Goal: Task Accomplishment & Management: Complete application form

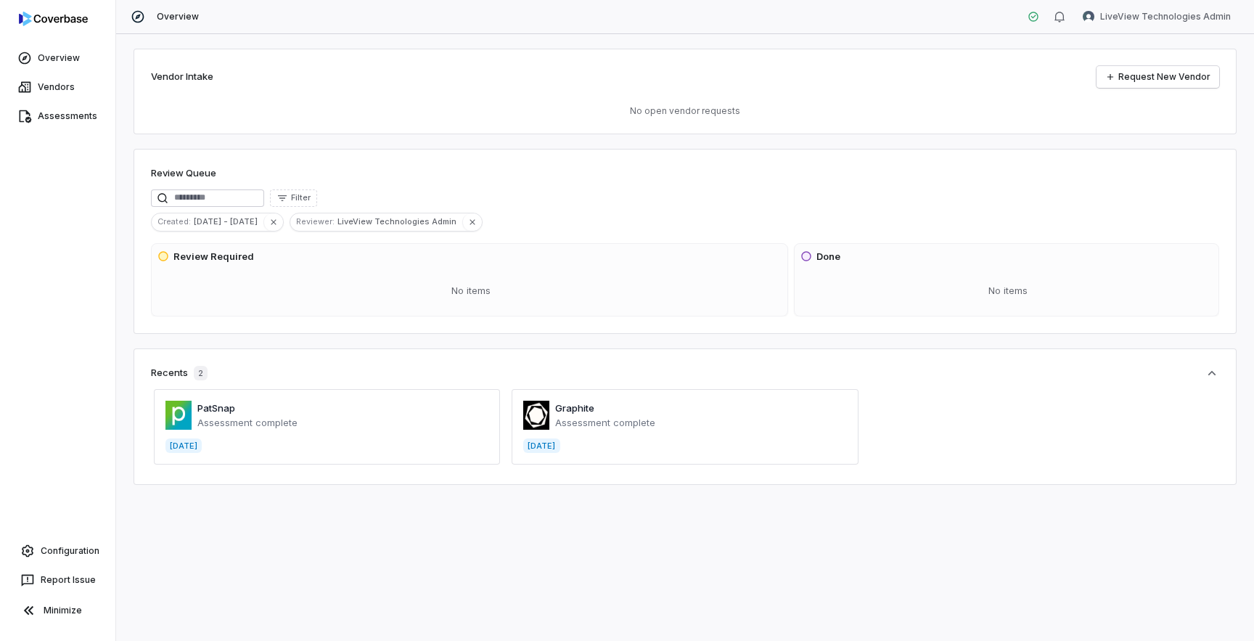
click at [227, 418] on span at bounding box center [327, 426] width 346 height 75
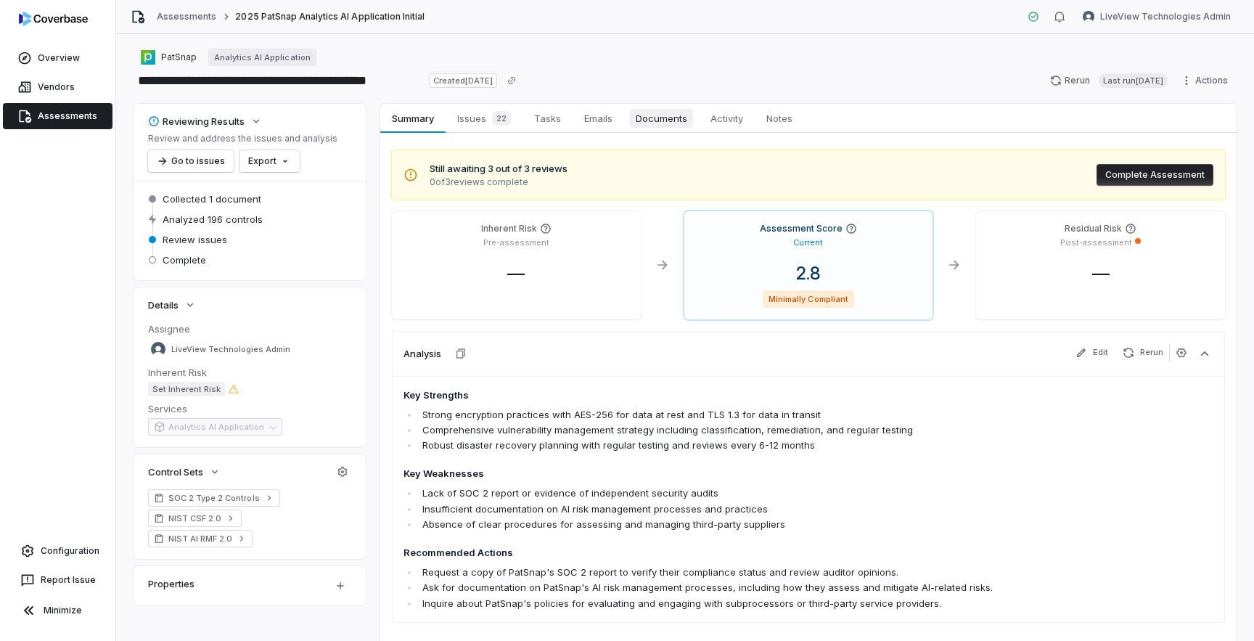
click at [645, 120] on span "Documents" at bounding box center [661, 118] width 63 height 19
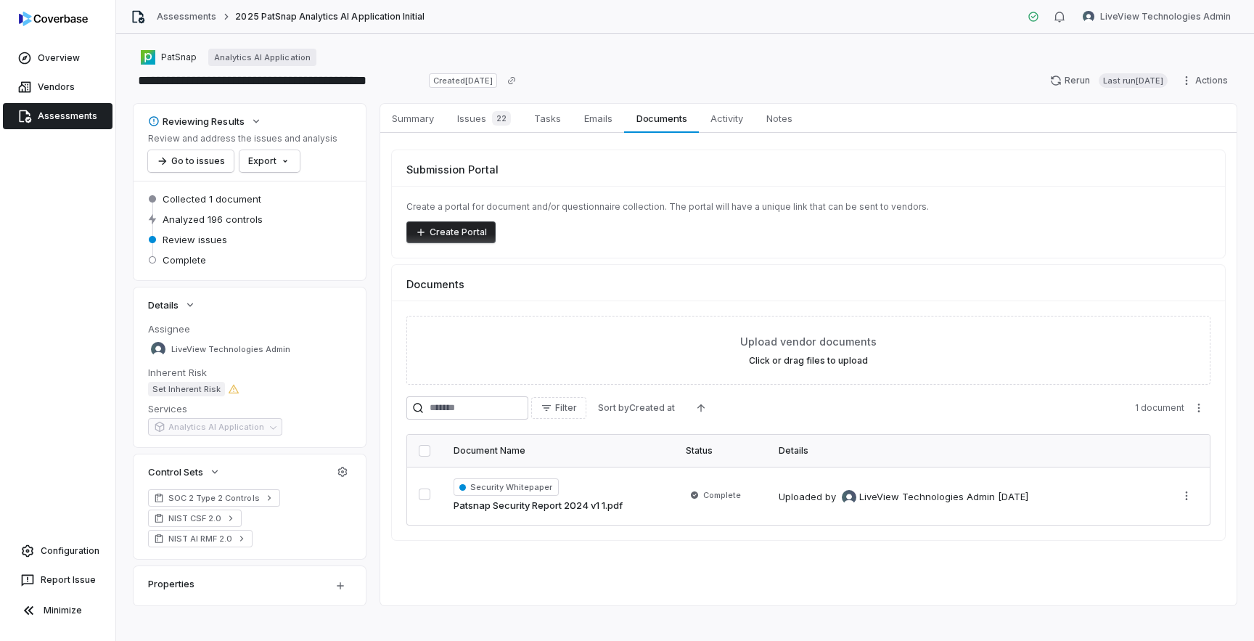
scroll to position [11, 0]
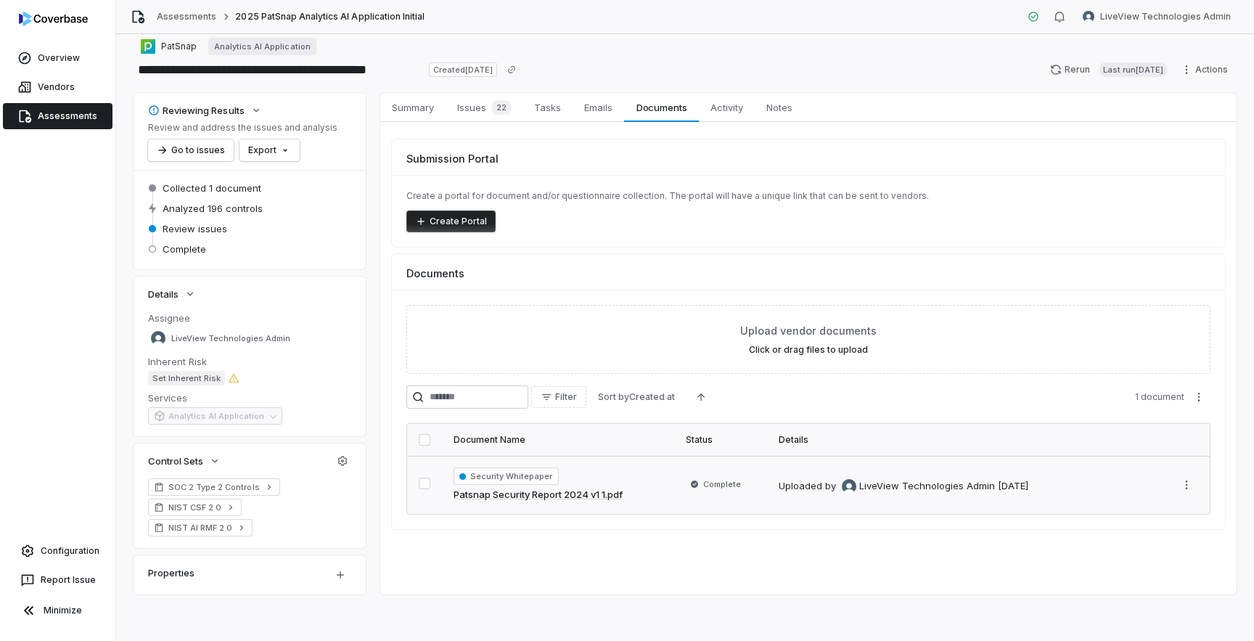
click at [641, 482] on div "Security Whitepaper Patsnap Security Report 2024 v1 1.pdf" at bounding box center [557, 484] width 209 height 35
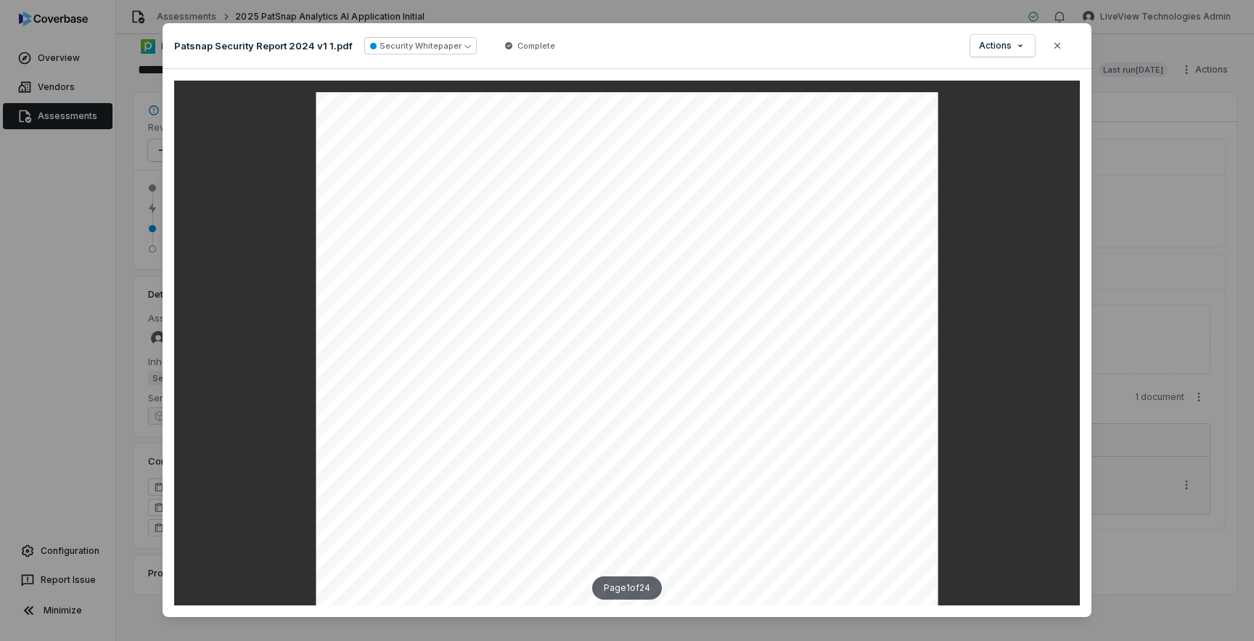
click at [18, 263] on div "Document Preview Patsnap Security Report 2024 v1 1.pdf Security Whitepaper Comp…" at bounding box center [627, 320] width 1254 height 641
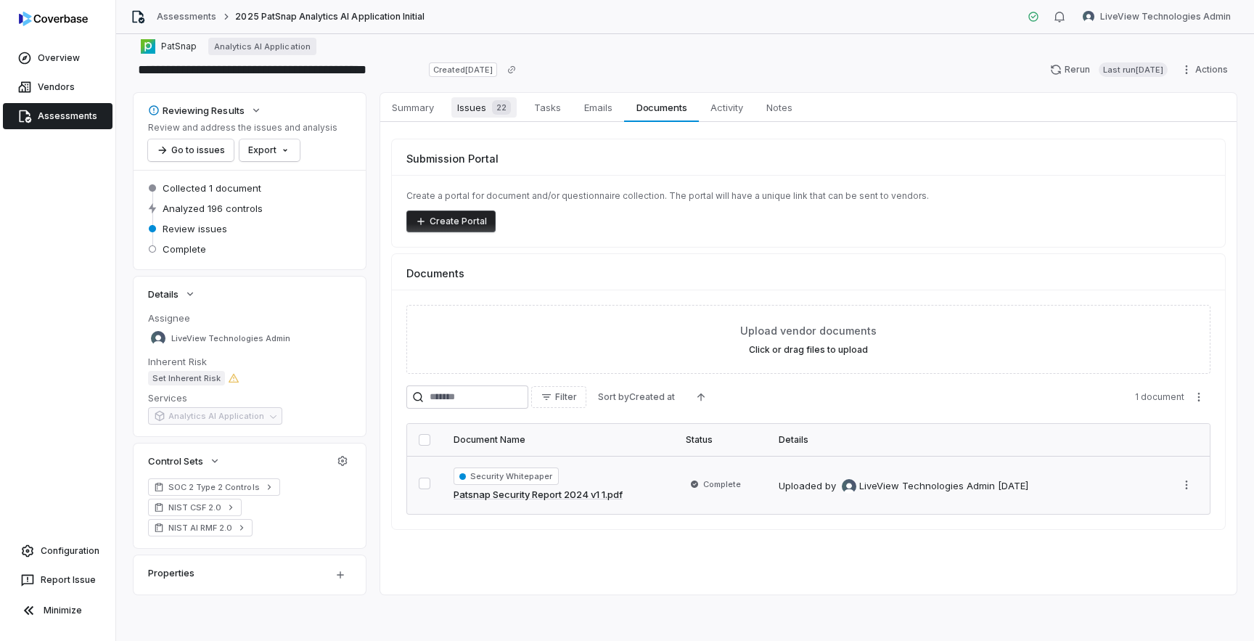
click at [484, 102] on span "Issues 22" at bounding box center [483, 107] width 65 height 20
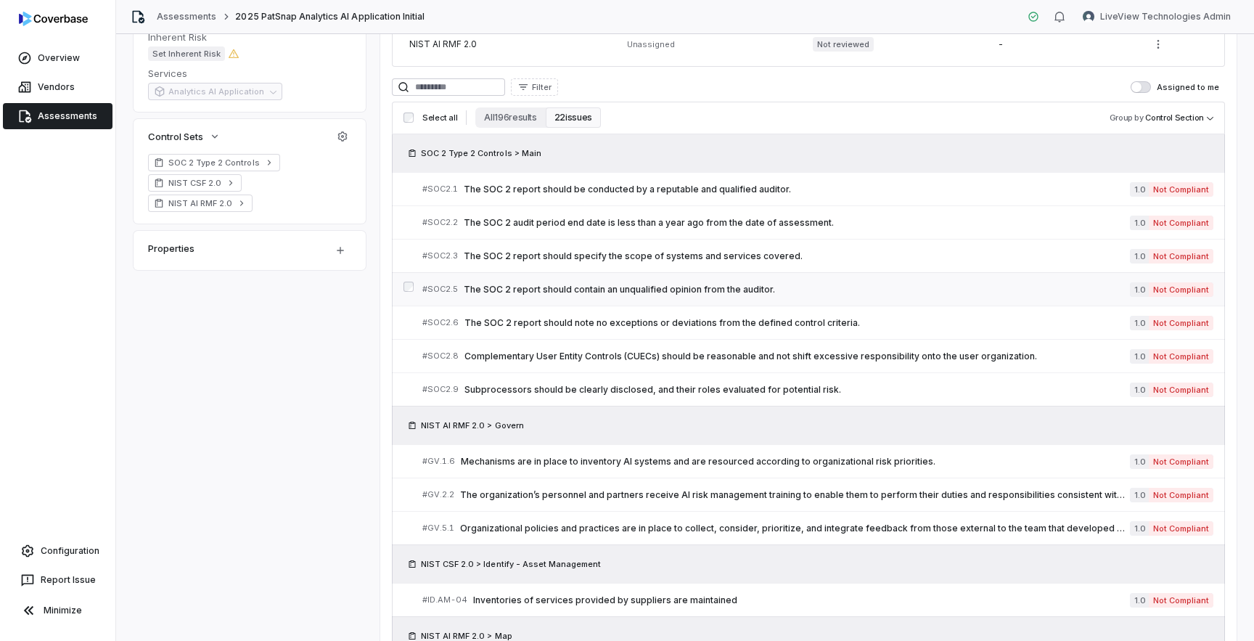
scroll to position [337, 0]
click at [501, 117] on button "All 196 results" at bounding box center [510, 115] width 70 height 20
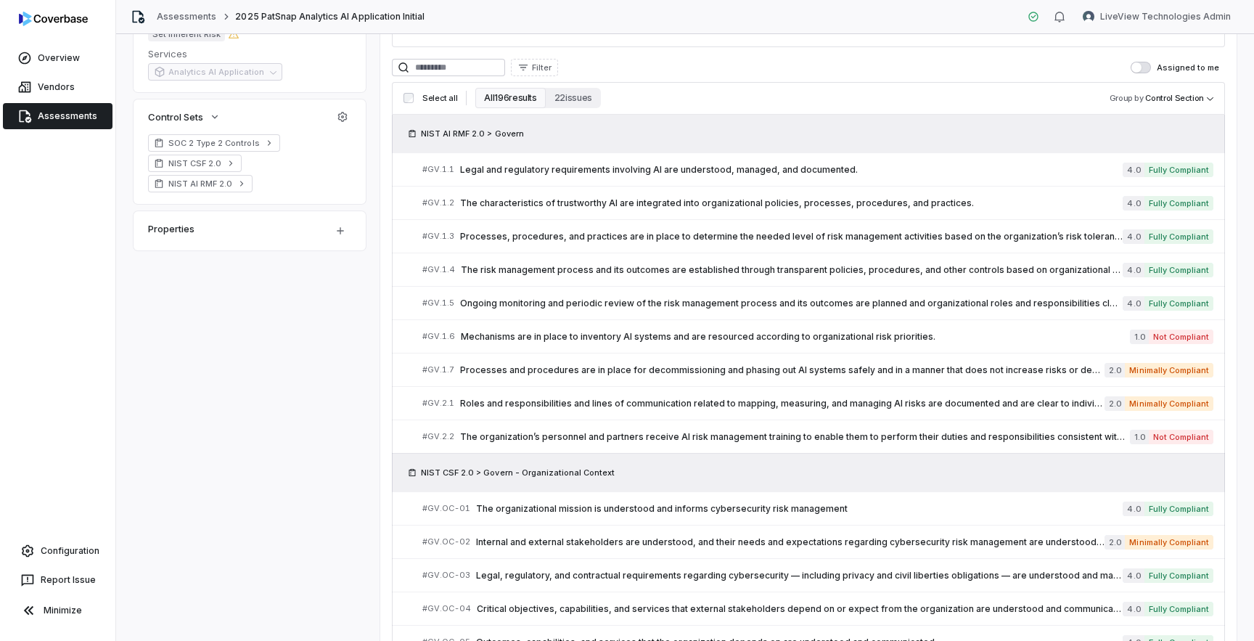
scroll to position [322, 0]
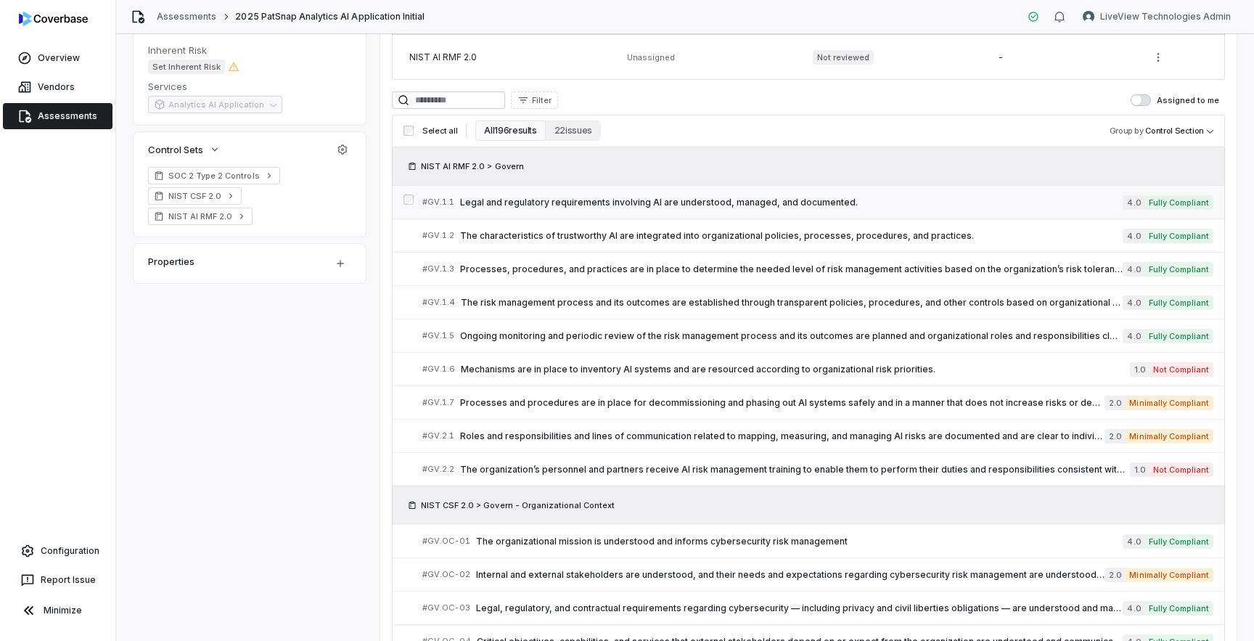
click at [509, 210] on link "# GV.1.1 Legal and regulatory requirements involving AI are understood, managed…" at bounding box center [817, 202] width 791 height 33
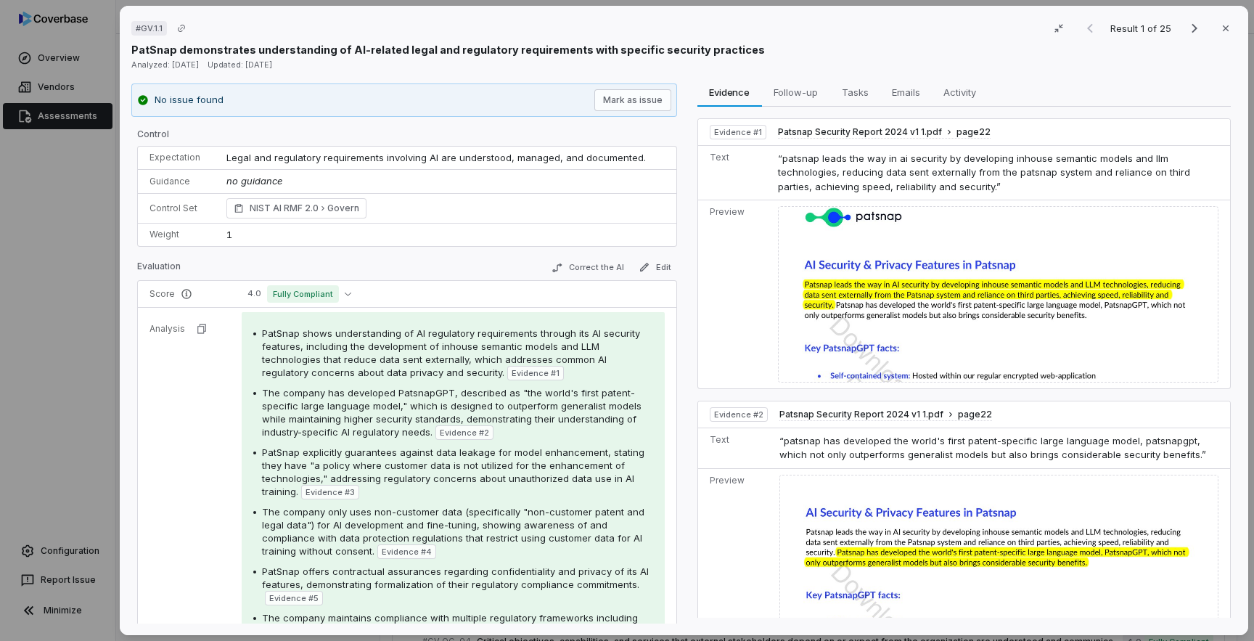
click at [357, 160] on span "Legal and regulatory requirements involving AI are understood, managed, and doc…" at bounding box center [435, 158] width 419 height 12
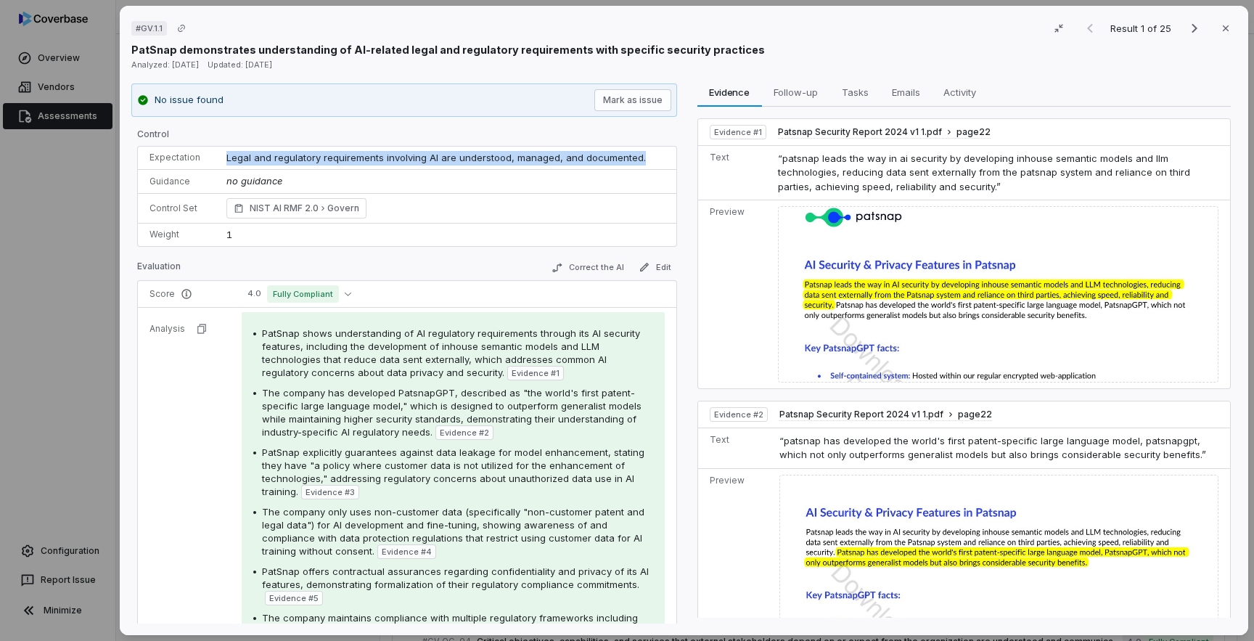
click at [357, 160] on span "Legal and regulatory requirements involving AI are understood, managed, and doc…" at bounding box center [435, 158] width 419 height 12
click at [242, 158] on span "Legal and regulatory requirements involving AI are understood, managed, and doc…" at bounding box center [435, 158] width 419 height 12
click at [296, 159] on span "Legal and regulatory requirements involving AI are understood, managed, and doc…" at bounding box center [435, 158] width 419 height 12
click at [357, 160] on span "Legal and regulatory requirements involving AI are understood, managed, and doc…" at bounding box center [435, 158] width 419 height 12
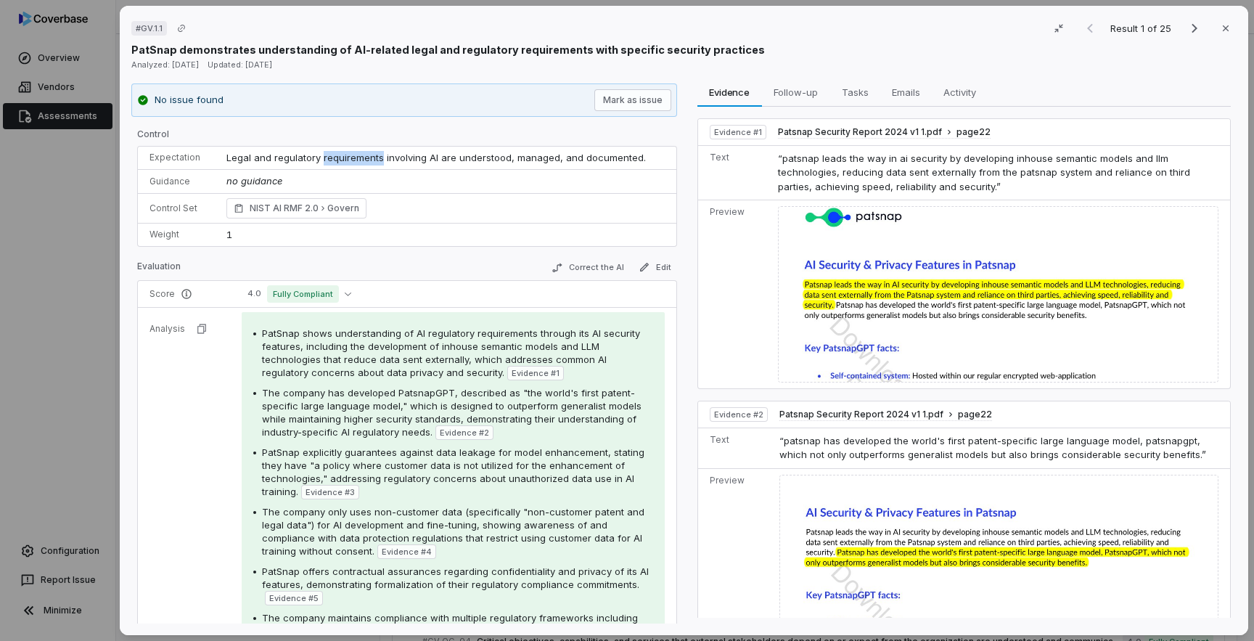
click at [357, 160] on span "Legal and regulatory requirements involving AI are understood, managed, and doc…" at bounding box center [435, 158] width 419 height 12
click at [422, 160] on span "Legal and regulatory requirements involving AI are understood, managed, and doc…" at bounding box center [435, 158] width 419 height 12
click at [479, 165] on td "Legal and regulatory requirements involving AI are understood, managed, and doc…" at bounding box center [445, 158] width 461 height 23
click at [526, 166] on td "Legal and regulatory requirements involving AI are understood, managed, and doc…" at bounding box center [445, 158] width 461 height 23
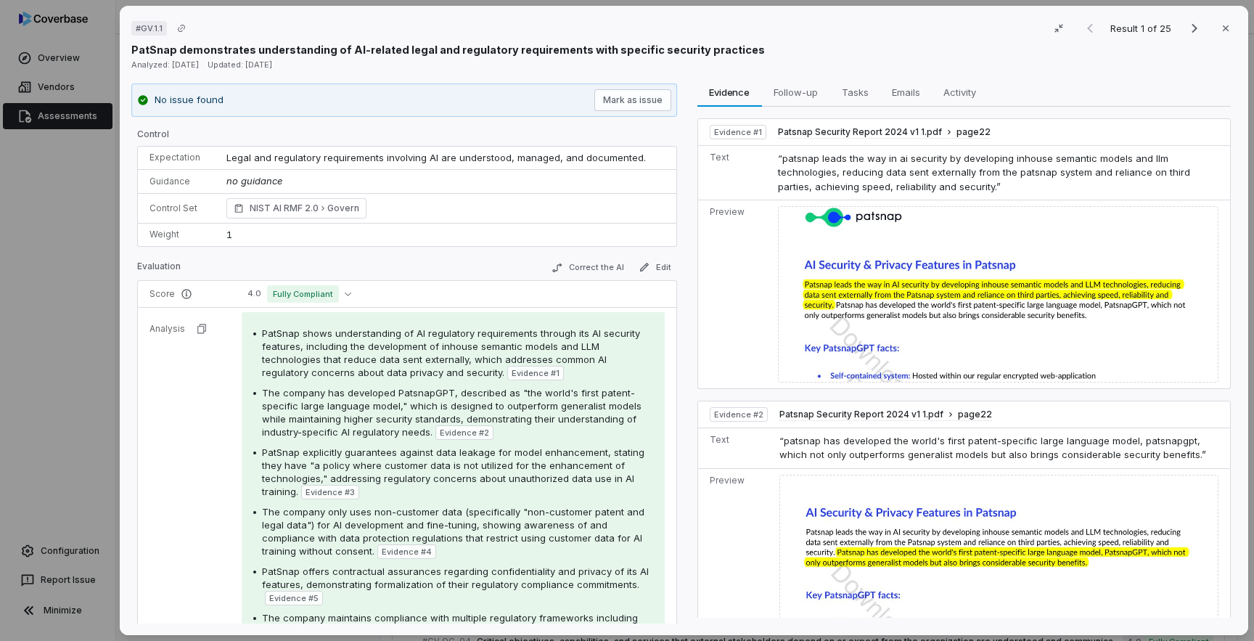
click at [601, 166] on td "Legal and regulatory requirements involving AI are understood, managed, and doc…" at bounding box center [445, 158] width 461 height 23
click at [440, 161] on span "Legal and regulatory requirements involving AI are understood, managed, and doc…" at bounding box center [435, 158] width 419 height 12
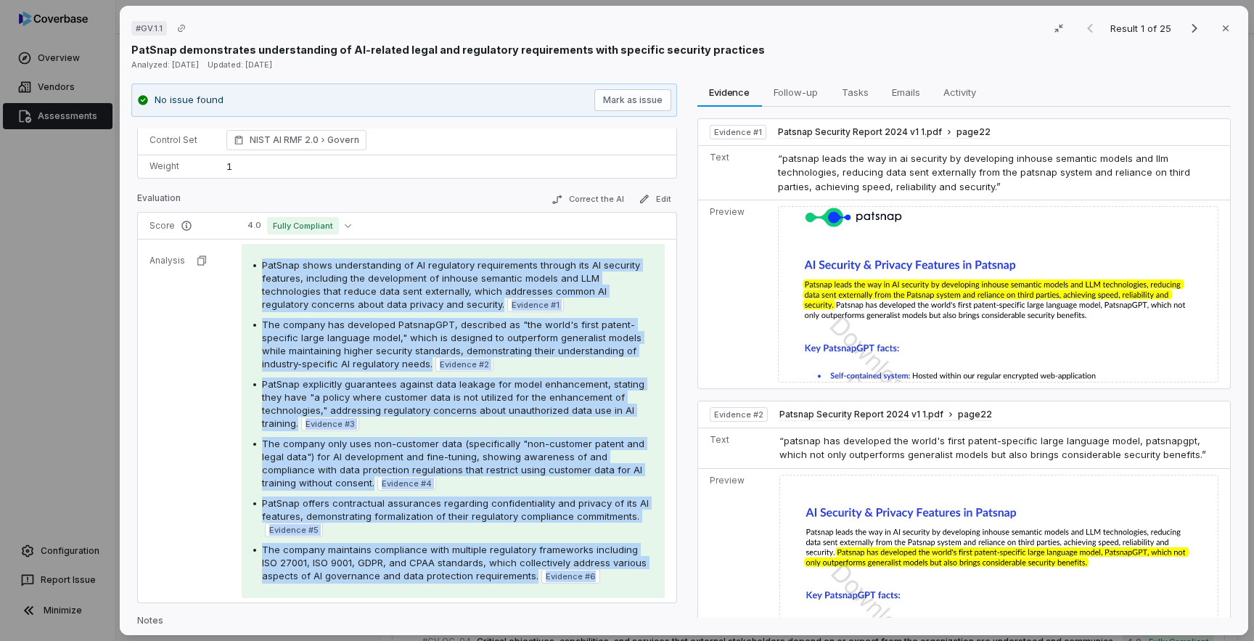
drag, startPoint x: 260, startPoint y: 265, endPoint x: 562, endPoint y: 599, distance: 450.9
click at [562, 599] on td "PatSnap shows understanding of AI regulatory requirements through its AI securi…" at bounding box center [453, 420] width 446 height 363
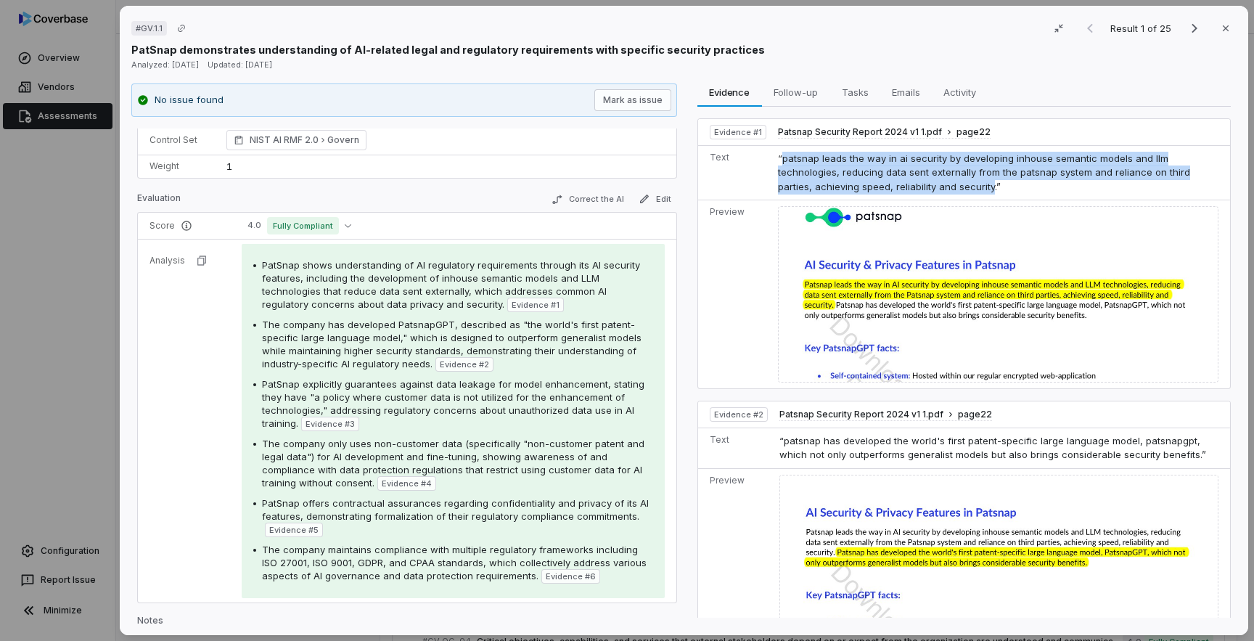
drag, startPoint x: 907, startPoint y: 188, endPoint x: 778, endPoint y: 155, distance: 132.7
click at [778, 155] on span "“patsnap leads the way in ai security by developing inhouse semantic models and…" at bounding box center [984, 172] width 412 height 40
click at [779, 158] on span "“patsnap leads the way in ai security by developing inhouse semantic models and…" at bounding box center [984, 172] width 412 height 40
drag, startPoint x: 779, startPoint y: 158, endPoint x: 909, endPoint y: 189, distance: 133.4
click at [909, 189] on span "“patsnap leads the way in ai security by developing inhouse semantic models and…" at bounding box center [984, 172] width 412 height 40
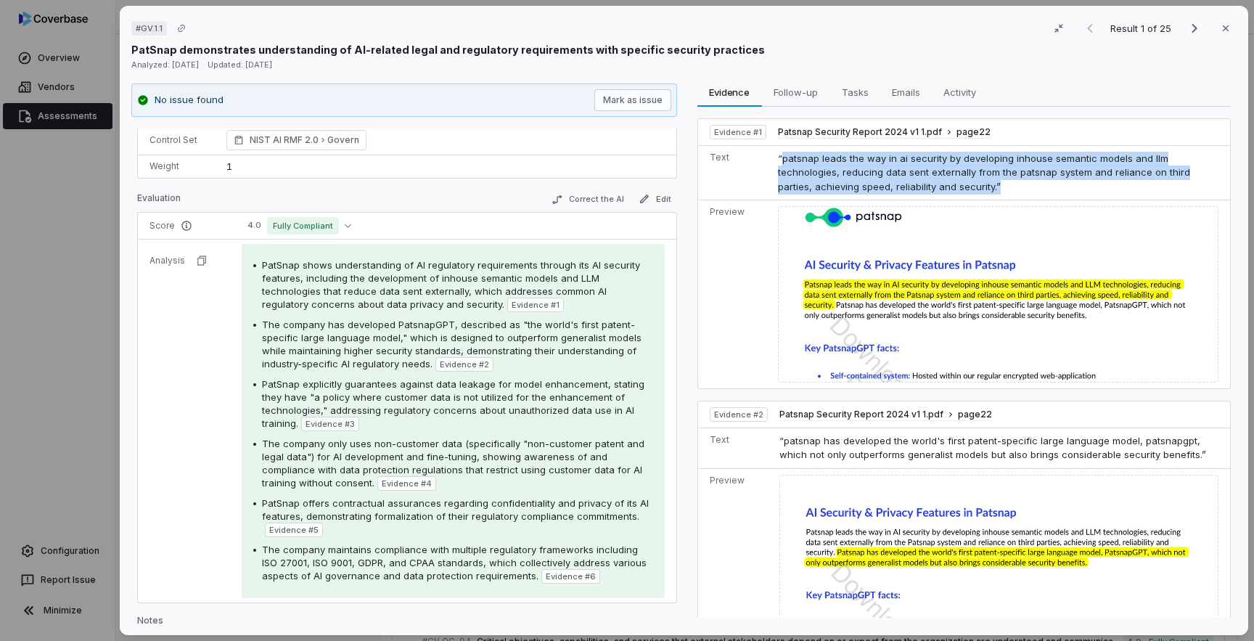
click at [909, 189] on span "“patsnap leads the way in ai security by developing inhouse semantic models and…" at bounding box center [984, 172] width 412 height 40
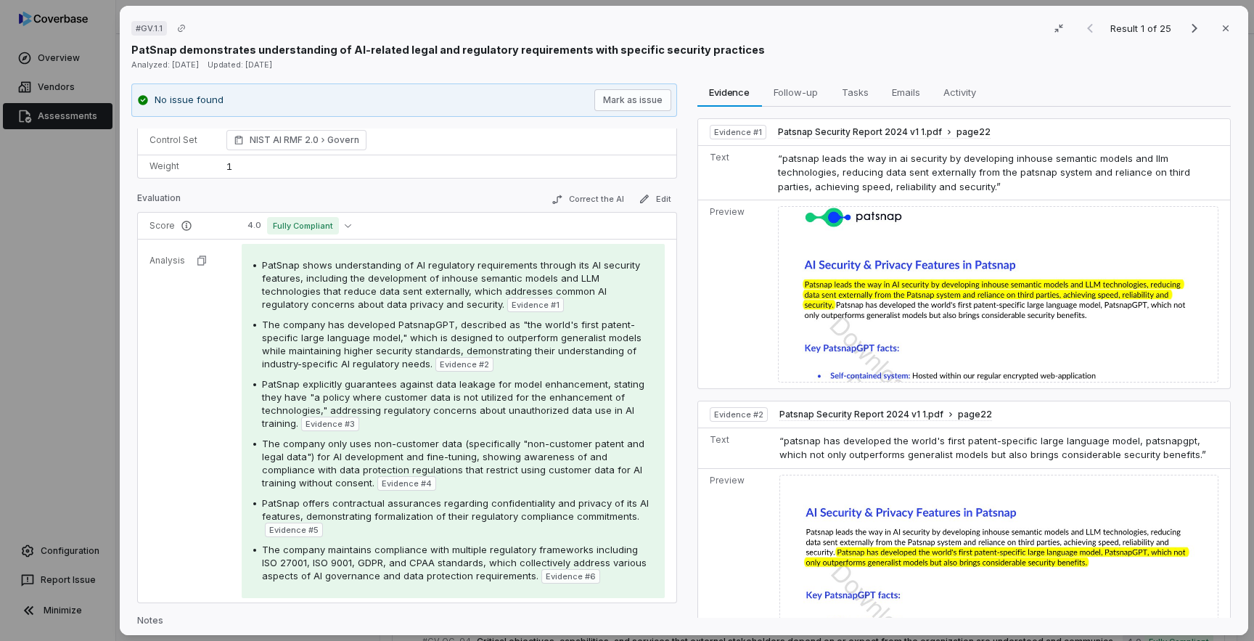
scroll to position [0, 0]
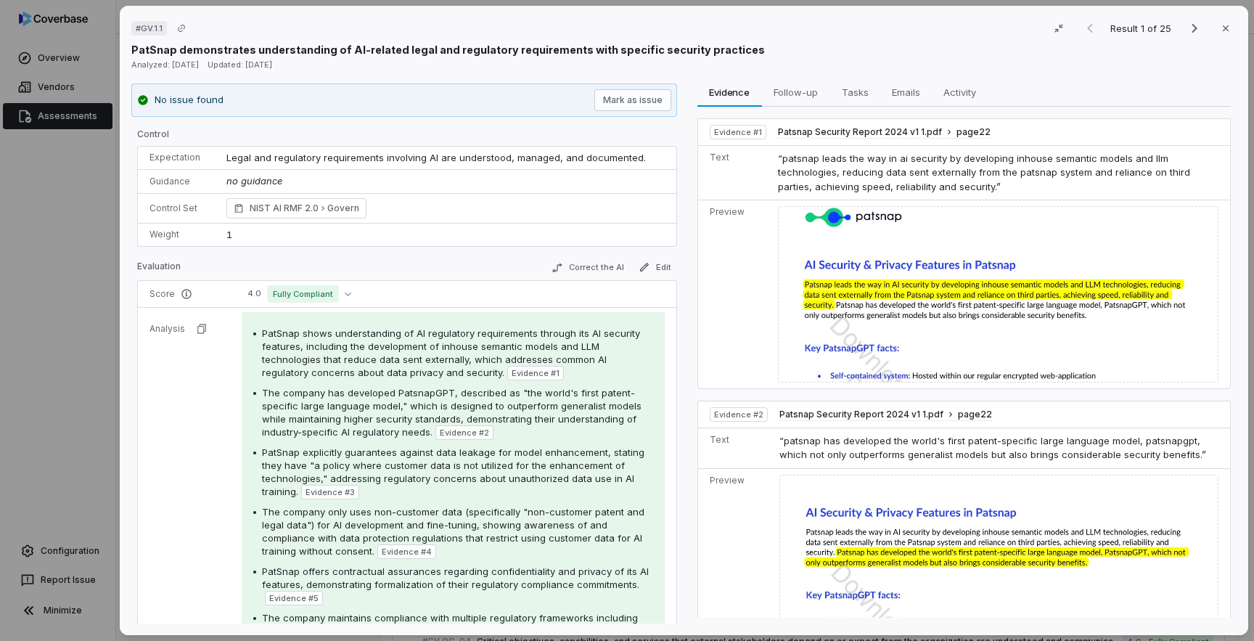
click at [391, 165] on td "Legal and regulatory requirements involving AI are understood, managed, and doc…" at bounding box center [445, 158] width 461 height 23
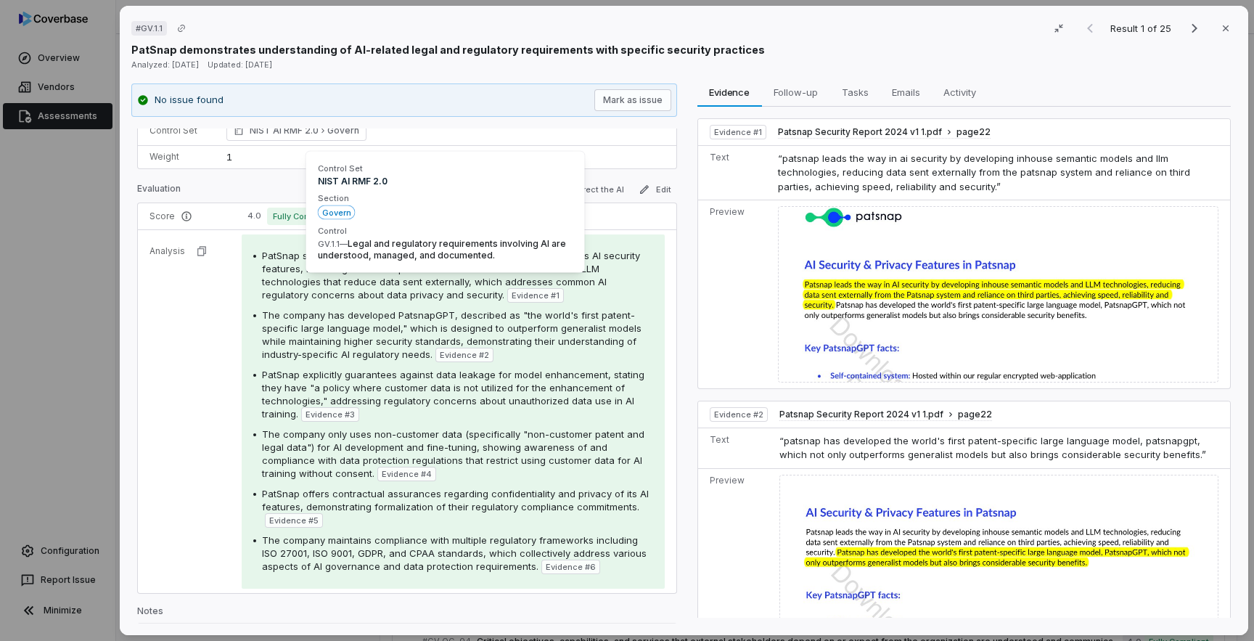
scroll to position [97, 0]
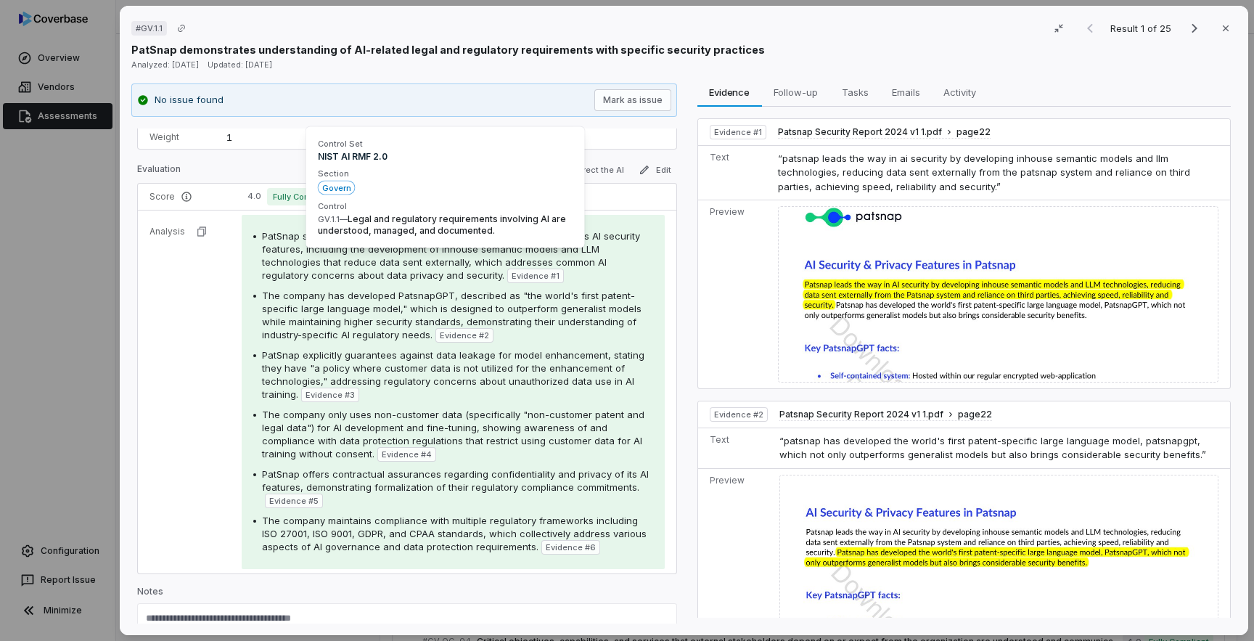
click at [284, 273] on span "PatSnap shows understanding of AI regulatory requirements through its AI securi…" at bounding box center [451, 255] width 378 height 51
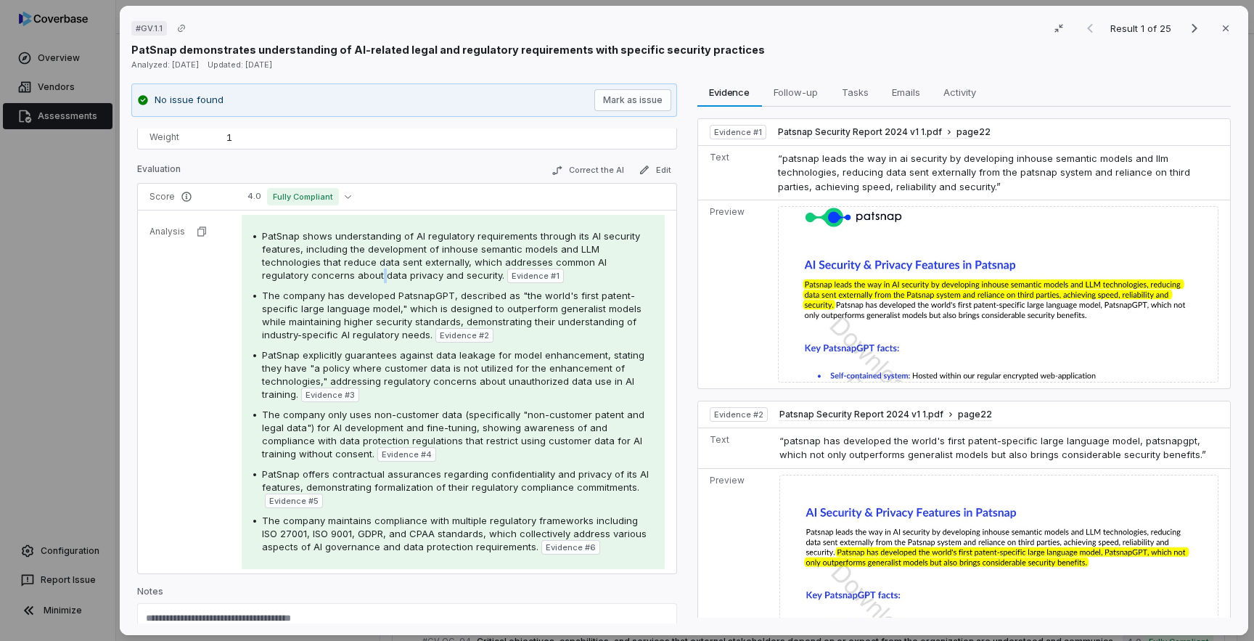
click at [284, 273] on span "PatSnap shows understanding of AI regulatory requirements through its AI securi…" at bounding box center [451, 255] width 378 height 51
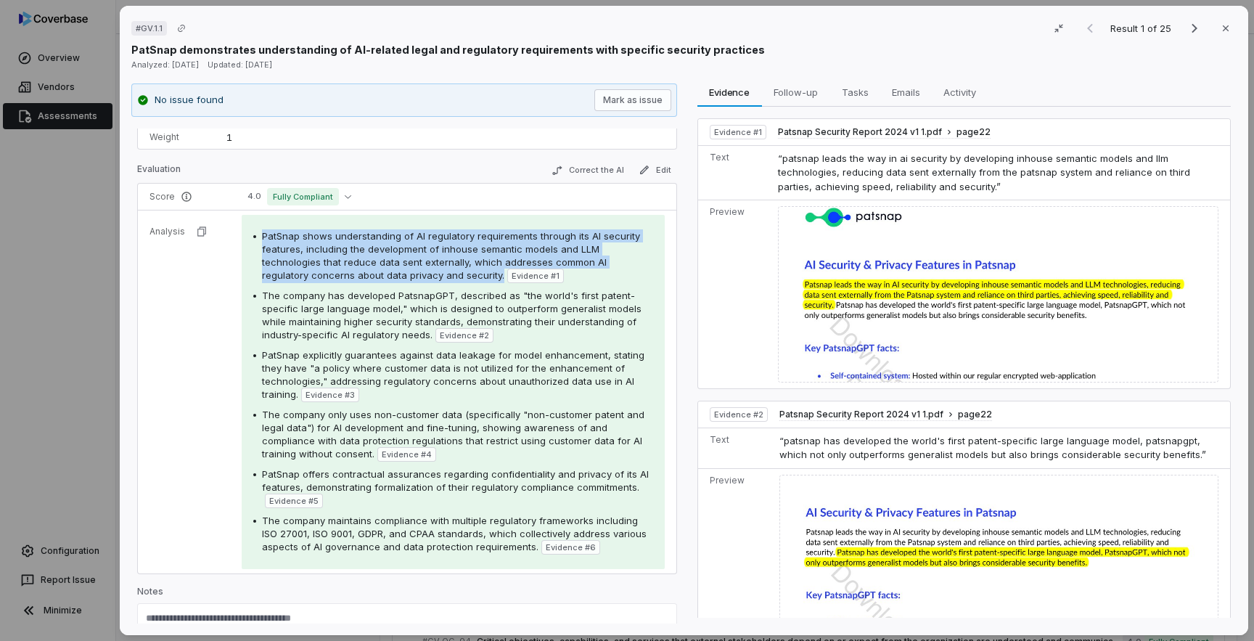
click at [284, 273] on span "PatSnap shows understanding of AI regulatory requirements through its AI securi…" at bounding box center [451, 255] width 378 height 51
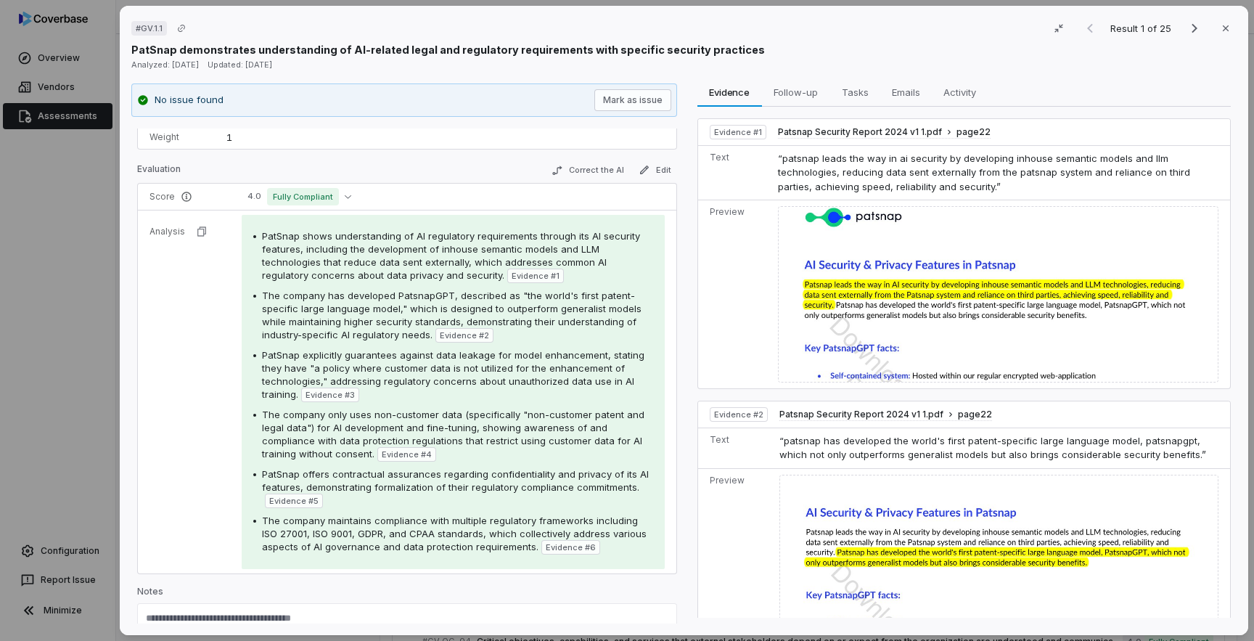
click at [279, 244] on span "PatSnap shows understanding of AI regulatory requirements through its AI securi…" at bounding box center [451, 255] width 378 height 51
click at [353, 516] on span "The company maintains compliance with multiple regulatory frameworks including …" at bounding box center [454, 533] width 384 height 38
click at [276, 234] on span "PatSnap shows understanding of AI regulatory requirements through its AI securi…" at bounding box center [451, 255] width 378 height 51
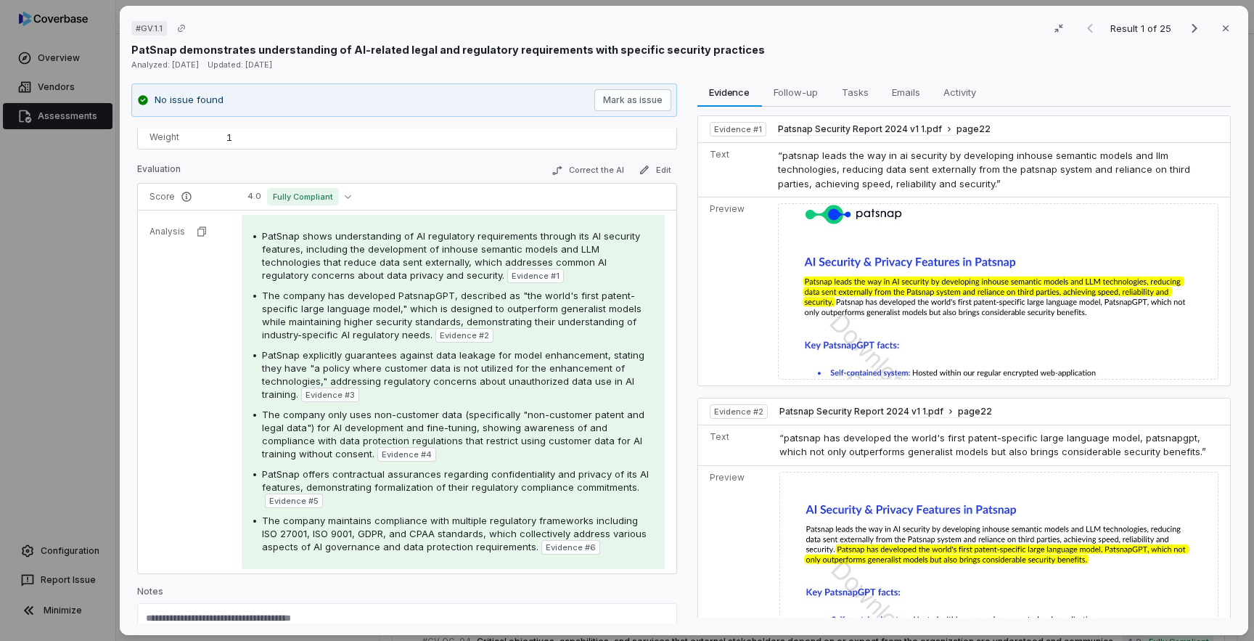
scroll to position [0, 0]
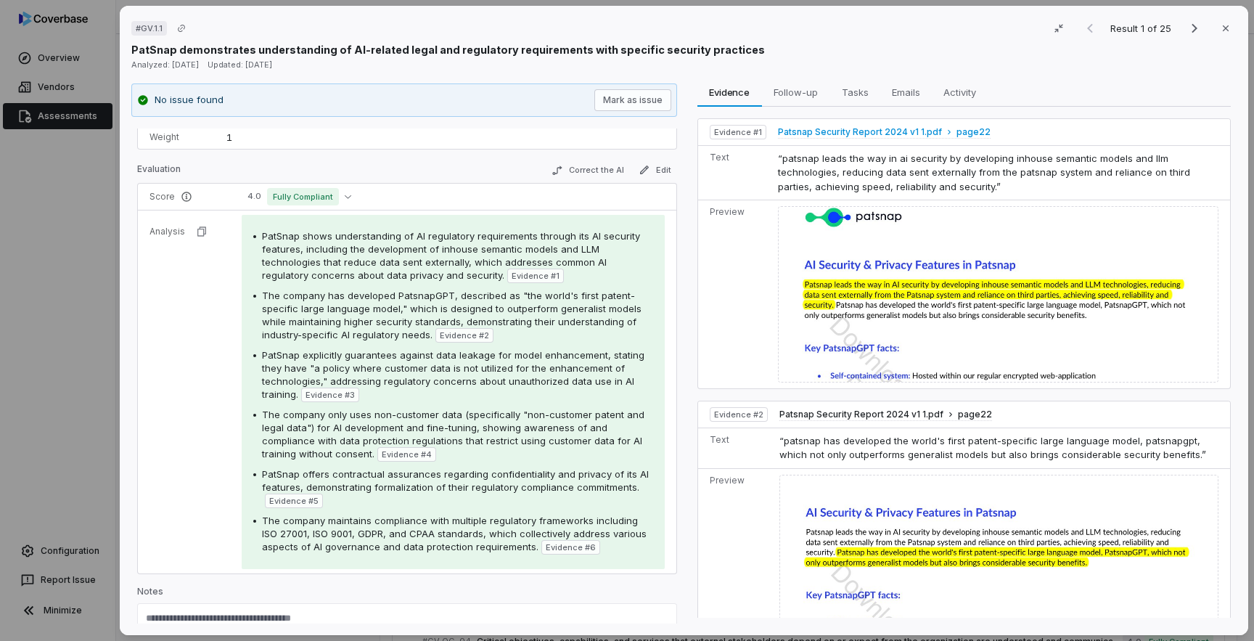
click at [897, 136] on span "Patsnap Security Report 2024 v1 1.pdf" at bounding box center [860, 132] width 164 height 12
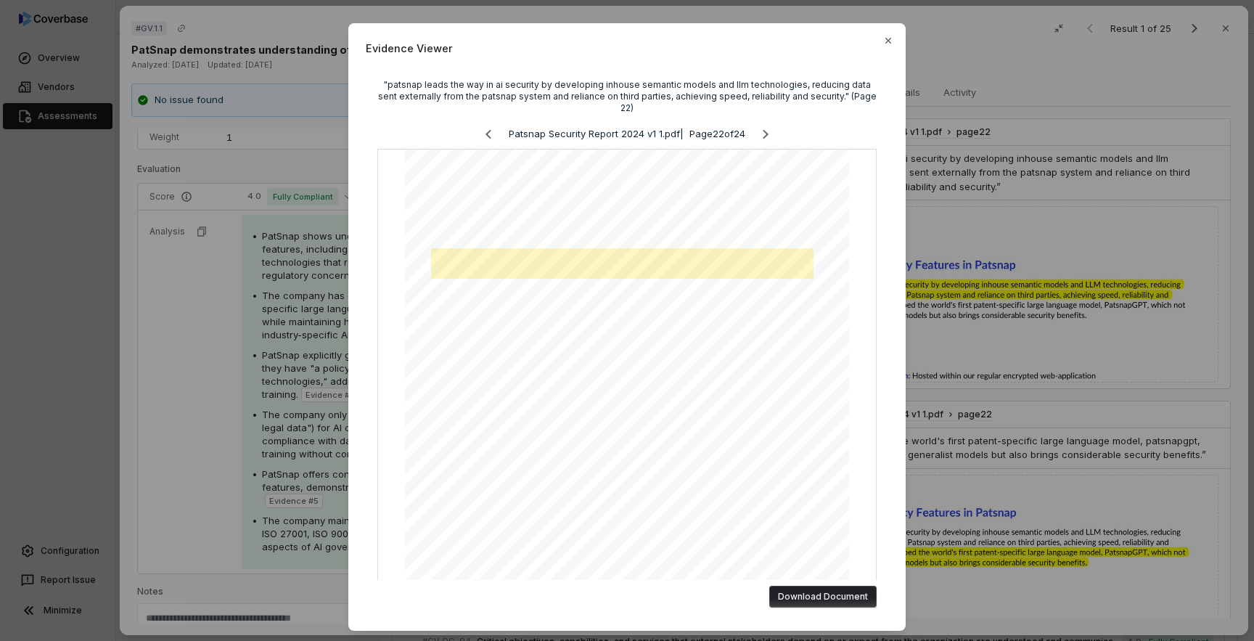
click at [1033, 176] on div "Evidence Viewer "patsnap leads the way in ai security by developing inhouse sem…" at bounding box center [627, 320] width 1254 height 641
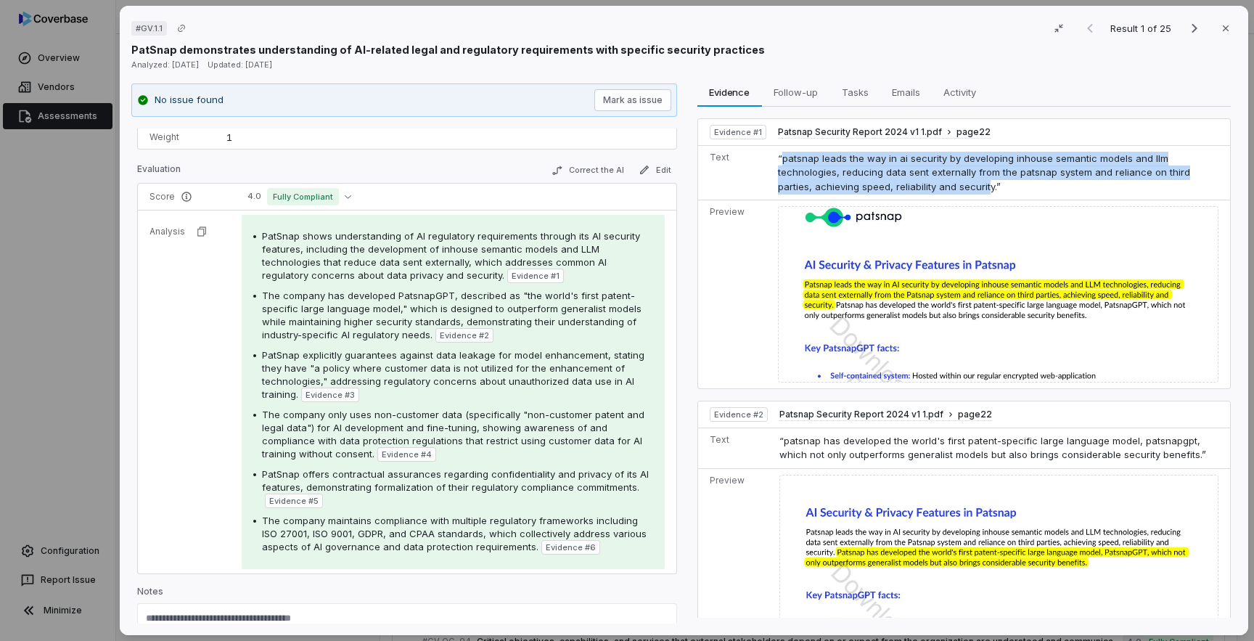
drag, startPoint x: 780, startPoint y: 162, endPoint x: 902, endPoint y: 190, distance: 125.8
click at [902, 190] on span "“patsnap leads the way in ai security by developing inhouse semantic models and…" at bounding box center [984, 172] width 412 height 40
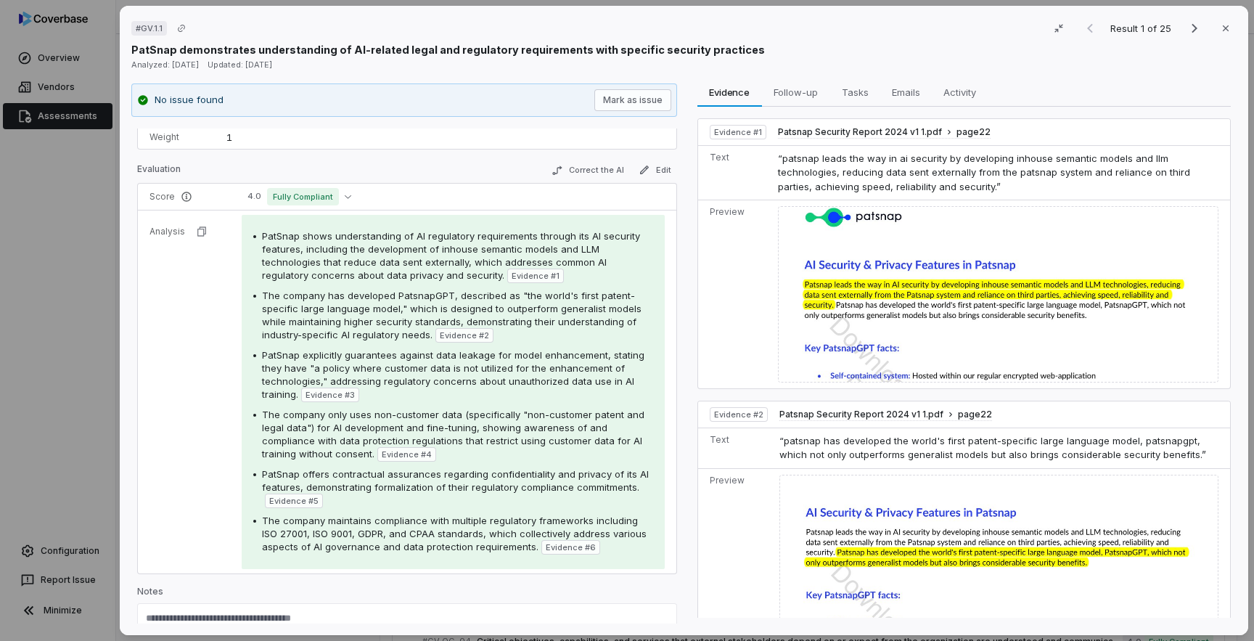
click at [57, 232] on div "# GV.1.1 Result 1 of 25 Close PatSnap demonstrates understanding of AI-related …" at bounding box center [627, 320] width 1254 height 641
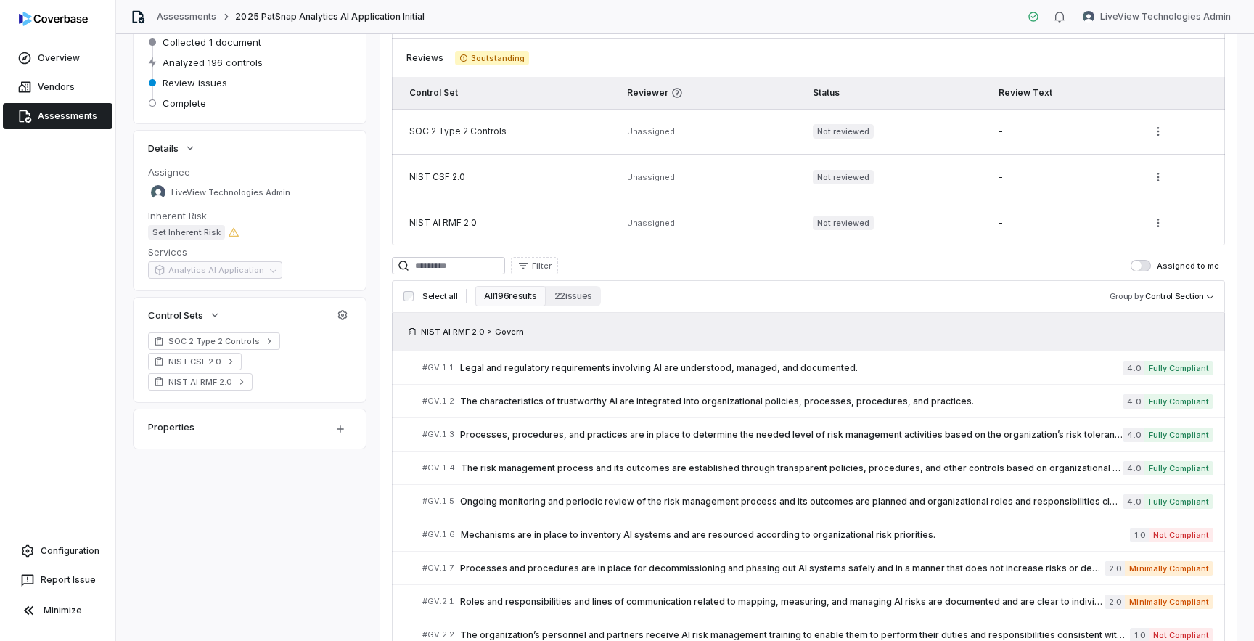
scroll to position [221, 0]
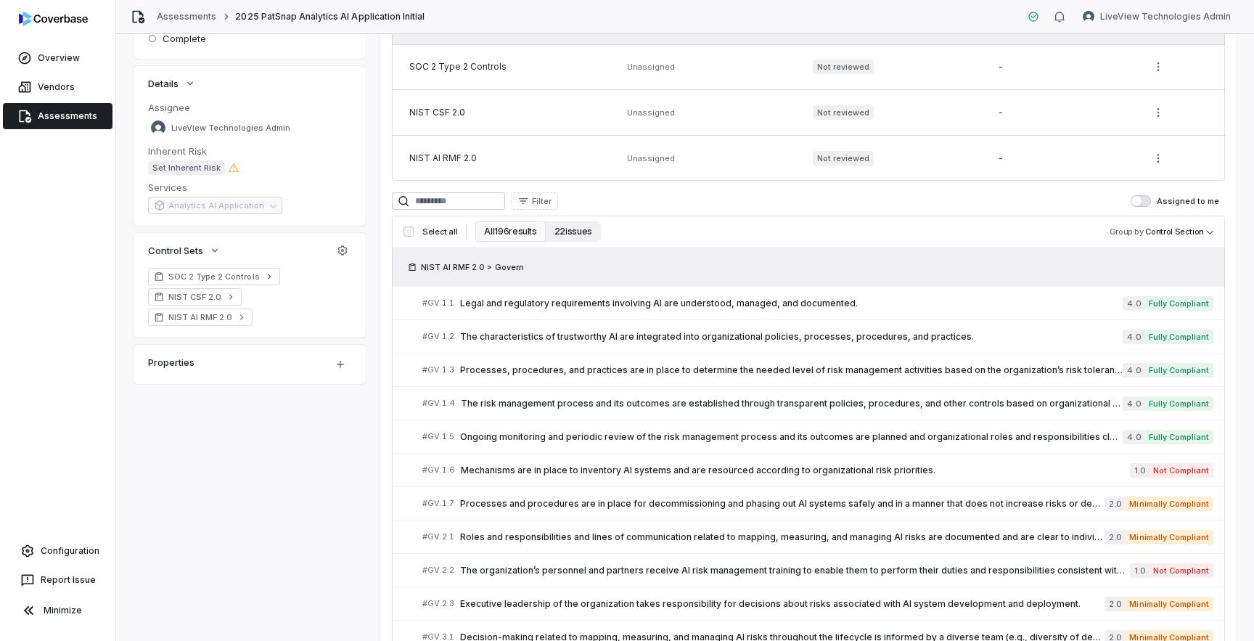
click at [576, 236] on button "22 issues" at bounding box center [573, 231] width 55 height 20
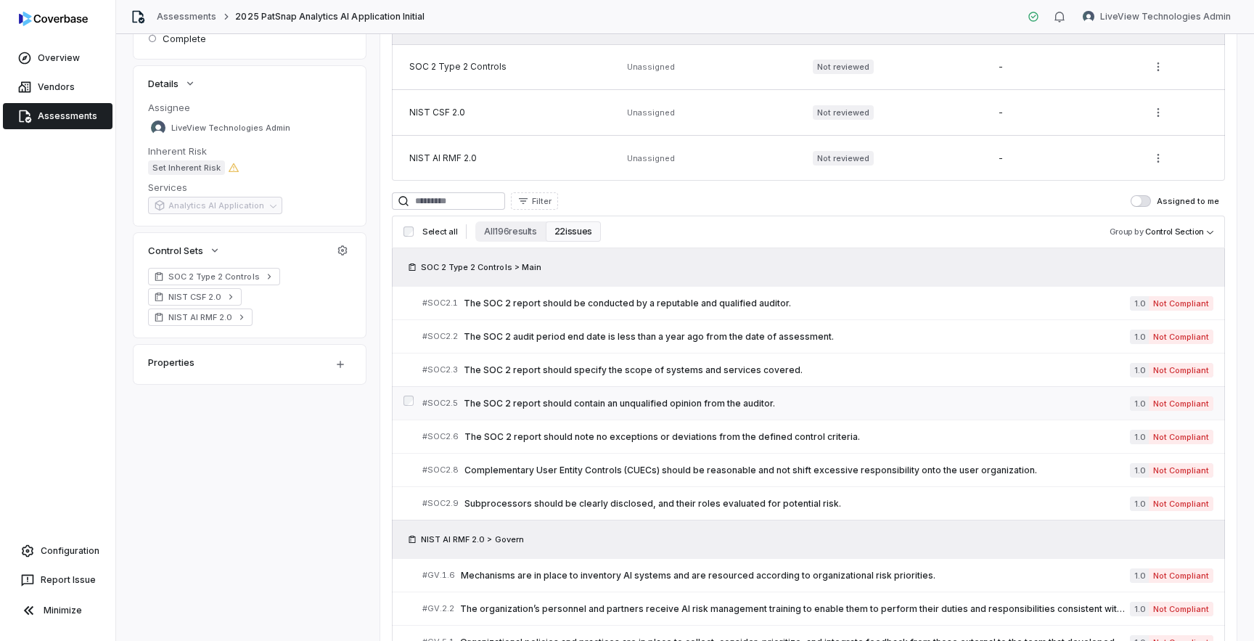
click at [683, 405] on span "The SOC 2 report should contain an unqualified opinion from the auditor." at bounding box center [797, 404] width 666 height 12
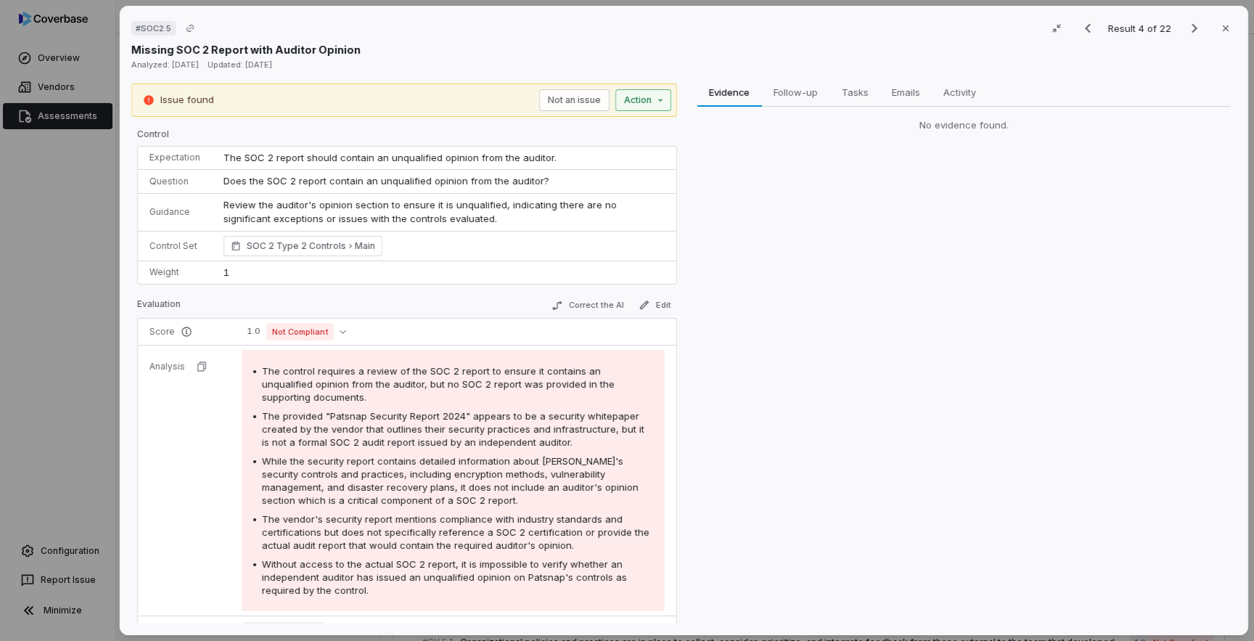
click at [654, 102] on div "# SOC2.5 Result 4 of 22 Close Missing SOC 2 Report with Auditor Opinion Analyze…" at bounding box center [627, 320] width 1254 height 641
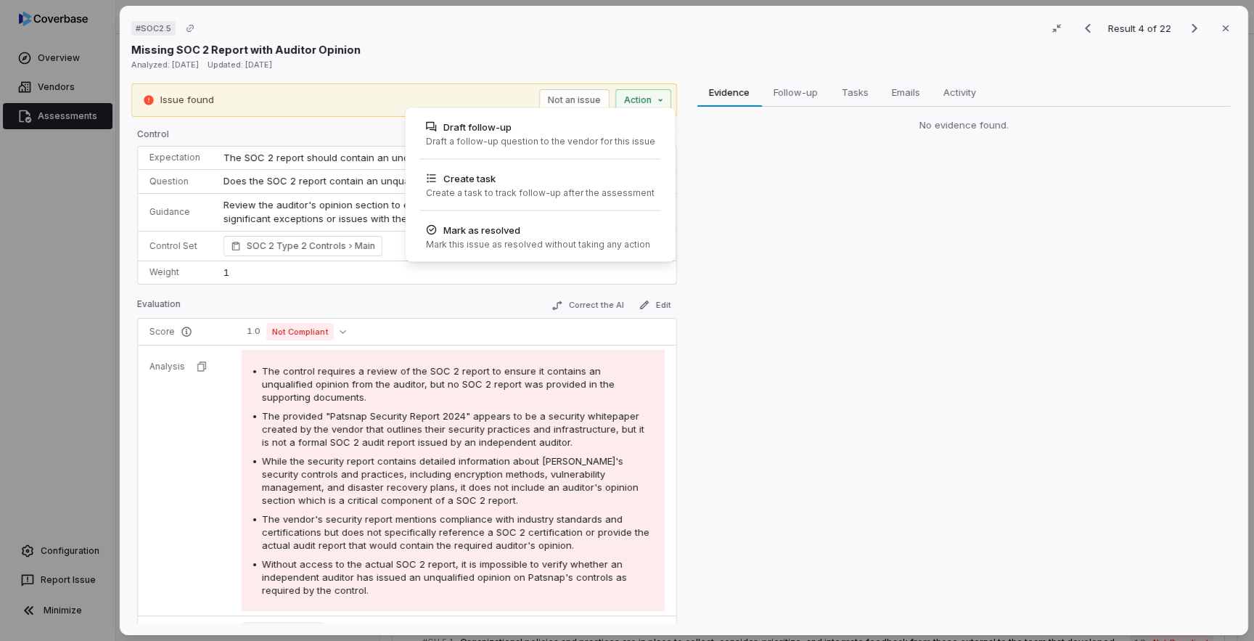
click at [70, 271] on div "# SOC2.5 Result 4 of 22 Close Missing SOC 2 Report with Auditor Opinion Analyze…" at bounding box center [627, 320] width 1254 height 641
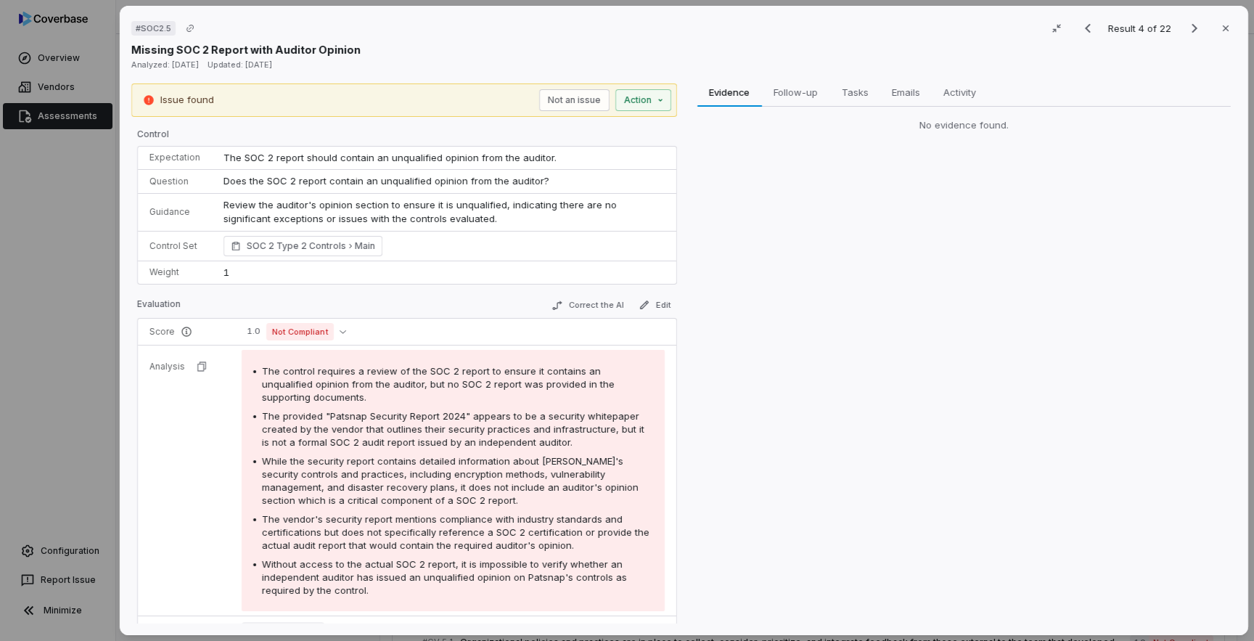
click at [58, 302] on div "# SOC2.5 Result 4 of 22 Close Missing SOC 2 Report with Auditor Opinion Analyze…" at bounding box center [627, 320] width 1254 height 641
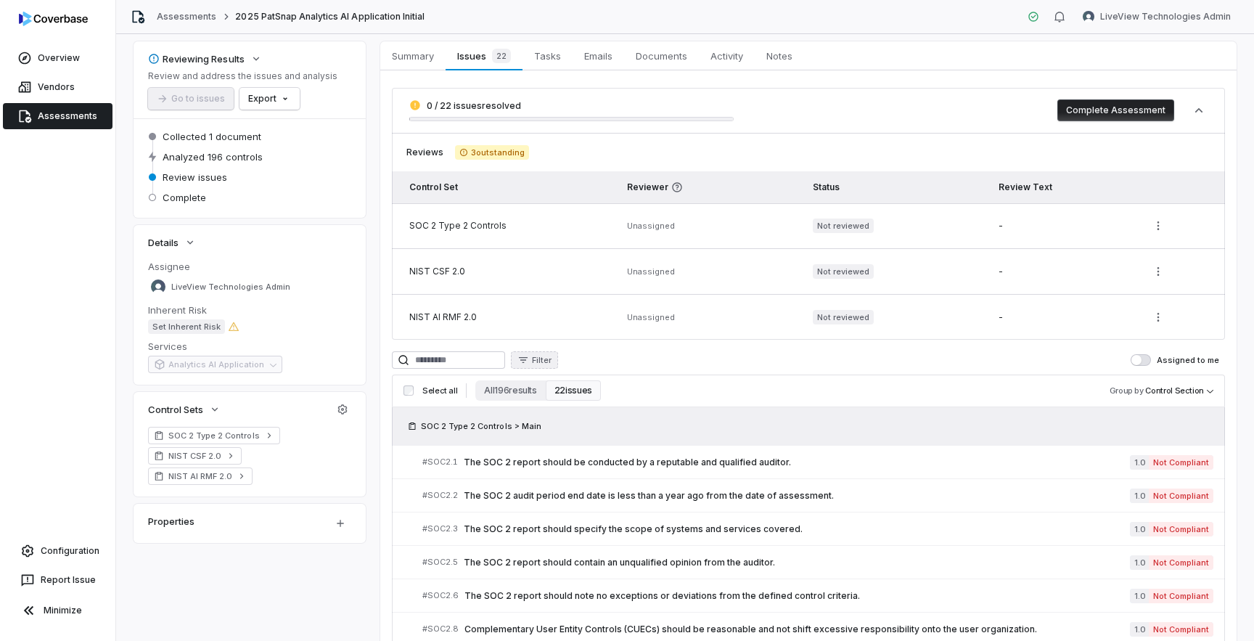
scroll to position [61, 0]
click at [498, 391] on button "All 196 results" at bounding box center [510, 392] width 70 height 20
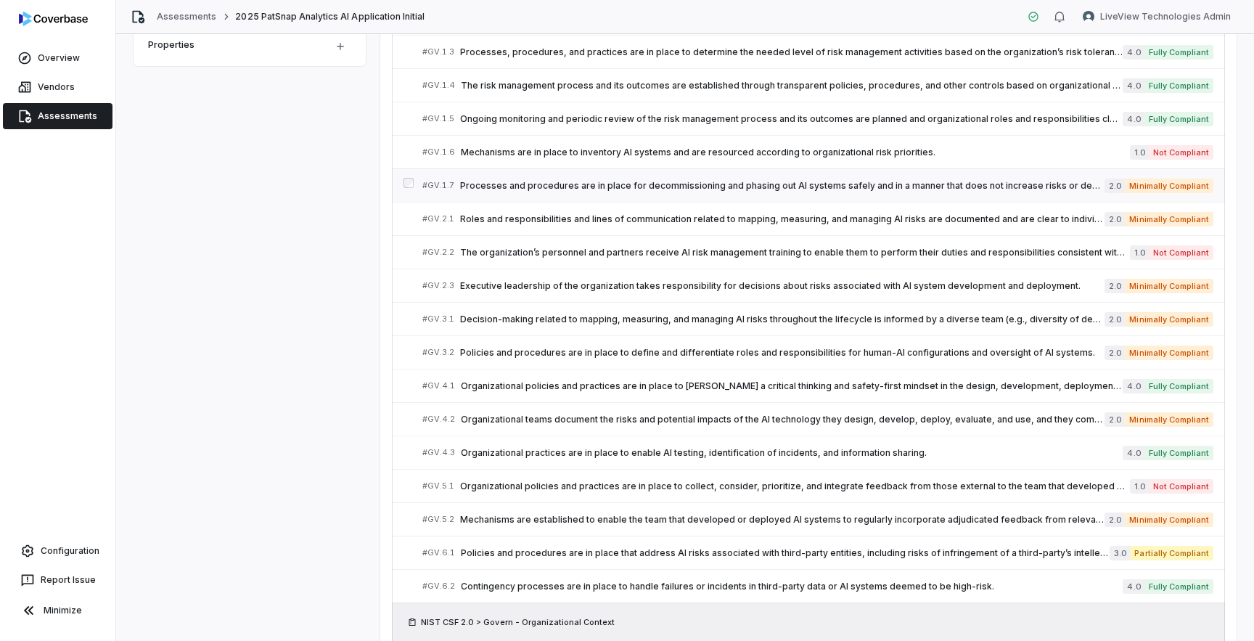
scroll to position [548, 0]
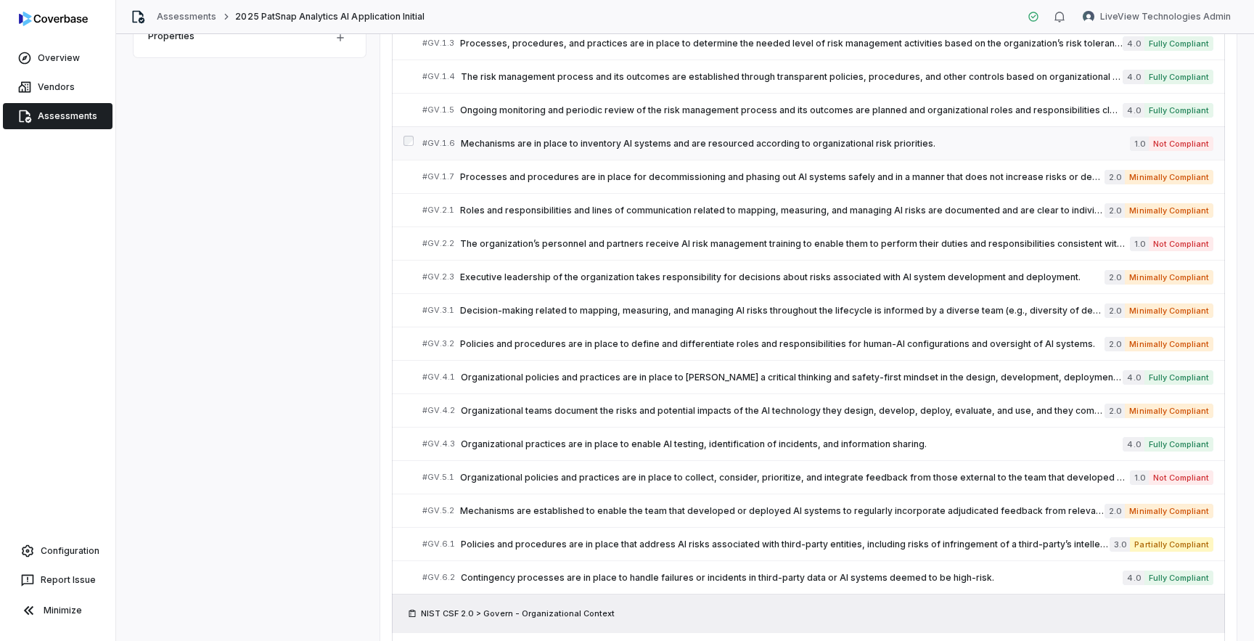
click at [691, 148] on span "Mechanisms are in place to inventory AI systems and are resourced according to …" at bounding box center [795, 144] width 669 height 12
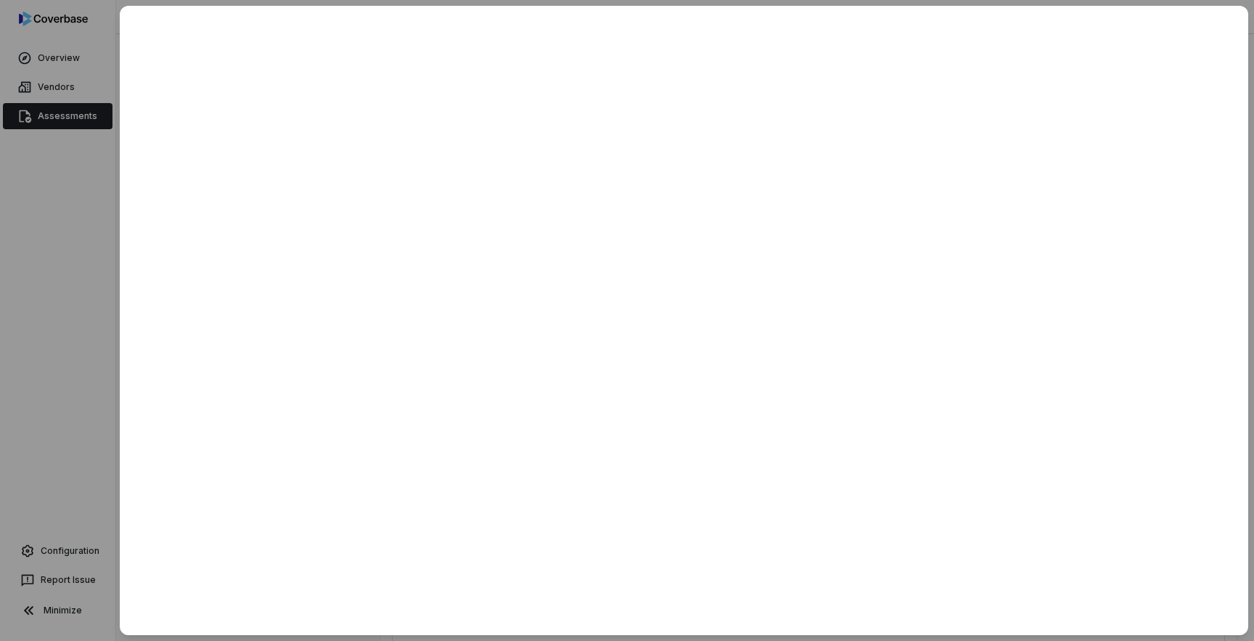
click at [88, 271] on div at bounding box center [627, 320] width 1254 height 641
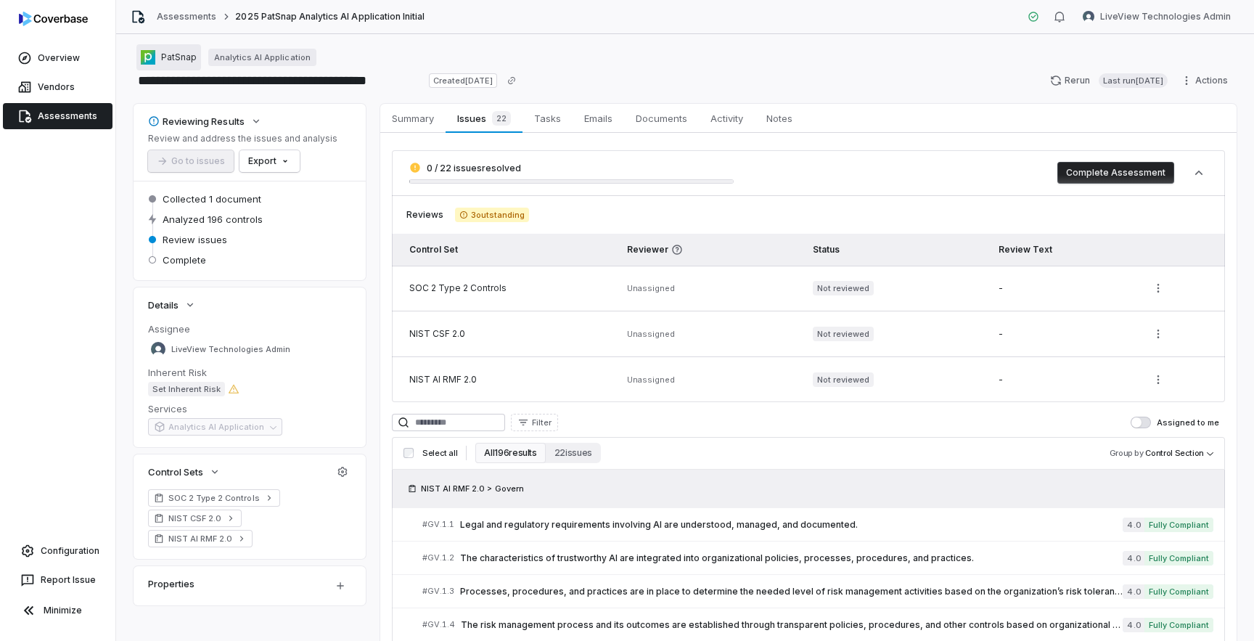
click at [177, 52] on span "PatSnap" at bounding box center [179, 58] width 36 height 12
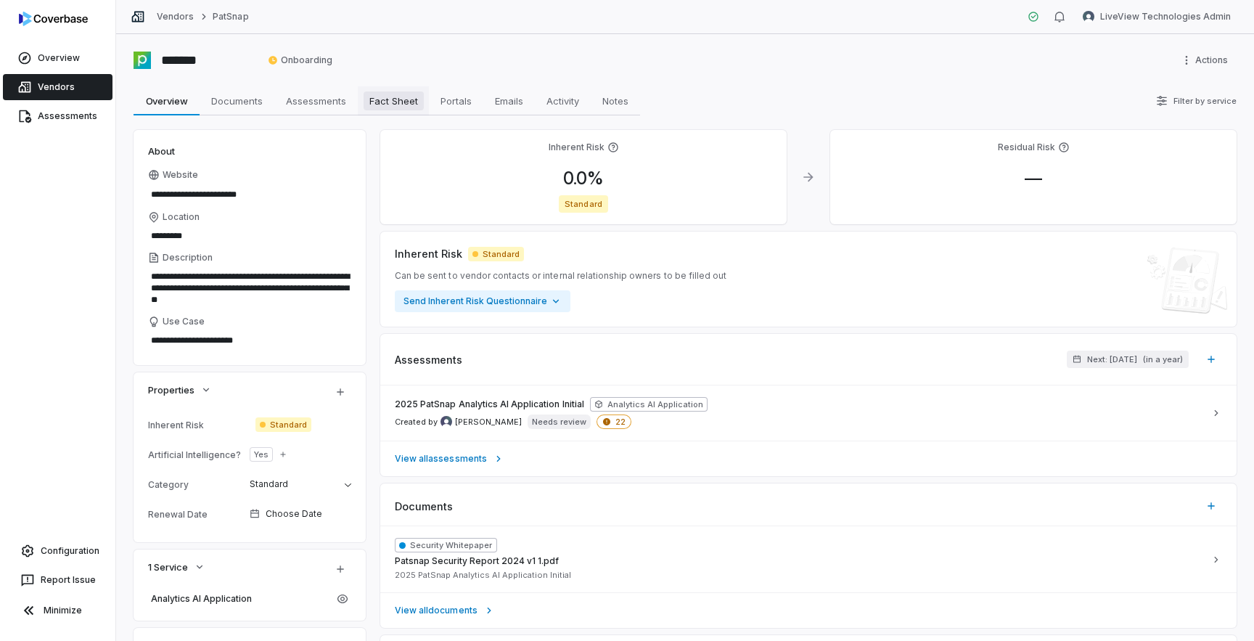
click at [379, 107] on span "Fact Sheet" at bounding box center [393, 100] width 60 height 19
type textarea "*"
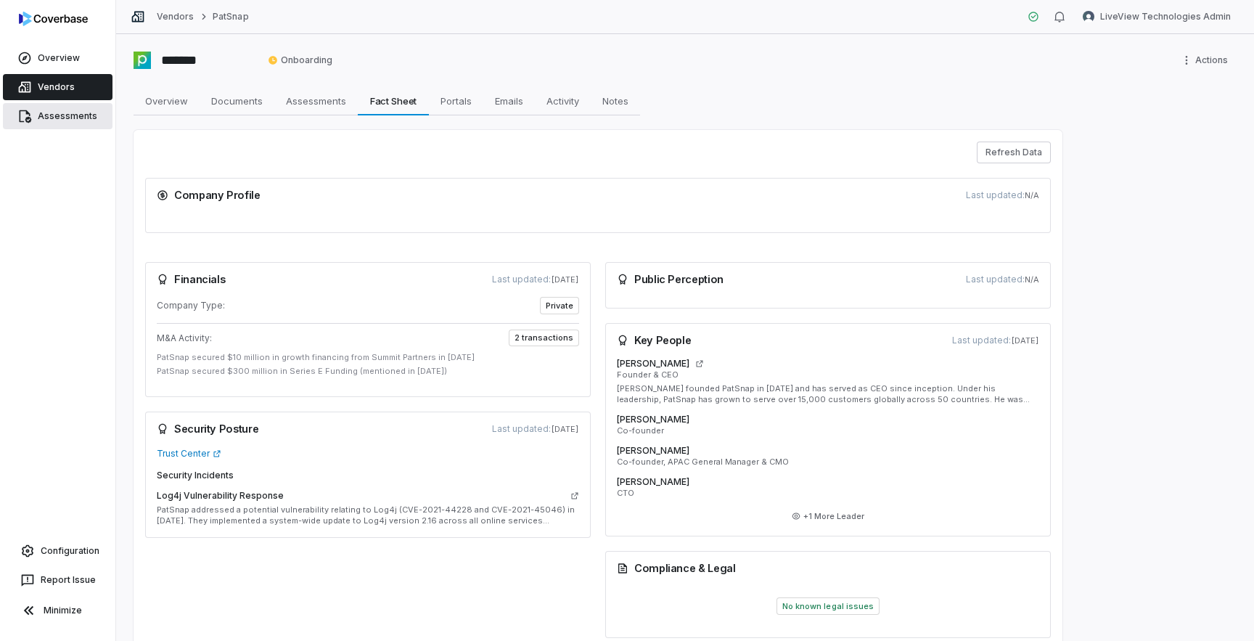
click at [67, 120] on link "Assessments" at bounding box center [58, 116] width 110 height 26
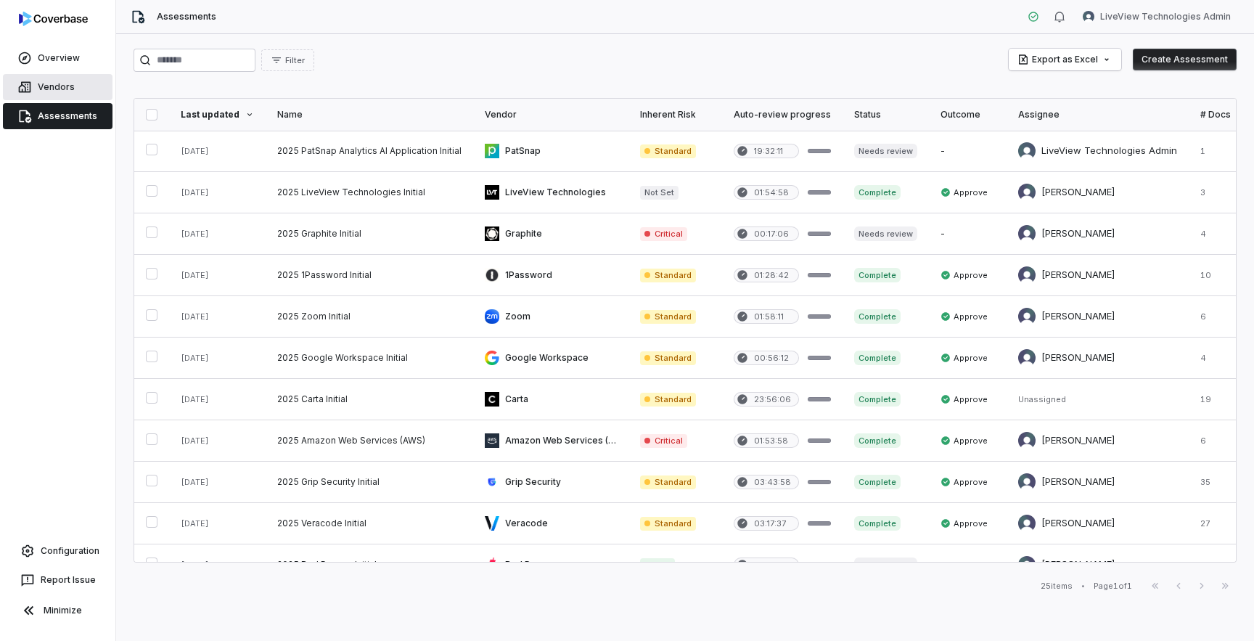
click at [57, 94] on link "Vendors" at bounding box center [58, 87] width 110 height 26
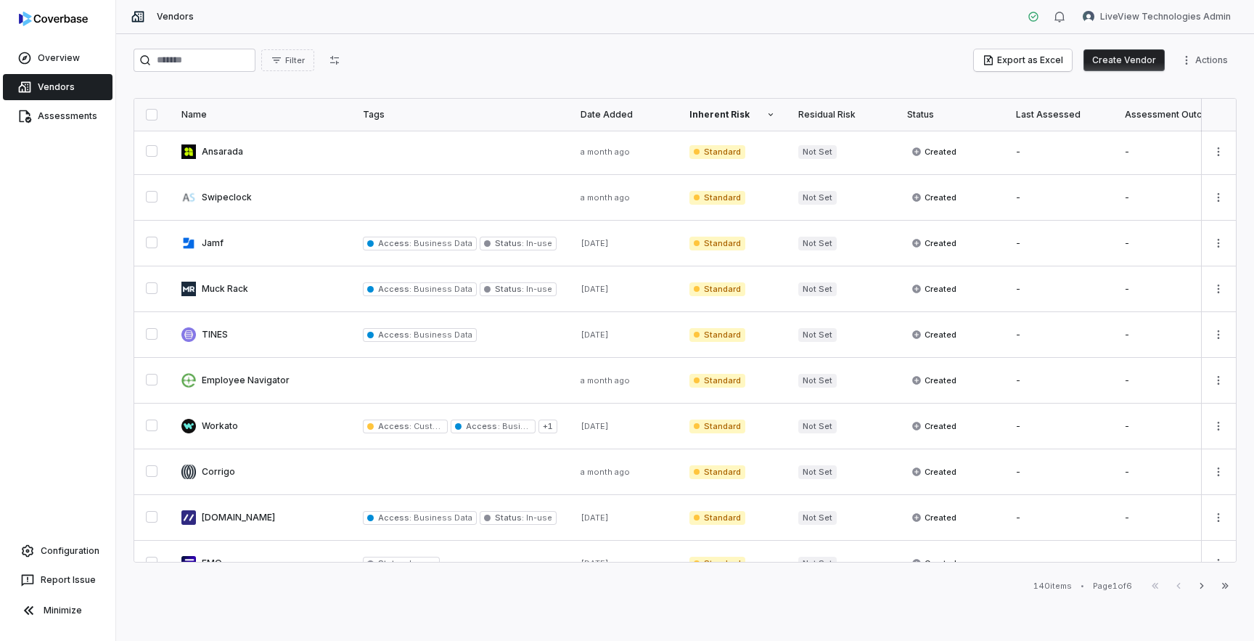
scroll to position [711, 0]
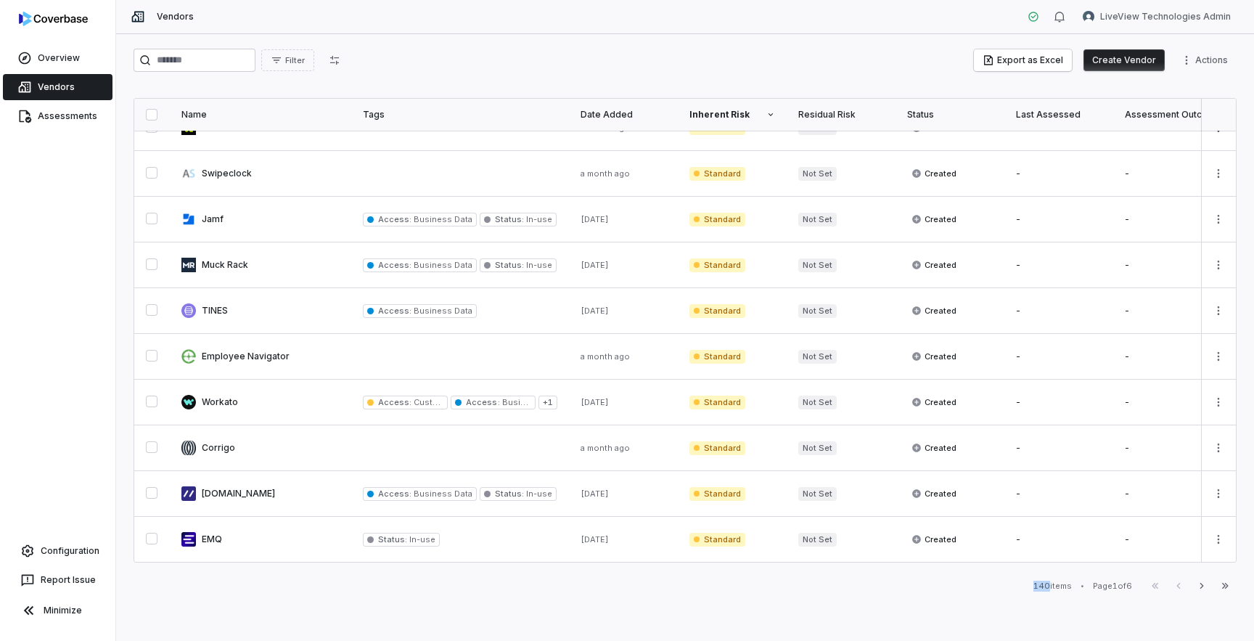
drag, startPoint x: 1030, startPoint y: 588, endPoint x: 1044, endPoint y: 588, distance: 13.8
click at [1044, 588] on div "140 items" at bounding box center [1052, 585] width 38 height 11
click at [1040, 601] on div "Filter Export as Excel Create Vendor Actions Name Tags Date Added Inherent Risk…" at bounding box center [684, 337] width 1137 height 606
click at [1016, 598] on div "Filter Export as Excel Create Vendor Actions Name Tags Date Added Inherent Risk…" at bounding box center [684, 337] width 1137 height 606
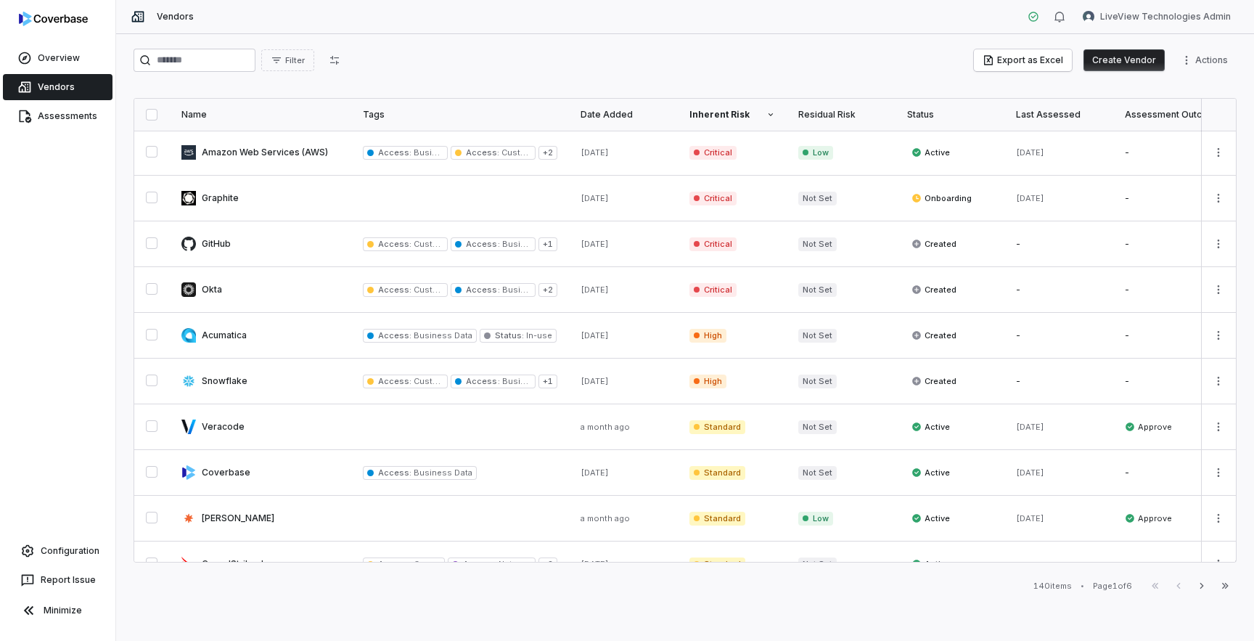
scroll to position [0, 0]
click at [1174, 9] on html "Overview Vendors Assessments Configuration Report Issue Minimize Vendors LiveVi…" at bounding box center [627, 320] width 1254 height 641
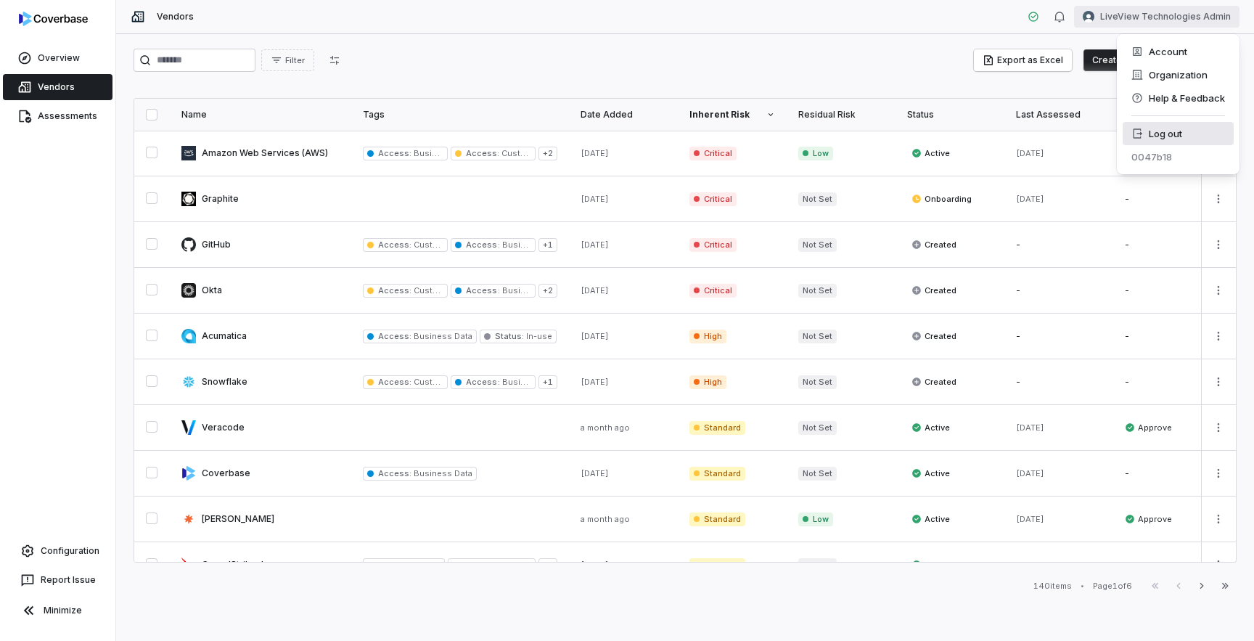
click at [1156, 126] on div "Log out" at bounding box center [1177, 133] width 111 height 23
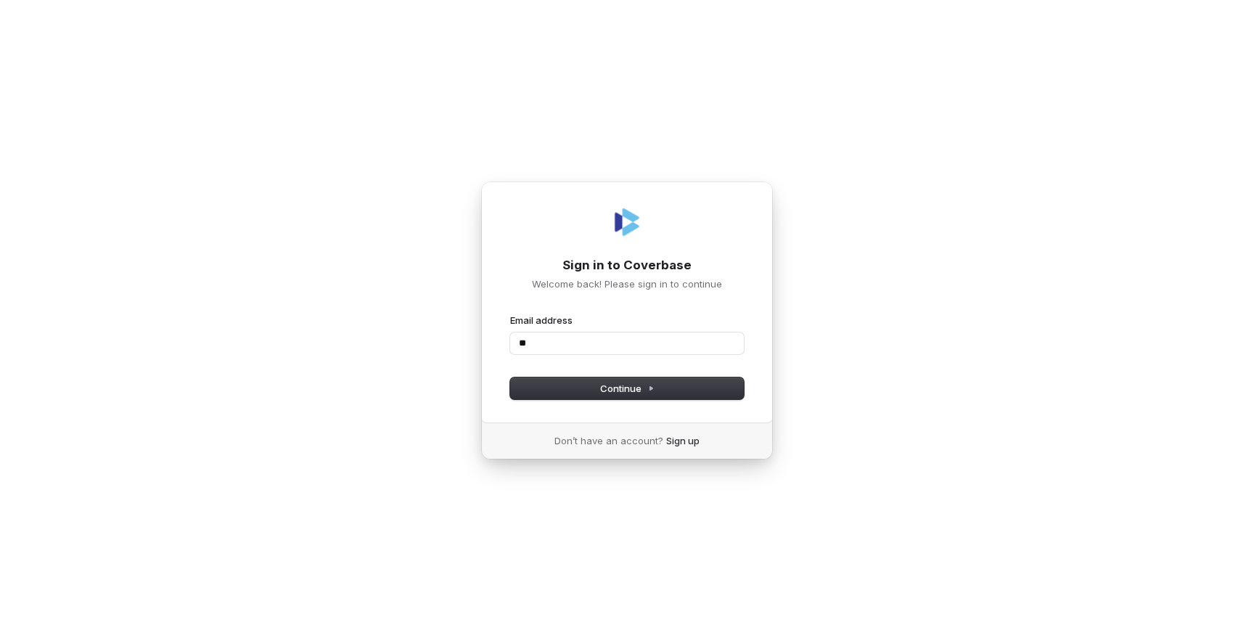
click at [0, 640] on com-1password-button at bounding box center [0, 641] width 0 height 0
click at [675, 345] on input "**" at bounding box center [627, 343] width 234 height 22
type input "*"
click at [0, 640] on com-1password-button at bounding box center [0, 641] width 0 height 0
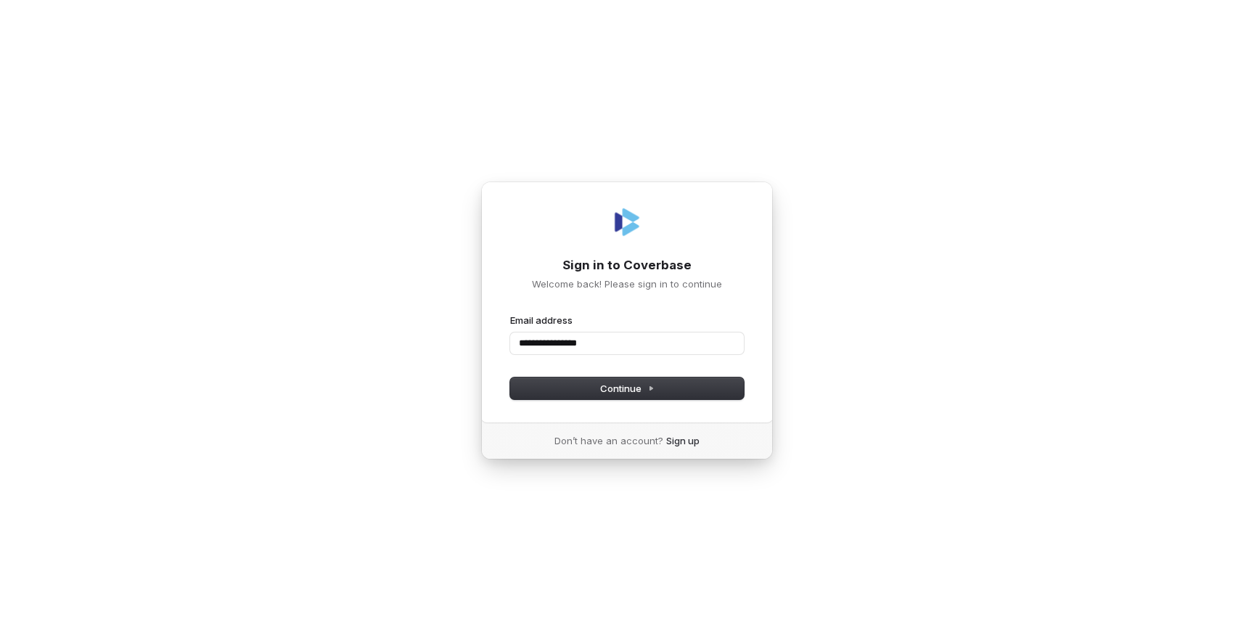
type input "**********"
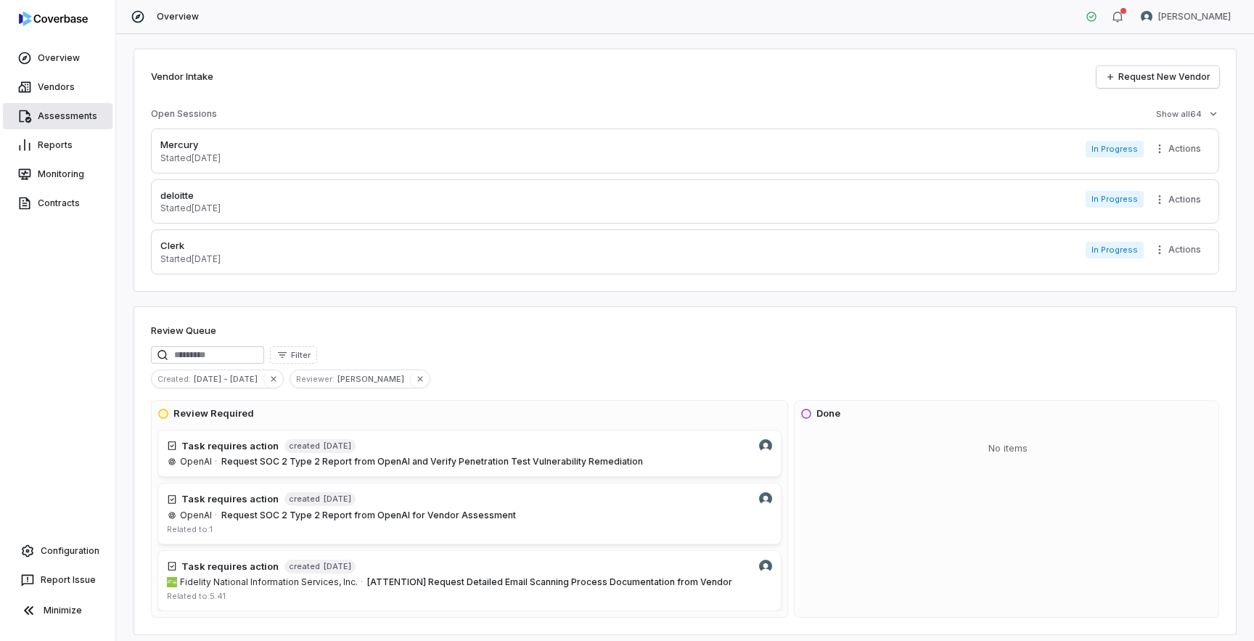
click at [62, 120] on link "Assessments" at bounding box center [58, 116] width 110 height 26
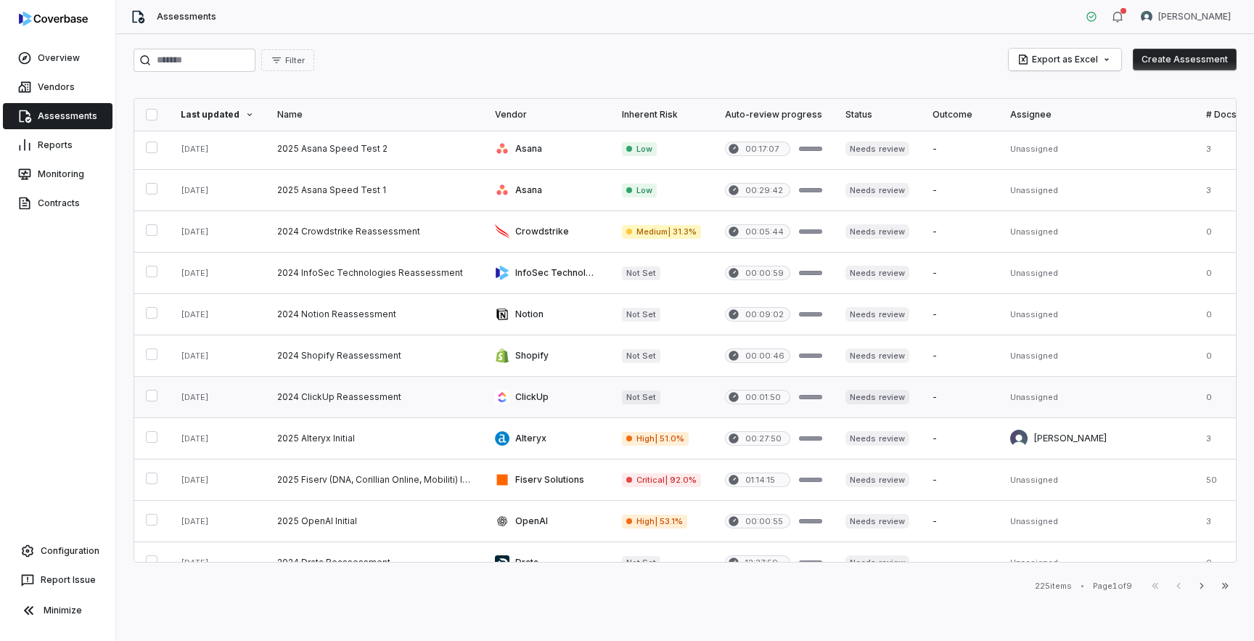
scroll to position [382, 0]
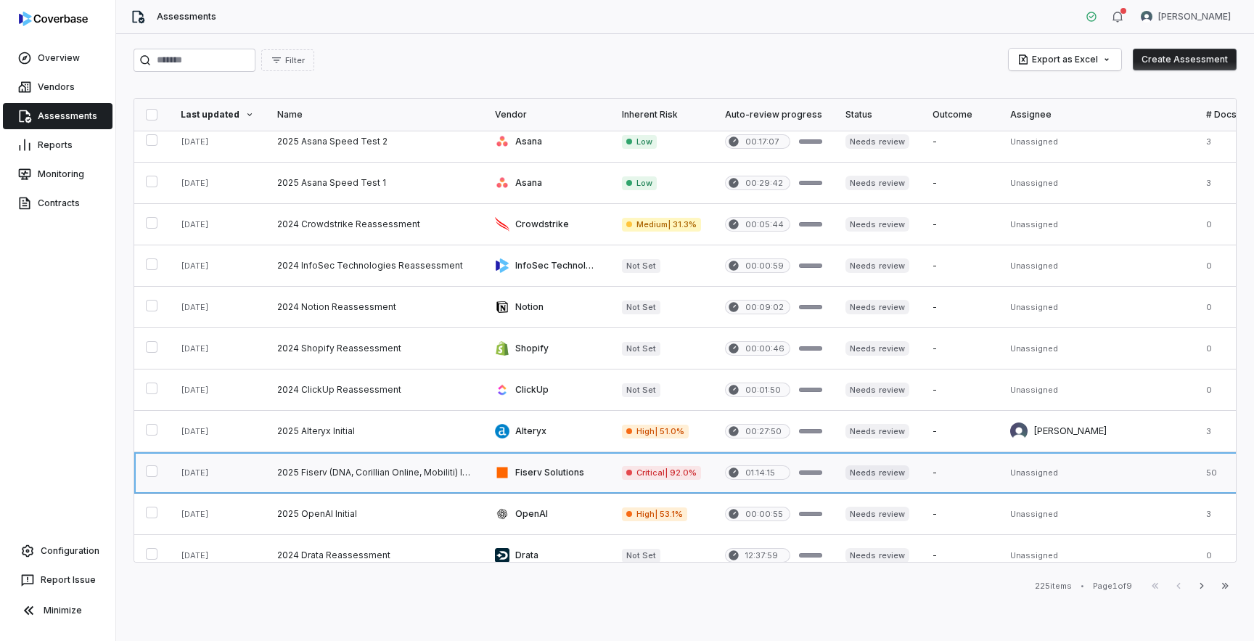
click at [549, 470] on link at bounding box center [546, 472] width 127 height 41
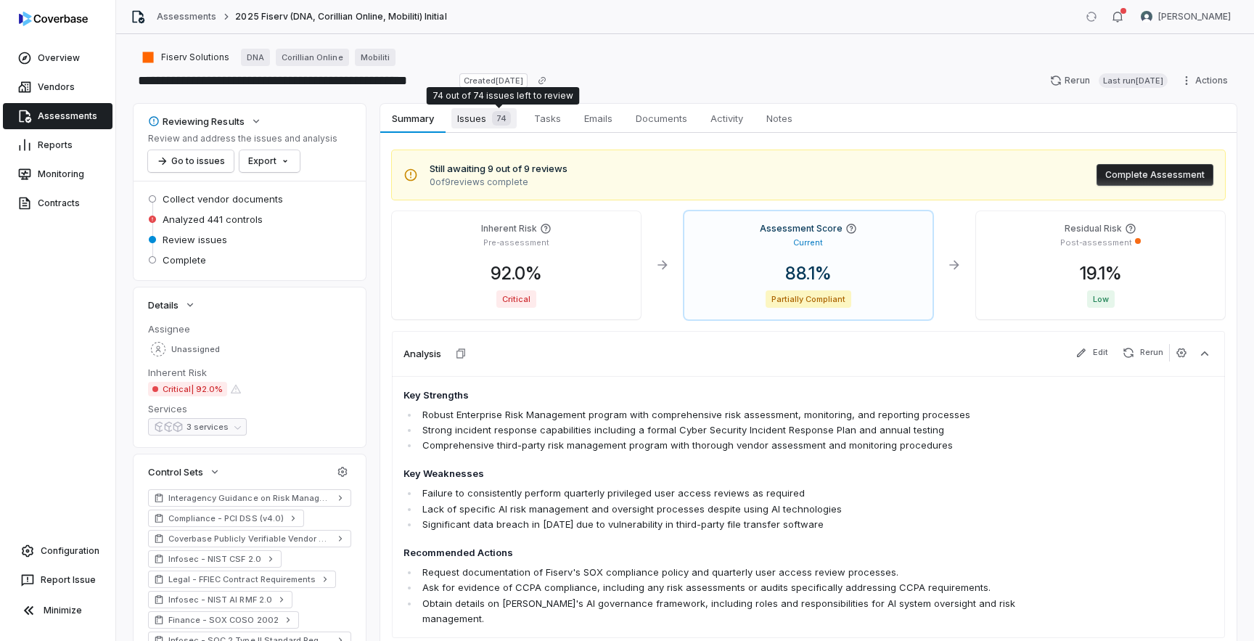
click at [473, 119] on span "Issues 74" at bounding box center [483, 118] width 65 height 20
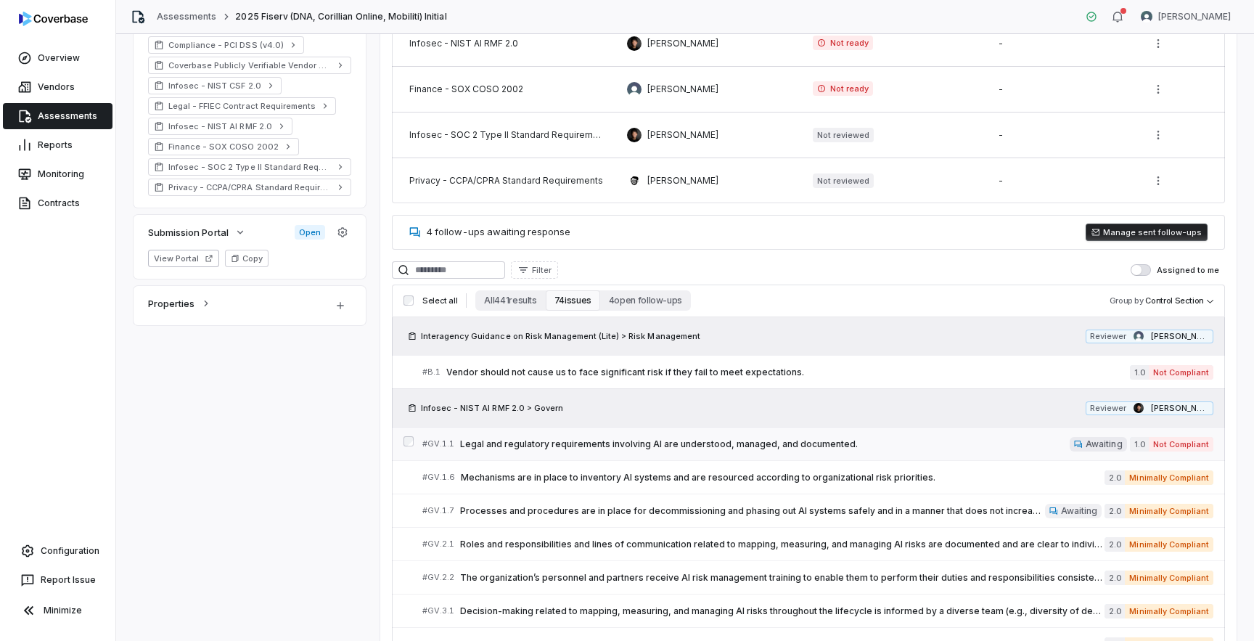
scroll to position [503, 0]
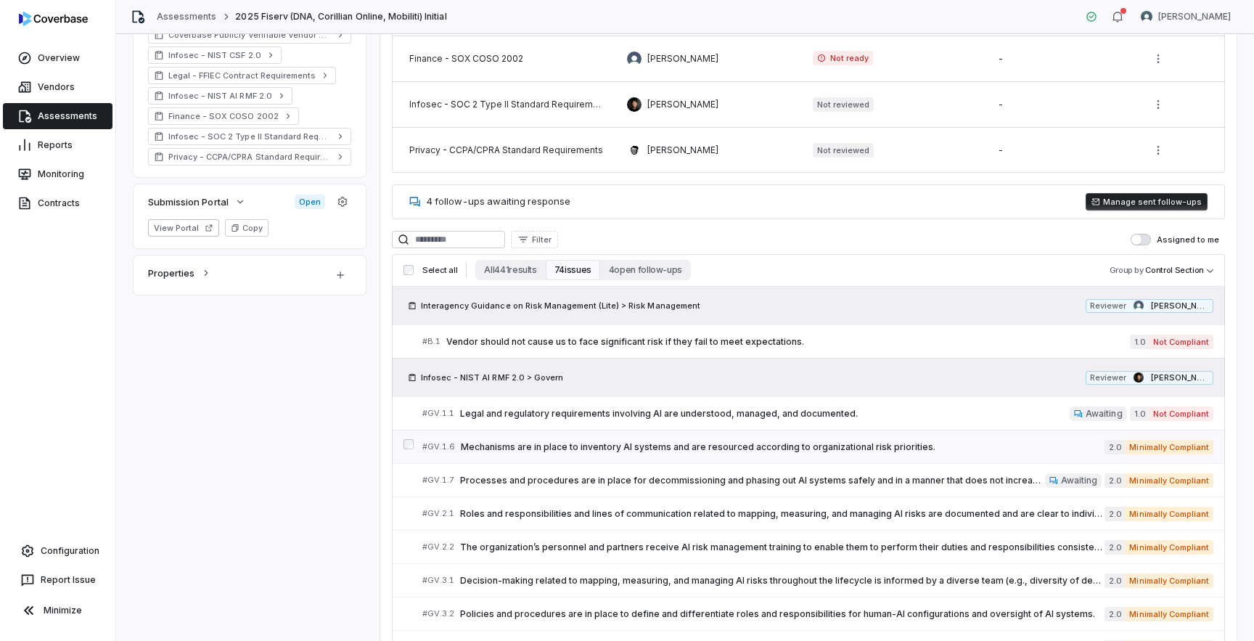
click at [586, 446] on span "Mechanisms are in place to inventory AI systems and are resourced according to …" at bounding box center [782, 447] width 643 height 12
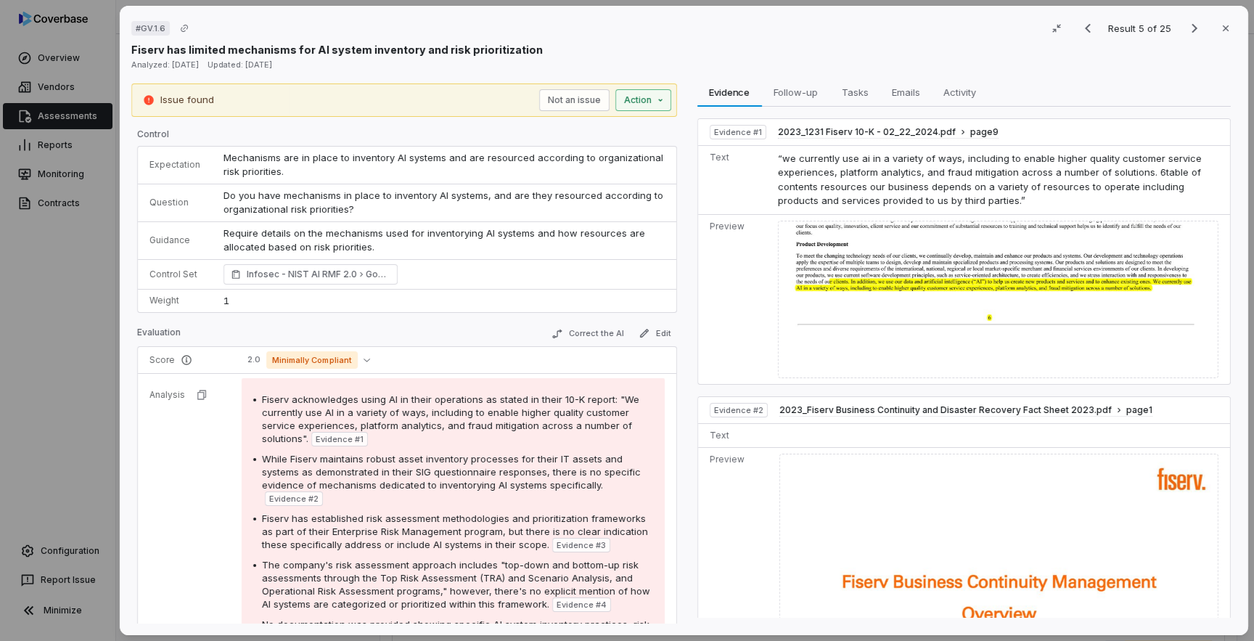
click at [635, 94] on div "# GV.1.6 Result 5 of 25 Close Fiserv has limited mechanisms for AI system inven…" at bounding box center [627, 320] width 1254 height 641
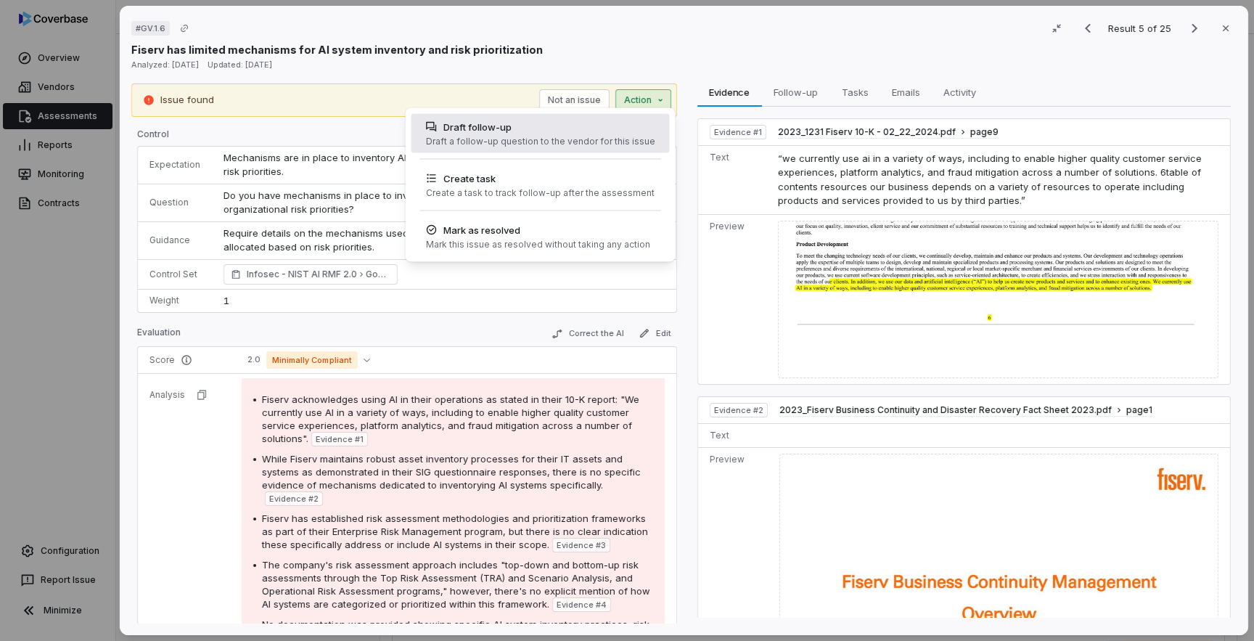
click at [579, 141] on div "Draft a follow-up question to the vendor for this issue" at bounding box center [539, 142] width 229 height 12
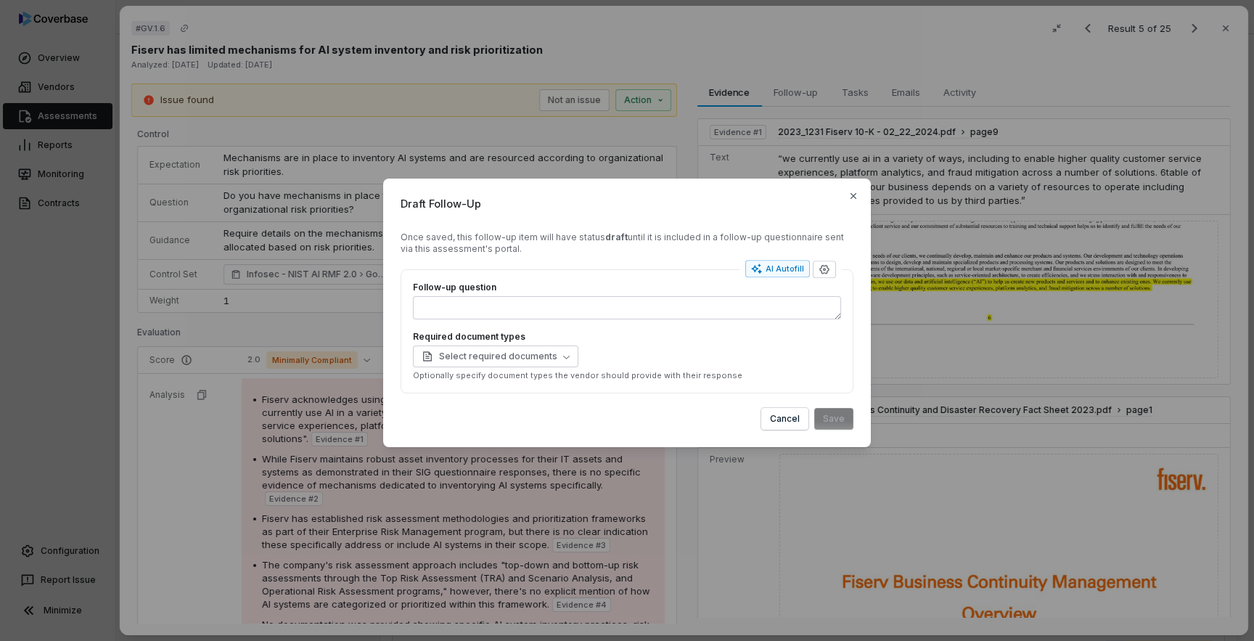
click at [474, 244] on div "Once saved, this follow-up item will have status draft until it is included in …" at bounding box center [626, 242] width 453 height 23
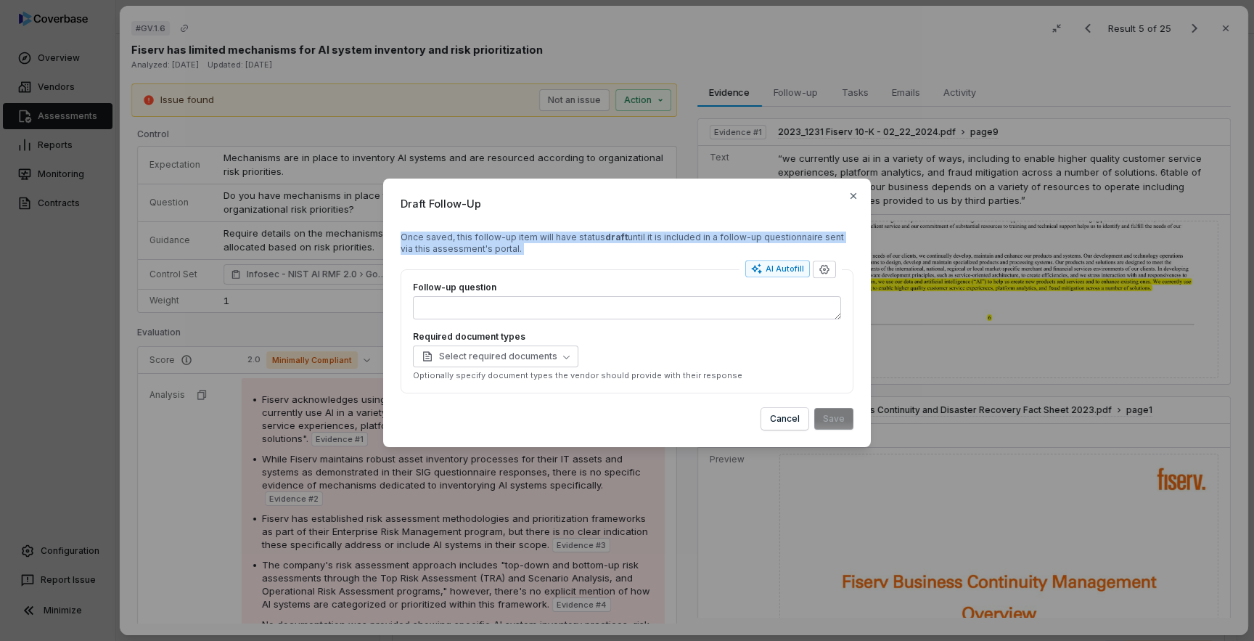
click at [474, 244] on div "Once saved, this follow-up item will have status draft until it is included in …" at bounding box center [626, 242] width 453 height 23
click at [794, 269] on div "AI Autofill" at bounding box center [777, 269] width 53 height 12
type textarea "**********"
type textarea "*"
type textarea "**********"
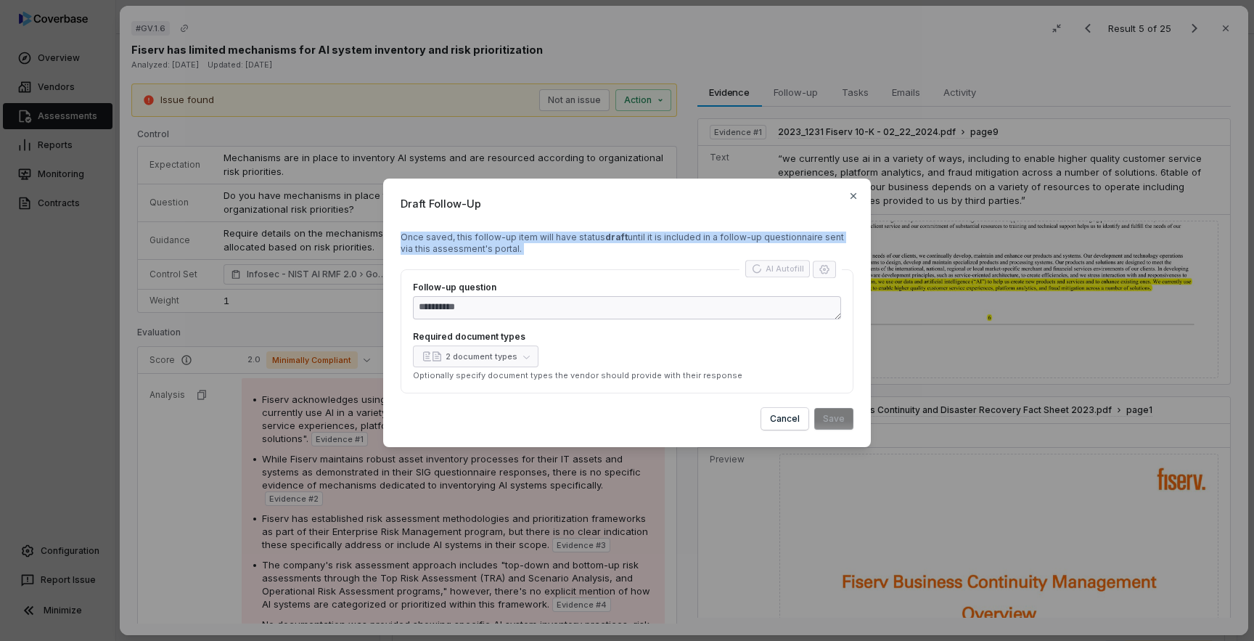
type textarea "*"
type textarea "**********"
type textarea "*"
type textarea "**********"
type textarea "*"
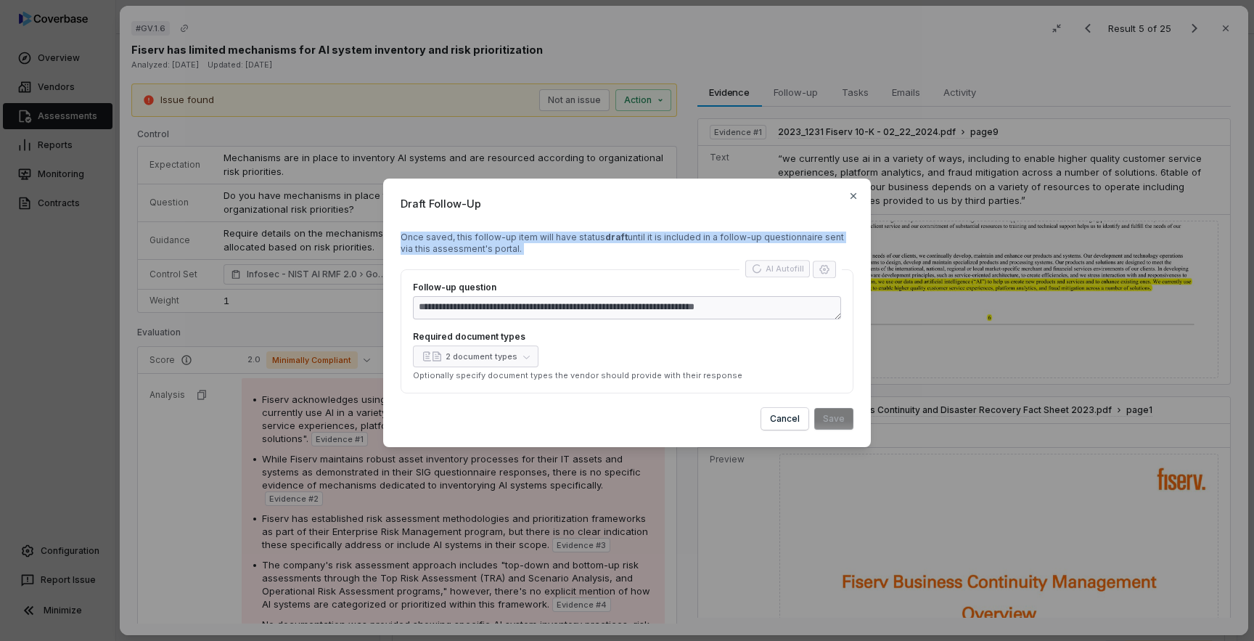
type textarea "**********"
type textarea "*"
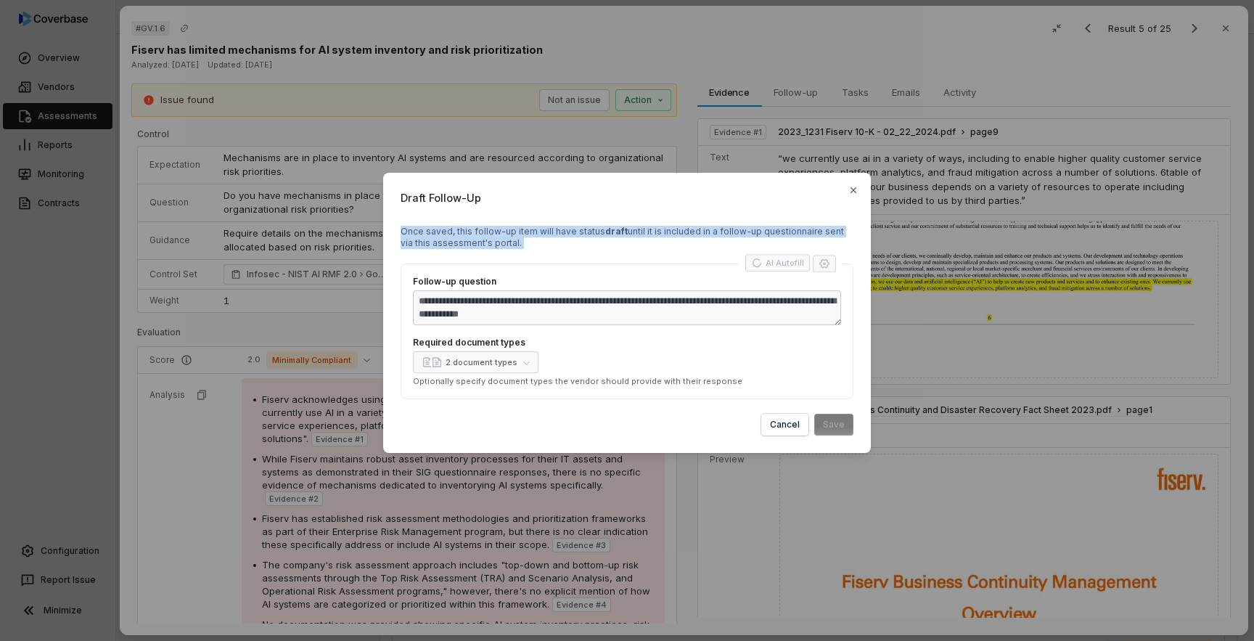
type textarea "**********"
type textarea "*"
type textarea "**********"
type textarea "*"
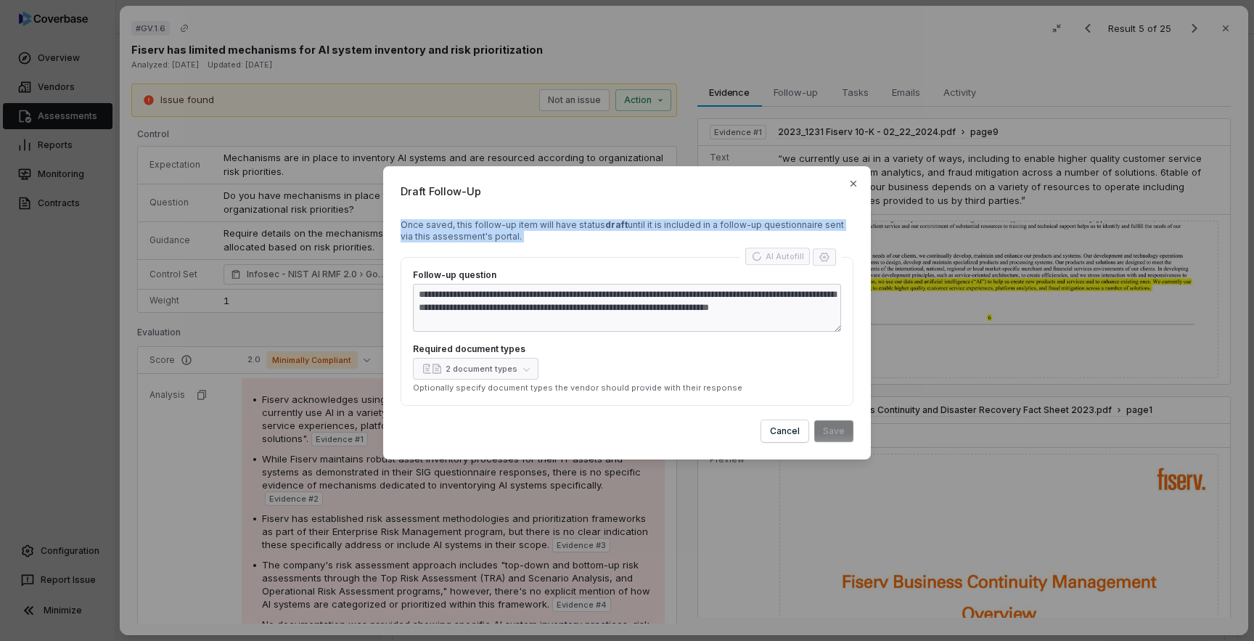
type textarea "**********"
type textarea "*"
type textarea "**********"
type textarea "*"
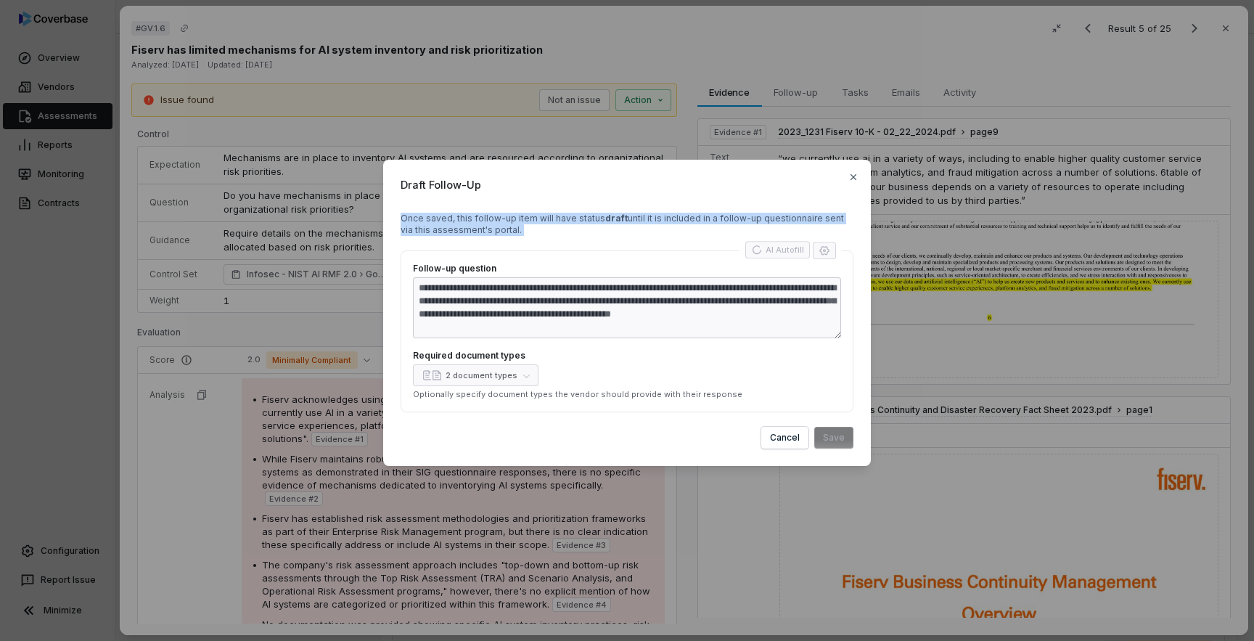
type textarea "**********"
type textarea "*"
type textarea "**********"
type textarea "*"
type textarea "**********"
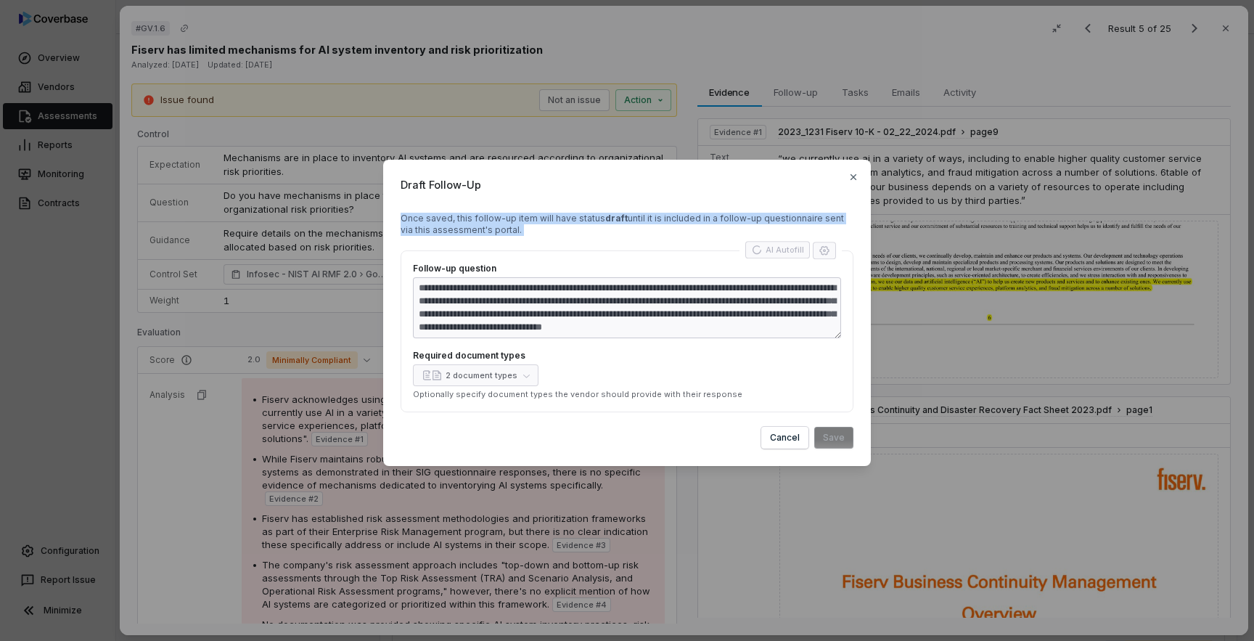
type textarea "*"
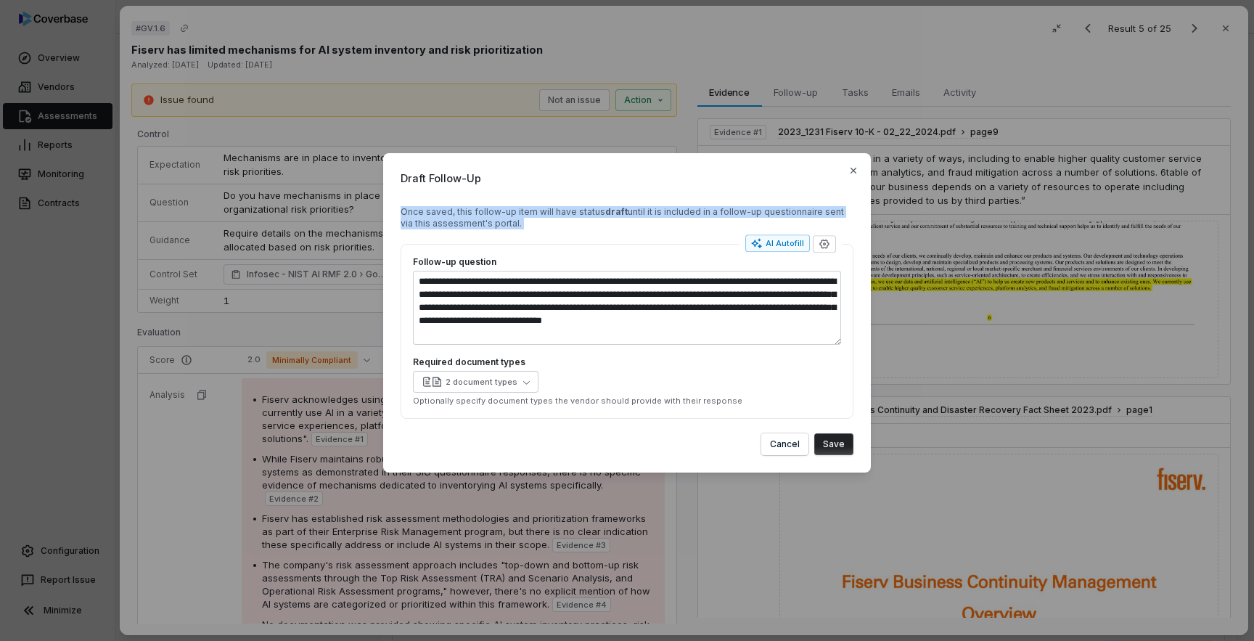
click at [836, 448] on button "Save" at bounding box center [833, 444] width 39 height 22
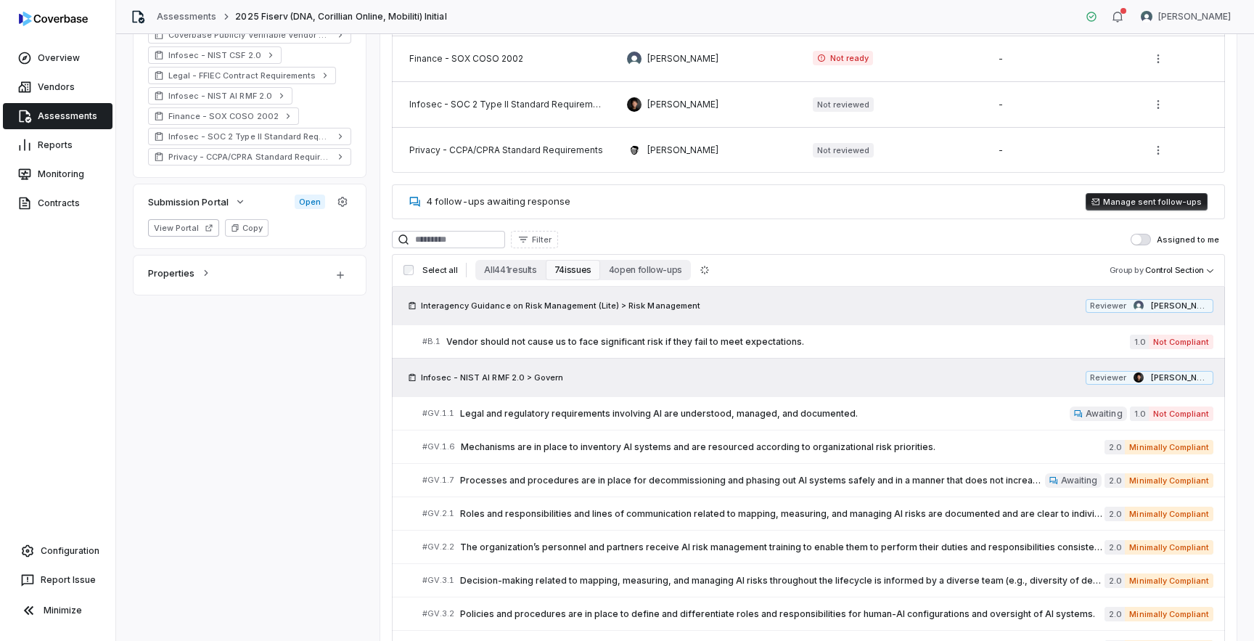
click at [1152, 208] on button "Manage sent follow-ups" at bounding box center [1146, 201] width 122 height 17
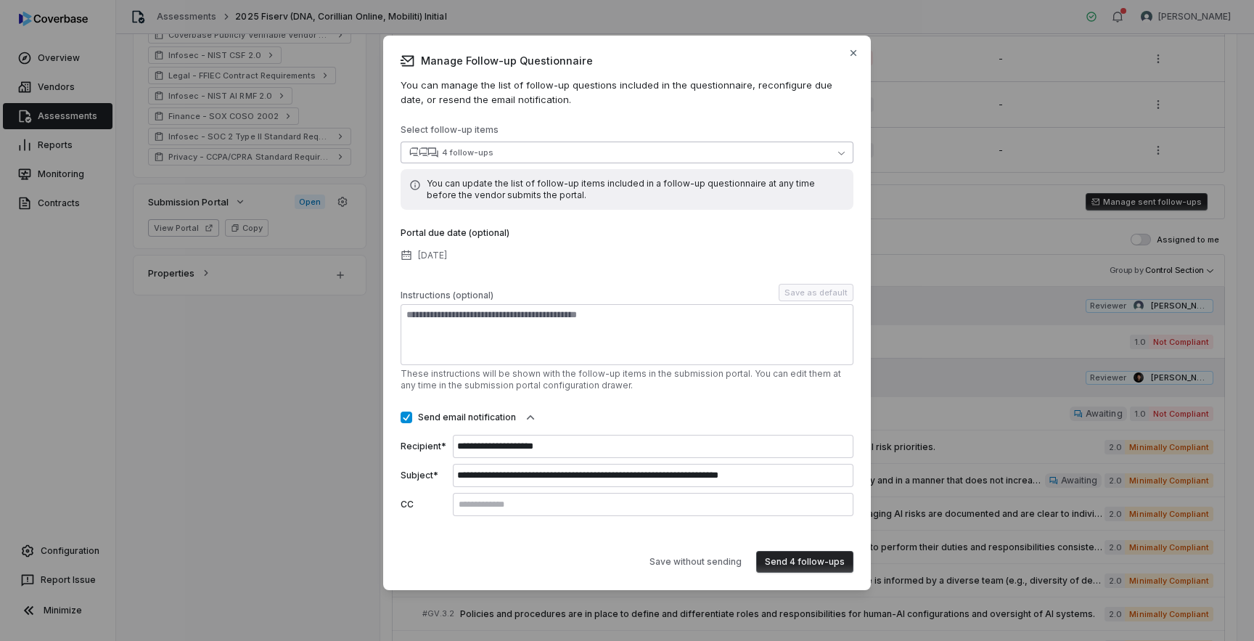
click at [568, 159] on button "4 follow-ups" at bounding box center [626, 152] width 453 height 22
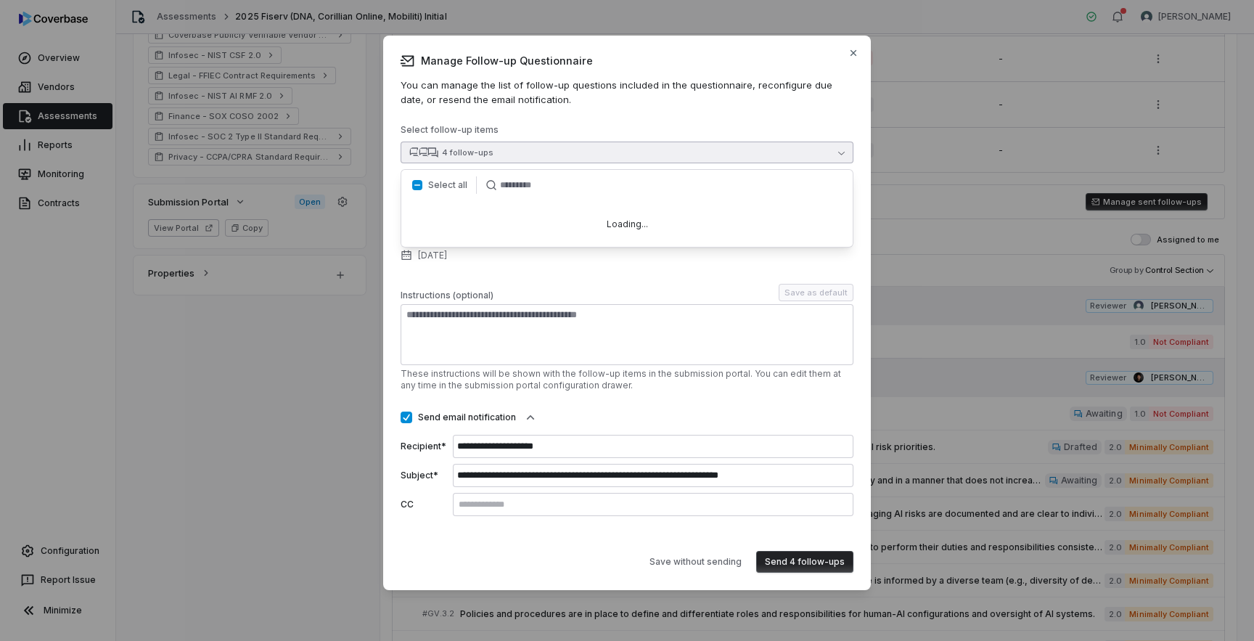
click at [419, 186] on button "button" at bounding box center [417, 185] width 10 height 10
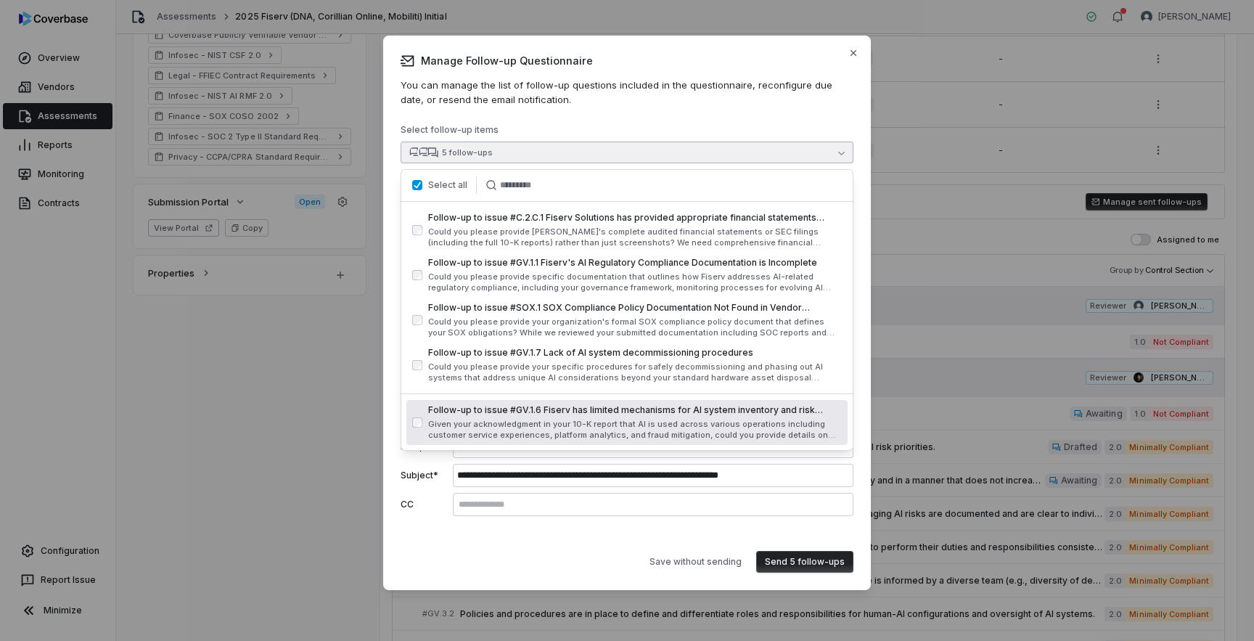
type button "on"
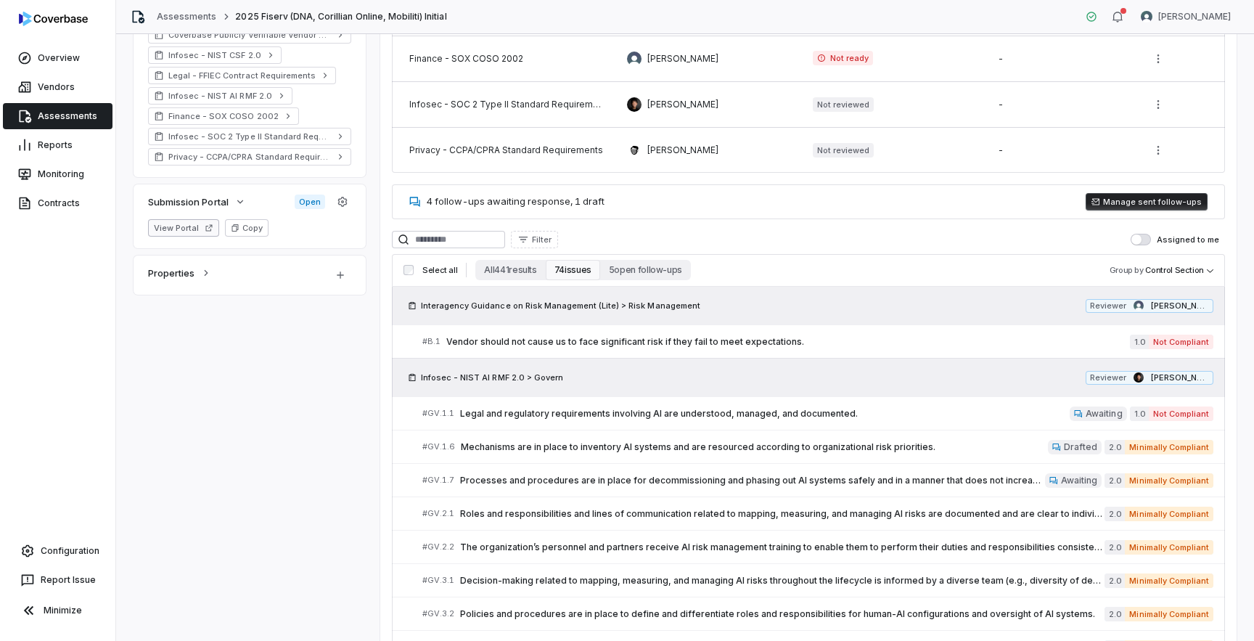
click at [205, 229] on icon "button" at bounding box center [209, 227] width 9 height 9
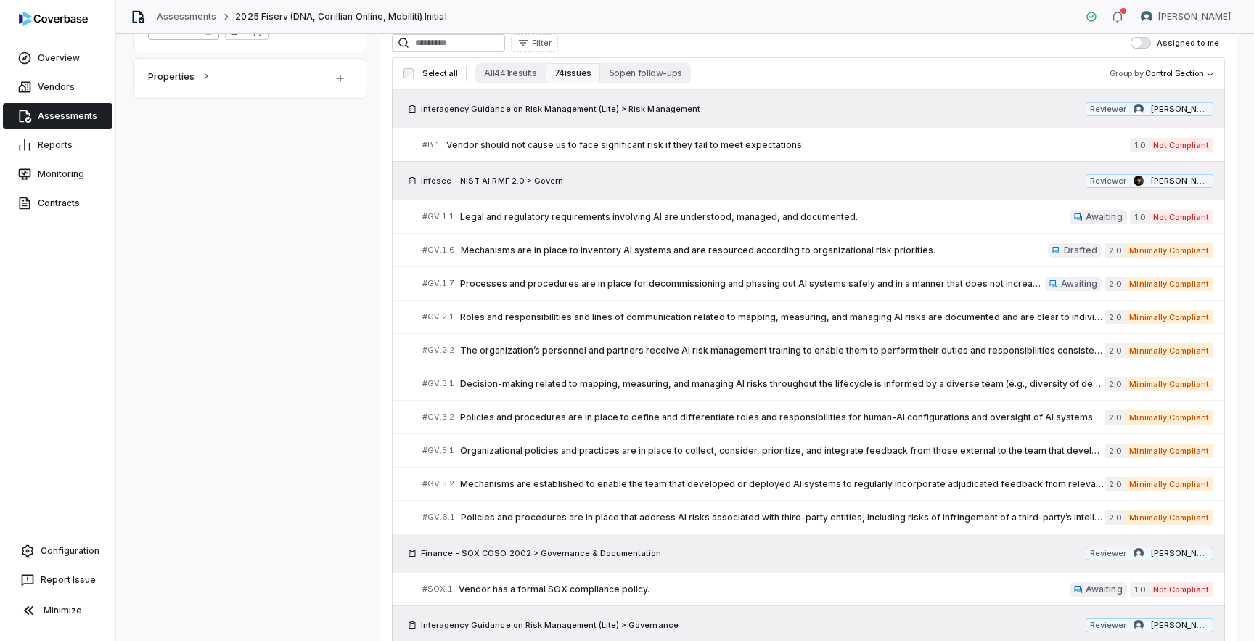
scroll to position [702, 0]
click at [546, 276] on span "Processes and procedures are in place for decommissioning and phasing out AI sy…" at bounding box center [752, 282] width 585 height 12
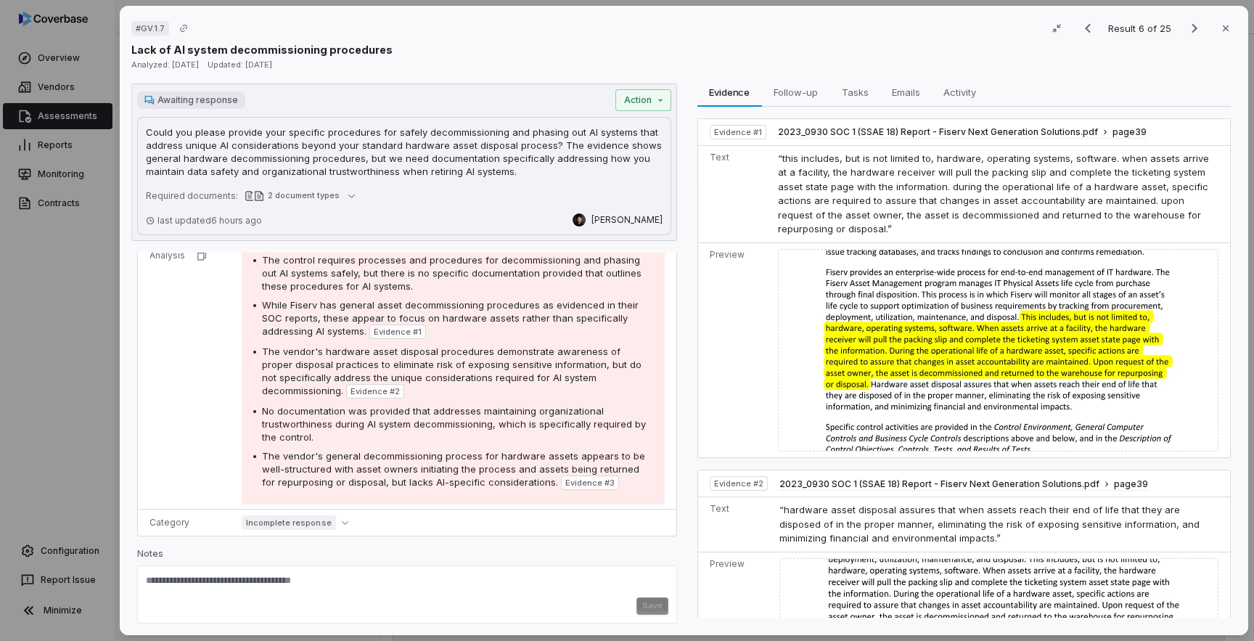
scroll to position [268, 0]
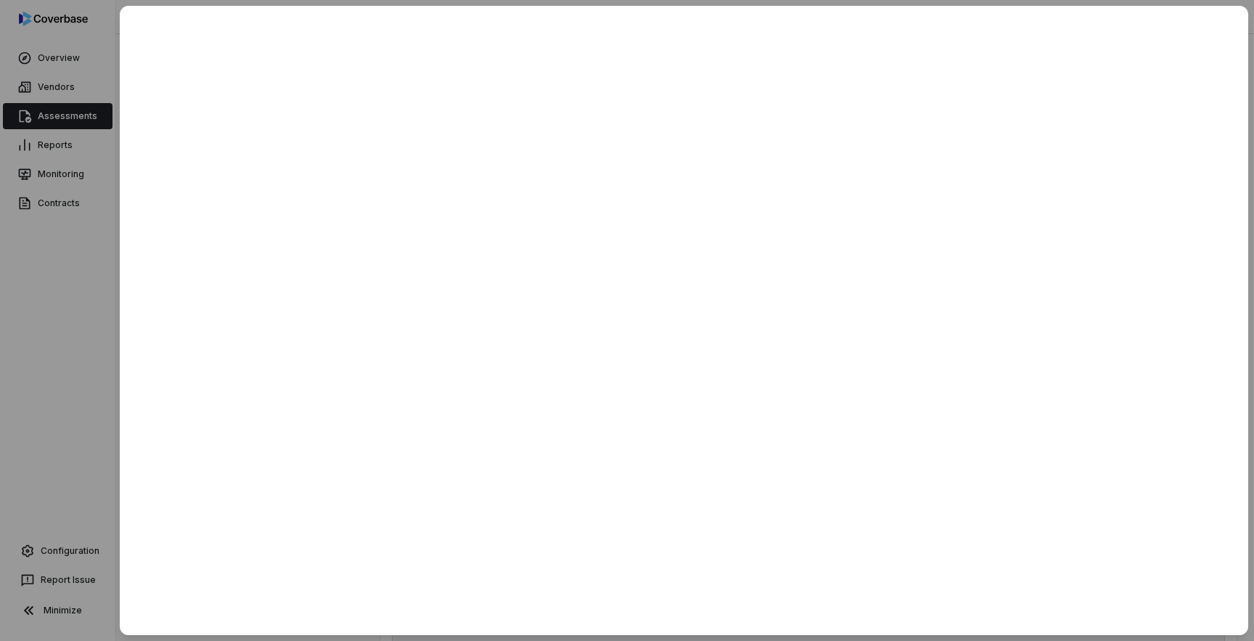
click at [63, 318] on div at bounding box center [627, 320] width 1254 height 641
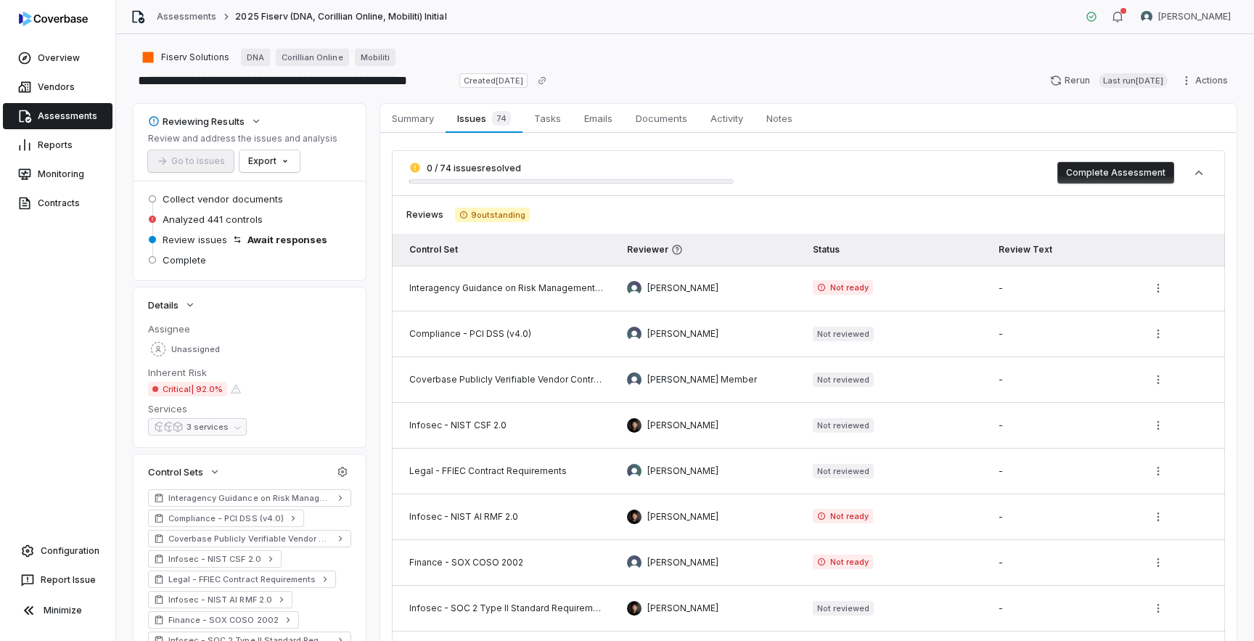
click at [1083, 177] on button "Complete Assessment" at bounding box center [1115, 173] width 117 height 22
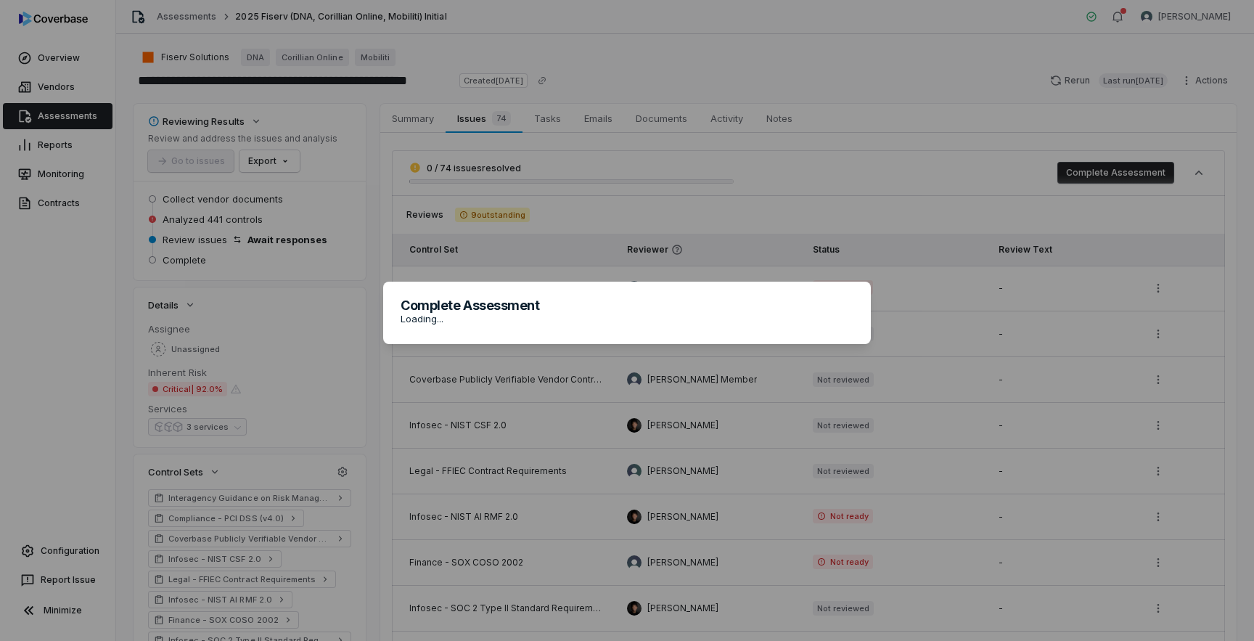
type textarea "*"
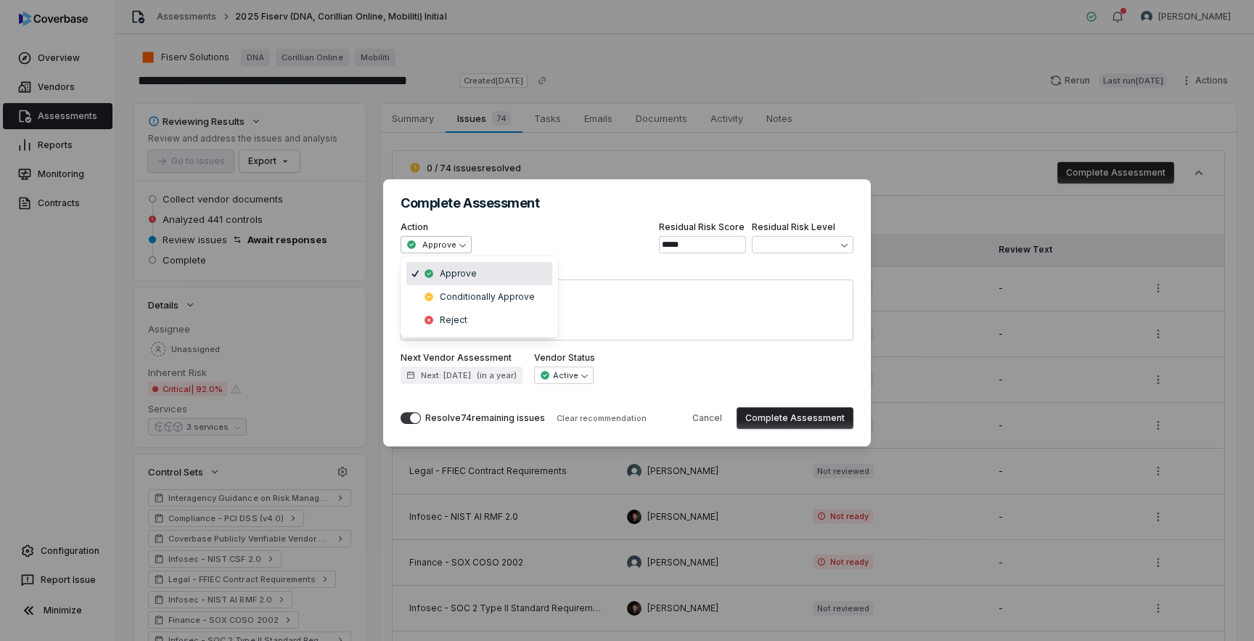
click at [462, 250] on div "**********" at bounding box center [627, 320] width 1254 height 329
select select "**********"
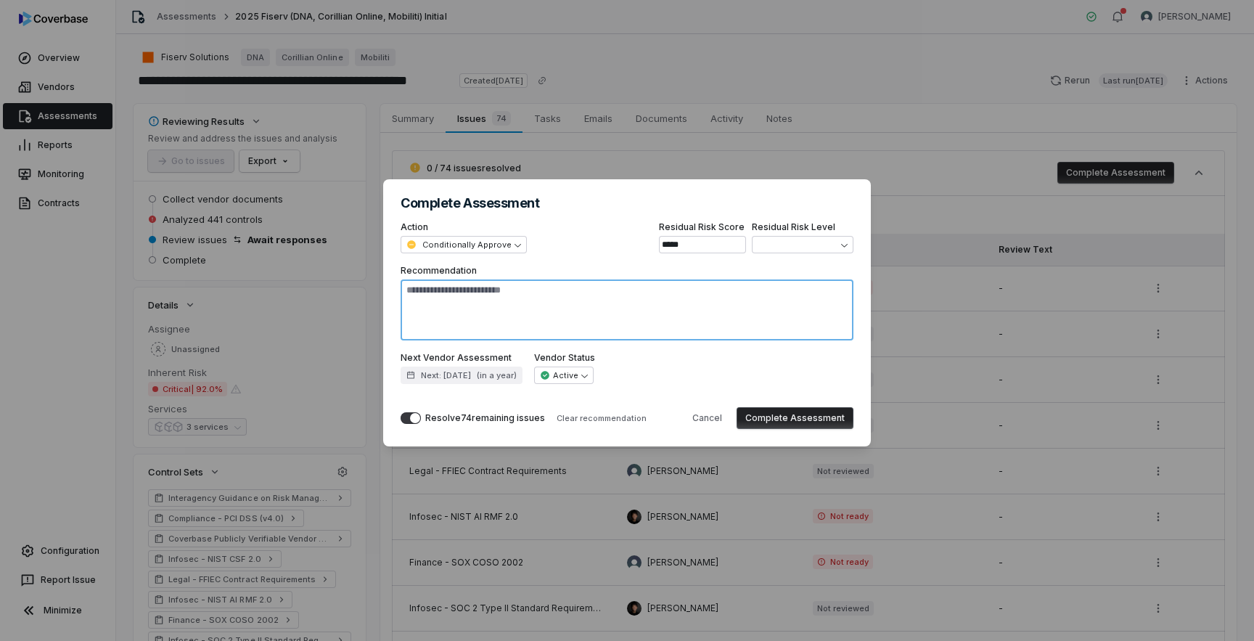
click at [529, 324] on textarea "Recommendation" at bounding box center [626, 309] width 453 height 61
click at [715, 413] on button "Cancel" at bounding box center [706, 418] width 47 height 22
type textarea "*"
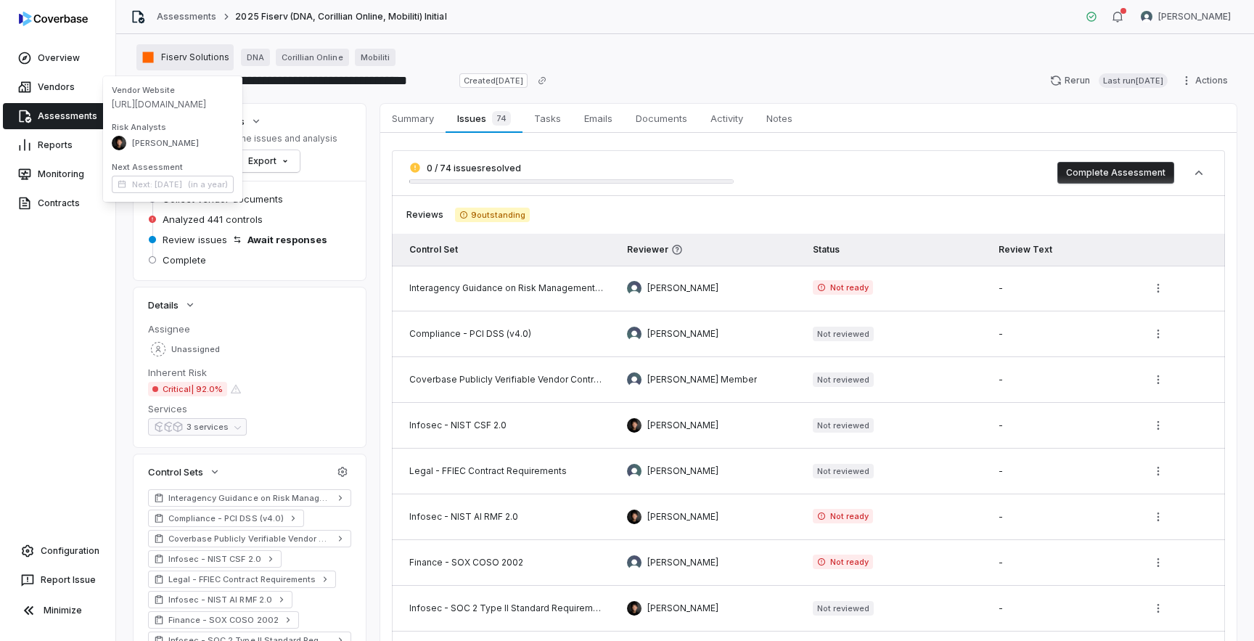
click at [190, 59] on span "Fiserv Solutions" at bounding box center [195, 58] width 68 height 12
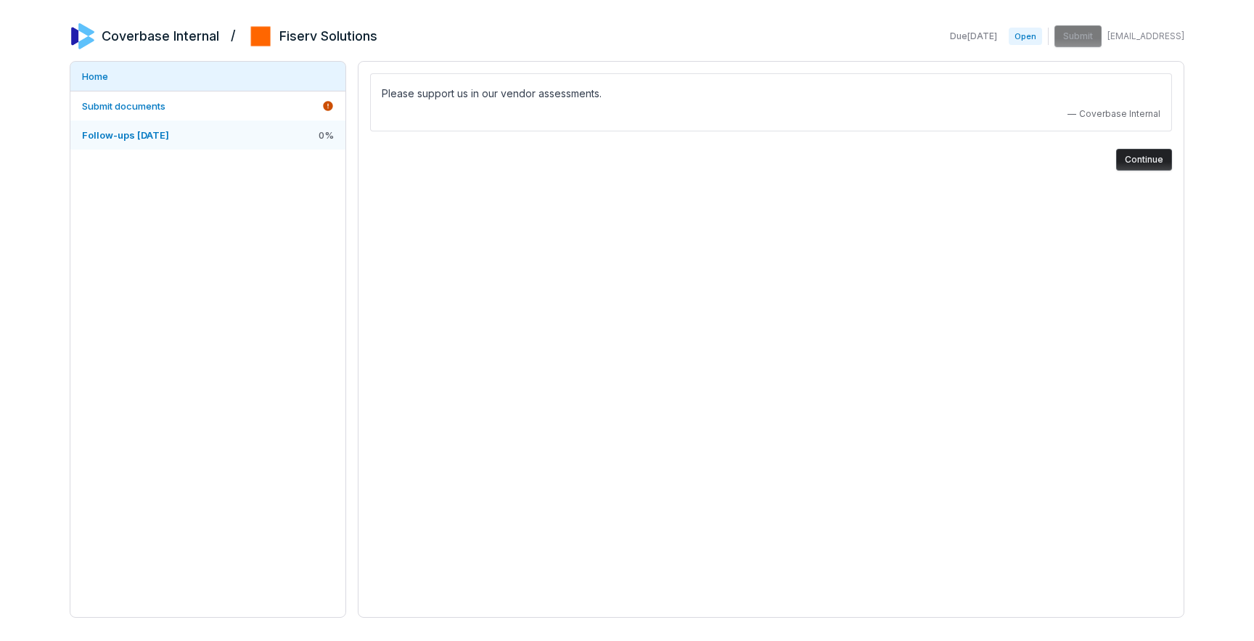
click at [222, 127] on link "Follow-ups [DATE] 0 %" at bounding box center [207, 134] width 275 height 29
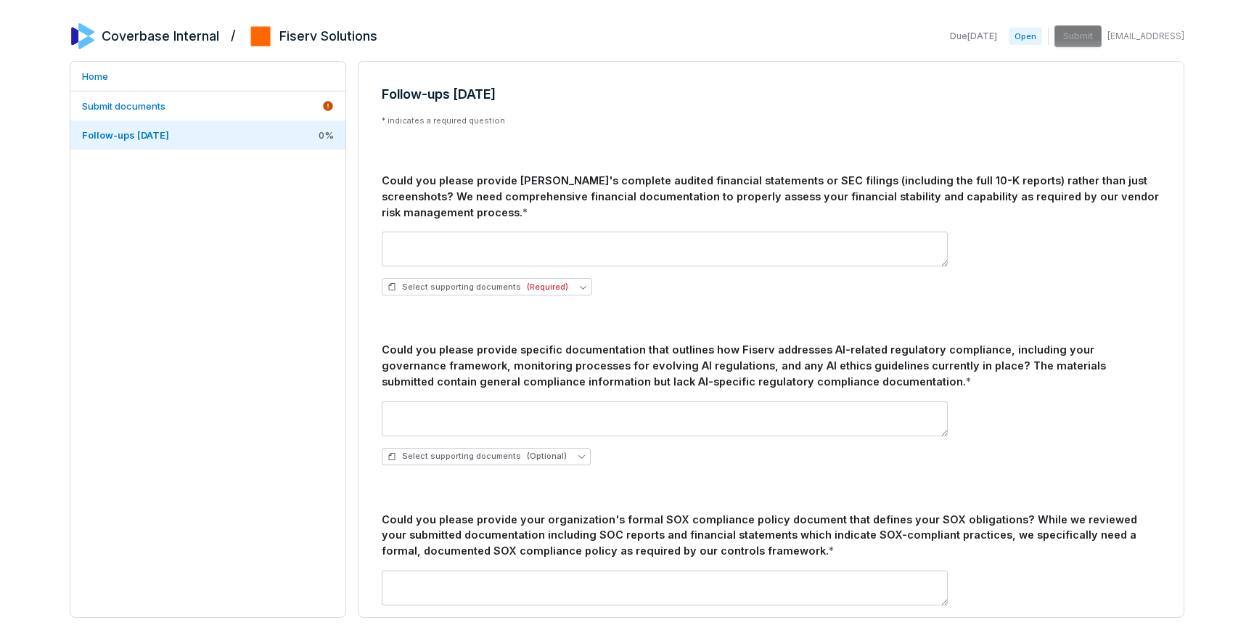
click at [567, 197] on div "Could you please provide [PERSON_NAME]'s complete audited financial statements …" at bounding box center [771, 196] width 778 height 47
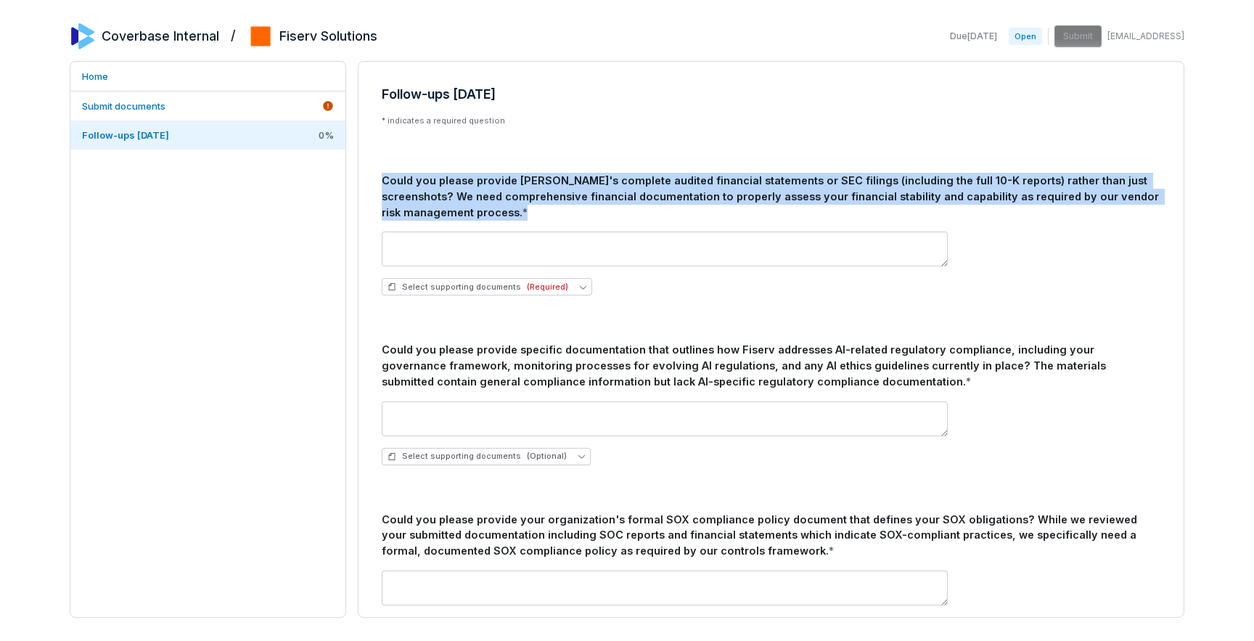
click at [567, 197] on div "Could you please provide [PERSON_NAME]'s complete audited financial statements …" at bounding box center [771, 196] width 778 height 47
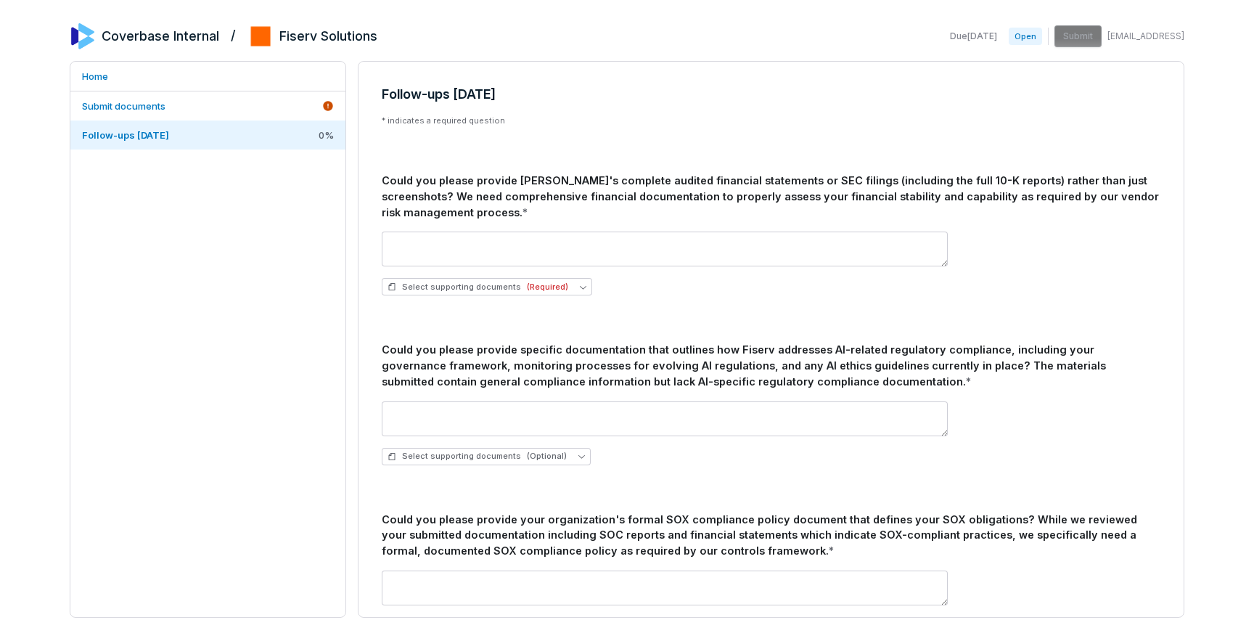
click at [568, 353] on div "Could you please provide specific documentation that outlines how Fiserv addres…" at bounding box center [771, 365] width 778 height 47
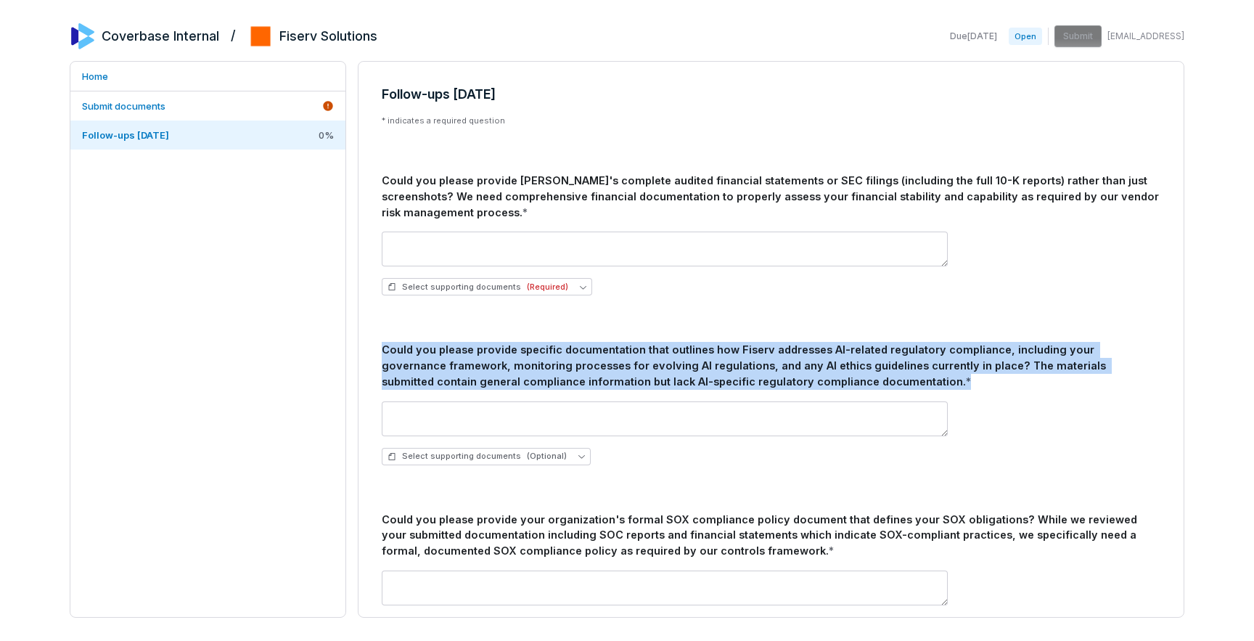
click at [568, 353] on div "Could you please provide specific documentation that outlines how Fiserv addres…" at bounding box center [771, 365] width 778 height 47
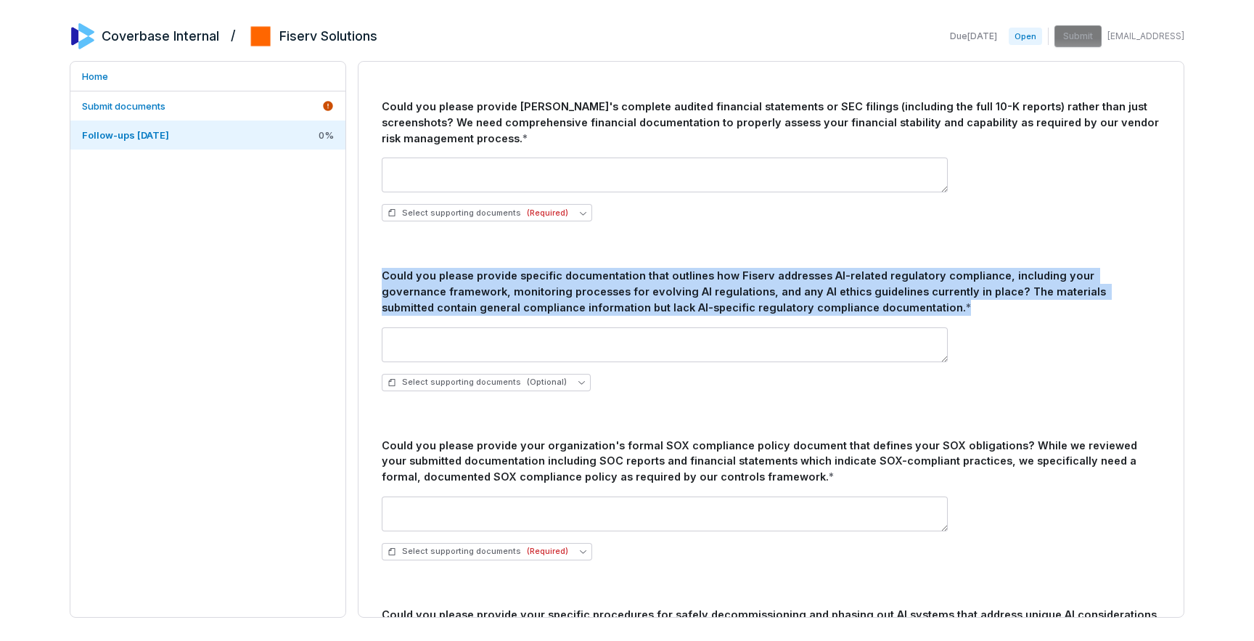
scroll to position [94, 0]
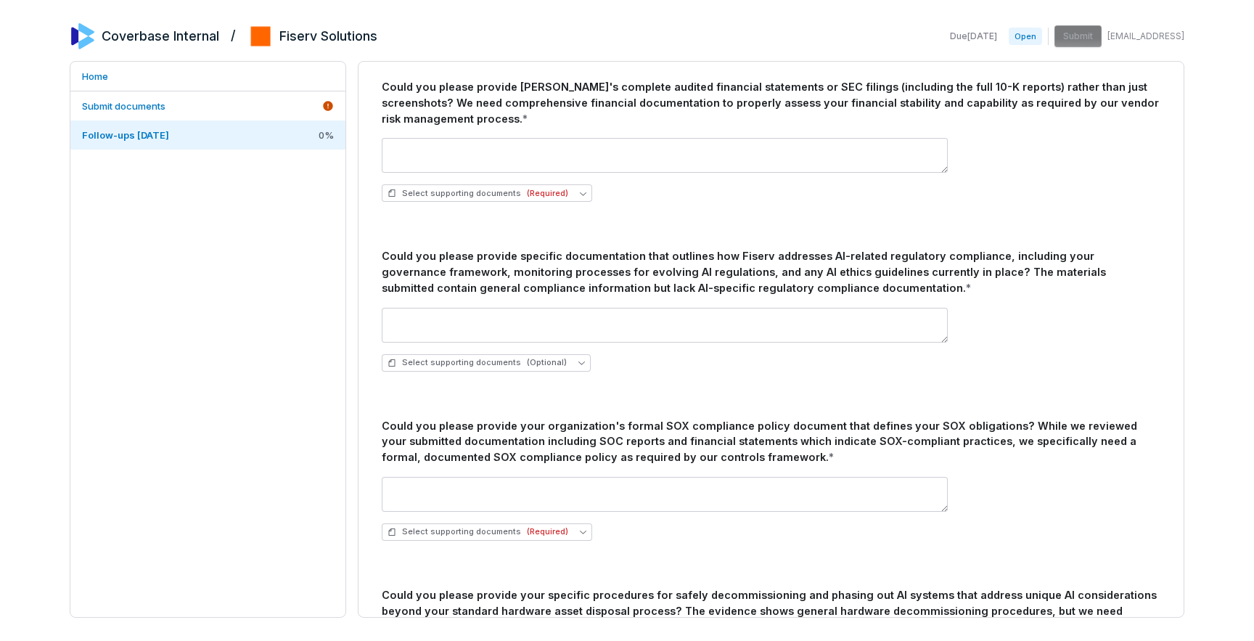
click at [582, 442] on div "Could you please provide your organization's formal SOX compliance policy docum…" at bounding box center [771, 441] width 778 height 47
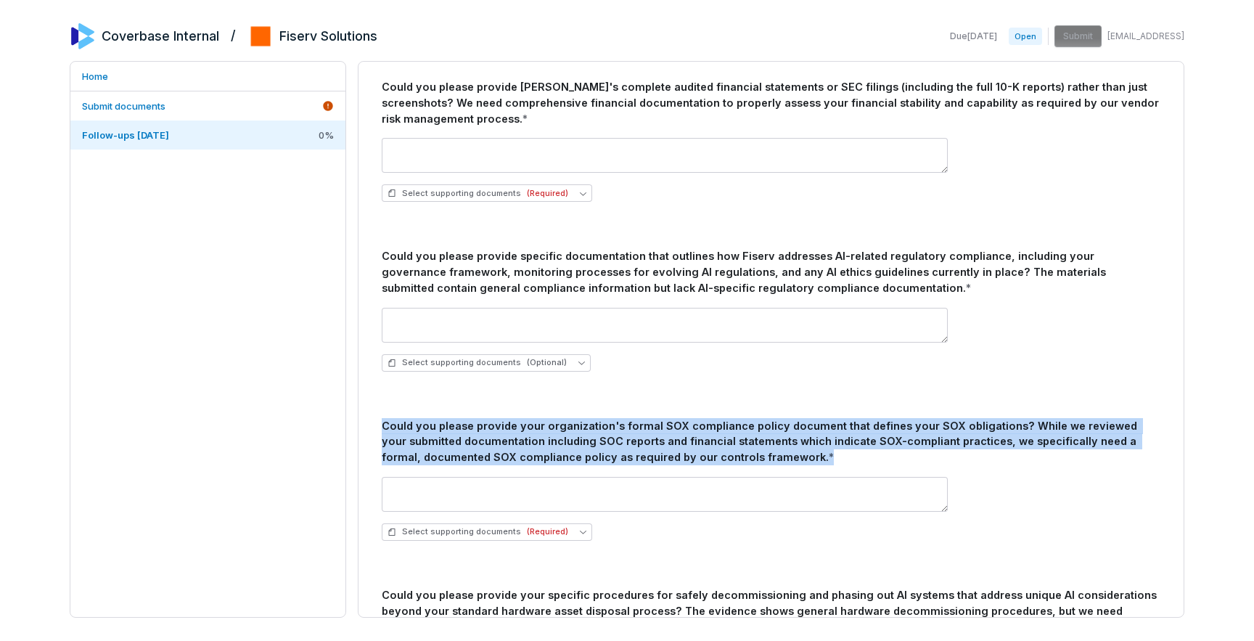
click at [582, 442] on div "Could you please provide your organization's formal SOX compliance policy docum…" at bounding box center [771, 441] width 778 height 47
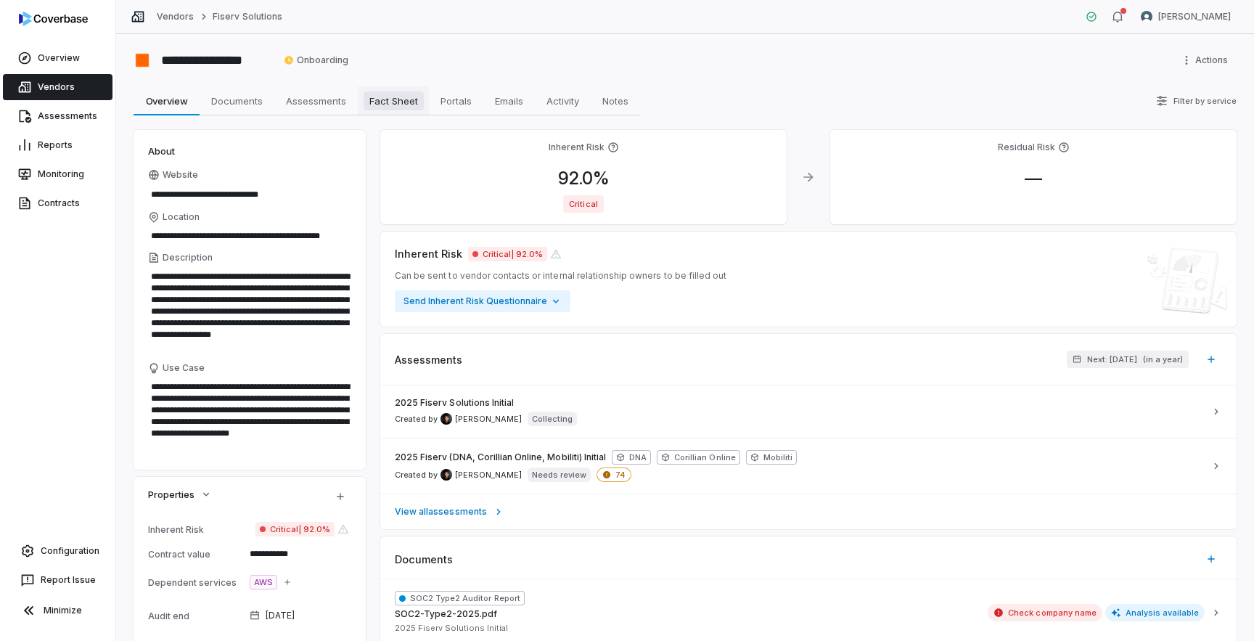
click at [393, 101] on span "Fact Sheet" at bounding box center [393, 100] width 60 height 19
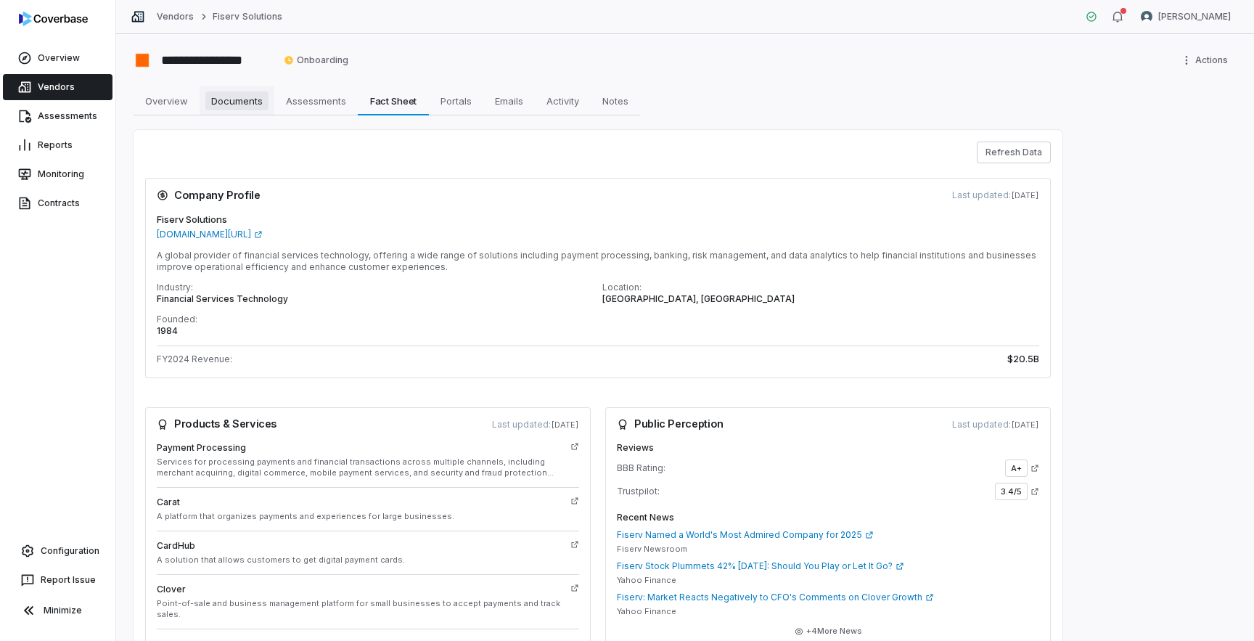
click at [242, 107] on span "Documents" at bounding box center [236, 100] width 63 height 19
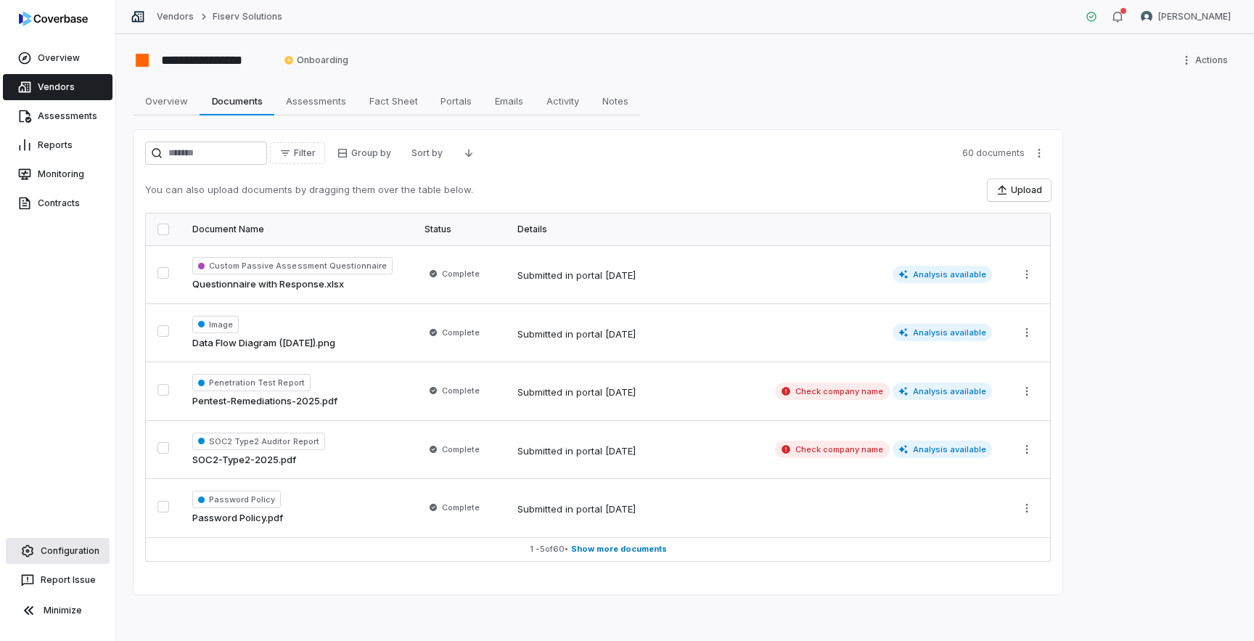
click at [87, 563] on link "Configuration" at bounding box center [58, 551] width 104 height 26
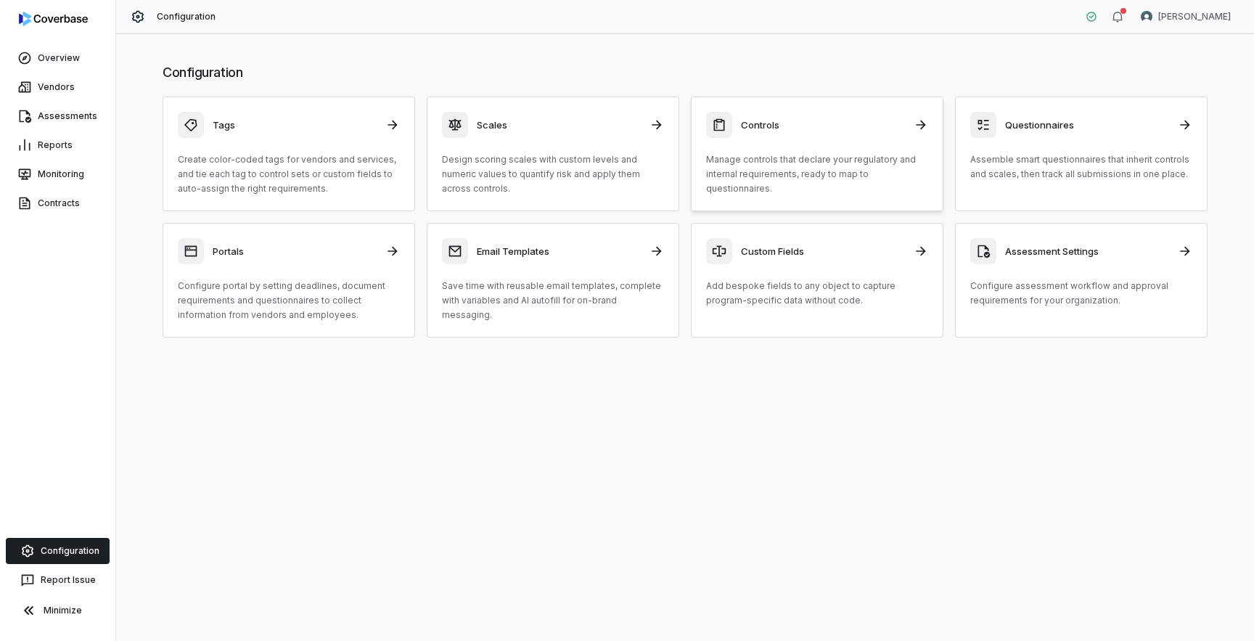
click at [826, 200] on link "Controls Manage controls that declare your regulatory and internal requirements…" at bounding box center [817, 153] width 252 height 115
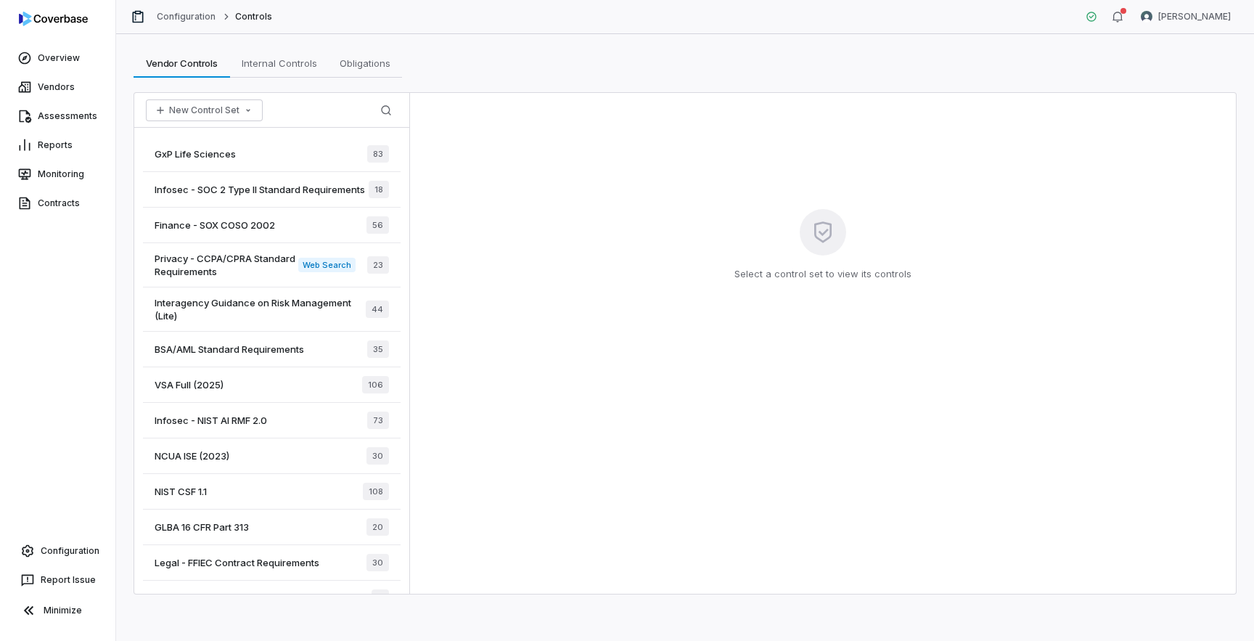
click at [220, 331] on div "Interagency Guidance on Risk Management (Lite) 44" at bounding box center [272, 309] width 258 height 44
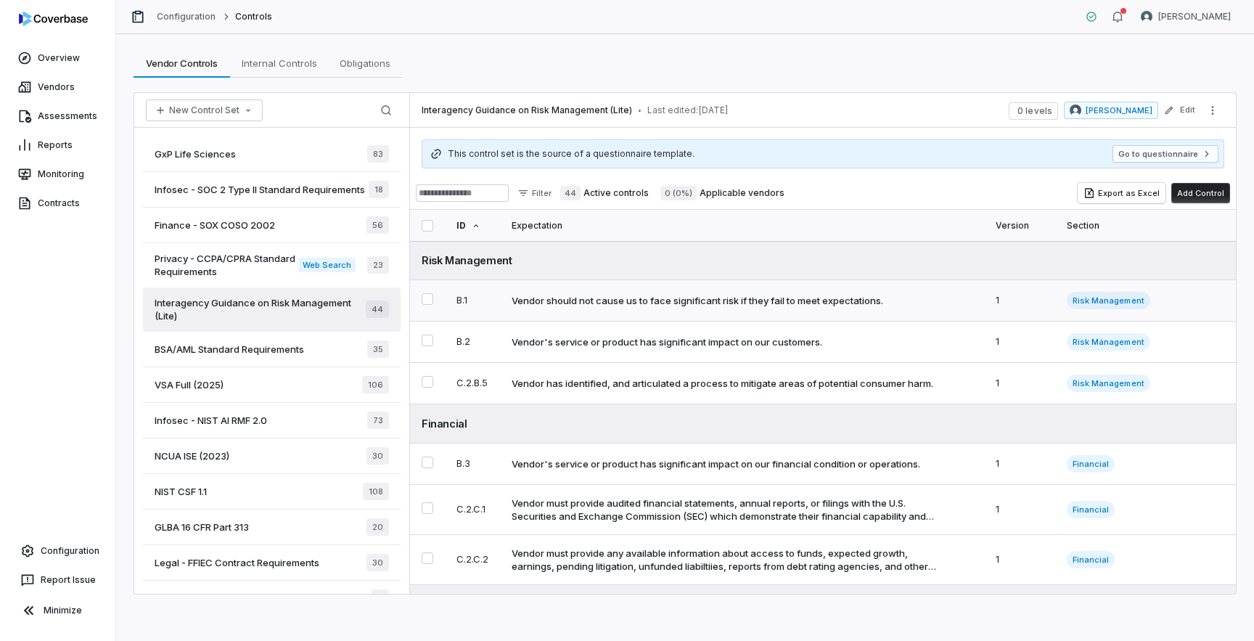
click at [569, 293] on td "Vendor should not cause us to face significant risk if they fail to meet expect…" at bounding box center [742, 300] width 484 height 41
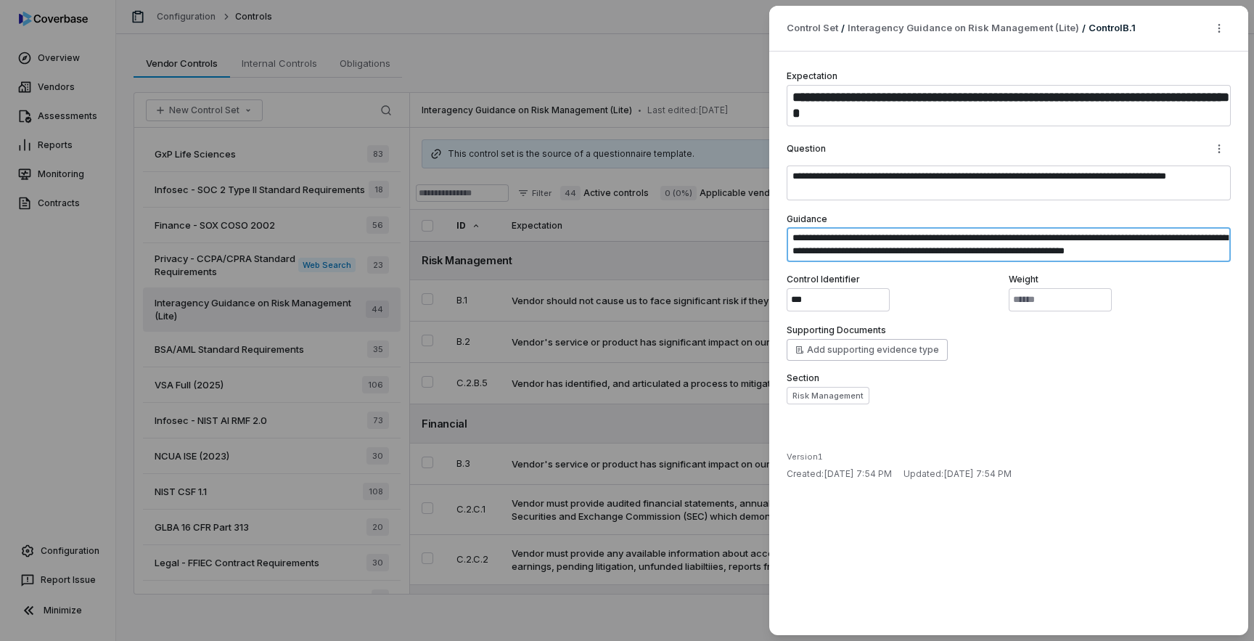
click at [887, 247] on textarea "**********" at bounding box center [1008, 244] width 444 height 35
type textarea "*"
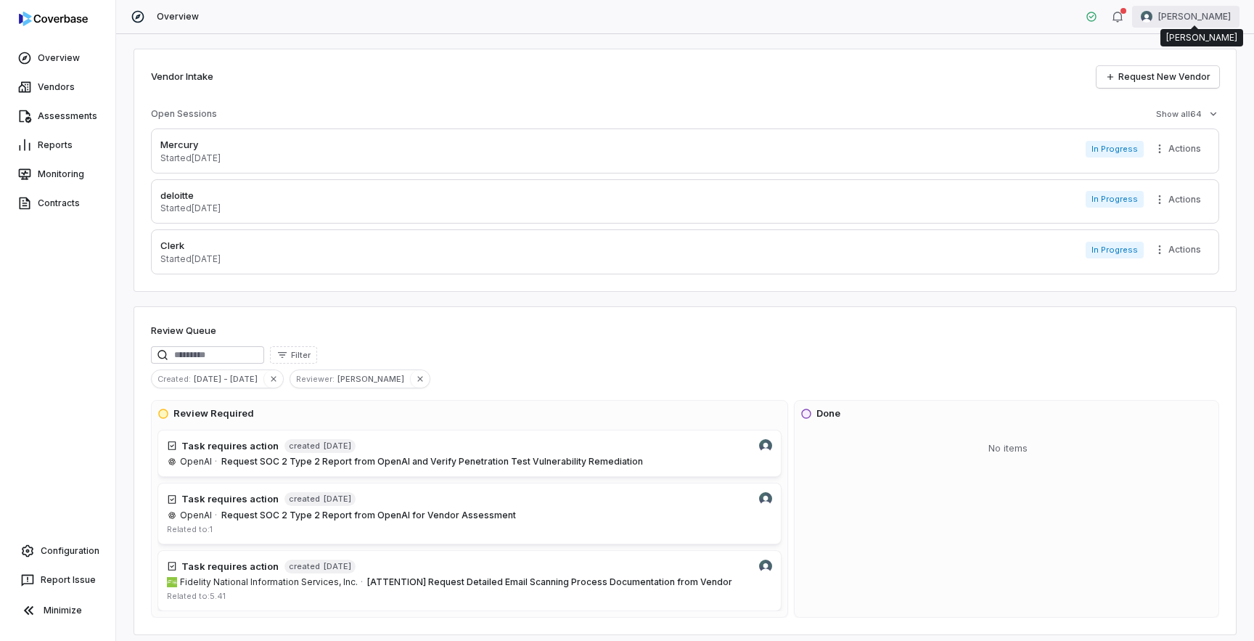
click at [1184, 11] on html "Overview Vendors Assessments Reports Monitoring Contracts Configuration Report …" at bounding box center [627, 320] width 1254 height 641
click at [1163, 137] on div "Log out" at bounding box center [1177, 133] width 111 height 23
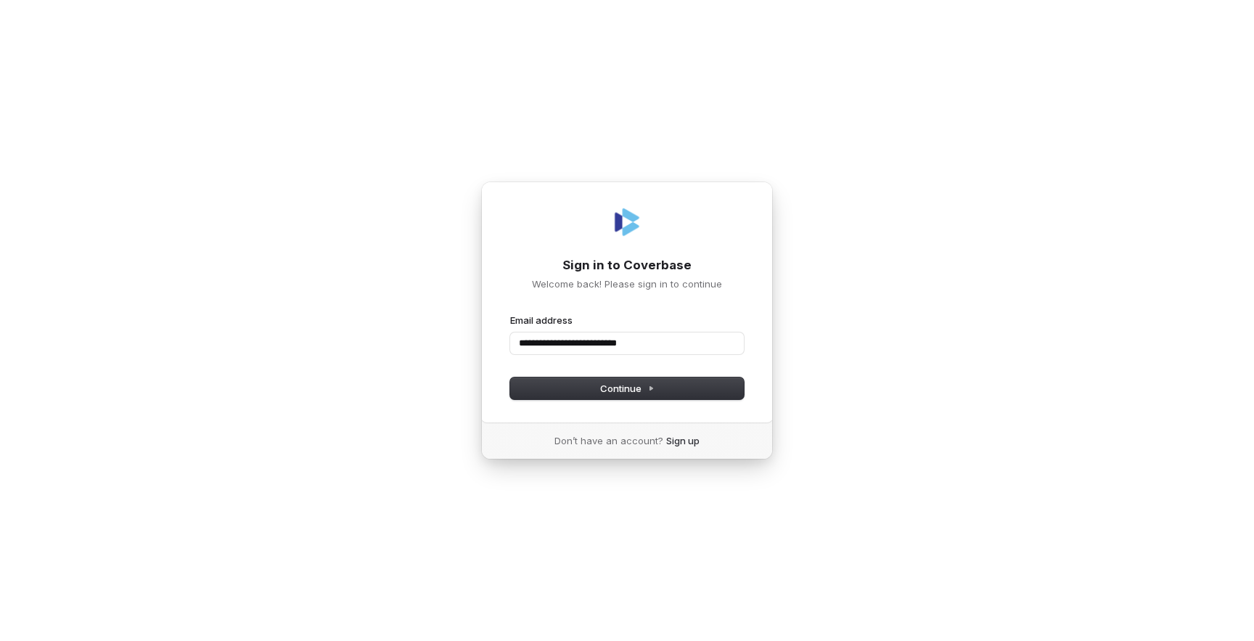
type input "**********"
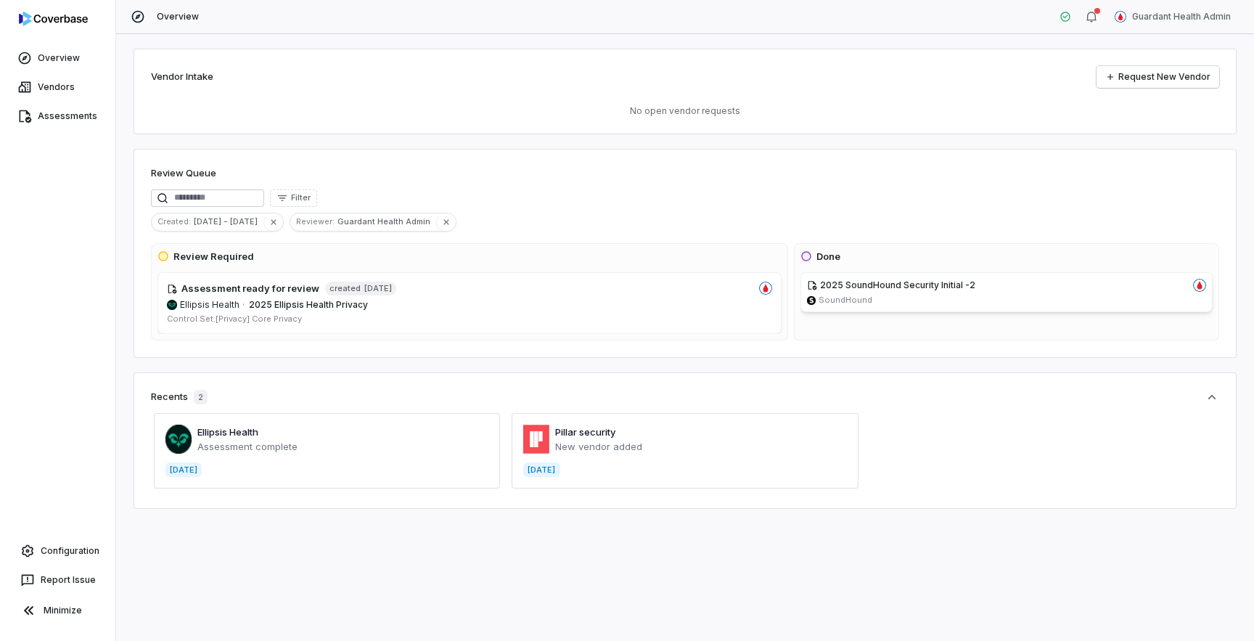
click at [609, 561] on div "Vendor Intake Request New Vendor No open vendor requests Review Queue Filter Cr…" at bounding box center [684, 337] width 1137 height 606
click at [79, 543] on link "Configuration" at bounding box center [58, 551] width 104 height 26
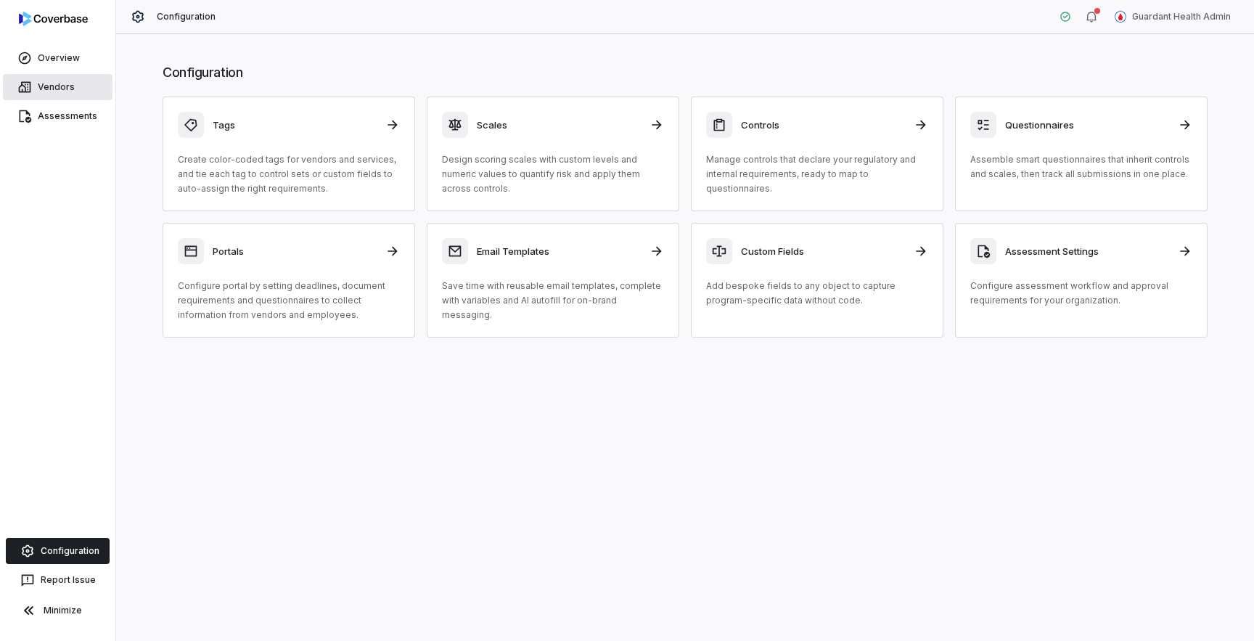
click at [77, 86] on link "Vendors" at bounding box center [58, 87] width 110 height 26
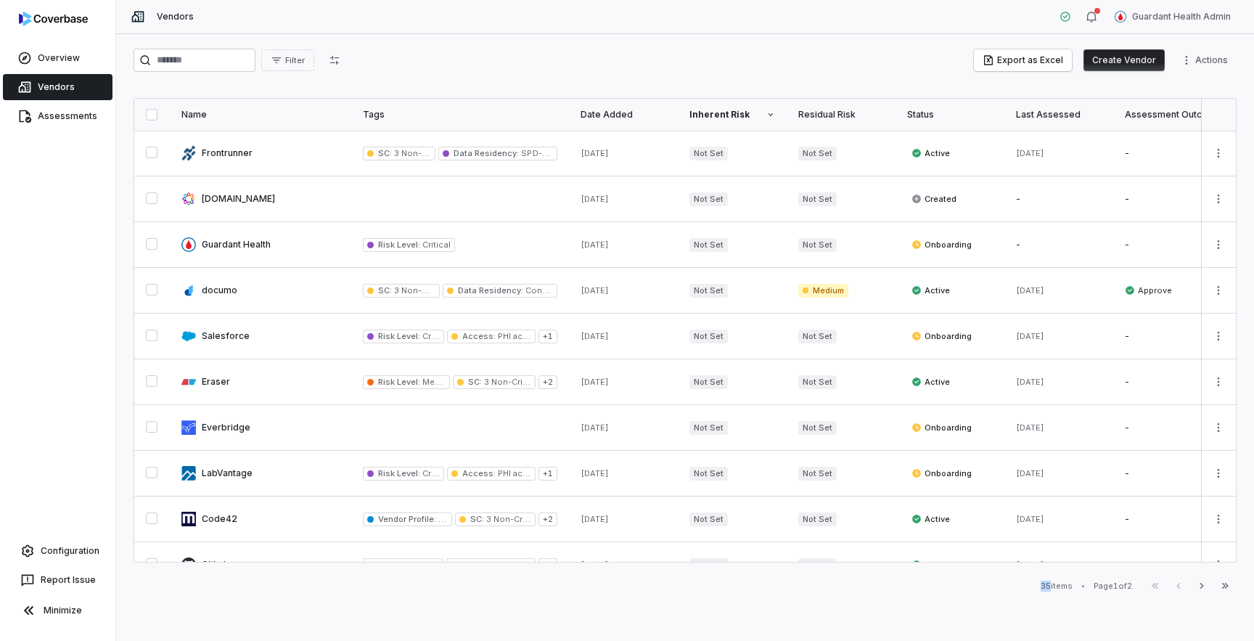
drag, startPoint x: 1035, startPoint y: 587, endPoint x: 1043, endPoint y: 587, distance: 8.0
click at [1043, 587] on div "35 items" at bounding box center [1056, 585] width 32 height 11
click at [956, 604] on div "Filter Export as Excel Create Vendor Actions Name Tags Date Added Inherent Risk…" at bounding box center [684, 337] width 1137 height 606
click at [245, 259] on link at bounding box center [260, 244] width 181 height 45
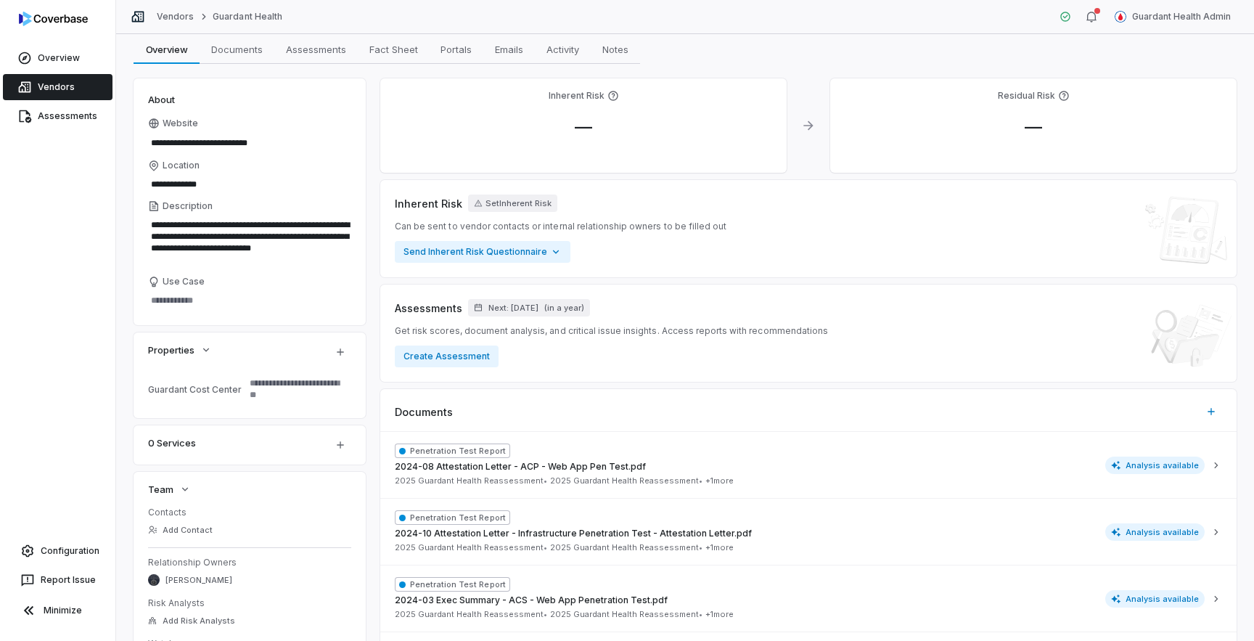
scroll to position [64, 0]
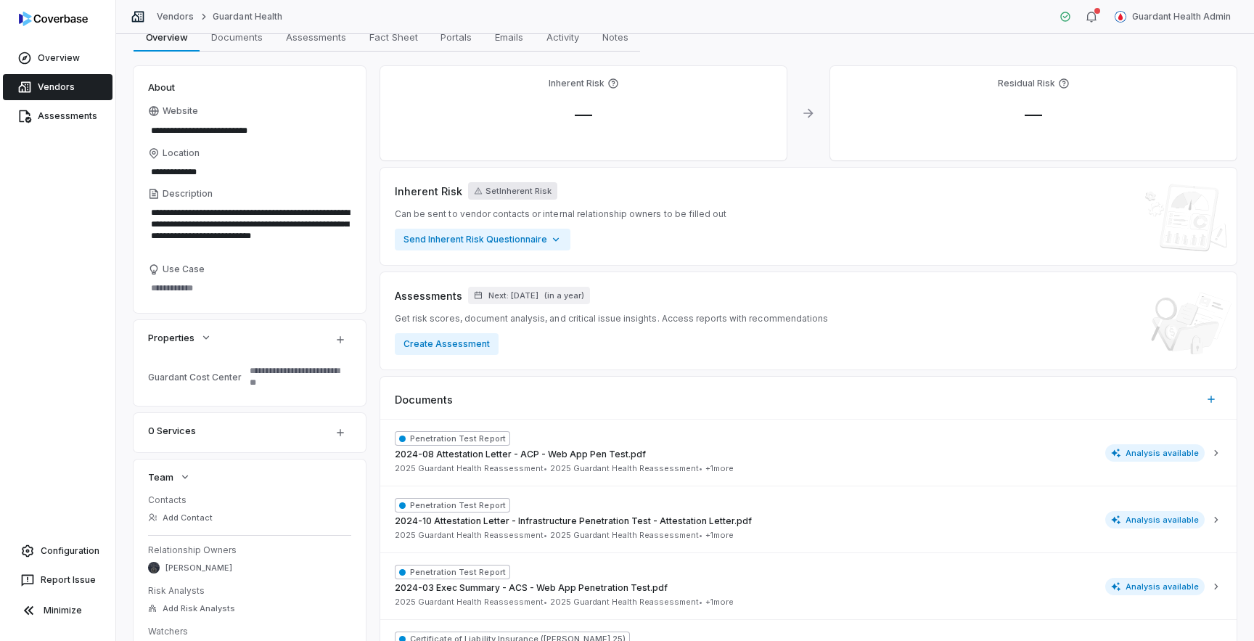
click at [536, 190] on button "Set Inherent Risk" at bounding box center [512, 190] width 89 height 17
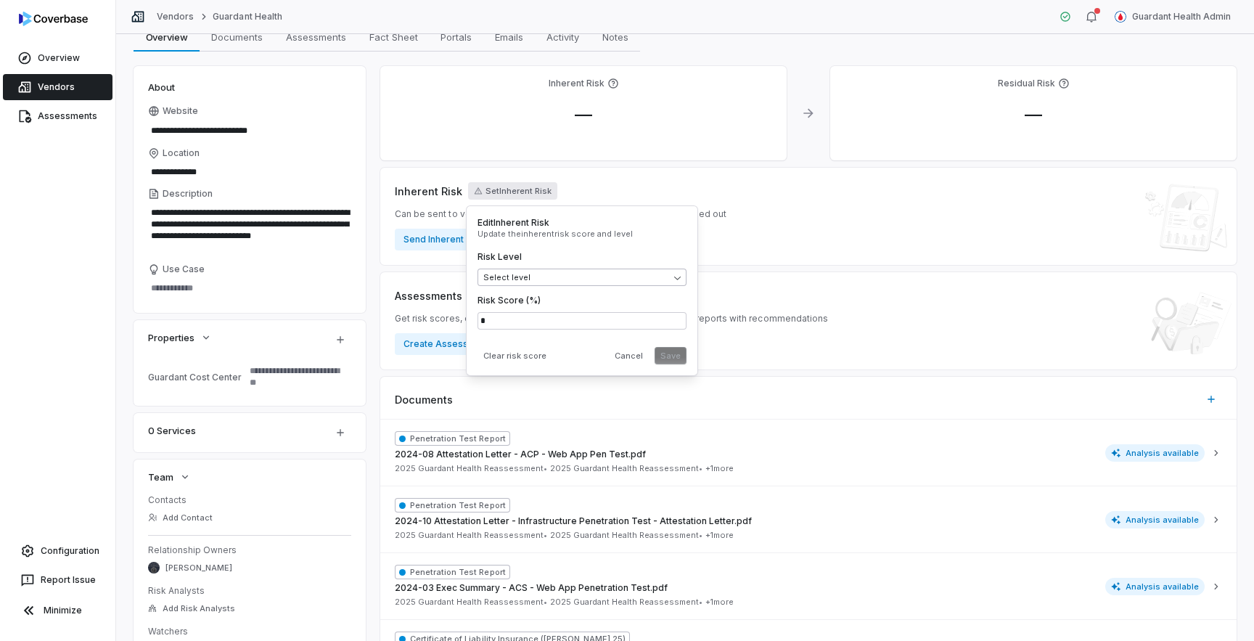
click at [568, 276] on body "**********" at bounding box center [627, 320] width 1254 height 641
click at [818, 242] on html "**********" at bounding box center [627, 320] width 1254 height 641
click at [818, 242] on div "Inherent Risk Set Inherent Risk Can be sent to vendor contacts or internal rela…" at bounding box center [808, 216] width 827 height 68
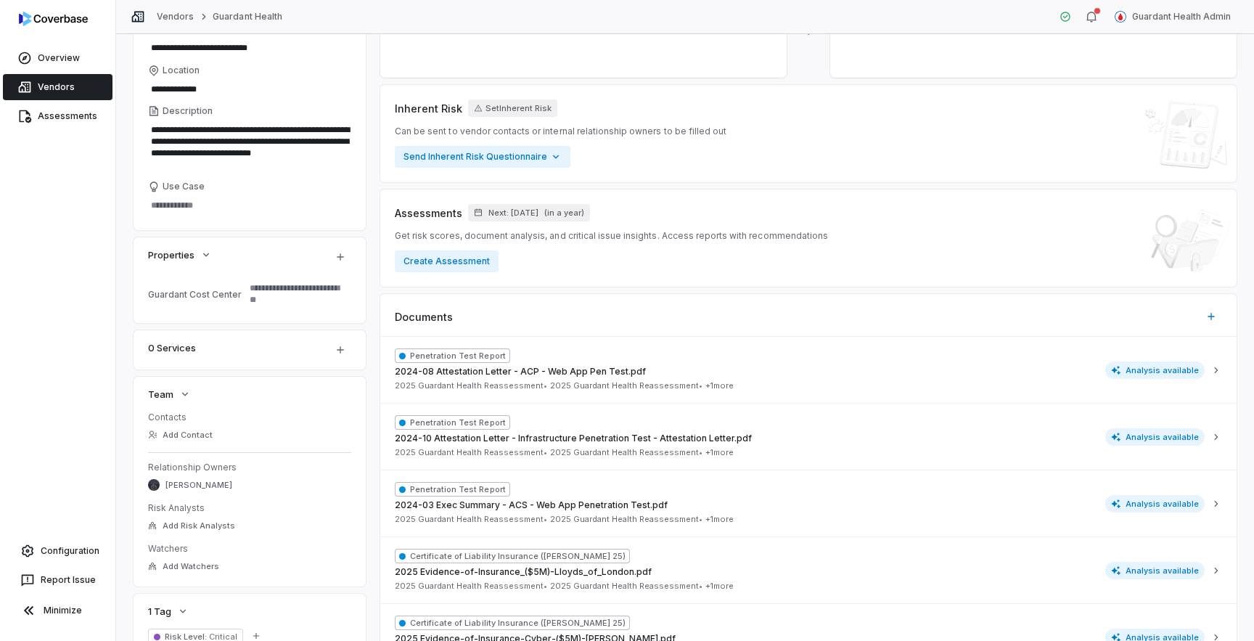
scroll to position [102, 0]
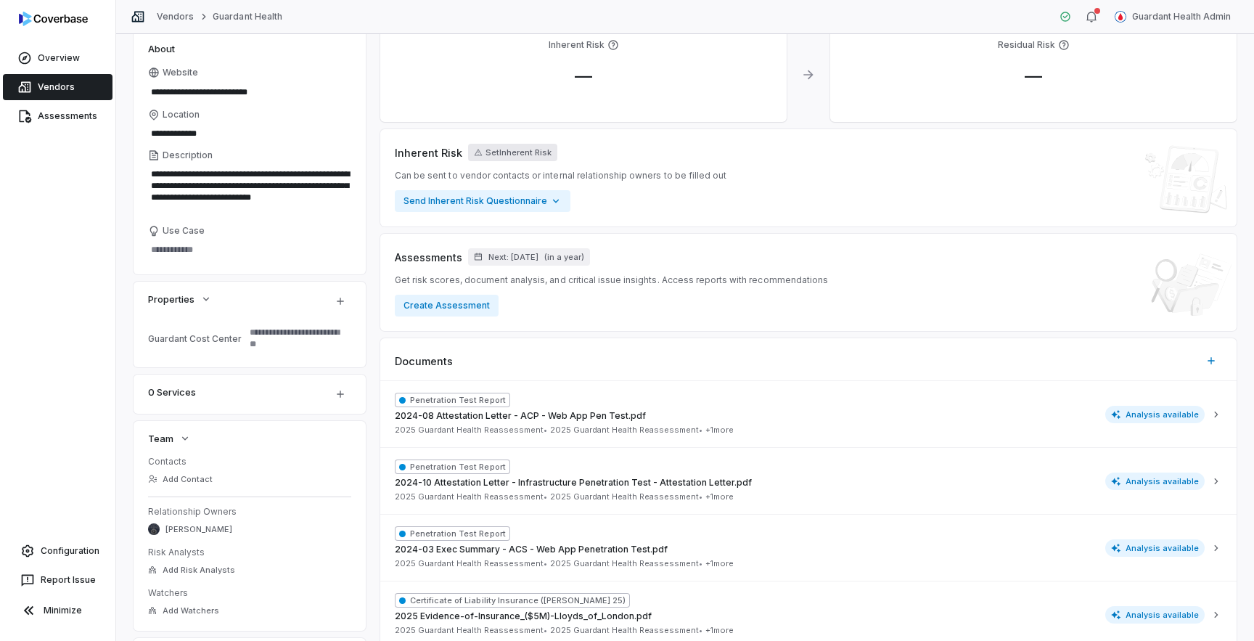
click at [495, 153] on button "Set Inherent Risk" at bounding box center [512, 152] width 89 height 17
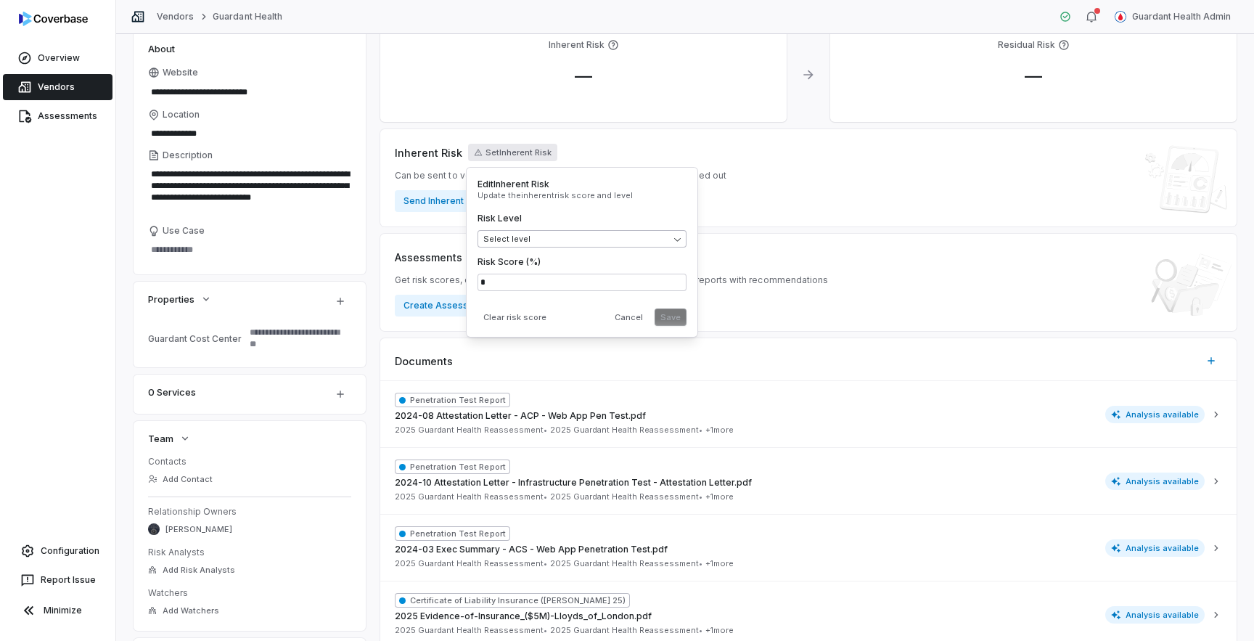
click at [548, 234] on body "**********" at bounding box center [627, 320] width 1254 height 641
click at [377, 313] on html "**********" at bounding box center [627, 320] width 1254 height 641
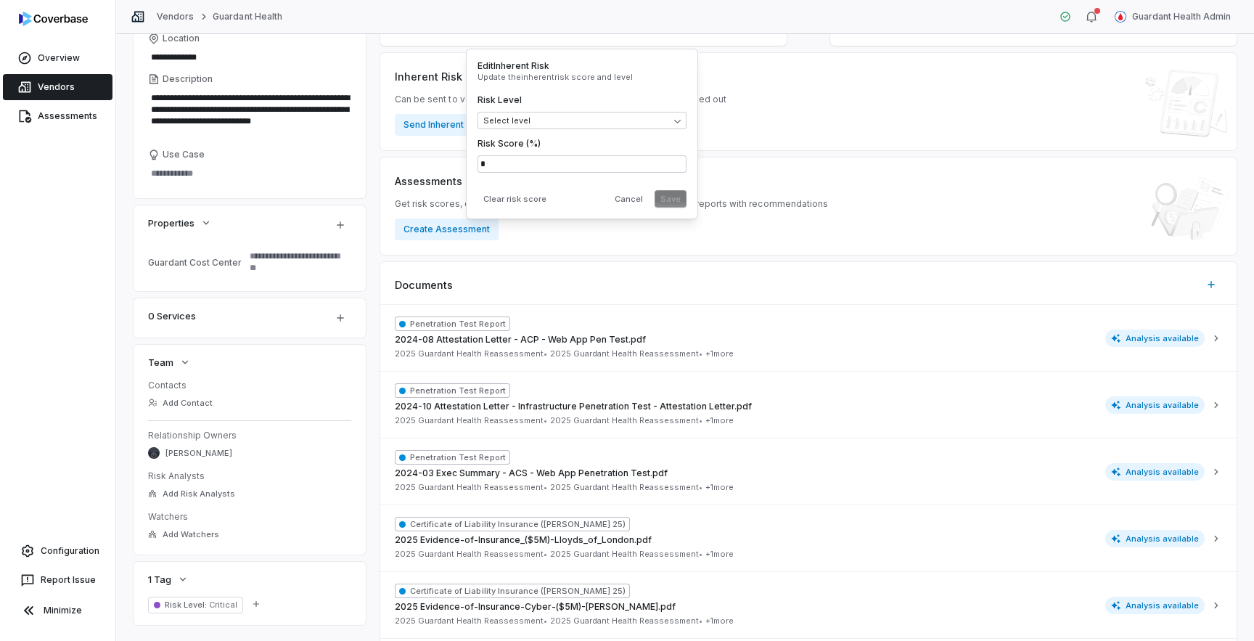
scroll to position [260, 0]
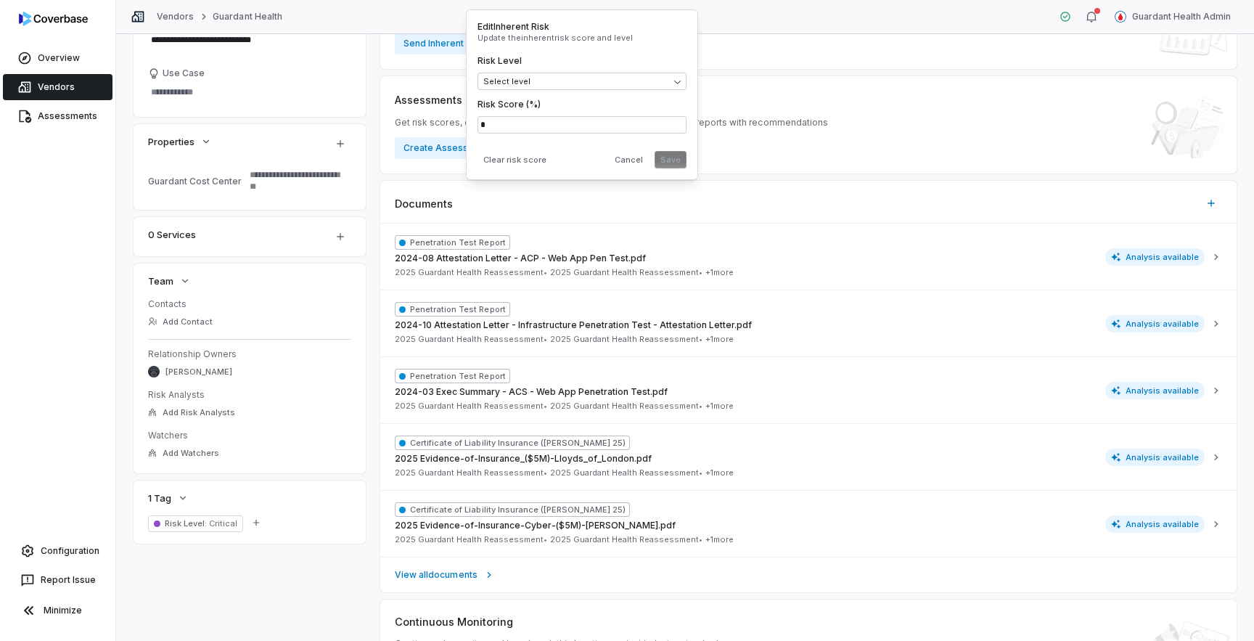
click at [259, 553] on div "**********" at bounding box center [684, 280] width 1103 height 820
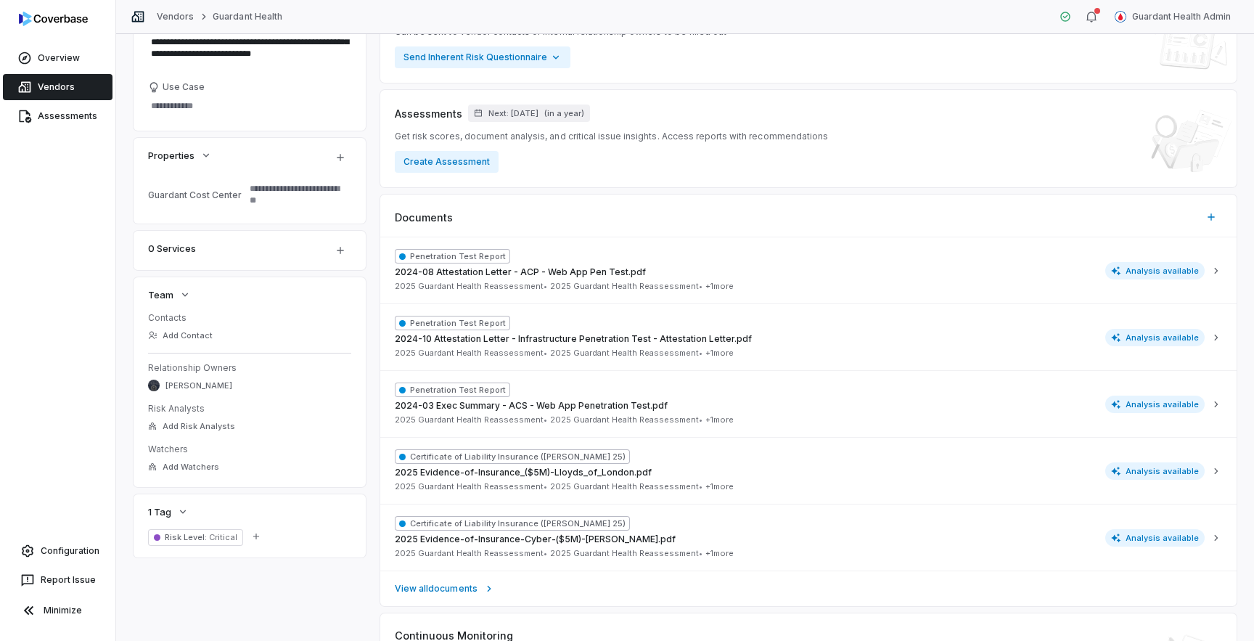
scroll to position [252, 0]
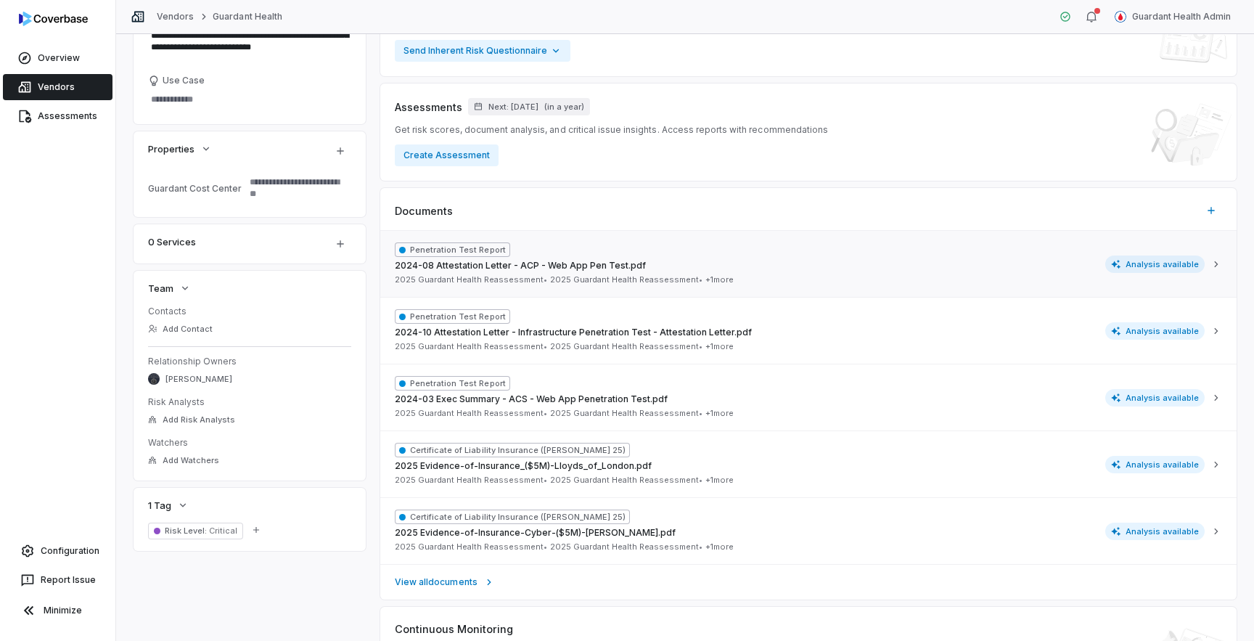
click at [991, 277] on div "Penetration Test Report 2024-08 Attestation Letter - ACP - Web App Pen Test.pdf…" at bounding box center [800, 263] width 810 height 43
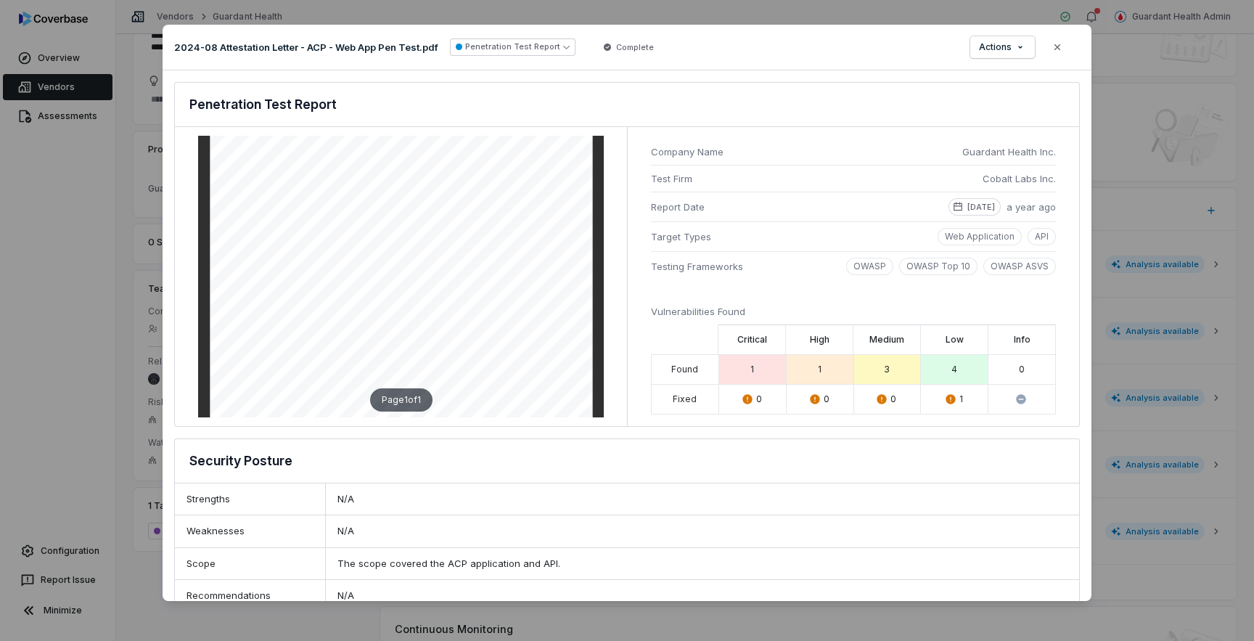
scroll to position [0, 0]
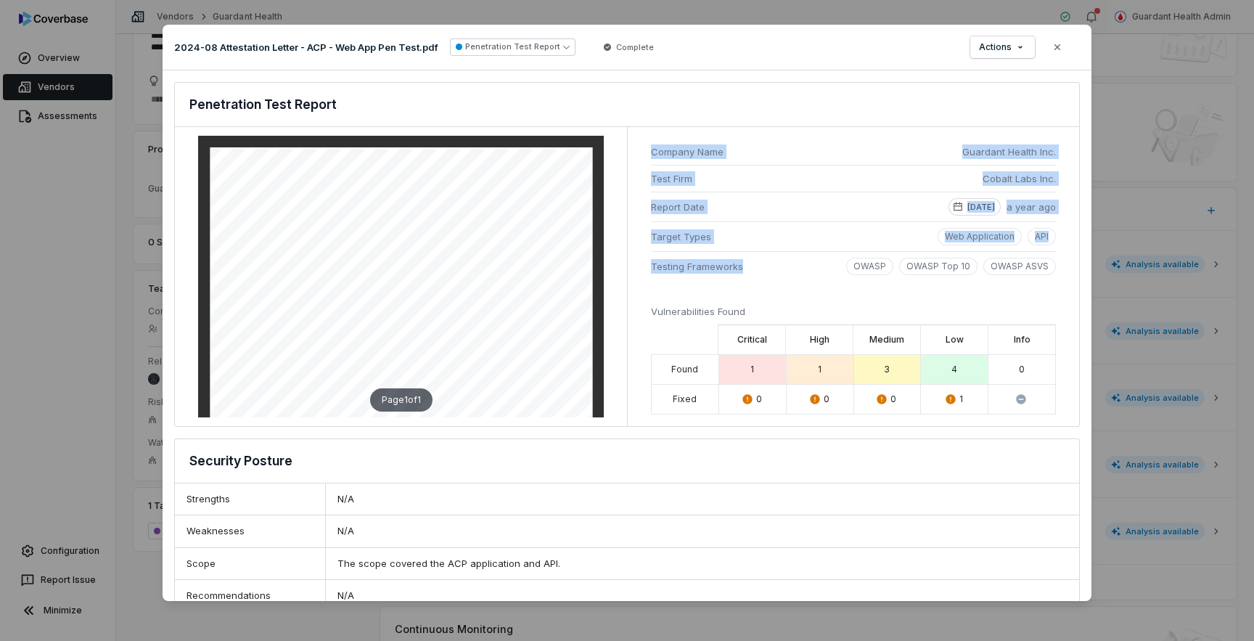
drag, startPoint x: 644, startPoint y: 151, endPoint x: 758, endPoint y: 280, distance: 172.2
click at [758, 280] on div "Company Name Guardant Health Inc. Test Firm Cobalt Labs Inc. Report Date 2024-0…" at bounding box center [853, 276] width 452 height 299
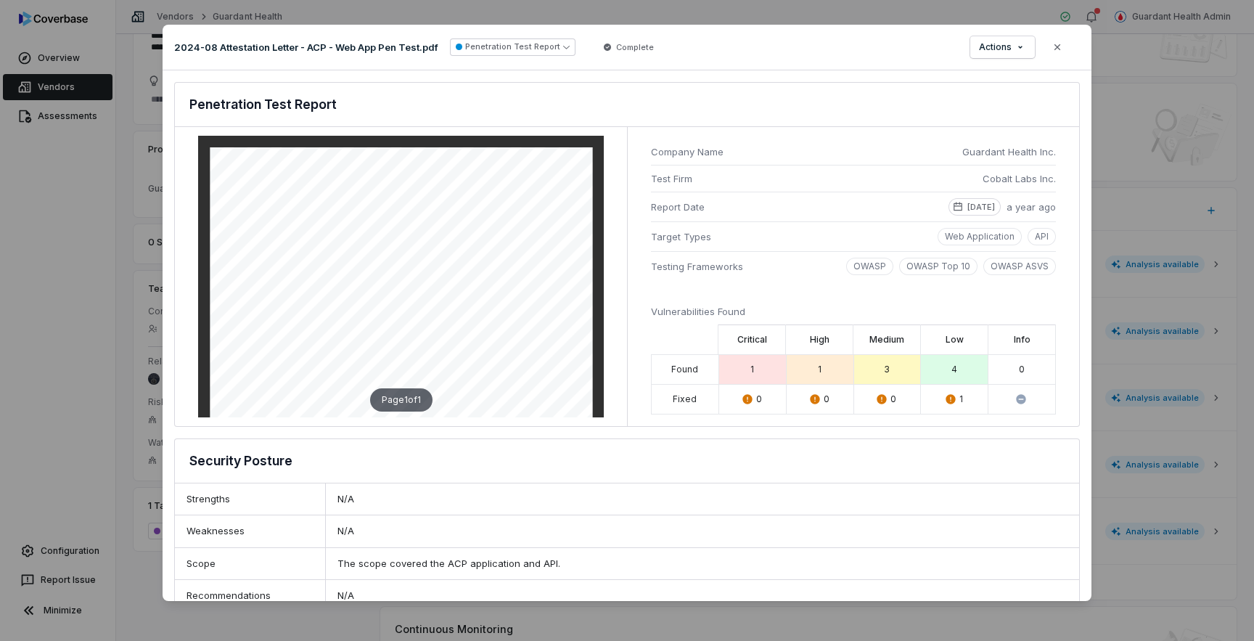
click at [781, 295] on div "Company Name Guardant Health Inc. Test Firm Cobalt Labs Inc. Report Date 2024-0…" at bounding box center [853, 276] width 452 height 299
click at [675, 329] on li at bounding box center [684, 339] width 67 height 30
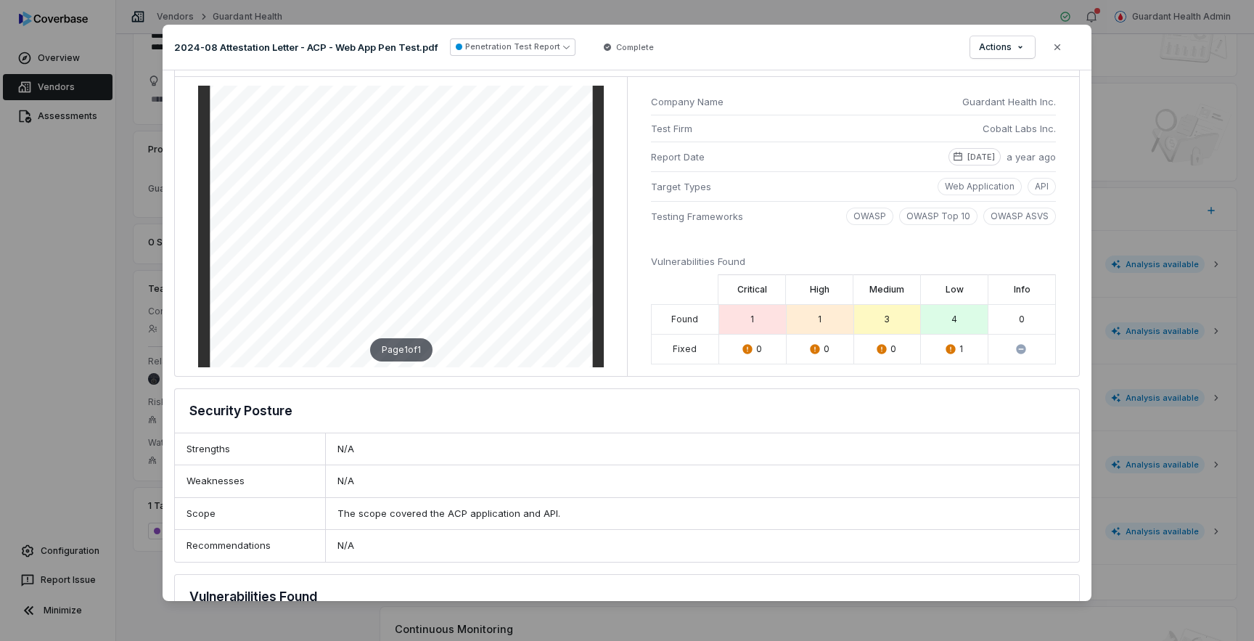
scroll to position [0, 0]
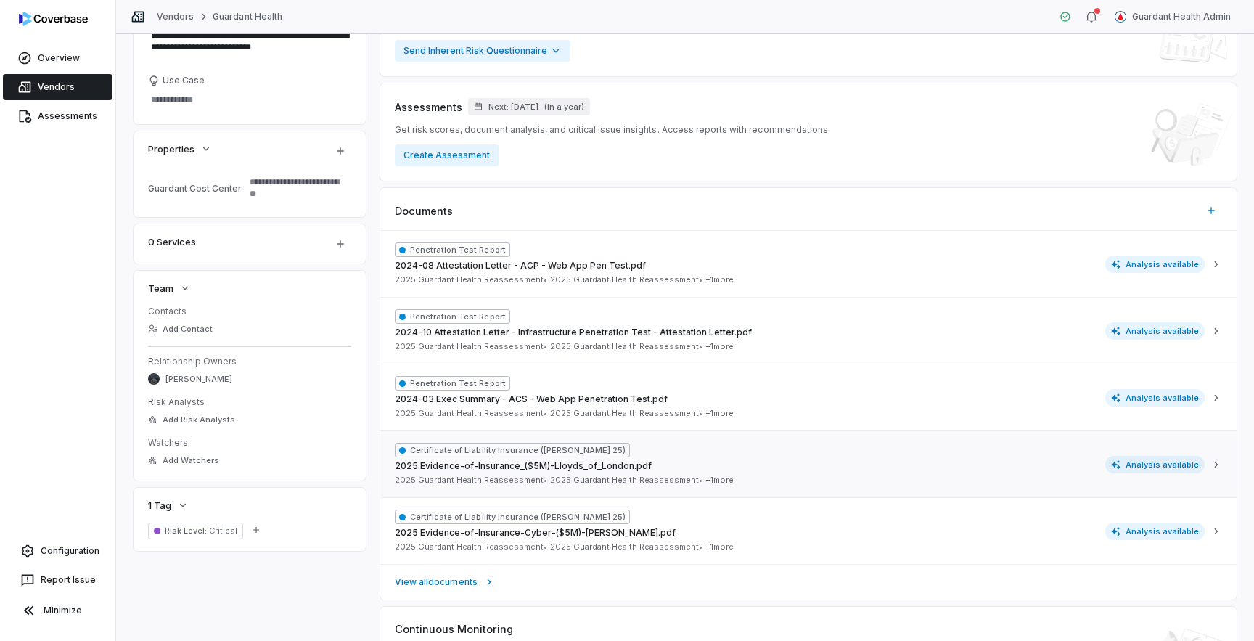
click at [783, 468] on div "Certificate of Liability Insurance (ACORD 25) 2025 Evidence-of-Insurance_($5M)-…" at bounding box center [800, 463] width 810 height 43
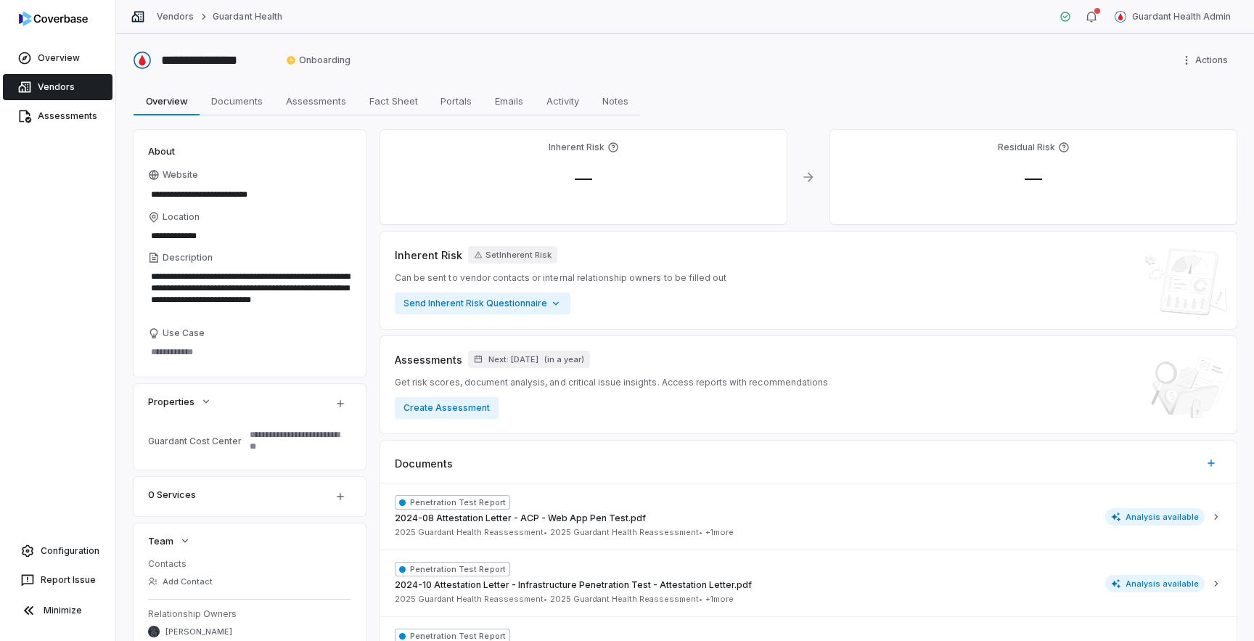
scroll to position [355, 0]
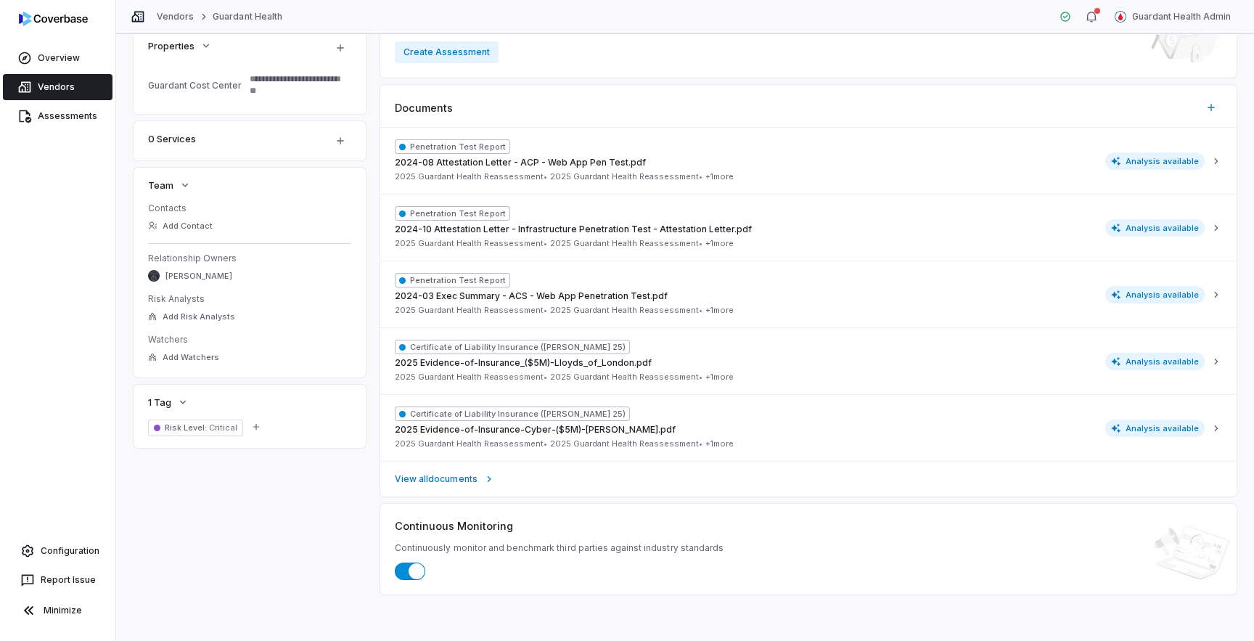
click at [485, 545] on span "Continuously monitor and benchmark third parties against industry standards" at bounding box center [559, 548] width 329 height 12
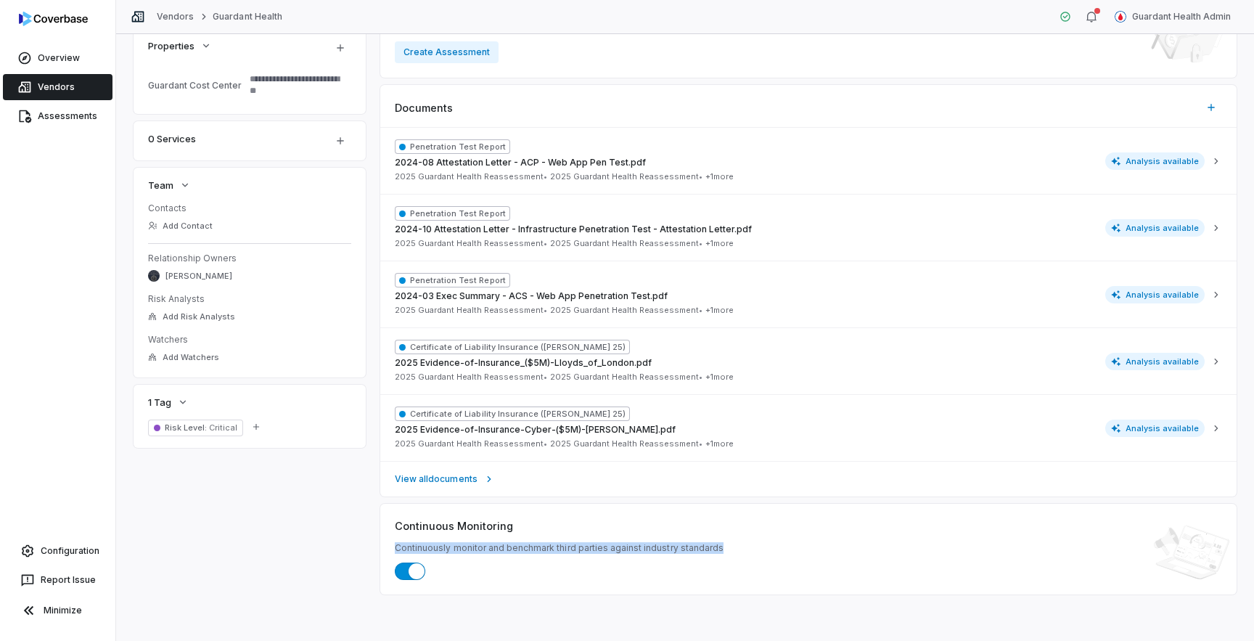
click at [485, 545] on span "Continuously monitor and benchmark third parties against industry standards" at bounding box center [559, 548] width 329 height 12
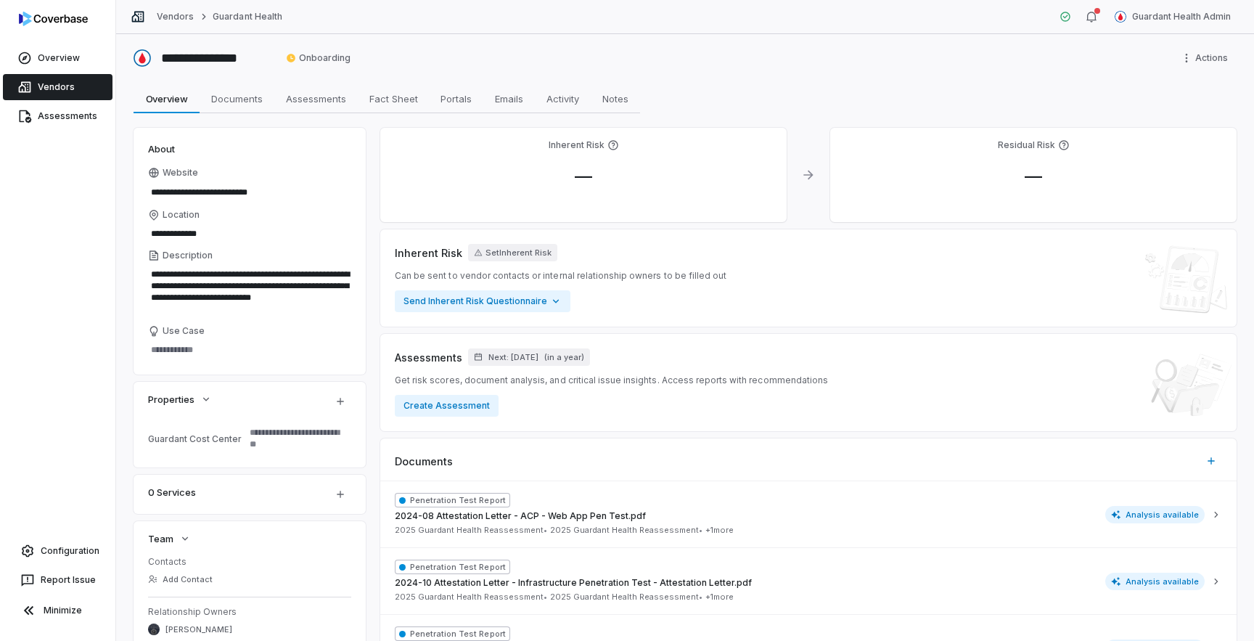
scroll to position [0, 0]
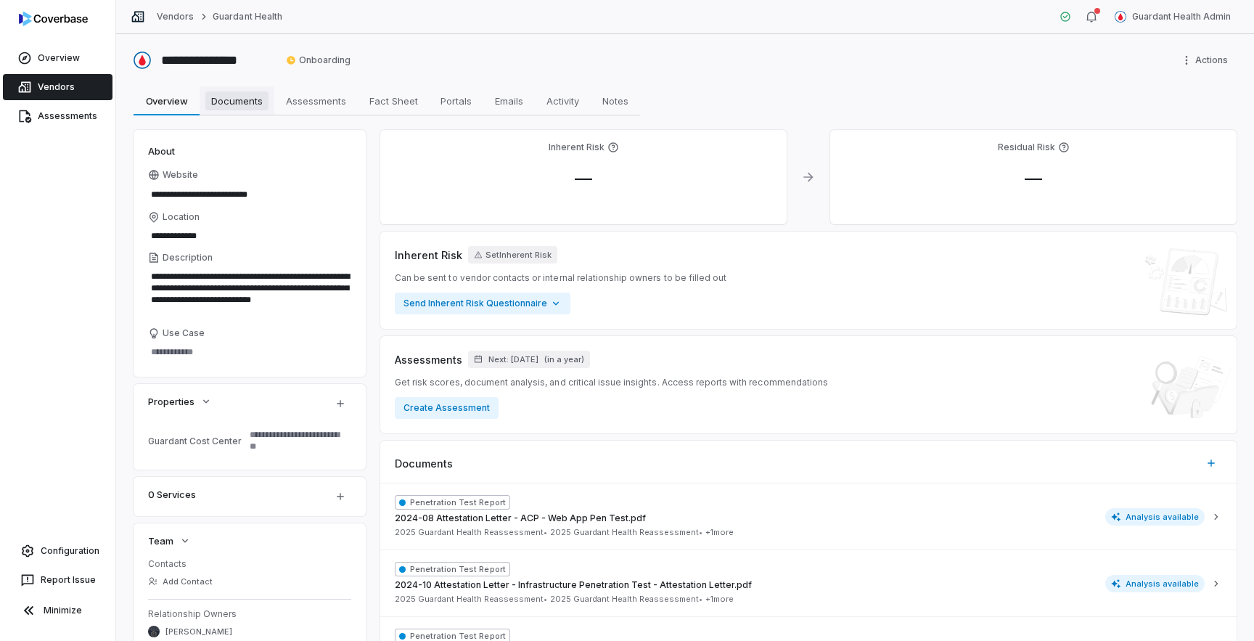
click at [243, 102] on span "Documents" at bounding box center [236, 100] width 63 height 19
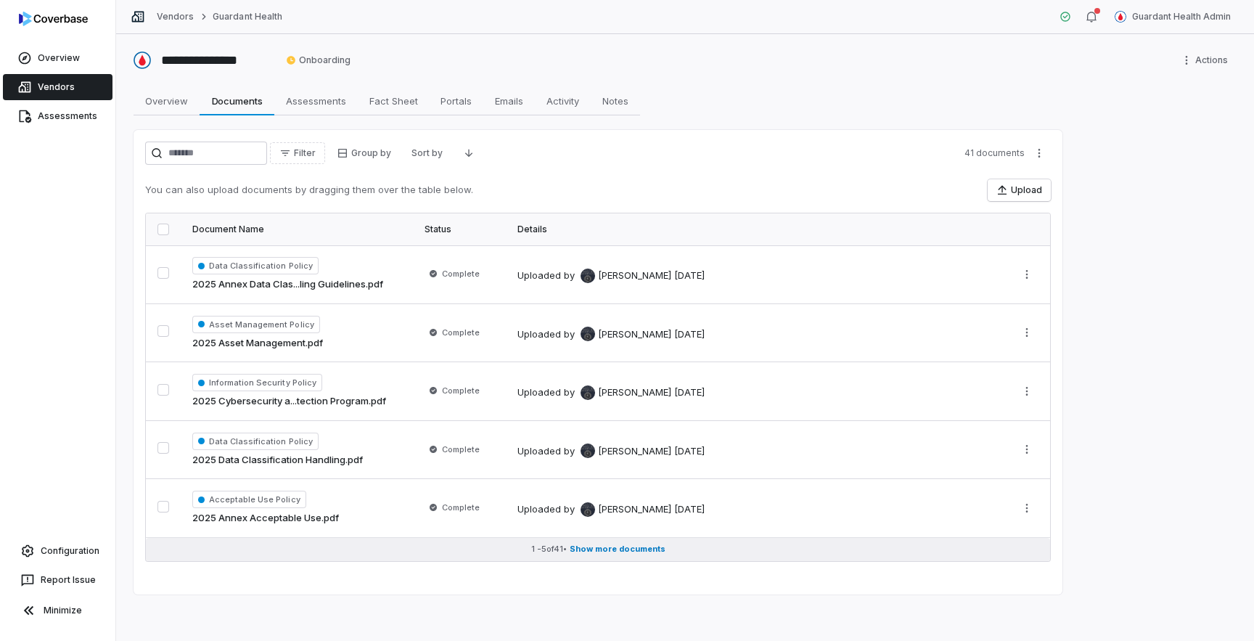
click at [624, 553] on span "Show more documents" at bounding box center [617, 548] width 96 height 11
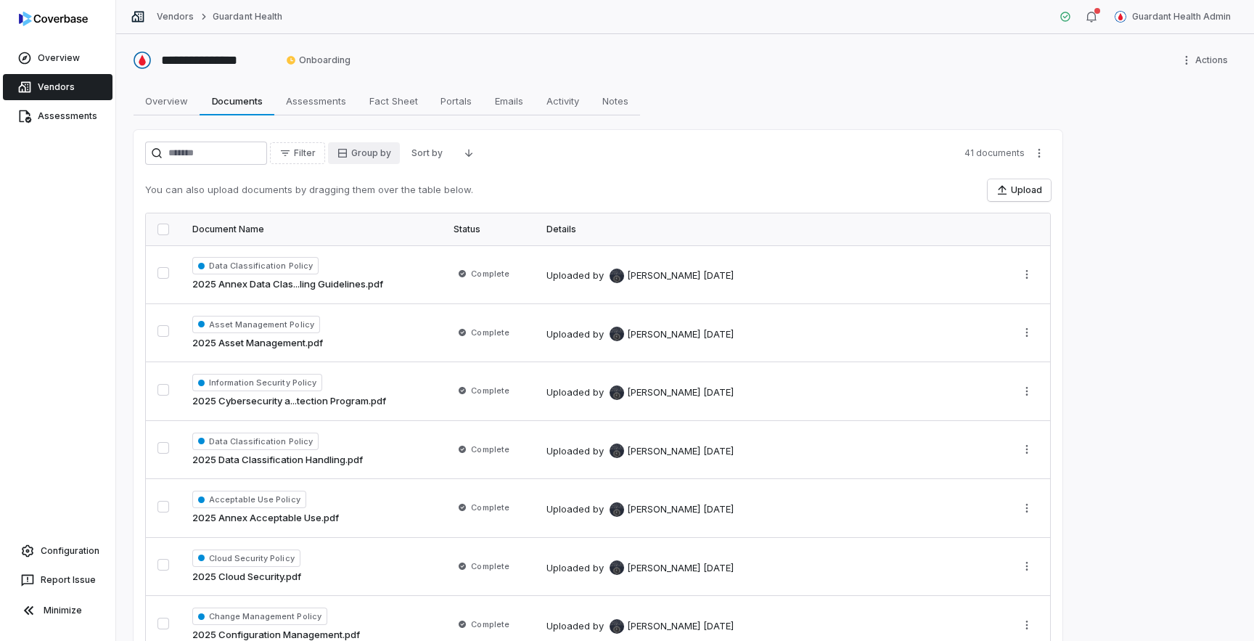
click at [387, 142] on html "**********" at bounding box center [627, 320] width 1254 height 641
click at [398, 206] on div "Assessment" at bounding box center [392, 207] width 93 height 23
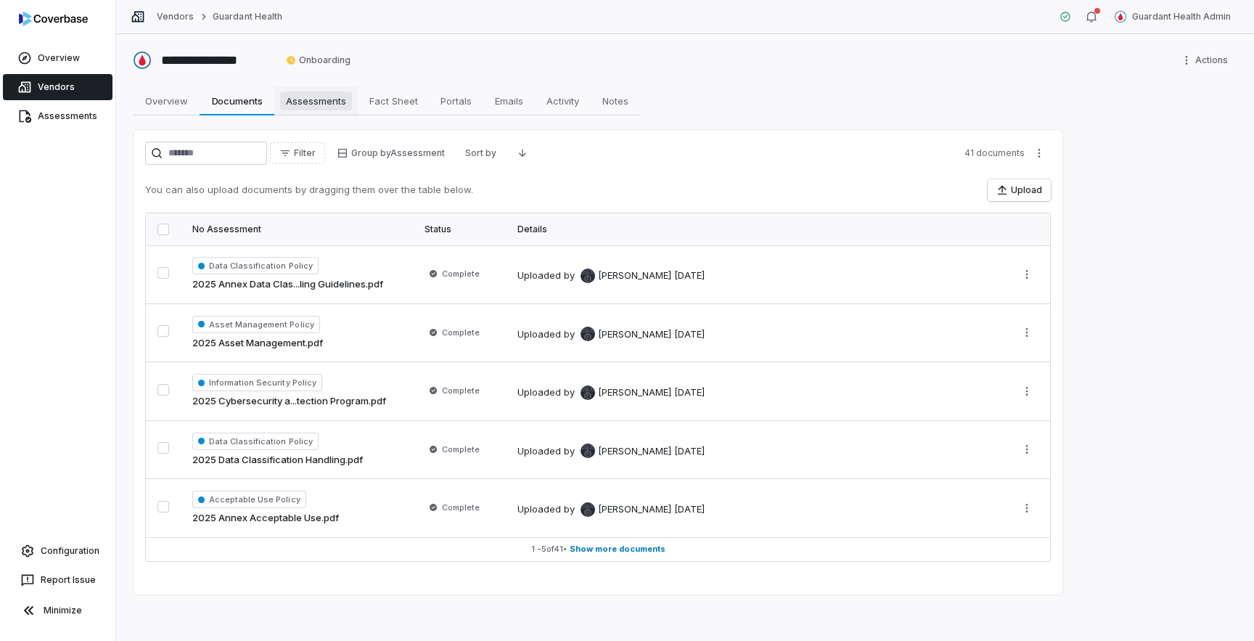
click at [333, 105] on span "Assessments" at bounding box center [316, 100] width 72 height 19
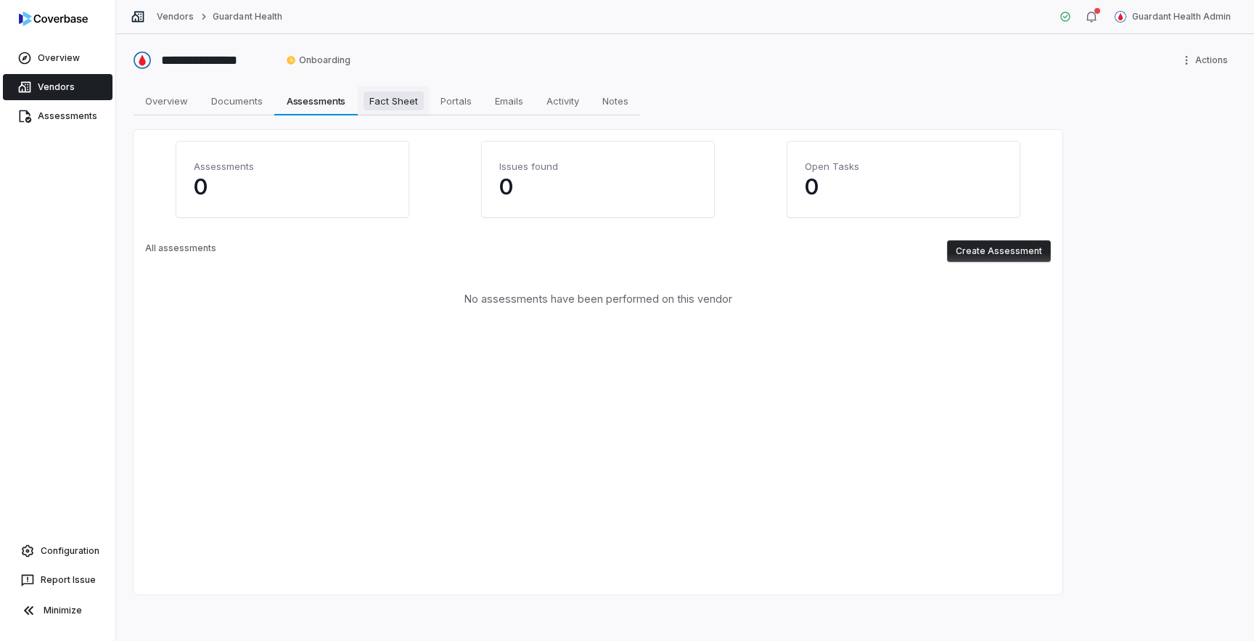
click at [409, 106] on span "Fact Sheet" at bounding box center [393, 100] width 60 height 19
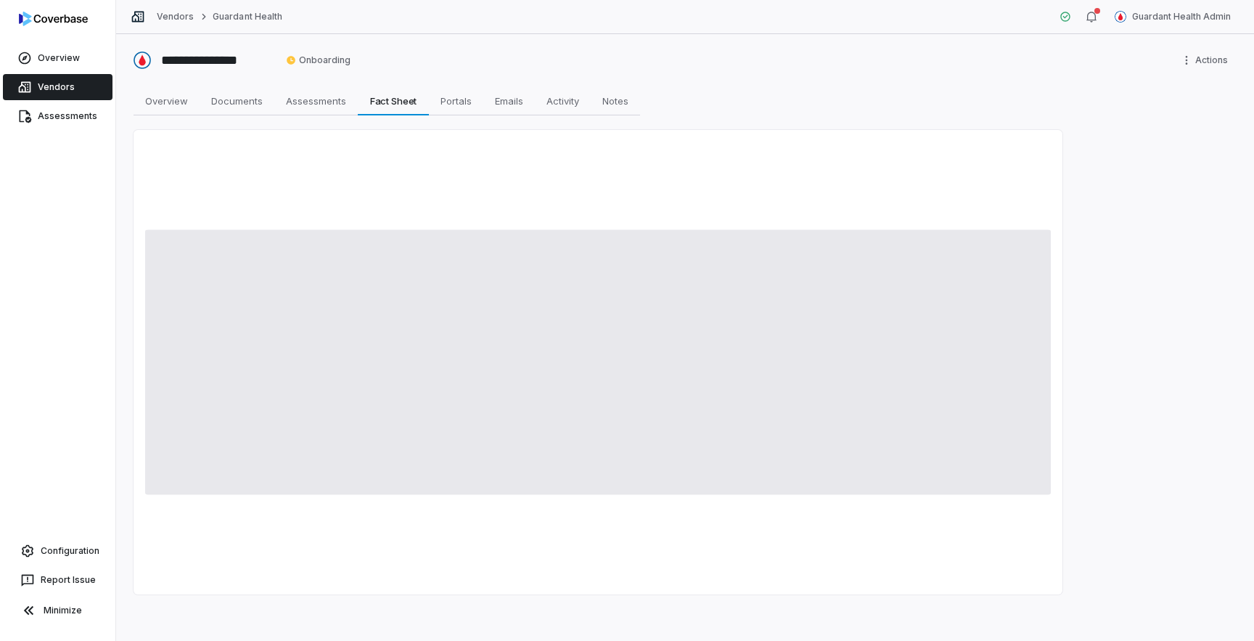
click at [59, 83] on link "Vendors" at bounding box center [58, 87] width 110 height 26
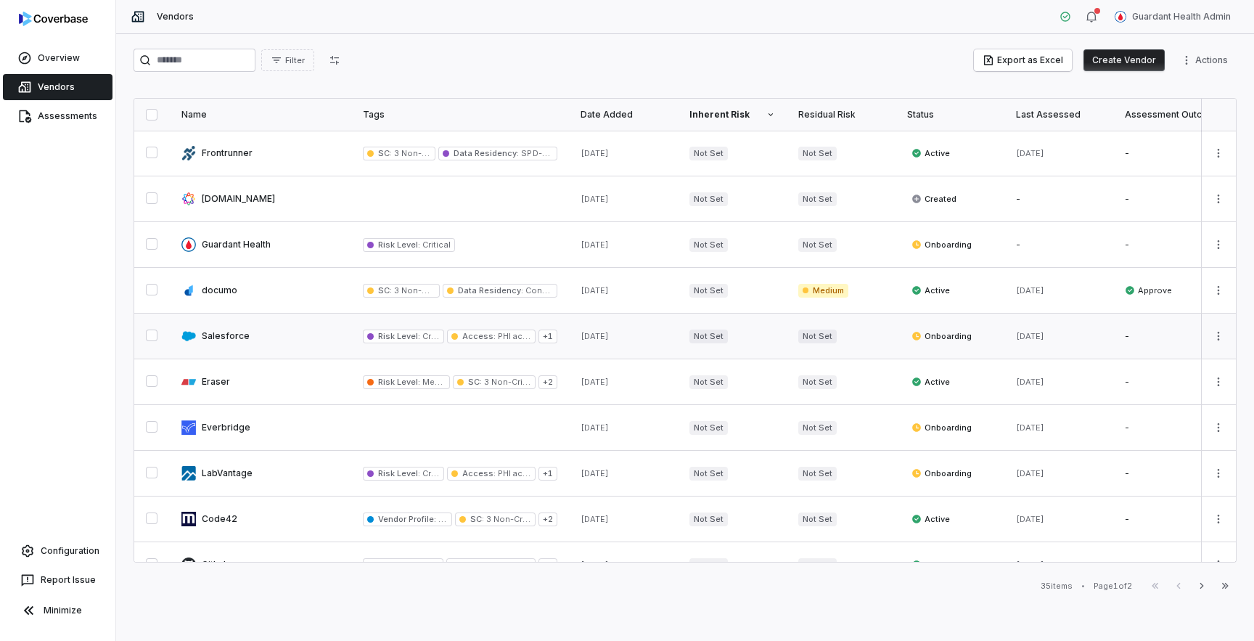
click at [287, 334] on link at bounding box center [260, 335] width 181 height 45
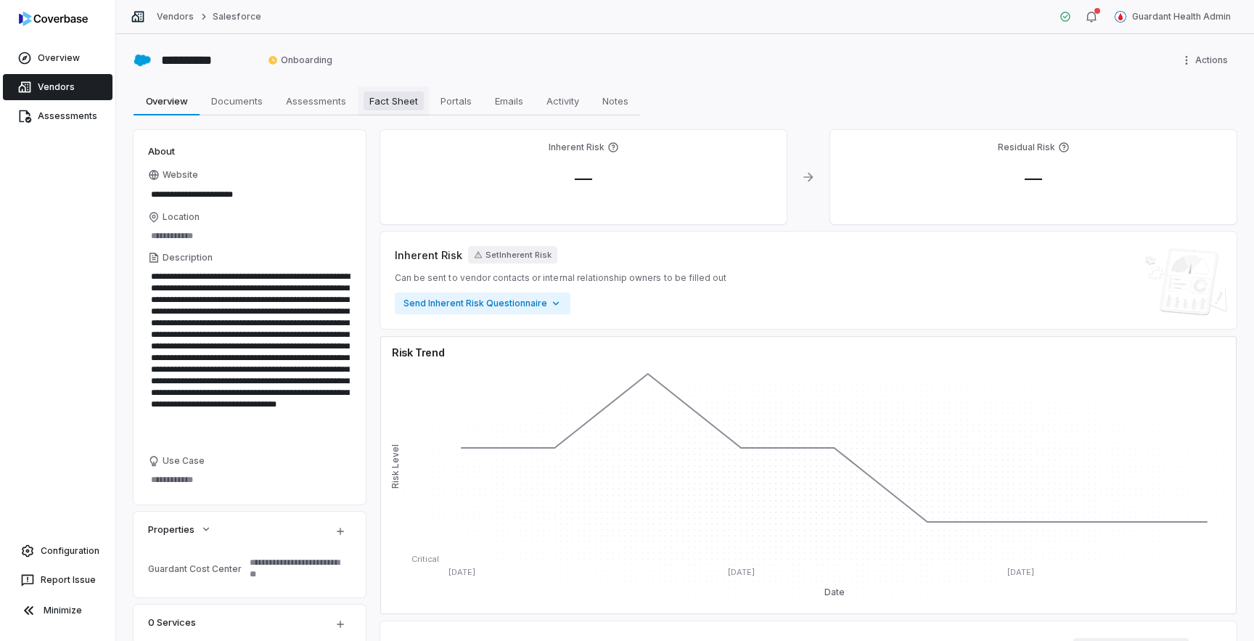
click at [396, 99] on span "Fact Sheet" at bounding box center [393, 100] width 60 height 19
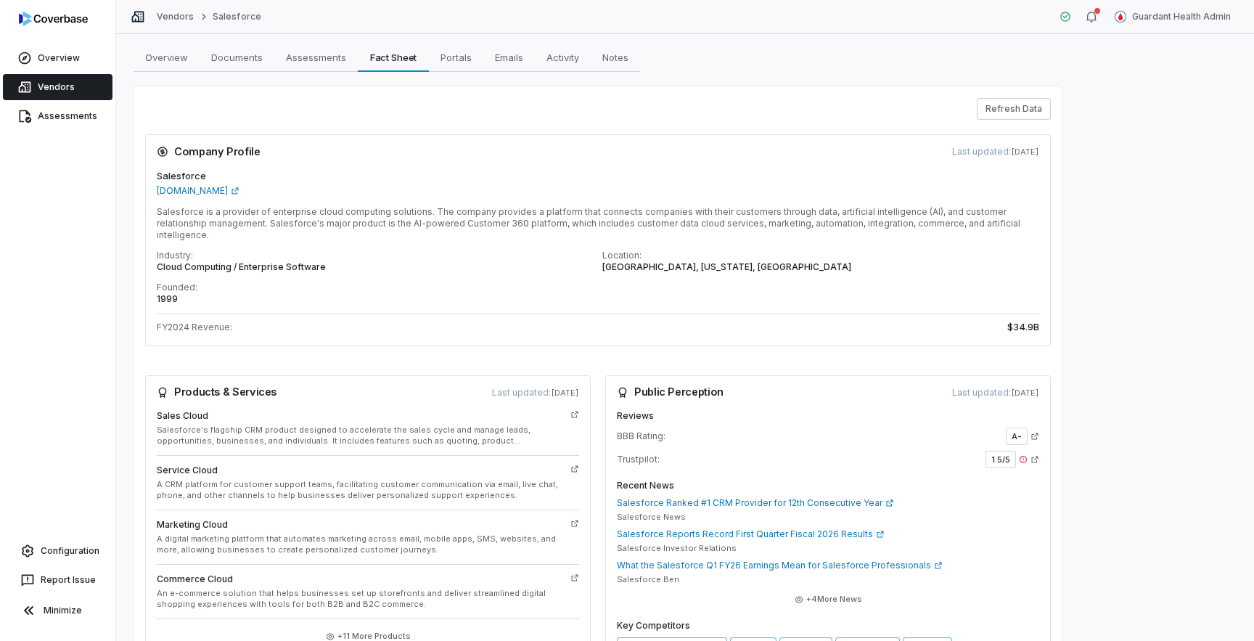
scroll to position [39, 0]
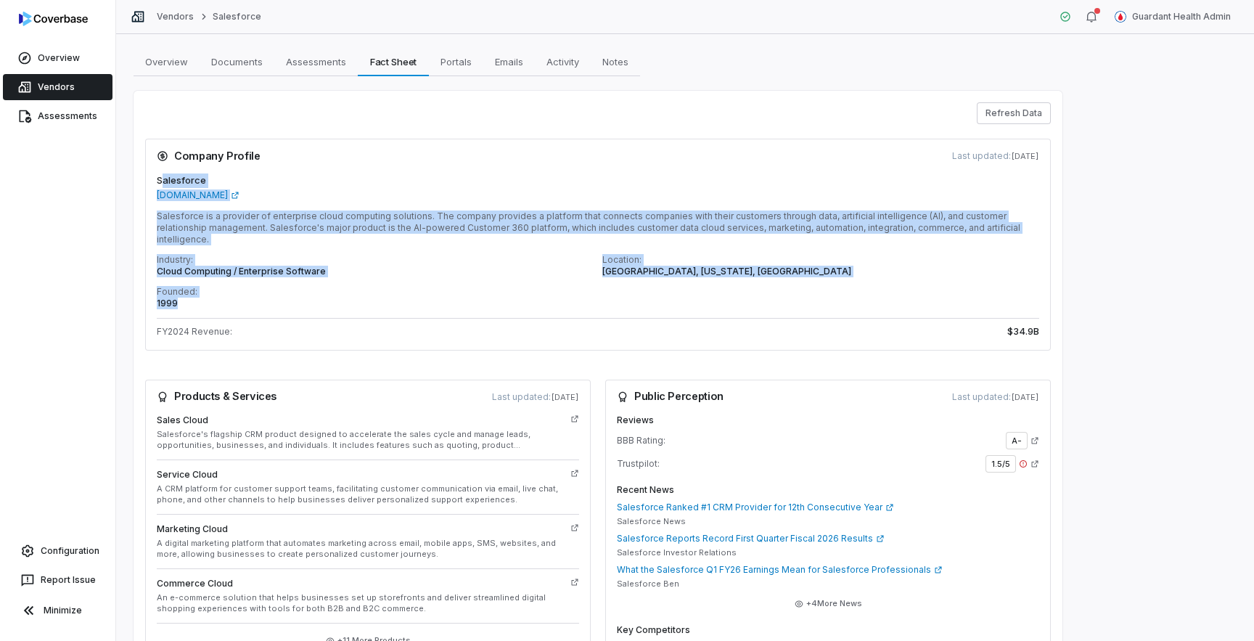
drag, startPoint x: 161, startPoint y: 178, endPoint x: 215, endPoint y: 286, distance: 120.7
click at [215, 286] on div "Salesforce salesforce.com Salesforce is a provider of enterprise cloud computin…" at bounding box center [597, 261] width 905 height 177
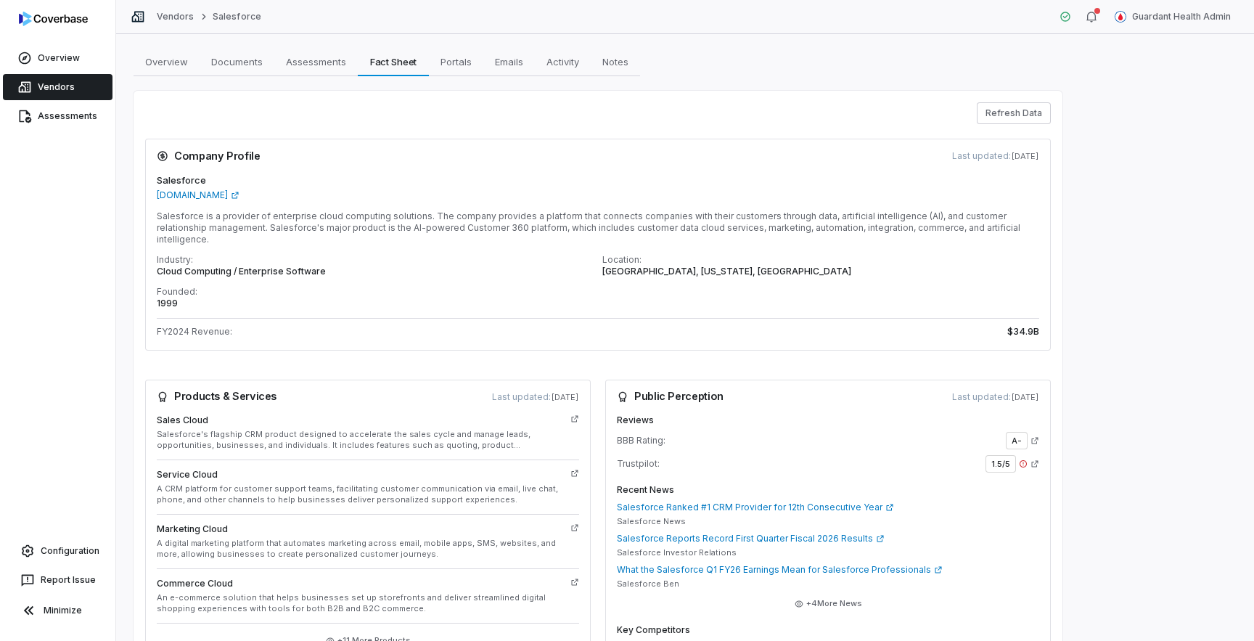
click at [221, 297] on p "1999" at bounding box center [375, 303] width 437 height 12
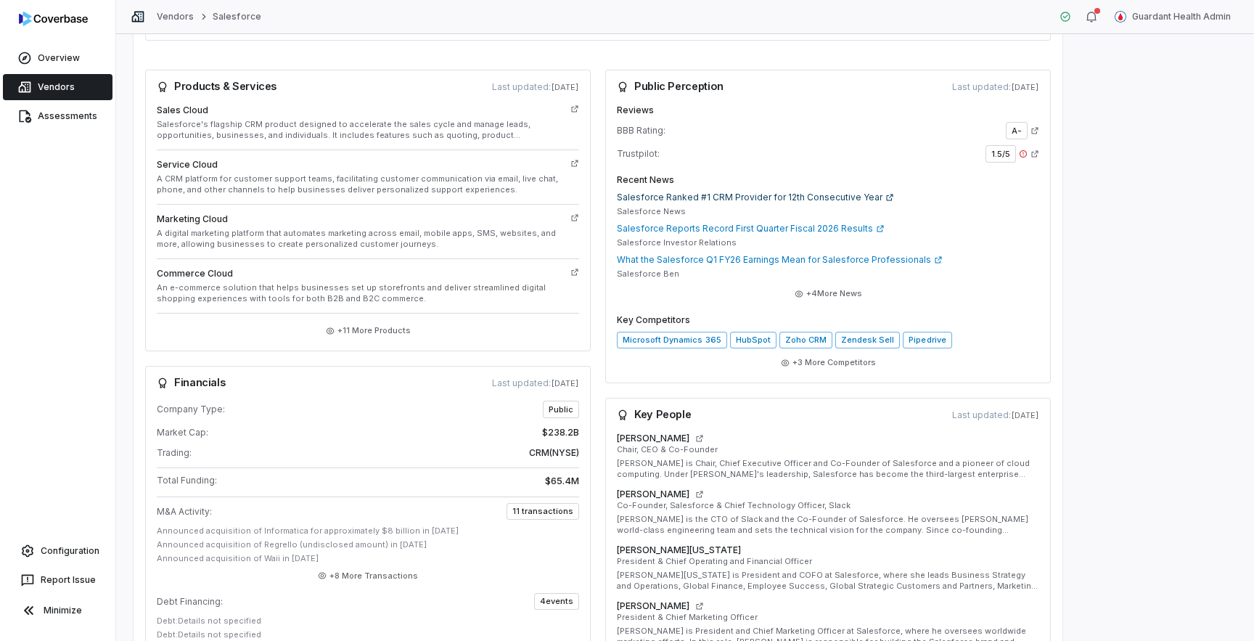
scroll to position [355, 0]
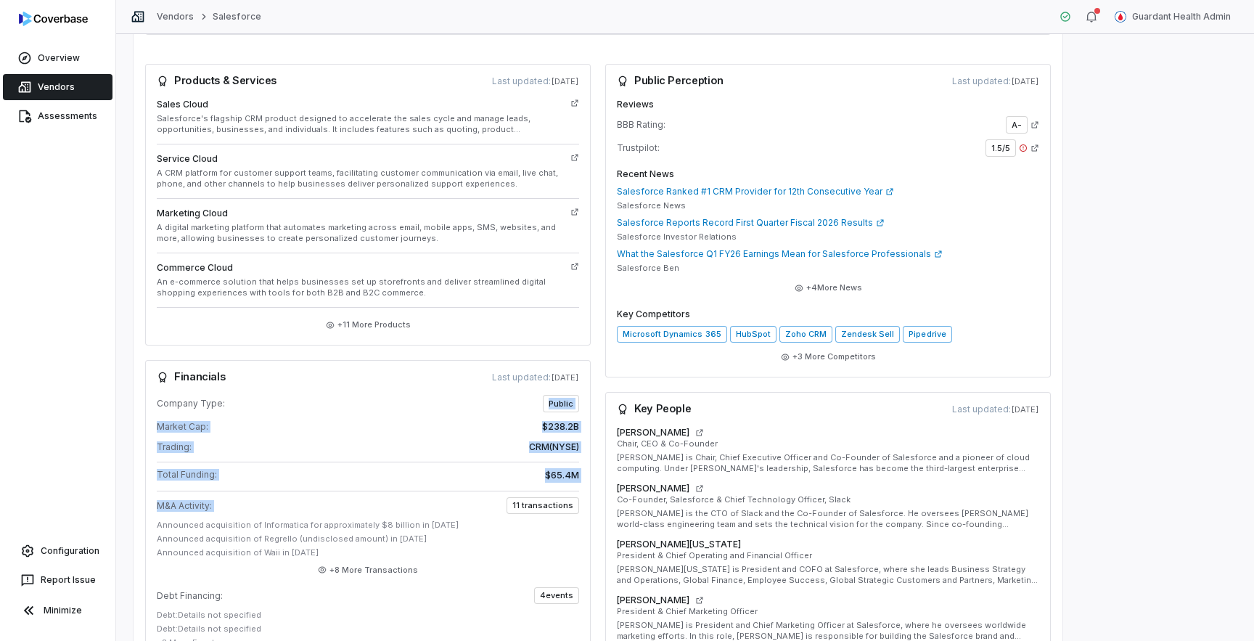
drag, startPoint x: 533, startPoint y: 391, endPoint x: 569, endPoint y: 479, distance: 95.6
click at [569, 479] on div "Company Type: Public Market Cap: $238.2B Trading: CRM ( NYSE ) Total Funding: $…" at bounding box center [367, 527] width 445 height 265
click at [596, 443] on div "Products & Services Last updated: 5 days ago Sales Cloud Salesforce's flagship …" at bounding box center [597, 477] width 905 height 826
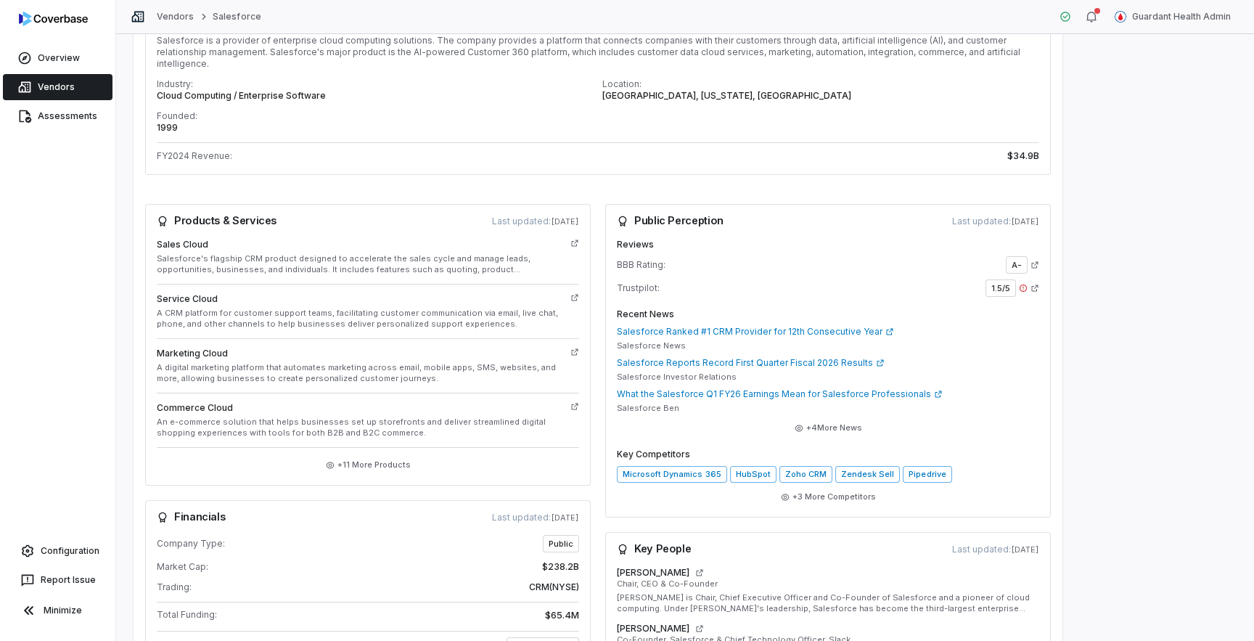
scroll to position [219, 0]
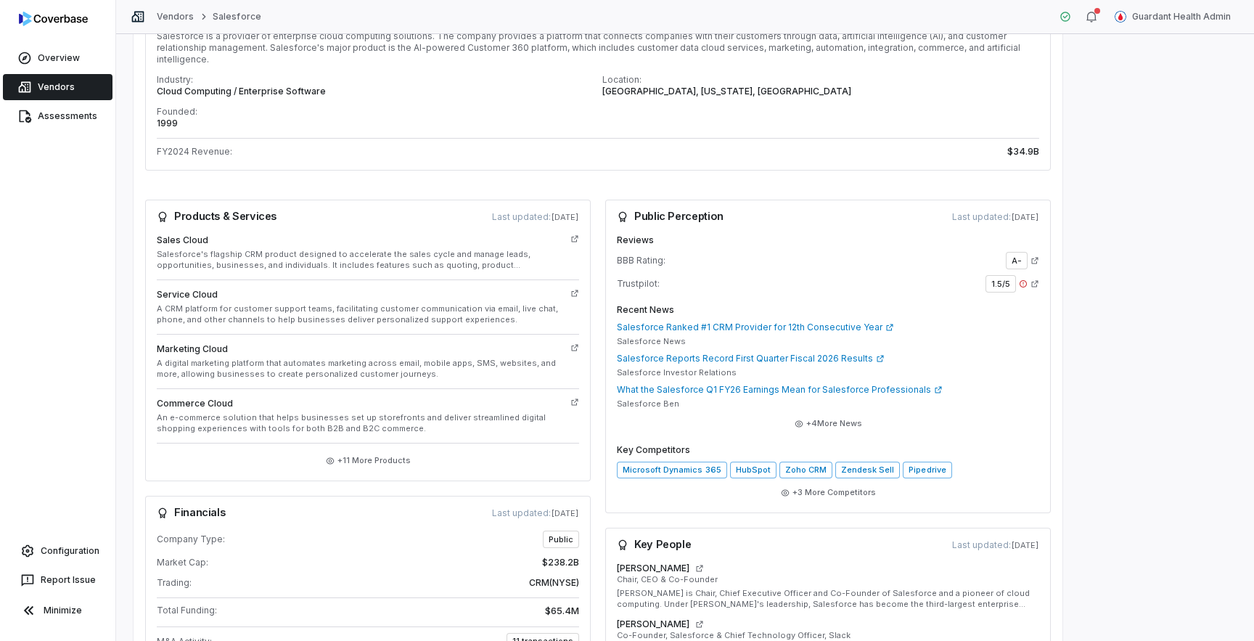
click at [1034, 279] on icon at bounding box center [1034, 283] width 9 height 9
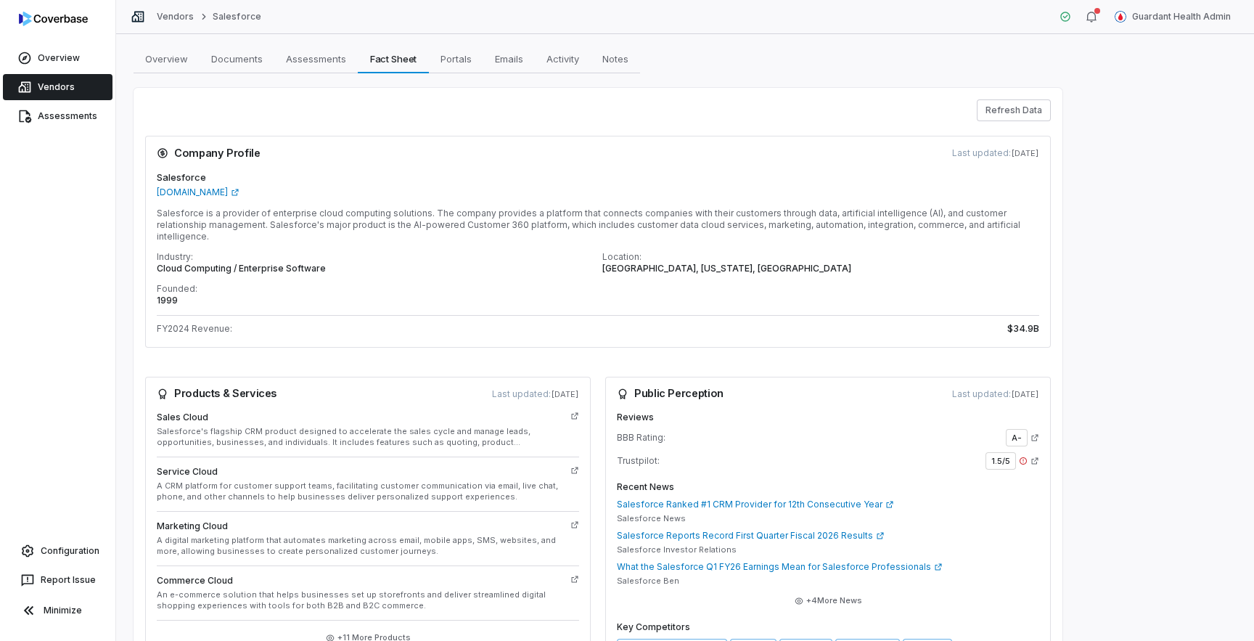
scroll to position [12, 0]
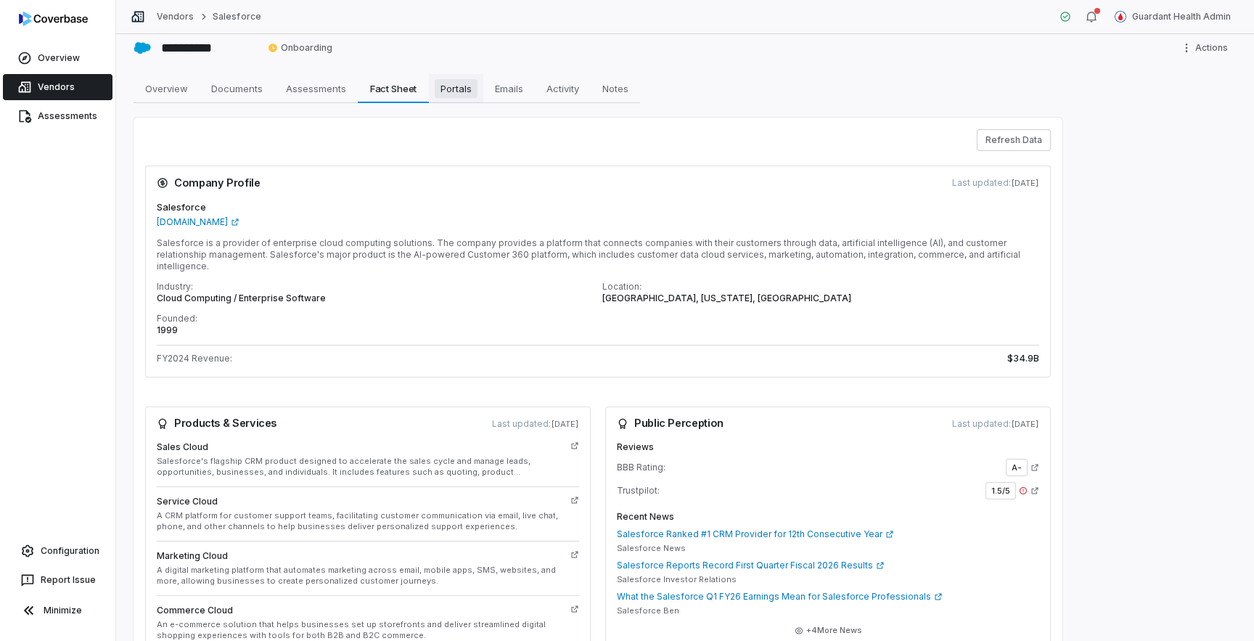
click at [451, 94] on span "Portals" at bounding box center [456, 88] width 43 height 19
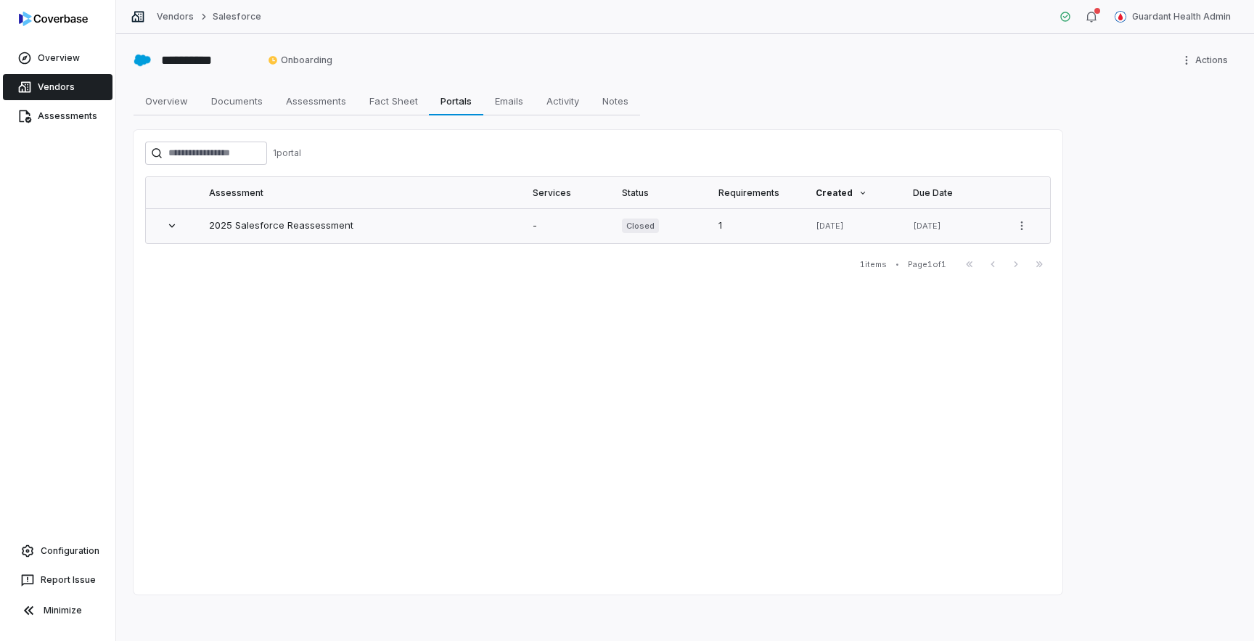
click at [330, 229] on link "2025 Salesforce Reassessment" at bounding box center [281, 225] width 144 height 12
click at [509, 110] on link "Emails Emails" at bounding box center [509, 100] width 52 height 29
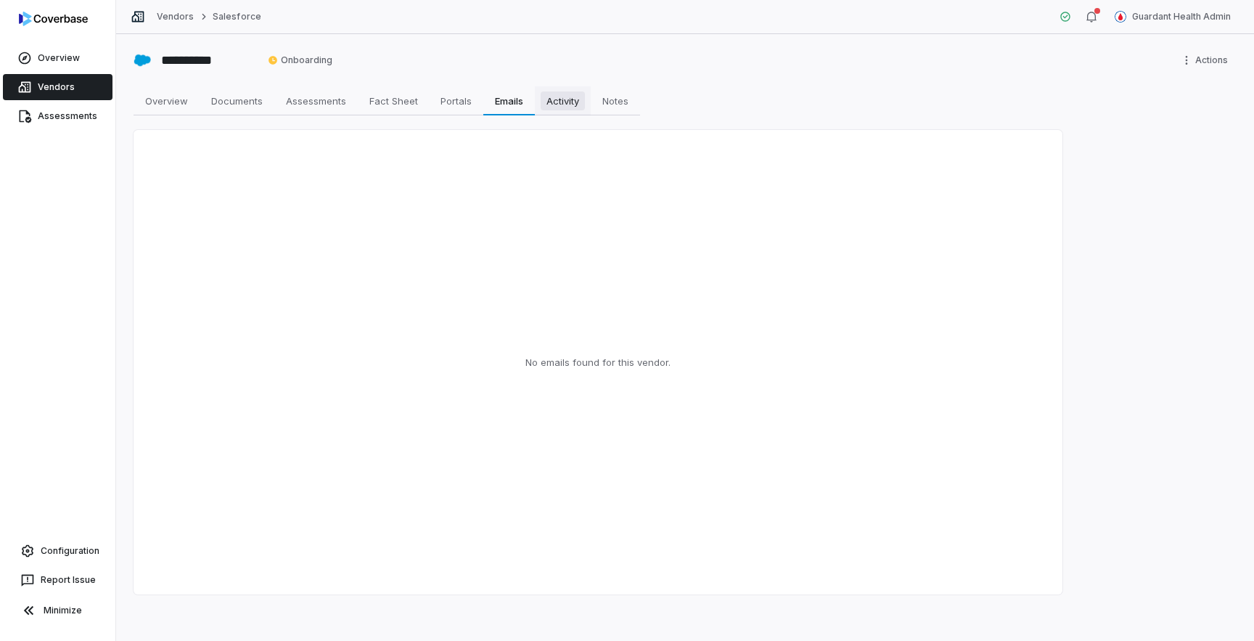
click at [568, 103] on span "Activity" at bounding box center [562, 100] width 44 height 19
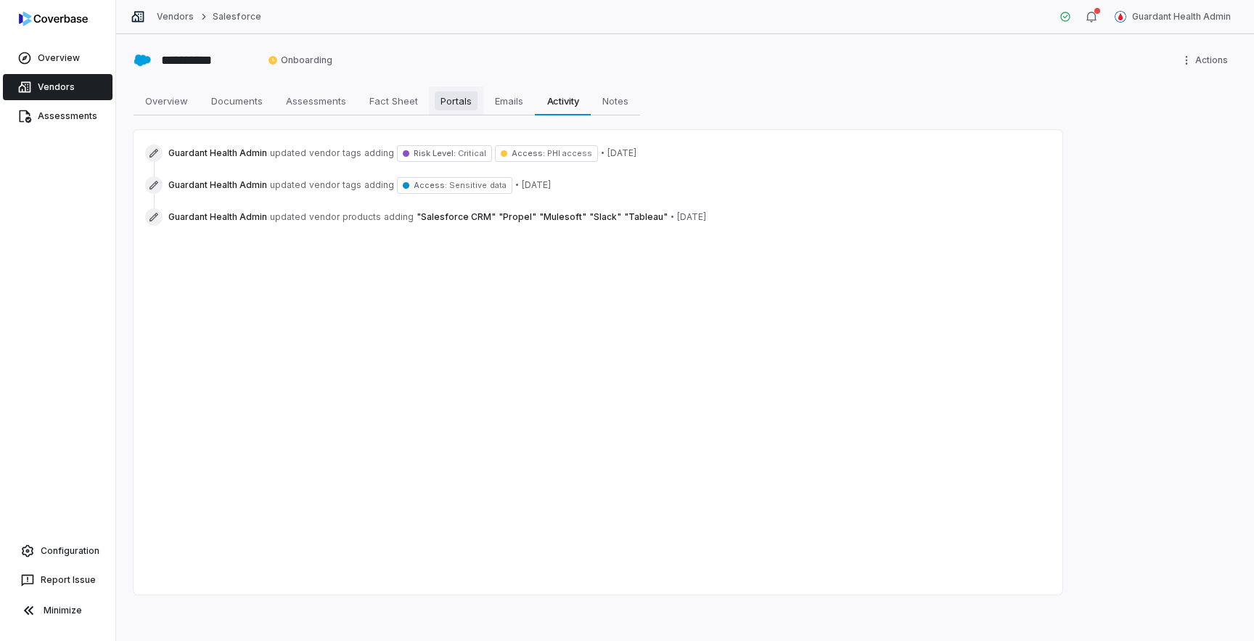
click at [452, 111] on link "Portals Portals" at bounding box center [456, 100] width 54 height 29
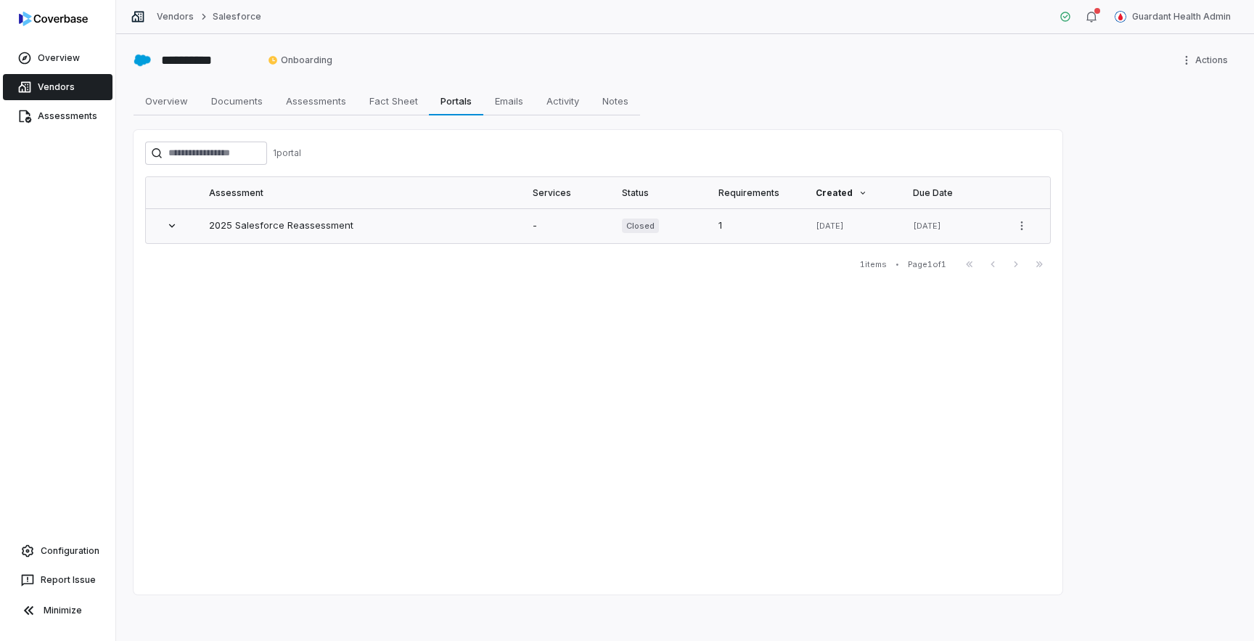
click at [292, 226] on link "2025 Salesforce Reassessment" at bounding box center [281, 225] width 144 height 12
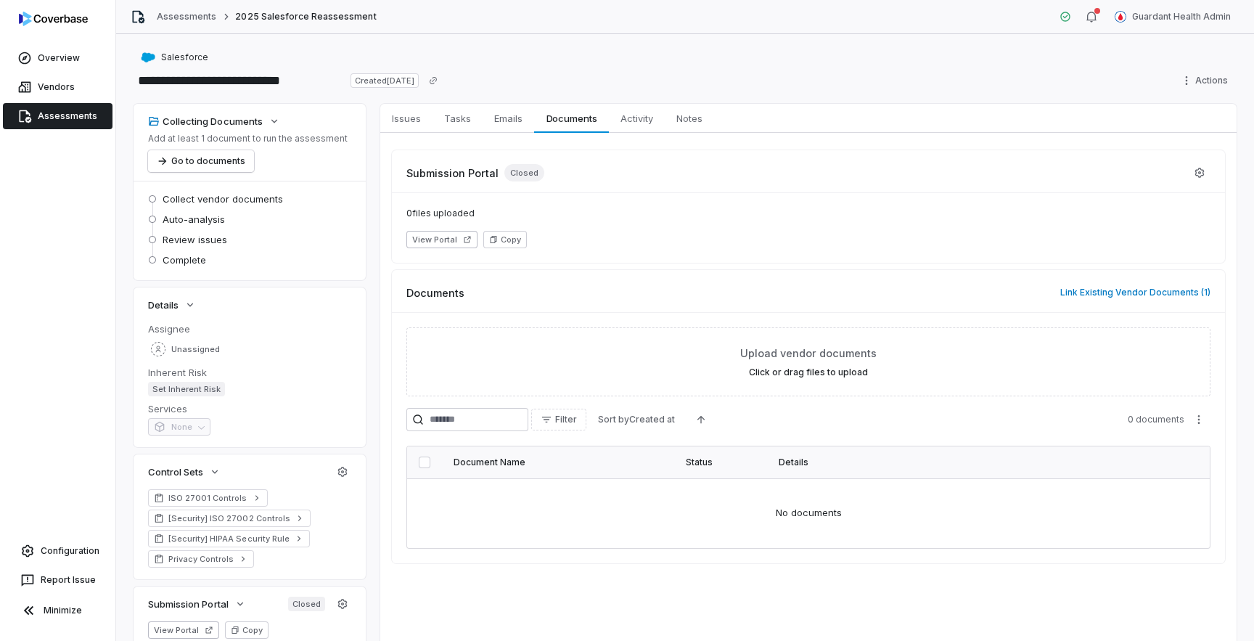
scroll to position [102, 0]
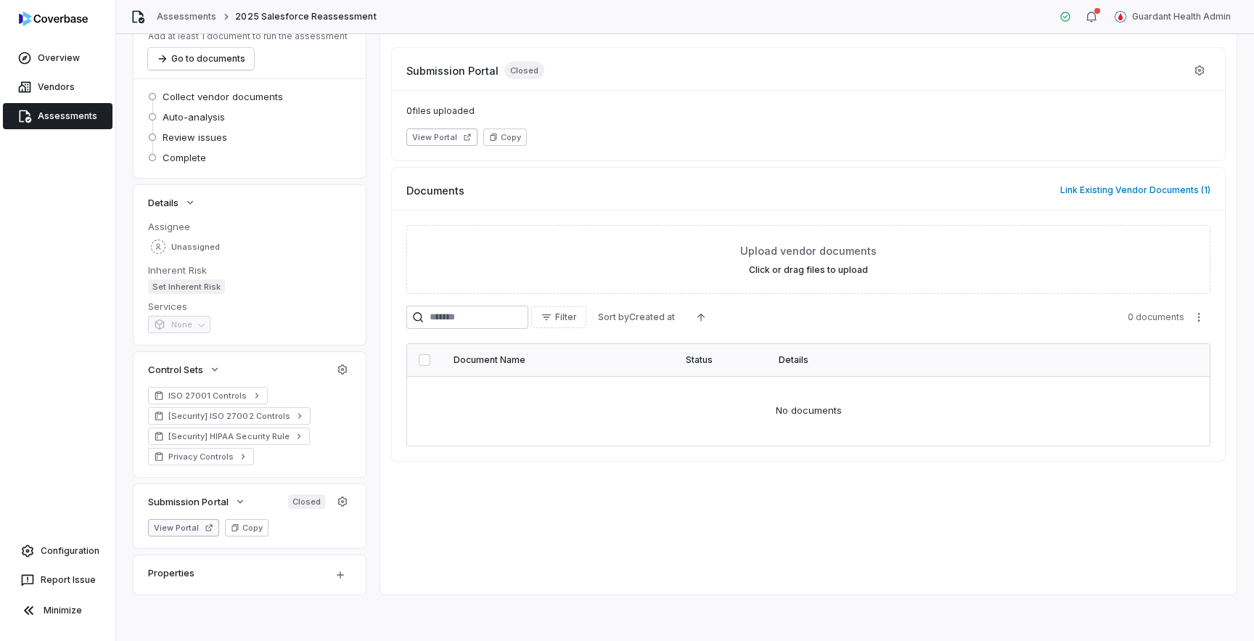
click at [207, 524] on icon "button" at bounding box center [209, 527] width 9 height 9
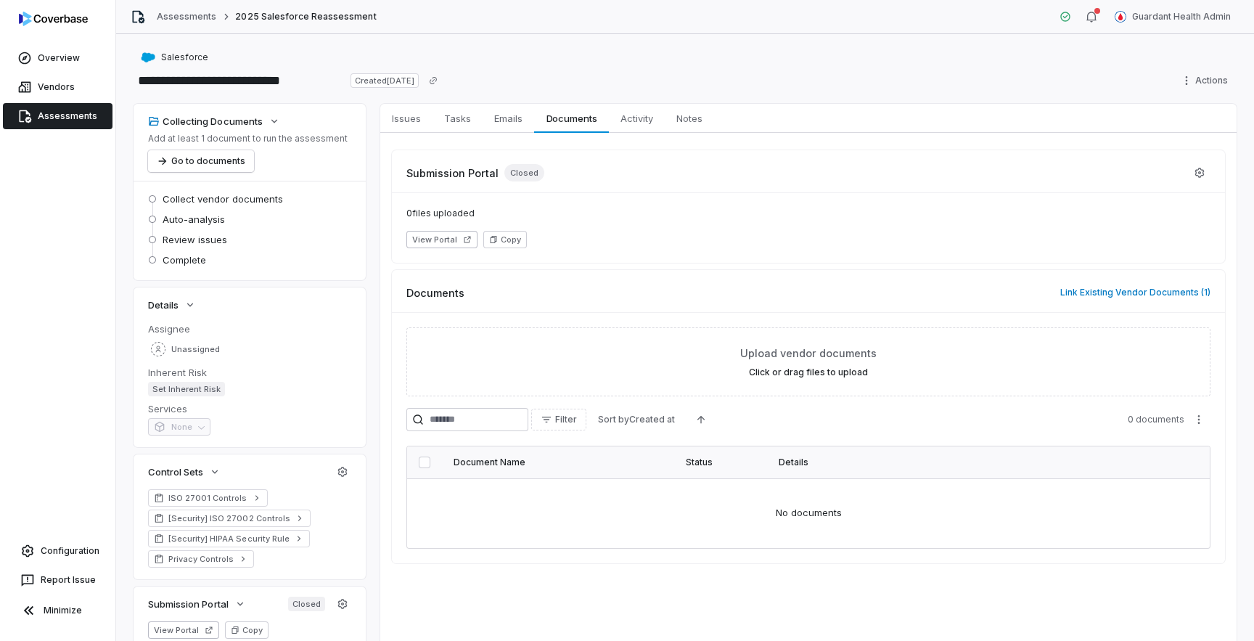
click at [66, 106] on link "Assessments" at bounding box center [58, 116] width 110 height 26
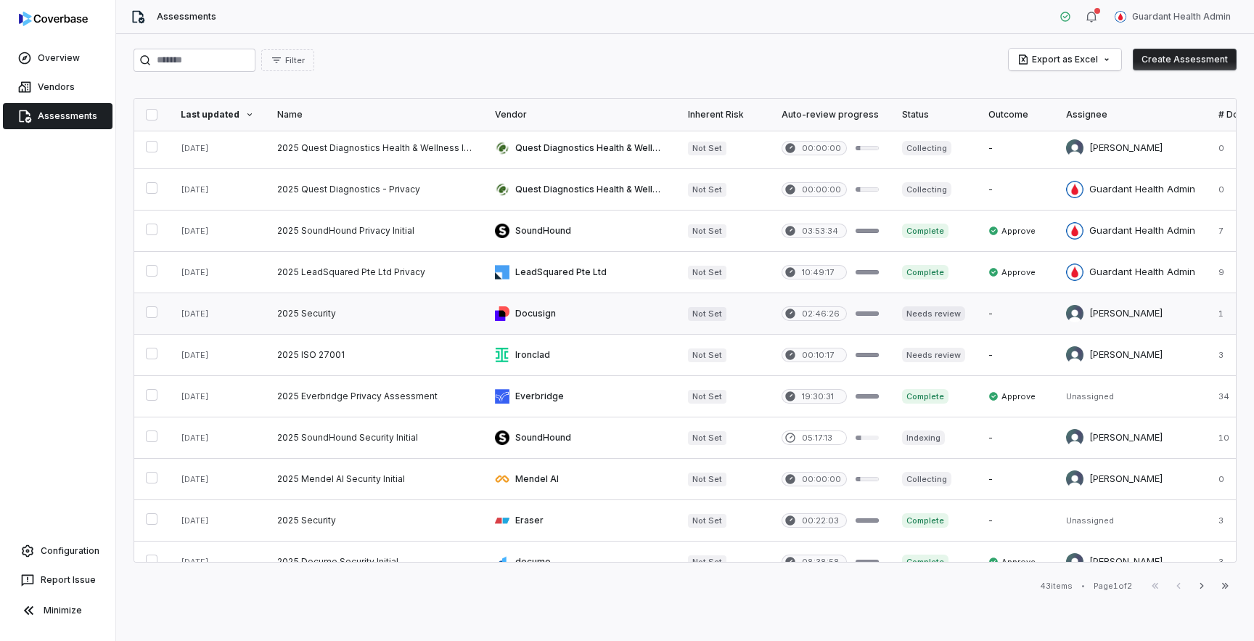
scroll to position [223, 0]
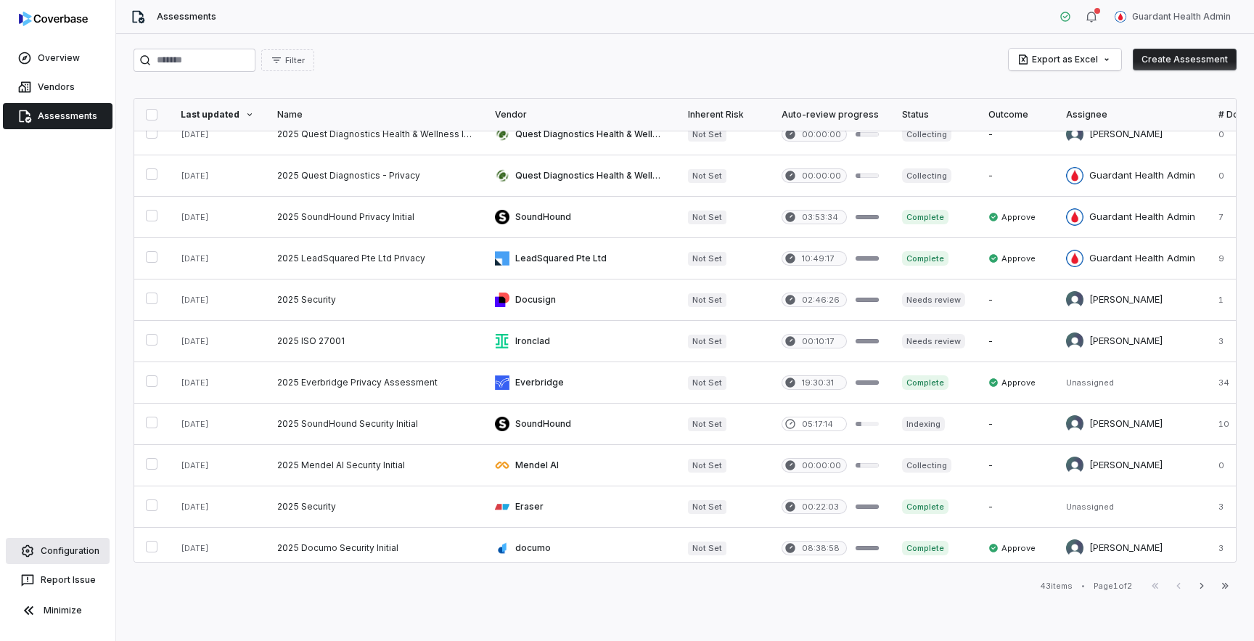
click at [78, 546] on link "Configuration" at bounding box center [58, 551] width 104 height 26
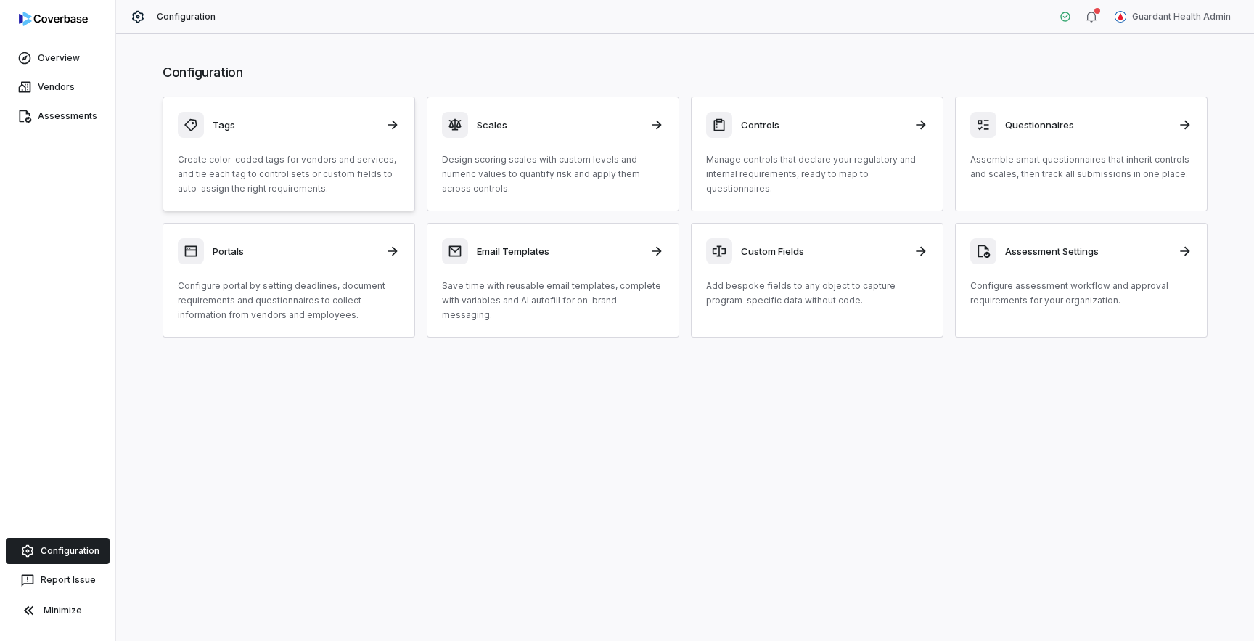
click at [256, 178] on p "Create color-coded tags for vendors and services, and tie each tag to control s…" at bounding box center [289, 174] width 222 height 44
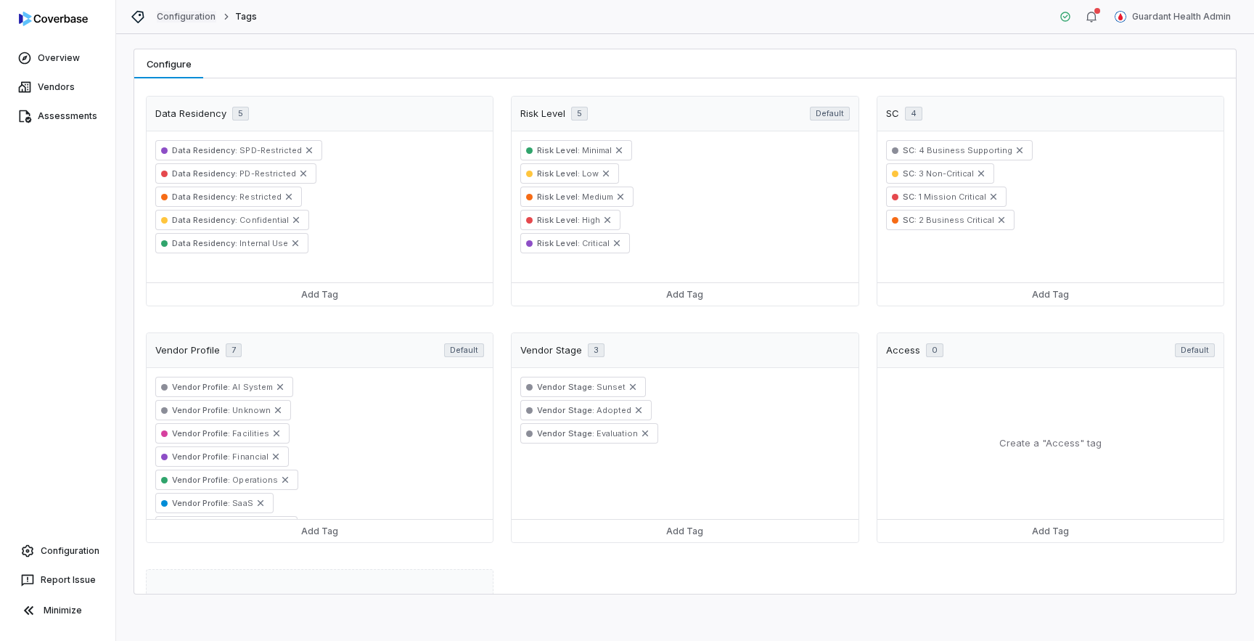
click at [199, 12] on link "Configuration" at bounding box center [186, 17] width 59 height 12
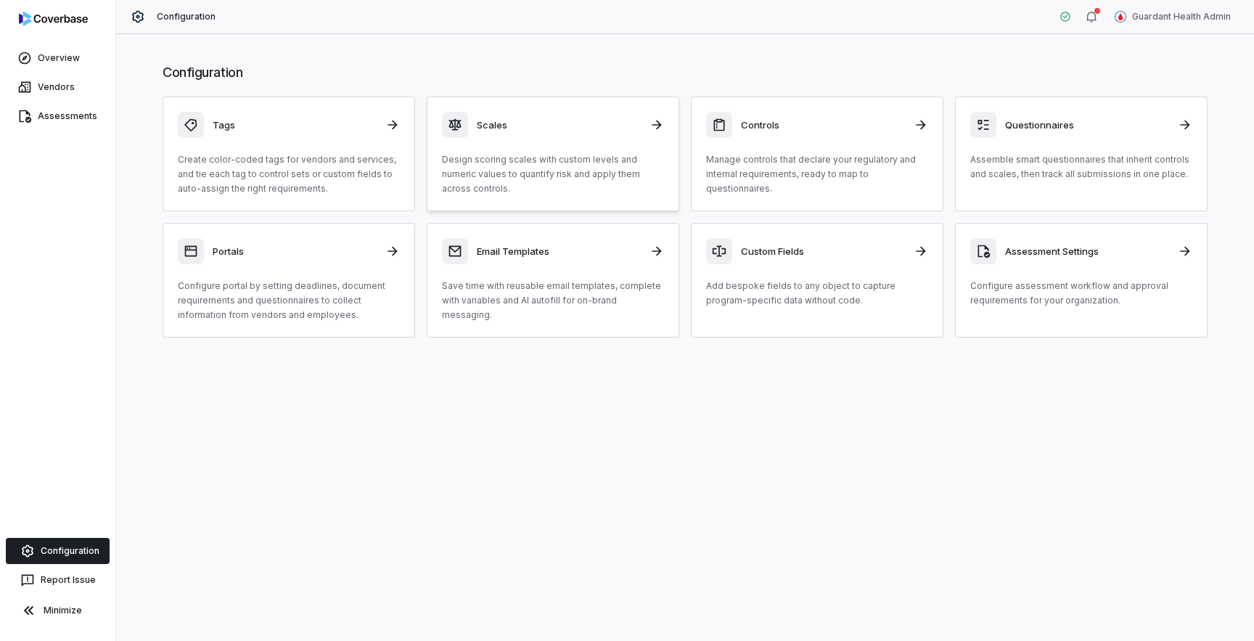
click at [473, 176] on p "Design scoring scales with custom levels and numeric values to quantify risk an…" at bounding box center [553, 174] width 222 height 44
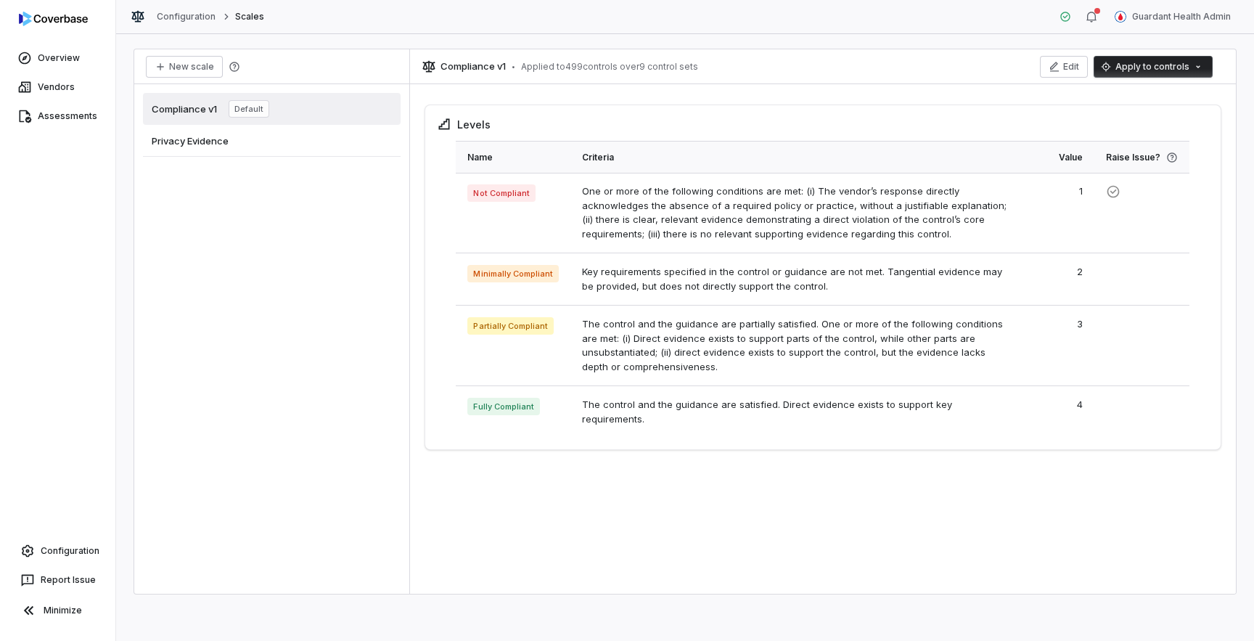
click at [342, 137] on div "Privacy Evidence" at bounding box center [272, 141] width 258 height 32
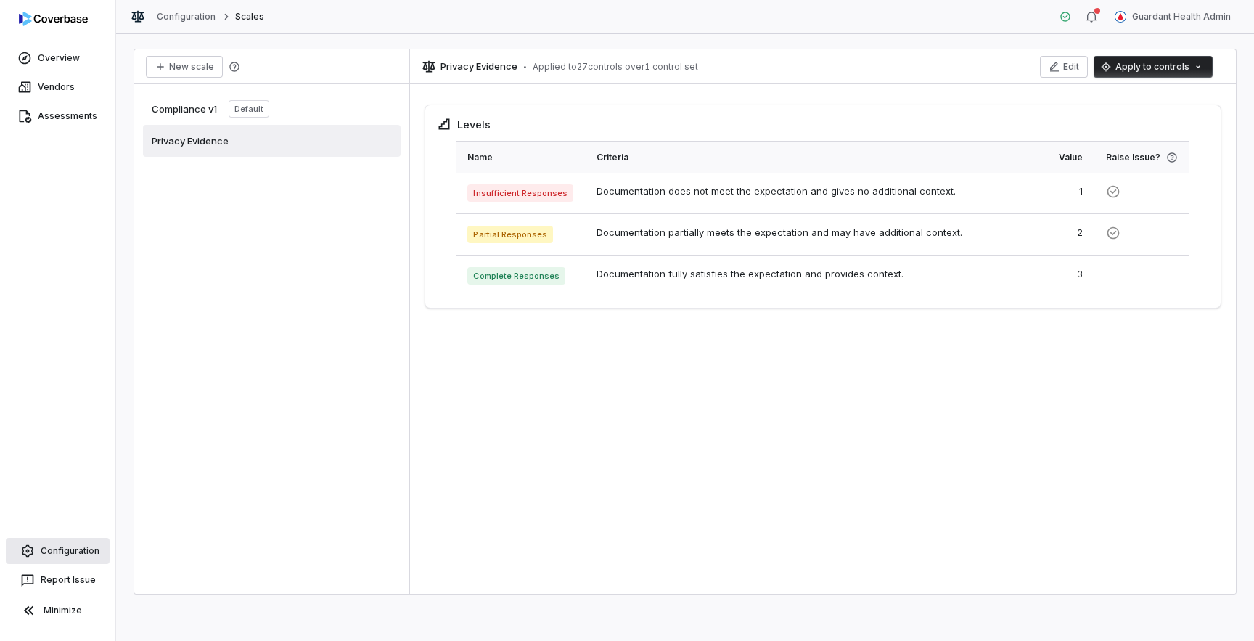
click at [75, 546] on link "Configuration" at bounding box center [58, 551] width 104 height 26
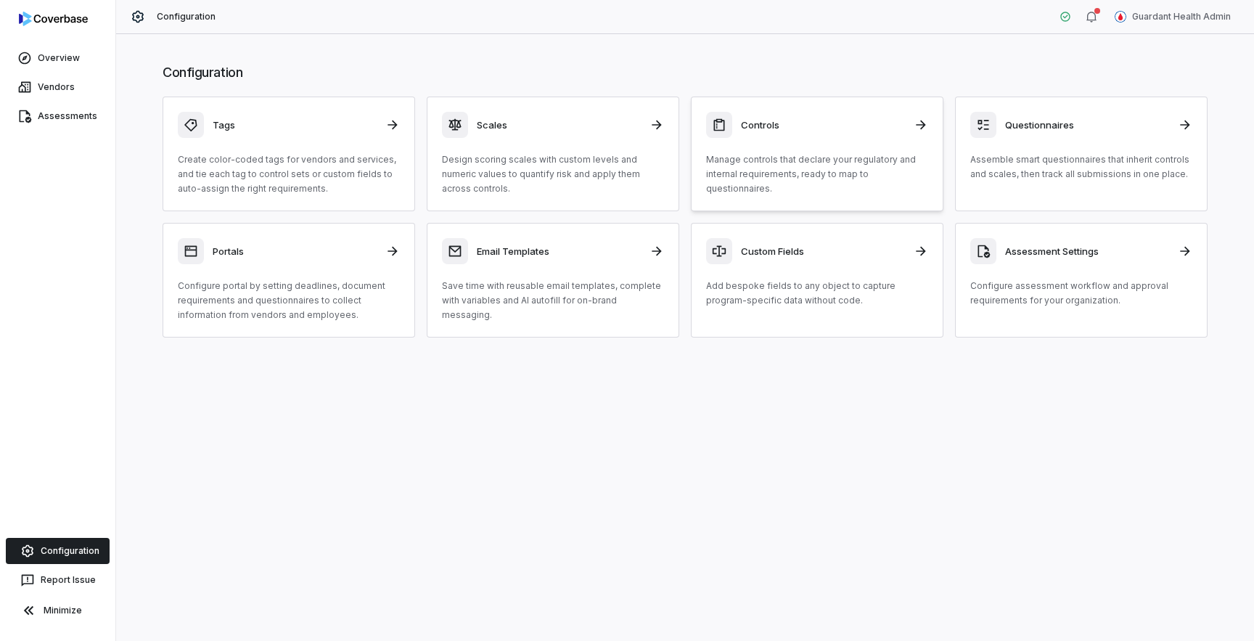
click at [791, 176] on p "Manage controls that declare your regulatory and internal requirements, ready t…" at bounding box center [817, 174] width 222 height 44
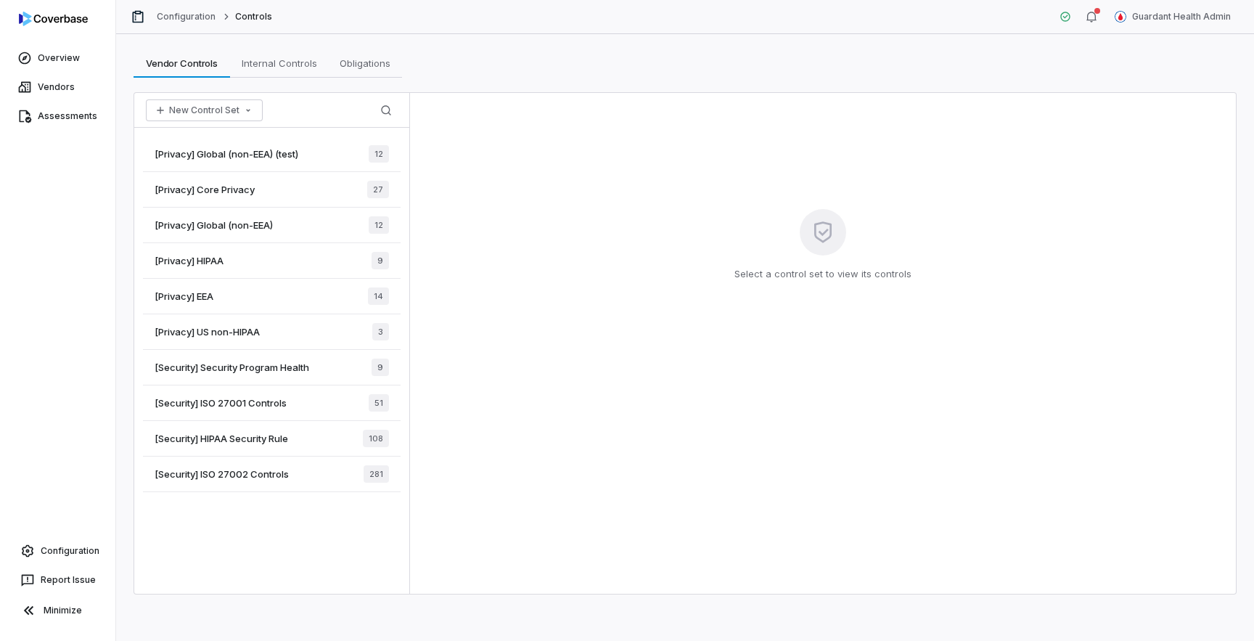
click at [277, 364] on span "[Security] Security Program Health" at bounding box center [232, 367] width 155 height 13
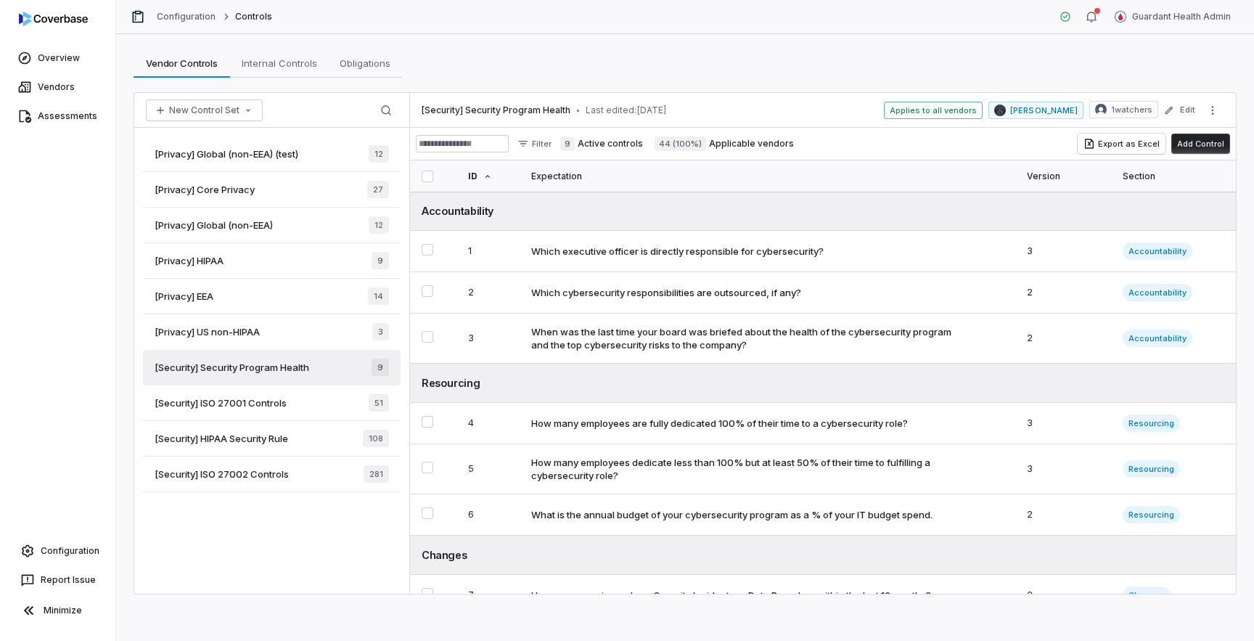
click at [316, 402] on div "[Security] ISO 27001 Controls 51" at bounding box center [272, 403] width 258 height 36
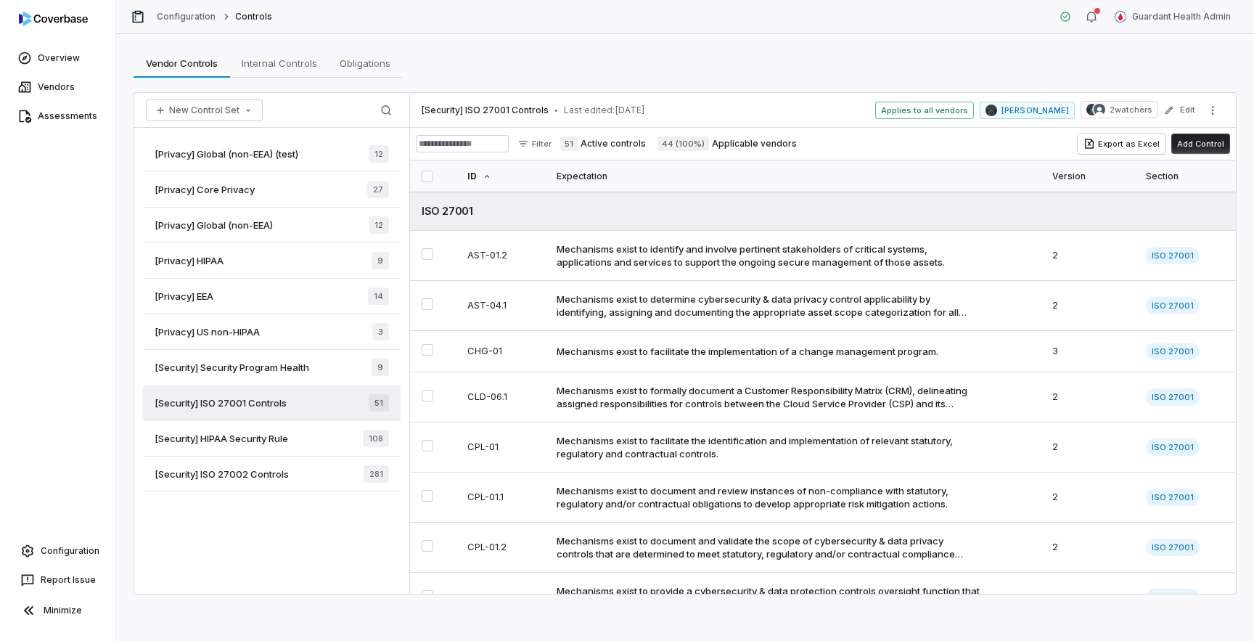
click at [311, 448] on div "[Security] HIPAA Security Rule 108" at bounding box center [272, 439] width 258 height 36
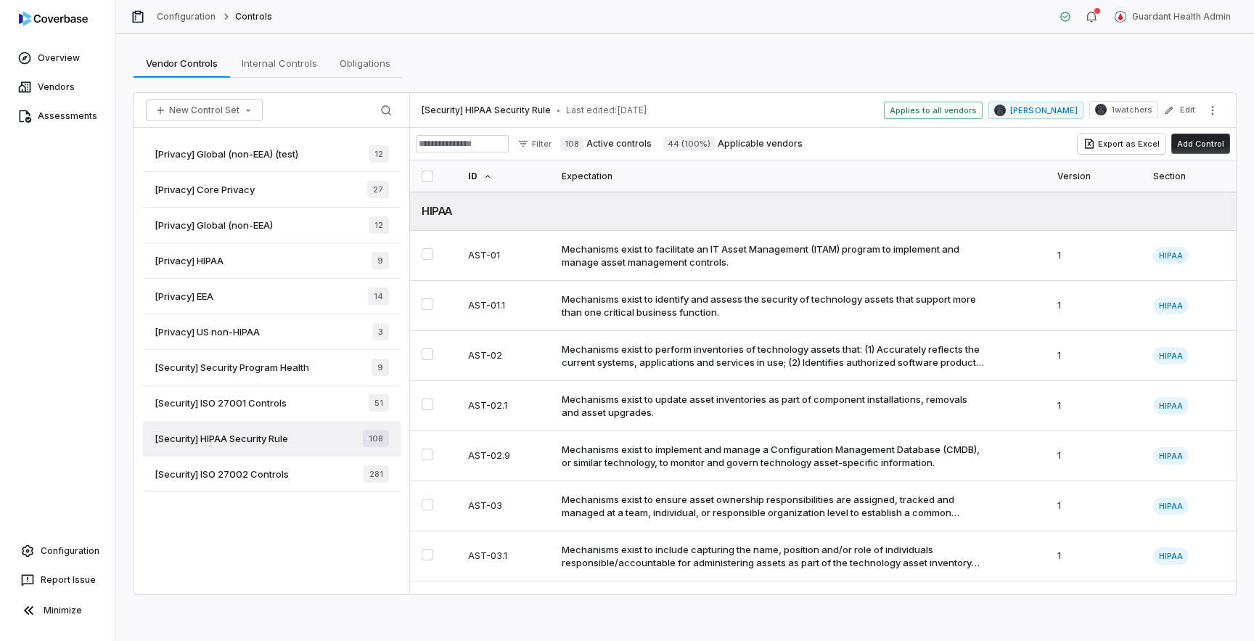
click at [316, 474] on div "[Security] ISO 27002 Controls 281" at bounding box center [272, 474] width 258 height 36
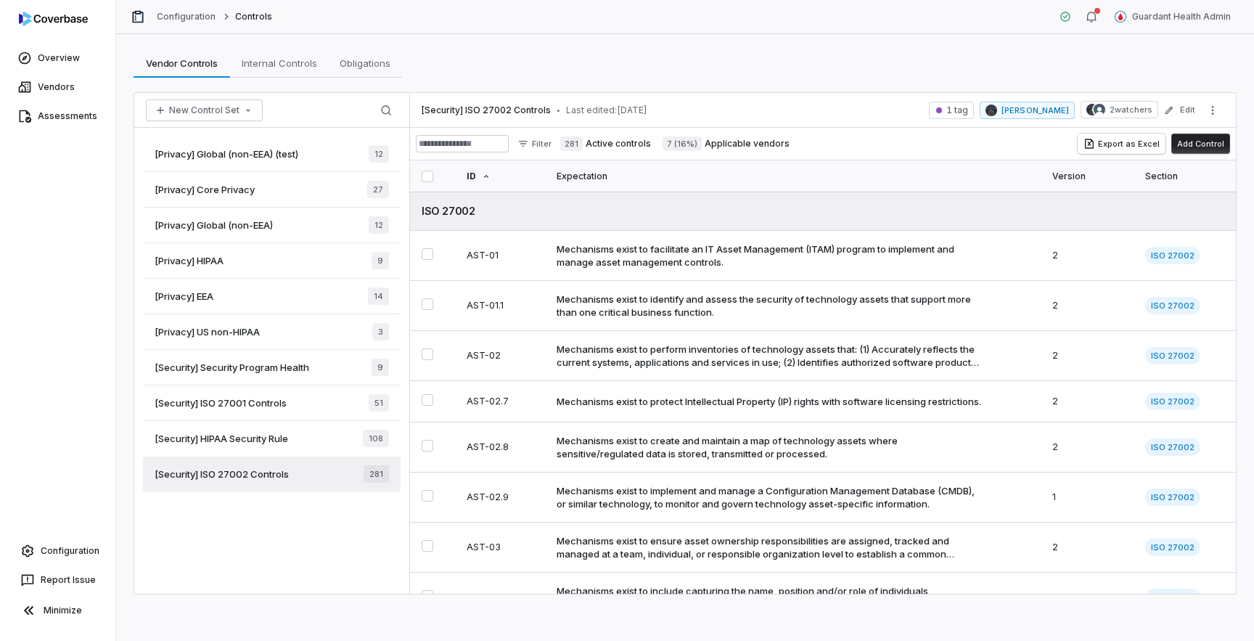
click at [311, 436] on div "[Security] HIPAA Security Rule 108" at bounding box center [272, 439] width 258 height 36
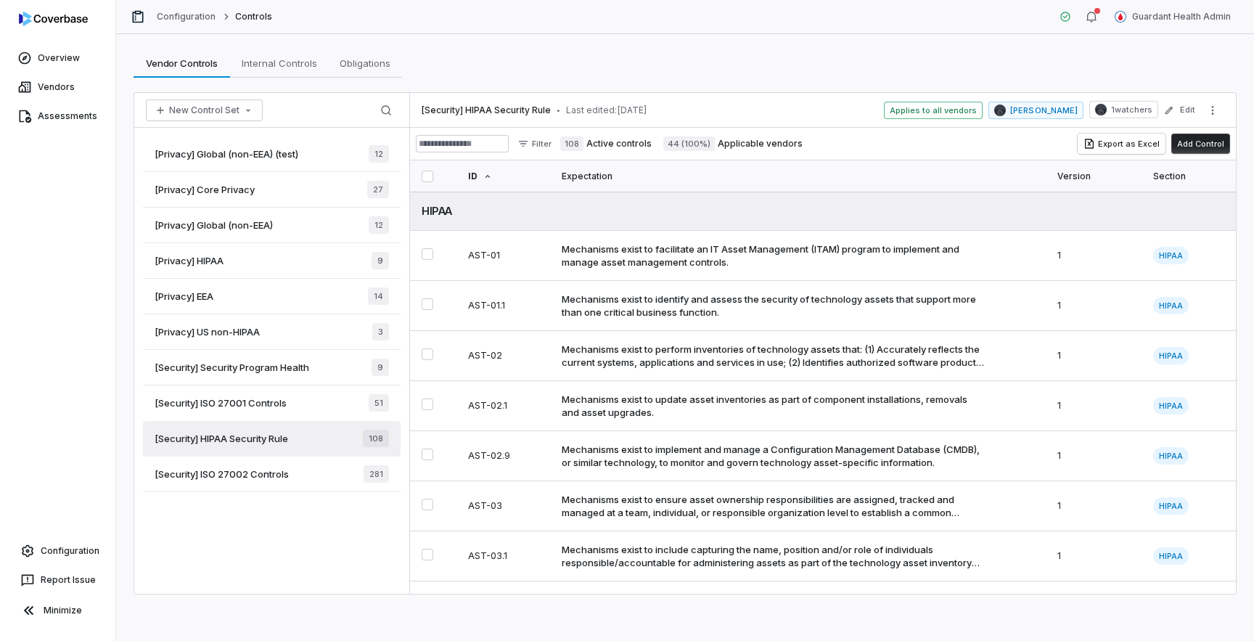
click at [950, 113] on span "Applies to all vendors" at bounding box center [933, 110] width 99 height 17
click at [329, 412] on div "[Security] ISO 27001 Controls 51" at bounding box center [272, 403] width 258 height 36
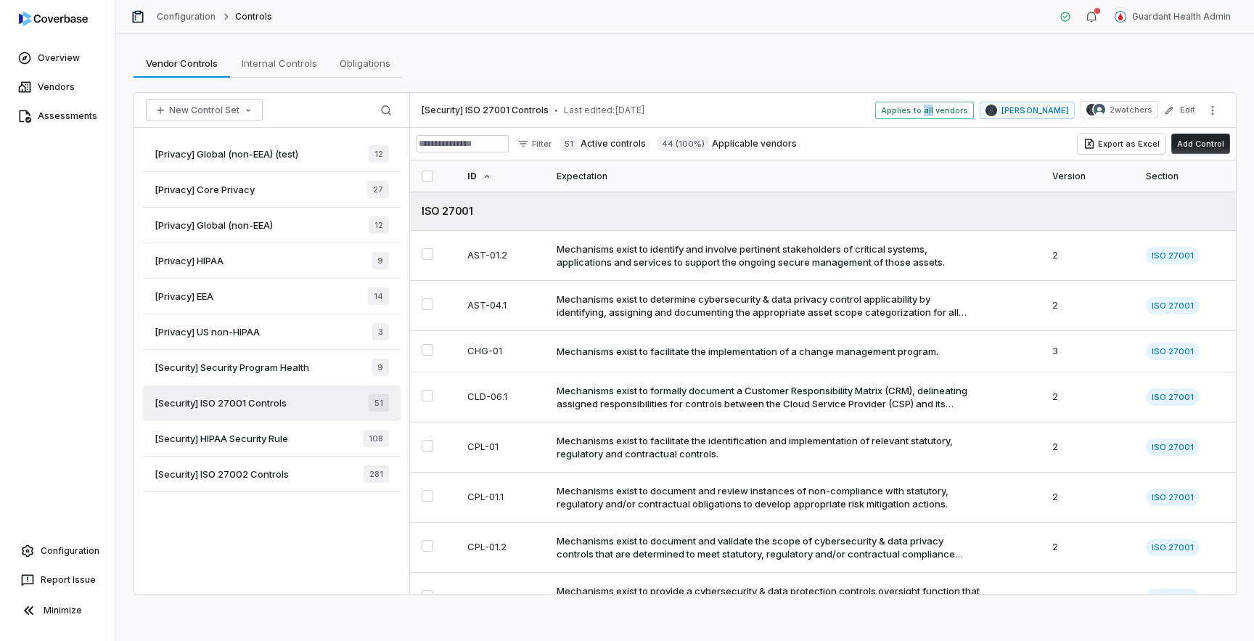
click at [329, 378] on div "[Security] Security Program Health 9" at bounding box center [272, 368] width 258 height 36
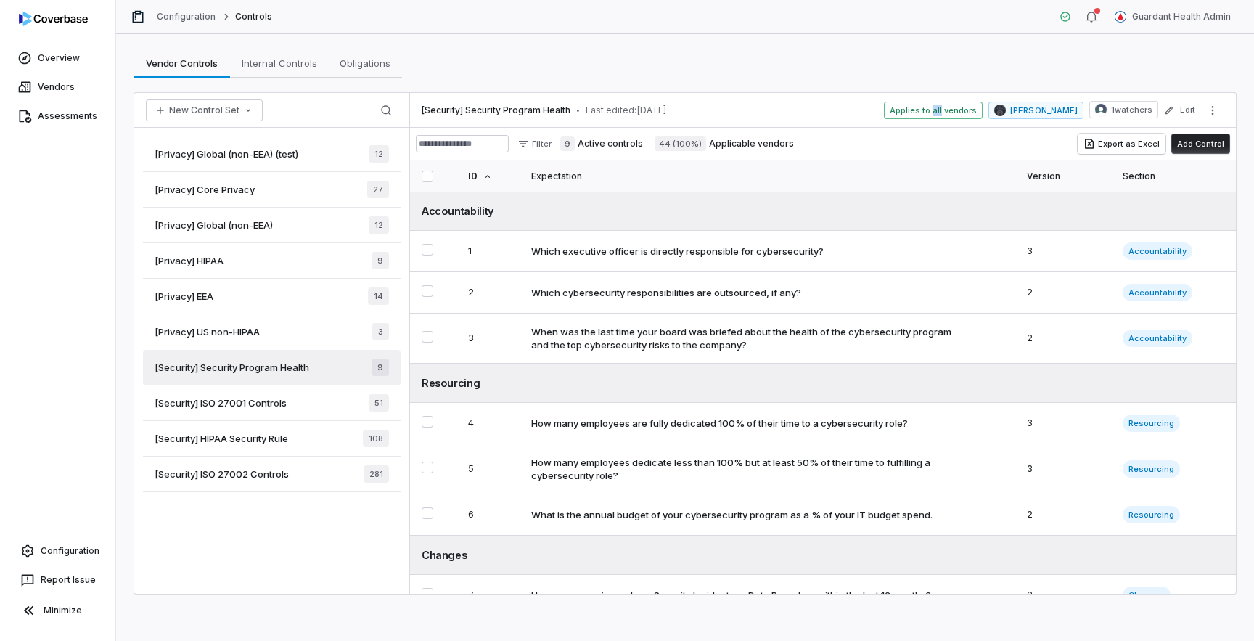
click at [328, 429] on div "[Security] HIPAA Security Rule 108" at bounding box center [272, 439] width 258 height 36
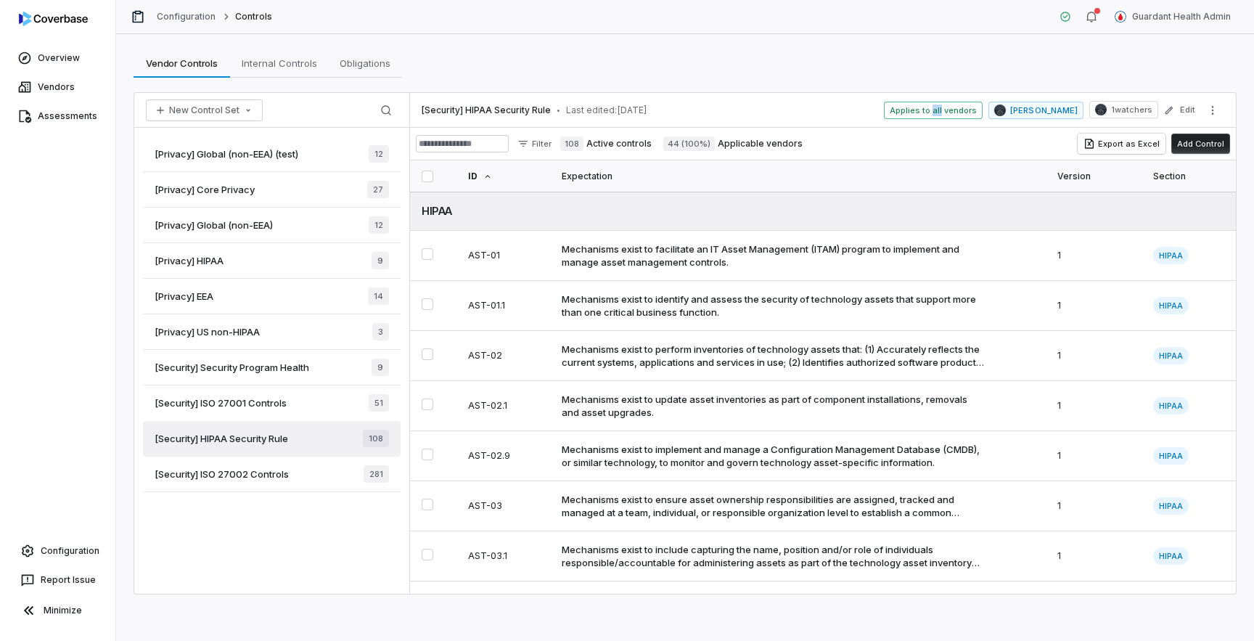
click at [328, 462] on div "[Security] ISO 27002 Controls 281" at bounding box center [272, 474] width 258 height 36
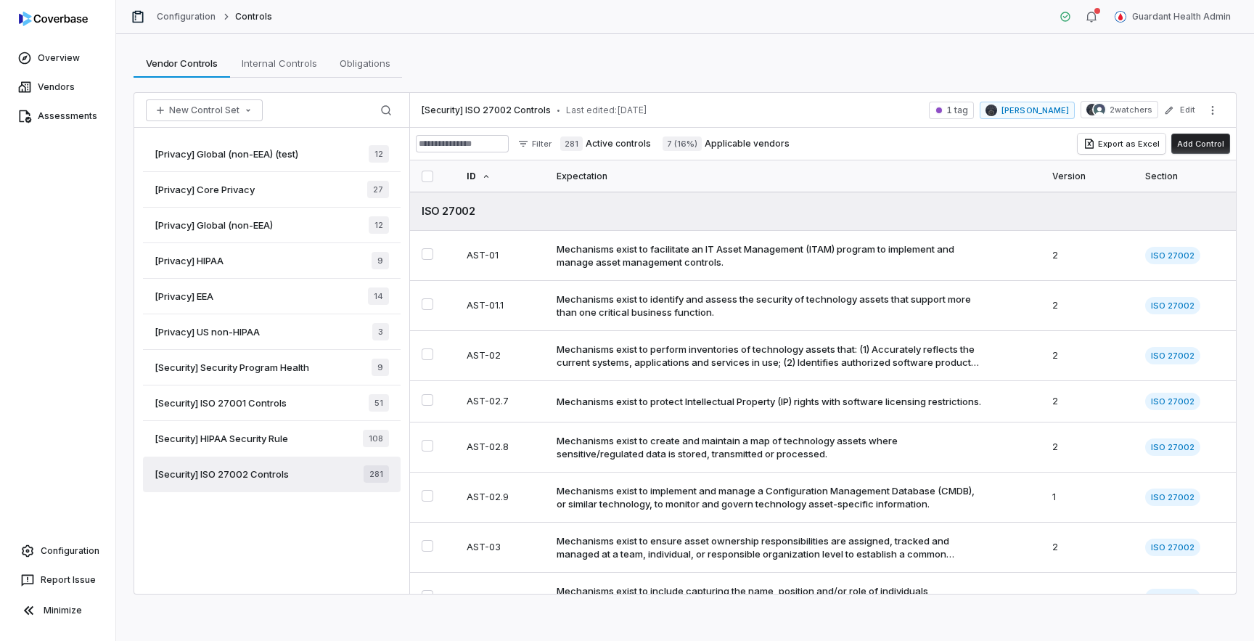
click at [310, 337] on div "[Privacy] US non-HIPAA 3" at bounding box center [272, 332] width 258 height 36
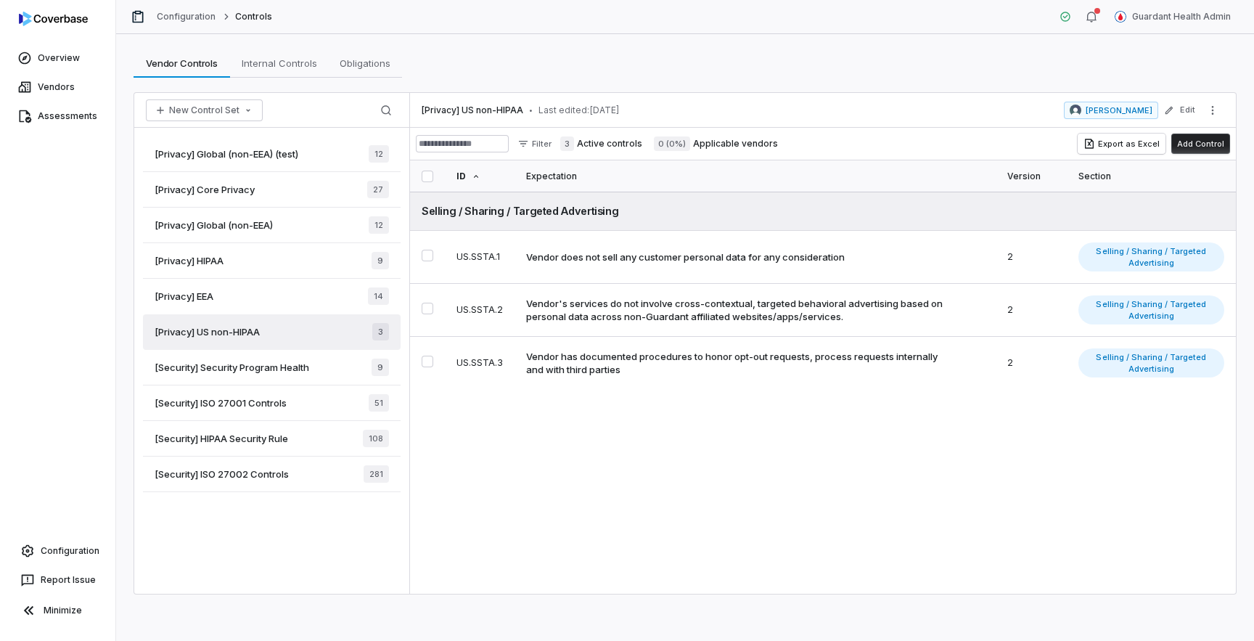
click at [311, 299] on div "[Privacy] EEA 14" at bounding box center [272, 297] width 258 height 36
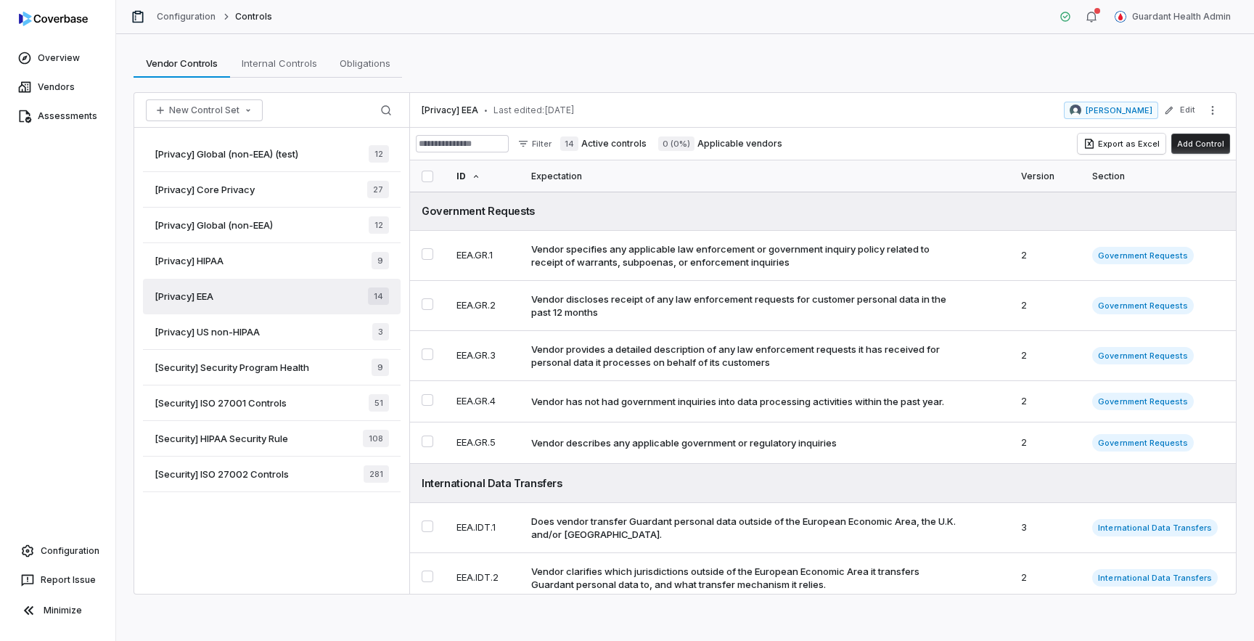
click at [315, 261] on div "[Privacy] HIPAA 9" at bounding box center [272, 261] width 258 height 36
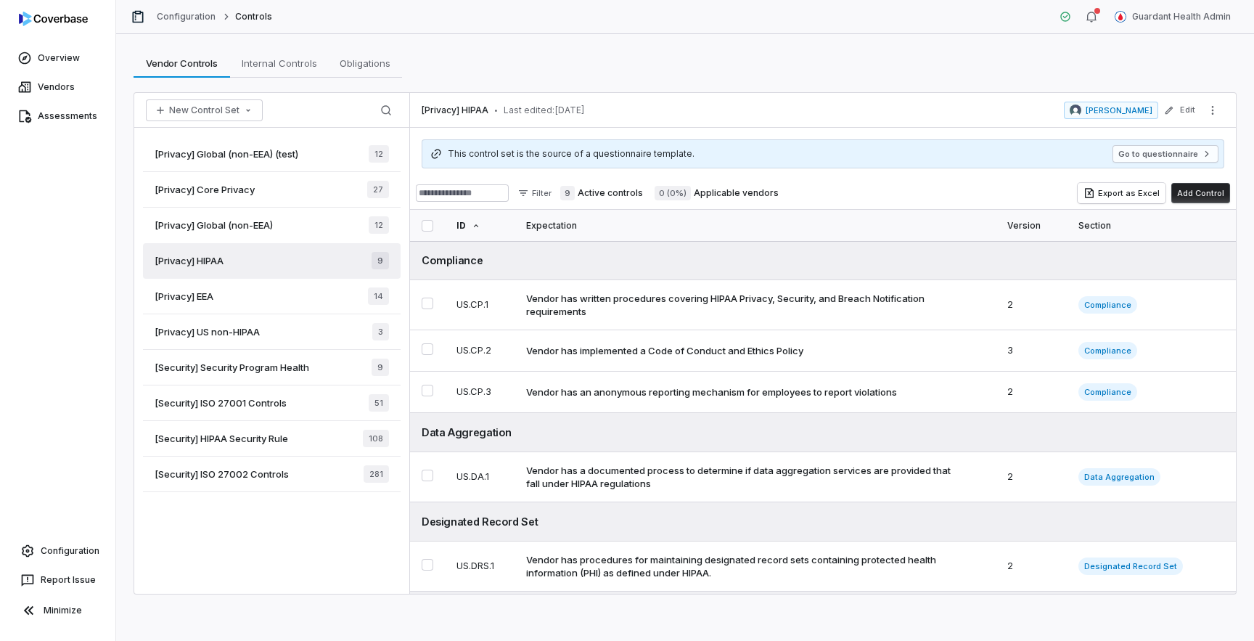
click at [319, 231] on div "[Privacy] Global (non-EEA) 12" at bounding box center [272, 225] width 258 height 36
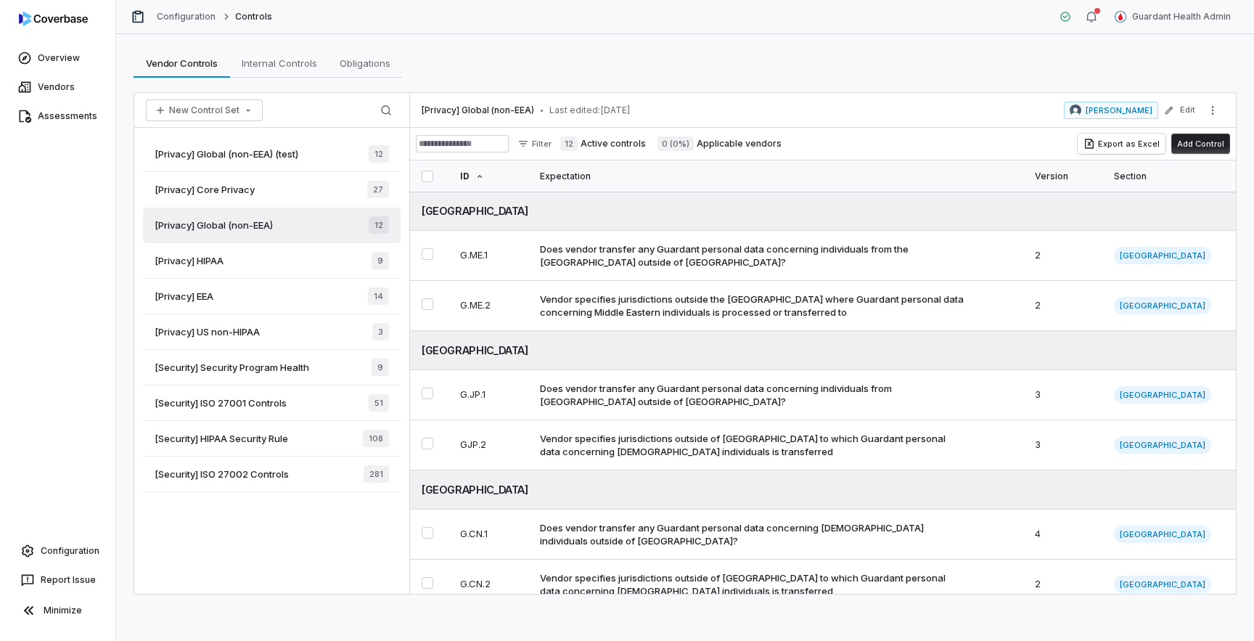
click at [319, 186] on div "[Privacy] Core Privacy 27" at bounding box center [272, 190] width 258 height 36
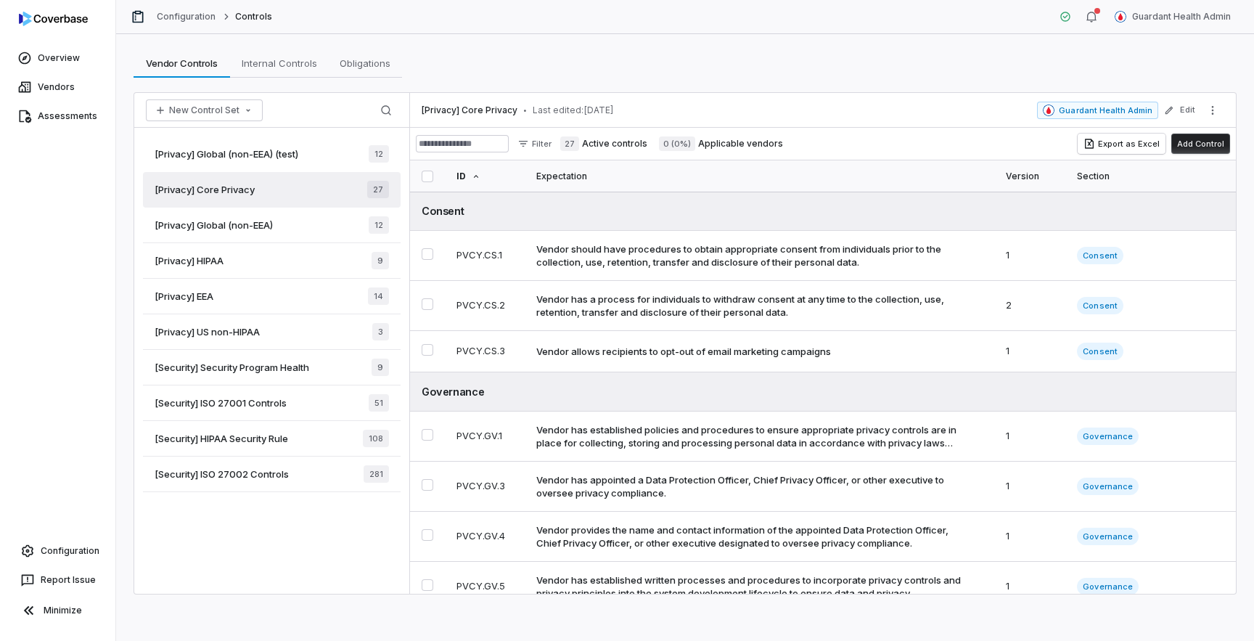
click at [317, 157] on div "[Privacy] Global (non-EEA) (test) 12" at bounding box center [272, 154] width 258 height 36
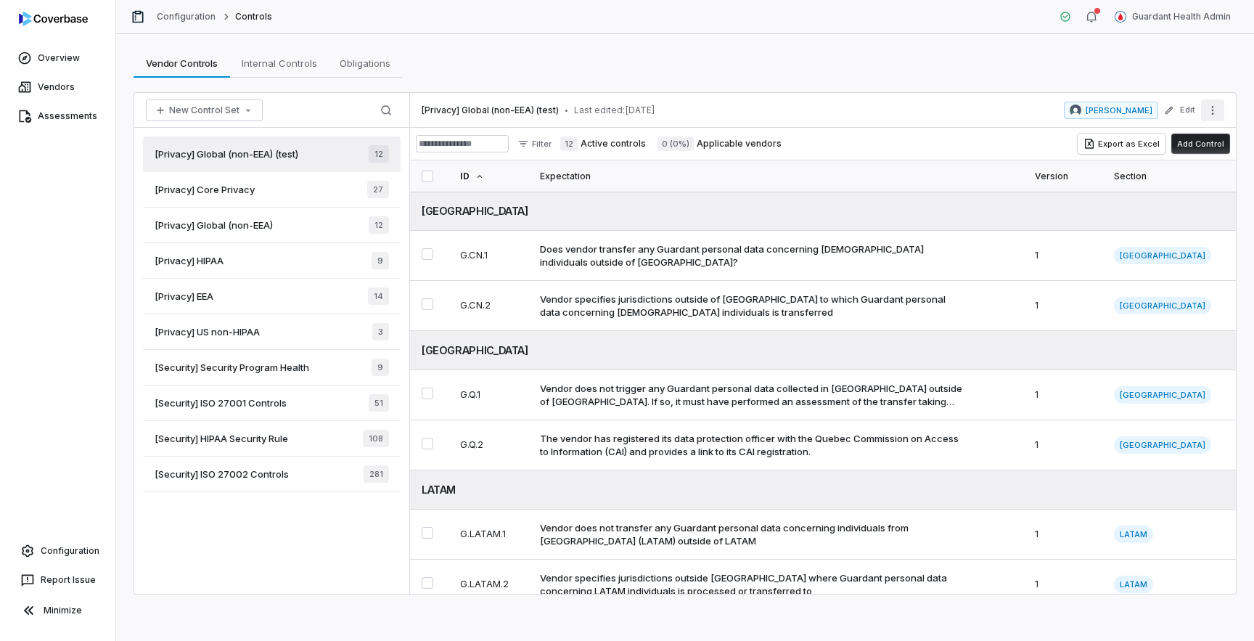
click at [1214, 117] on button "More actions" at bounding box center [1212, 110] width 23 height 22
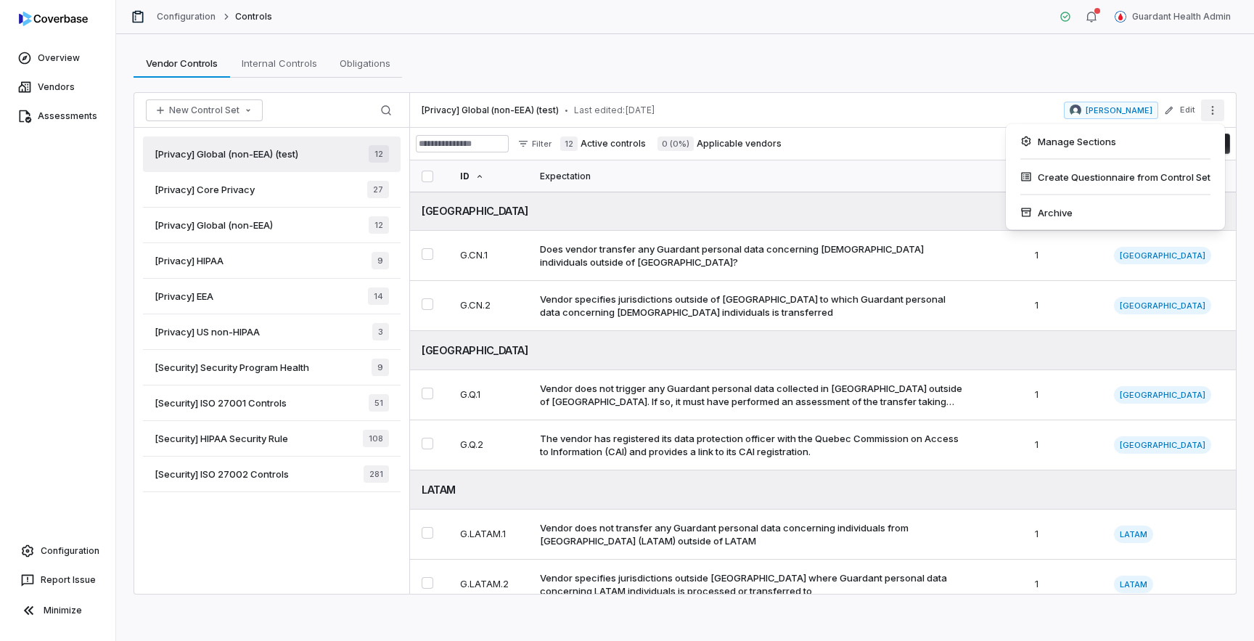
click at [1214, 117] on button "More actions" at bounding box center [1212, 110] width 23 height 22
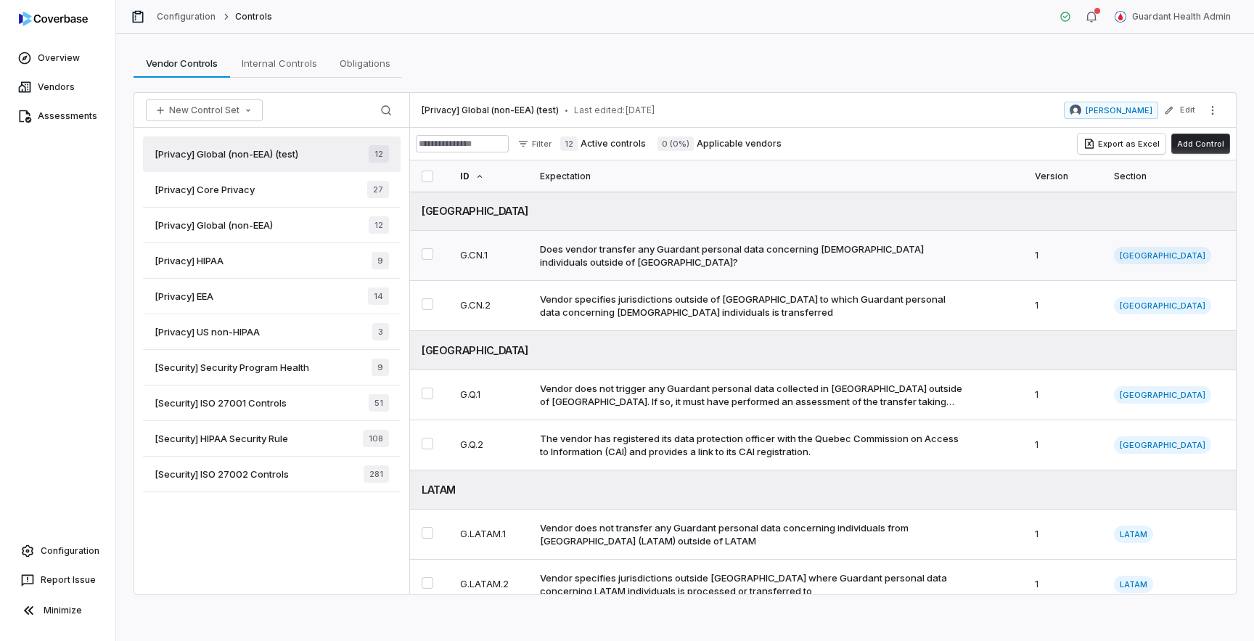
click at [839, 269] on td "Does vendor transfer any Guardant personal data concerning Chinese individuals …" at bounding box center [775, 256] width 495 height 50
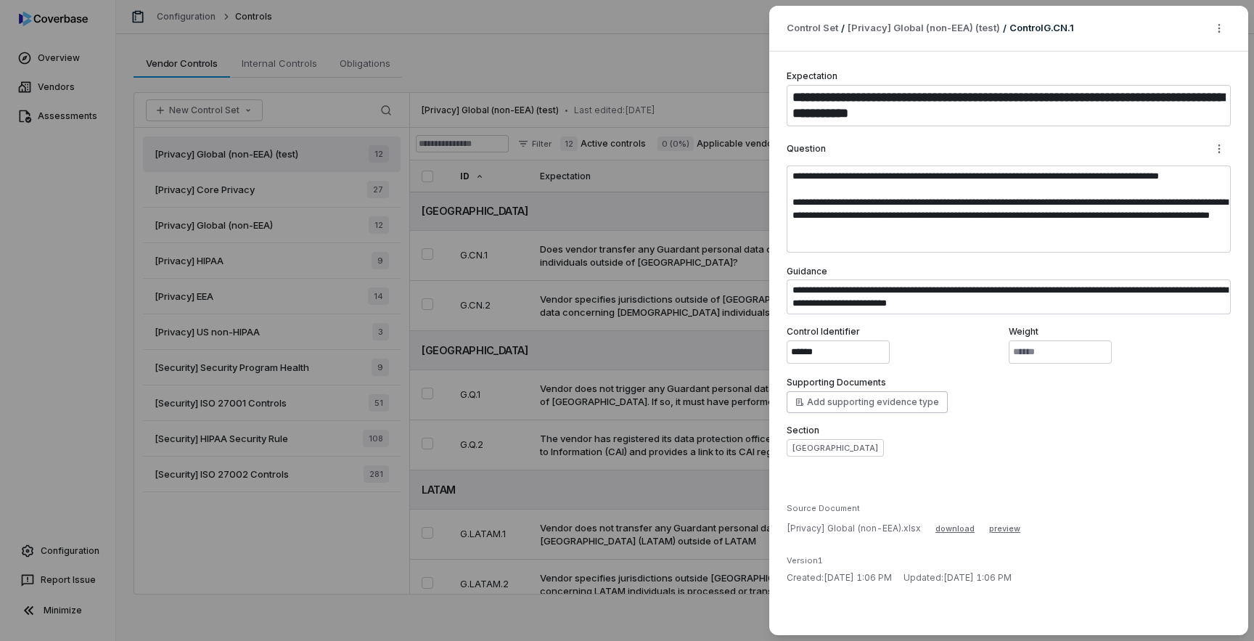
click at [636, 75] on div "**********" at bounding box center [627, 320] width 1254 height 641
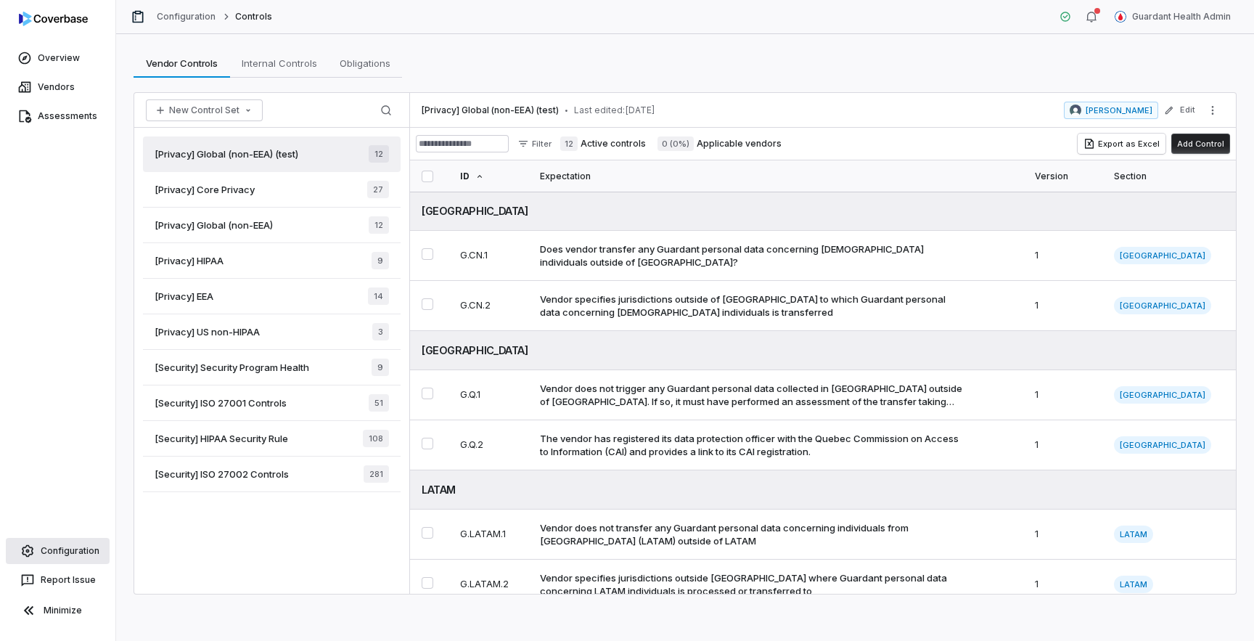
click at [80, 548] on link "Configuration" at bounding box center [58, 551] width 104 height 26
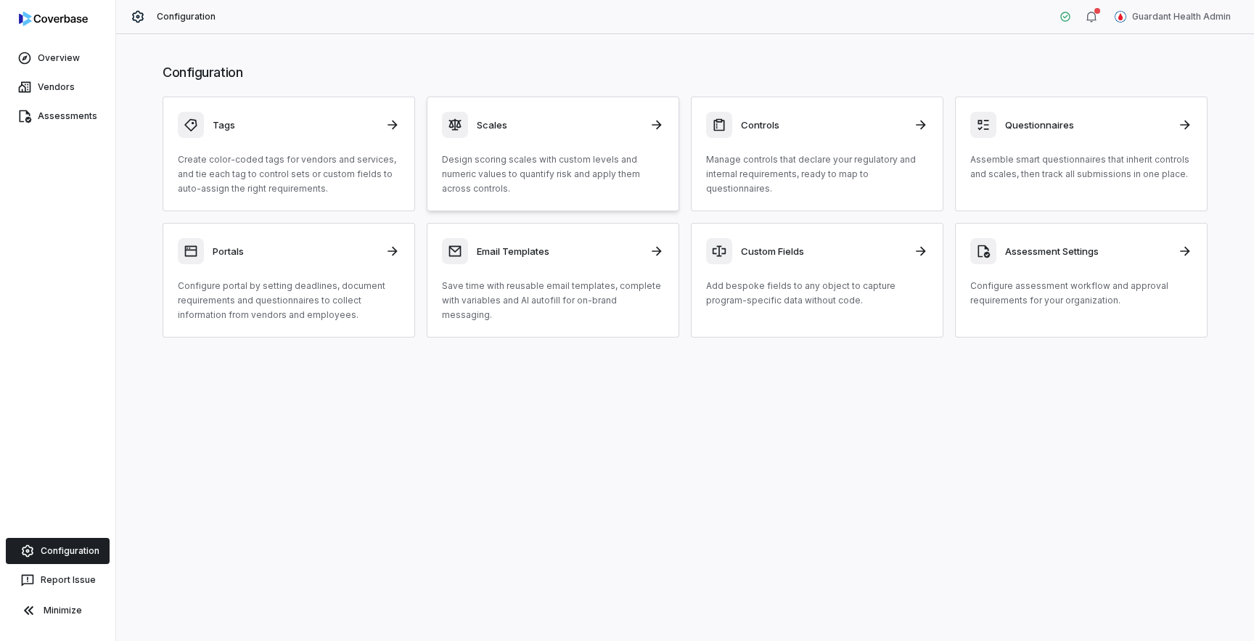
click at [590, 145] on div "Scales Design scoring scales with custom levels and numeric values to quantify …" at bounding box center [553, 154] width 222 height 84
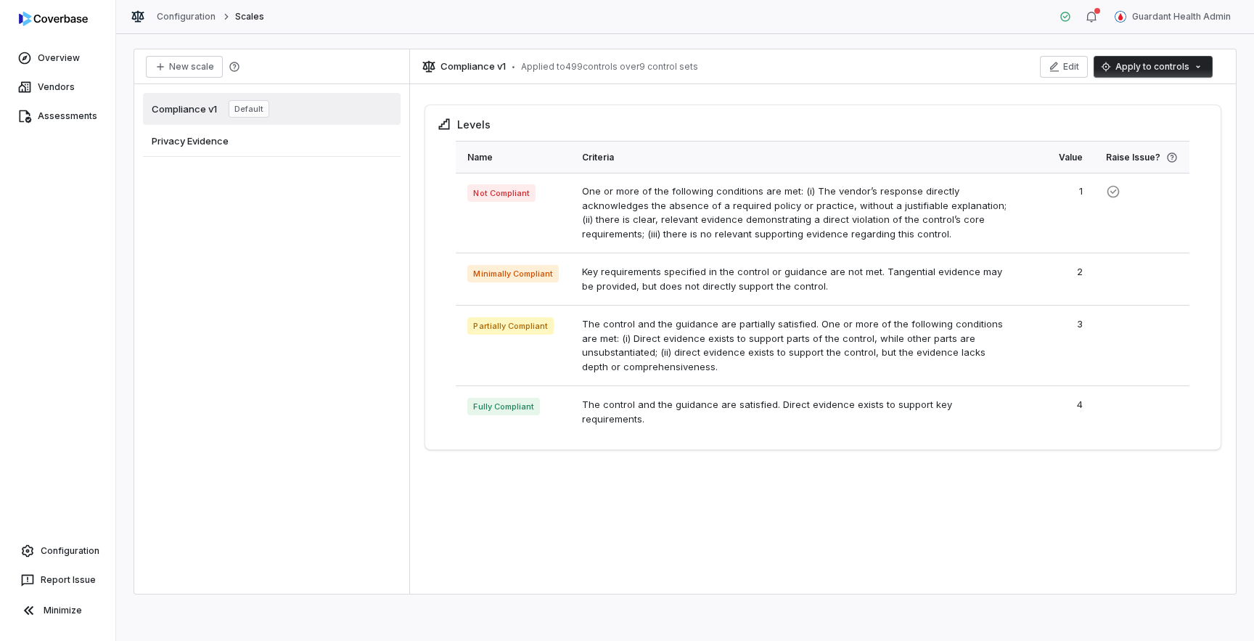
click at [324, 144] on div "Privacy Evidence" at bounding box center [272, 141] width 258 height 32
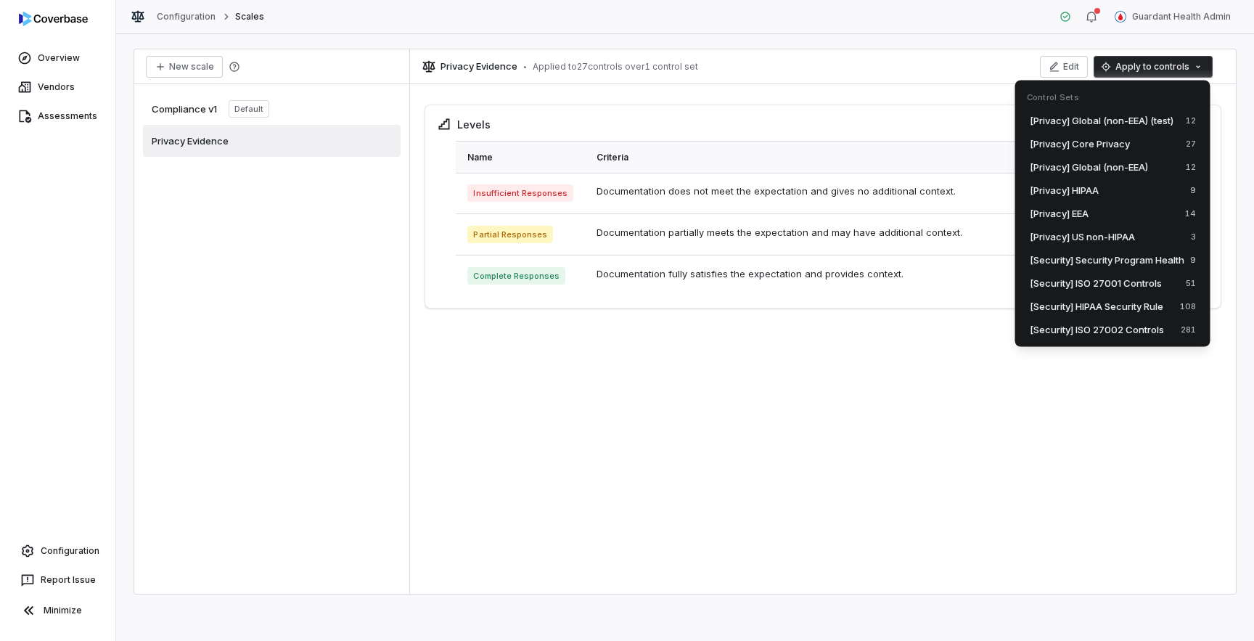
click at [1166, 65] on html "Overview Vendors Assessments Configuration Report Issue Minimize Configuration …" at bounding box center [627, 320] width 1254 height 641
click at [1106, 123] on span "[Privacy] Global (non-EEA) (test)" at bounding box center [1101, 120] width 144 height 15
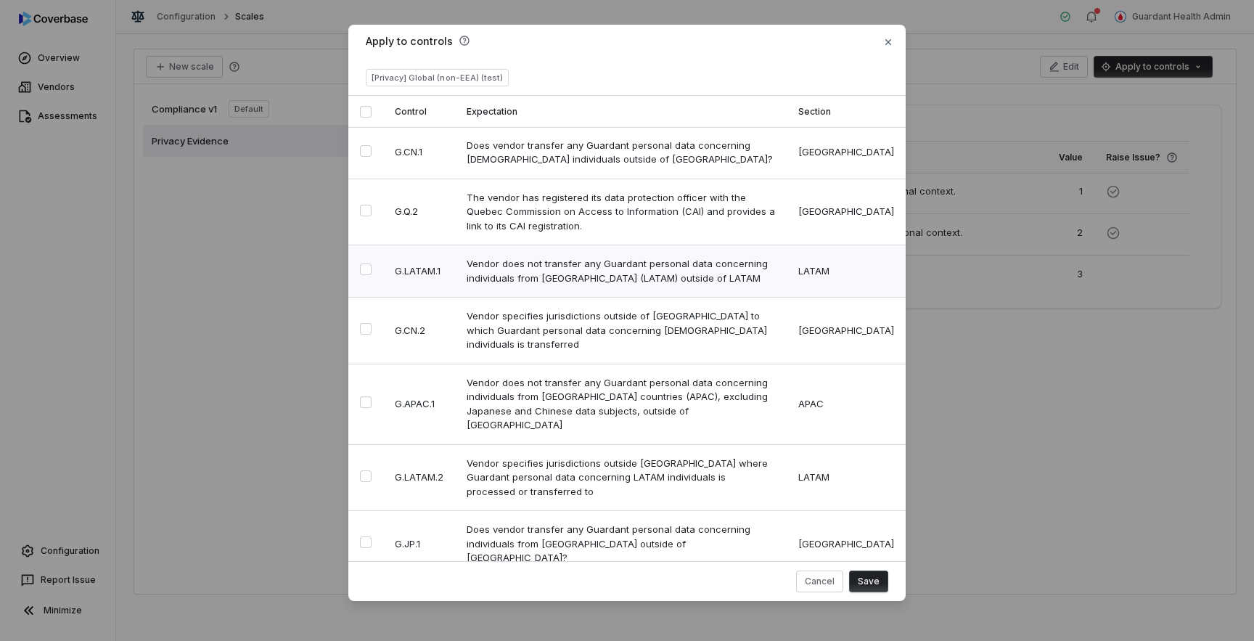
scroll to position [262, 0]
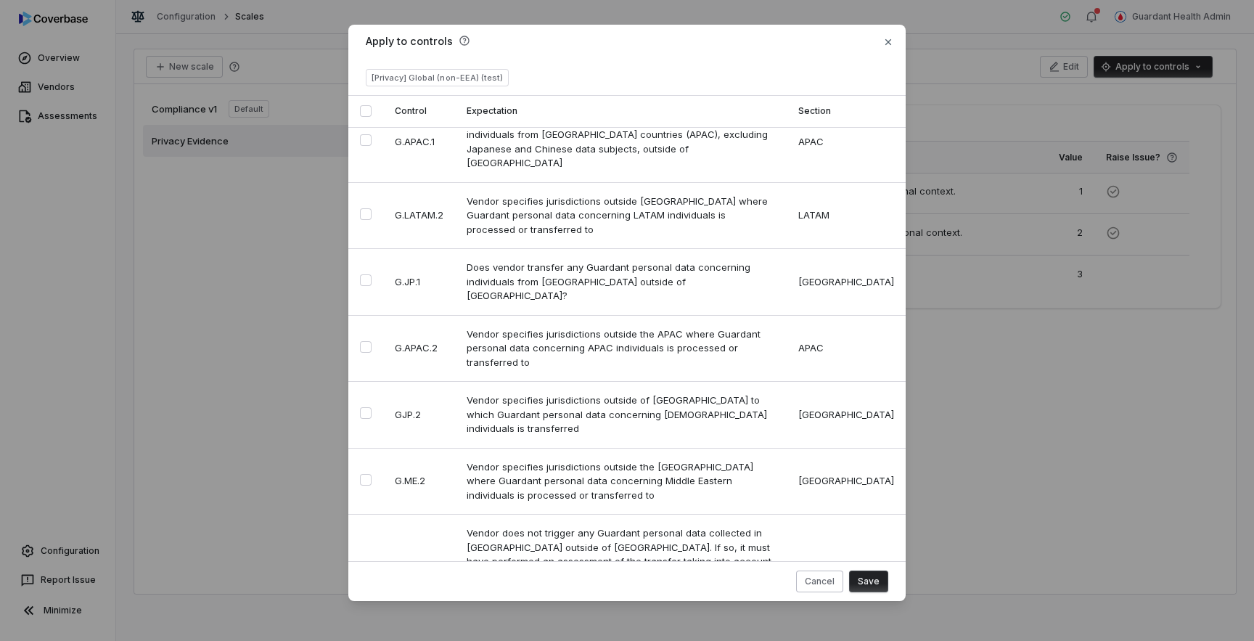
click at [817, 583] on button "Cancel" at bounding box center [819, 581] width 47 height 22
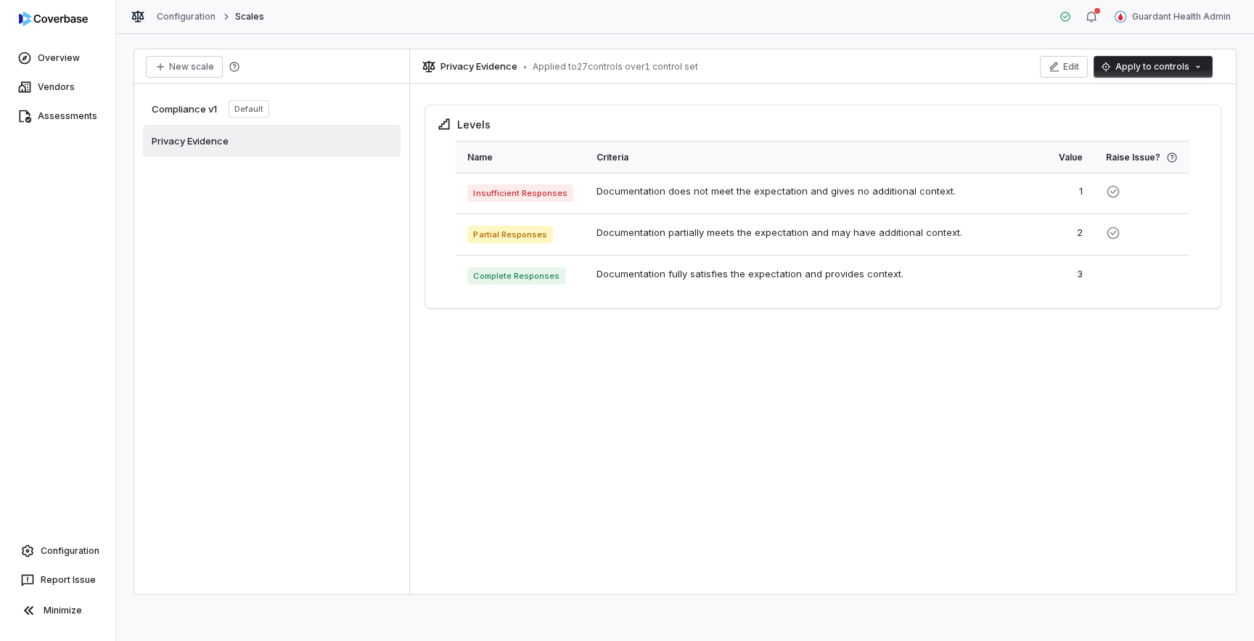
click at [1186, 65] on html "Overview Vendors Assessments Configuration Report Issue Minimize Configuration …" at bounding box center [627, 320] width 1254 height 641
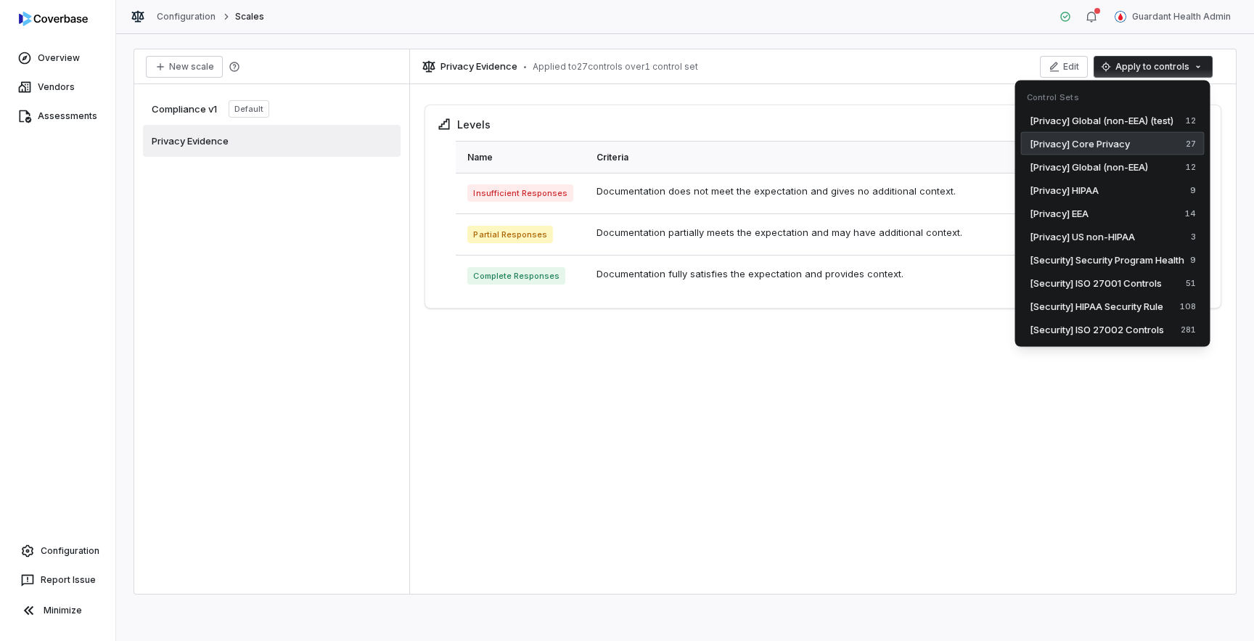
click at [1109, 147] on span "[Privacy] Core Privacy" at bounding box center [1079, 143] width 100 height 15
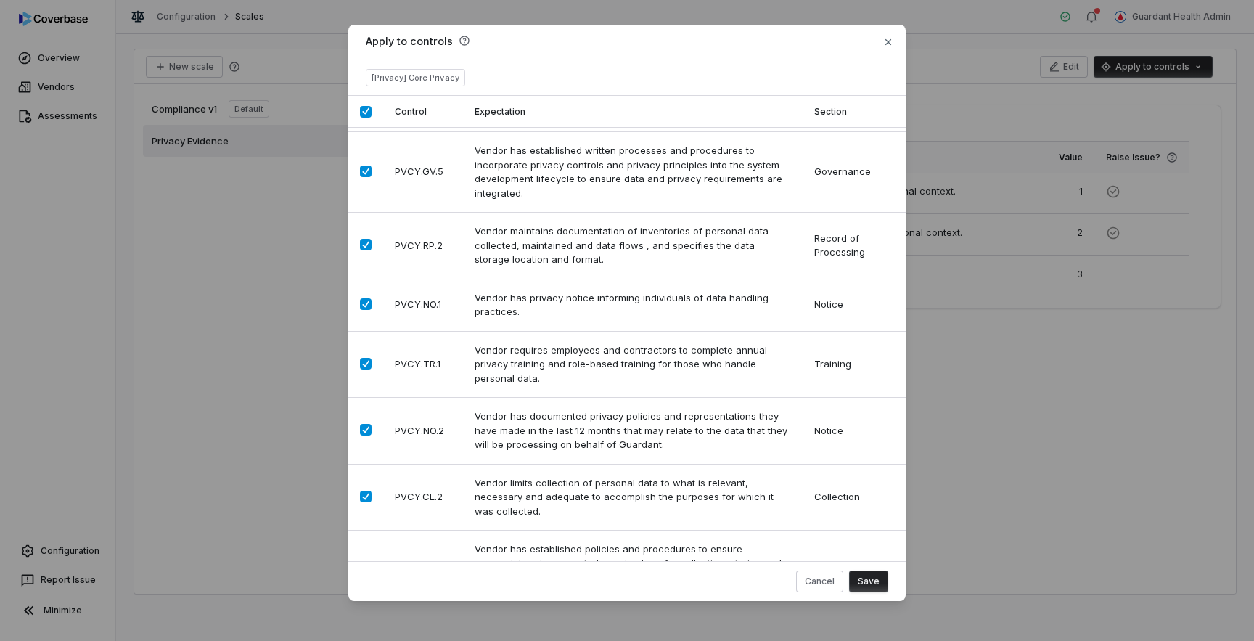
scroll to position [0, 0]
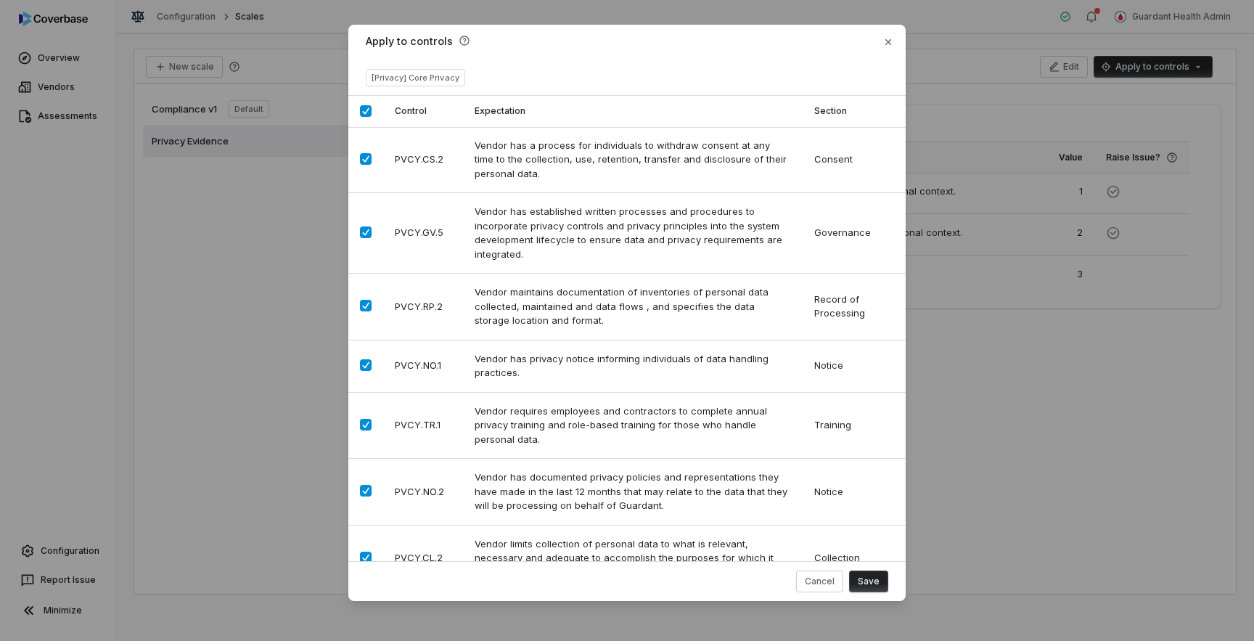
click at [538, 319] on td "Vendor maintains documentation of inventories of personal data collected, maint…" at bounding box center [632, 306] width 339 height 67
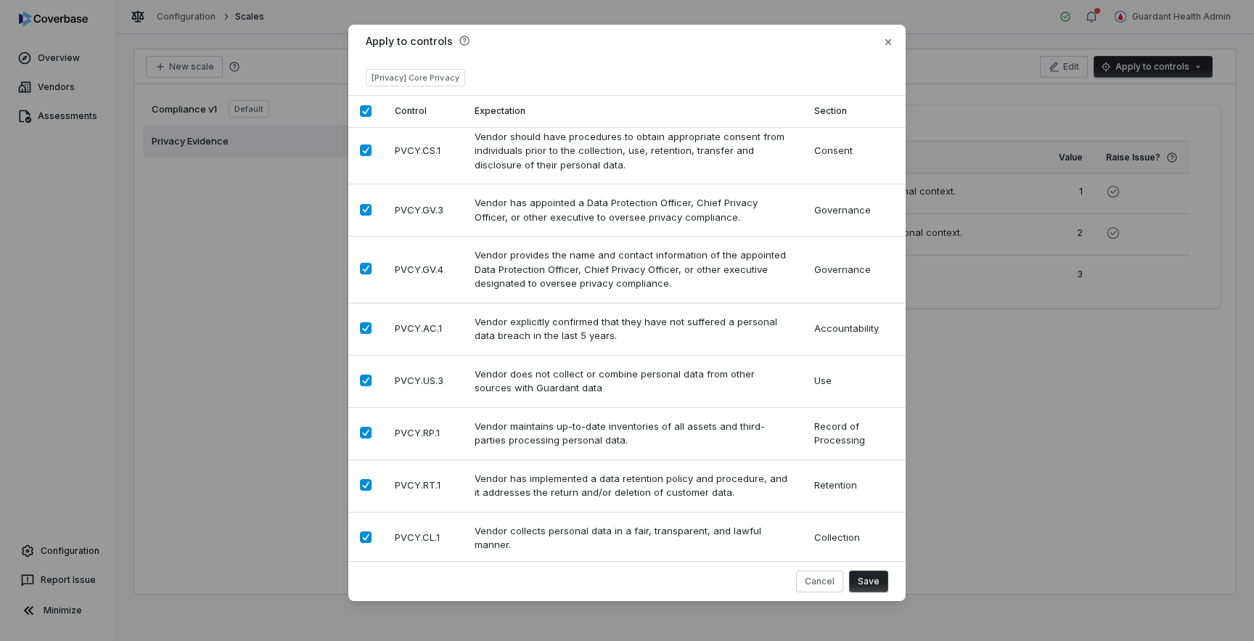
scroll to position [1201, 0]
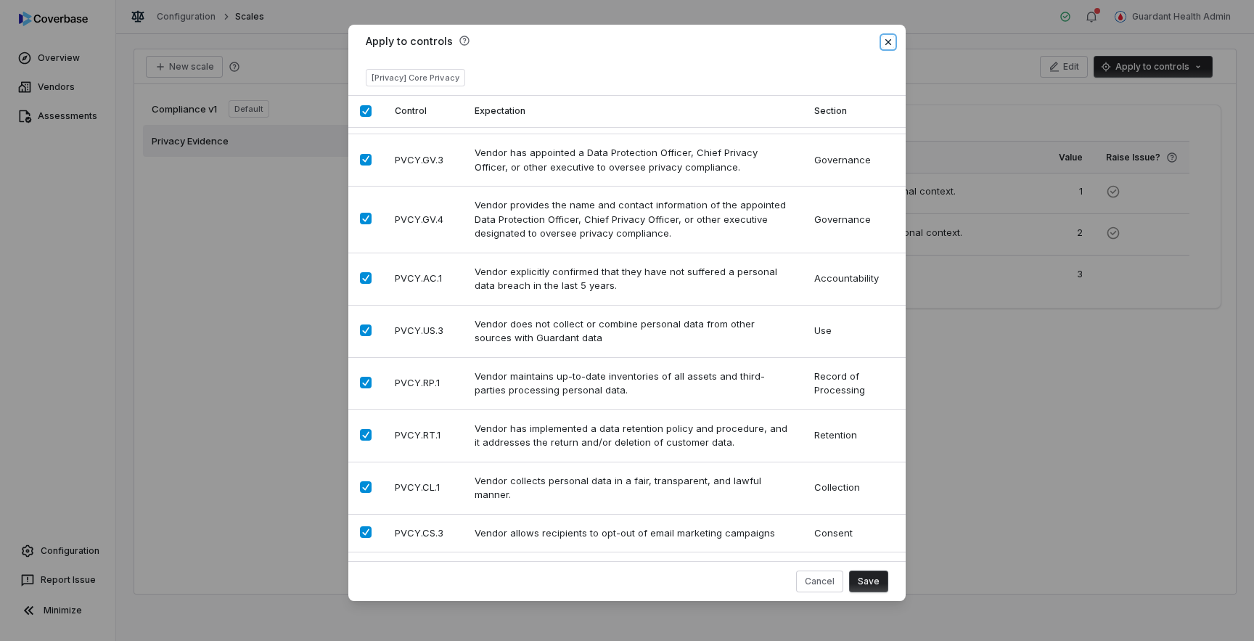
click at [886, 42] on icon "button" at bounding box center [888, 42] width 12 height 12
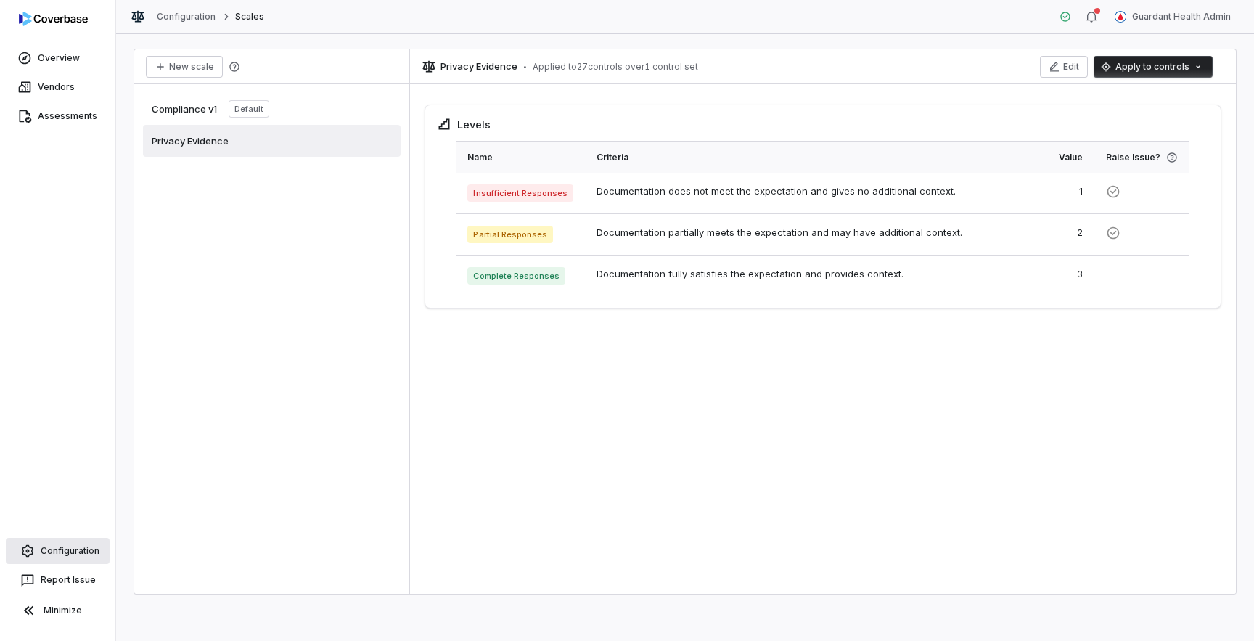
click at [61, 553] on link "Configuration" at bounding box center [58, 551] width 104 height 26
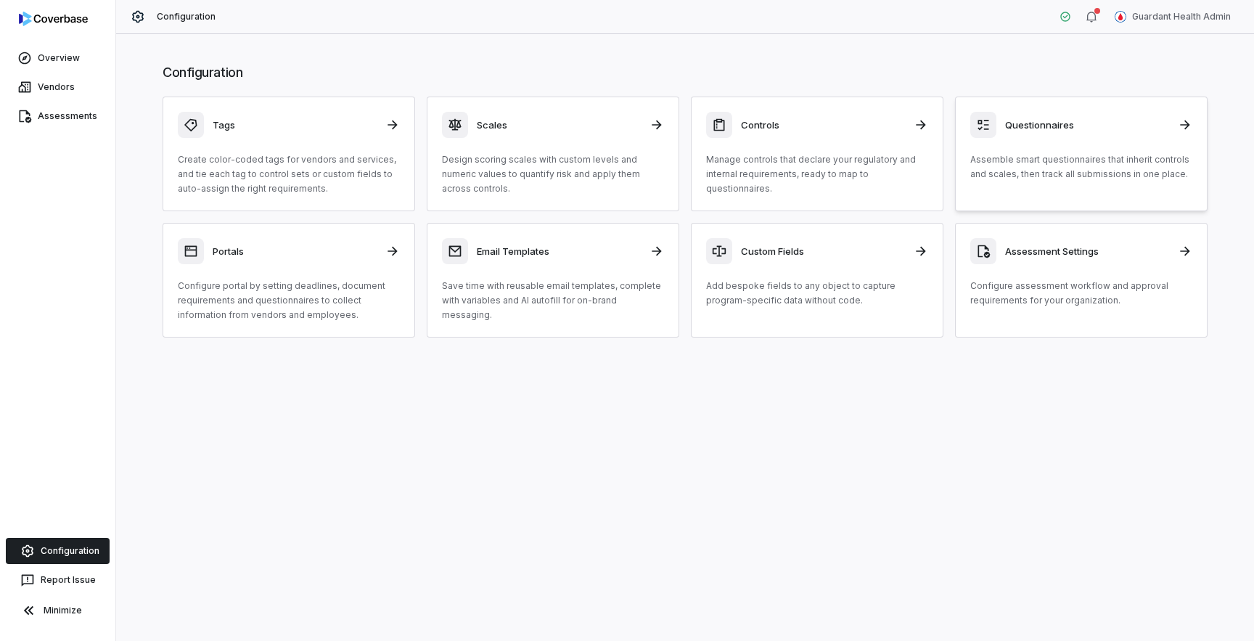
click at [1007, 179] on p "Assemble smart questionnaires that inherit controls and scales, then track all …" at bounding box center [1081, 166] width 222 height 29
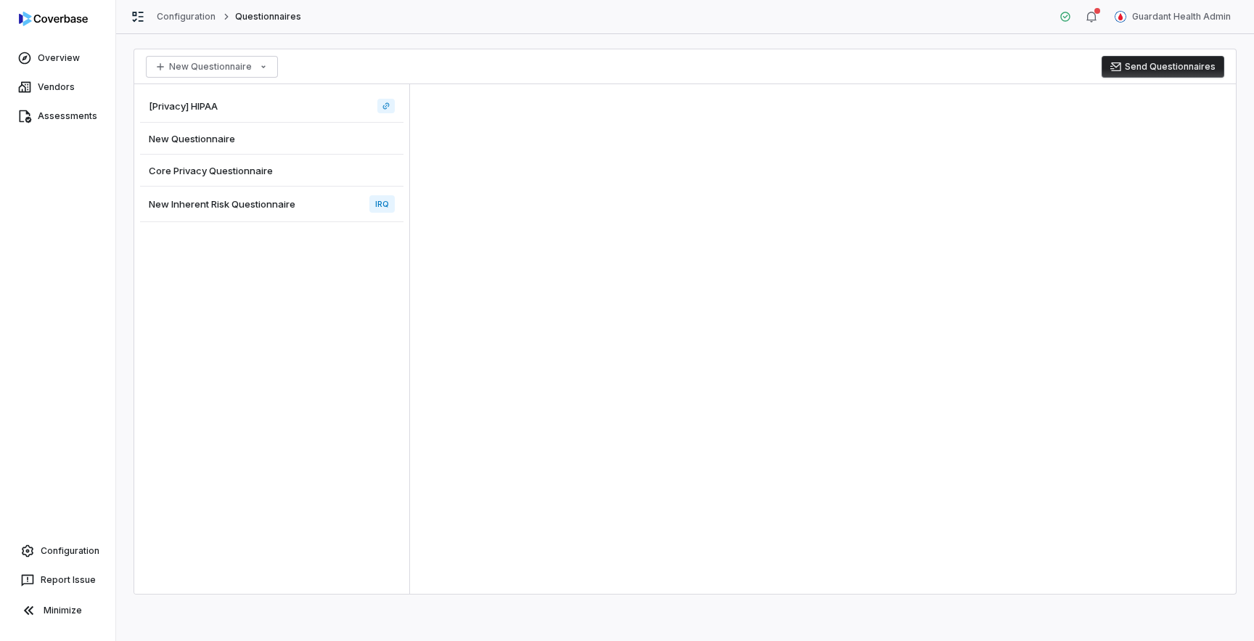
click at [316, 210] on div "New Inherent Risk Questionnaire IRQ" at bounding box center [271, 204] width 263 height 36
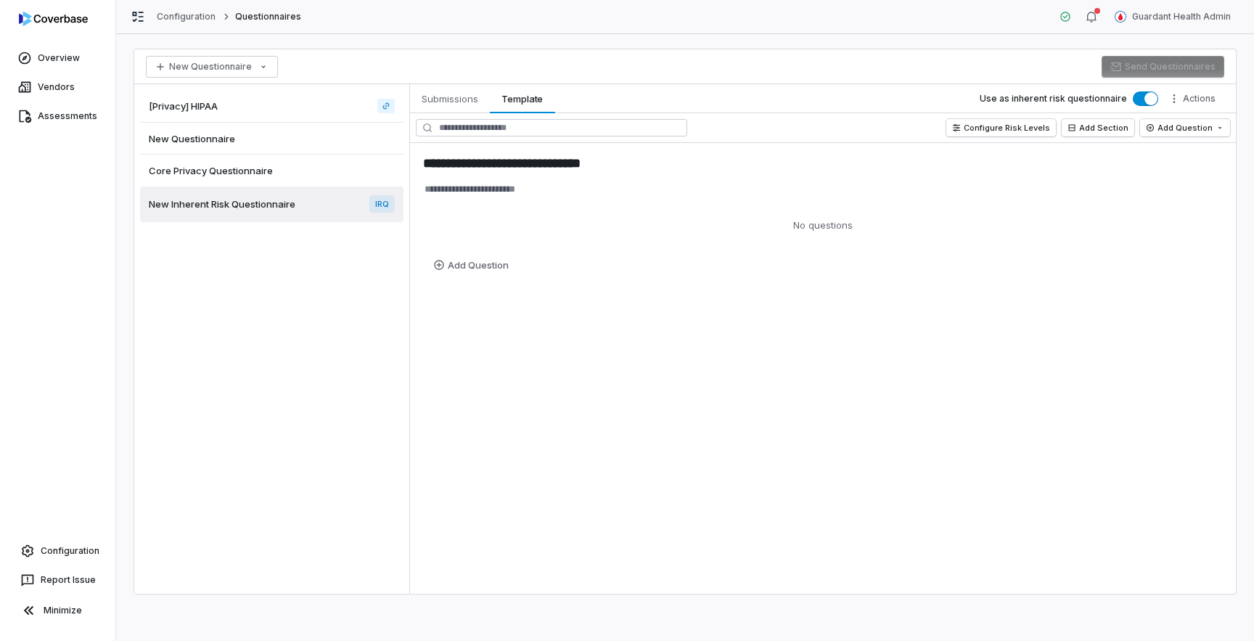
click at [297, 172] on div "Core Privacy Questionnaire" at bounding box center [271, 171] width 263 height 32
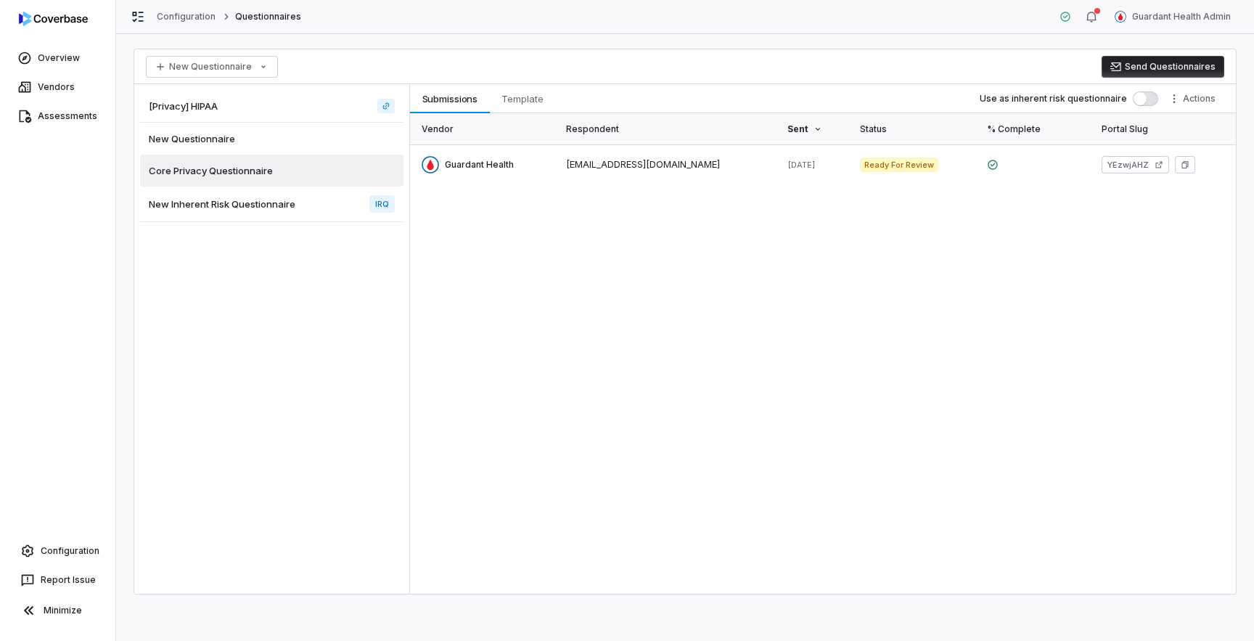
click at [289, 134] on div "New Questionnaire" at bounding box center [271, 139] width 263 height 32
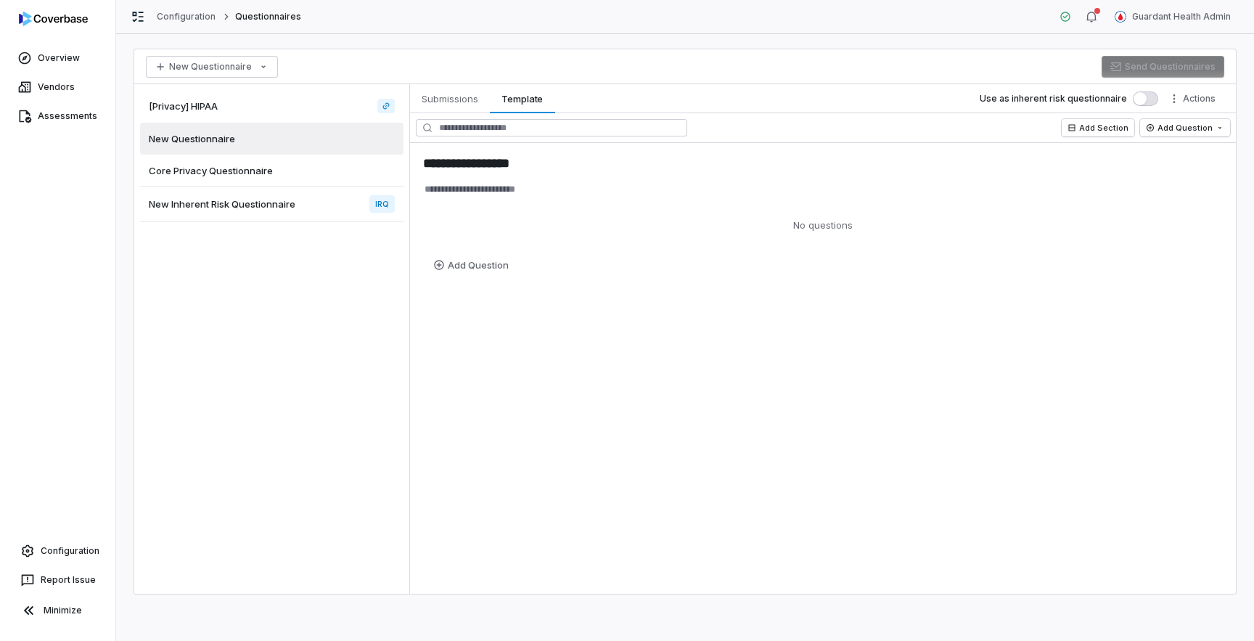
click at [284, 107] on div "[Privacy] HIPAA" at bounding box center [271, 106] width 263 height 33
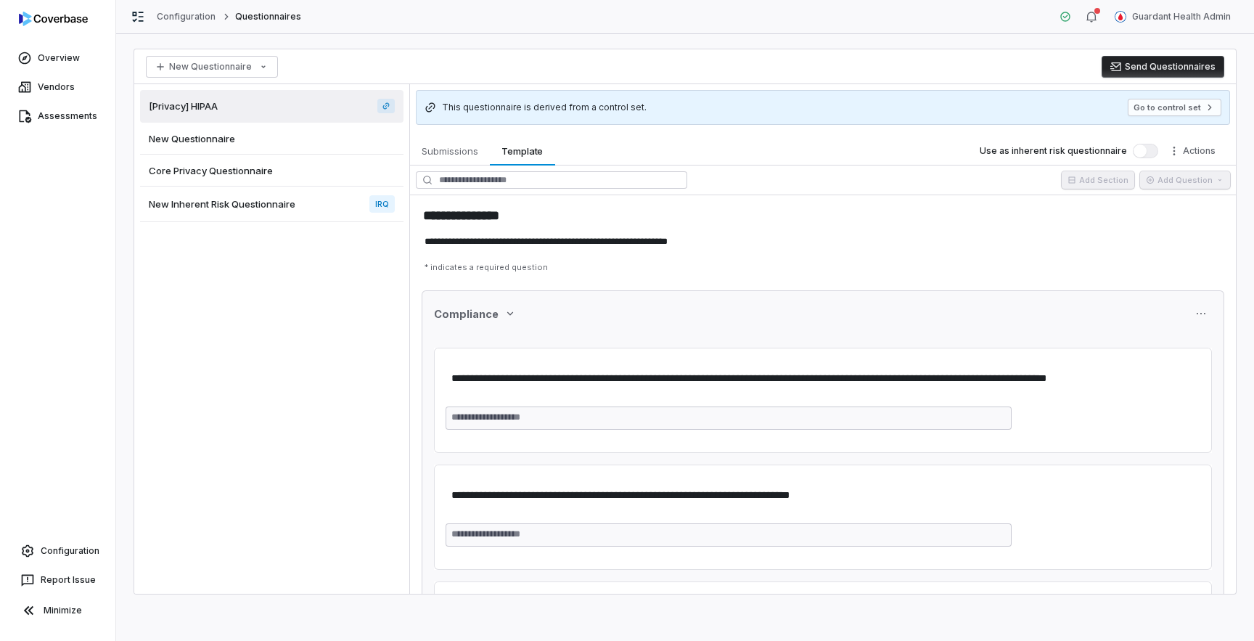
click at [574, 109] on span "This questionnaire is derived from a control set." at bounding box center [544, 108] width 205 height 12
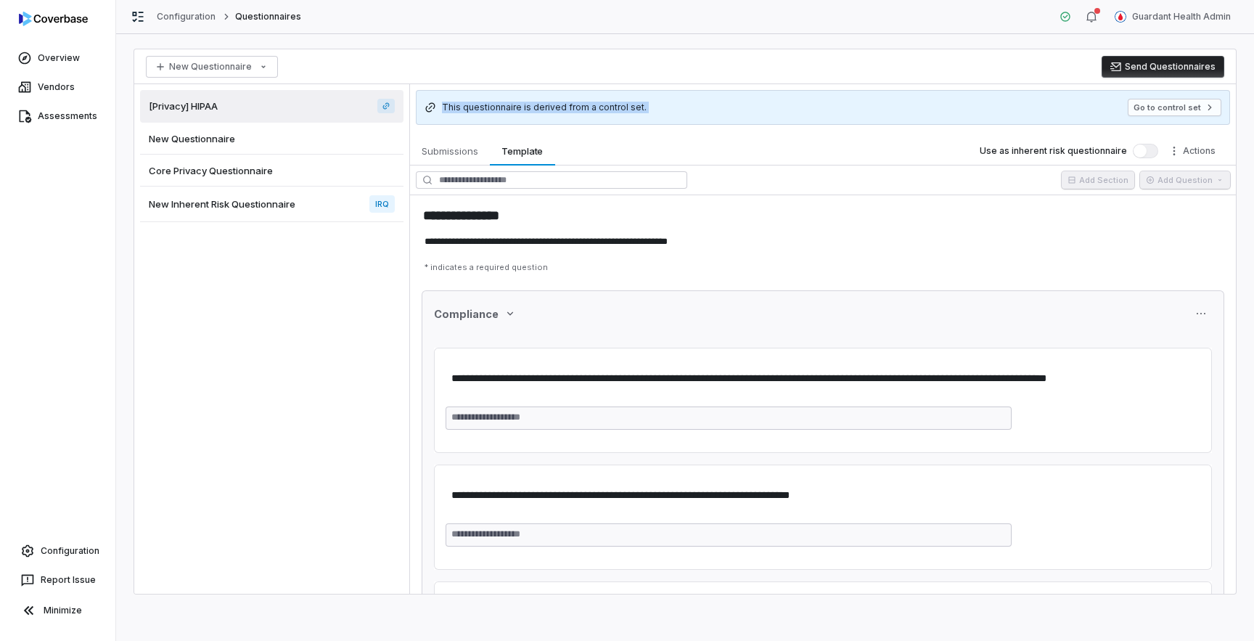
click at [574, 109] on span "This questionnaire is derived from a control set." at bounding box center [544, 108] width 205 height 12
click at [70, 559] on link "Configuration" at bounding box center [58, 551] width 104 height 26
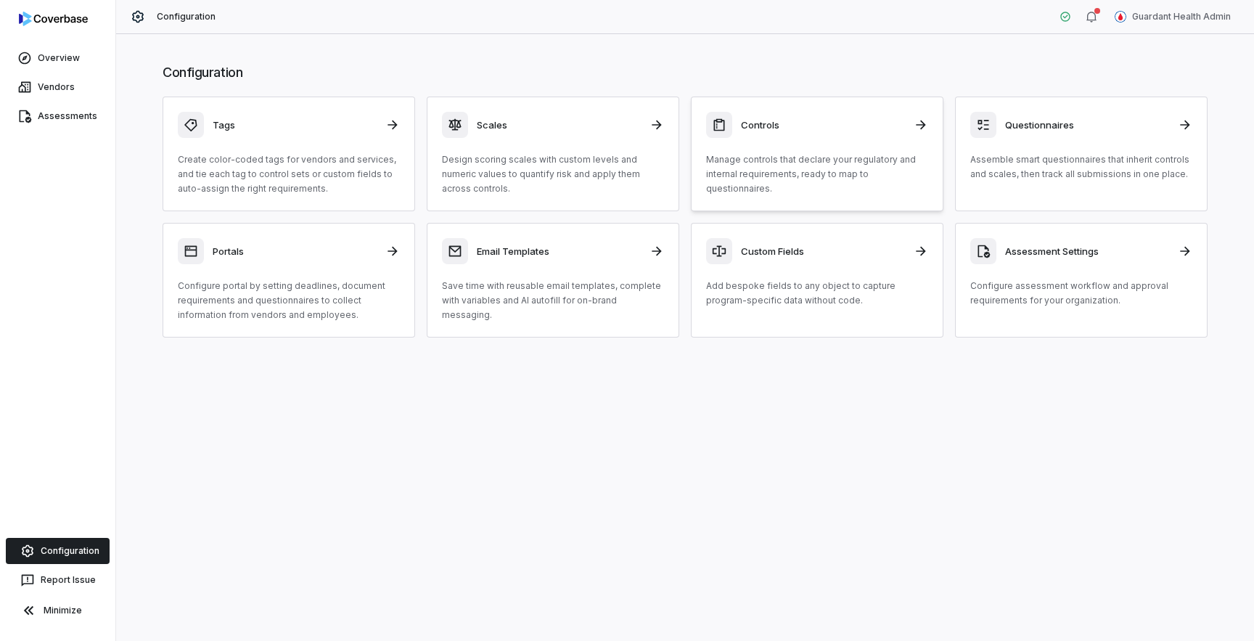
click at [741, 192] on p "Manage controls that declare your regulatory and internal requirements, ready t…" at bounding box center [817, 174] width 222 height 44
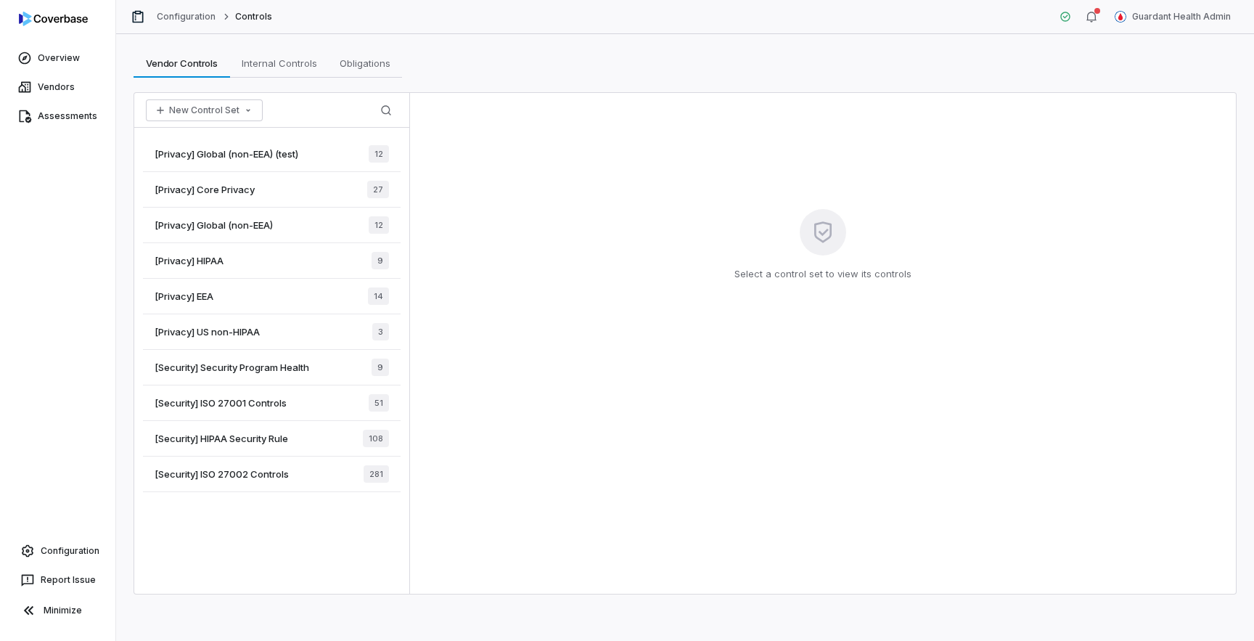
click at [271, 193] on div "[Privacy] Core Privacy 27" at bounding box center [272, 190] width 258 height 36
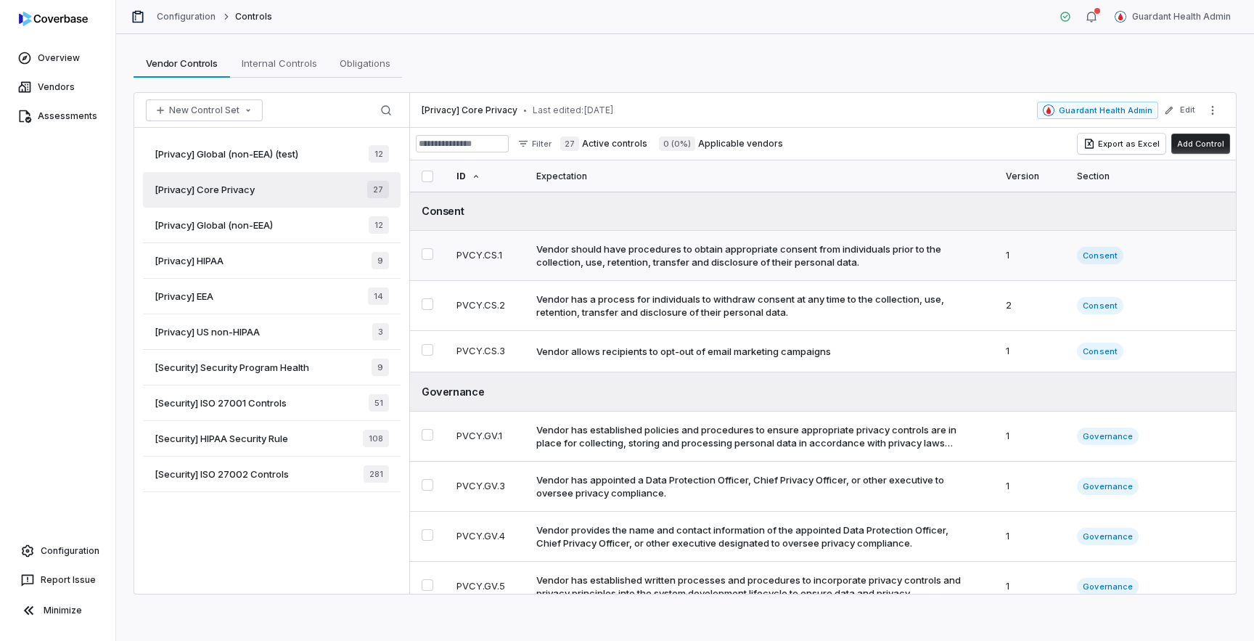
click at [802, 261] on div "Vendor should have procedures to obtain appropriate consent from individuals pr…" at bounding box center [748, 255] width 424 height 26
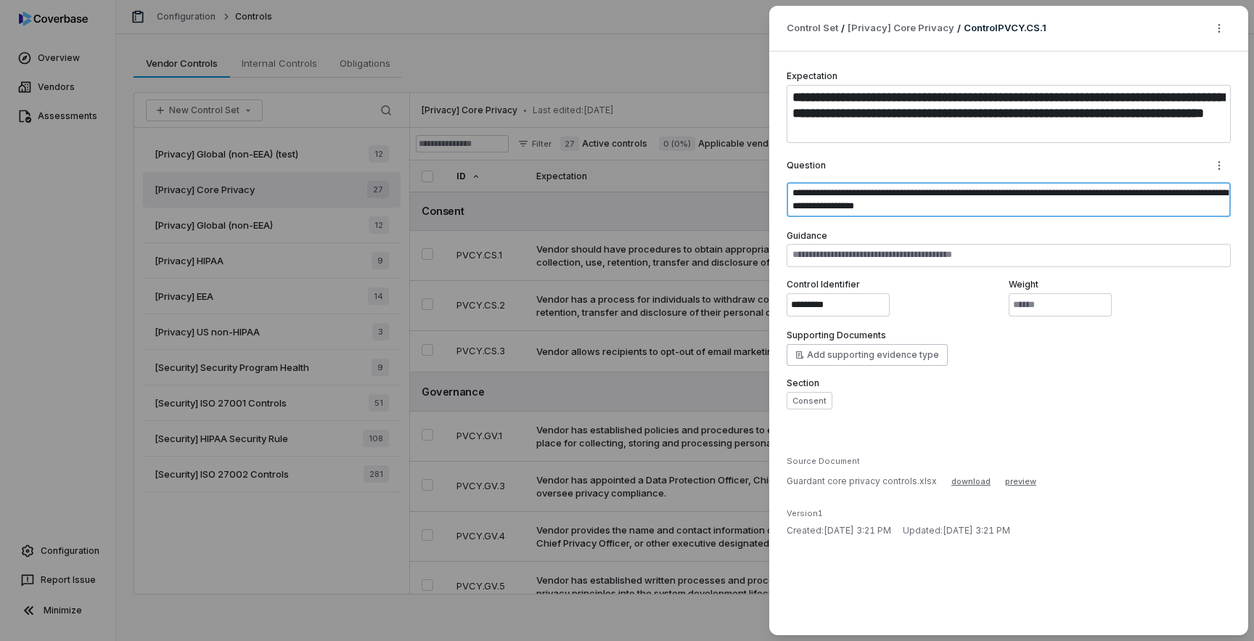
click at [902, 191] on textarea "**********" at bounding box center [1008, 199] width 444 height 35
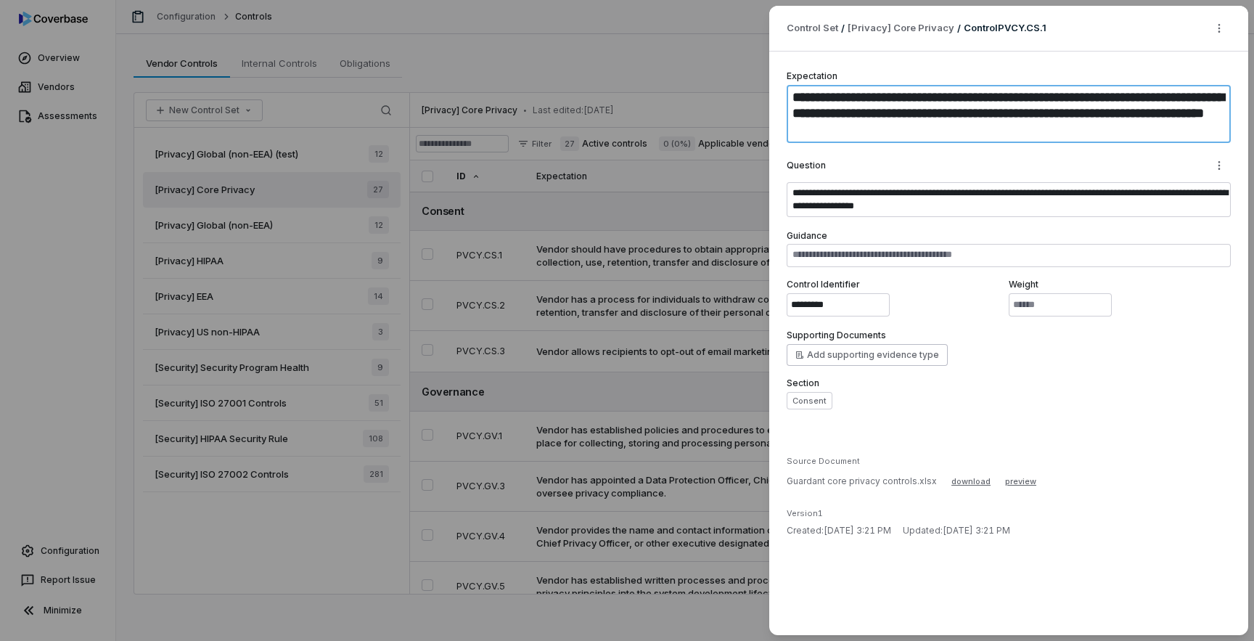
click at [903, 131] on textarea "**********" at bounding box center [1008, 114] width 444 height 58
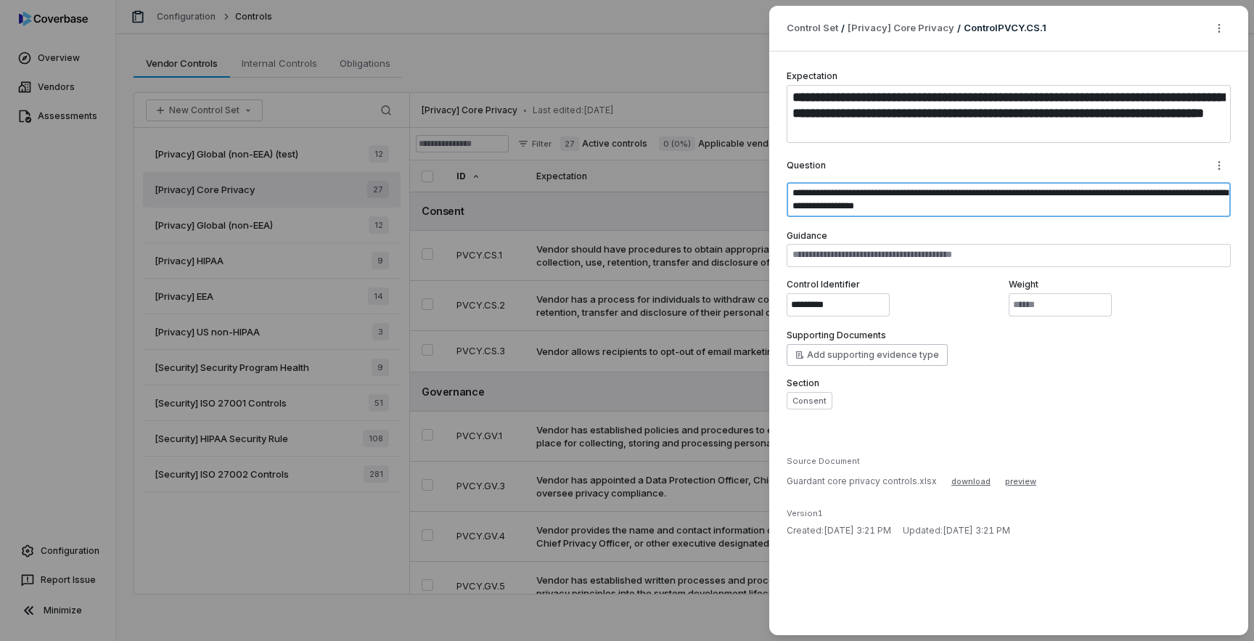
click at [909, 199] on textarea "**********" at bounding box center [1008, 199] width 444 height 35
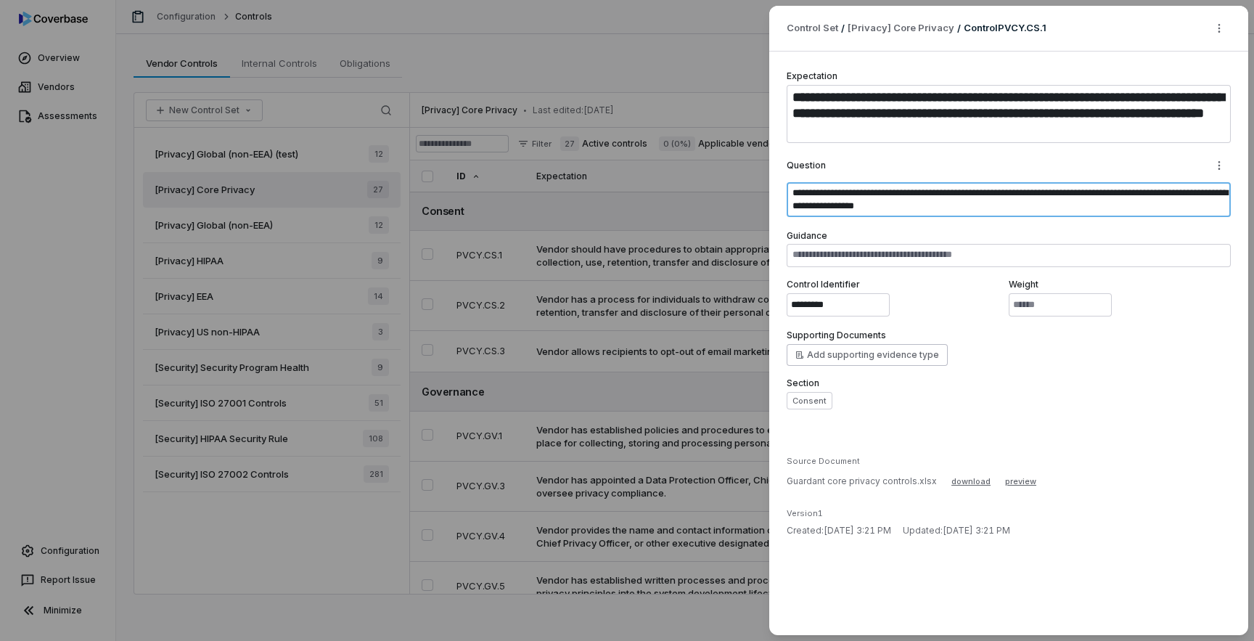
click at [909, 199] on textarea "**********" at bounding box center [1008, 199] width 444 height 35
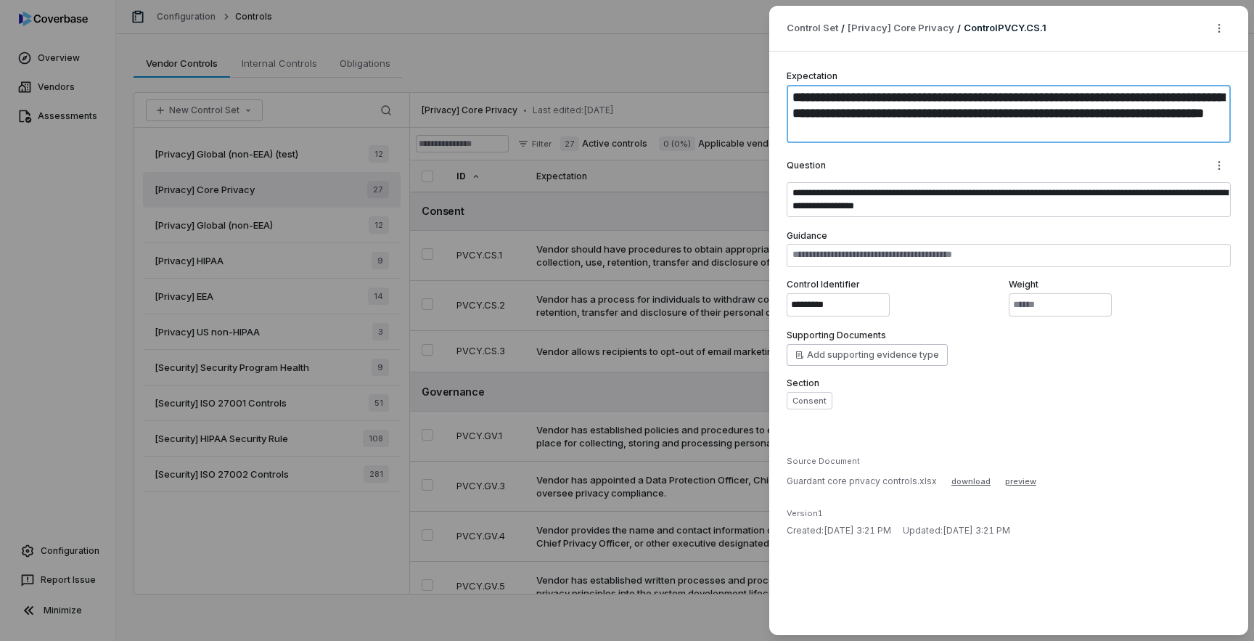
click at [904, 115] on textarea "**********" at bounding box center [1008, 114] width 444 height 58
click at [823, 107] on textarea "**********" at bounding box center [1008, 114] width 444 height 58
click at [855, 107] on textarea "**********" at bounding box center [1008, 114] width 444 height 58
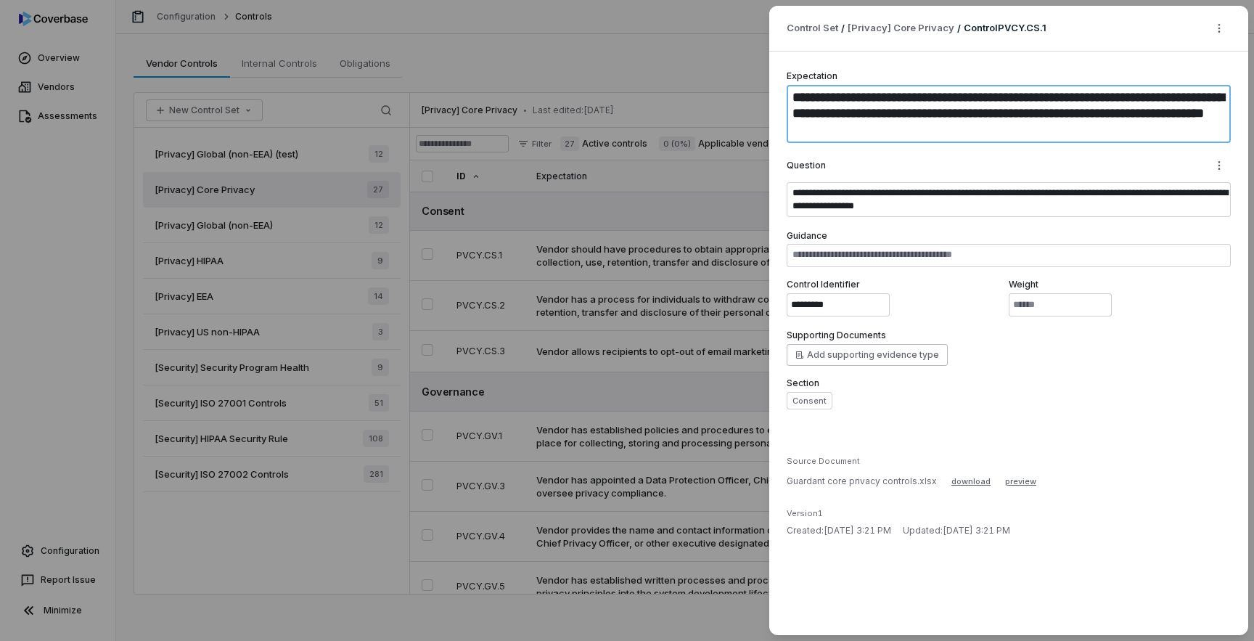
click at [855, 107] on textarea "**********" at bounding box center [1008, 114] width 444 height 58
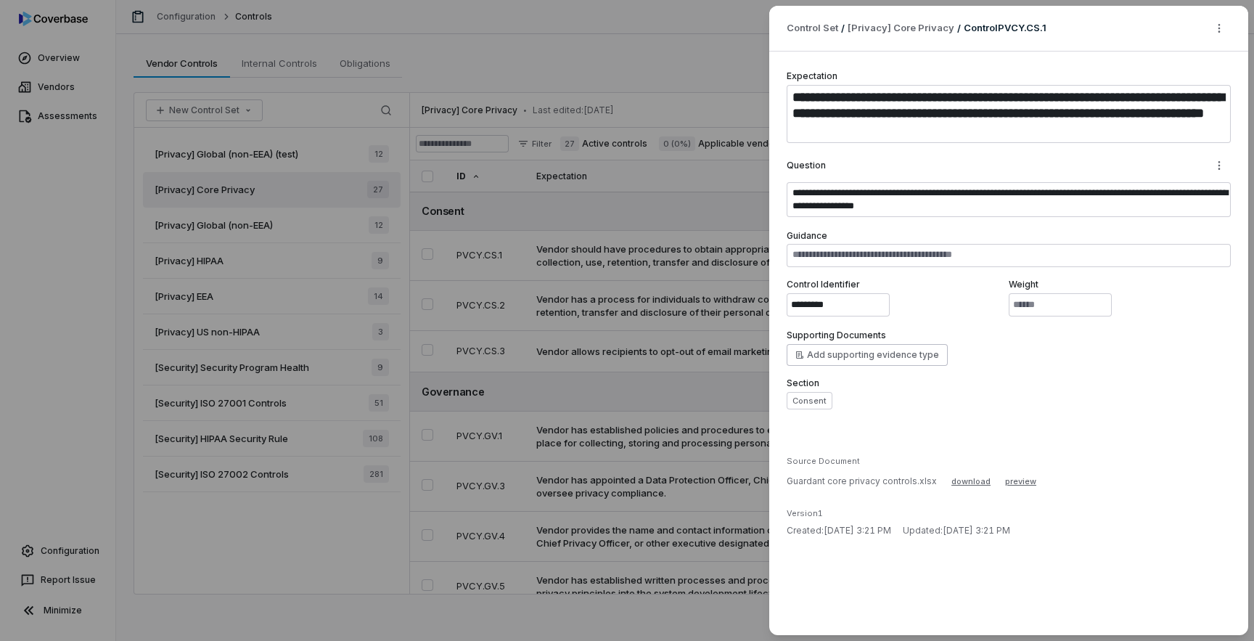
click at [521, 361] on div "**********" at bounding box center [627, 320] width 1254 height 641
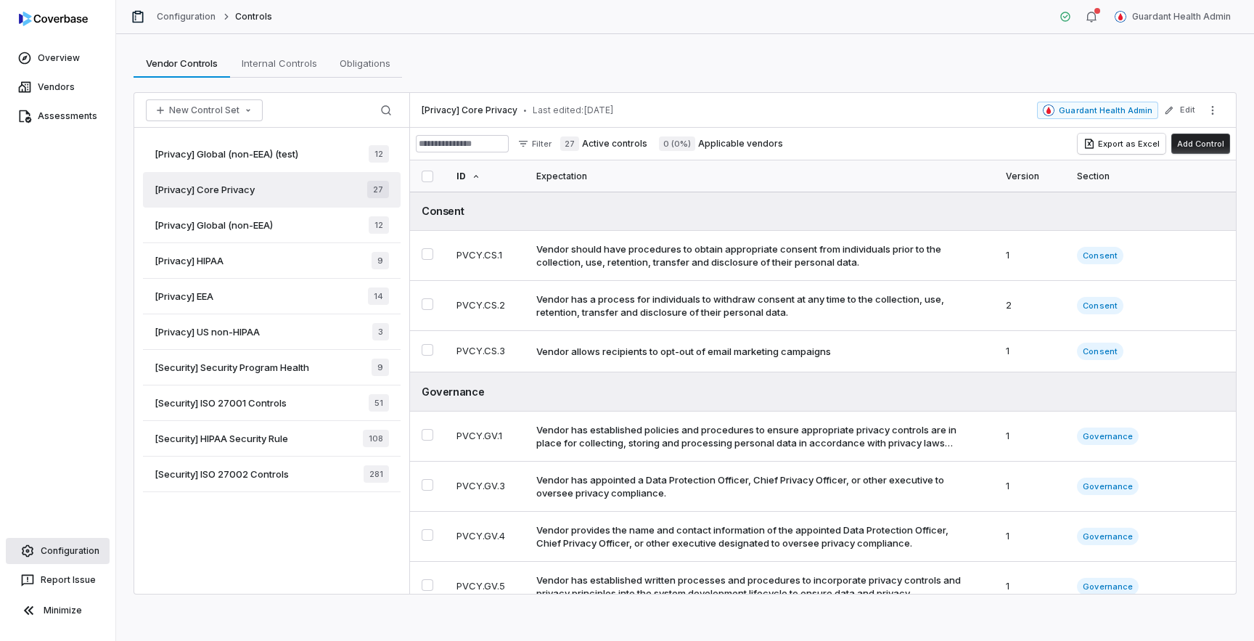
click at [63, 549] on link "Configuration" at bounding box center [58, 551] width 104 height 26
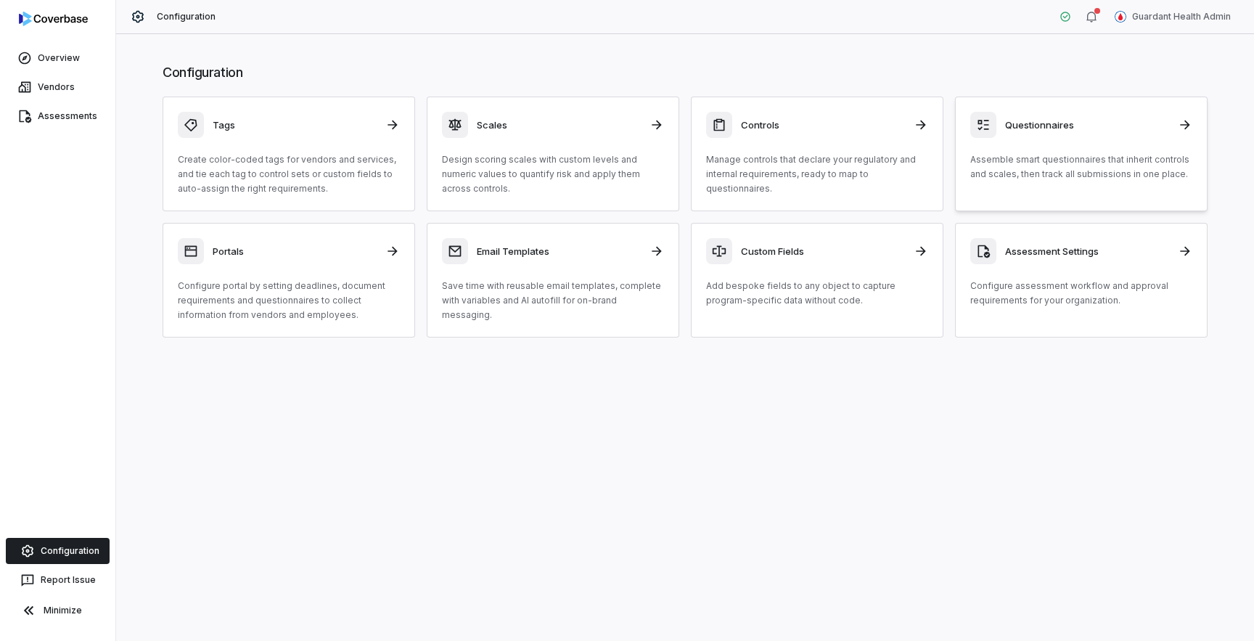
click at [1021, 178] on p "Assemble smart questionnaires that inherit controls and scales, then track all …" at bounding box center [1081, 166] width 222 height 29
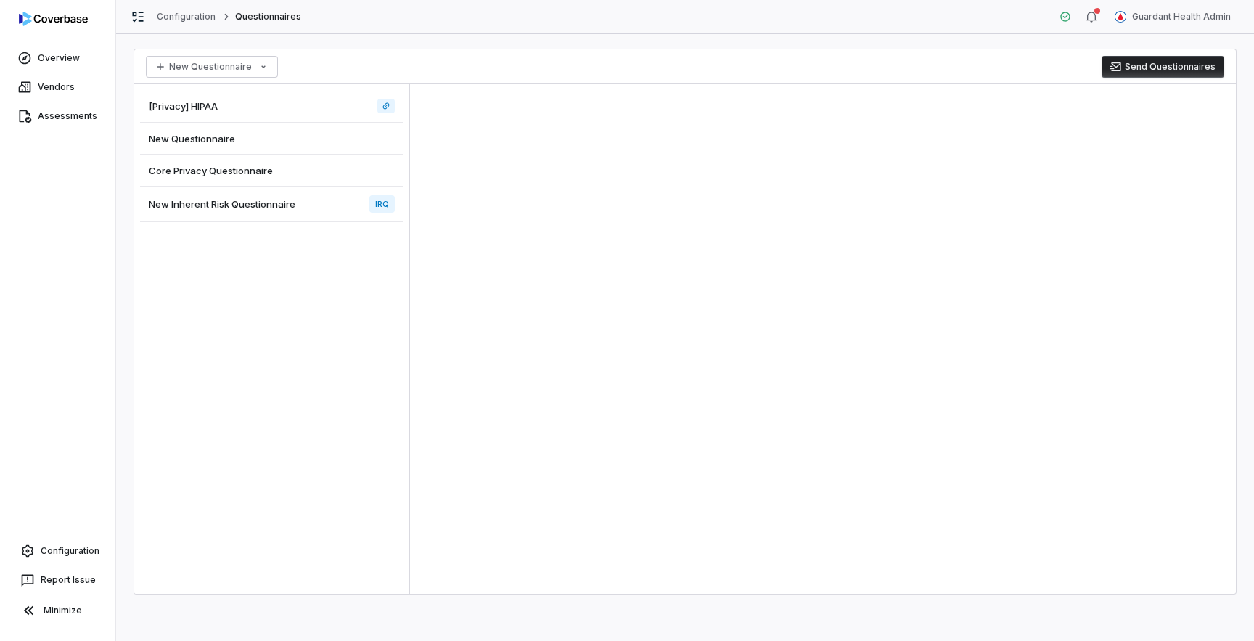
click at [231, 107] on div "[Privacy] HIPAA" at bounding box center [271, 106] width 263 height 33
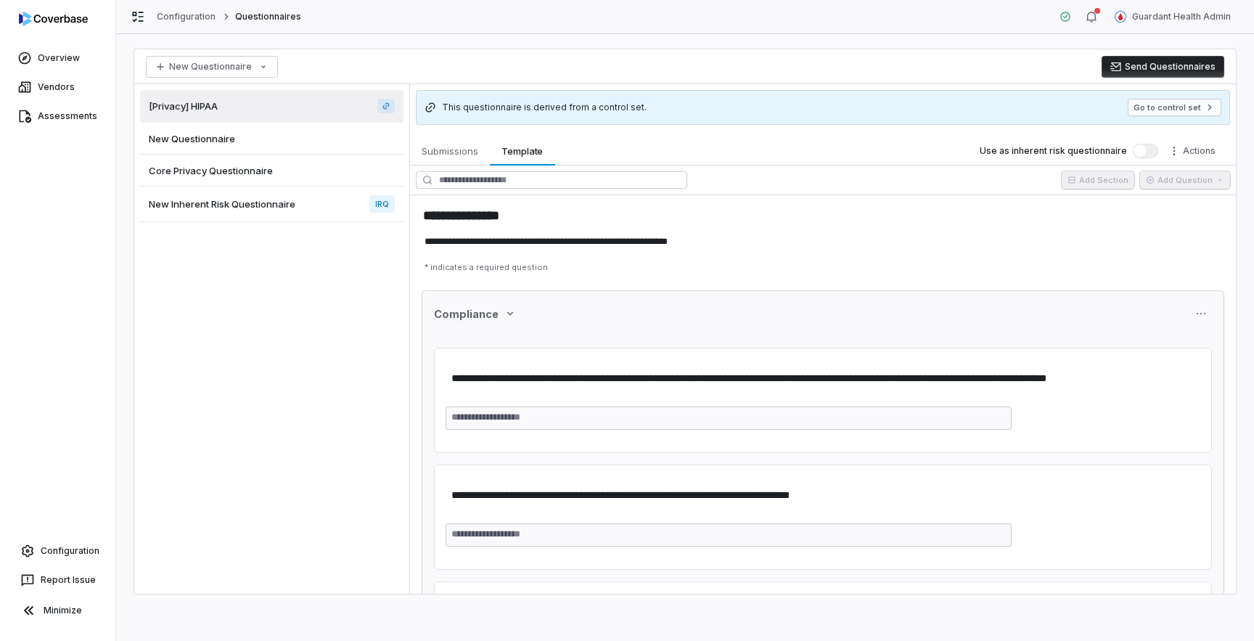
click at [231, 144] on span "New Questionnaire" at bounding box center [192, 138] width 86 height 13
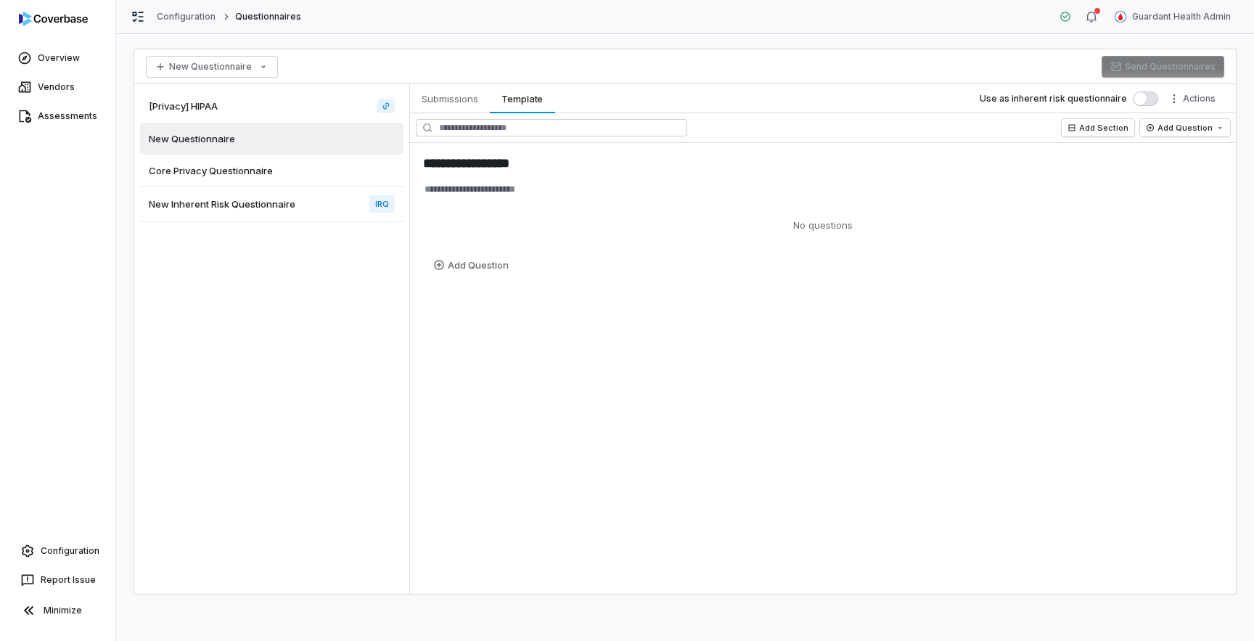
click at [229, 169] on span "Core Privacy Questionnaire" at bounding box center [211, 170] width 124 height 13
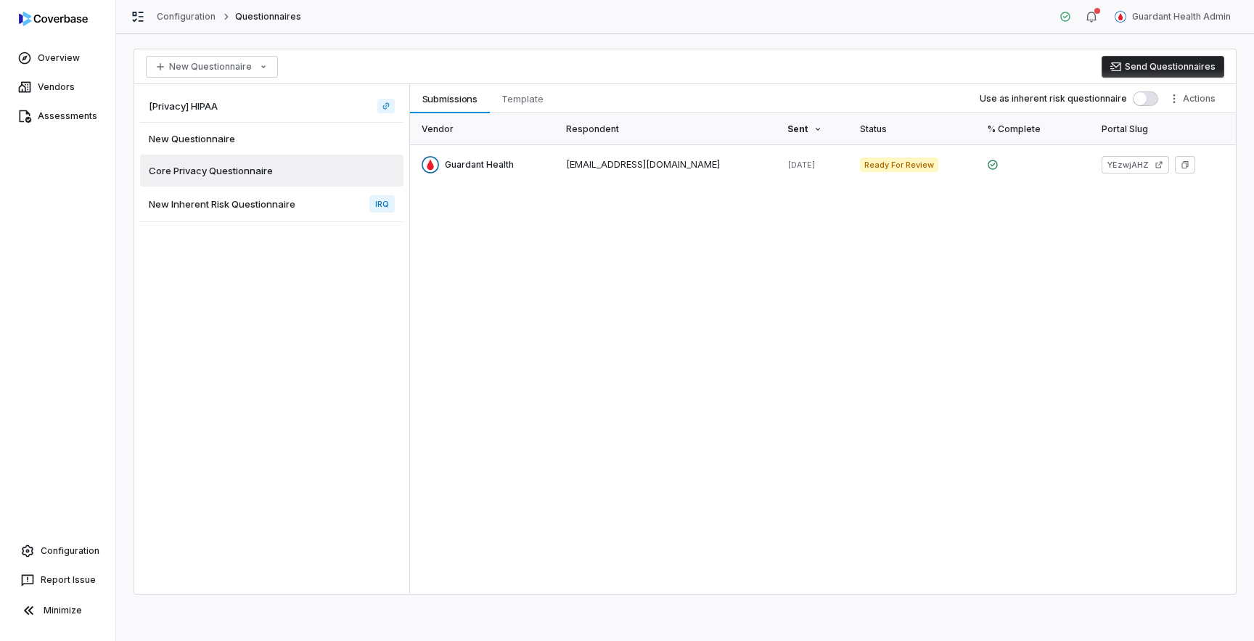
click at [229, 209] on span "New Inherent Risk Questionnaire" at bounding box center [222, 203] width 147 height 13
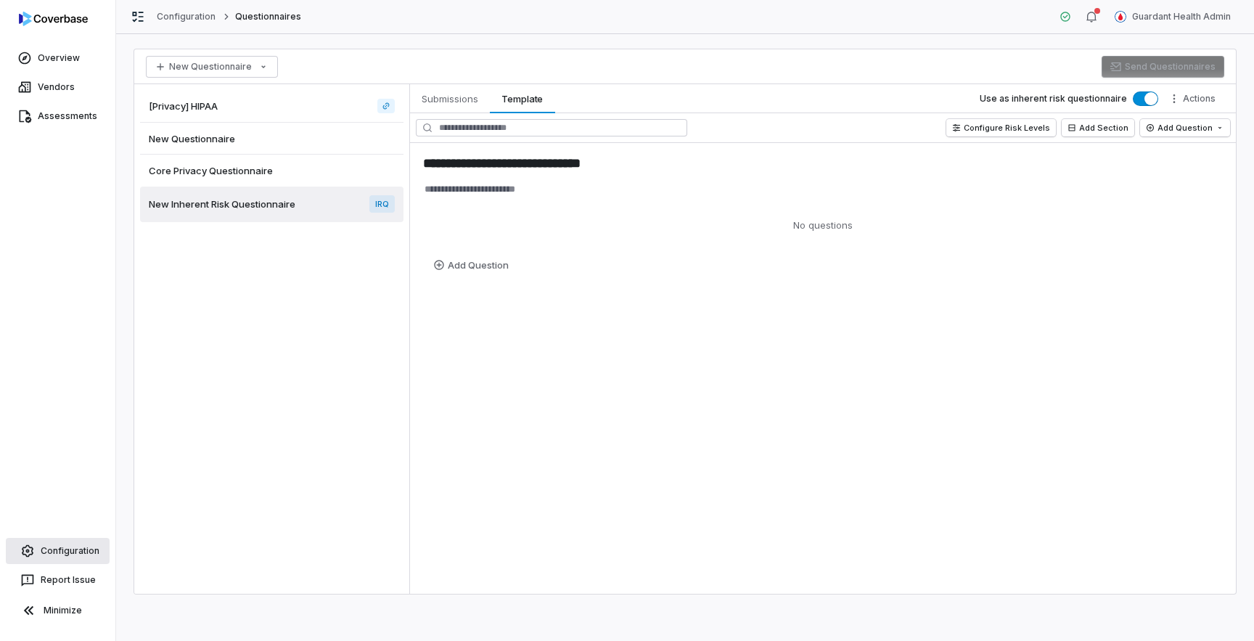
click at [78, 548] on link "Configuration" at bounding box center [58, 551] width 104 height 26
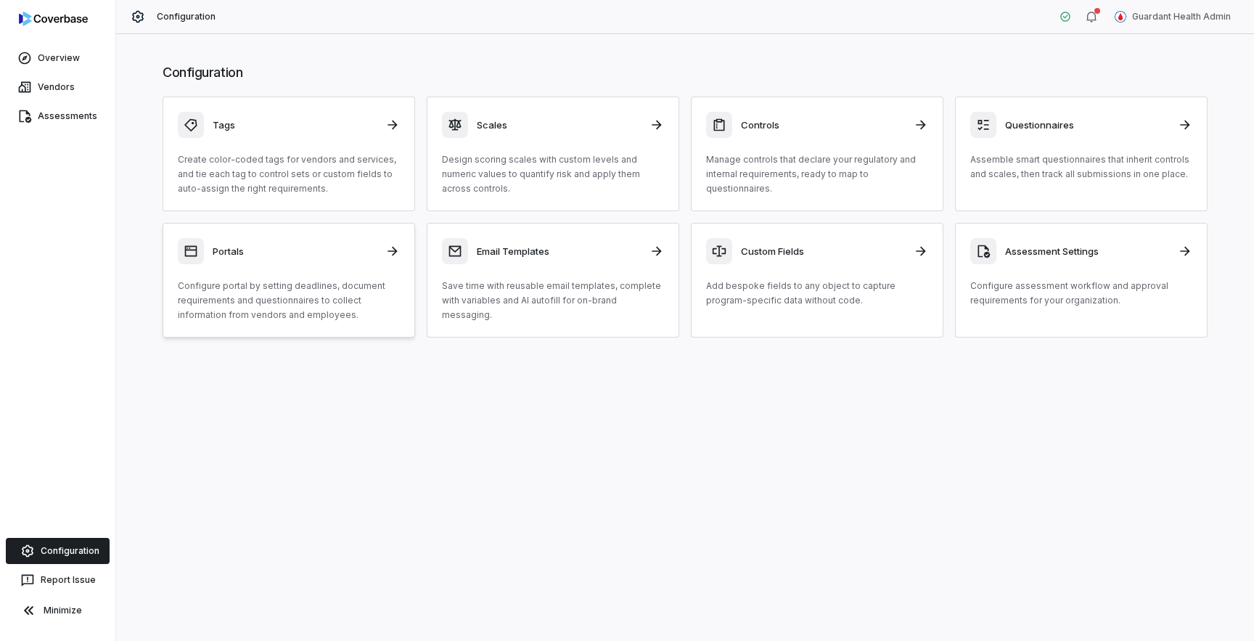
click at [350, 305] on p "Configure portal by setting deadlines, document requirements and questionnaires…" at bounding box center [289, 301] width 222 height 44
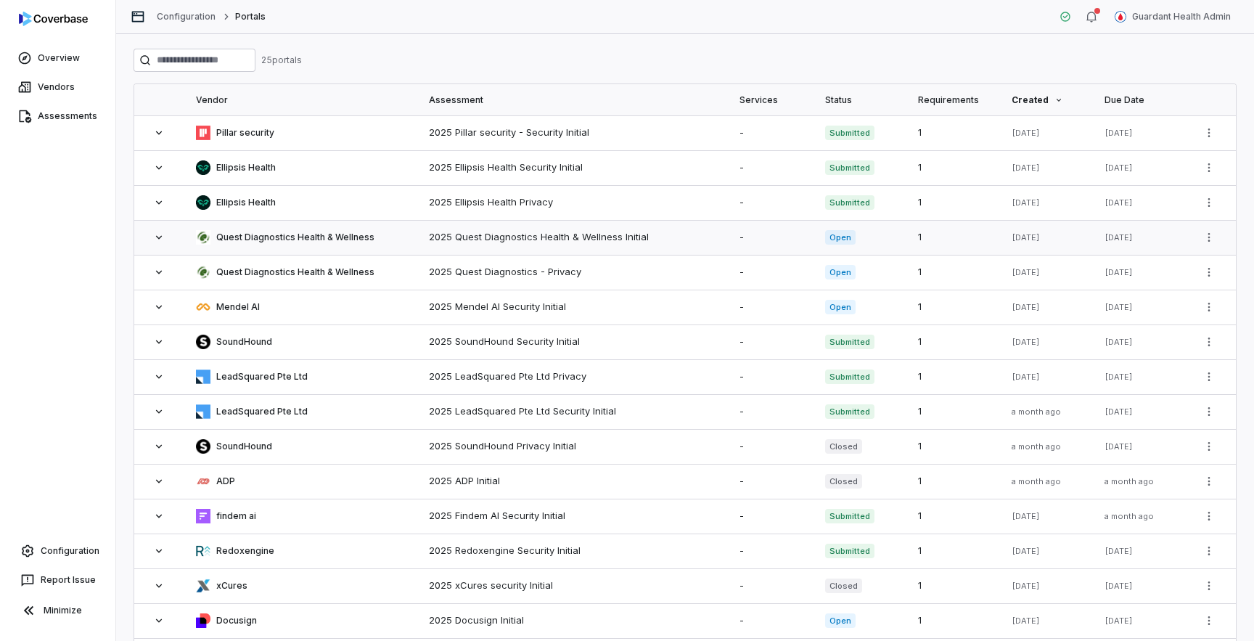
click at [338, 247] on td "Quest Diagnostics Health & Wellness" at bounding box center [300, 237] width 233 height 35
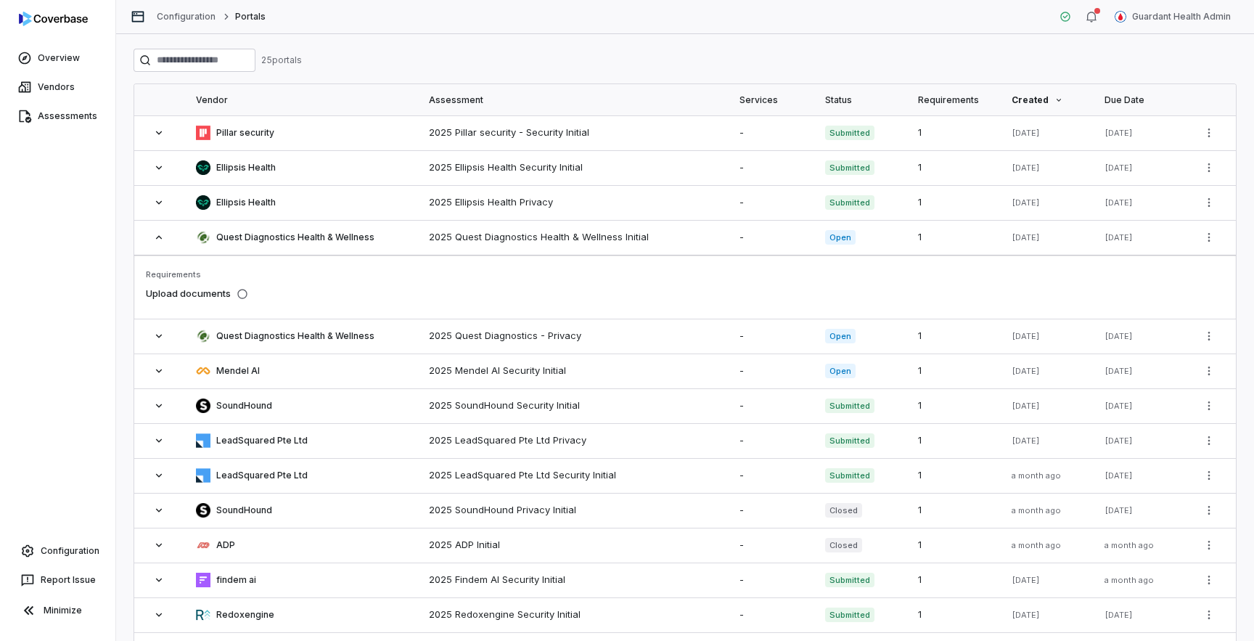
click at [192, 298] on span "Upload documents" at bounding box center [188, 294] width 85 height 15
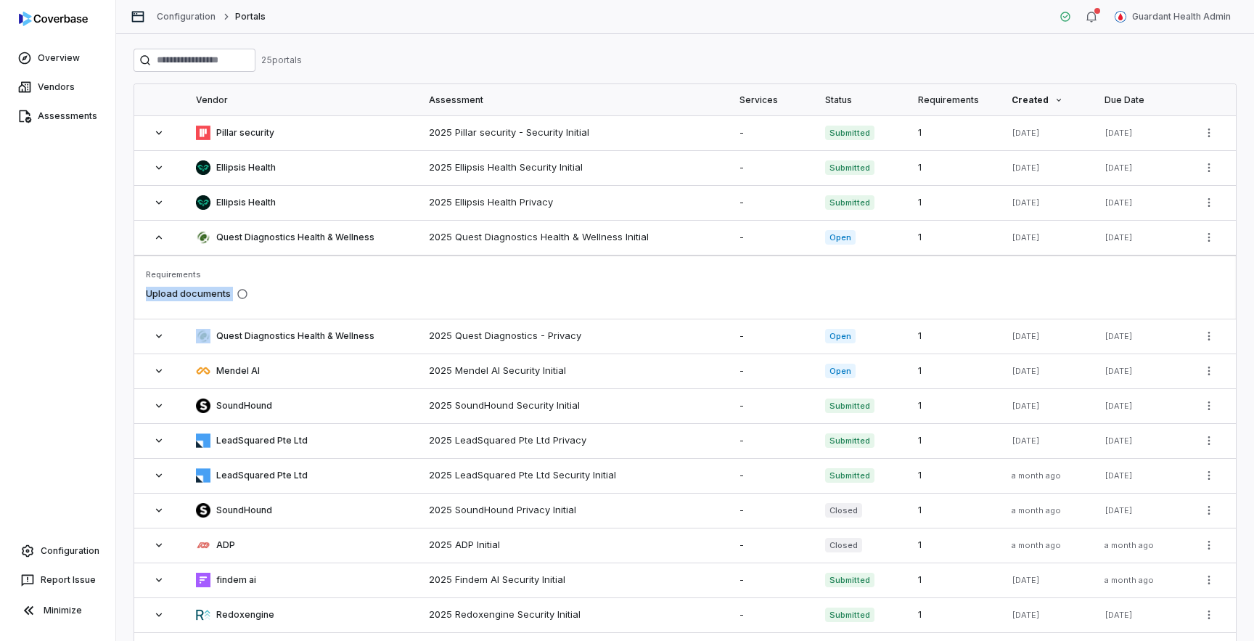
click at [192, 298] on span "Upload documents" at bounding box center [188, 294] width 85 height 15
click at [207, 20] on link "Configuration" at bounding box center [186, 17] width 59 height 12
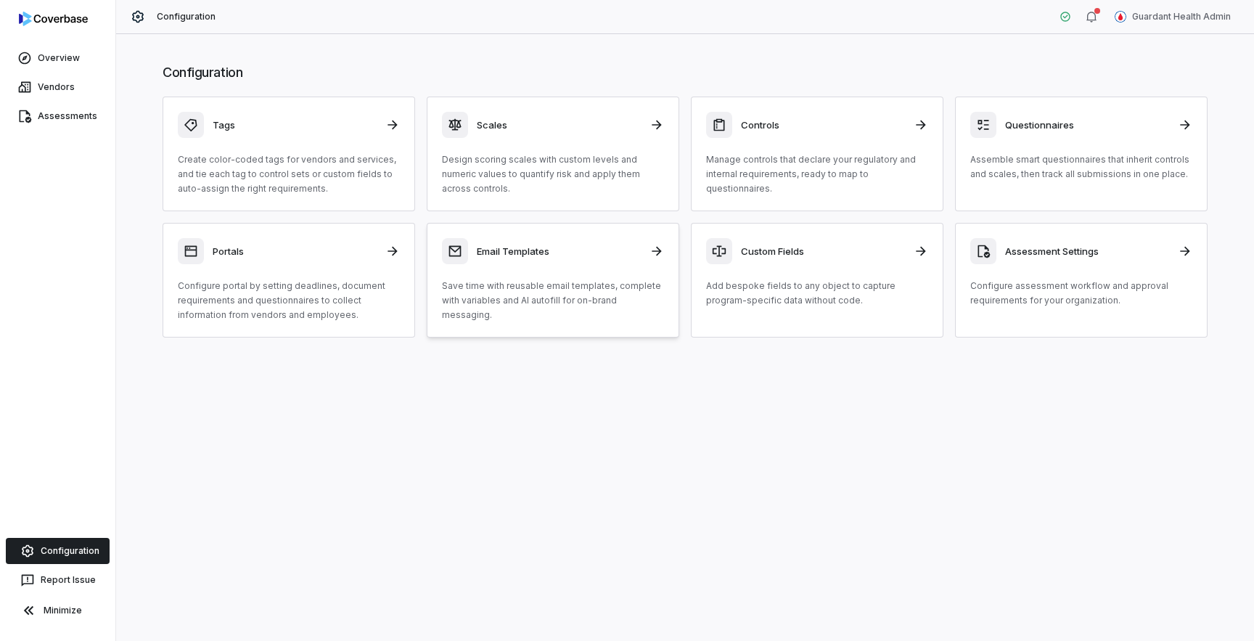
click at [498, 279] on p "Save time with reusable email templates, complete with variables and AI autofil…" at bounding box center [553, 301] width 222 height 44
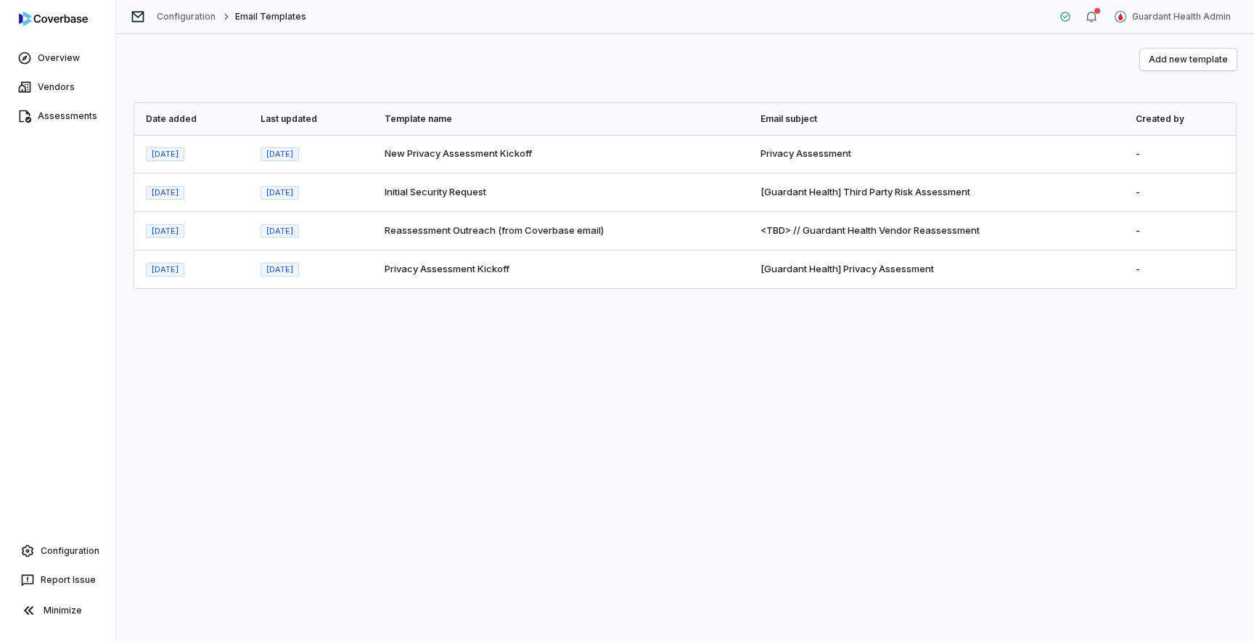
click at [477, 271] on span "Privacy Assessment Kickoff" at bounding box center [446, 269] width 125 height 12
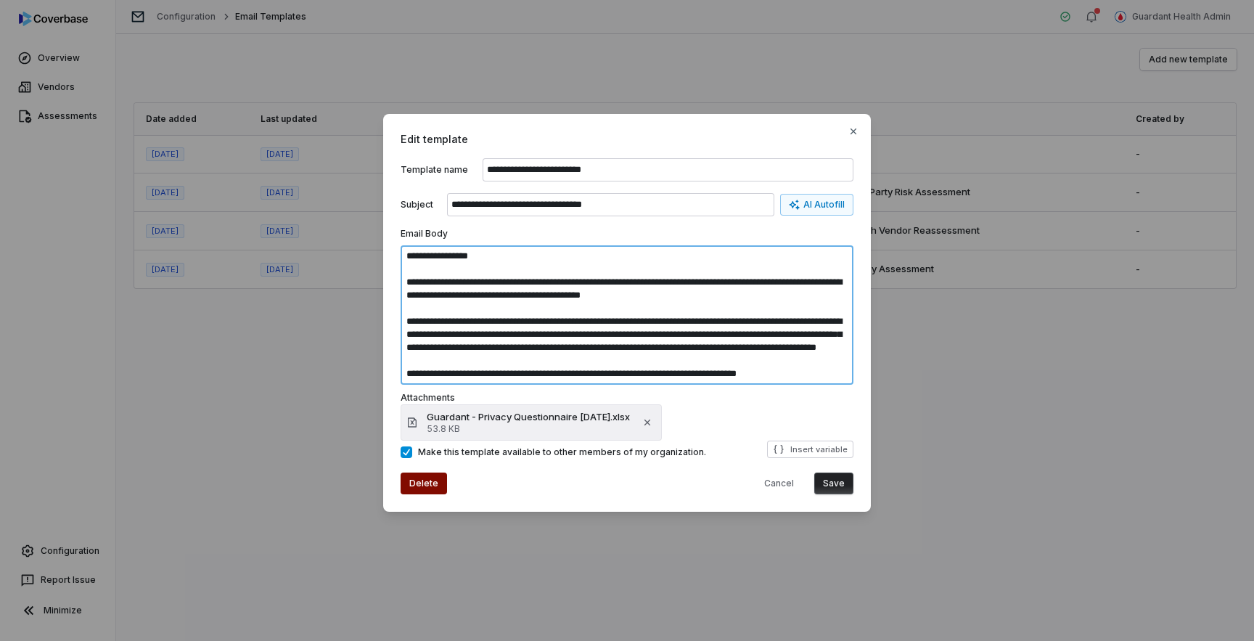
scroll to position [65, 0]
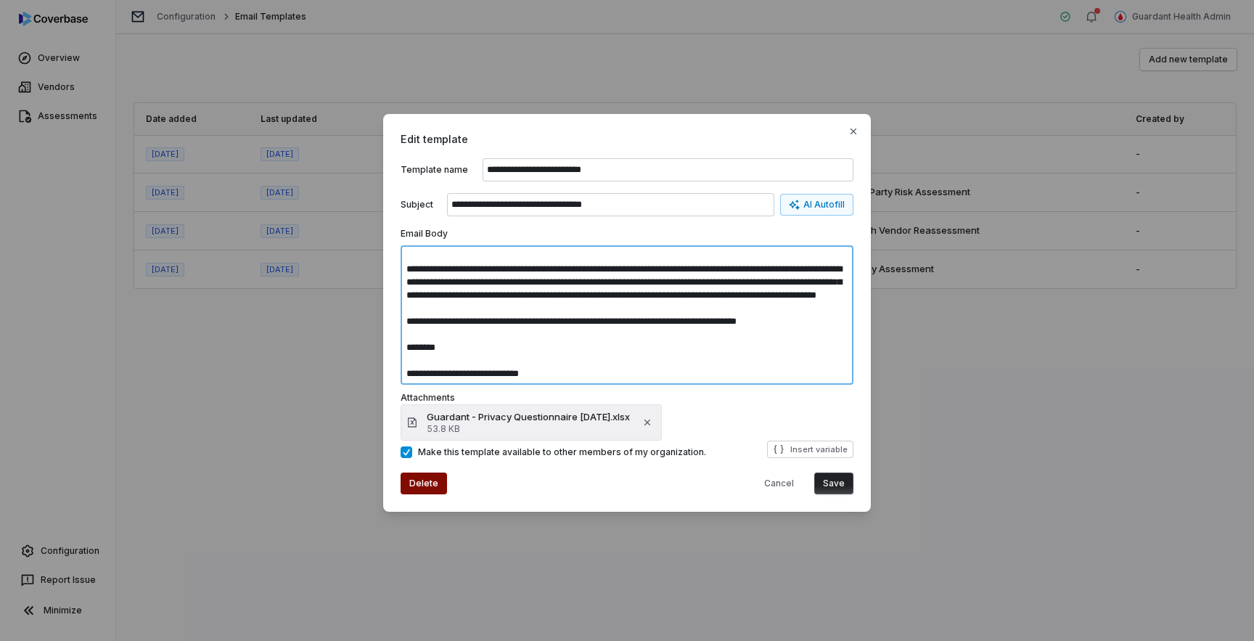
drag, startPoint x: 411, startPoint y: 268, endPoint x: 512, endPoint y: 422, distance: 184.9
click at [512, 421] on form "**********" at bounding box center [626, 326] width 453 height 337
click at [537, 362] on textarea "**********" at bounding box center [626, 314] width 453 height 139
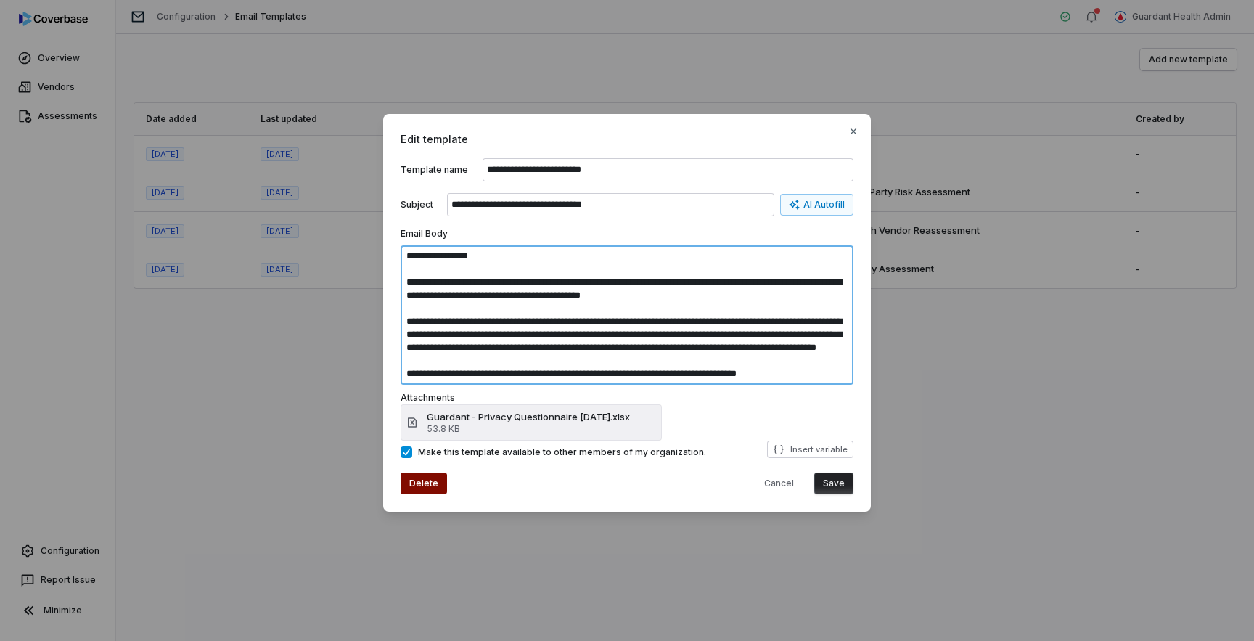
drag, startPoint x: 762, startPoint y: 318, endPoint x: 781, endPoint y: 334, distance: 24.2
click at [781, 334] on textarea "**********" at bounding box center [626, 314] width 453 height 139
click at [618, 341] on textarea "**********" at bounding box center [626, 314] width 453 height 139
click at [748, 342] on textarea "**********" at bounding box center [626, 314] width 453 height 139
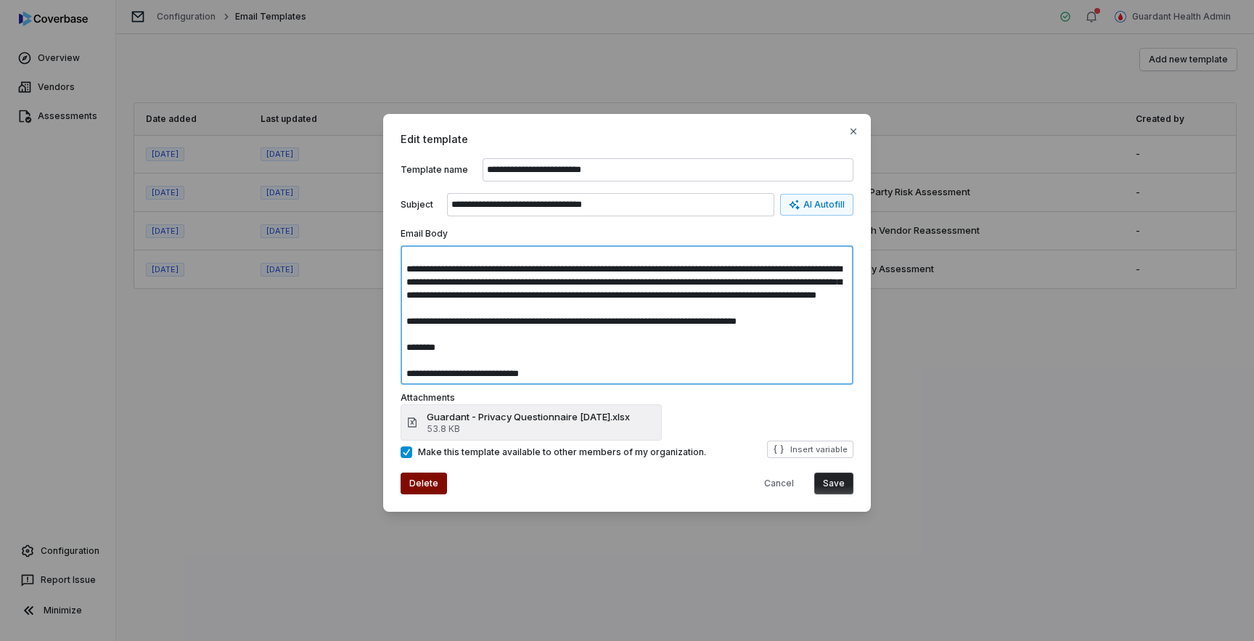
click at [748, 342] on textarea "**********" at bounding box center [626, 314] width 453 height 139
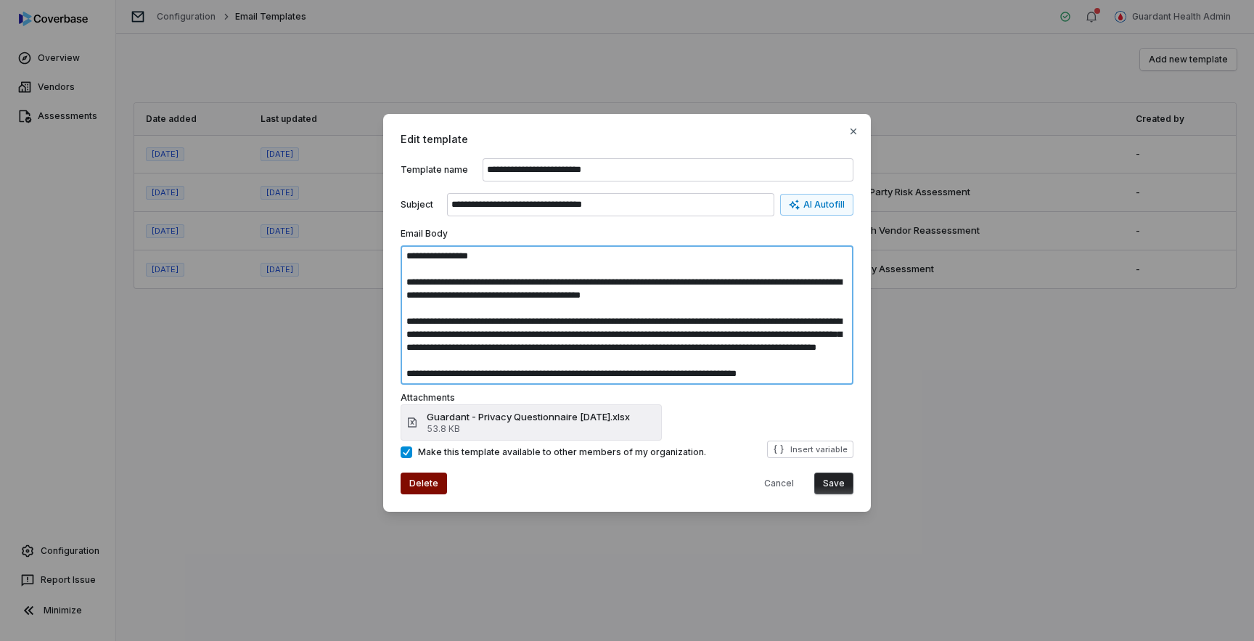
drag, startPoint x: 738, startPoint y: 361, endPoint x: 668, endPoint y: 215, distance: 162.6
click at [668, 215] on div "**********" at bounding box center [626, 291] width 453 height 197
click at [670, 285] on textarea "**********" at bounding box center [626, 314] width 453 height 139
click at [668, 324] on textarea "**********" at bounding box center [626, 314] width 453 height 139
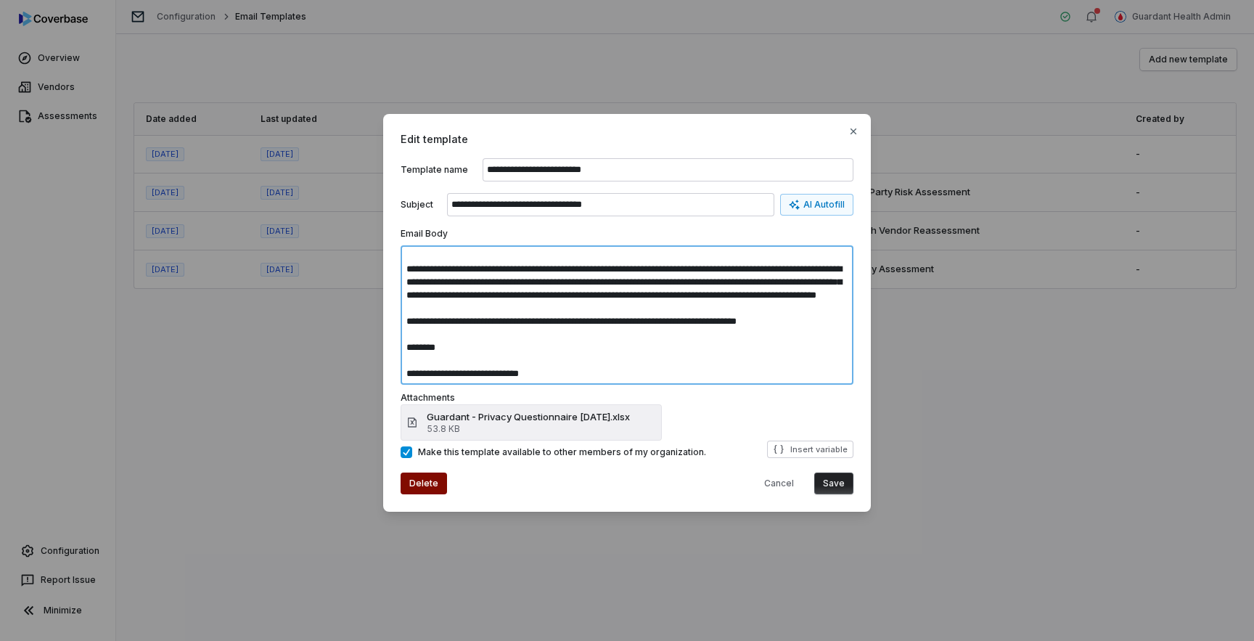
click at [668, 324] on textarea "**********" at bounding box center [626, 314] width 453 height 139
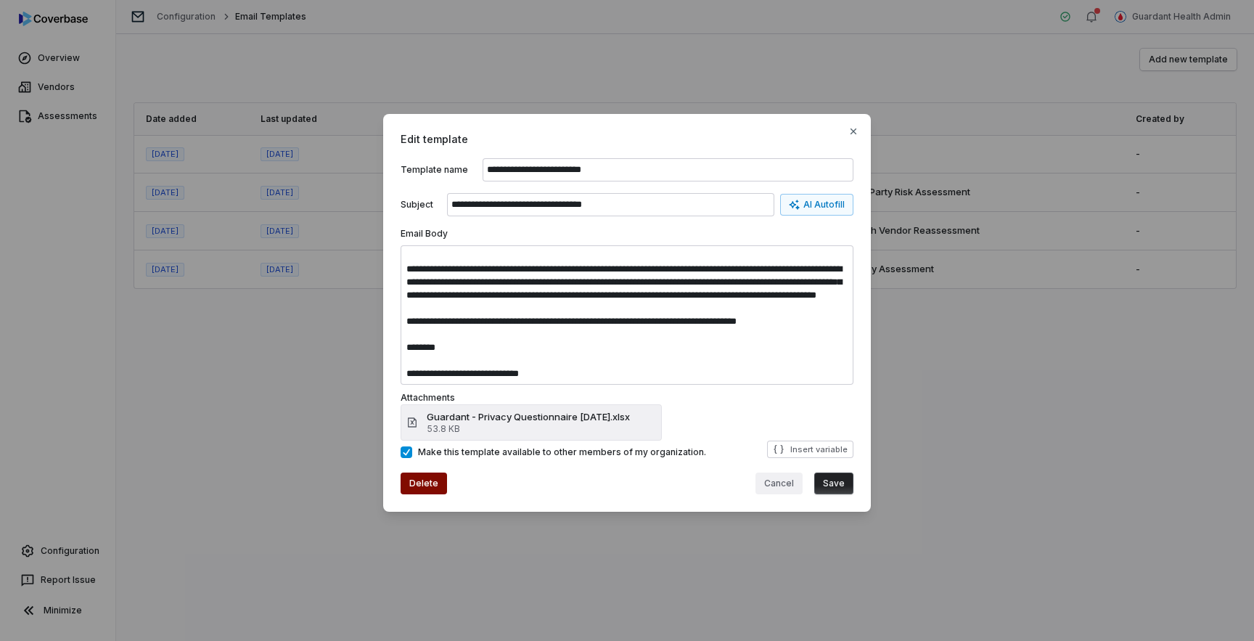
click at [784, 487] on button "Cancel" at bounding box center [778, 483] width 47 height 22
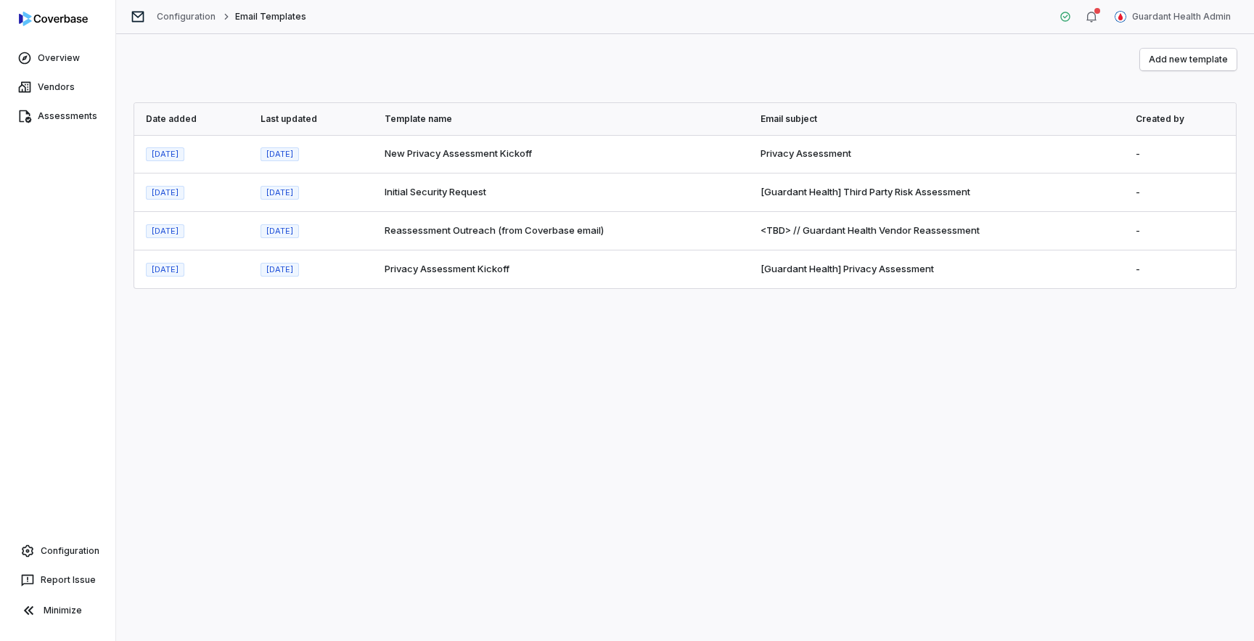
click at [784, 487] on div "Add new template Date added Last updated Template name Email subject Created by…" at bounding box center [684, 337] width 1137 height 606
click at [566, 195] on td "Initial Security Request" at bounding box center [561, 192] width 376 height 38
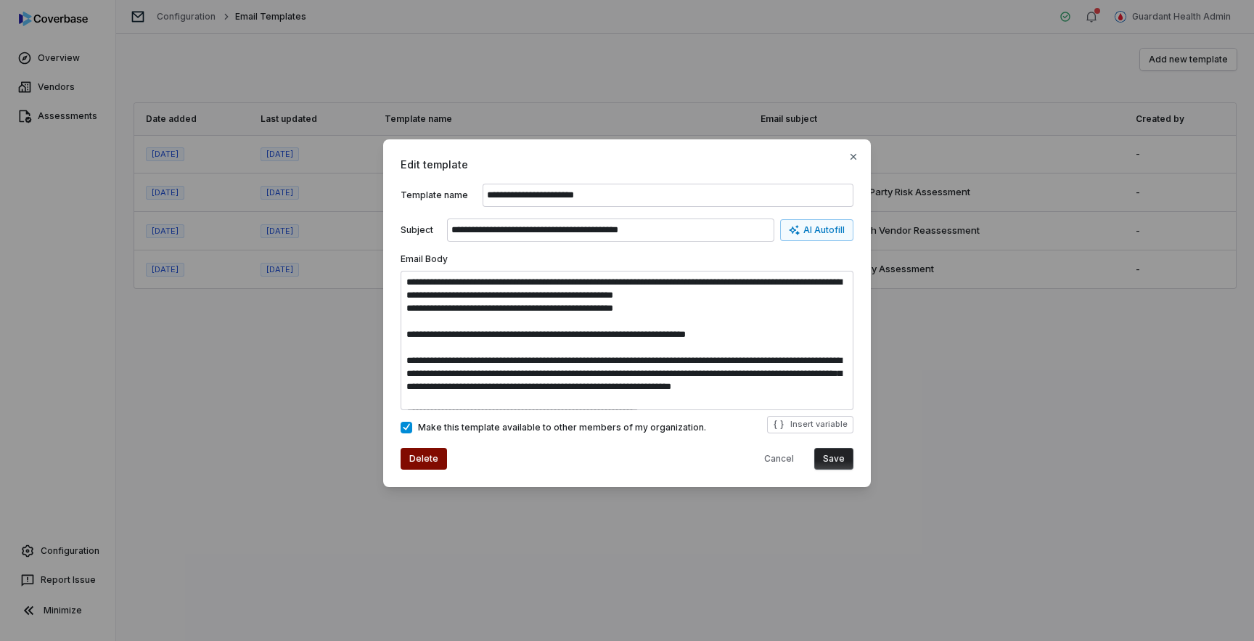
scroll to position [23, 0]
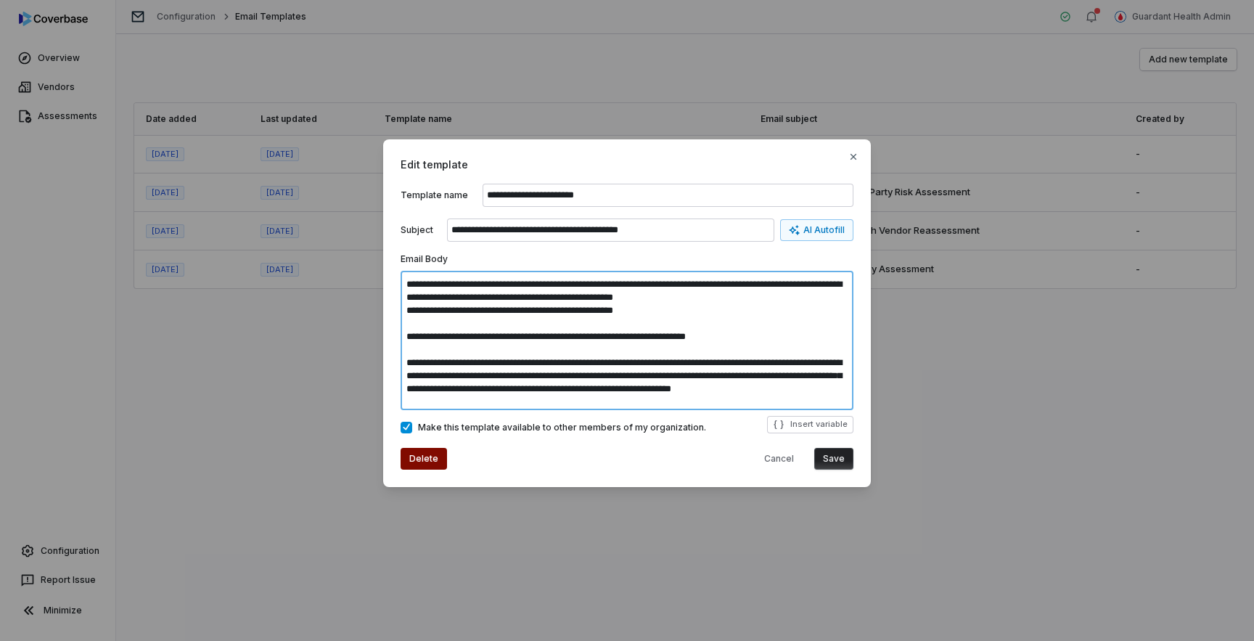
drag, startPoint x: 580, startPoint y: 334, endPoint x: 524, endPoint y: 334, distance: 55.1
click at [524, 334] on textarea at bounding box center [626, 340] width 453 height 139
click at [553, 380] on textarea at bounding box center [626, 340] width 453 height 139
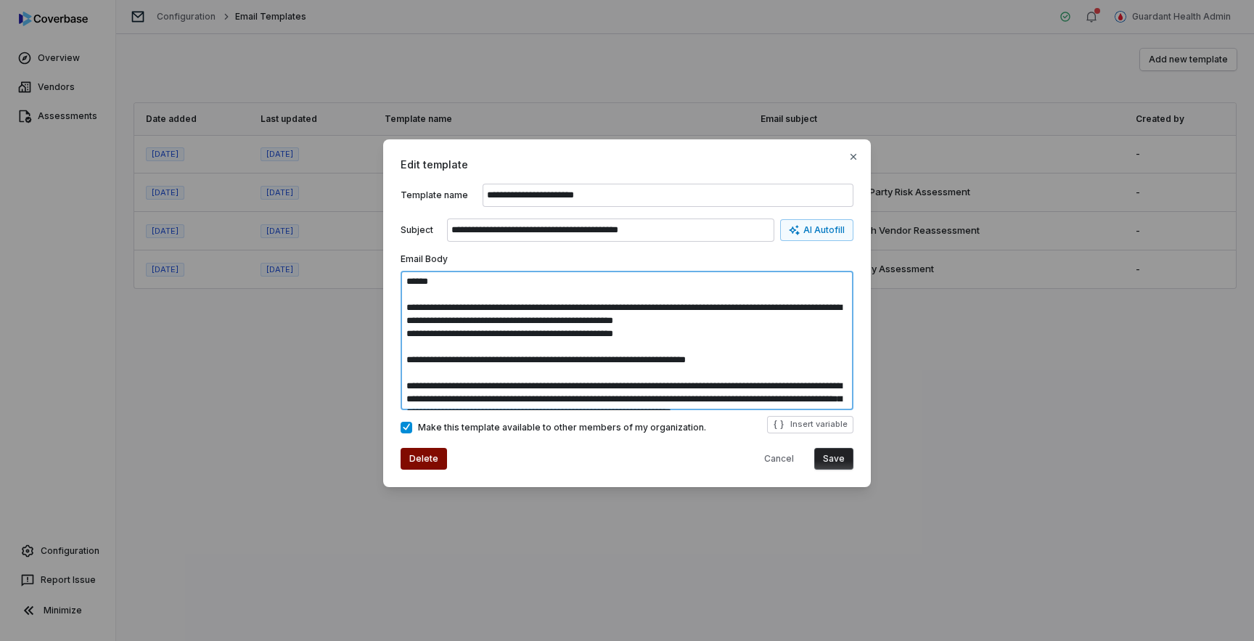
click at [557, 300] on textarea at bounding box center [626, 340] width 453 height 139
click at [532, 361] on textarea at bounding box center [626, 340] width 453 height 139
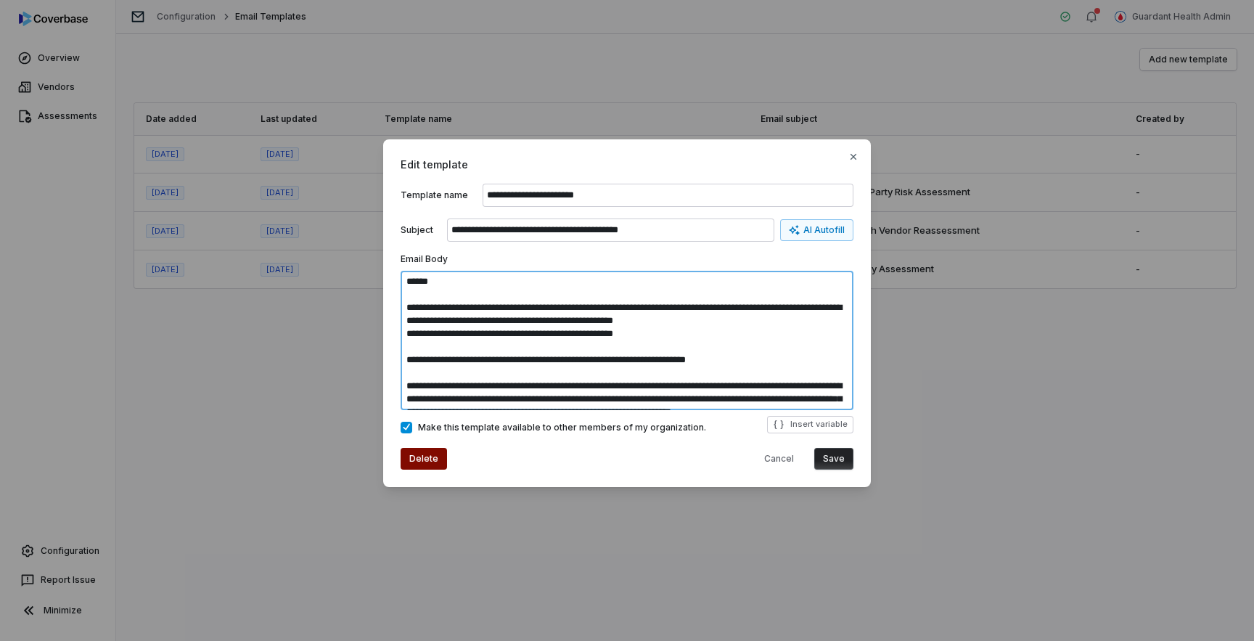
click at [532, 361] on textarea at bounding box center [626, 340] width 453 height 139
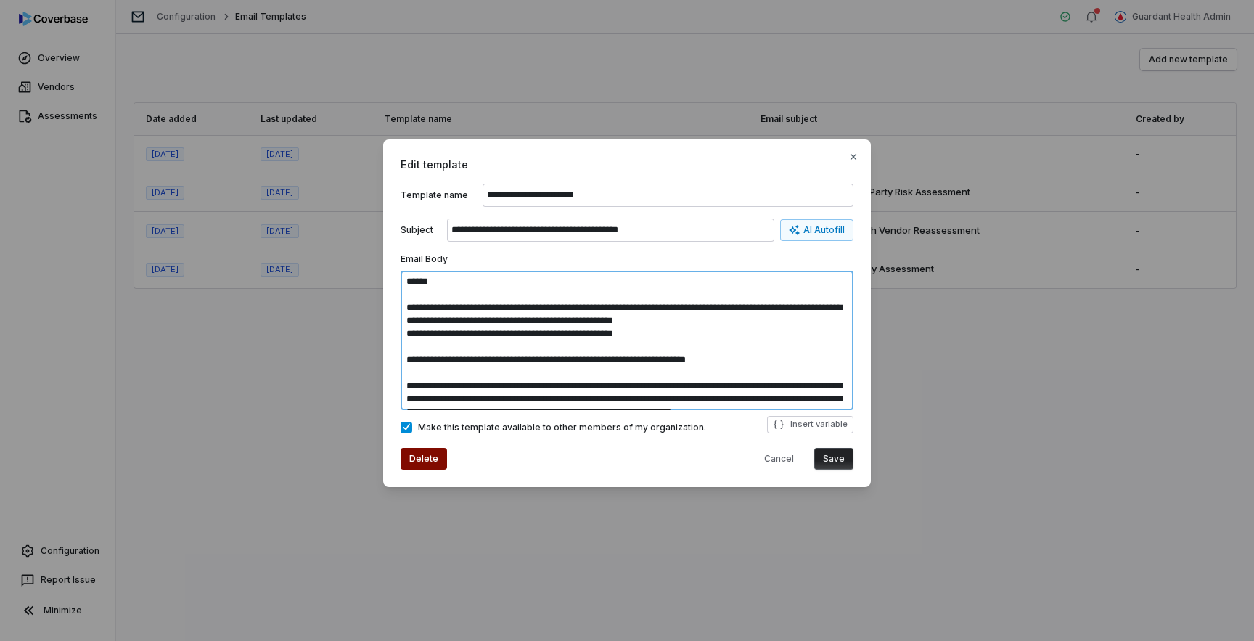
click at [535, 359] on textarea at bounding box center [626, 340] width 453 height 139
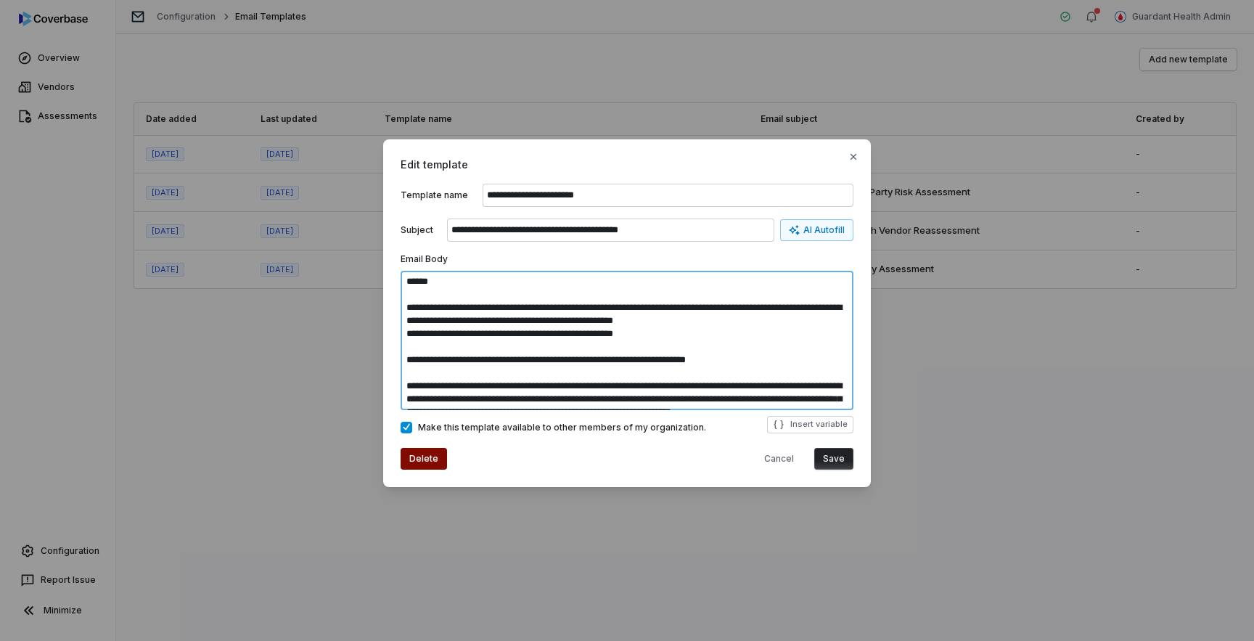
click at [535, 359] on textarea at bounding box center [626, 340] width 453 height 139
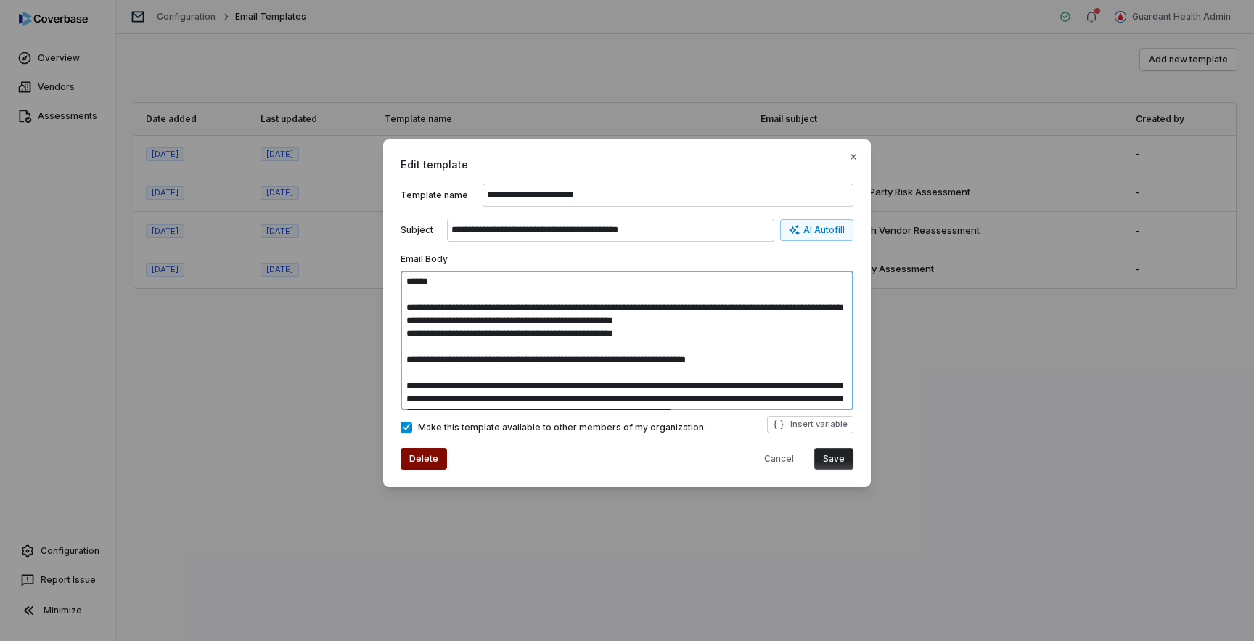
click at [535, 359] on textarea at bounding box center [626, 340] width 453 height 139
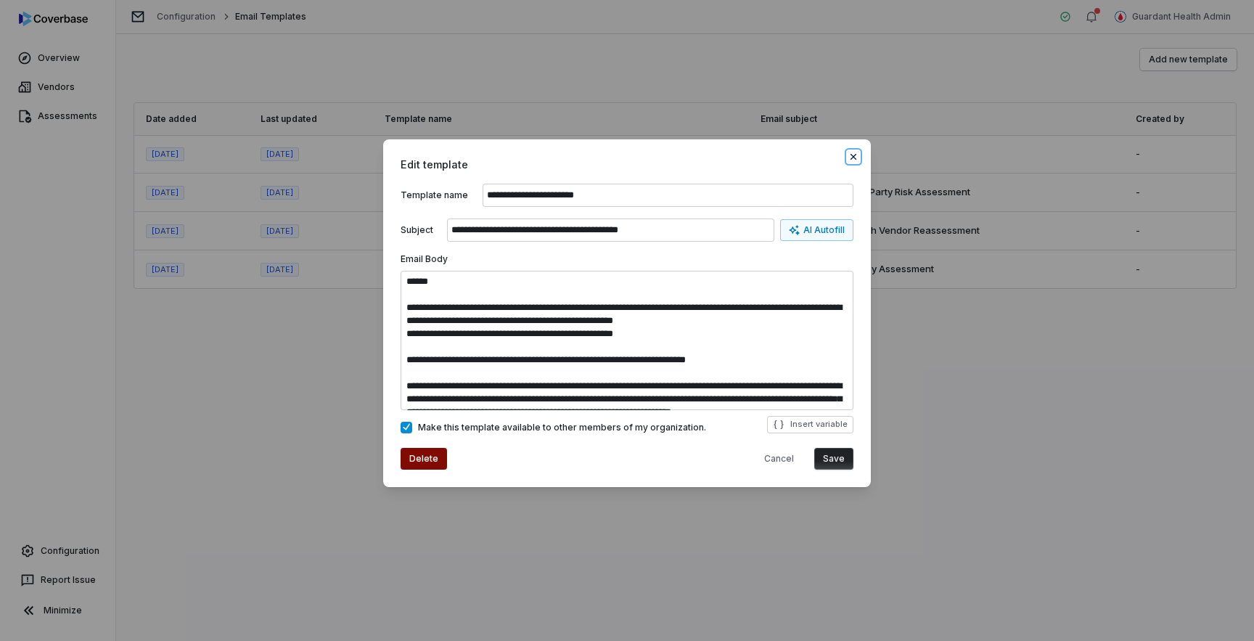
click at [852, 156] on icon "button" at bounding box center [853, 157] width 12 height 12
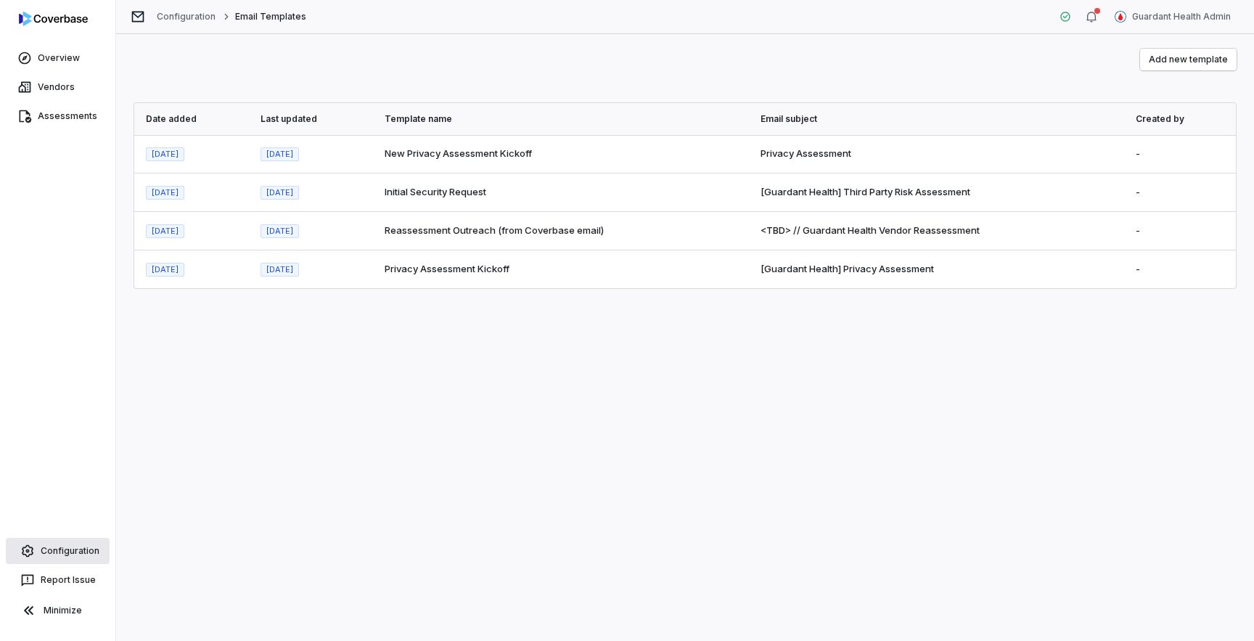
click at [83, 547] on link "Configuration" at bounding box center [58, 551] width 104 height 26
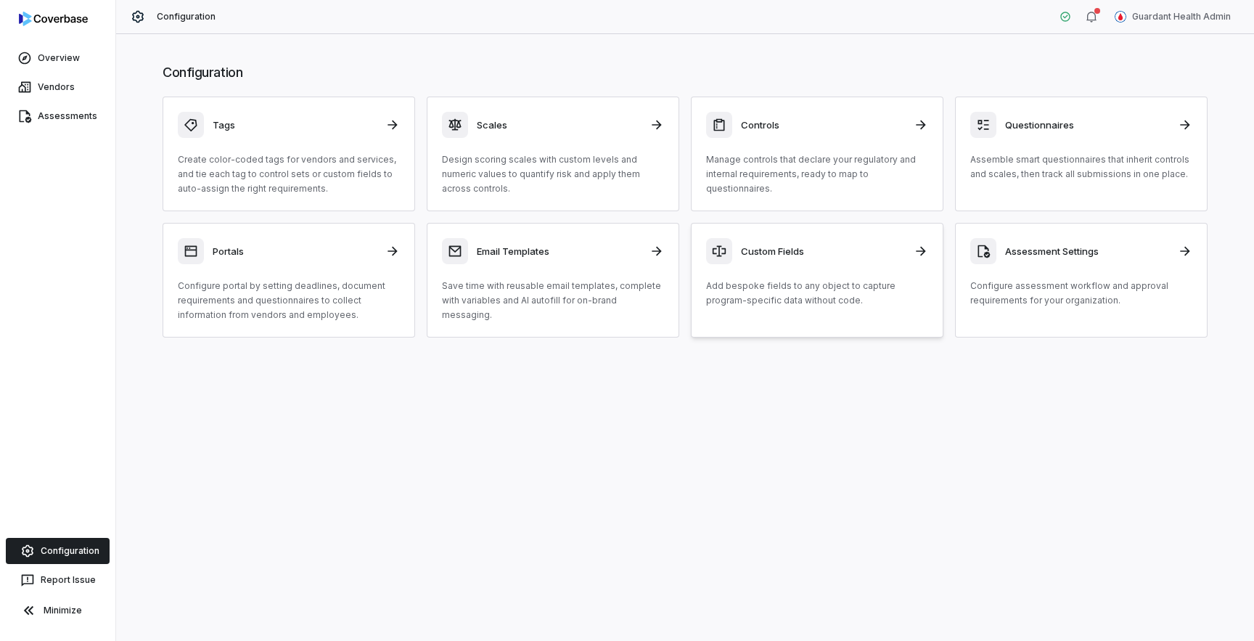
click at [821, 303] on p "Add bespoke fields to any object to capture program-specific data without code." at bounding box center [817, 293] width 222 height 29
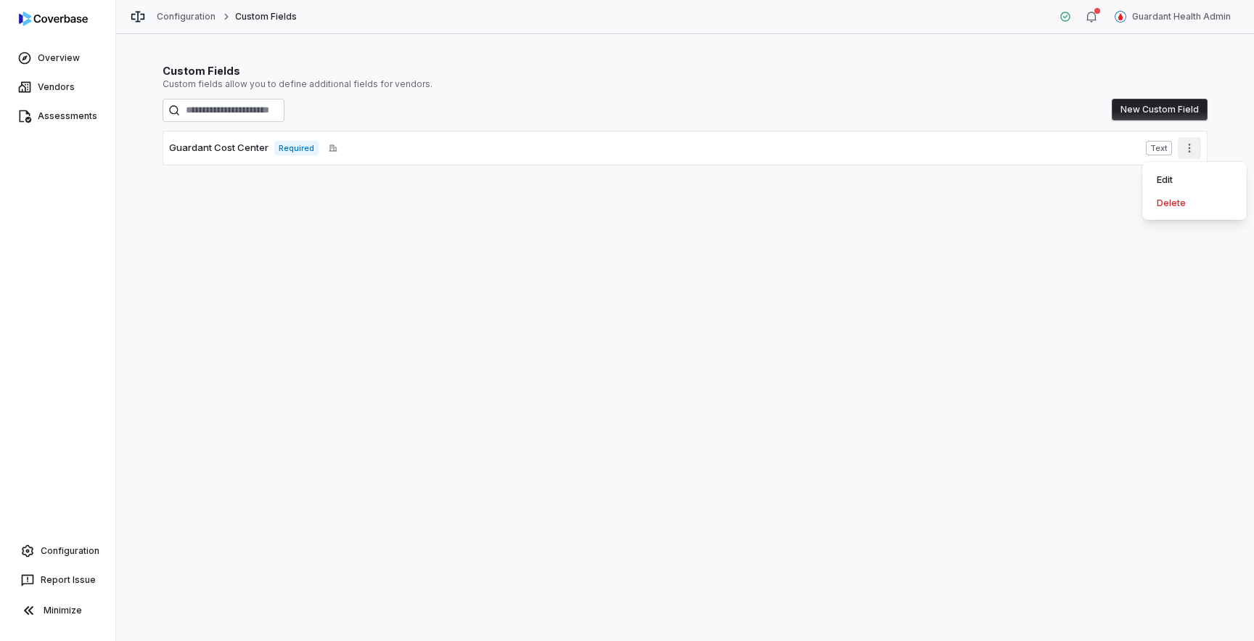
click at [1185, 153] on icon "More actions" at bounding box center [1189, 148] width 12 height 12
click at [1183, 178] on div "Edit" at bounding box center [1194, 179] width 93 height 23
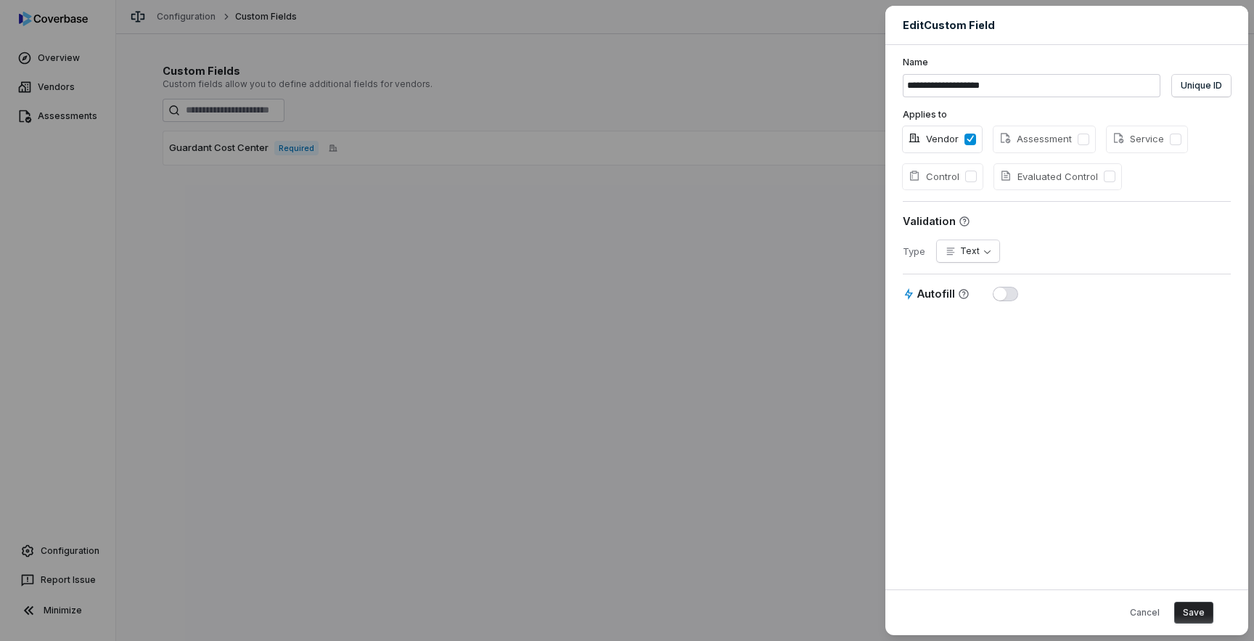
click at [637, 369] on div "**********" at bounding box center [627, 320] width 1254 height 641
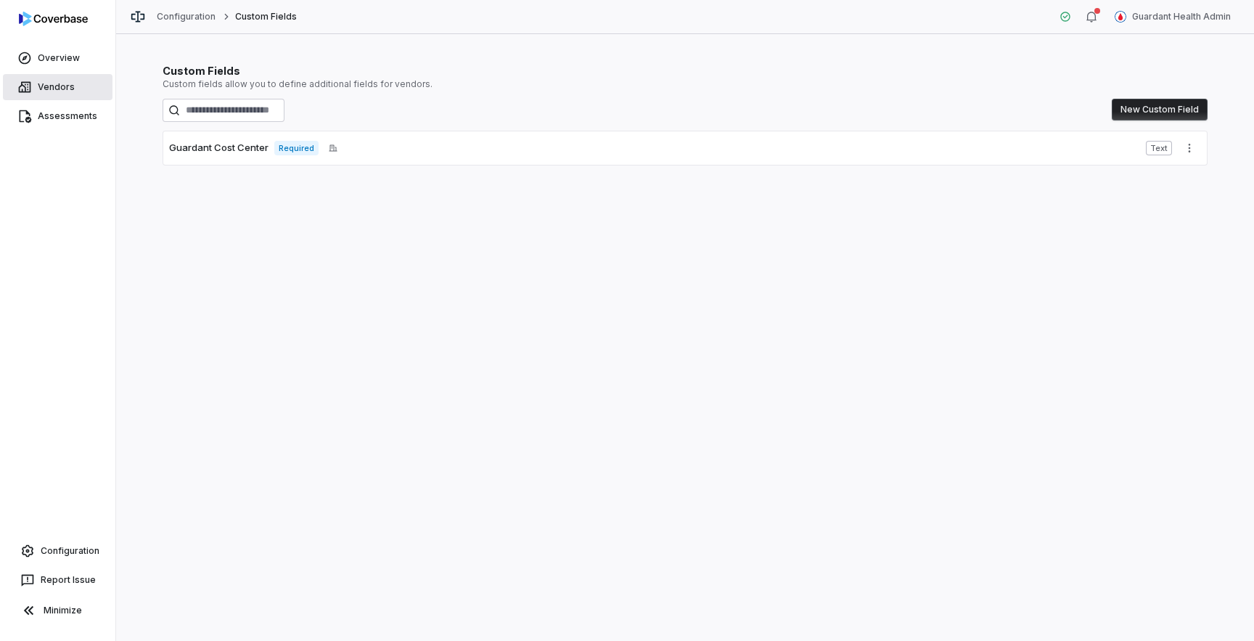
click at [50, 88] on link "Vendors" at bounding box center [58, 87] width 110 height 26
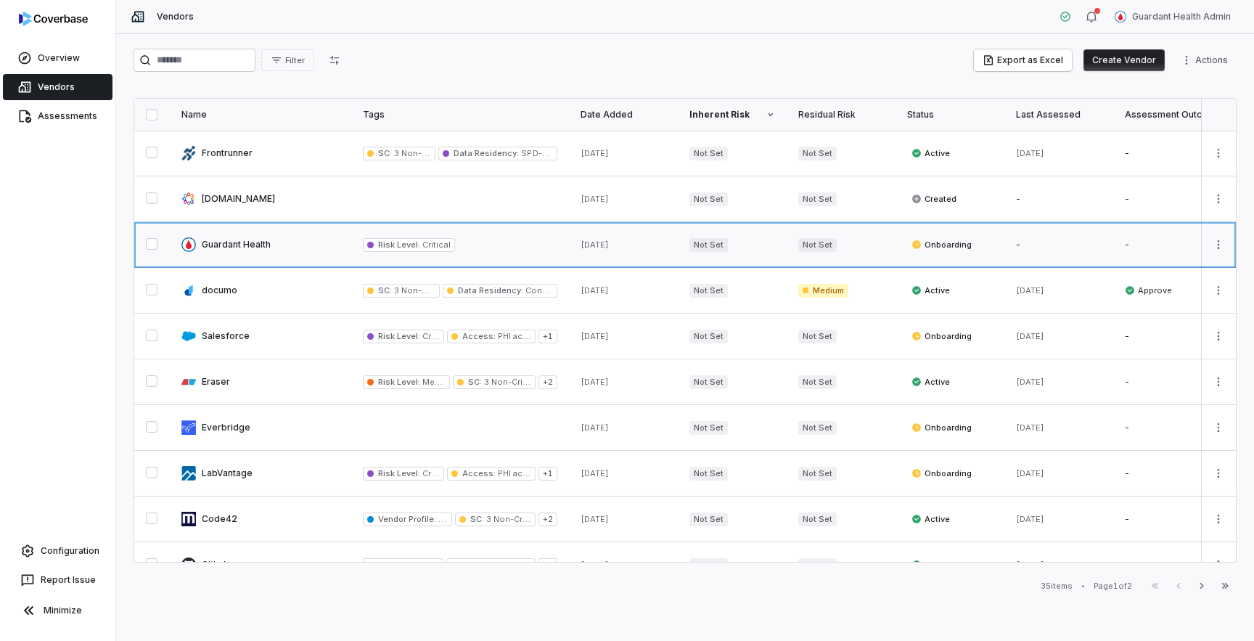
click at [260, 250] on link at bounding box center [260, 244] width 181 height 45
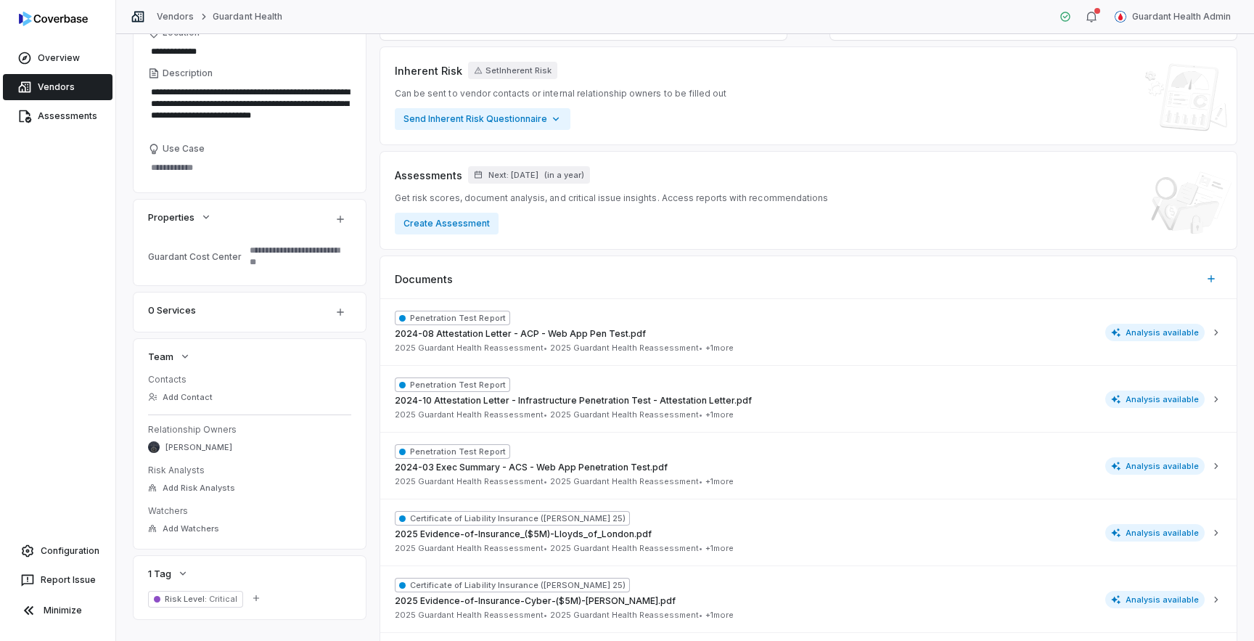
scroll to position [166, 0]
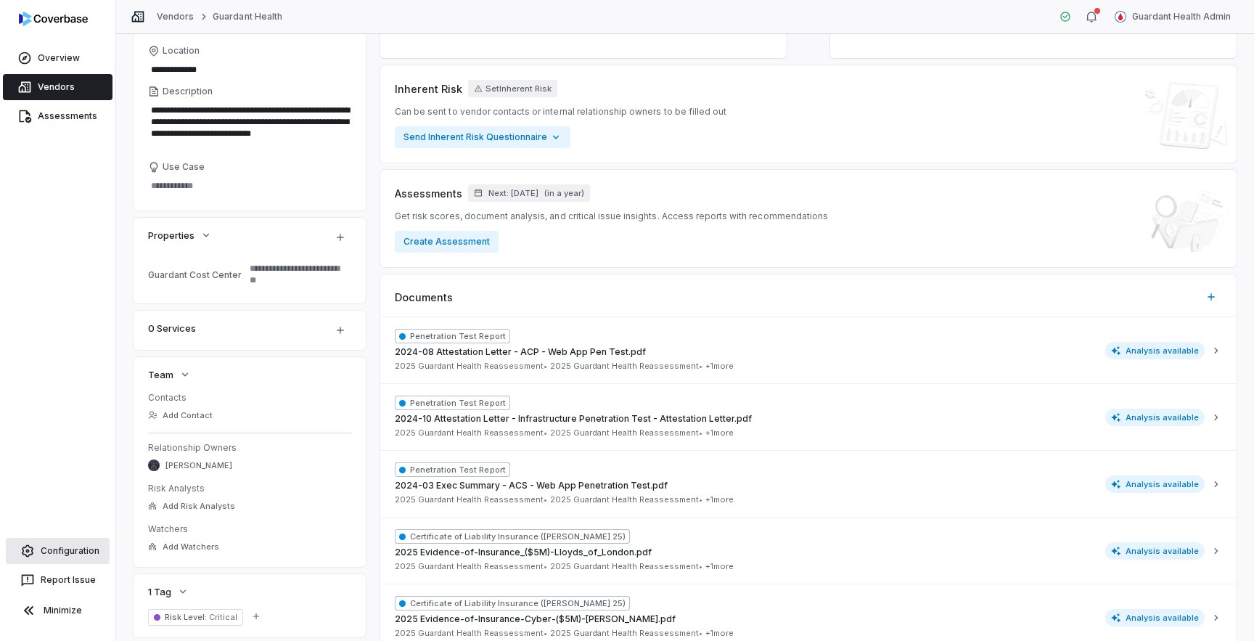
click at [57, 551] on link "Configuration" at bounding box center [58, 551] width 104 height 26
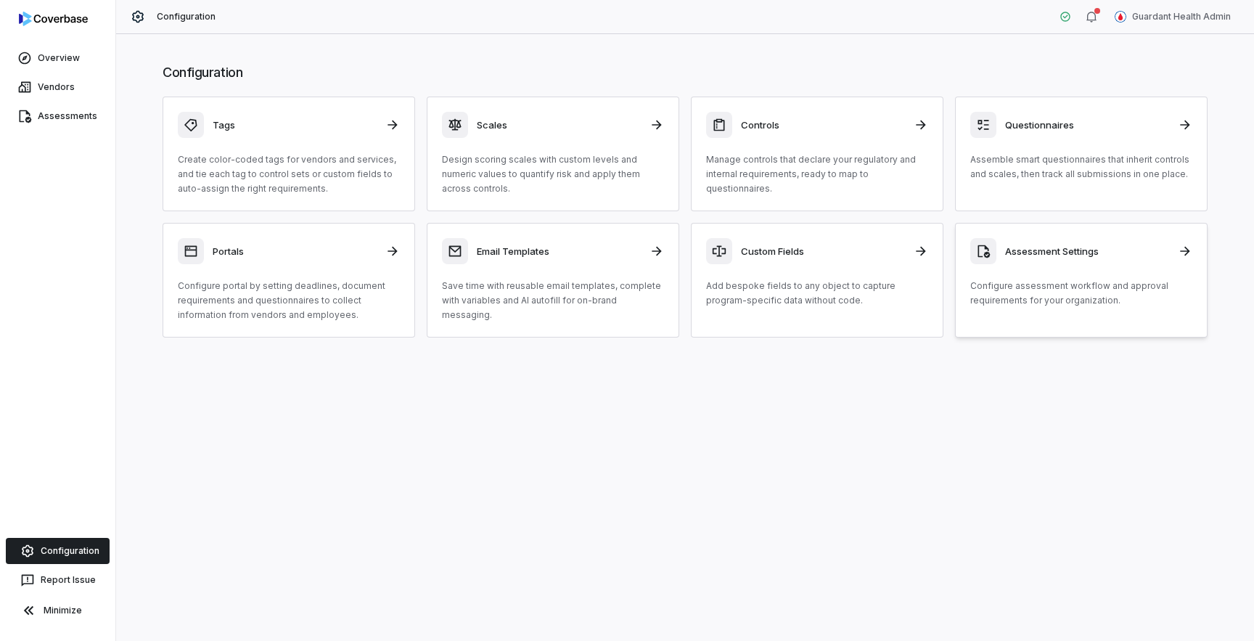
click at [1047, 270] on div "Assessment Settings Configure assessment workflow and approval requirements for…" at bounding box center [1081, 273] width 222 height 70
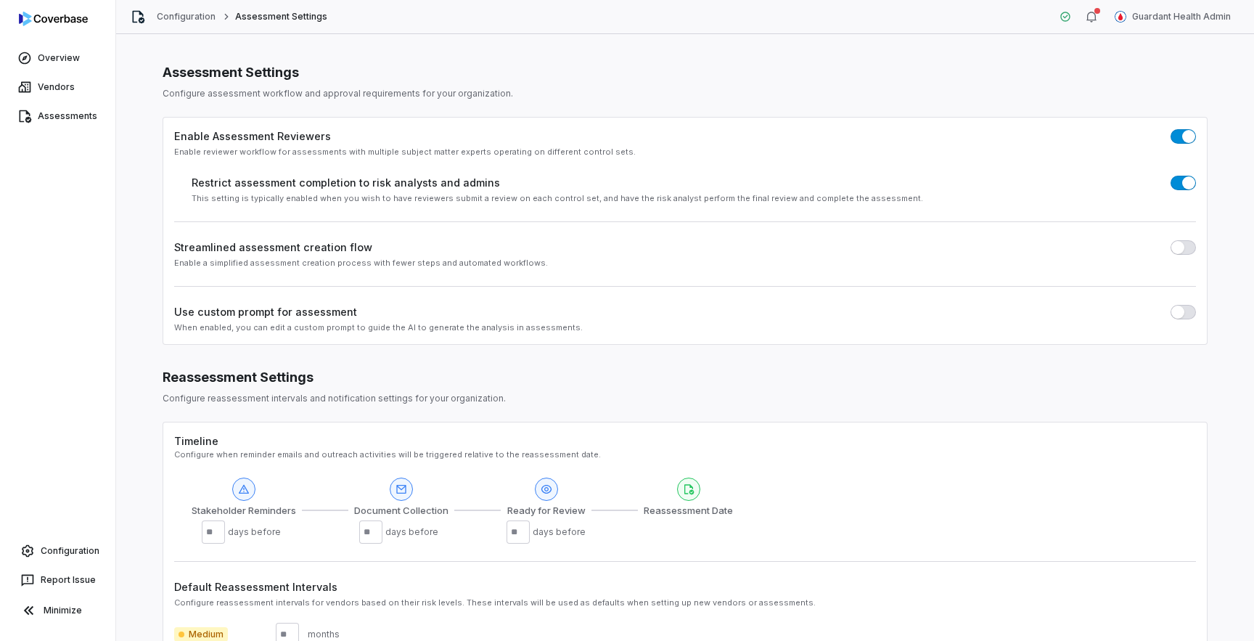
click at [223, 135] on label "Enable Assessment Reviewers" at bounding box center [252, 135] width 157 height 15
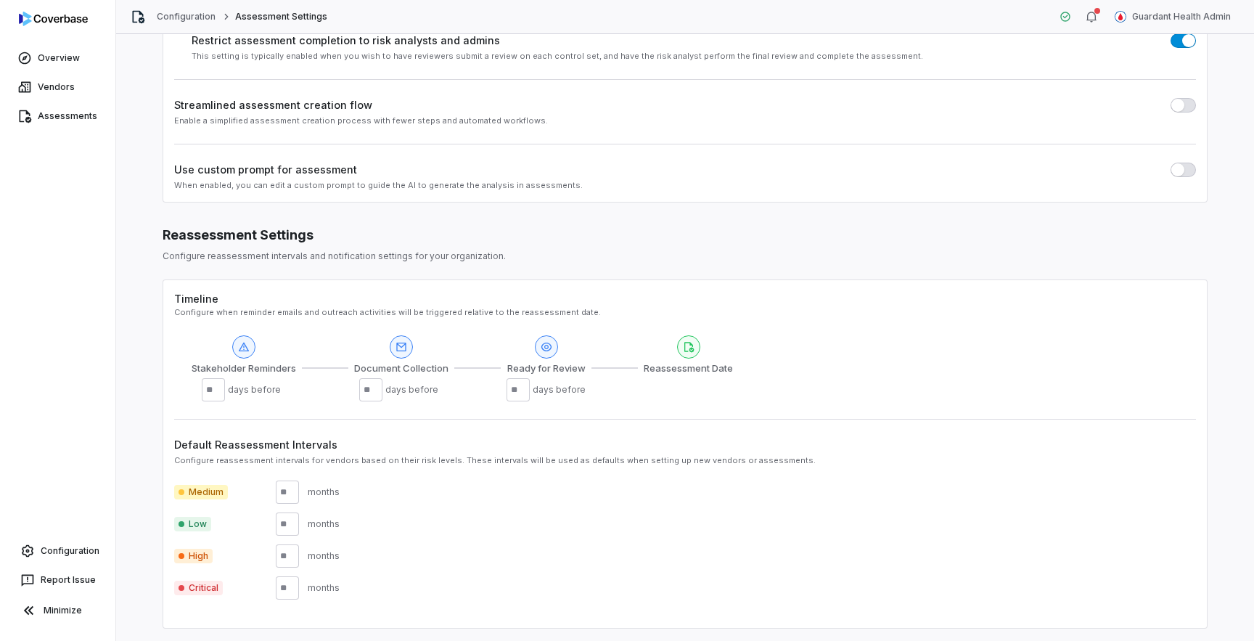
scroll to position [168, 0]
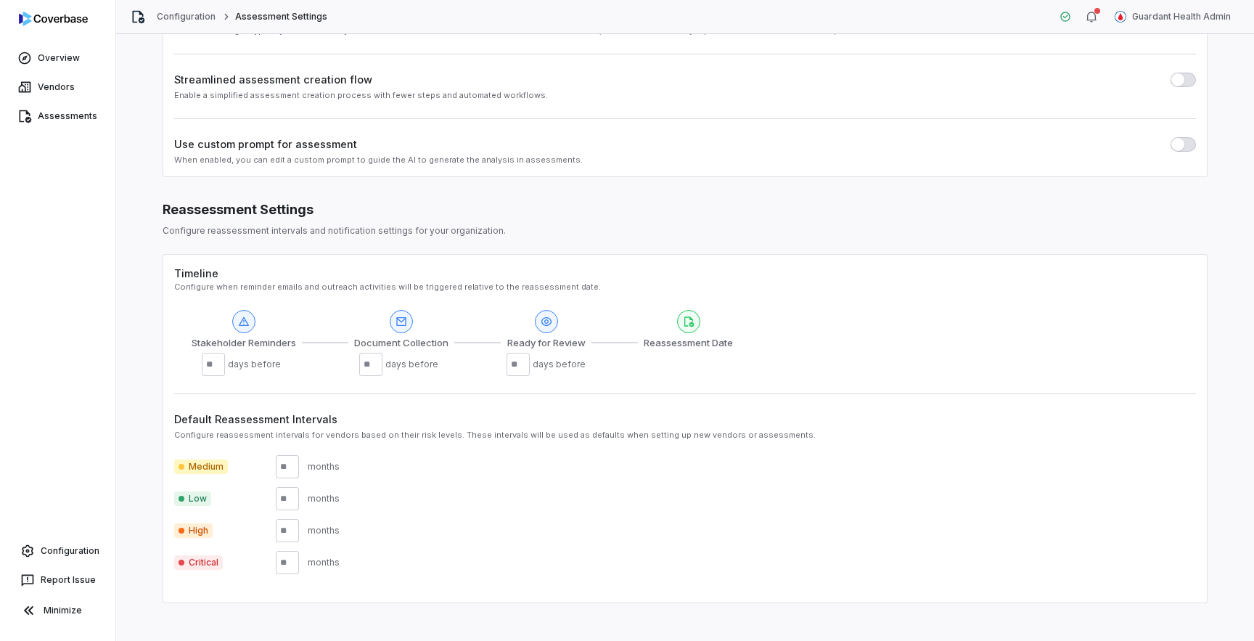
click at [1180, 146] on span "button" at bounding box center [1177, 144] width 13 height 13
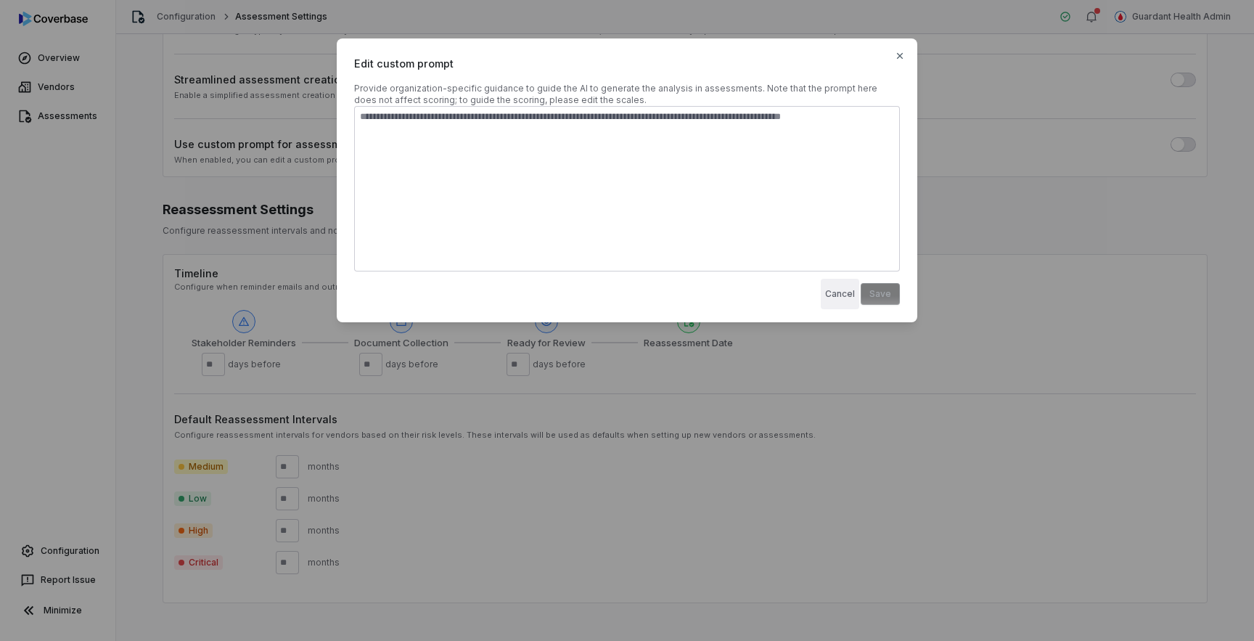
click at [834, 297] on button "Cancel" at bounding box center [839, 294] width 38 height 30
type textarea "*"
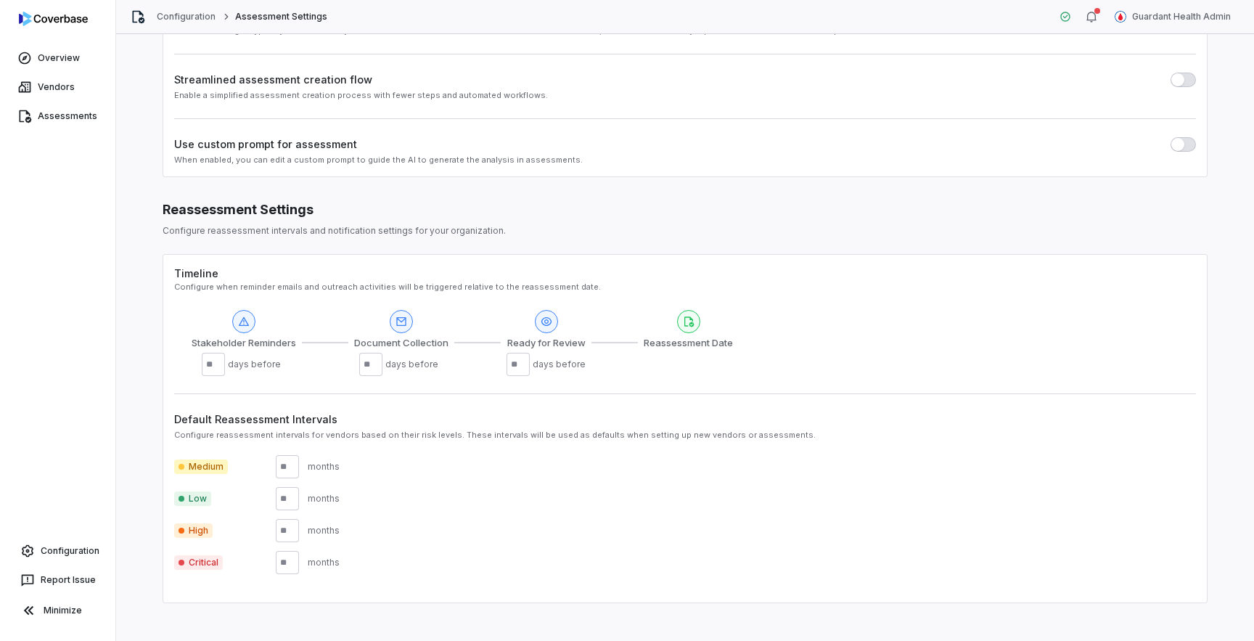
scroll to position [190, 0]
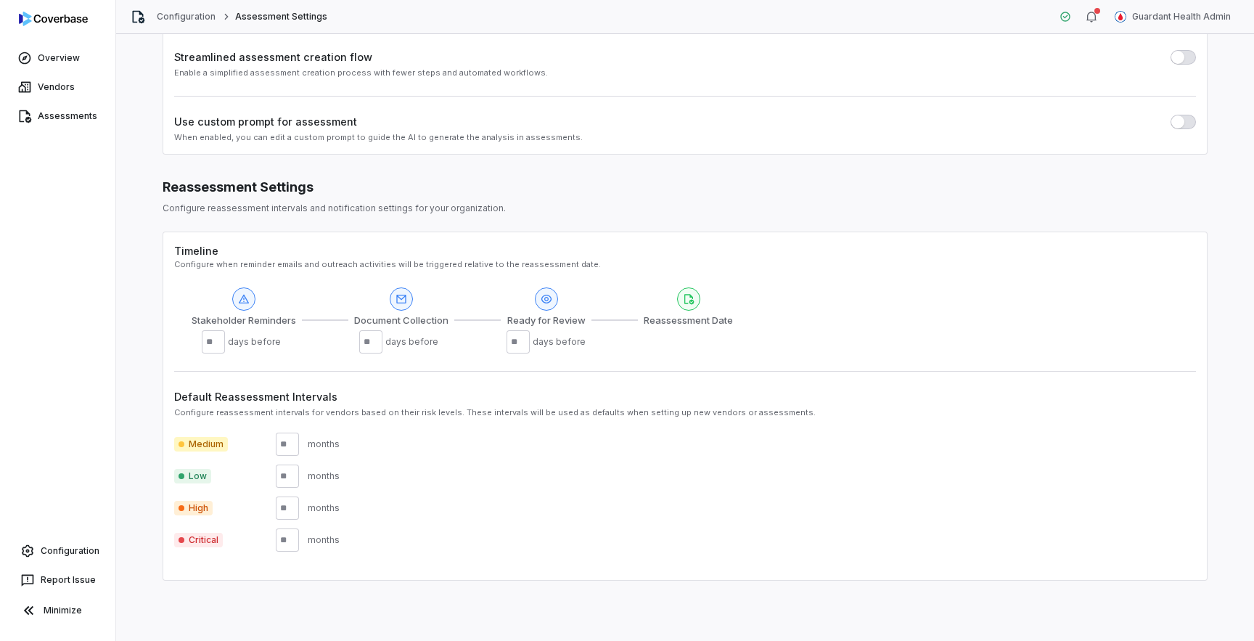
click at [171, 252] on div "Timeline Configure when reminder emails and outreach activities will be trigger…" at bounding box center [684, 405] width 1045 height 349
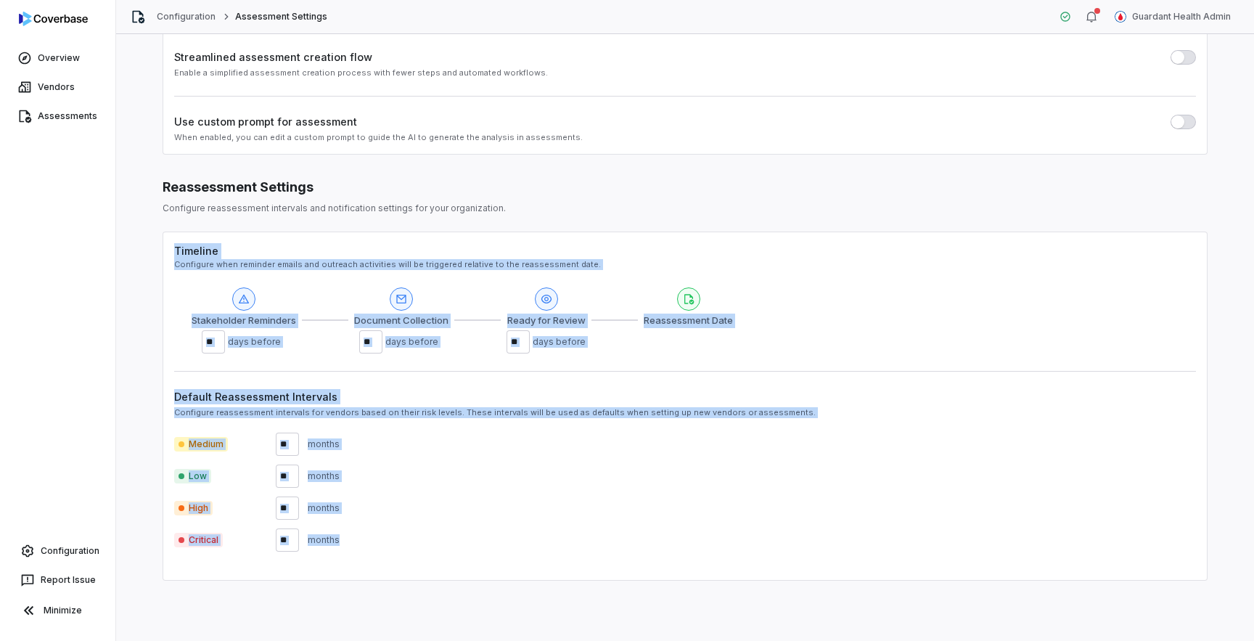
drag, startPoint x: 171, startPoint y: 252, endPoint x: 472, endPoint y: 614, distance: 471.4
click at [472, 614] on div "Assessment Settings Configure assessment workflow and approval requirements for…" at bounding box center [684, 337] width 1137 height 606
click at [456, 531] on div "Critical months" at bounding box center [684, 539] width 1021 height 23
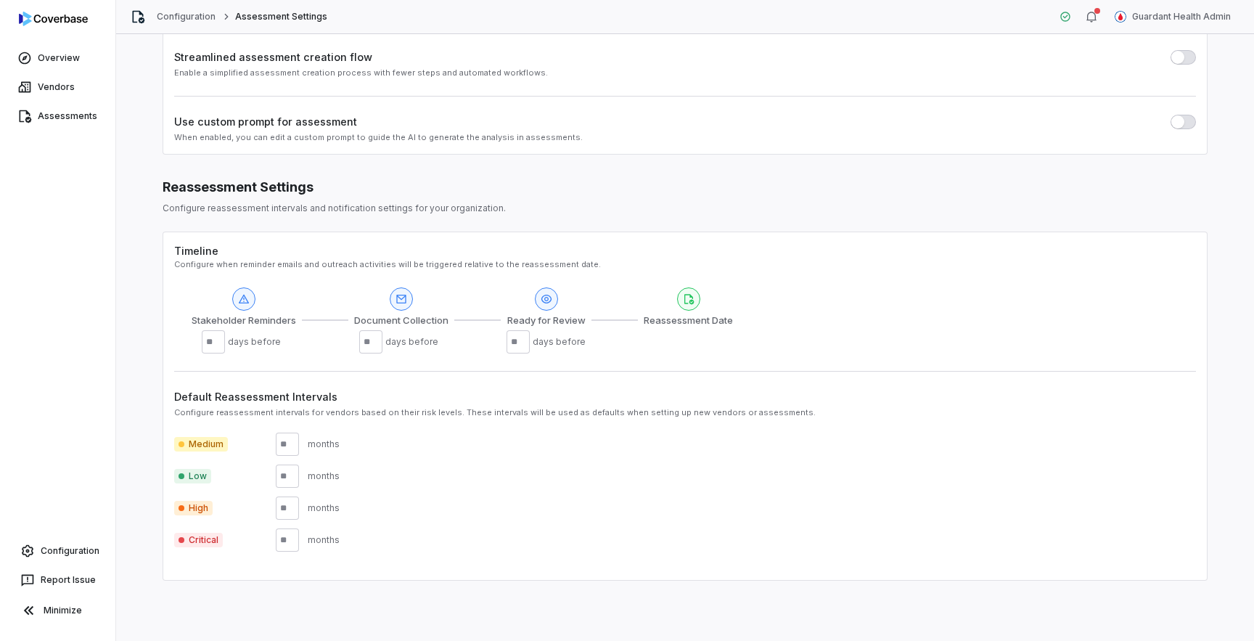
click at [669, 321] on span "Reassessment Date" at bounding box center [687, 320] width 89 height 15
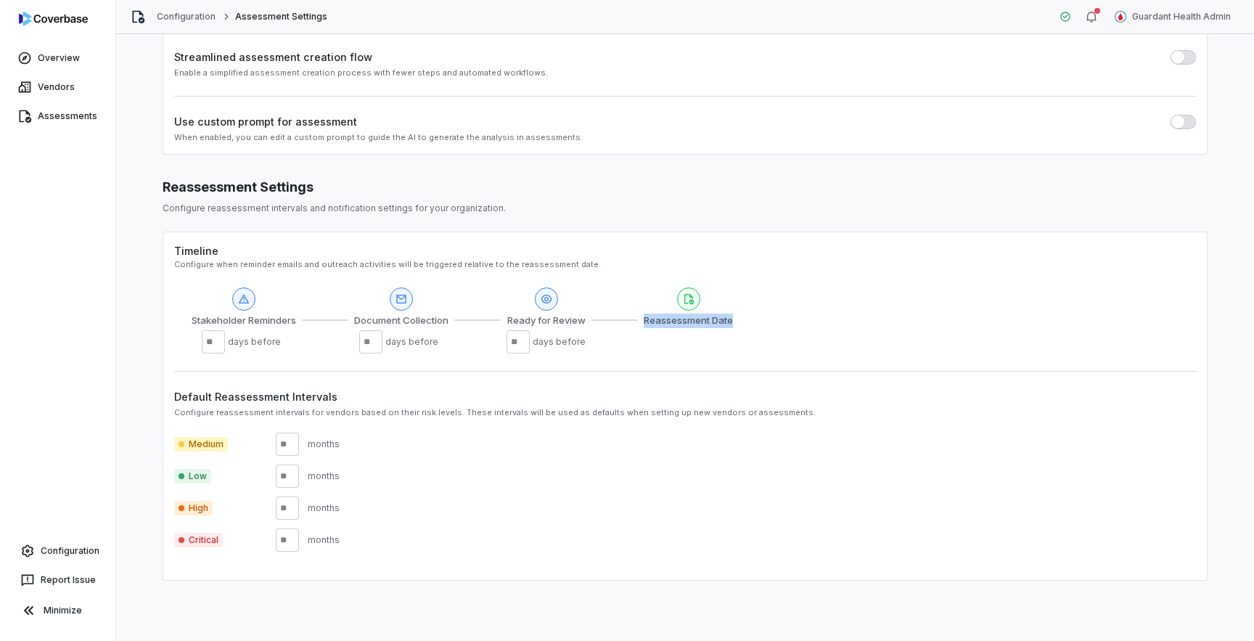
click at [669, 321] on span "Reassessment Date" at bounding box center [687, 320] width 89 height 15
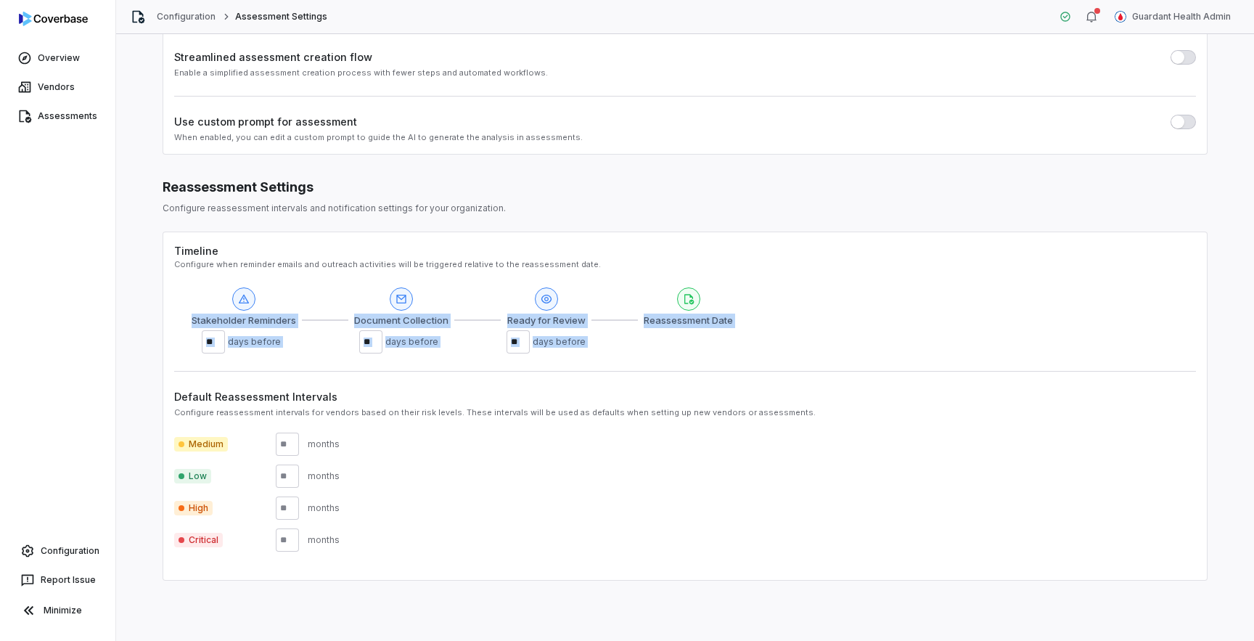
drag, startPoint x: 588, startPoint y: 362, endPoint x: 205, endPoint y: 283, distance: 391.8
click at [205, 283] on div "Timeline Configure when reminder emails and outreach activities will be trigger…" at bounding box center [684, 405] width 1045 height 349
click at [320, 348] on div "Stakeholder Reminders ** days before Document Collection ** days before Ready f…" at bounding box center [462, 320] width 541 height 67
drag, startPoint x: 288, startPoint y: 345, endPoint x: 189, endPoint y: 321, distance: 101.5
click at [189, 321] on div "Timeline Configure when reminder emails and outreach activities will be trigger…" at bounding box center [684, 298] width 1021 height 110
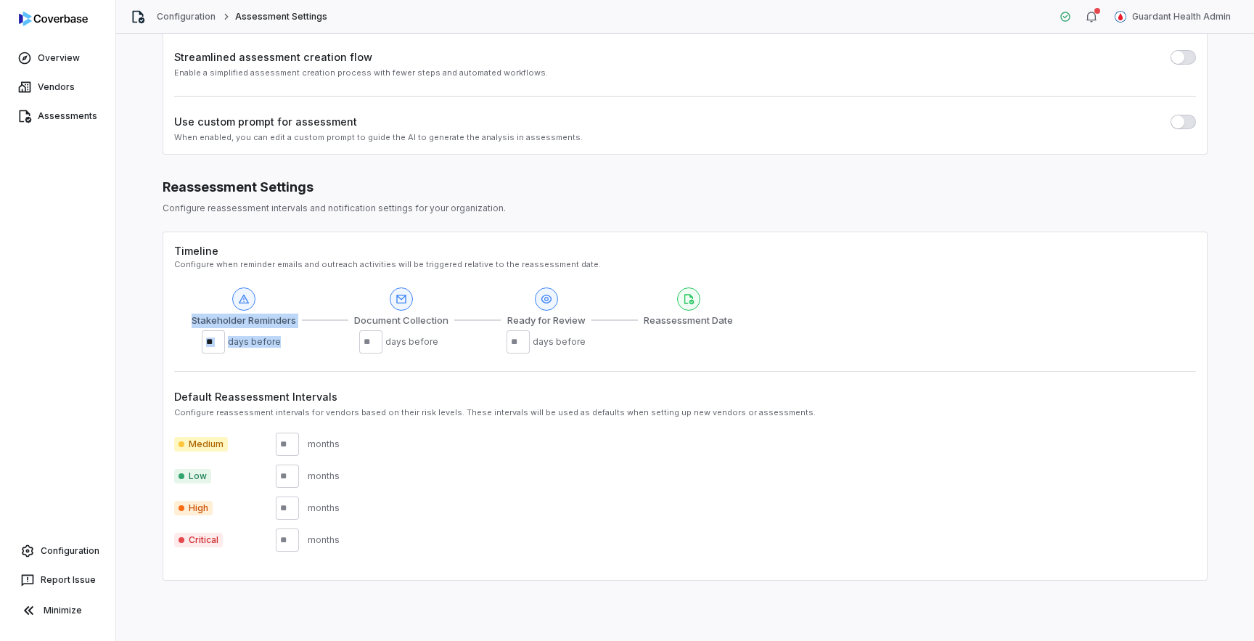
click at [197, 320] on span "Stakeholder Reminders" at bounding box center [244, 320] width 104 height 15
click at [259, 345] on span "days before" at bounding box center [257, 342] width 58 height 12
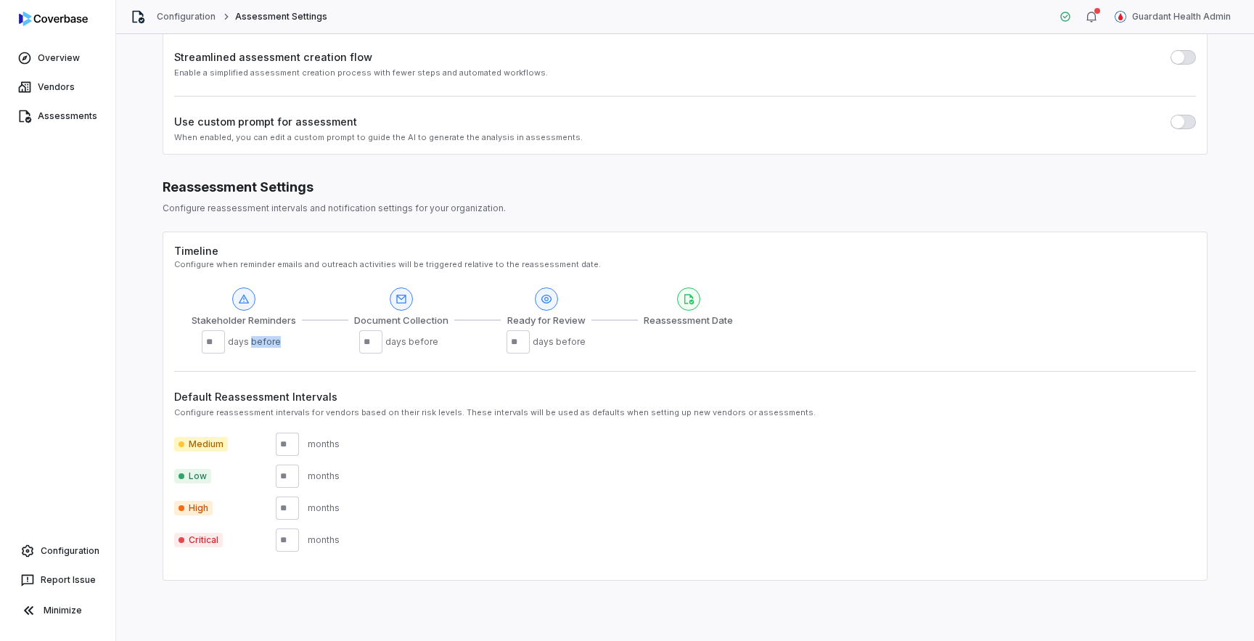
click at [259, 345] on span "days before" at bounding box center [257, 342] width 58 height 12
click at [366, 320] on span "Document Collection" at bounding box center [401, 320] width 94 height 15
drag, startPoint x: 273, startPoint y: 353, endPoint x: 186, endPoint y: 321, distance: 93.0
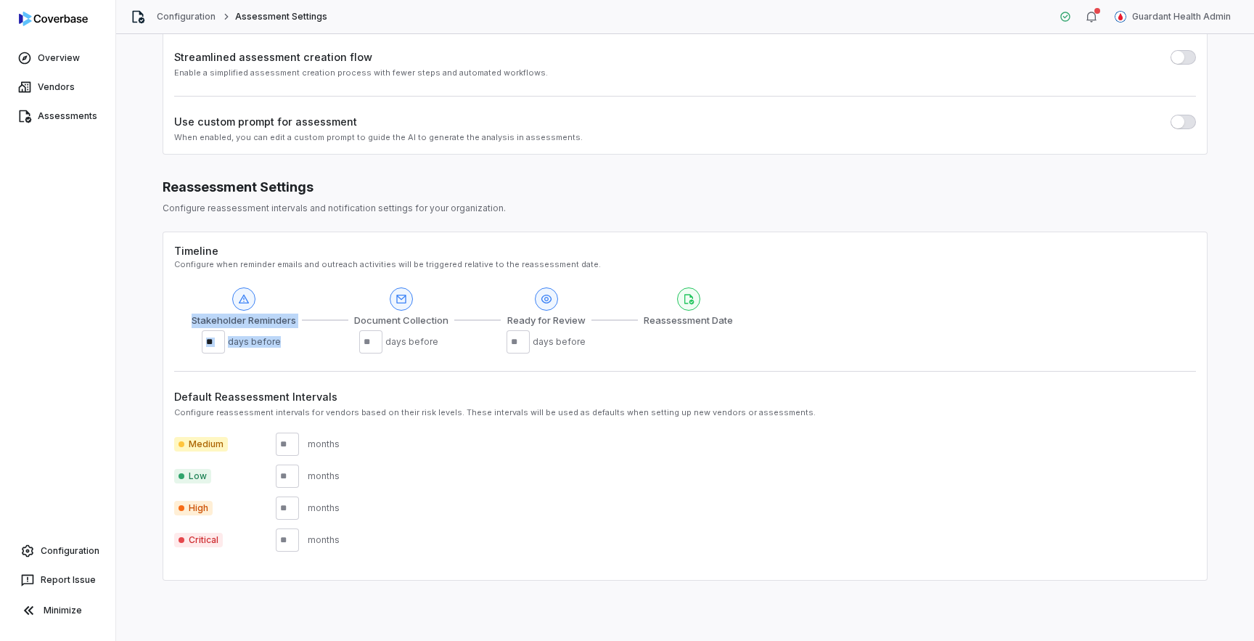
click at [186, 321] on div "Timeline Configure when reminder emails and outreach activities will be trigger…" at bounding box center [684, 405] width 1045 height 349
drag, startPoint x: 350, startPoint y: 317, endPoint x: 457, endPoint y: 366, distance: 117.2
click at [457, 366] on div "Timeline Configure when reminder emails and outreach activities will be trigger…" at bounding box center [684, 405] width 1045 height 349
drag, startPoint x: 512, startPoint y: 321, endPoint x: 583, endPoint y: 346, distance: 75.5
click at [583, 346] on div "Ready for Review ** days before" at bounding box center [545, 320] width 79 height 67
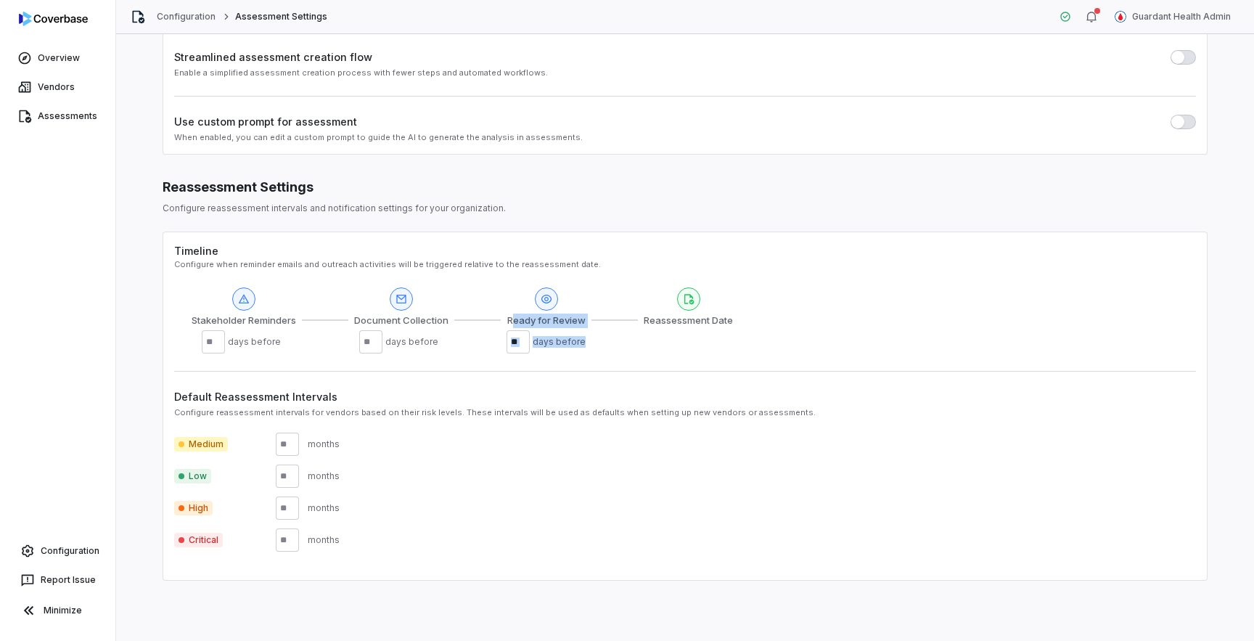
click at [583, 346] on div "Ready for Review ** days before" at bounding box center [545, 320] width 79 height 67
drag, startPoint x: 596, startPoint y: 345, endPoint x: 171, endPoint y: 318, distance: 425.2
click at [171, 318] on div "Timeline Configure when reminder emails and outreach activities will be trigger…" at bounding box center [684, 405] width 1045 height 349
click at [295, 350] on div "Stakeholder Reminders ** days before" at bounding box center [244, 320] width 104 height 67
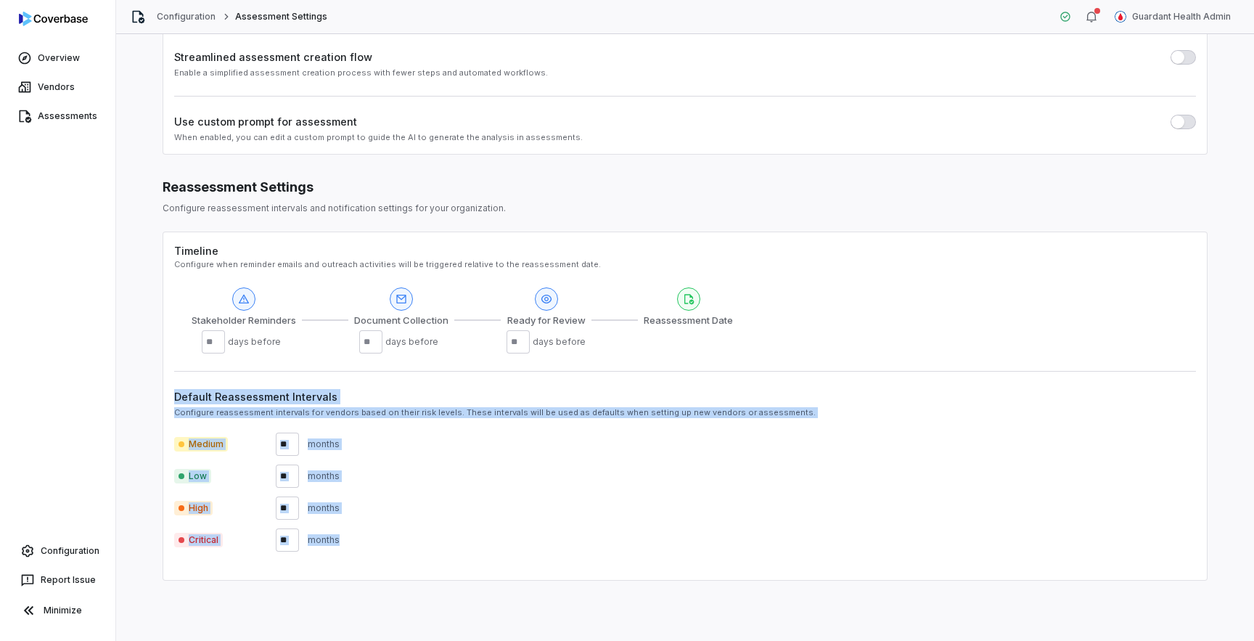
drag, startPoint x: 376, startPoint y: 546, endPoint x: 123, endPoint y: 398, distance: 294.2
click at [123, 398] on div "Assessment Settings Configure assessment workflow and approval requirements for…" at bounding box center [684, 337] width 1137 height 606
click at [371, 556] on div "Default Reassessment Intervals Configure reassessment intervals for vendors bas…" at bounding box center [684, 470] width 1021 height 198
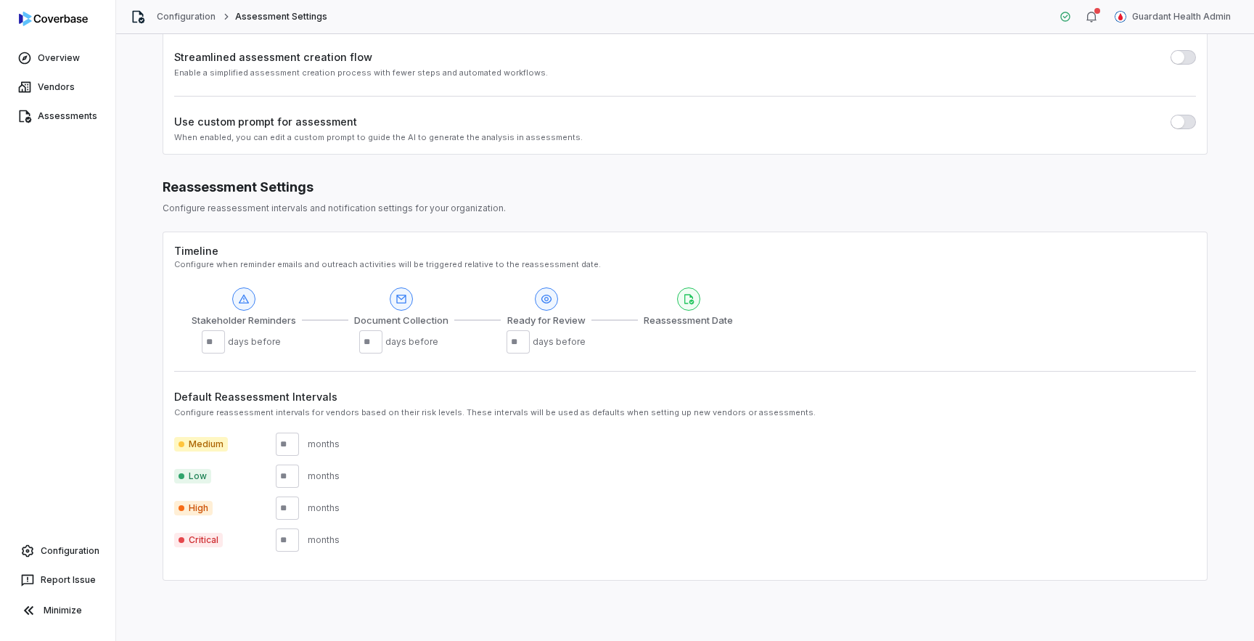
click at [371, 556] on div "Default Reassessment Intervals Configure reassessment intervals for vendors bas…" at bounding box center [684, 470] width 1021 height 198
click at [361, 580] on div "Assessment Settings Configure assessment workflow and approval requirements for…" at bounding box center [684, 227] width 1103 height 736
drag, startPoint x: 169, startPoint y: 446, endPoint x: 369, endPoint y: 559, distance: 230.0
click at [369, 559] on div "Timeline Configure when reminder emails and outreach activities will be trigger…" at bounding box center [684, 405] width 1045 height 349
click at [369, 559] on div "Default Reassessment Intervals Configure reassessment intervals for vendors bas…" at bounding box center [684, 470] width 1021 height 198
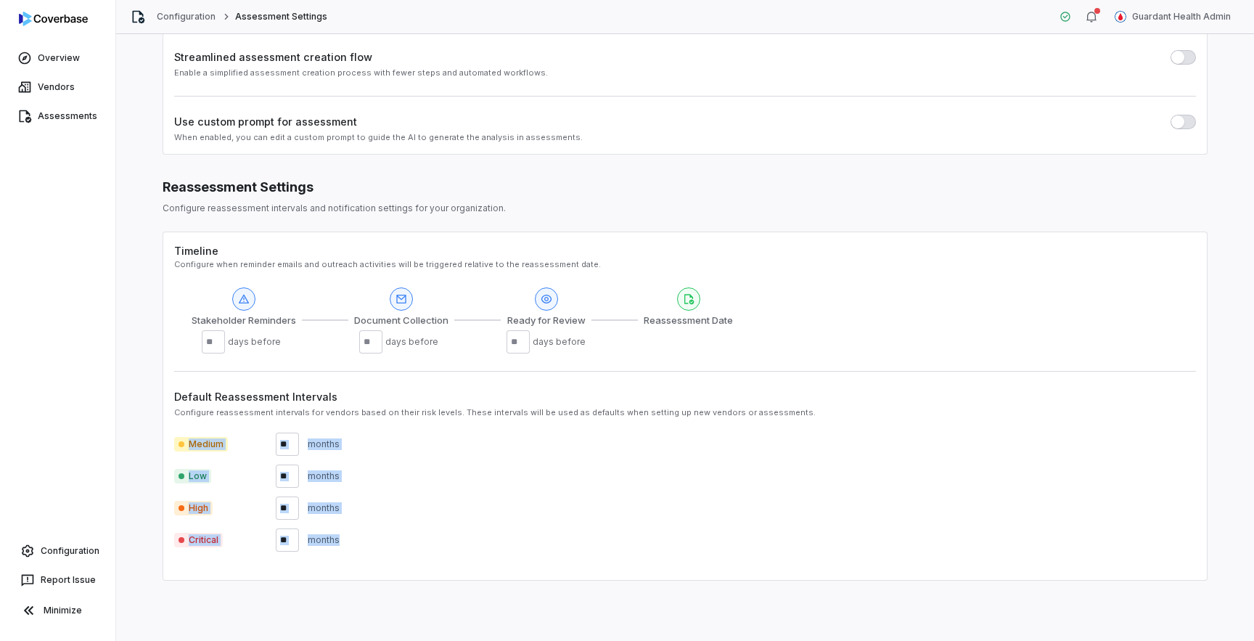
drag, startPoint x: 369, startPoint y: 559, endPoint x: 181, endPoint y: 421, distance: 233.6
click at [181, 421] on div "Default Reassessment Intervals Configure reassessment intervals for vendors bas…" at bounding box center [684, 470] width 1021 height 198
click at [272, 575] on div "Timeline Configure when reminder emails and outreach activities will be trigger…" at bounding box center [684, 405] width 1045 height 349
click at [66, 127] on link "Assessments" at bounding box center [58, 116] width 110 height 26
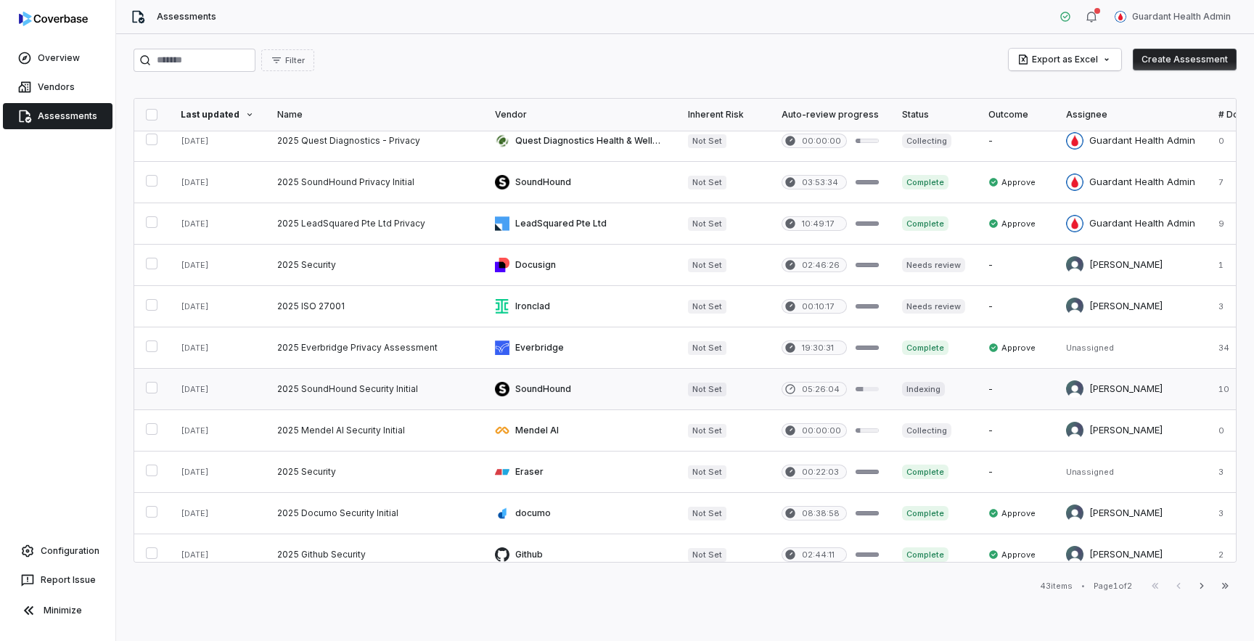
scroll to position [320, 0]
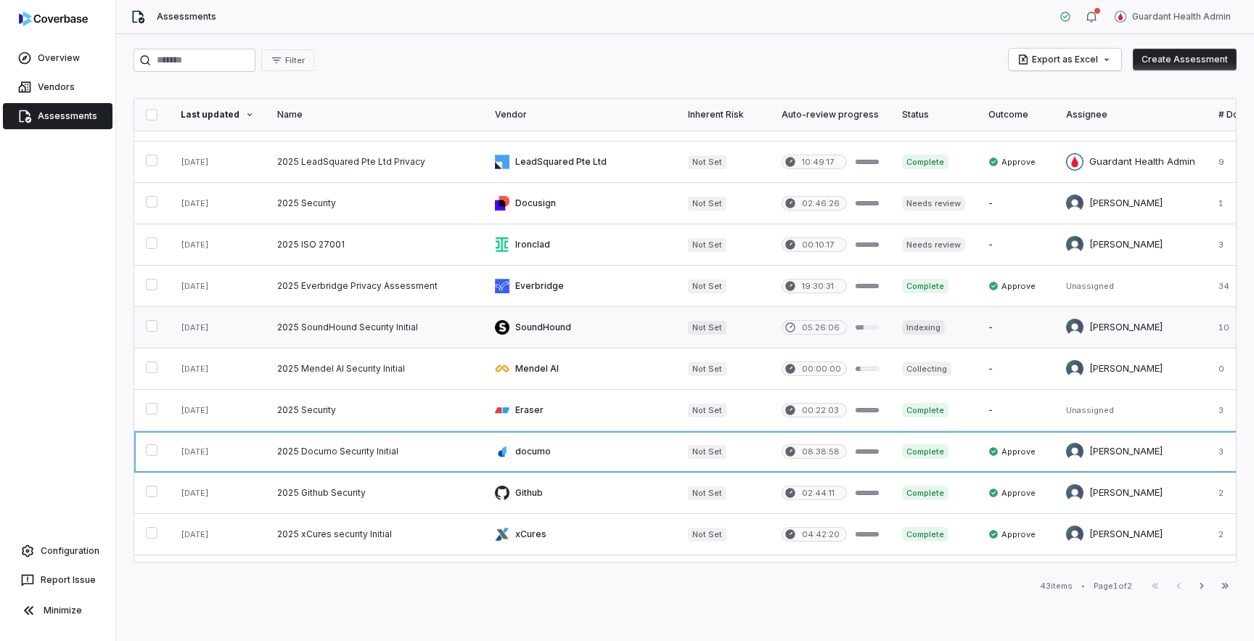
click at [386, 466] on link at bounding box center [374, 451] width 218 height 41
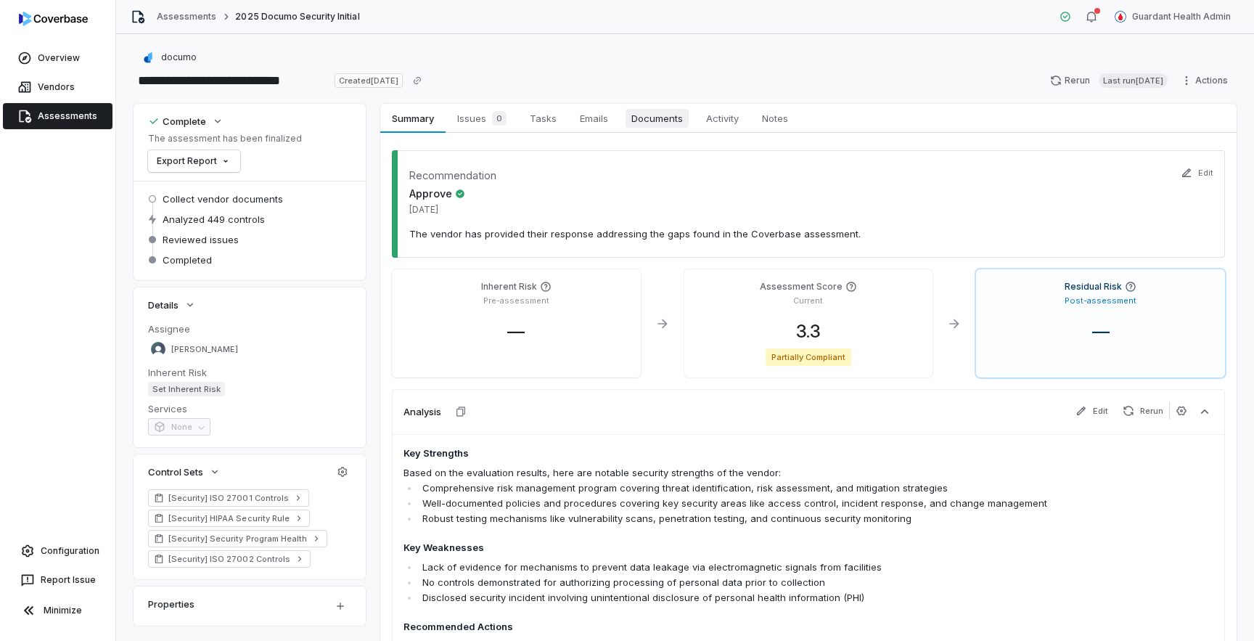
click at [652, 126] on span "Documents" at bounding box center [656, 118] width 63 height 19
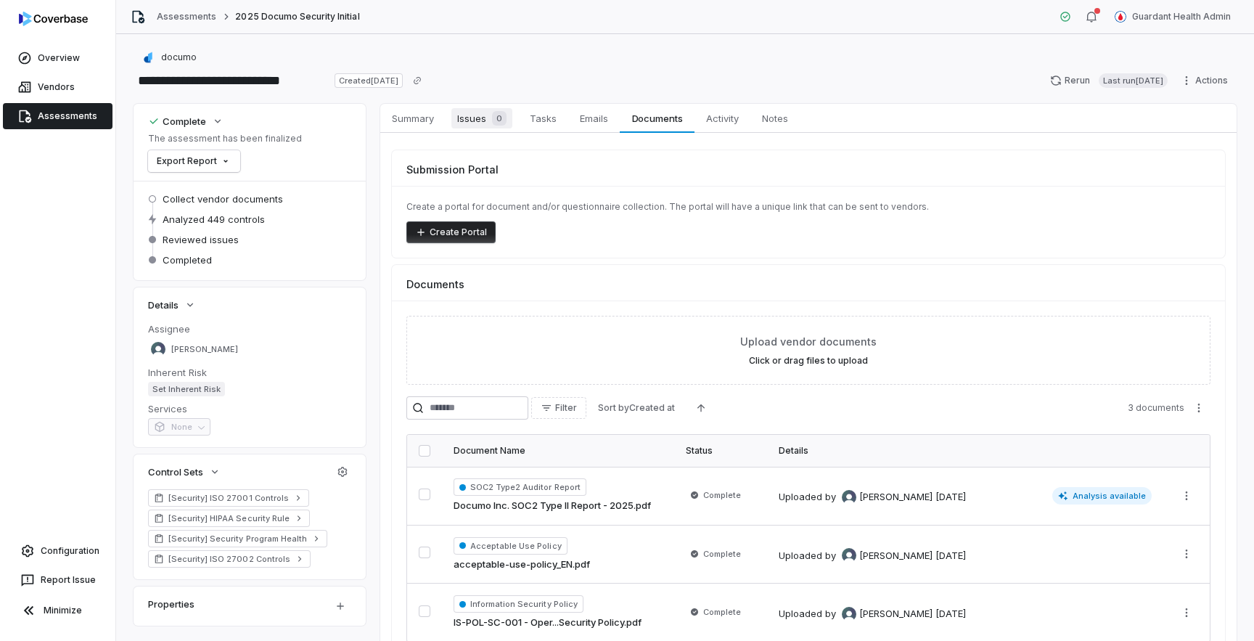
click at [468, 121] on span "Issues 0" at bounding box center [481, 118] width 61 height 20
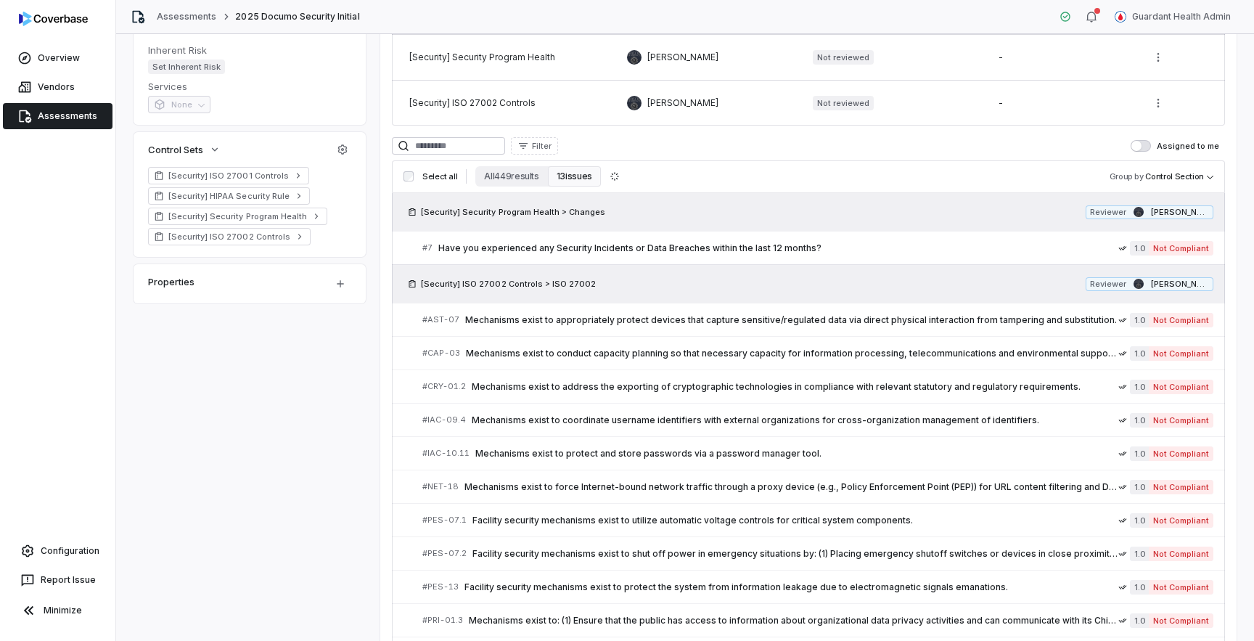
scroll to position [211, 0]
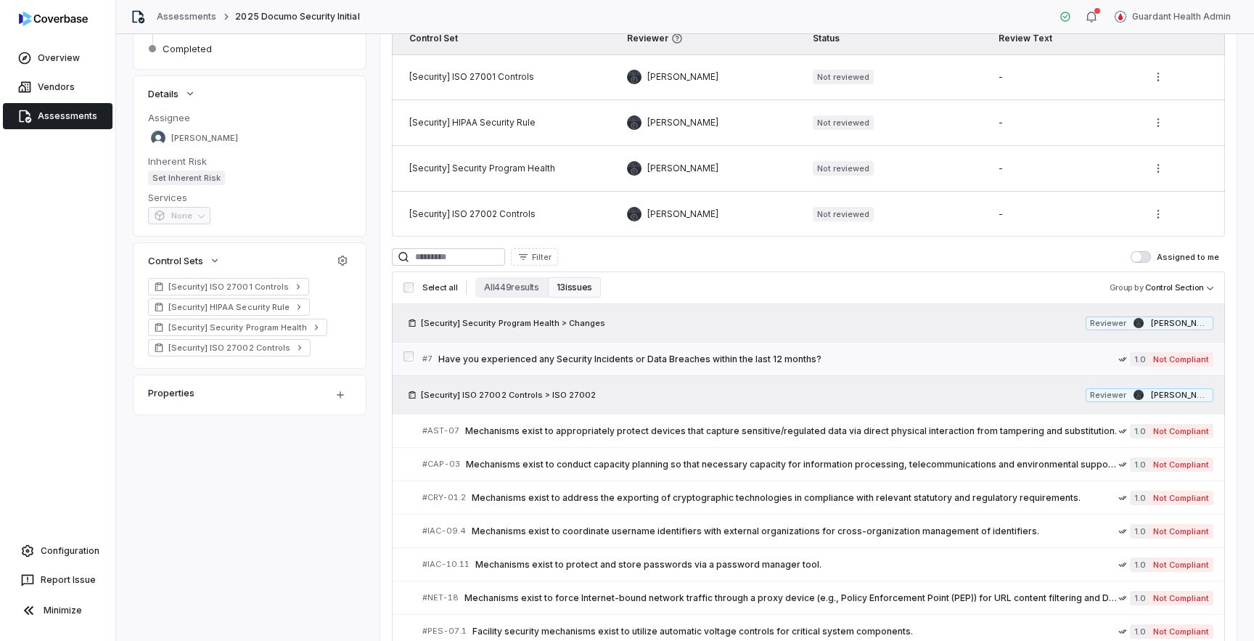
click at [686, 363] on span "Have you experienced any Security Incidents or Data Breaches within the last 12…" at bounding box center [778, 359] width 680 height 12
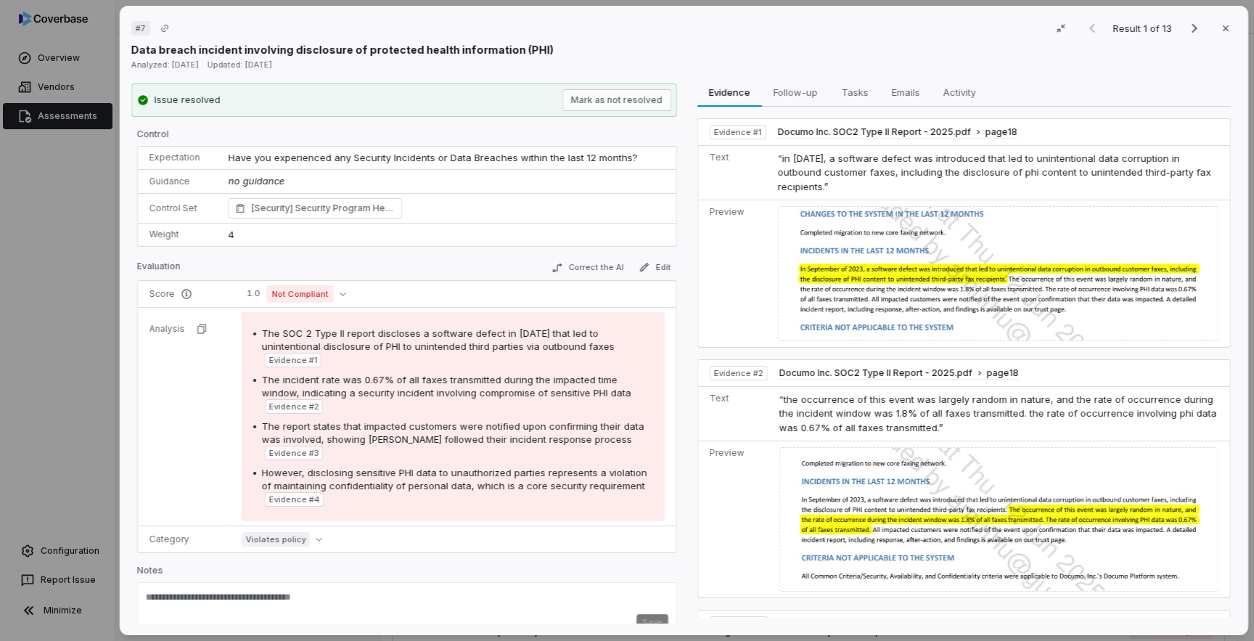
click at [424, 152] on span "Have you experienced any Security Incidents or Data Breaches within the last 12…" at bounding box center [432, 158] width 409 height 12
click at [429, 350] on span "The SOC 2 Type II report discloses a software defect in September 2023 that led…" at bounding box center [438, 339] width 353 height 25
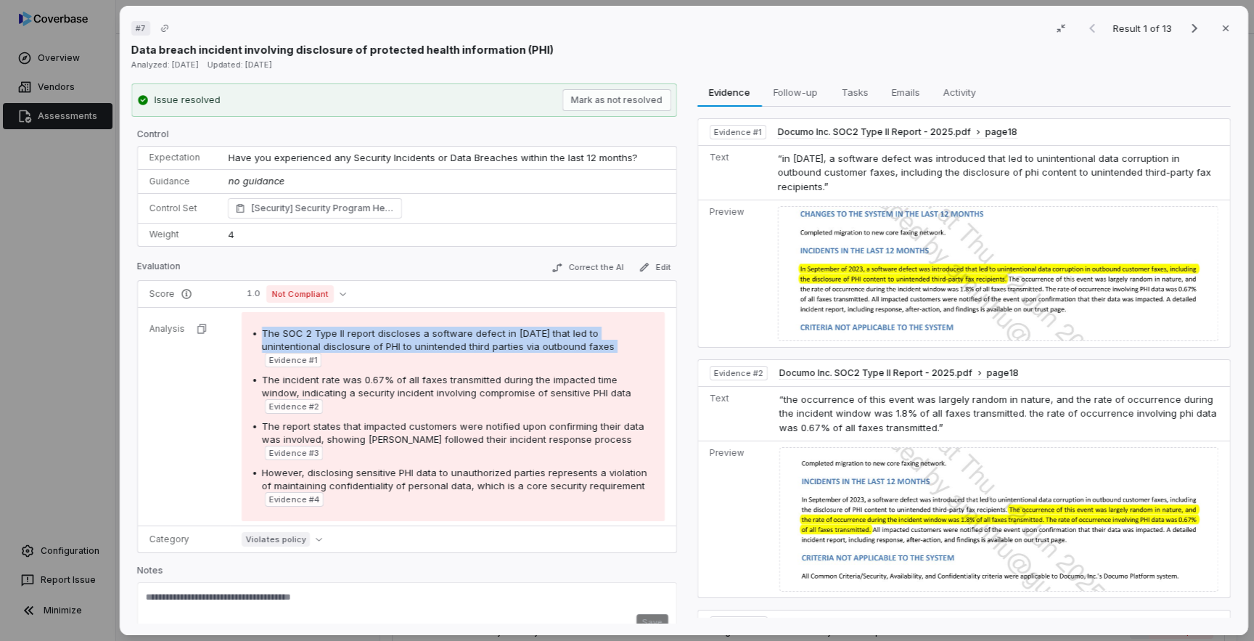
click at [429, 350] on span "The SOC 2 Type II report discloses a software defect in September 2023 that led…" at bounding box center [438, 339] width 353 height 25
click at [431, 337] on span "The SOC 2 Type II report discloses a software defect in September 2023 that led…" at bounding box center [438, 339] width 353 height 25
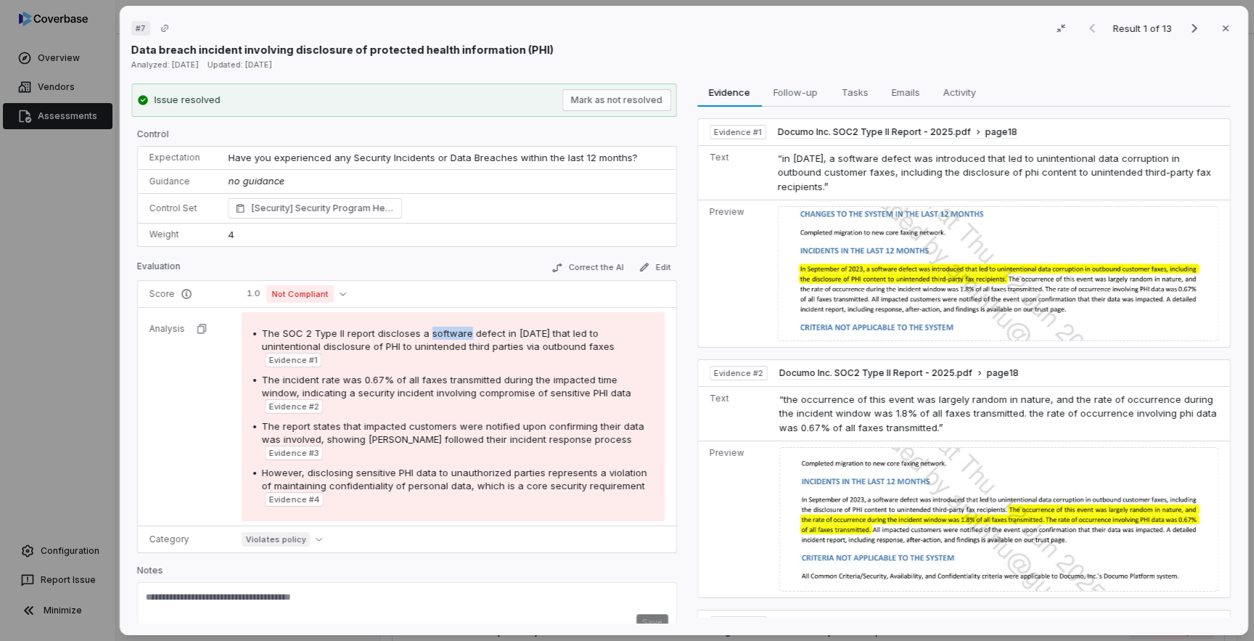
click at [431, 337] on span "The SOC 2 Type II report discloses a software defect in September 2023 that led…" at bounding box center [438, 339] width 353 height 25
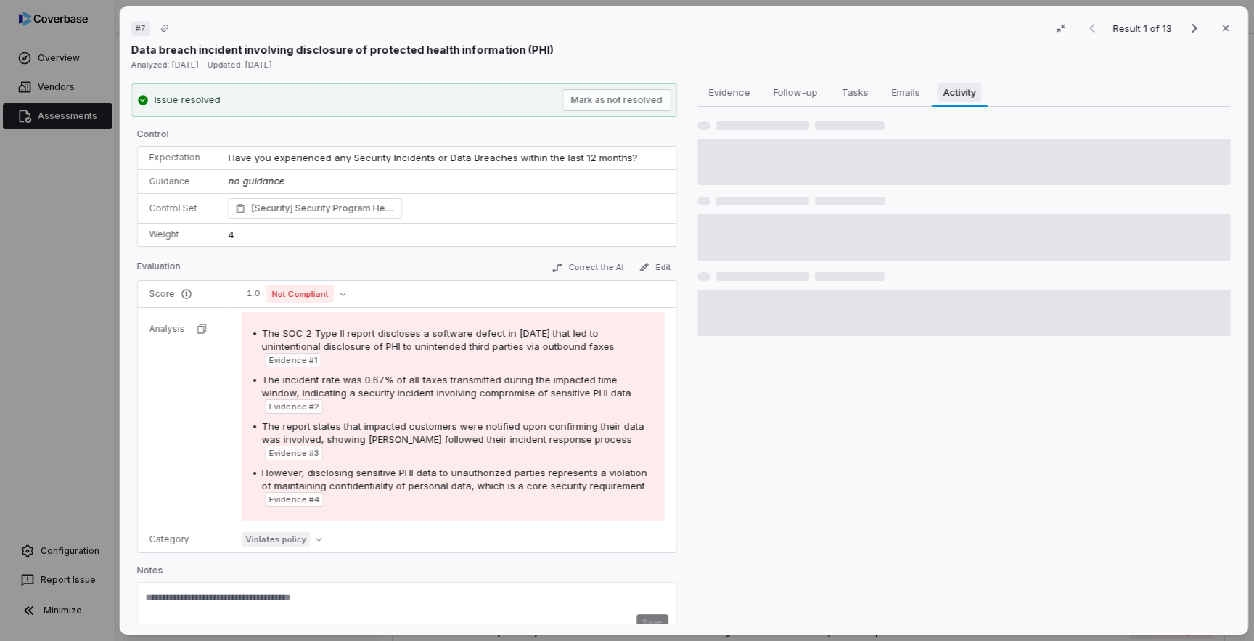
click at [958, 91] on span "Activity" at bounding box center [959, 92] width 44 height 19
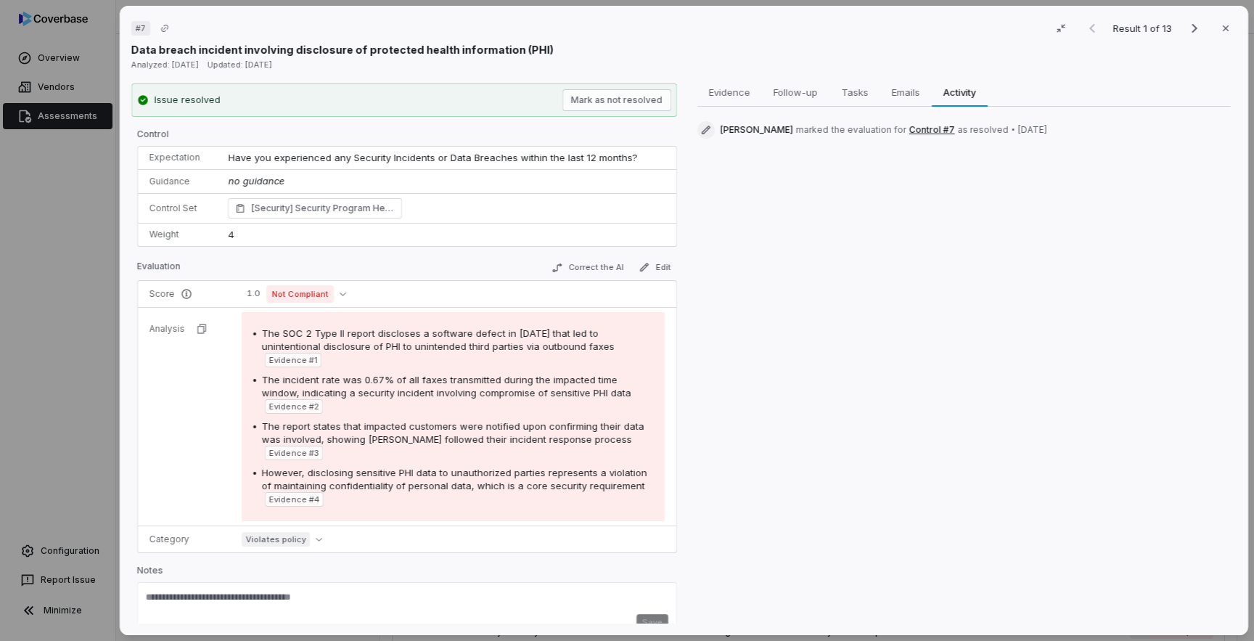
click at [754, 133] on span "Arun Muthu" at bounding box center [756, 130] width 73 height 12
click at [1193, 32] on icon "Next result" at bounding box center [1194, 28] width 6 height 9
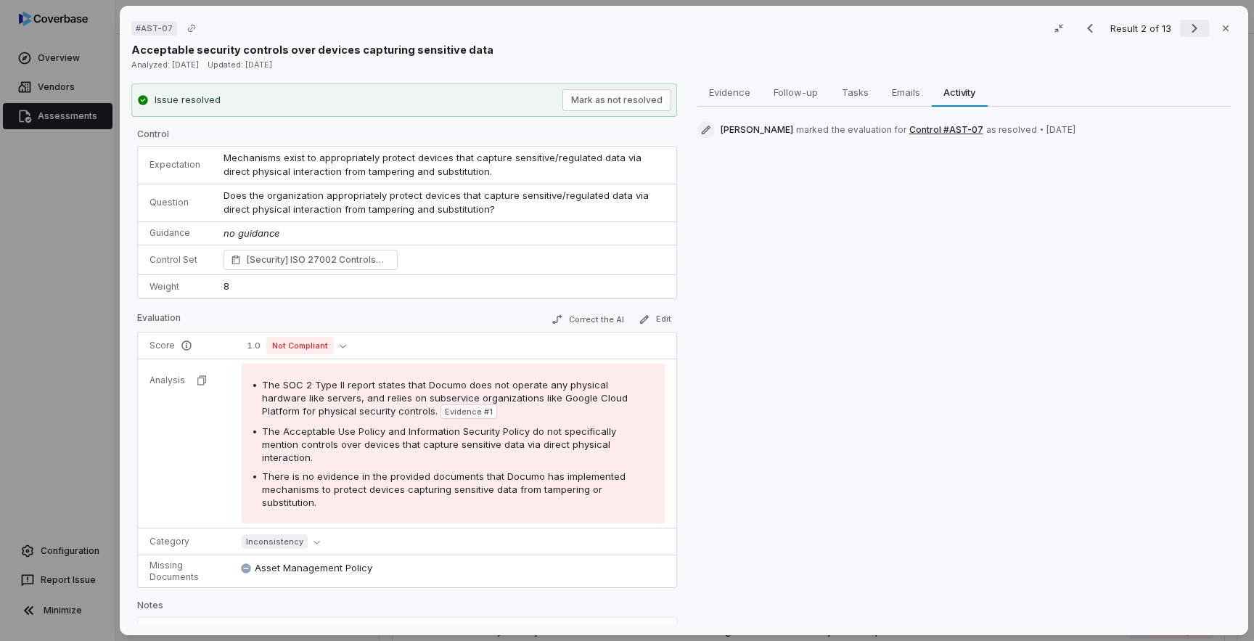
click at [1198, 30] on icon "Next result" at bounding box center [1193, 28] width 17 height 17
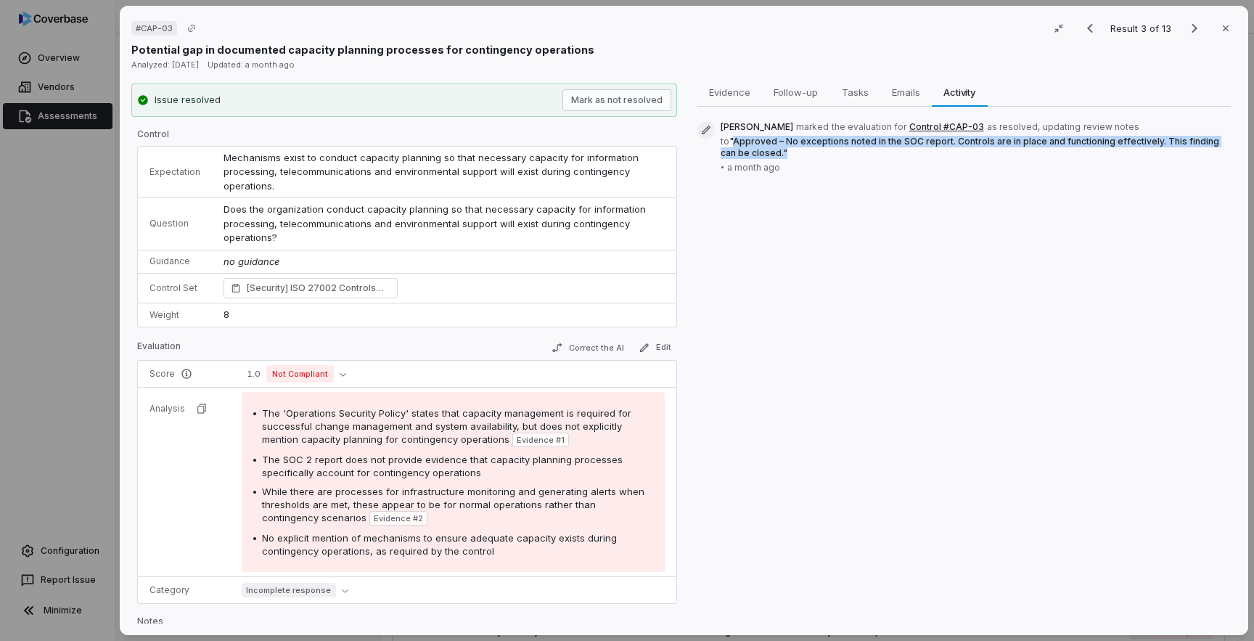
drag, startPoint x: 780, startPoint y: 156, endPoint x: 736, endPoint y: 146, distance: 44.7
click at [736, 146] on span "to " Approved – No exceptions noted in the SOC report. Controls are in place an…" at bounding box center [975, 147] width 511 height 23
click at [941, 139] on span "" Approved – No exceptions noted in the SOC report. Controls are in place and f…" at bounding box center [969, 147] width 498 height 22
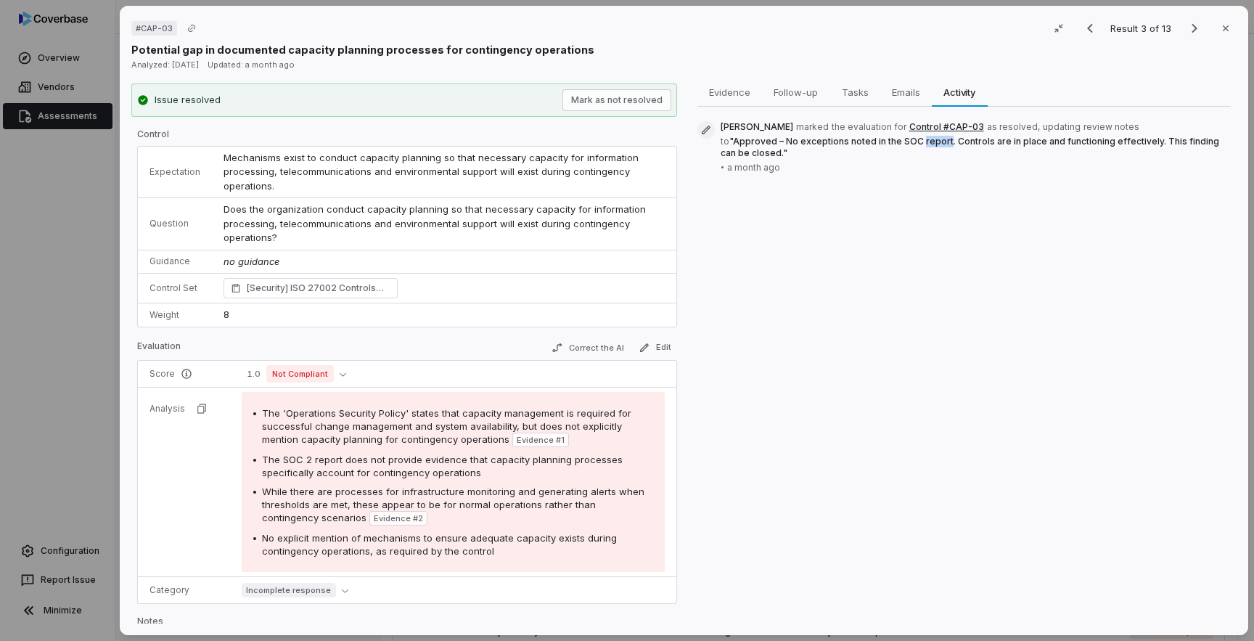
click at [941, 139] on span "" Approved – No exceptions noted in the SOC report. Controls are in place and f…" at bounding box center [969, 147] width 498 height 22
click at [1187, 25] on icon "Next result" at bounding box center [1193, 28] width 17 height 17
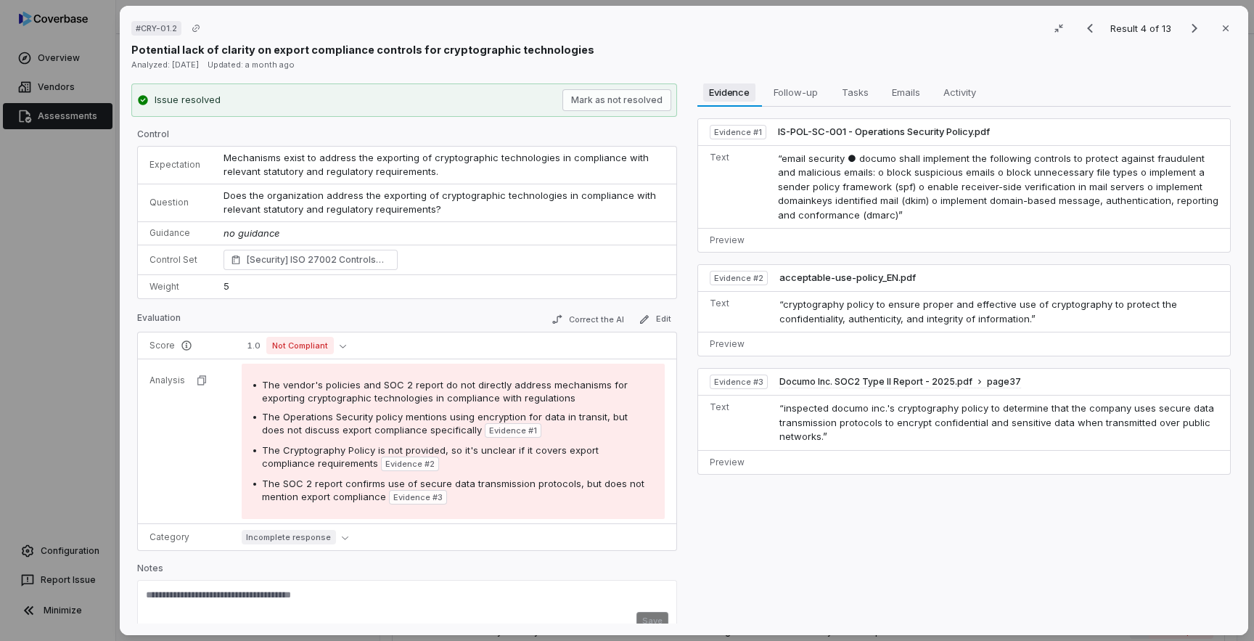
click at [736, 102] on button "Evidence Evidence" at bounding box center [728, 92] width 65 height 29
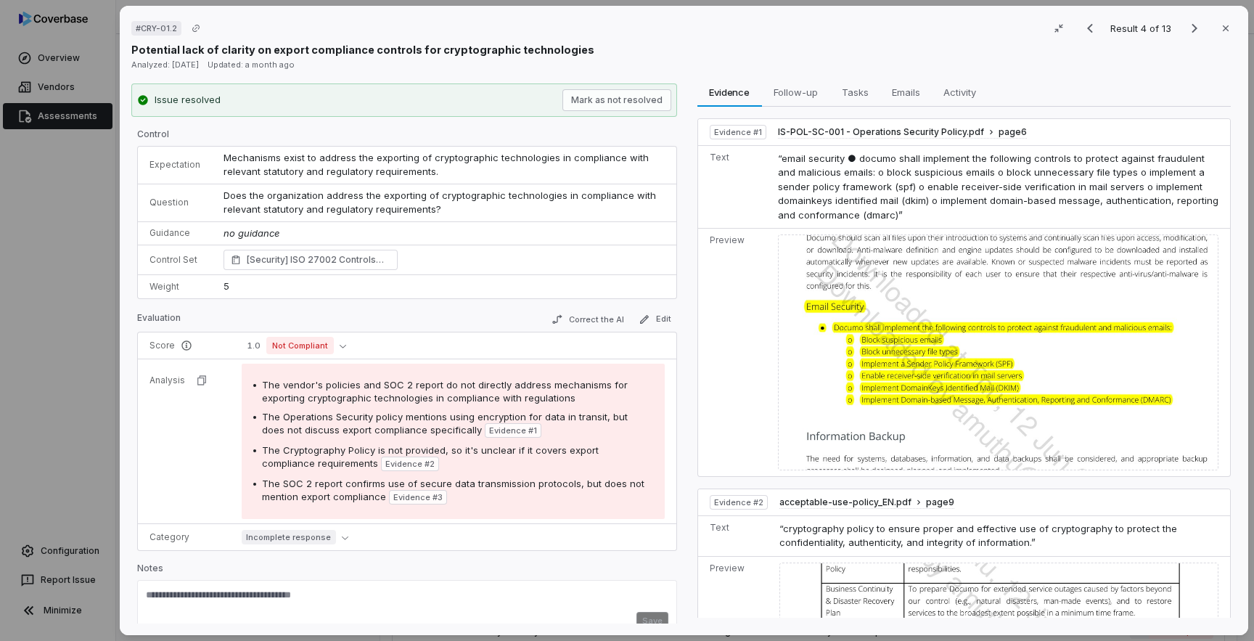
click at [454, 175] on td "Mechanisms exist to address the exporting of cryptographic technologies in comp…" at bounding box center [444, 166] width 464 height 38
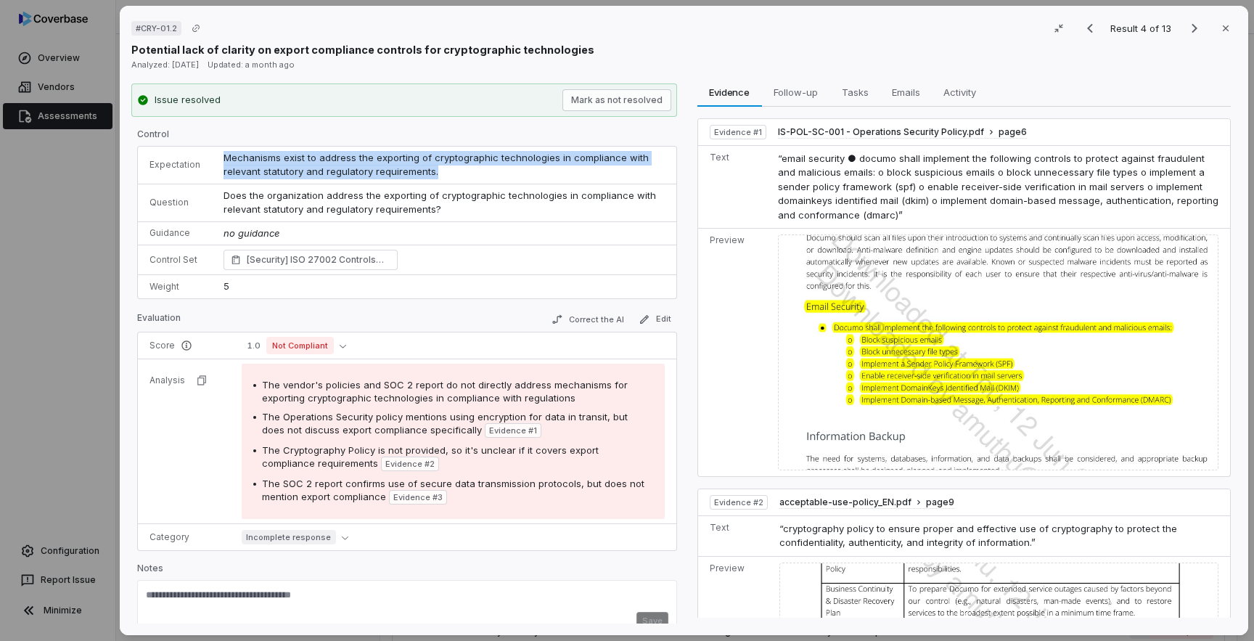
click at [454, 175] on td "Mechanisms exist to address the exporting of cryptographic technologies in comp…" at bounding box center [444, 166] width 464 height 38
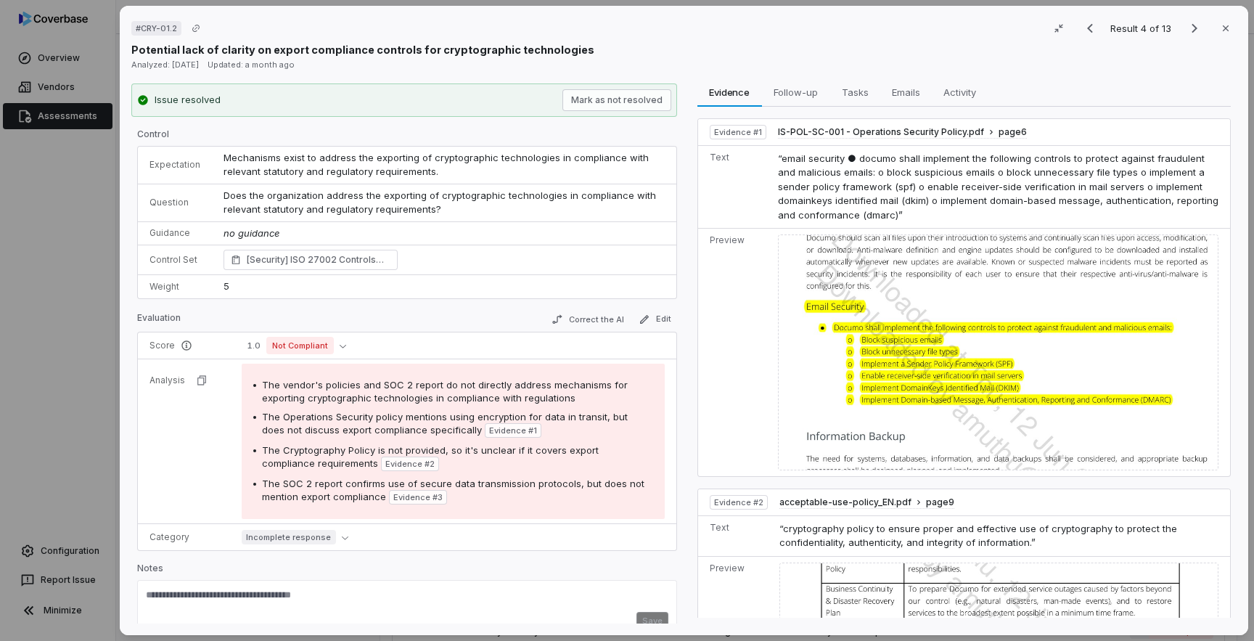
click at [561, 452] on span "The Cryptography Policy is not provided, so it's unclear if it covers export co…" at bounding box center [430, 456] width 337 height 25
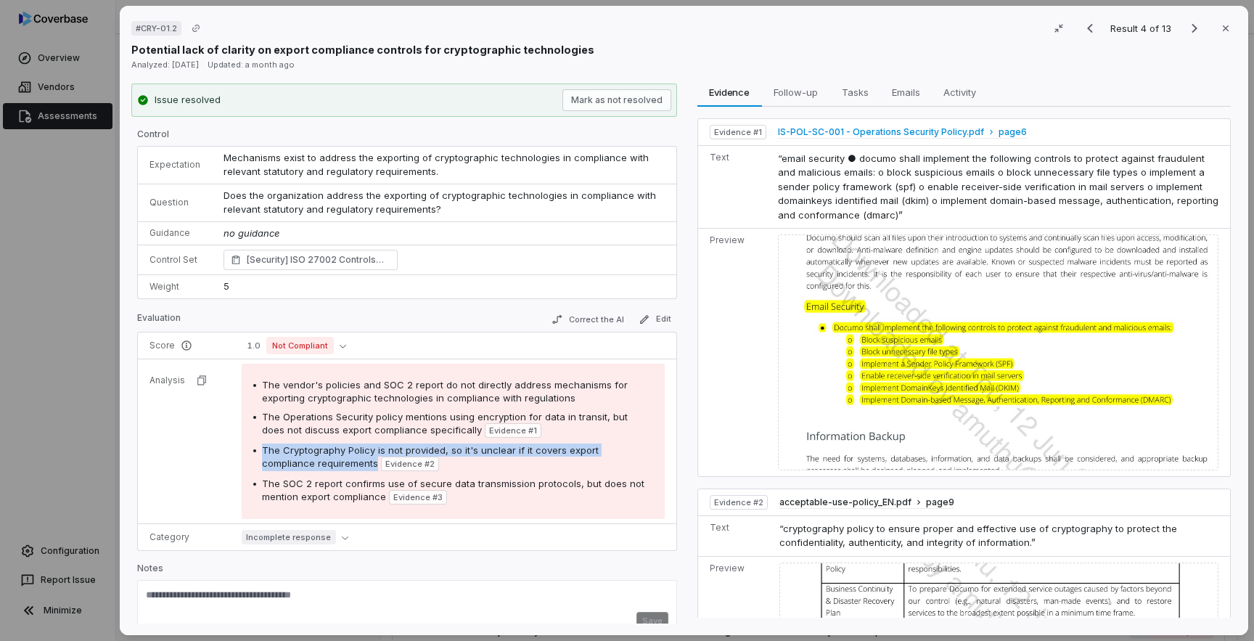
click at [900, 137] on span "IS-POL-SC-001 - Operations Security Policy.pdf" at bounding box center [881, 132] width 206 height 12
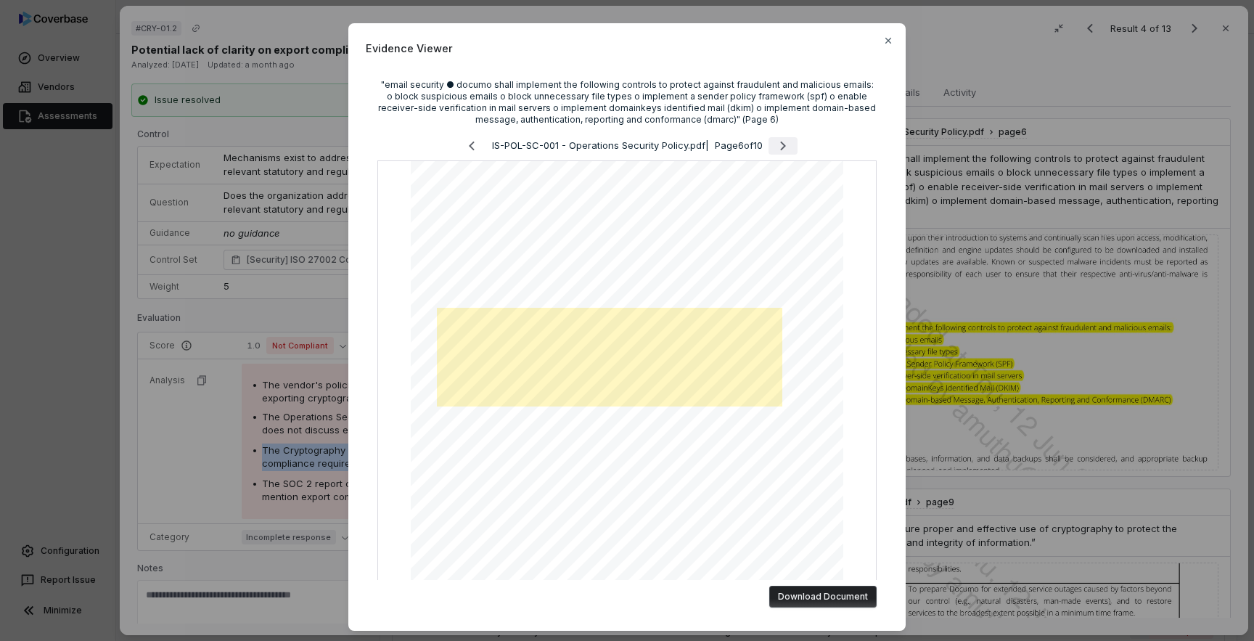
click at [785, 147] on icon "Next page" at bounding box center [782, 145] width 17 height 17
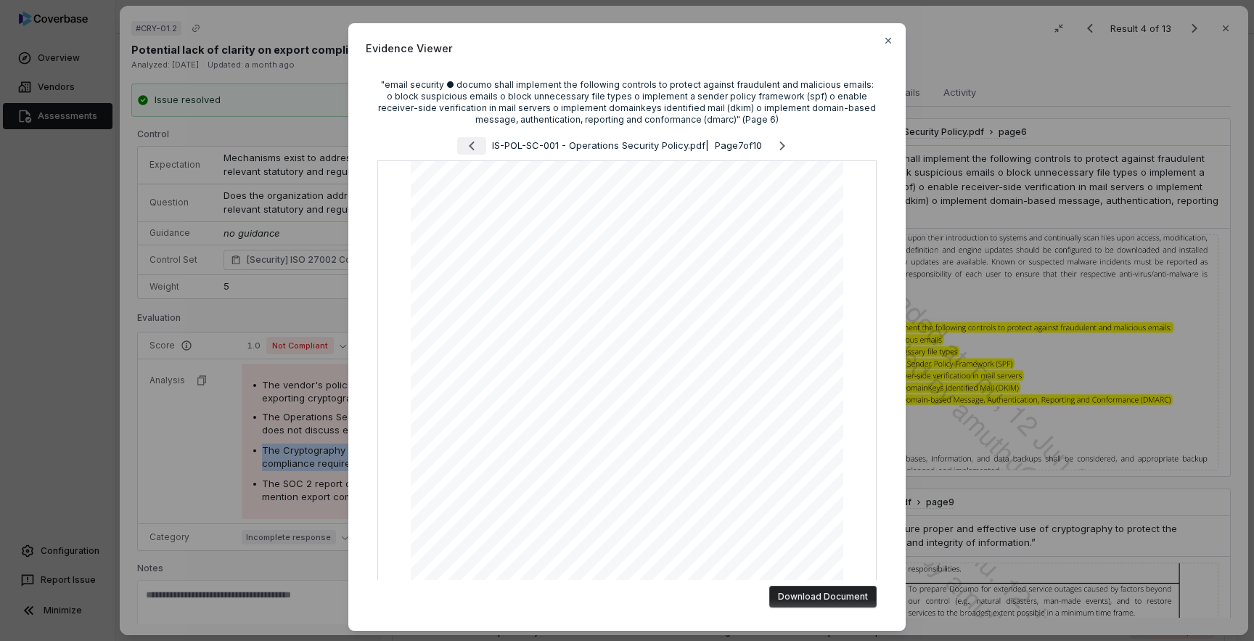
click at [469, 147] on icon "Previous page" at bounding box center [472, 145] width 6 height 9
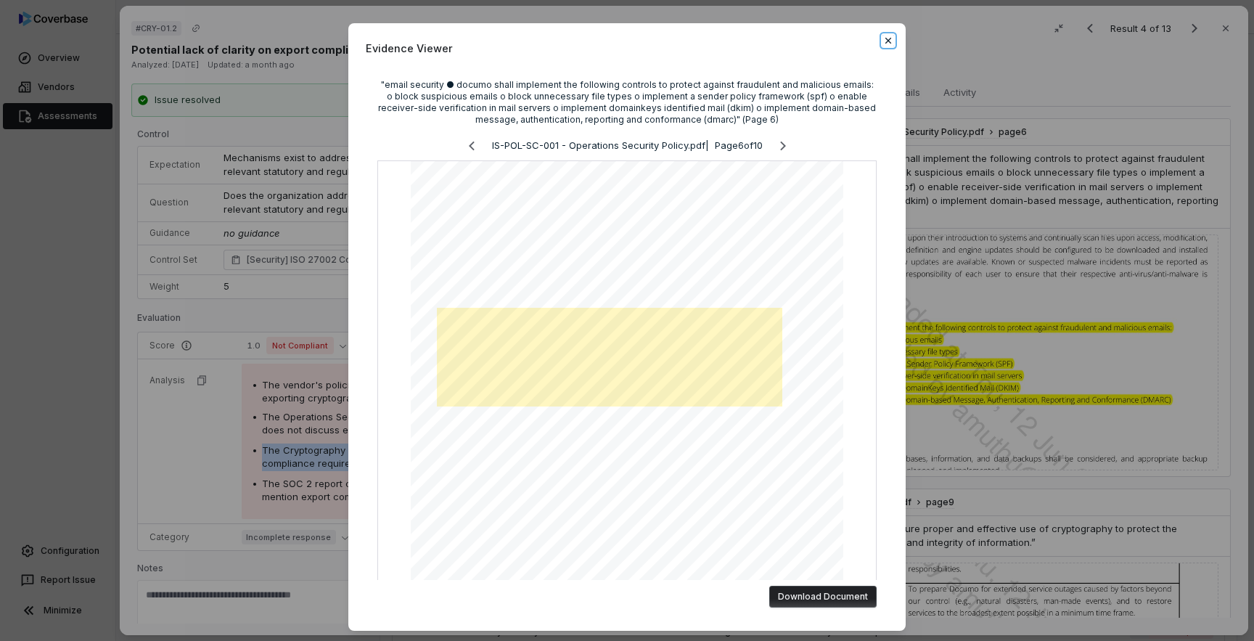
click at [888, 42] on icon "button" at bounding box center [888, 41] width 12 height 12
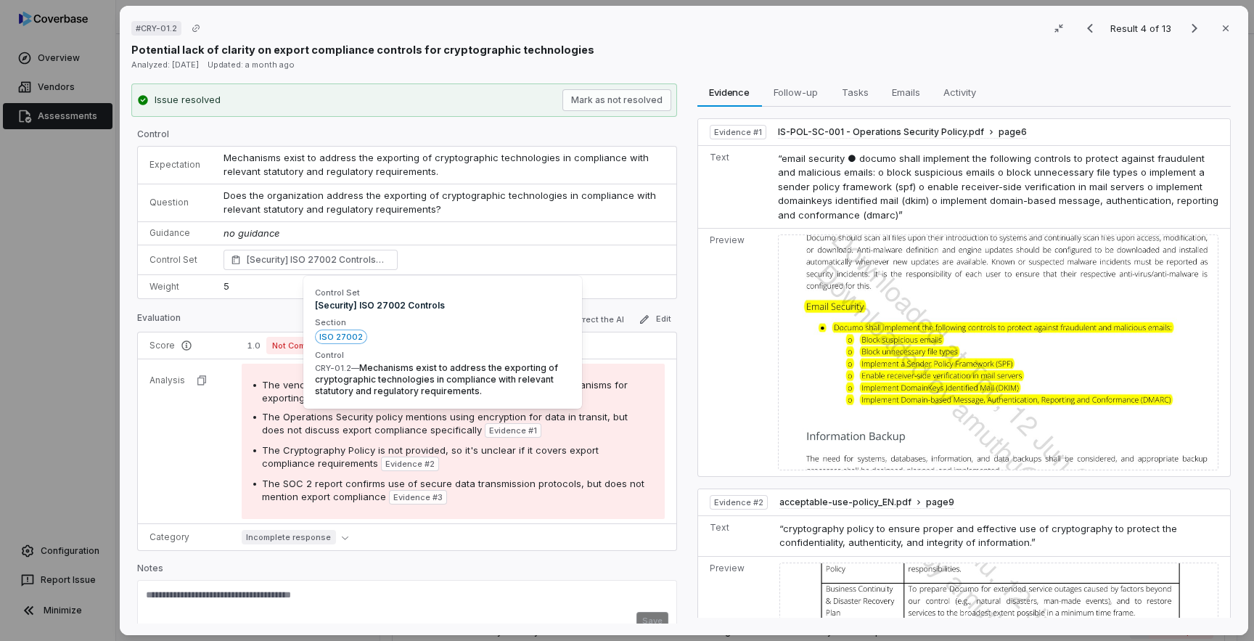
click at [41, 258] on div "# CRY-01.2 Result 4 of 13 Close Potential lack of clarity on export compliance …" at bounding box center [627, 320] width 1254 height 641
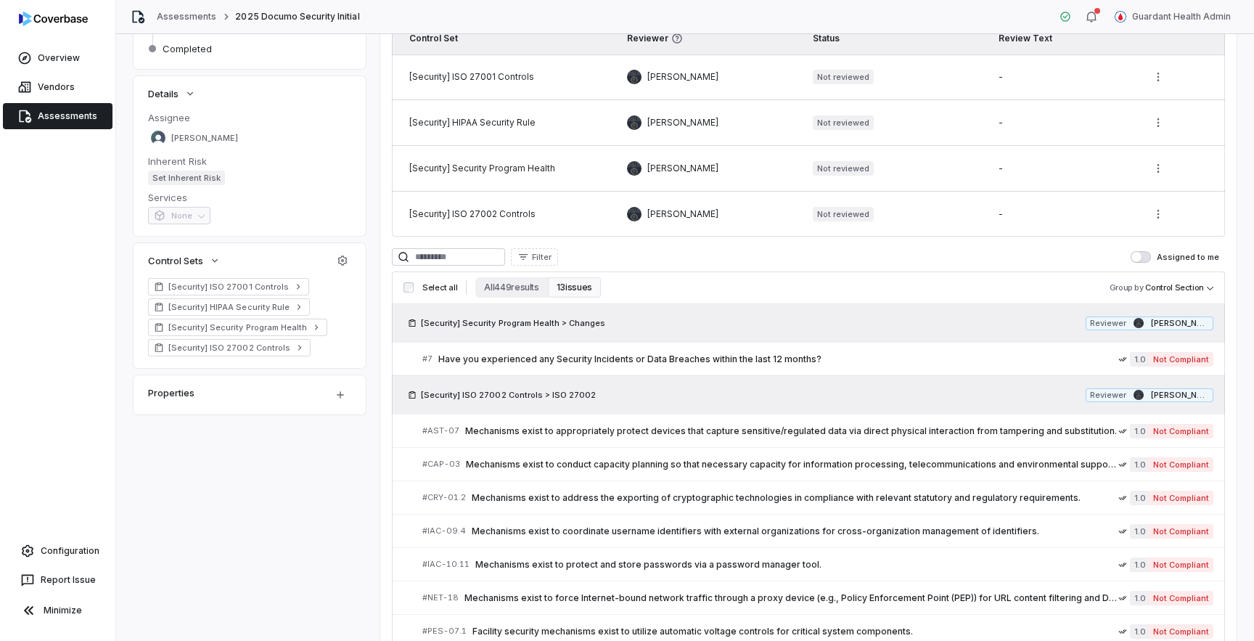
click at [78, 120] on link "Assessments" at bounding box center [58, 116] width 110 height 26
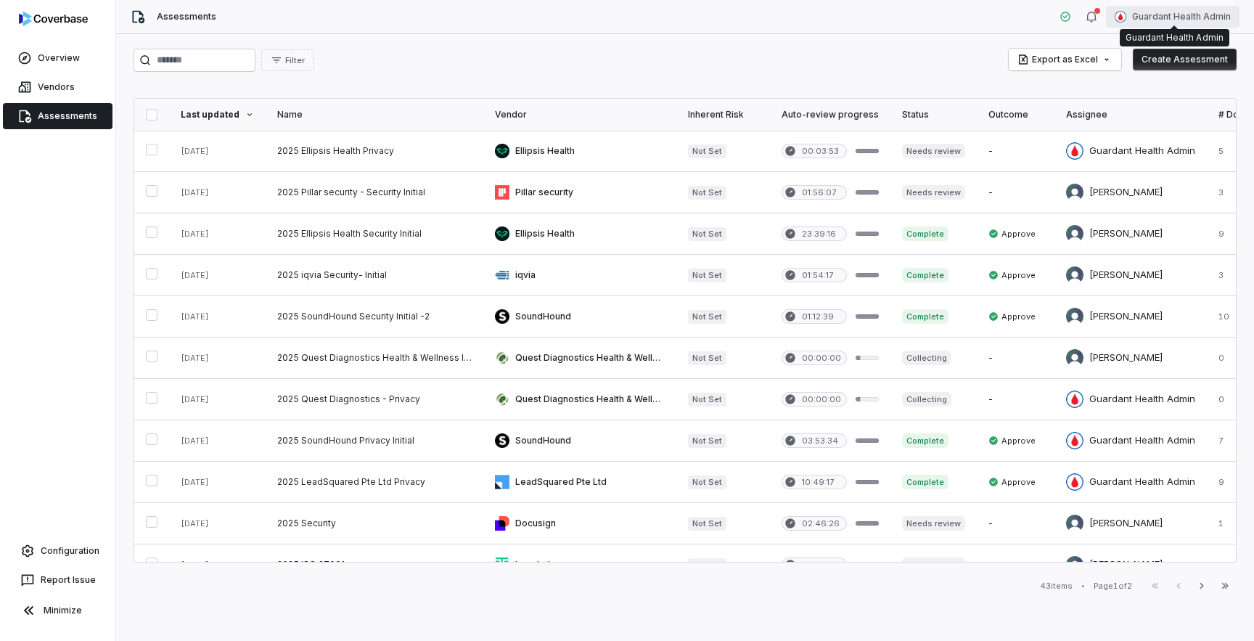
click at [1176, 16] on html "Overview Vendors Assessments Configuration Report Issue Minimize Assessments Gu…" at bounding box center [627, 320] width 1254 height 641
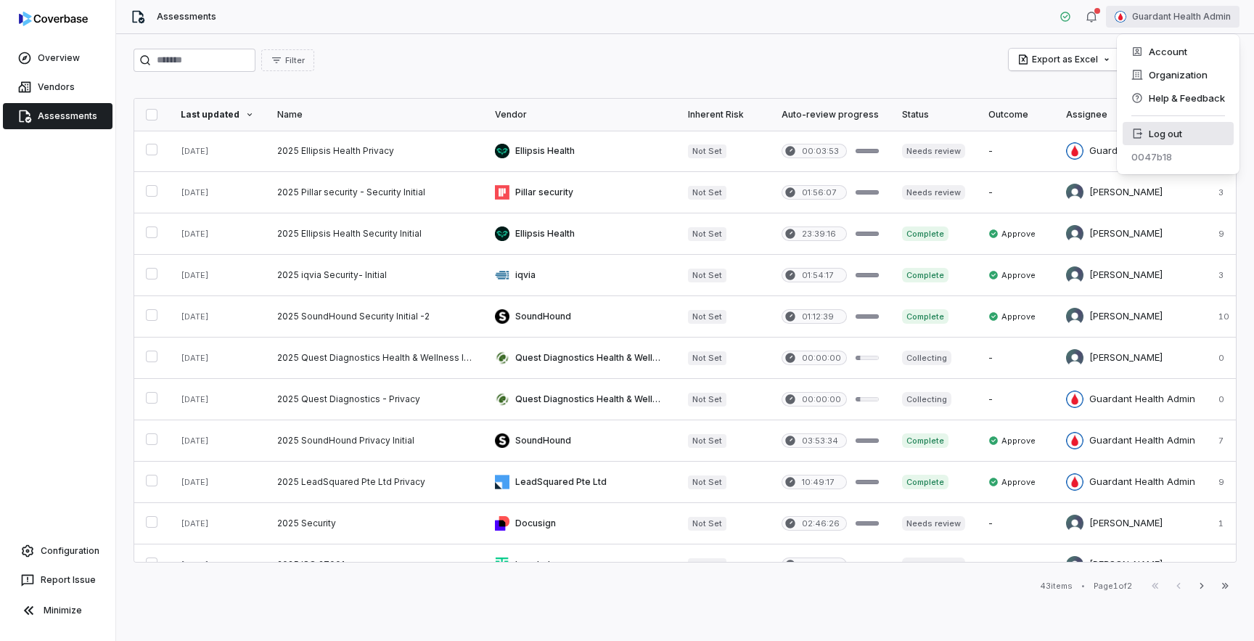
click at [1172, 129] on div "Log out" at bounding box center [1177, 133] width 111 height 23
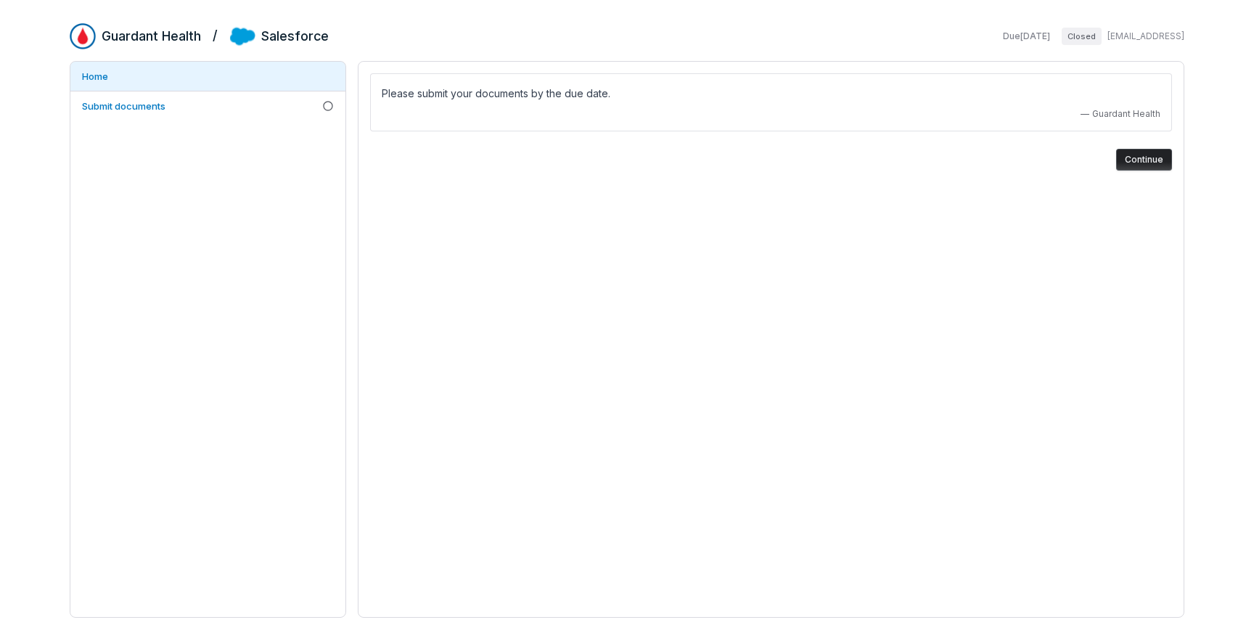
click at [837, 254] on div "Please submit your documents by the due date. — Guardant Health Continue" at bounding box center [771, 339] width 826 height 556
click at [461, 213] on div "Please submit your documents by the due date. — Guardant Health Continue" at bounding box center [771, 339] width 826 height 556
click at [487, 255] on div "Please submit your documents by the due date. — Guardant Health Continue" at bounding box center [771, 339] width 826 height 556
click at [341, 52] on div "Guardant Health / Salesforce Due [DATE] Closed Home Submit documents Please sub…" at bounding box center [627, 320] width 1114 height 594
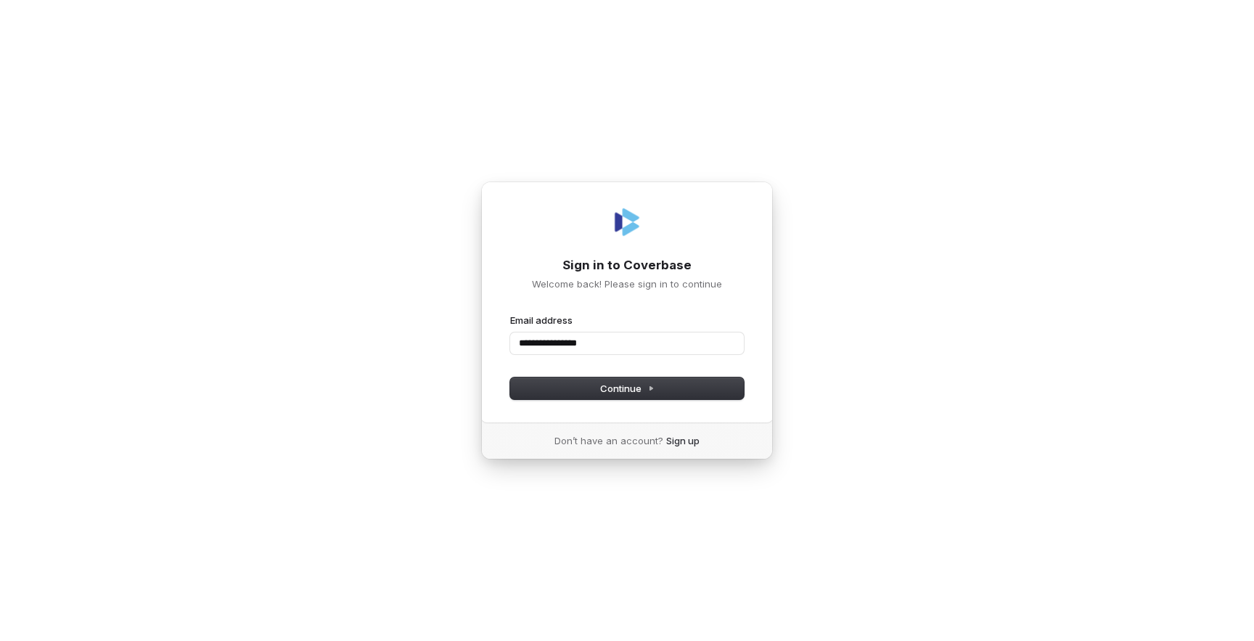
type input "**********"
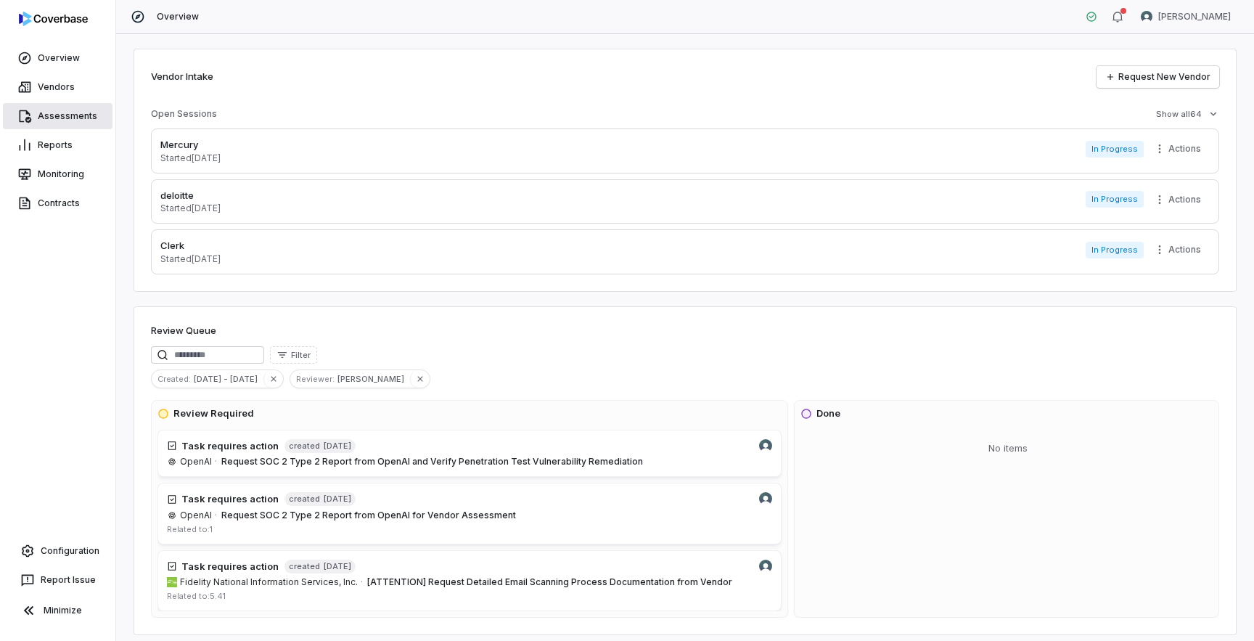
click at [77, 113] on link "Assessments" at bounding box center [58, 116] width 110 height 26
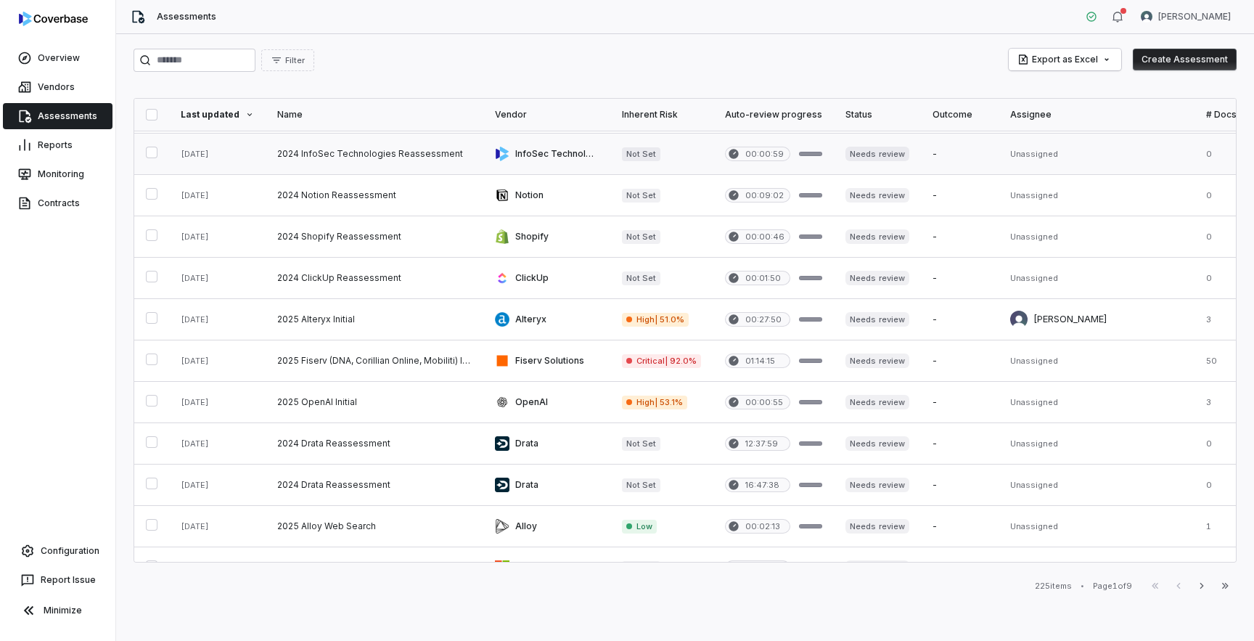
scroll to position [495, 0]
click at [408, 366] on link at bounding box center [374, 359] width 218 height 41
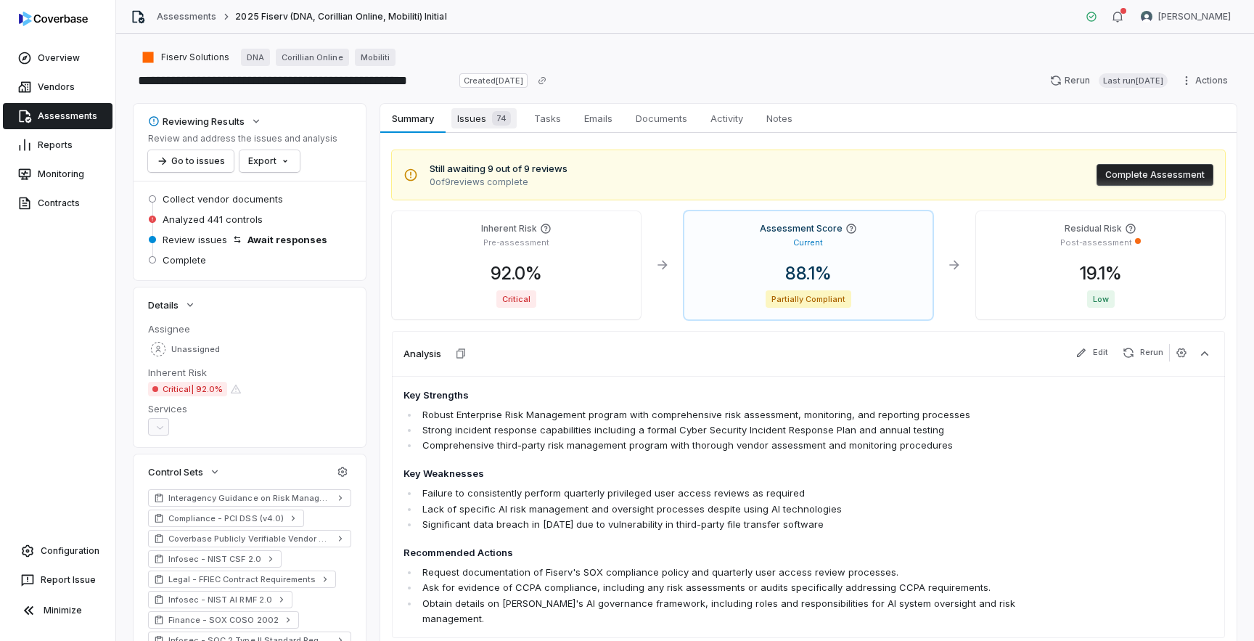
click at [469, 122] on span "Issues 74" at bounding box center [483, 118] width 65 height 20
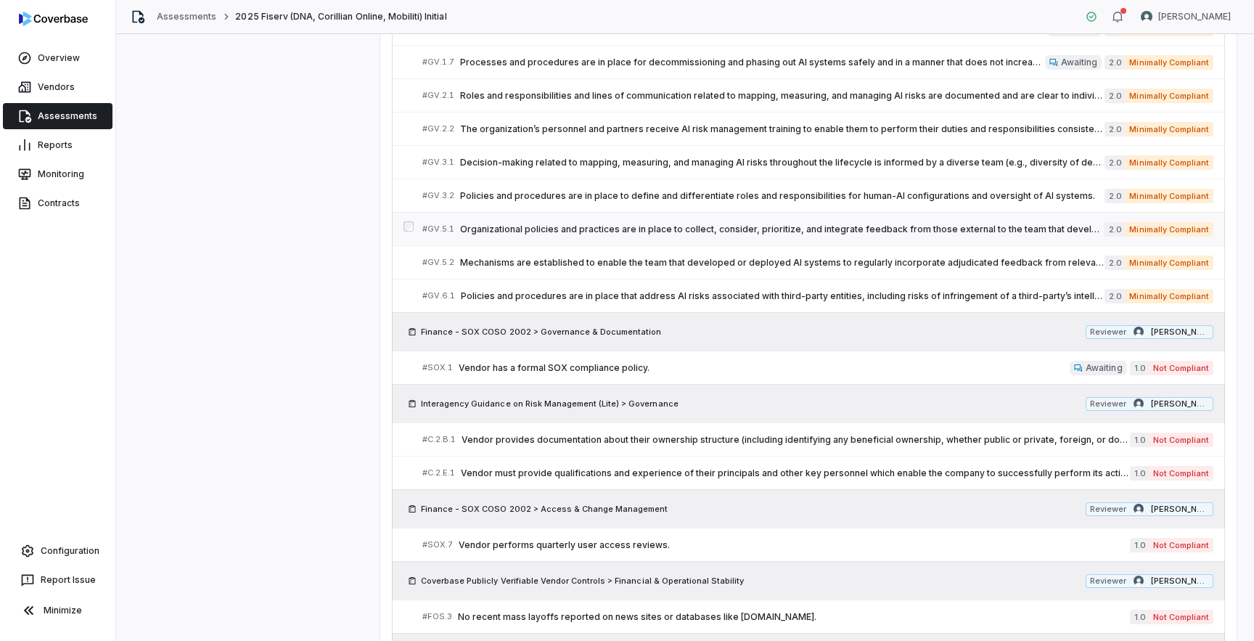
scroll to position [914, 0]
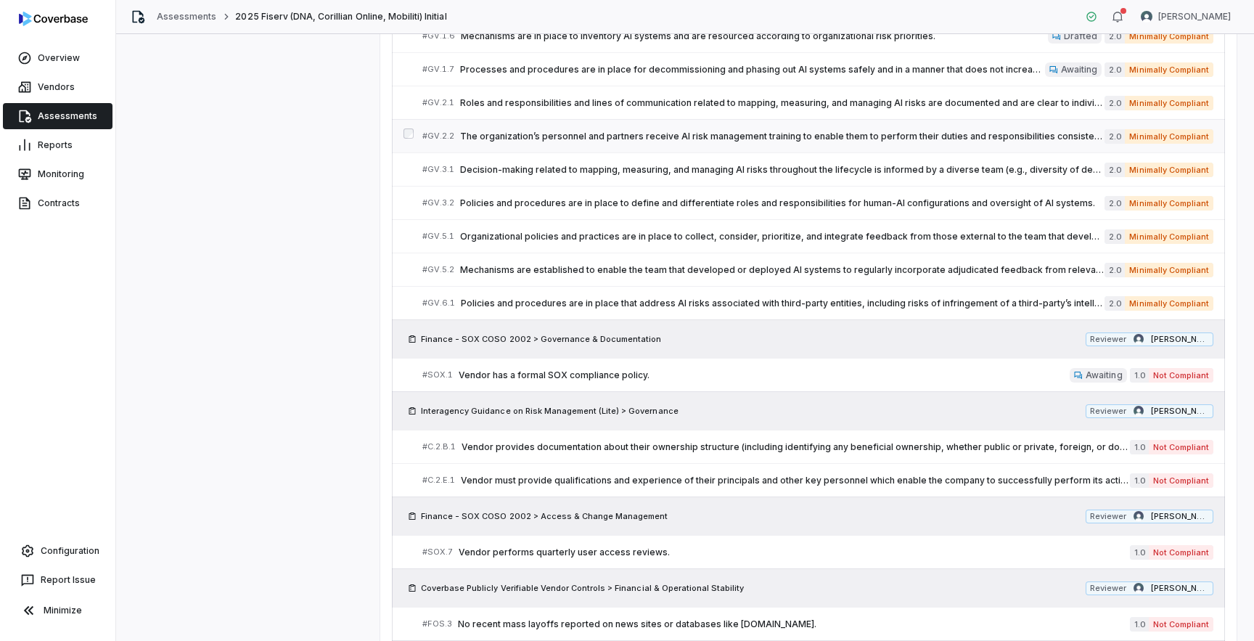
click at [619, 123] on link "# GV.2.2 The organization’s personnel and partners receive AI risk management t…" at bounding box center [817, 136] width 791 height 33
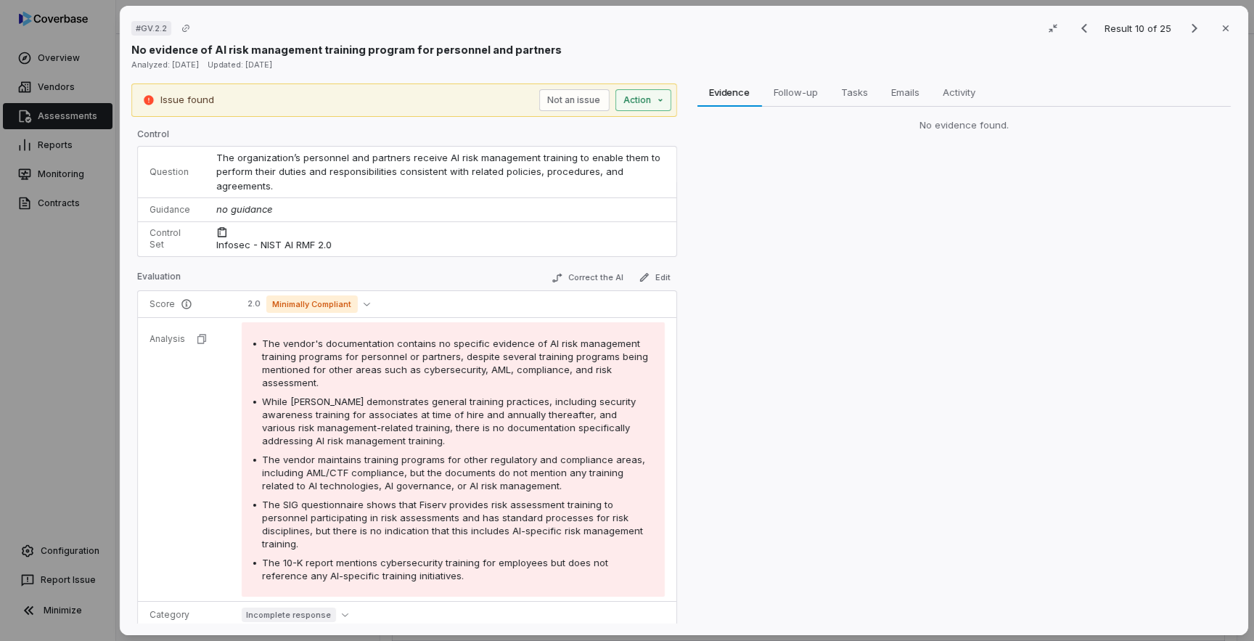
click at [662, 106] on div "# GV.2.2 Result 10 of 25 Close No evidence of AI risk management training progr…" at bounding box center [627, 320] width 1254 height 641
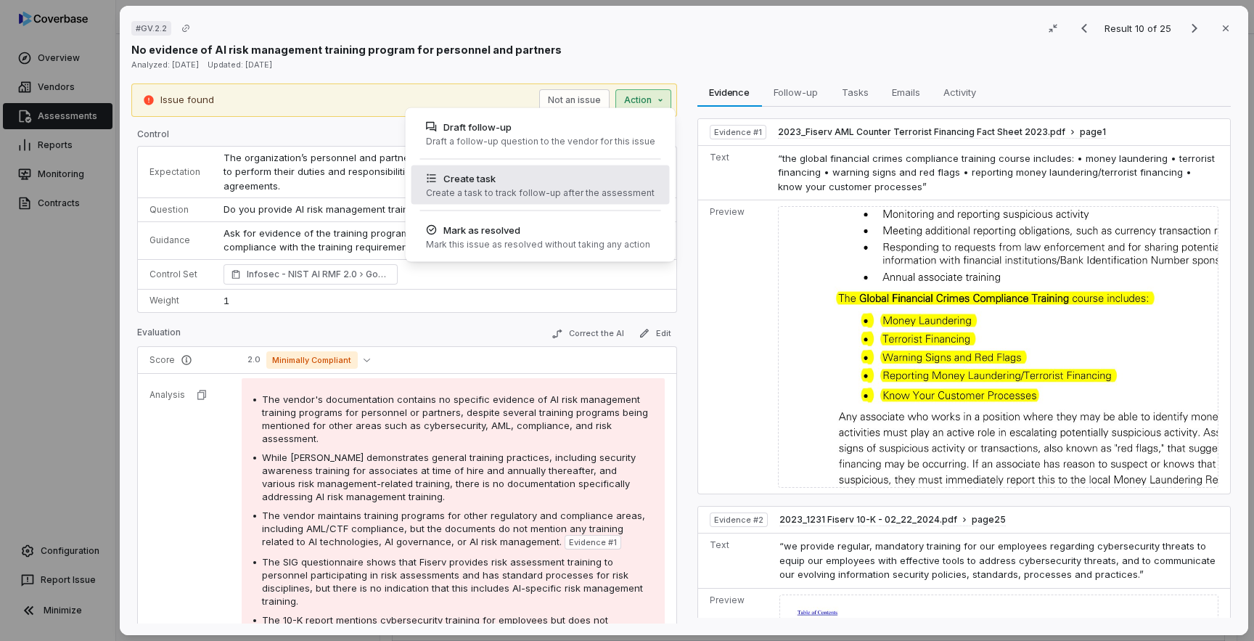
click at [498, 192] on div "Create a task to track follow-up after the assessment" at bounding box center [539, 193] width 229 height 12
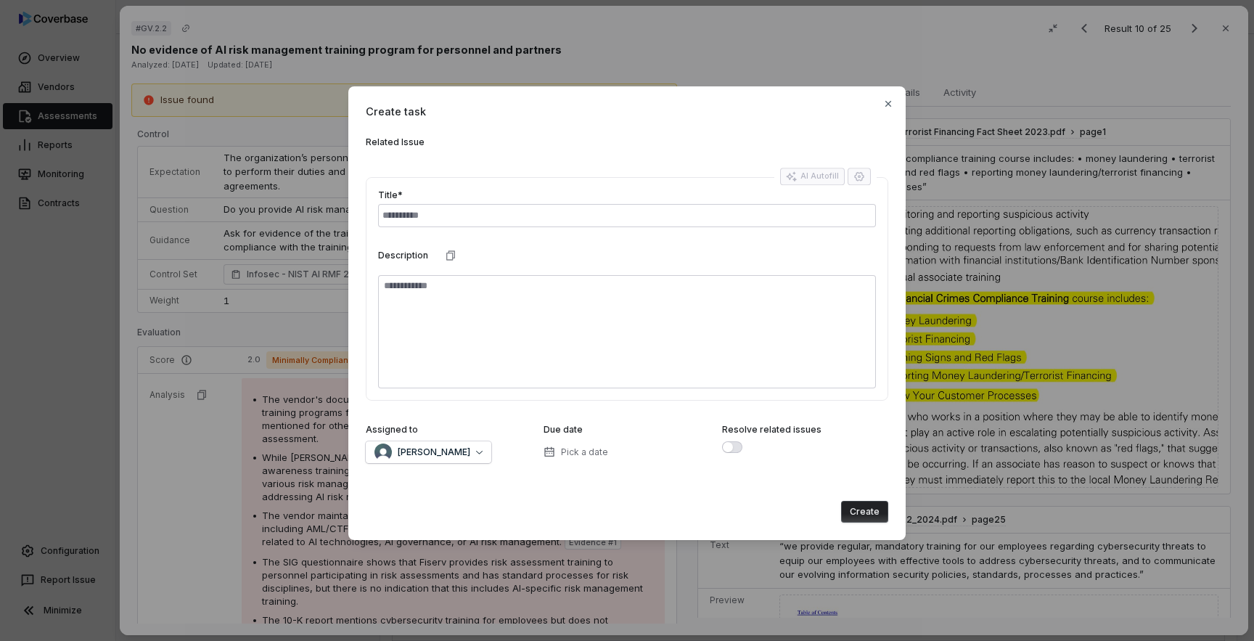
type textarea "*"
click at [461, 460] on button "Zi Chong Kao" at bounding box center [428, 452] width 125 height 22
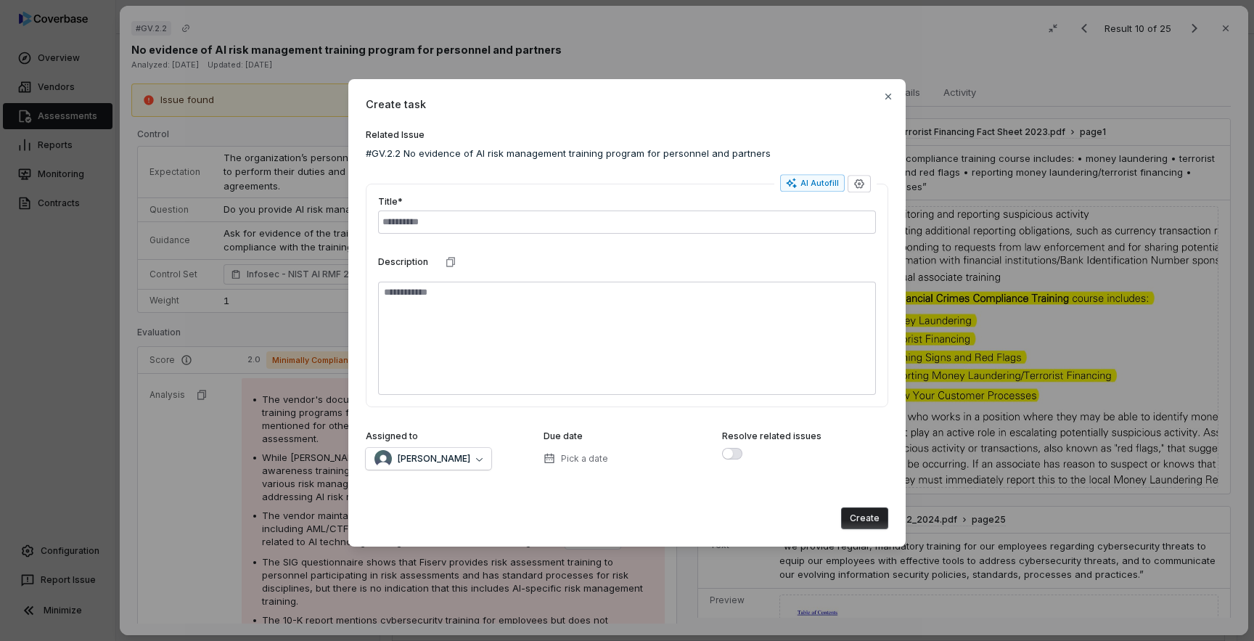
click at [888, 103] on div "Create task Related Issue #GV.2.2 No evidence of AI risk management training pr…" at bounding box center [626, 313] width 557 height 468
click at [888, 98] on icon "button" at bounding box center [888, 97] width 12 height 12
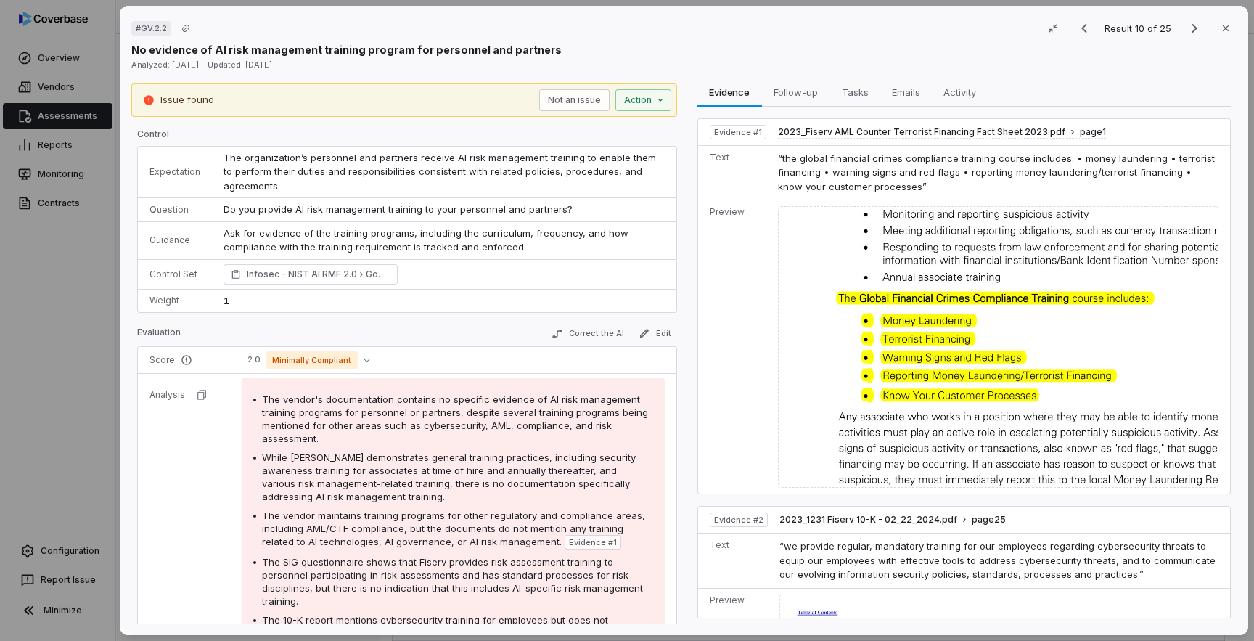
click at [649, 110] on div "Issue found Not an issue Action" at bounding box center [404, 99] width 546 height 33
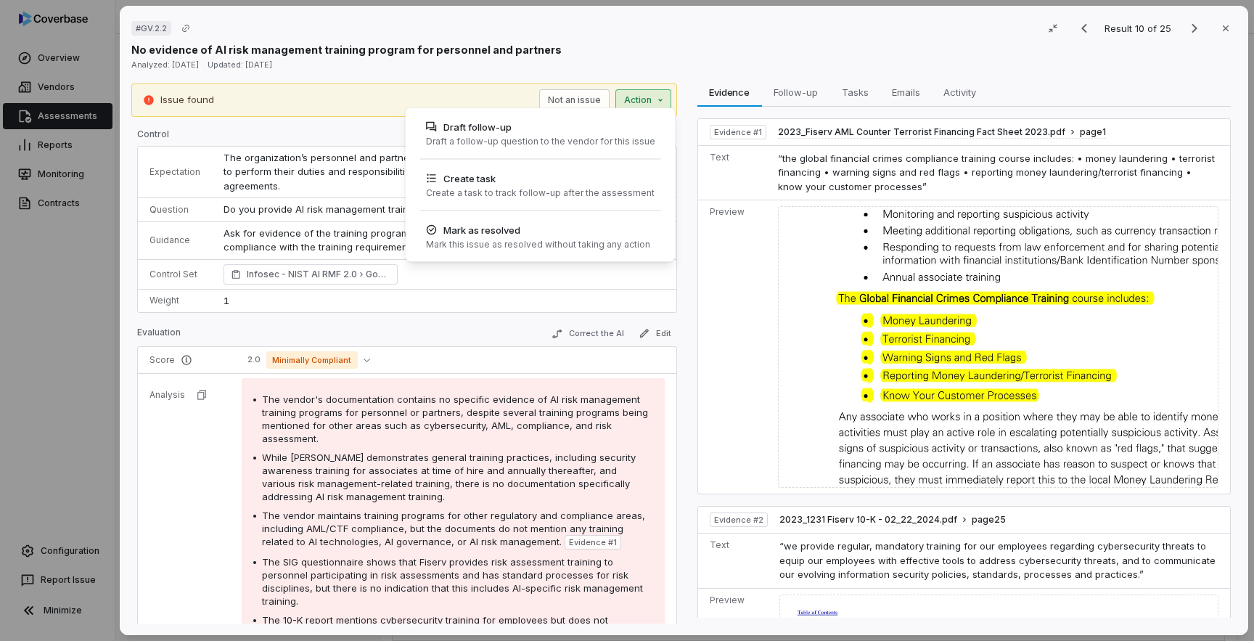
click at [650, 101] on div "# GV.2.2 Result 10 of 25 Close No evidence of AI risk management training progr…" at bounding box center [627, 320] width 1254 height 641
click at [537, 134] on div "Draft follow-up Draft a follow-up question to the vendor for this issue" at bounding box center [539, 133] width 241 height 39
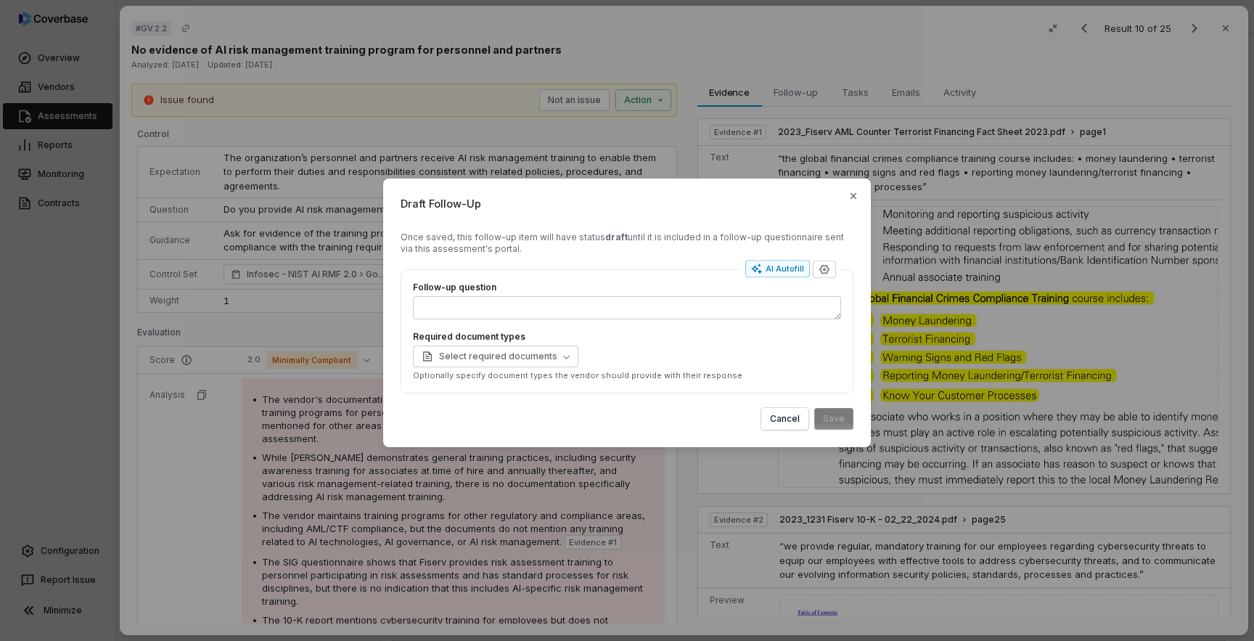
click at [738, 354] on div "Select required documents" at bounding box center [627, 356] width 428 height 22
click at [774, 271] on div "AI Autofill" at bounding box center [777, 269] width 53 height 12
type textarea "*"
type textarea "**"
type textarea "*"
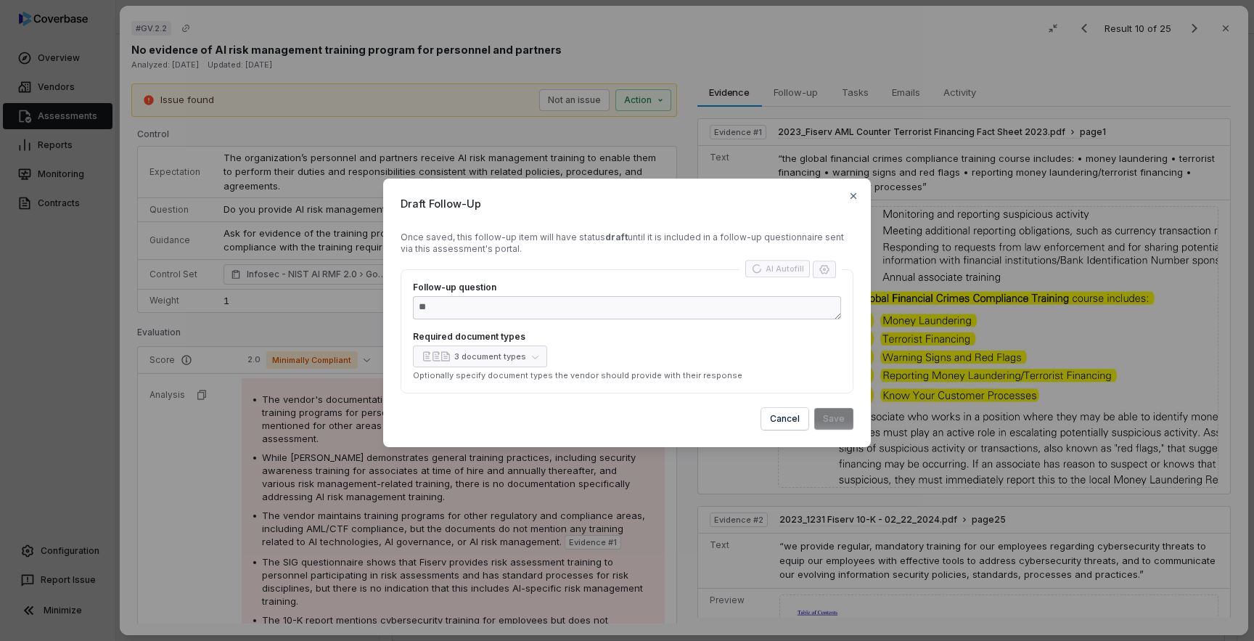
type textarea "**********"
type textarea "*"
type textarea "**********"
type textarea "*"
type textarea "**********"
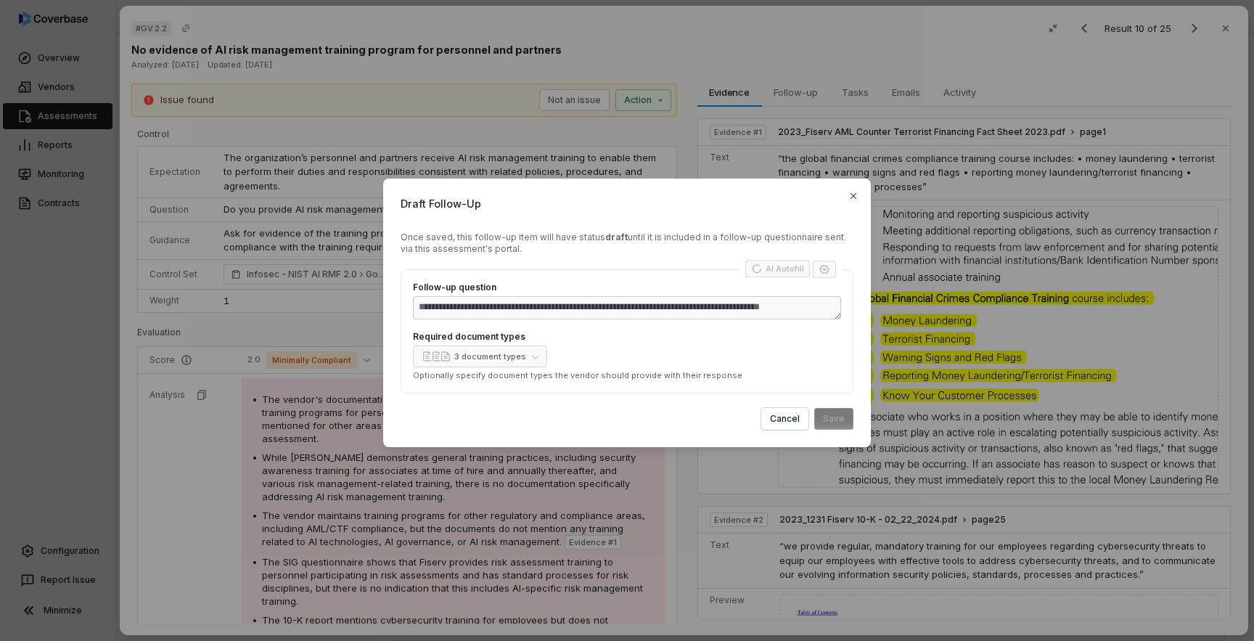
type textarea "*"
type textarea "**********"
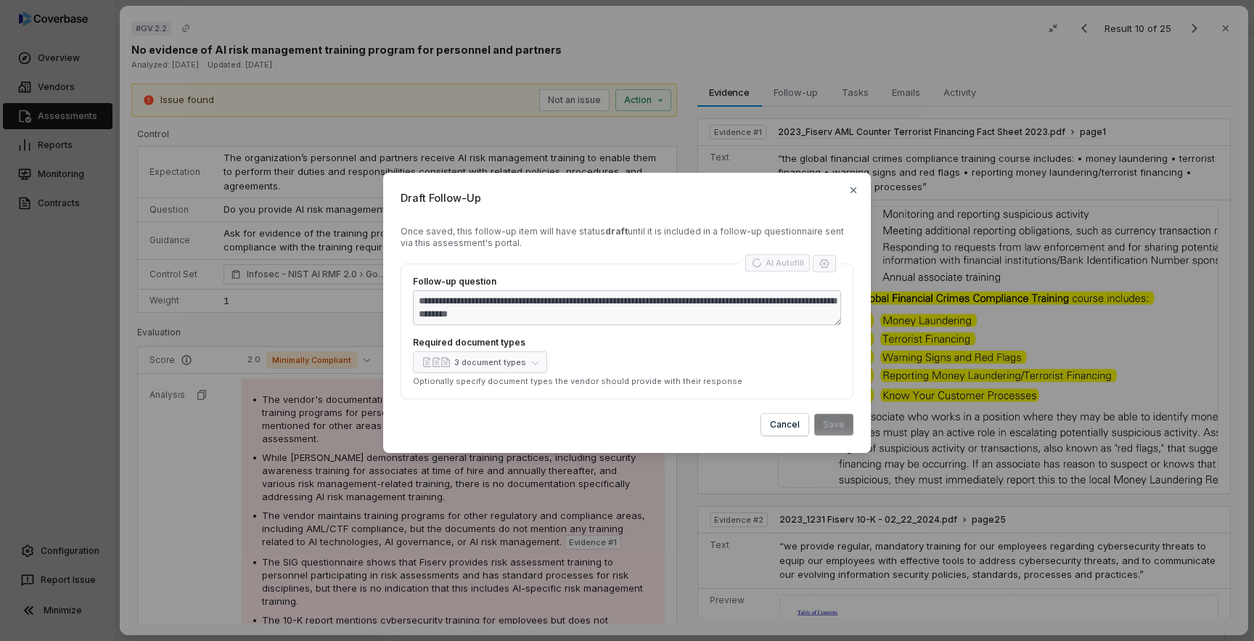
type textarea "*"
type textarea "**********"
type textarea "*"
type textarea "**********"
type textarea "*"
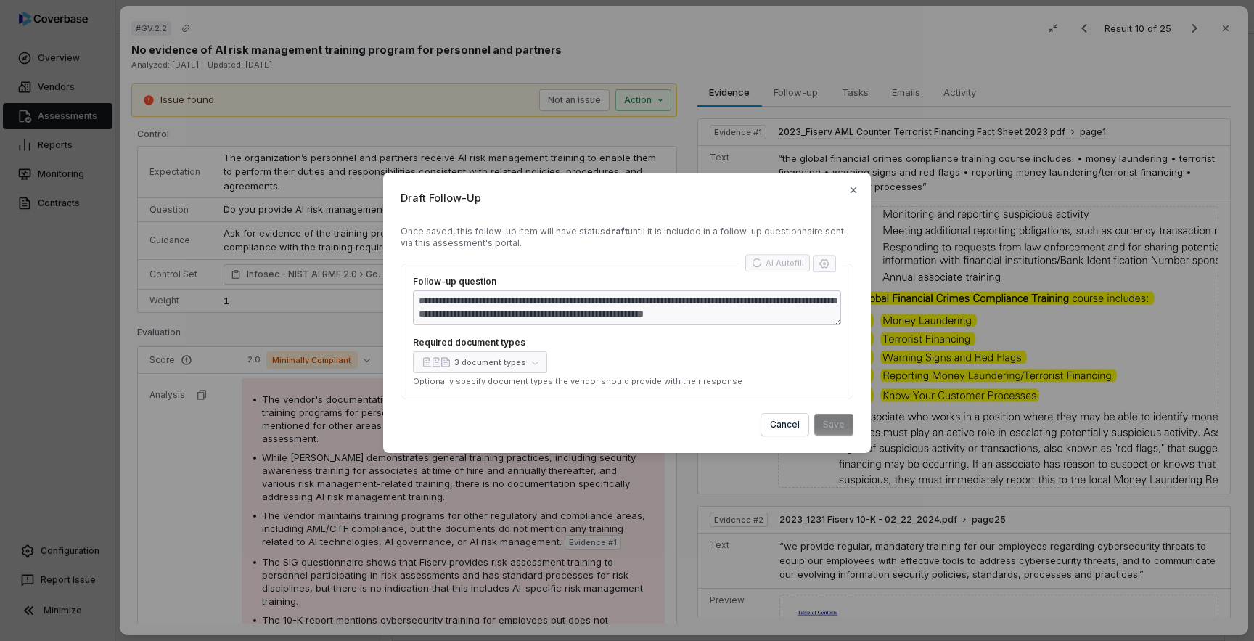
type textarea "**********"
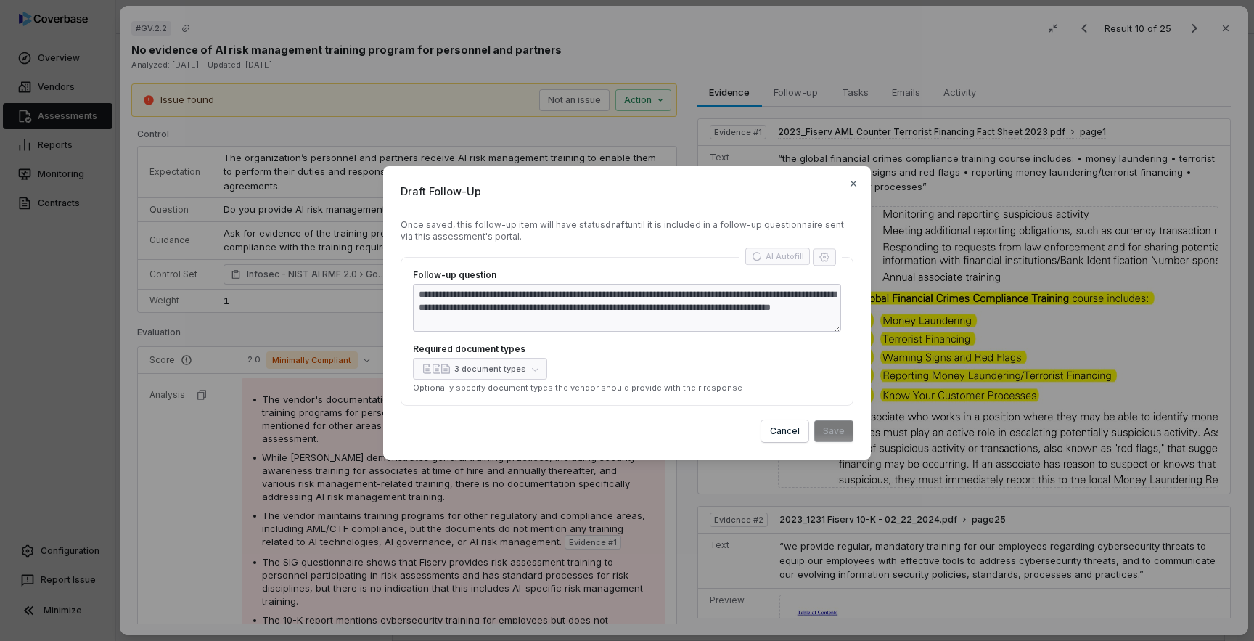
type textarea "*"
type textarea "**********"
type textarea "*"
type textarea "**********"
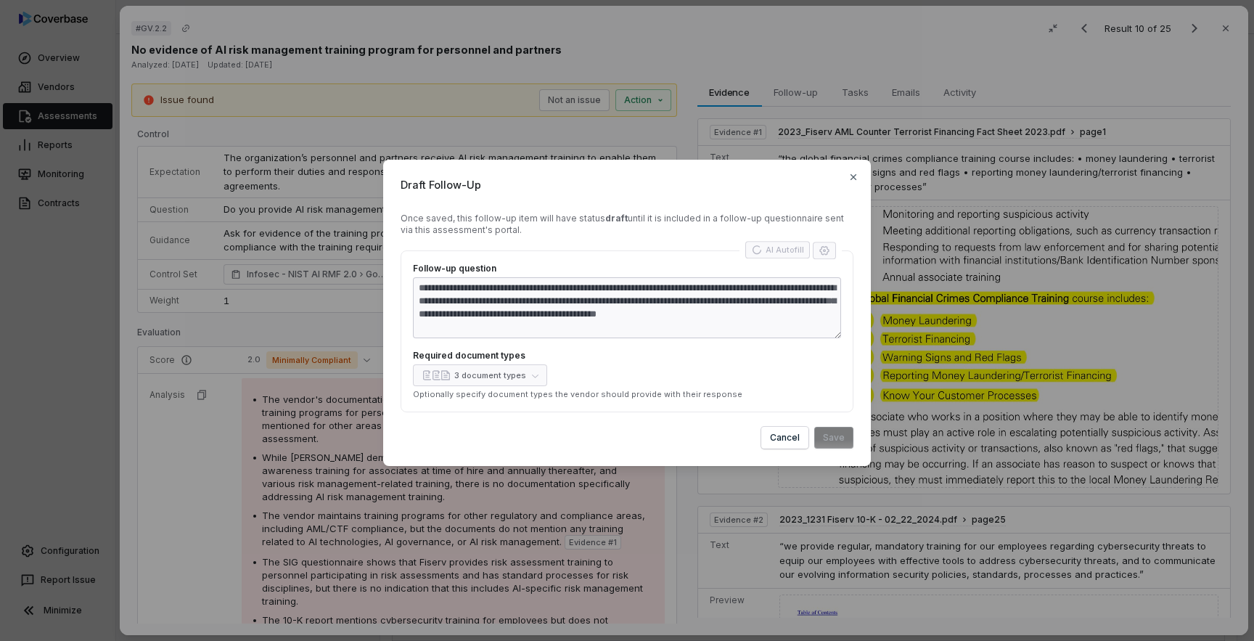
type textarea "*"
type textarea "**********"
type textarea "*"
type textarea "**********"
type textarea "*"
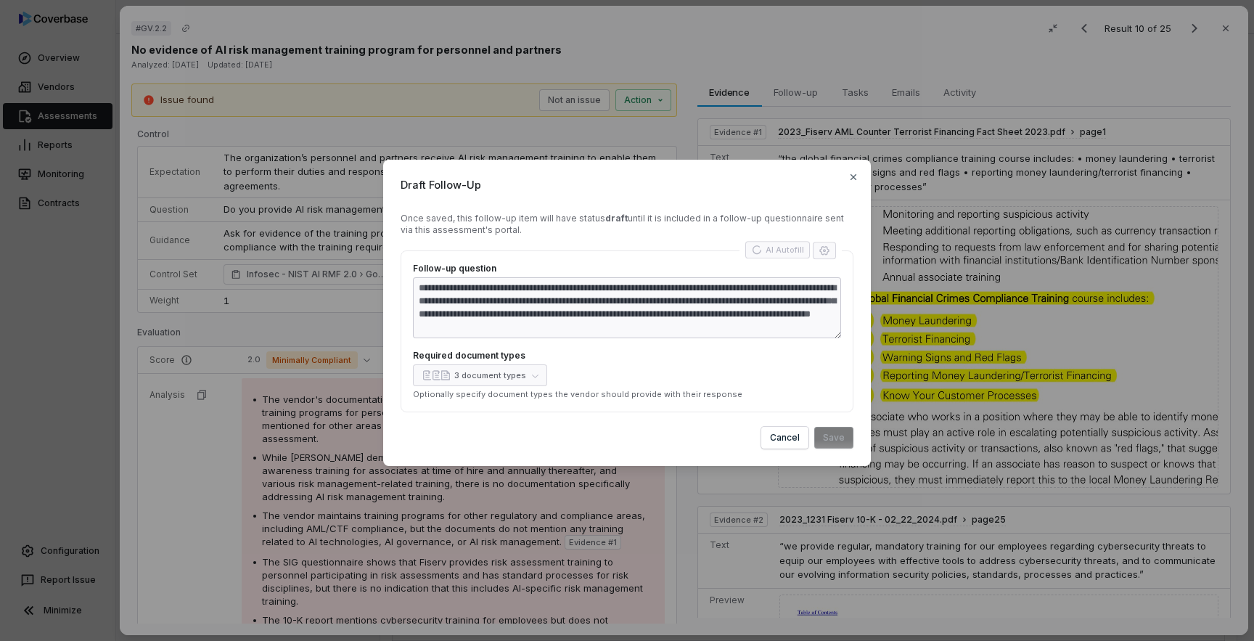
type textarea "**********"
type textarea "*"
type textarea "**********"
type textarea "*"
type textarea "**********"
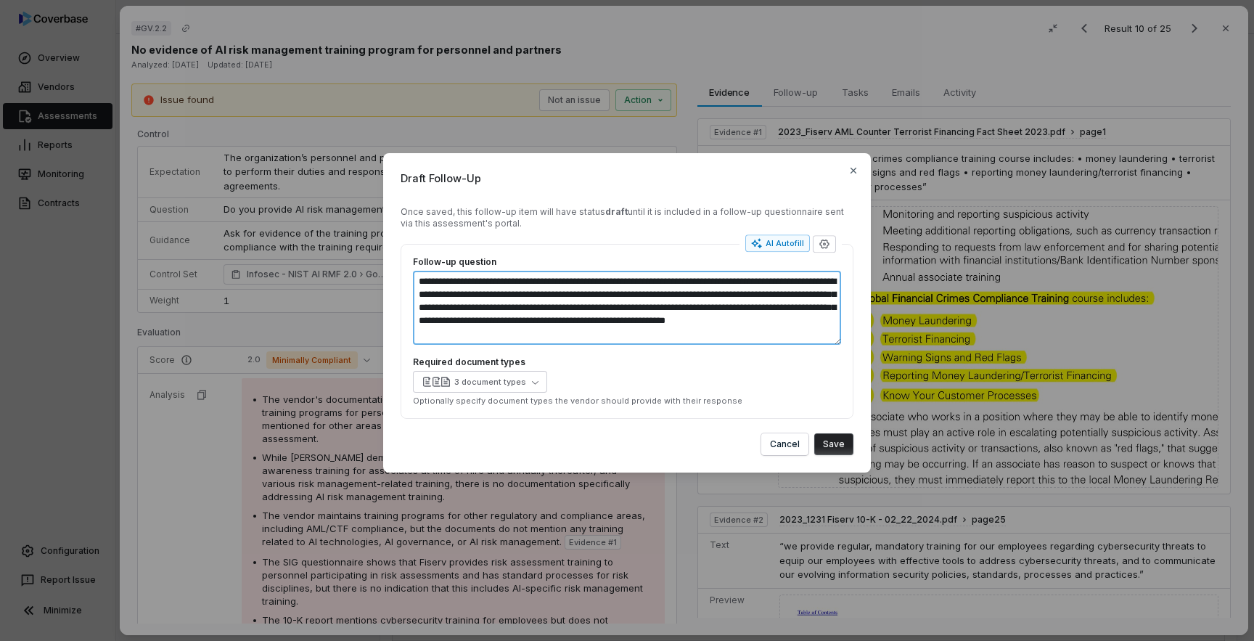
click at [596, 308] on textarea "**********" at bounding box center [627, 308] width 428 height 74
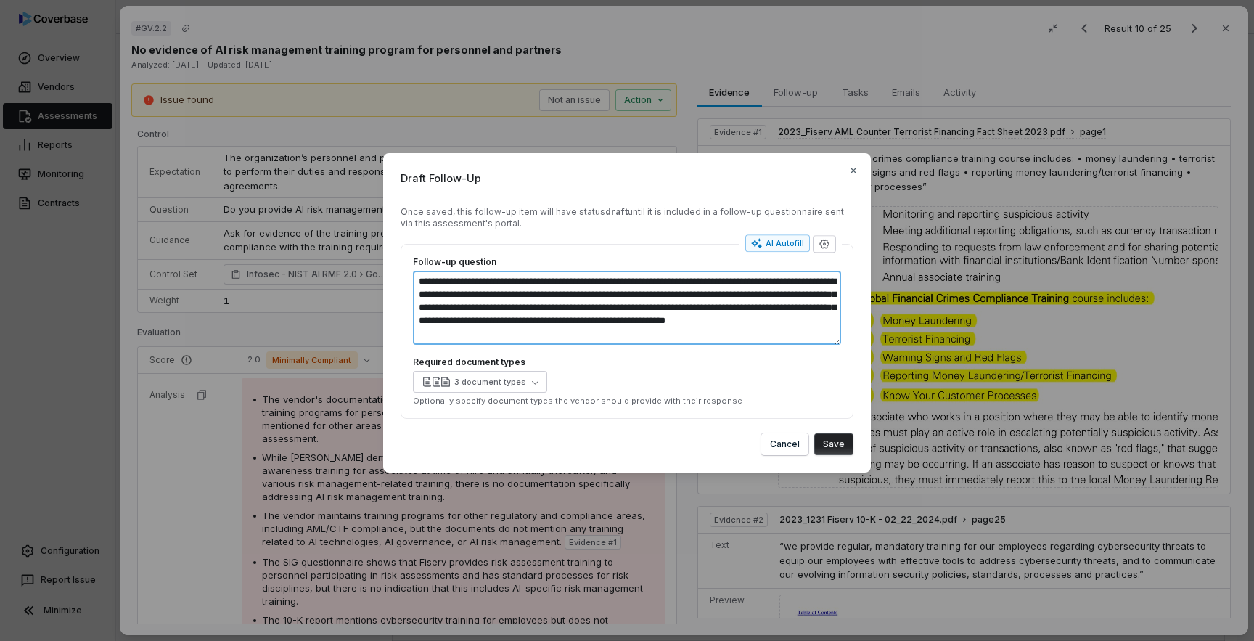
click at [596, 308] on textarea "**********" at bounding box center [627, 308] width 428 height 74
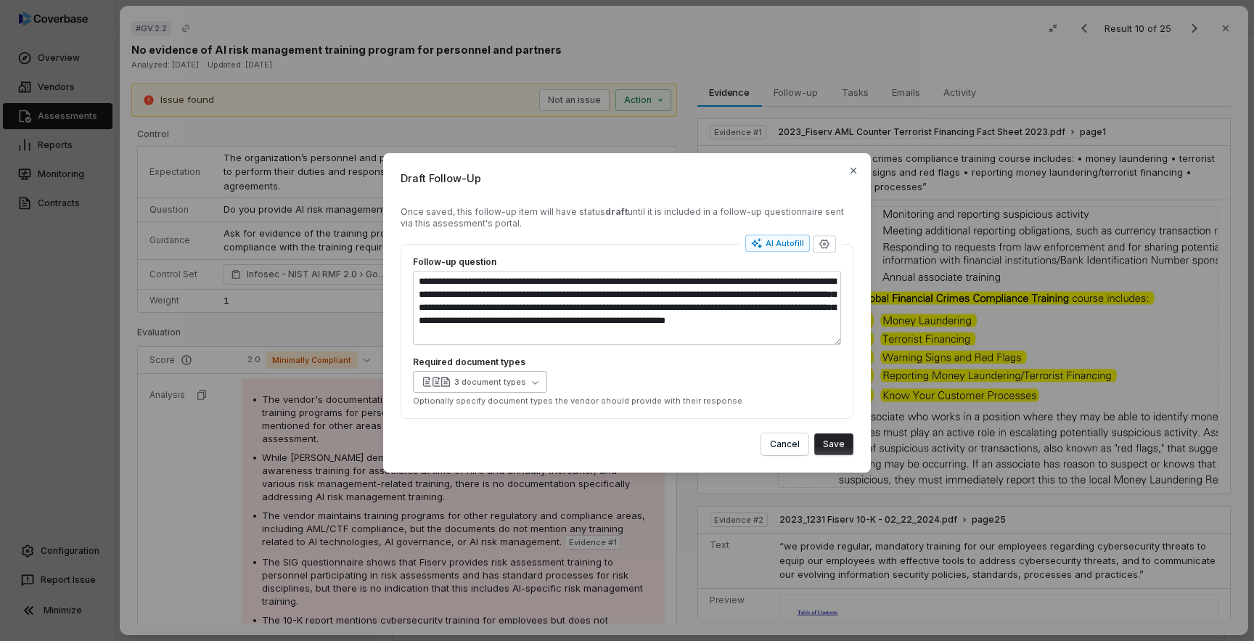
click at [511, 379] on div "3 document types" at bounding box center [490, 381] width 72 height 11
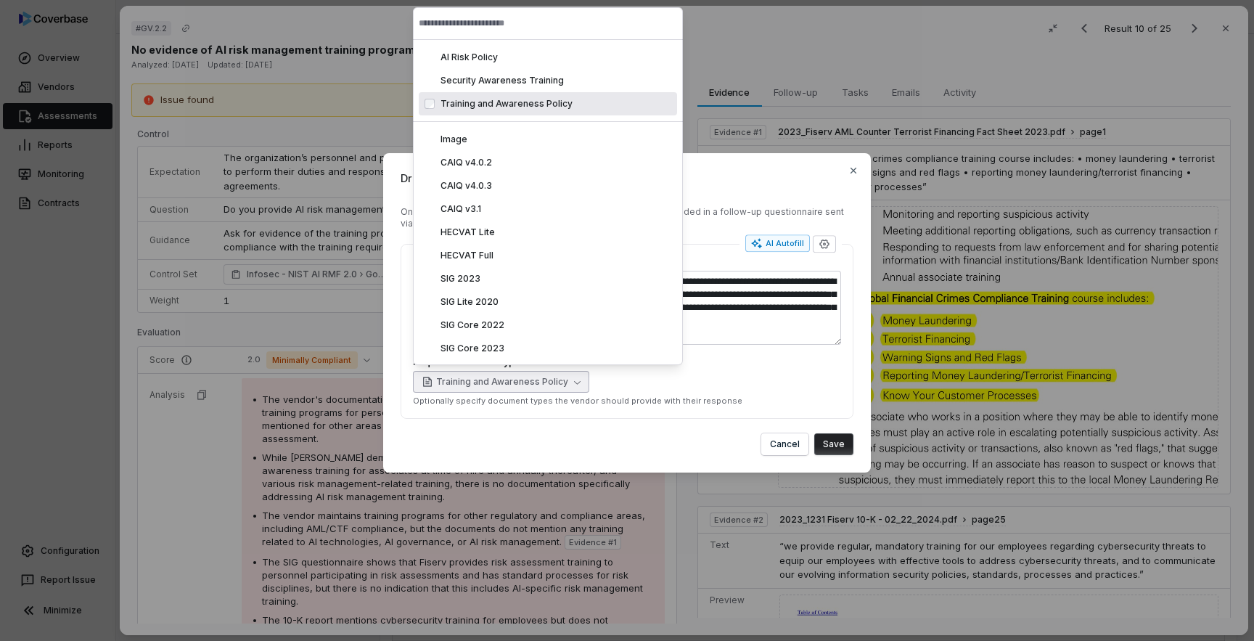
type textarea "*"
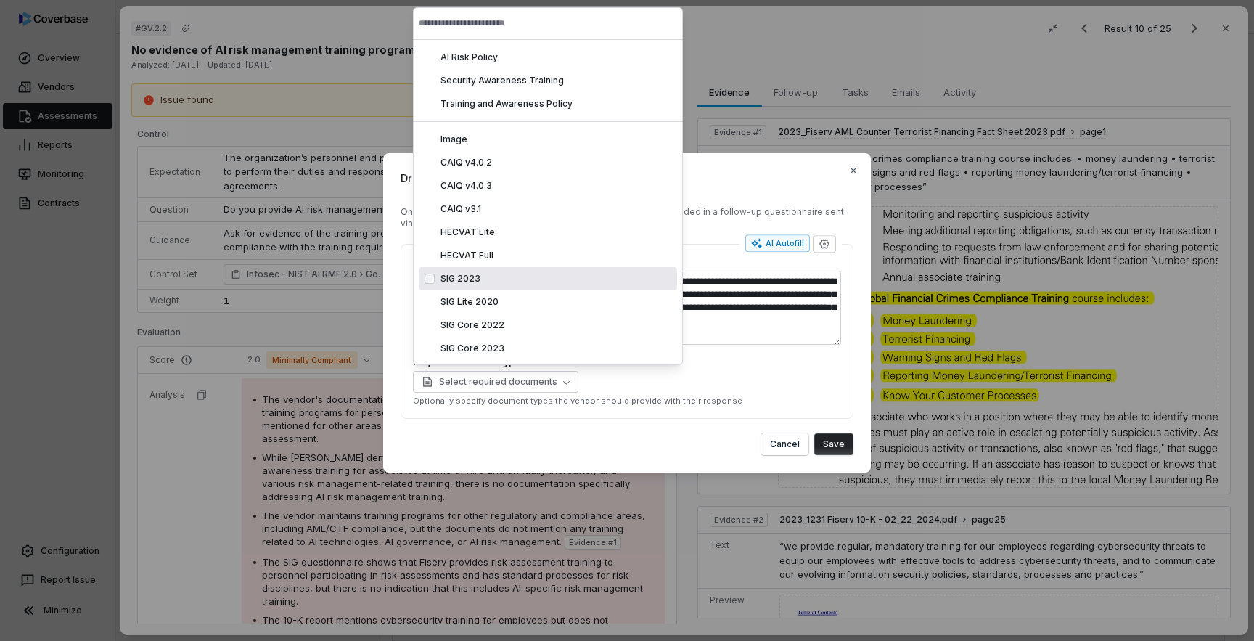
click at [678, 442] on div "Cancel Save" at bounding box center [626, 444] width 453 height 22
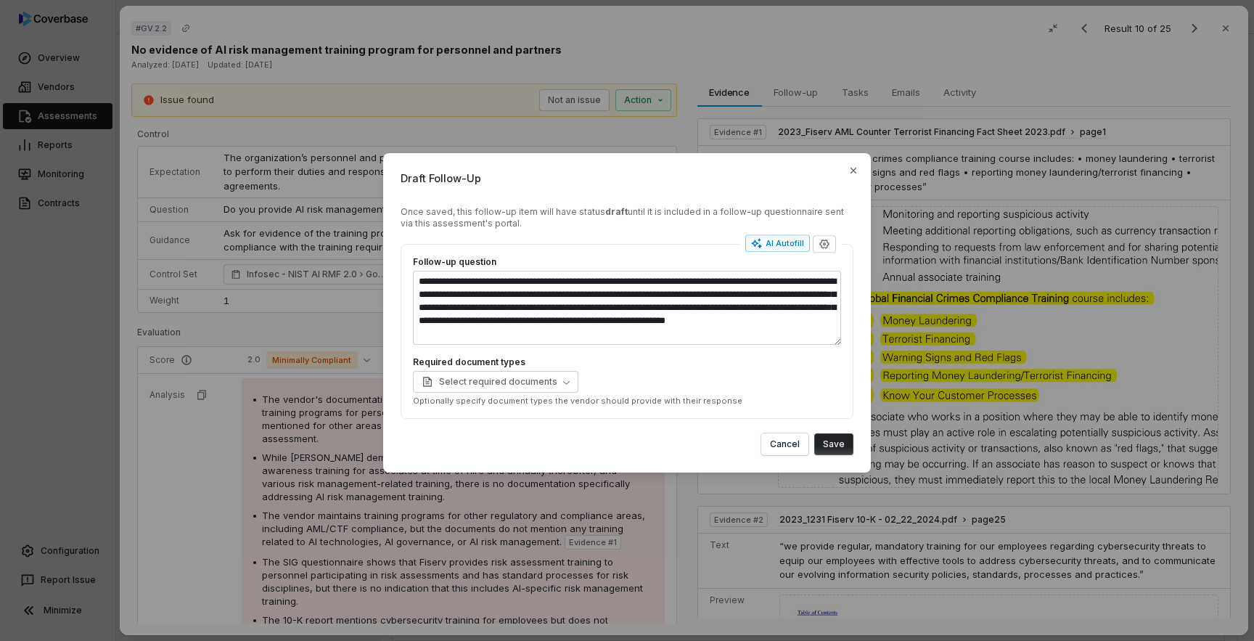
click at [842, 447] on button "Save" at bounding box center [833, 444] width 39 height 22
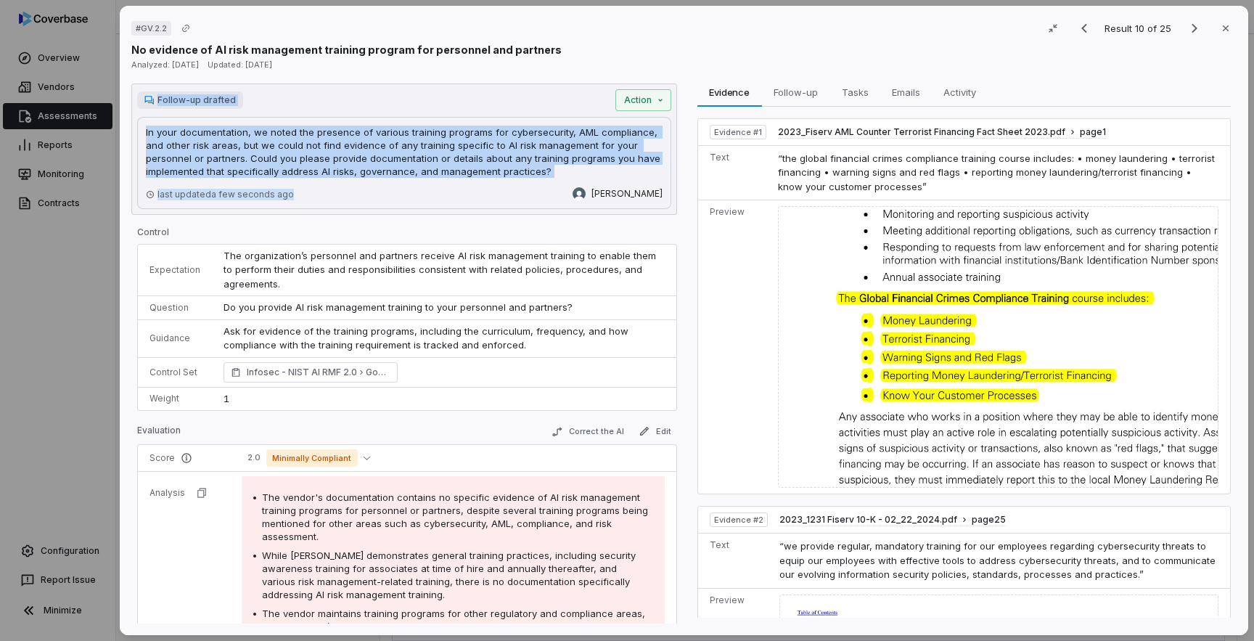
drag, startPoint x: 144, startPoint y: 98, endPoint x: 285, endPoint y: 200, distance: 174.0
click at [285, 200] on div "Follow-up drafted Action In your documentation, we noted the presence of variou…" at bounding box center [404, 148] width 546 height 131
click at [1182, 36] on button "Next result" at bounding box center [1194, 28] width 29 height 17
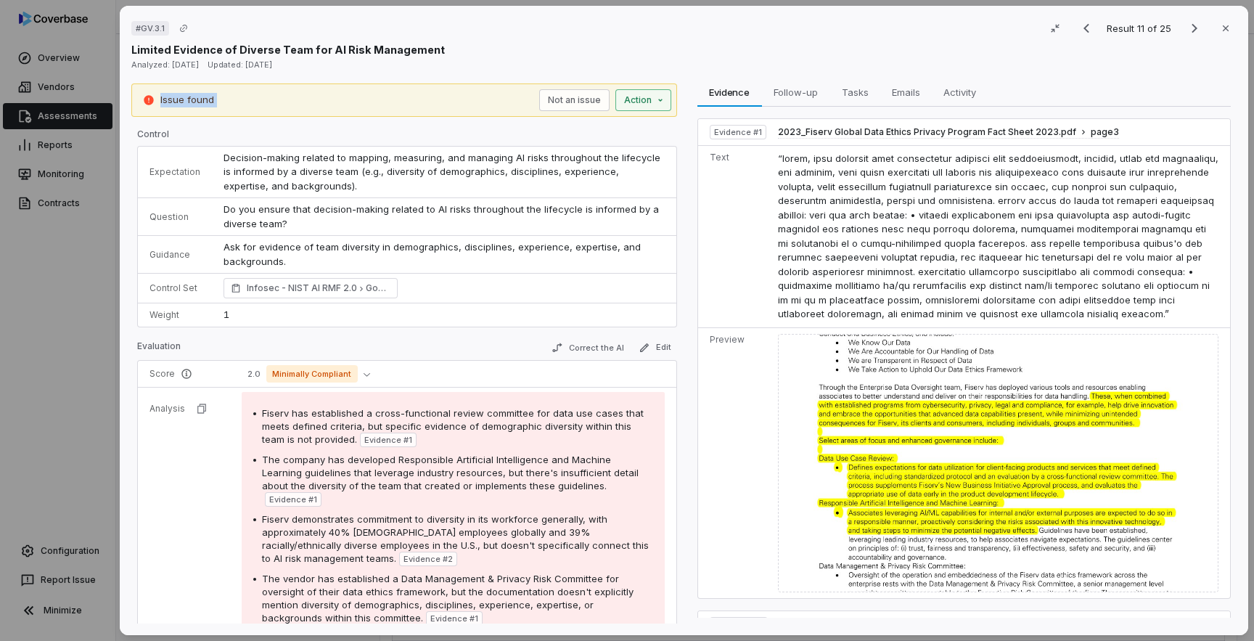
click at [657, 104] on div "# GV.3.1 Result 11 of 25 Close Limited Evidence of Diverse Team for AI Risk Man…" at bounding box center [627, 320] width 1254 height 641
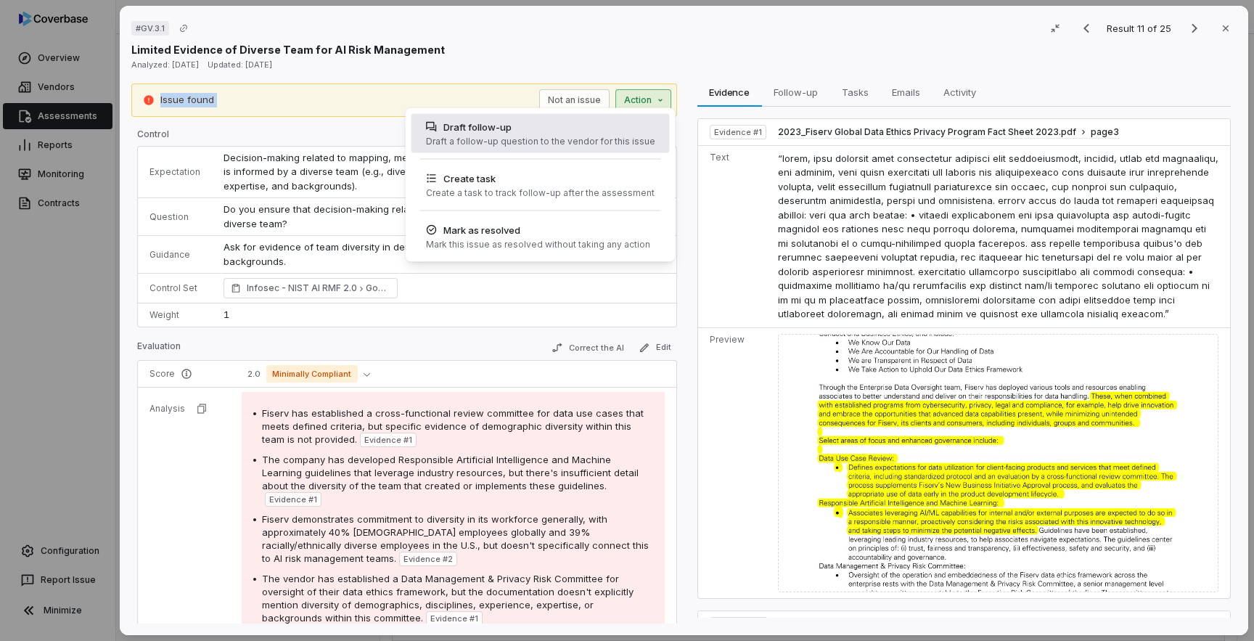
click at [548, 141] on div "Draft a follow-up question to the vendor for this issue" at bounding box center [539, 142] width 229 height 12
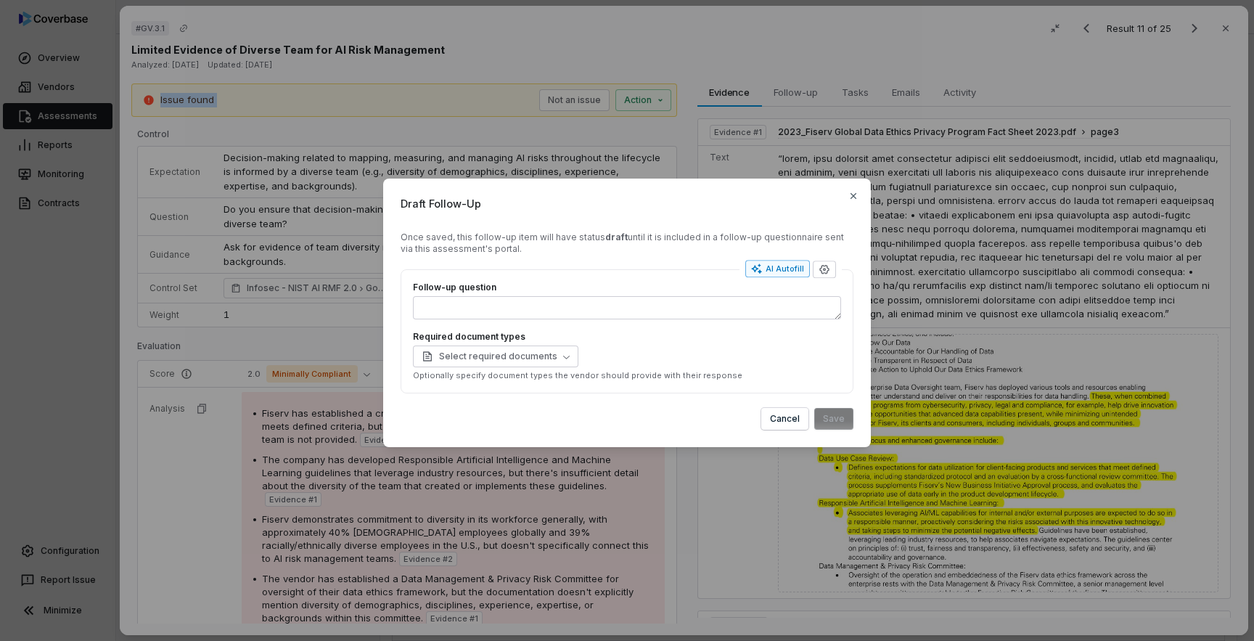
click at [786, 269] on div "AI Autofill" at bounding box center [777, 269] width 53 height 12
type textarea "*"
type textarea "****"
type textarea "*"
type textarea "**********"
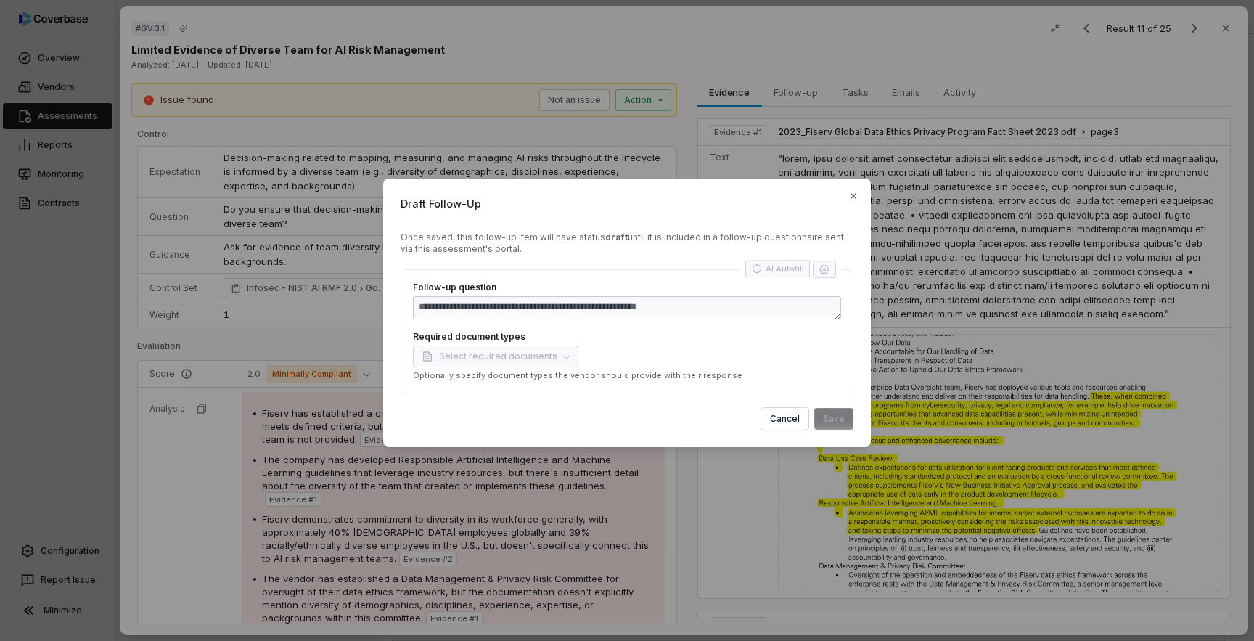
type textarea "*"
type textarea "**********"
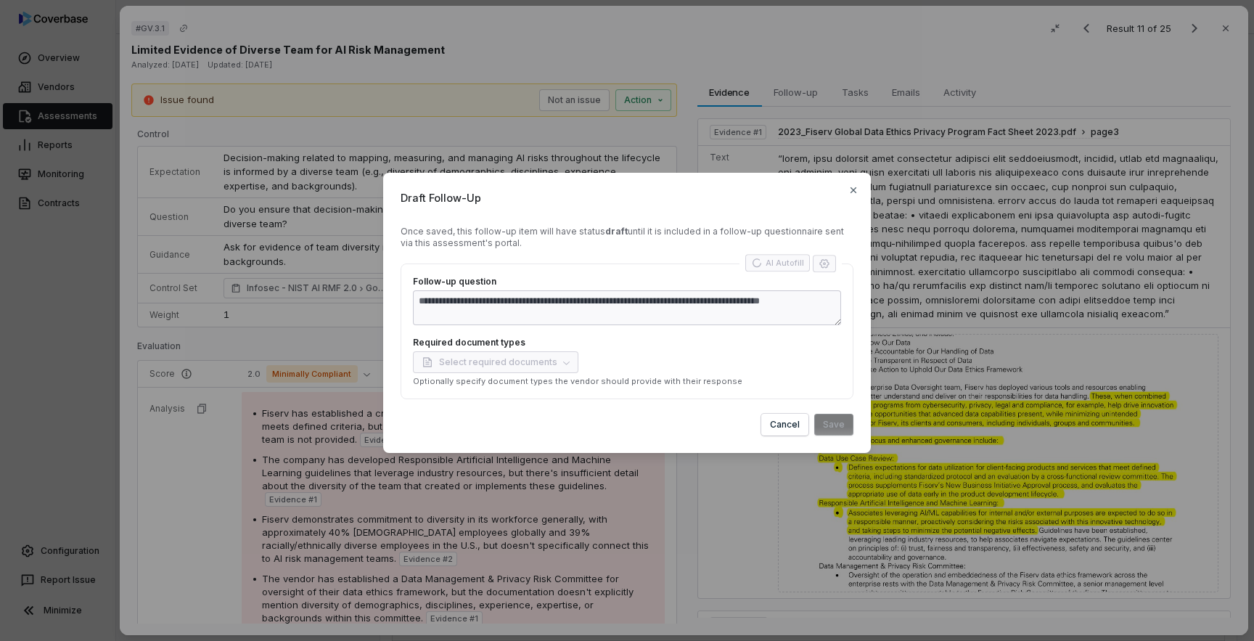
type textarea "*"
type textarea "**********"
type textarea "*"
type textarea "**********"
type textarea "*"
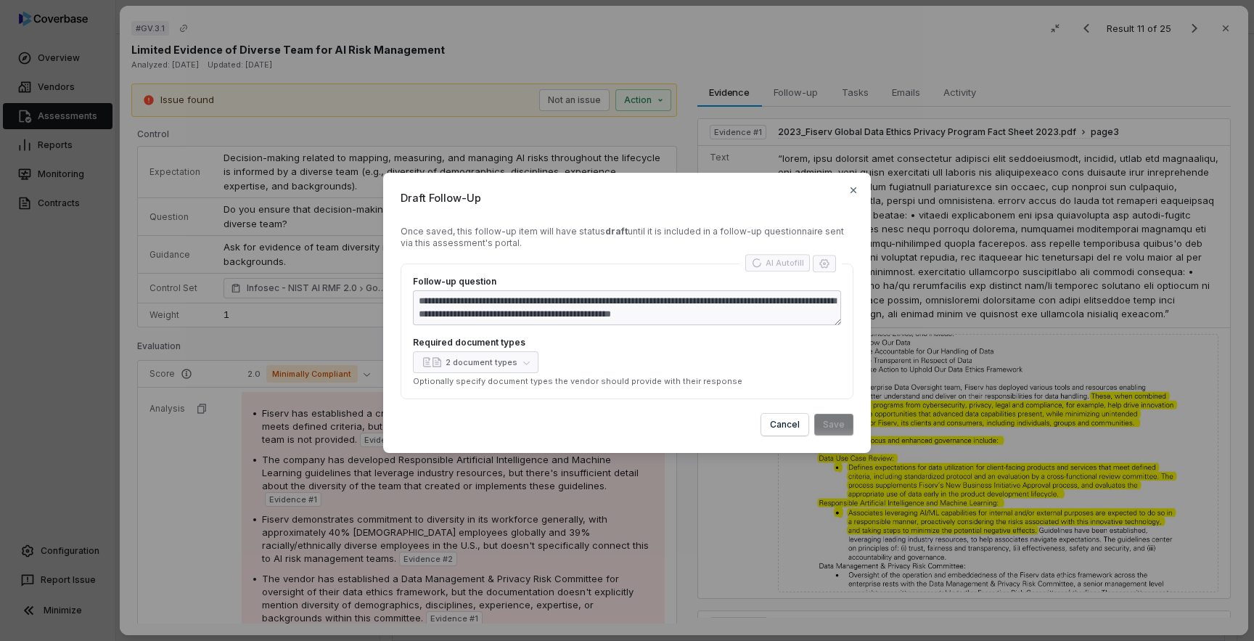
type textarea "**********"
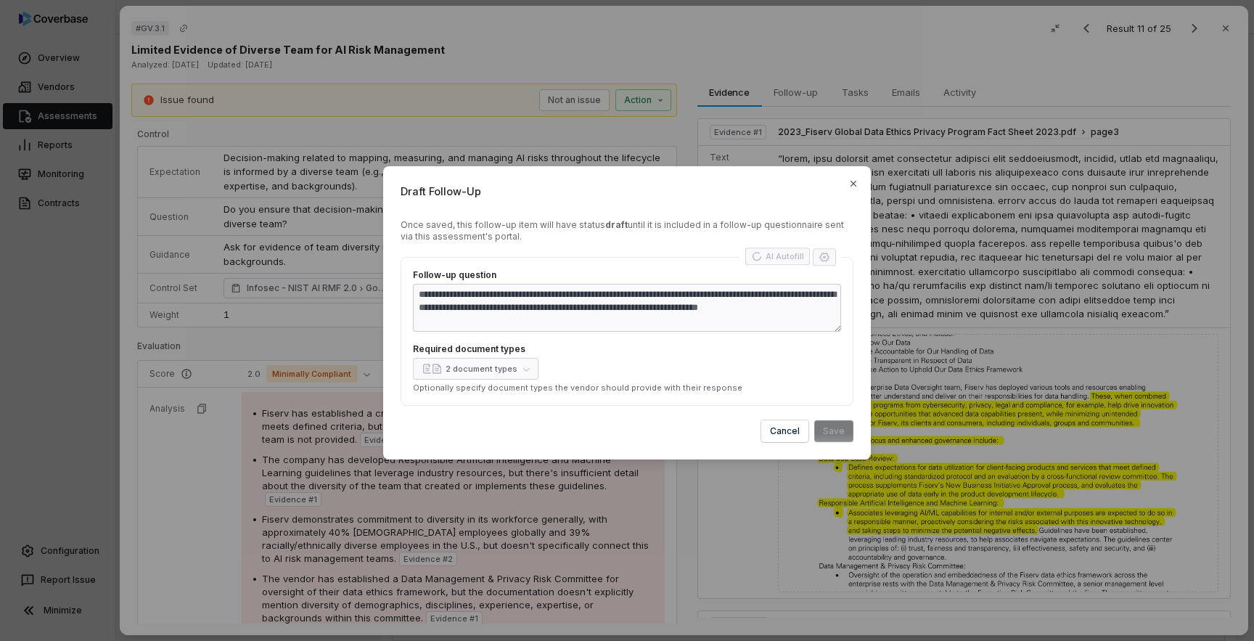
type textarea "*"
type textarea "**********"
type textarea "*"
type textarea "**********"
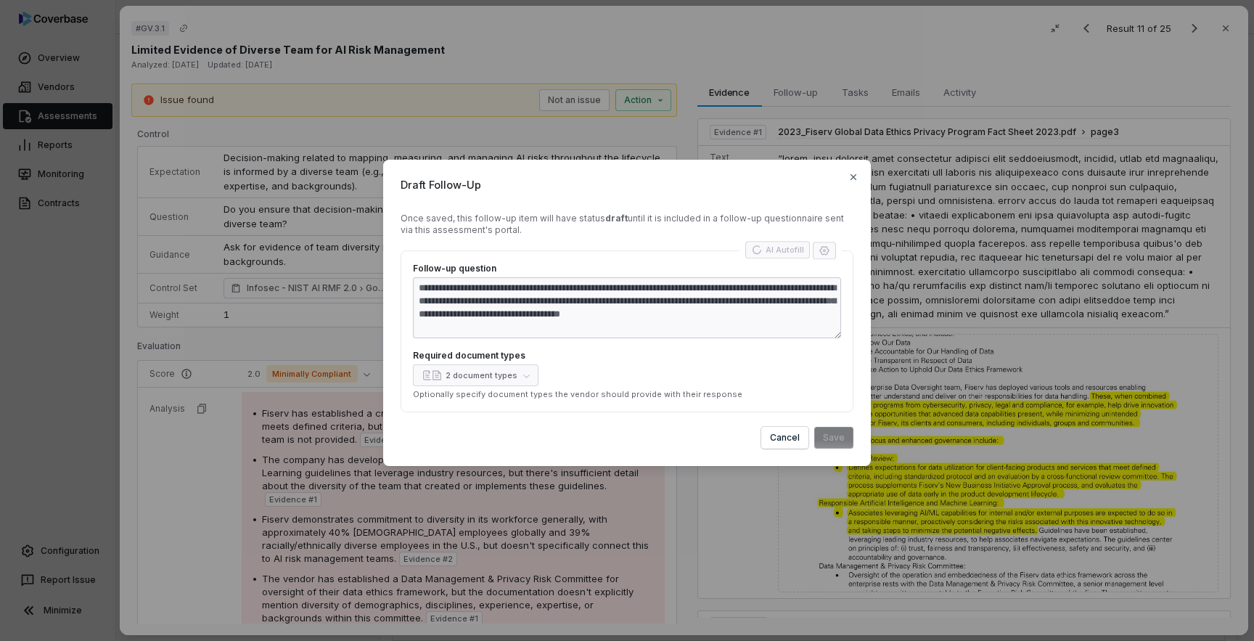
type textarea "*"
type textarea "**********"
type textarea "*"
type textarea "**********"
type textarea "*"
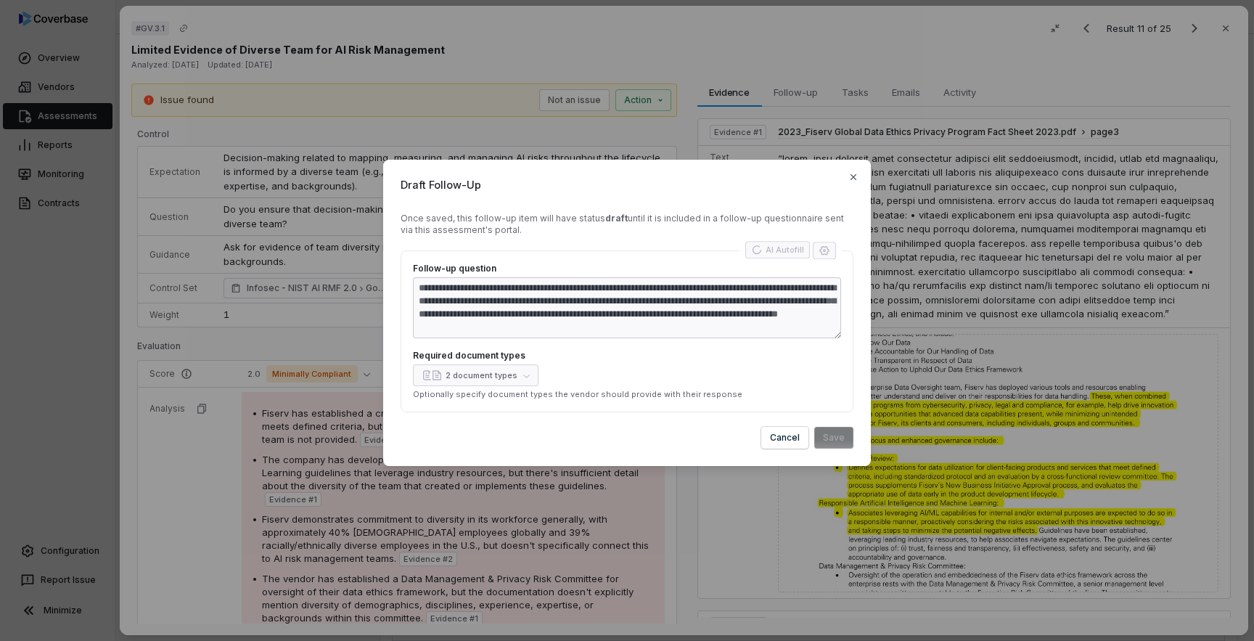
type textarea "**********"
type textarea "*"
type textarea "**********"
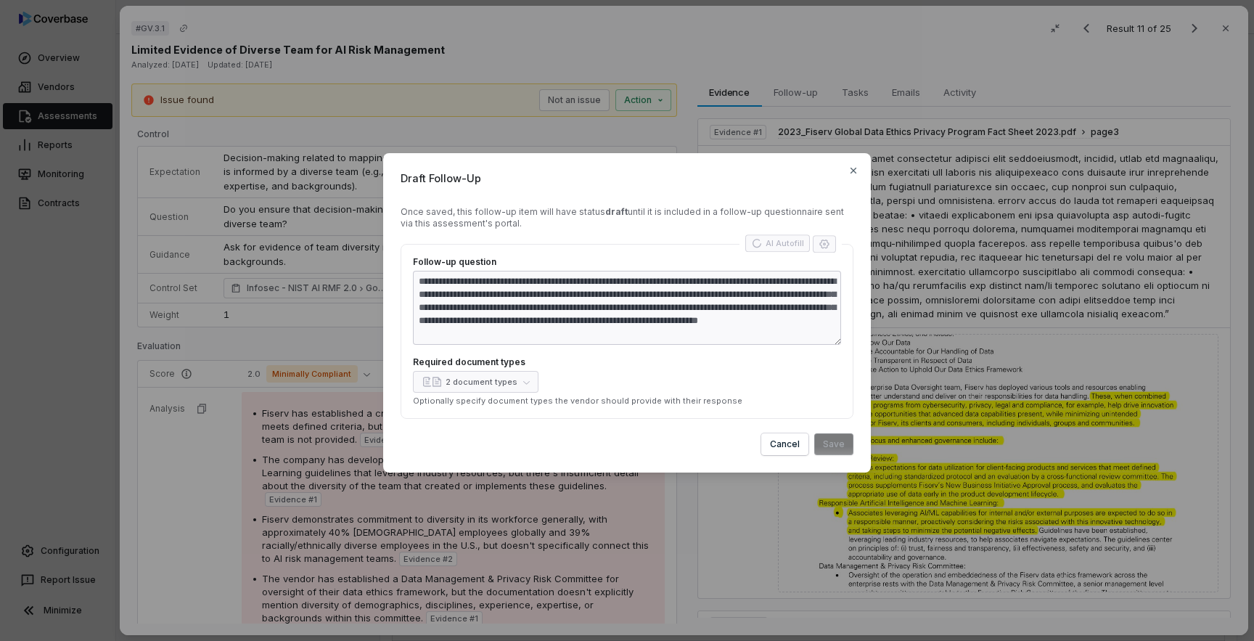
type textarea "*"
type textarea "**********"
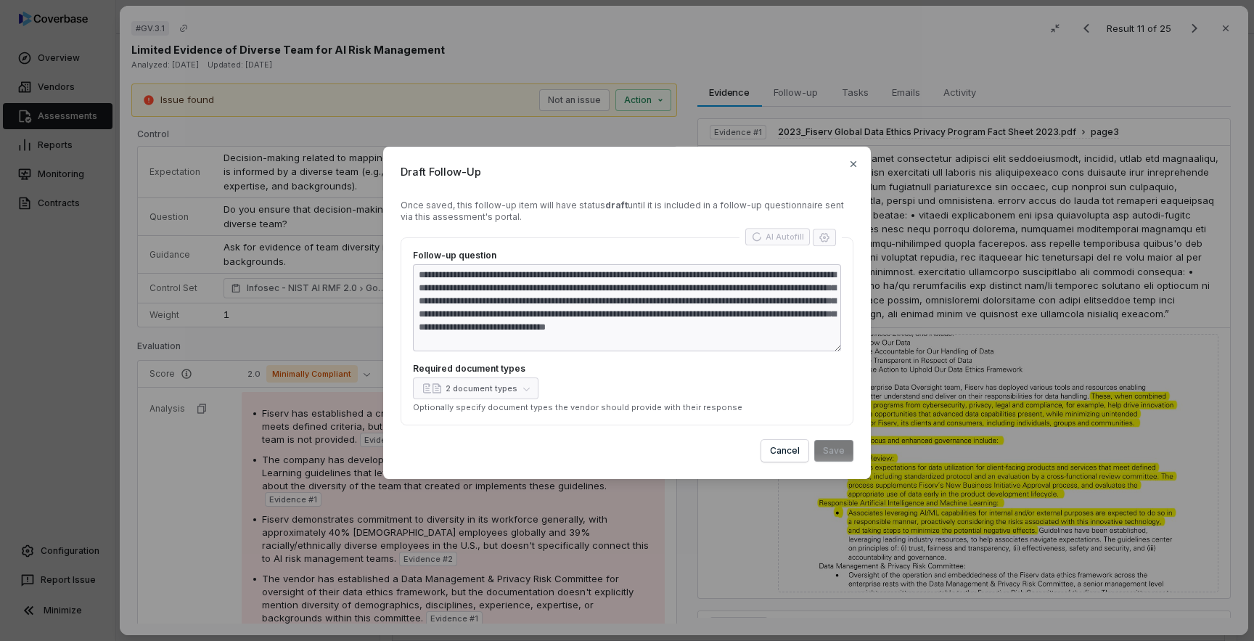
type textarea "*"
type textarea "**********"
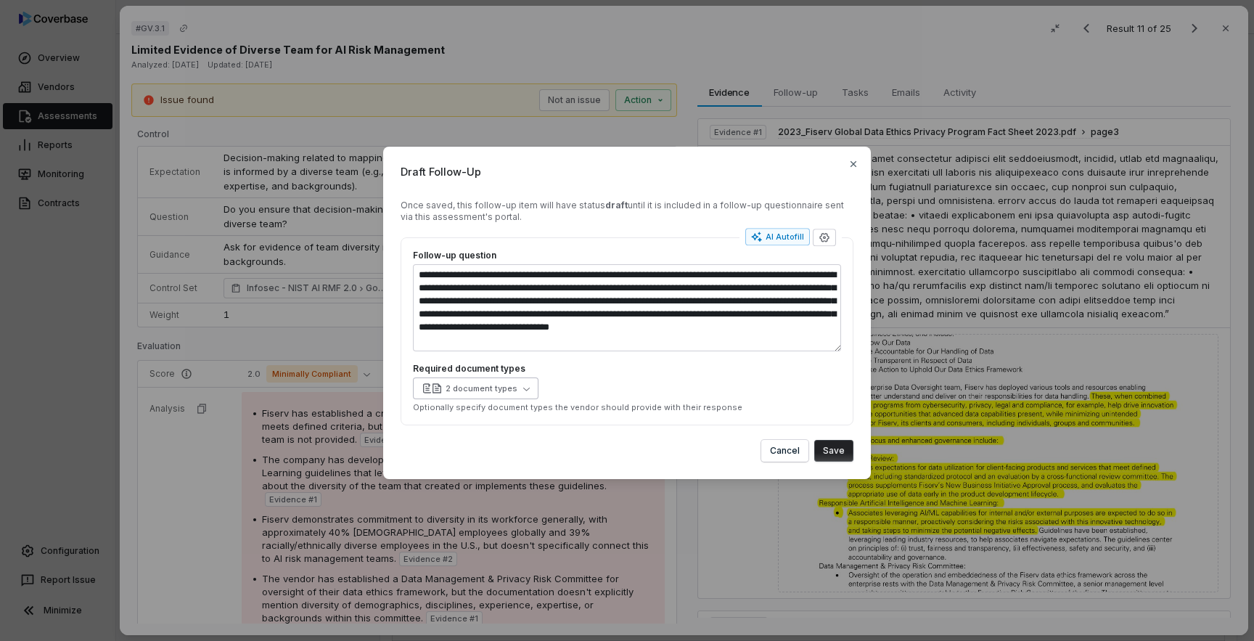
click at [511, 380] on button "2 document types" at bounding box center [475, 388] width 125 height 22
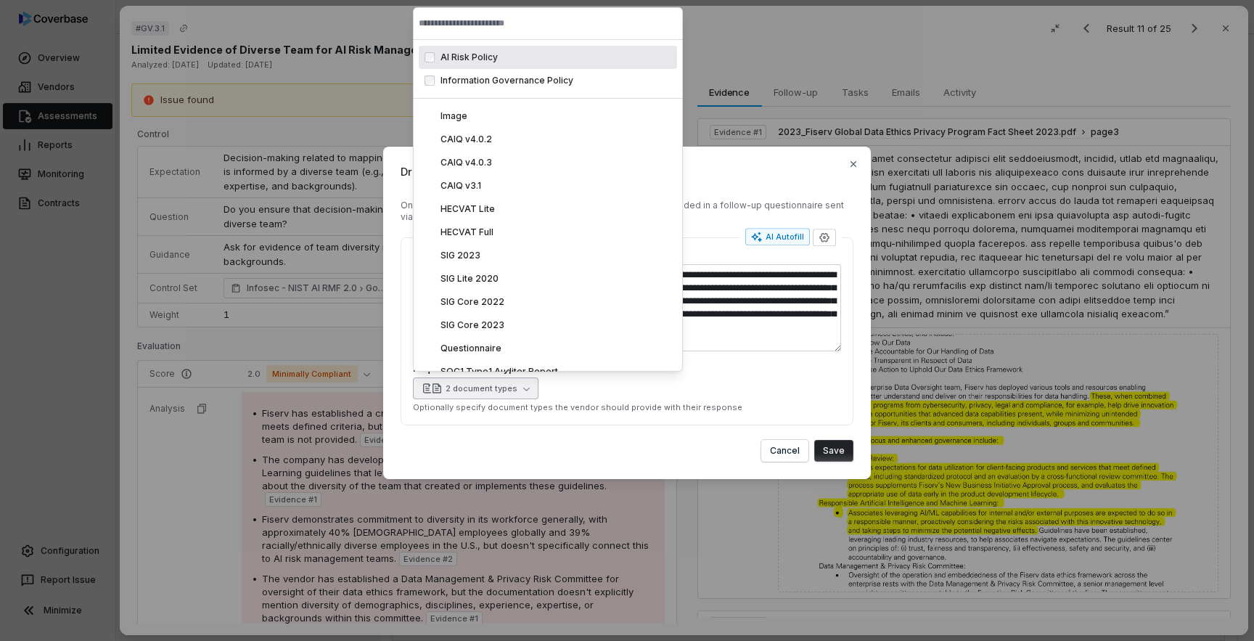
type textarea "*"
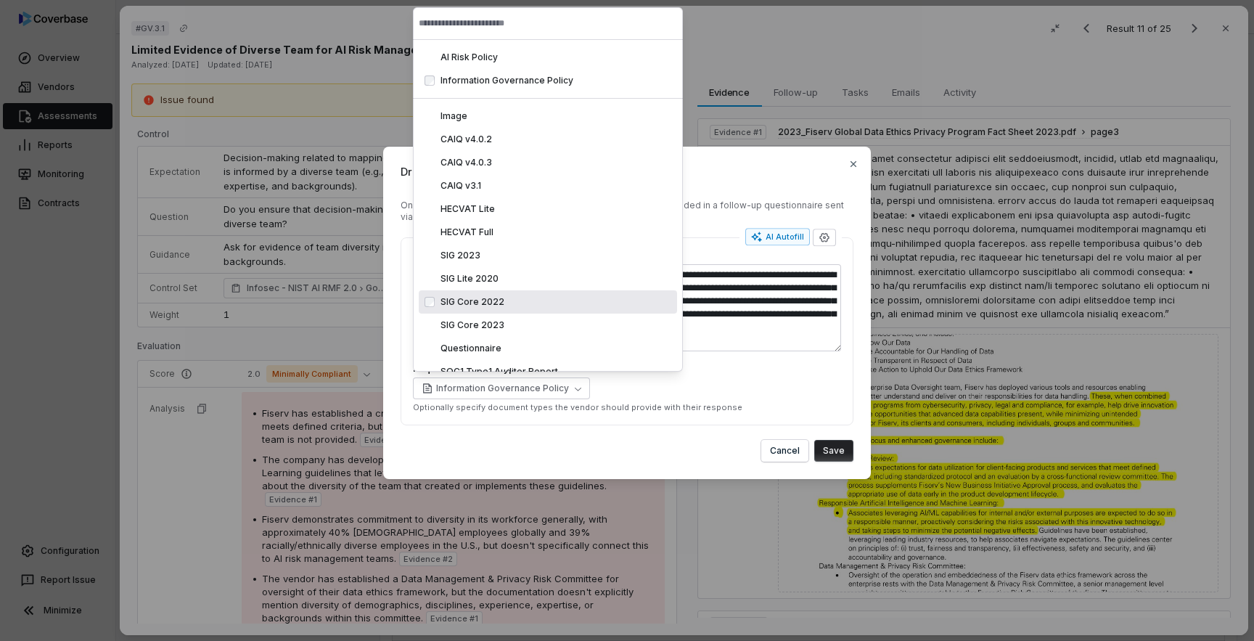
click at [843, 448] on button "Save" at bounding box center [833, 451] width 39 height 22
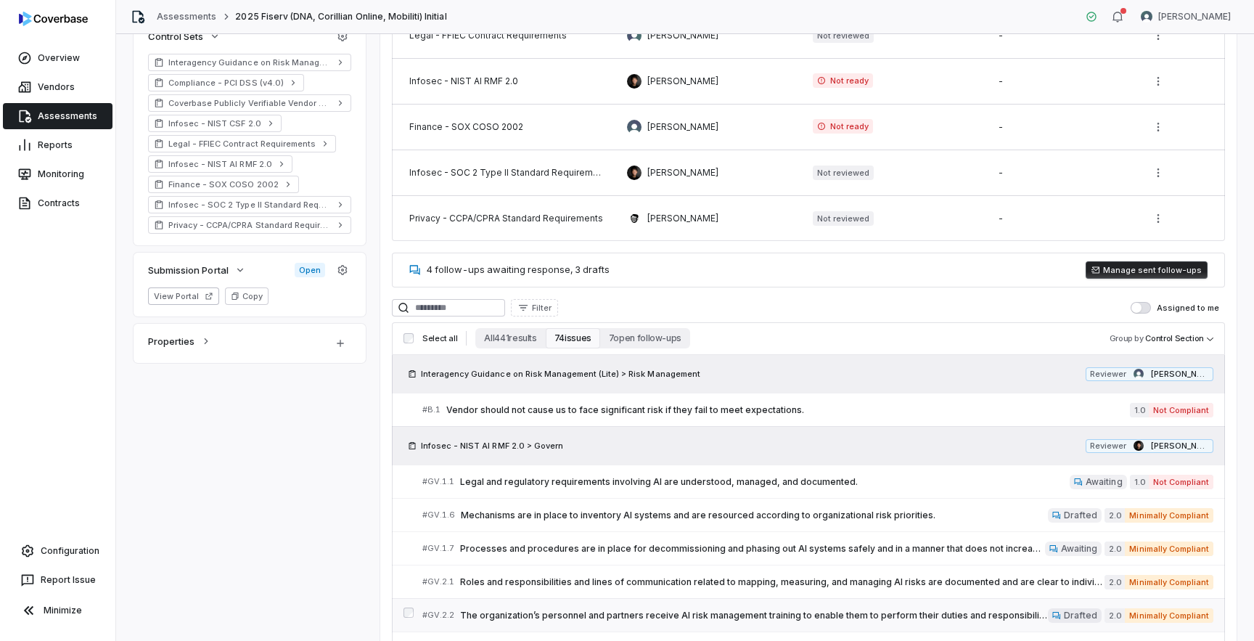
scroll to position [278, 0]
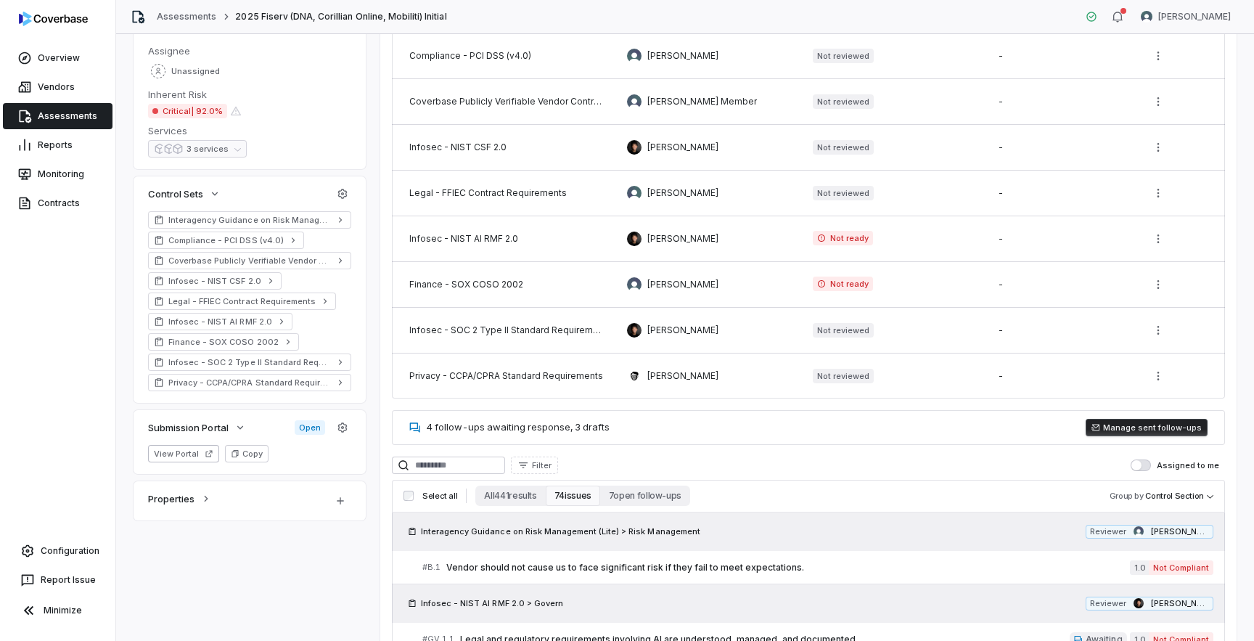
click at [1140, 426] on button "Manage sent follow-ups" at bounding box center [1146, 427] width 122 height 17
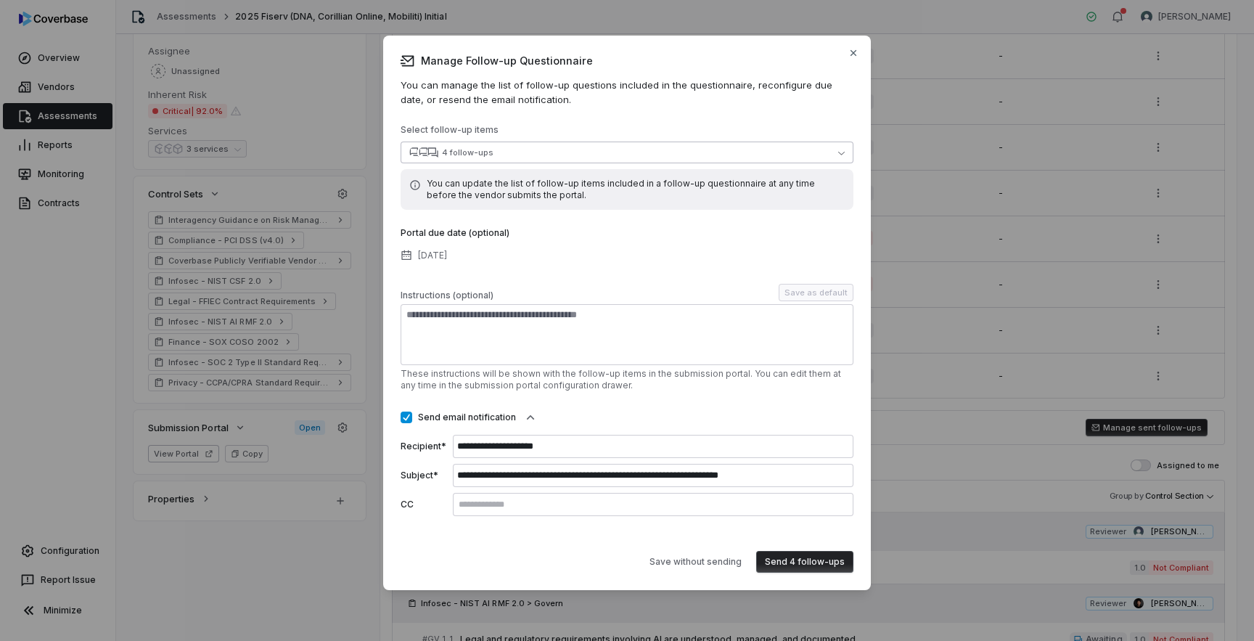
click at [740, 151] on button "4 follow-ups" at bounding box center [626, 152] width 453 height 22
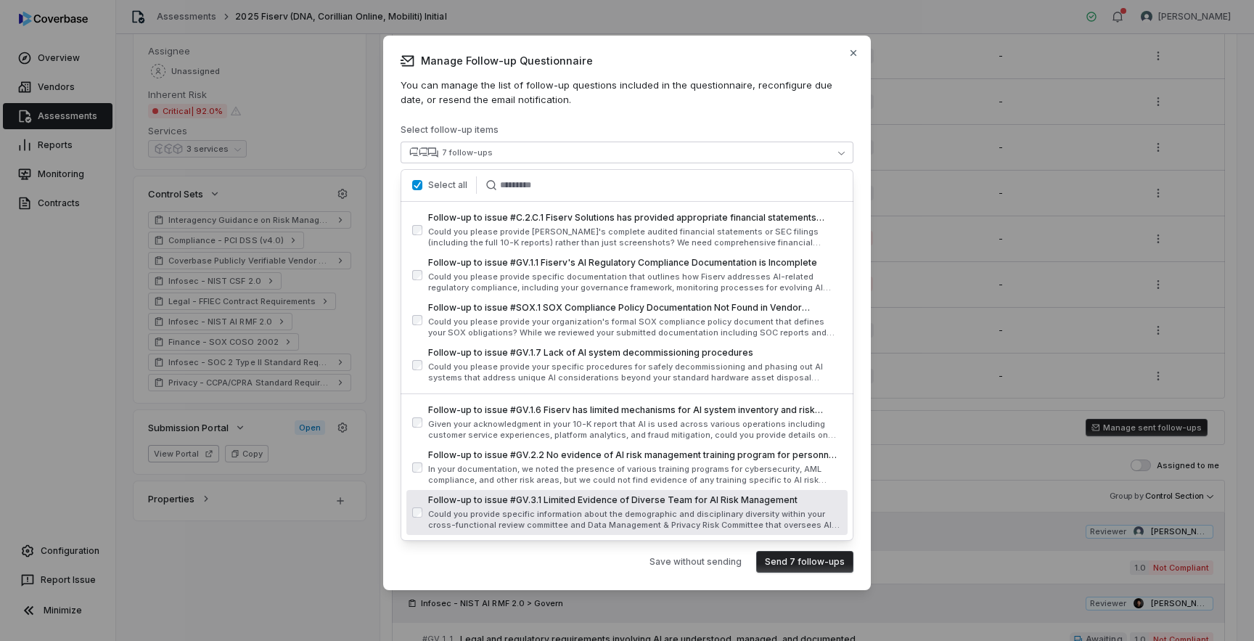
click at [526, 578] on div "**********" at bounding box center [626, 313] width 487 height 554
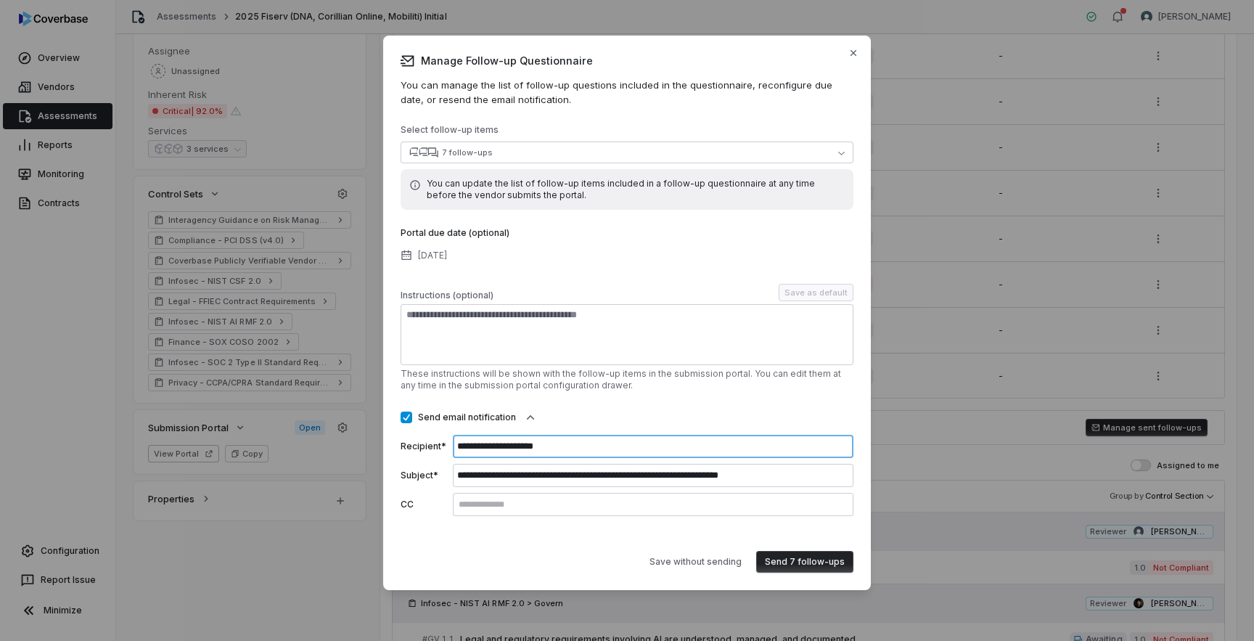
click at [485, 448] on input "**********" at bounding box center [653, 446] width 400 height 23
type input "**********"
click at [561, 567] on div "Save without sending Send 7 follow-ups" at bounding box center [626, 555] width 453 height 33
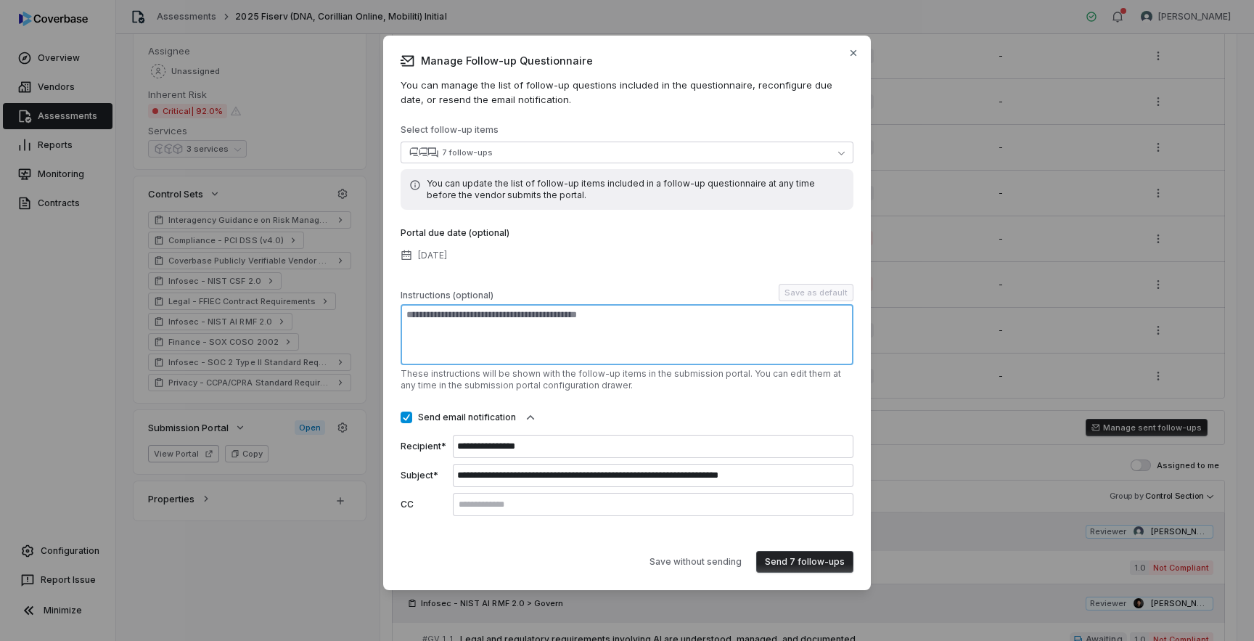
click at [686, 350] on textarea at bounding box center [626, 334] width 453 height 61
type textarea "**********"
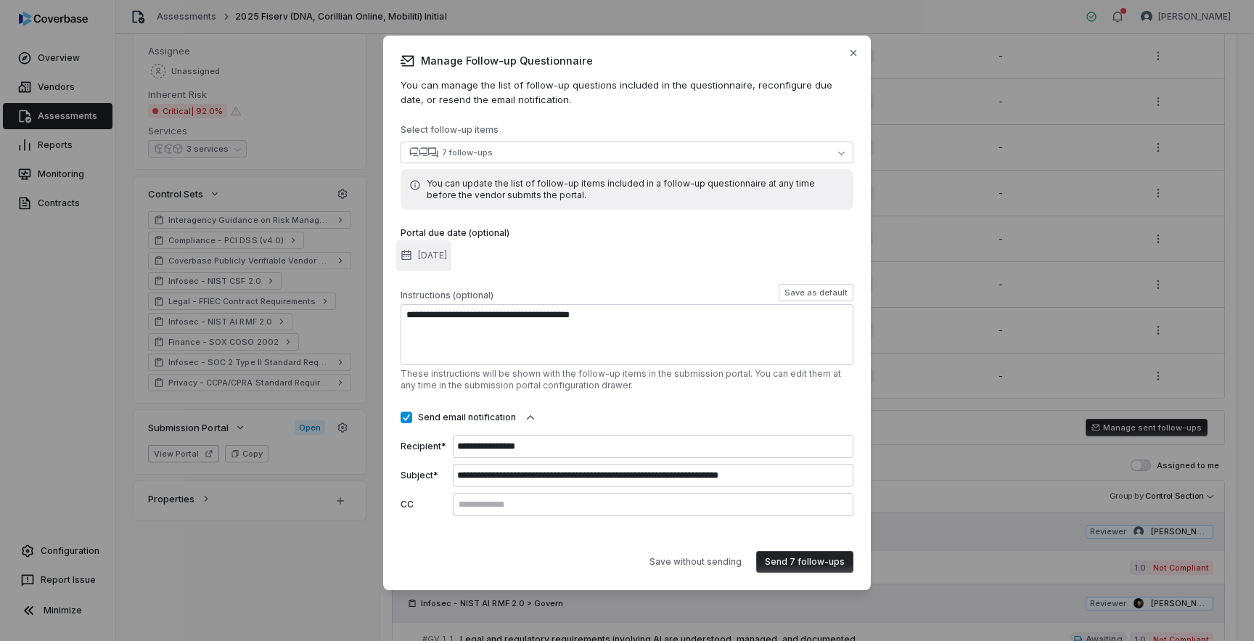
click at [451, 258] on button "Aug 12, 2025" at bounding box center [423, 255] width 55 height 30
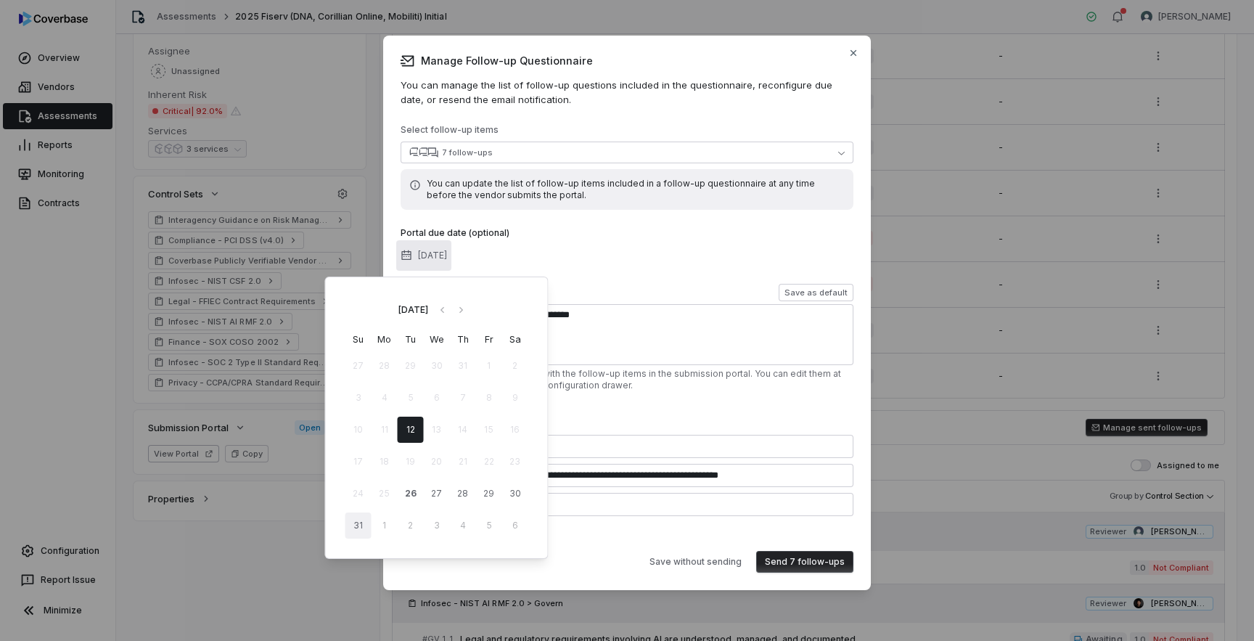
click at [357, 529] on button "31" at bounding box center [358, 525] width 26 height 26
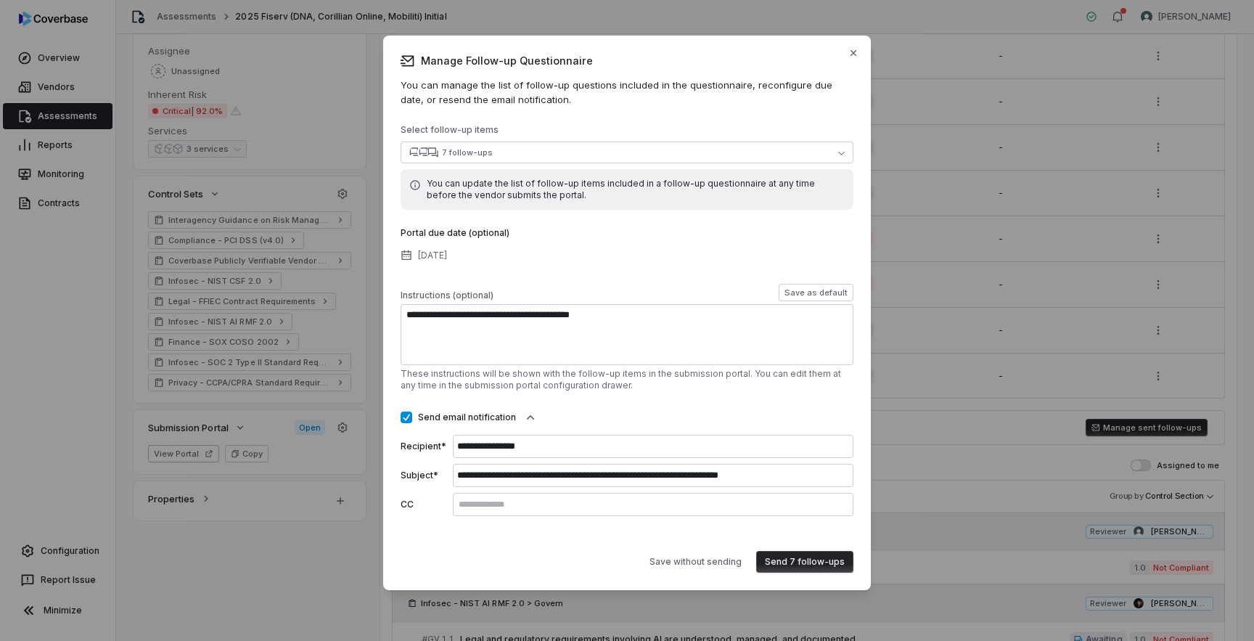
click at [645, 277] on div "**********" at bounding box center [626, 320] width 453 height 392
click at [809, 560] on button "Send 7 follow-ups" at bounding box center [804, 562] width 97 height 22
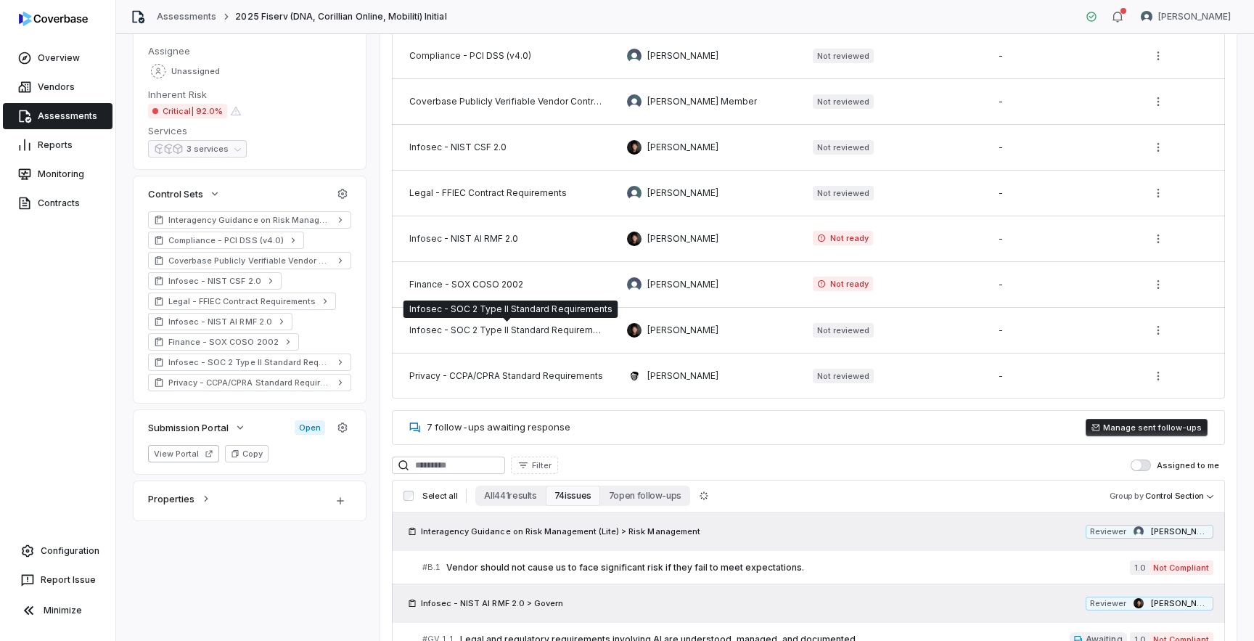
scroll to position [0, 0]
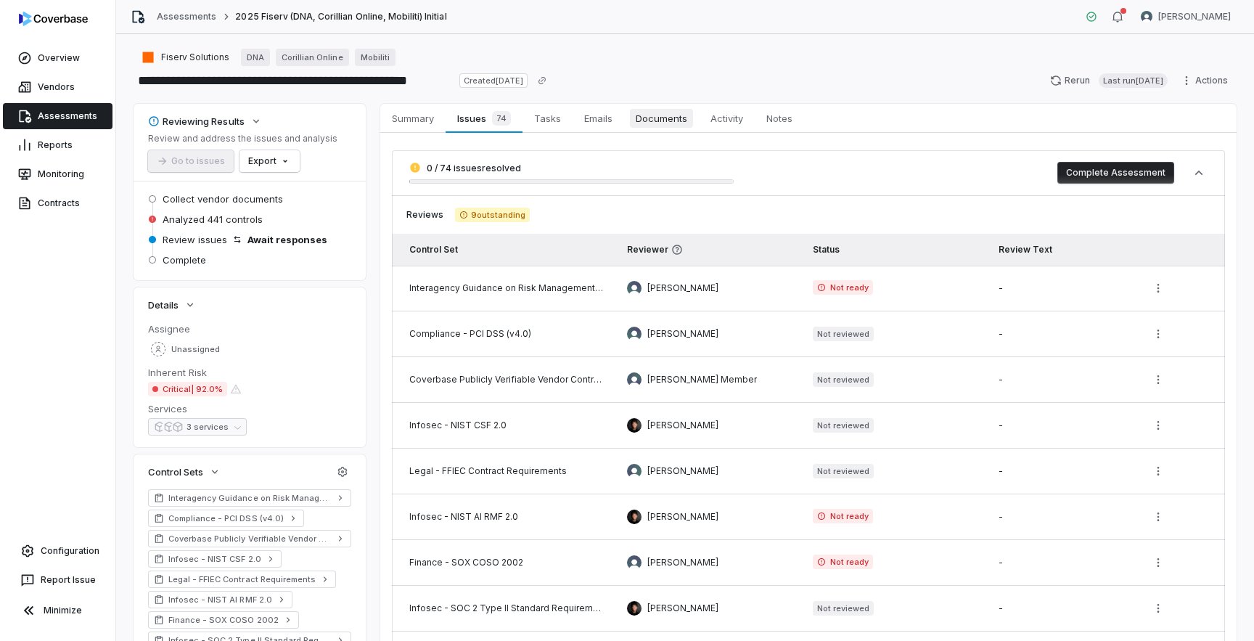
click at [651, 112] on span "Documents" at bounding box center [661, 118] width 63 height 19
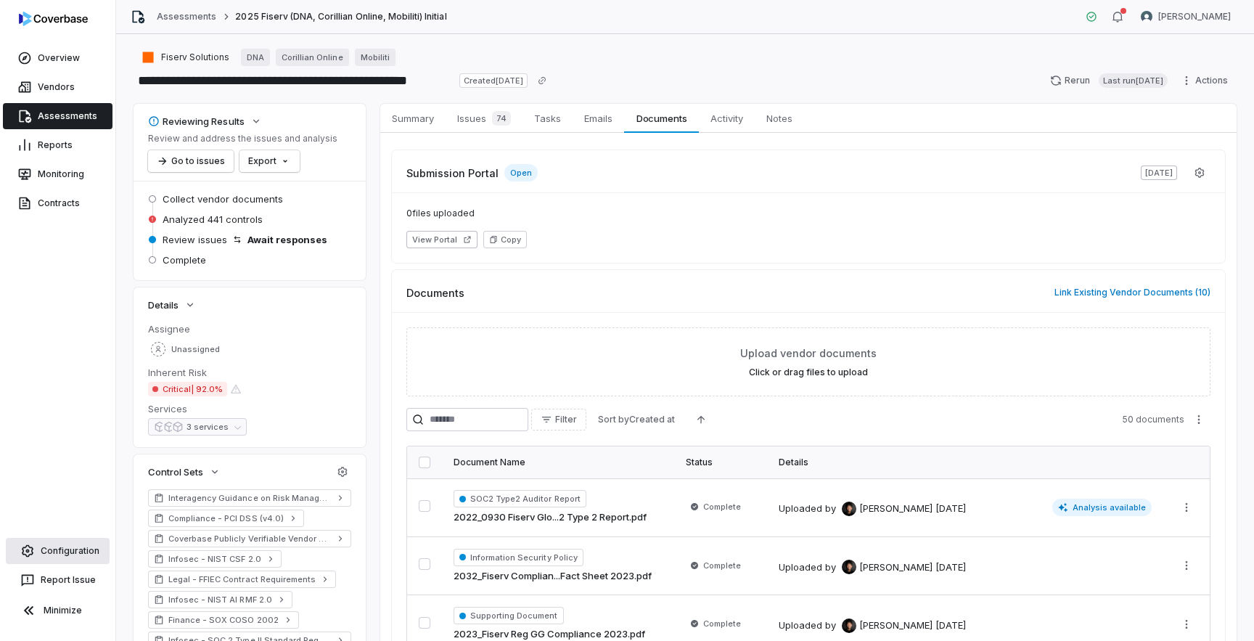
click at [70, 556] on link "Configuration" at bounding box center [58, 551] width 104 height 26
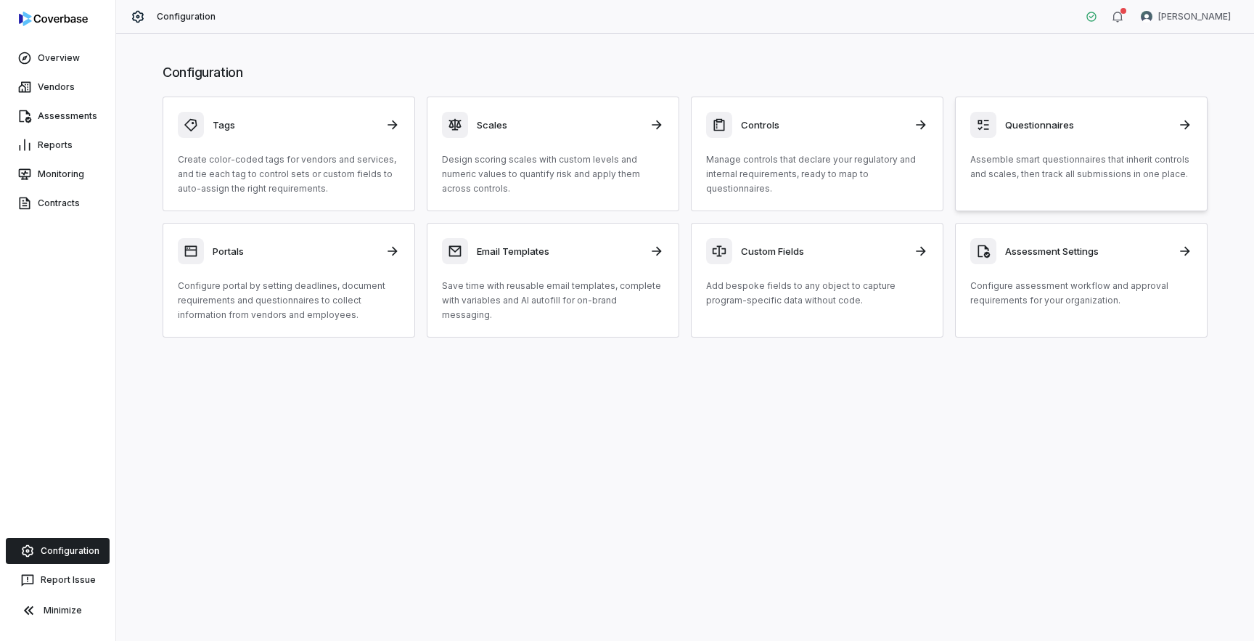
click at [1047, 141] on div "Questionnaires Assemble smart questionnaires that inherit controls and scales, …" at bounding box center [1081, 147] width 222 height 70
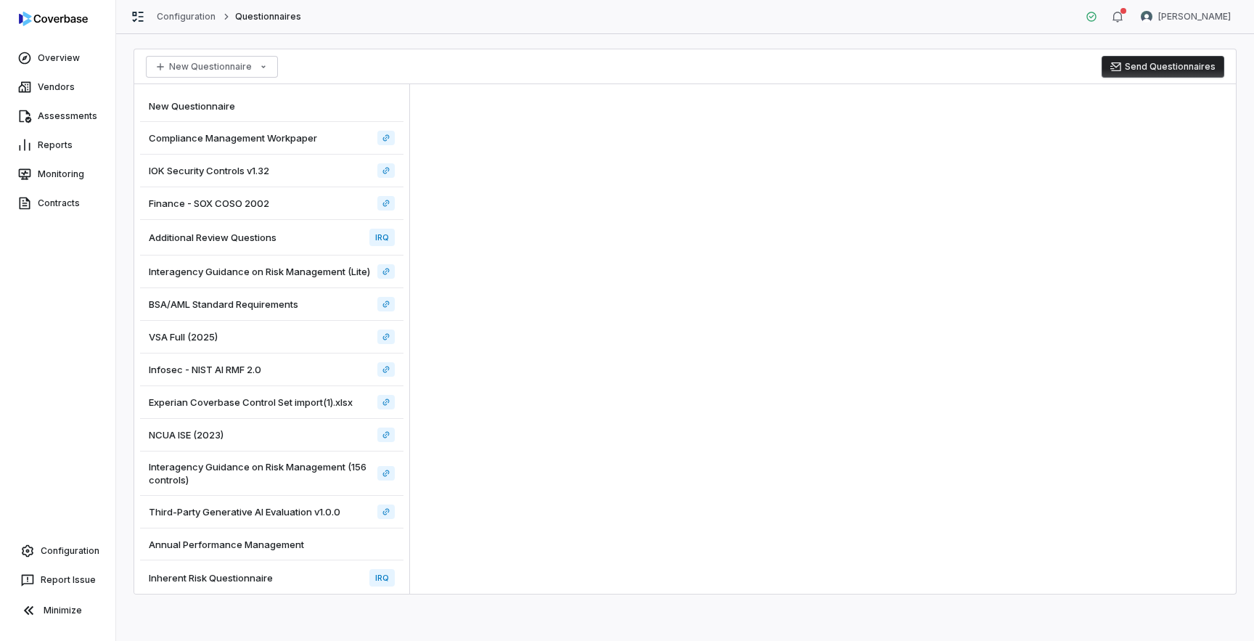
scroll to position [8, 0]
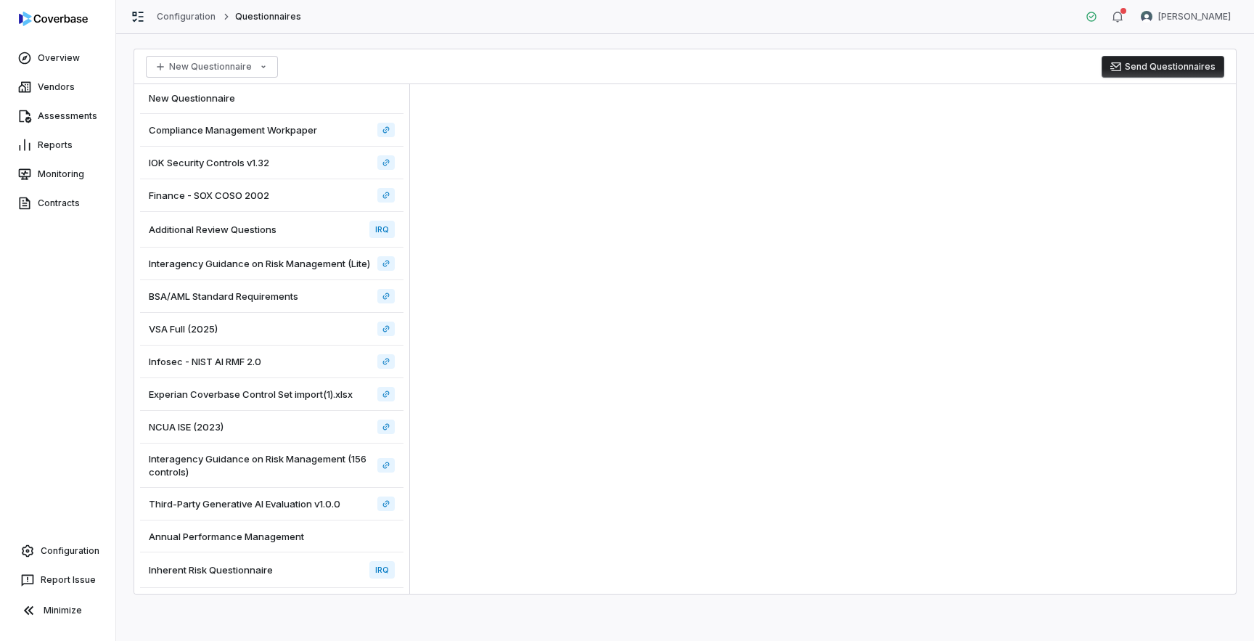
click at [314, 567] on div "Inherent Risk Questionnaire IRQ" at bounding box center [271, 570] width 263 height 36
click at [286, 571] on div "Inherent Risk Questionnaire IRQ" at bounding box center [271, 570] width 263 height 36
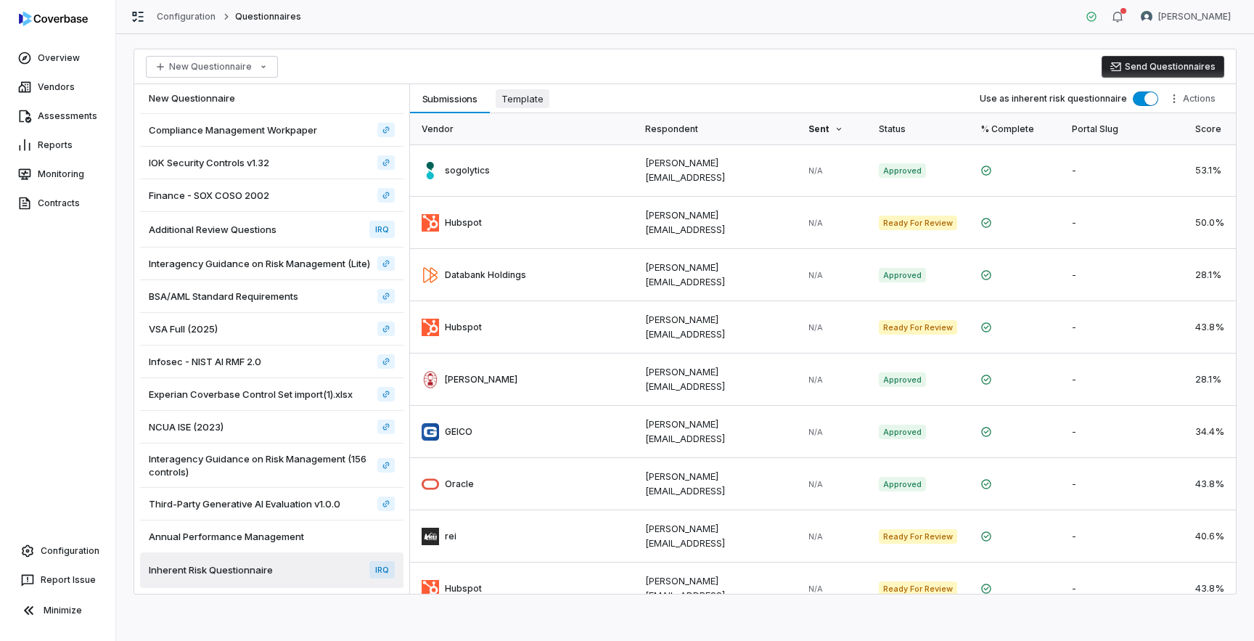
click at [512, 95] on span "Template" at bounding box center [522, 98] width 54 height 19
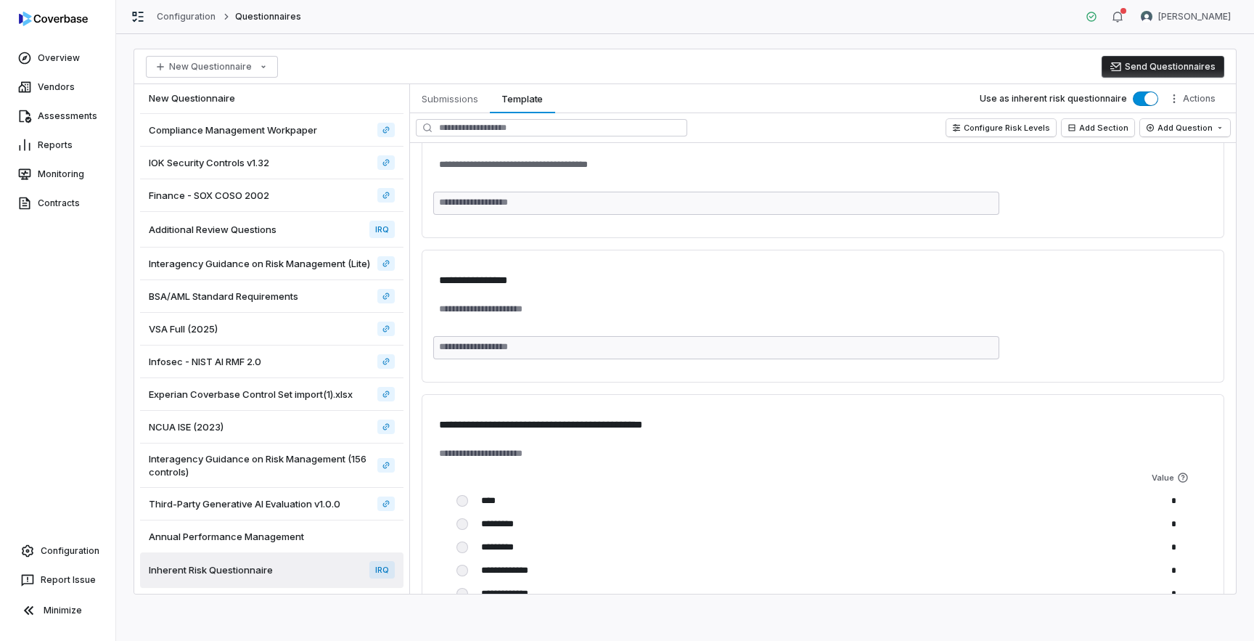
scroll to position [118, 0]
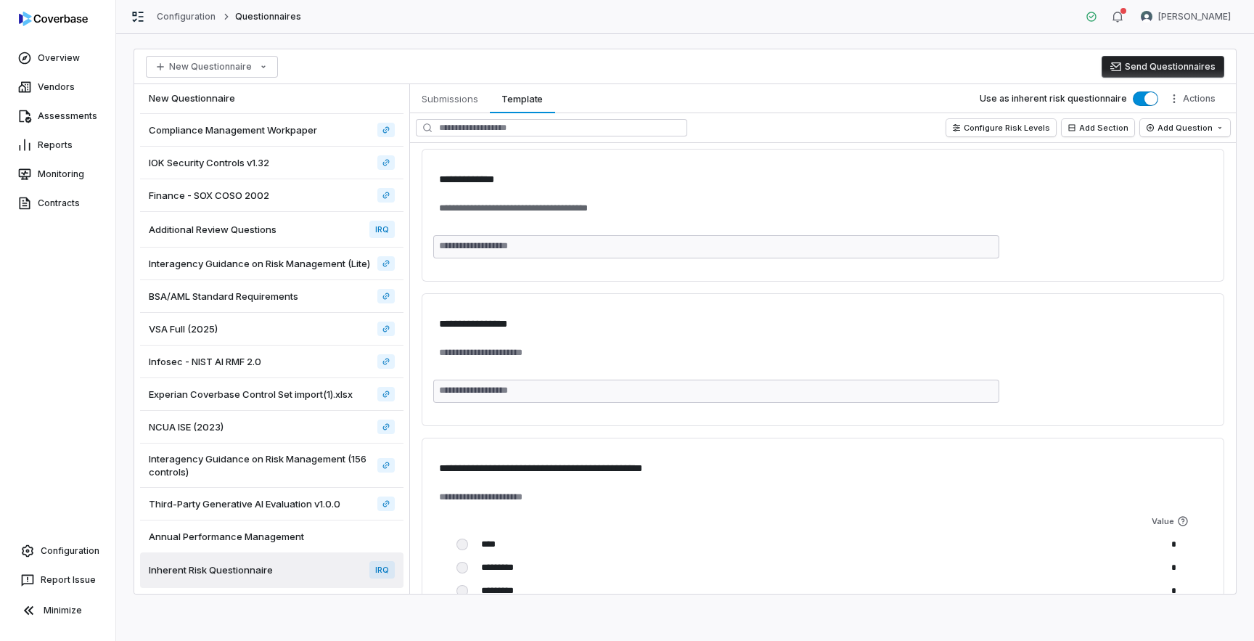
type textarea "*"
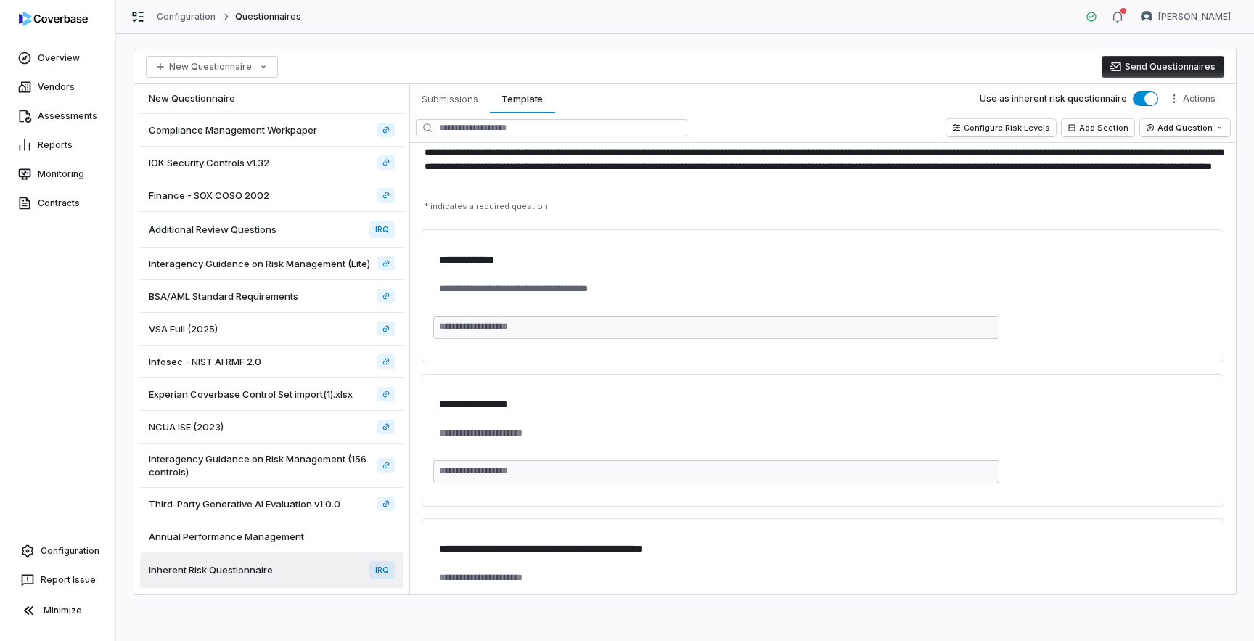
scroll to position [0, 0]
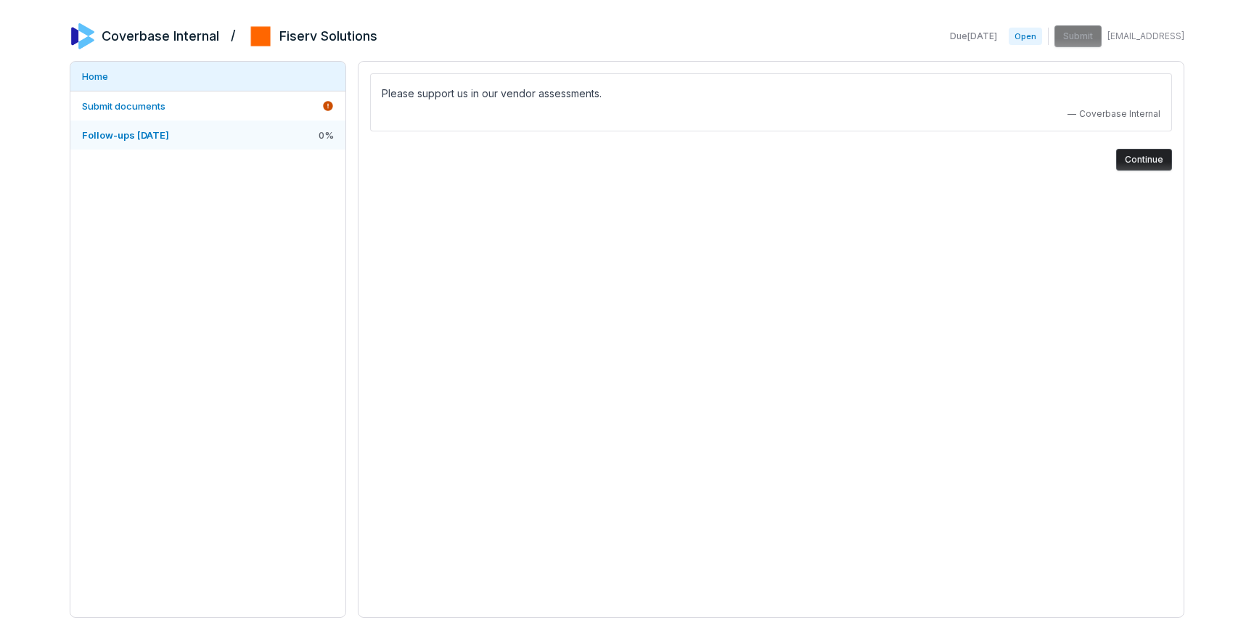
click at [215, 139] on link "Follow-ups [DATE] 0 %" at bounding box center [207, 134] width 275 height 29
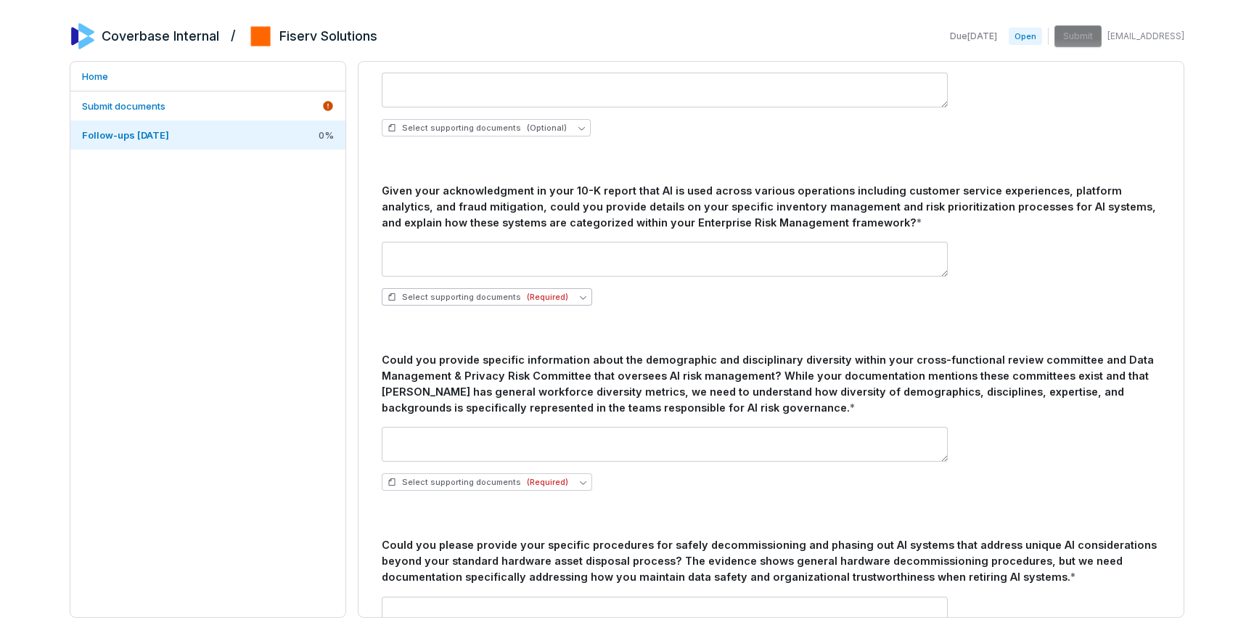
scroll to position [808, 0]
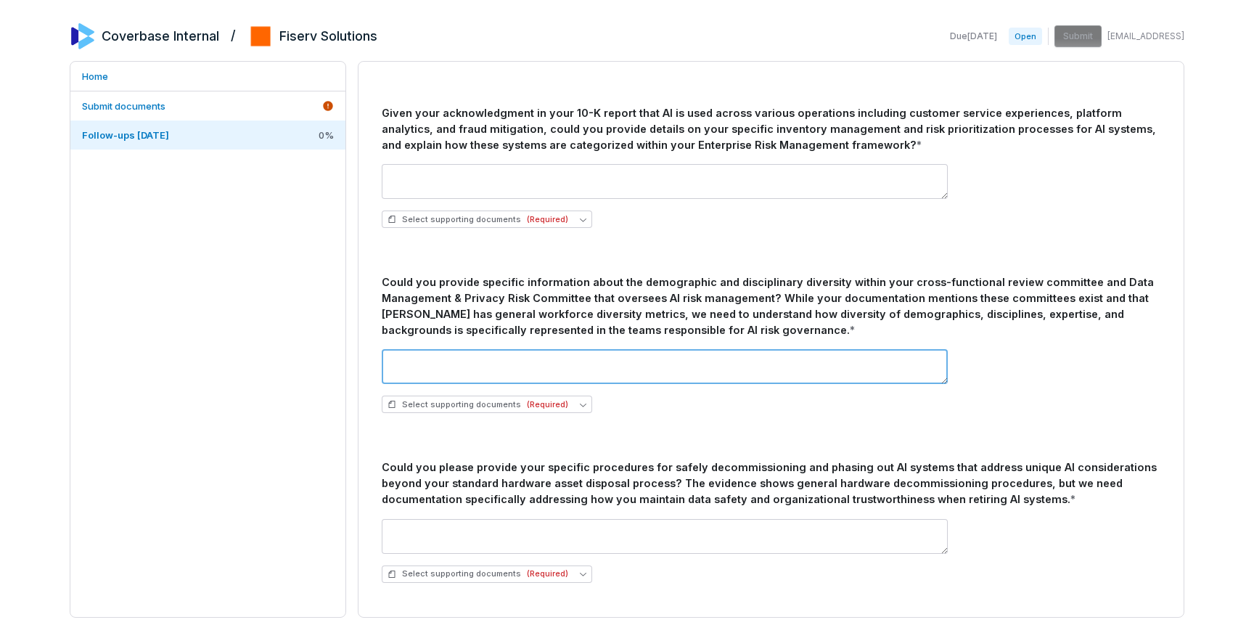
click at [559, 365] on textarea at bounding box center [665, 366] width 566 height 35
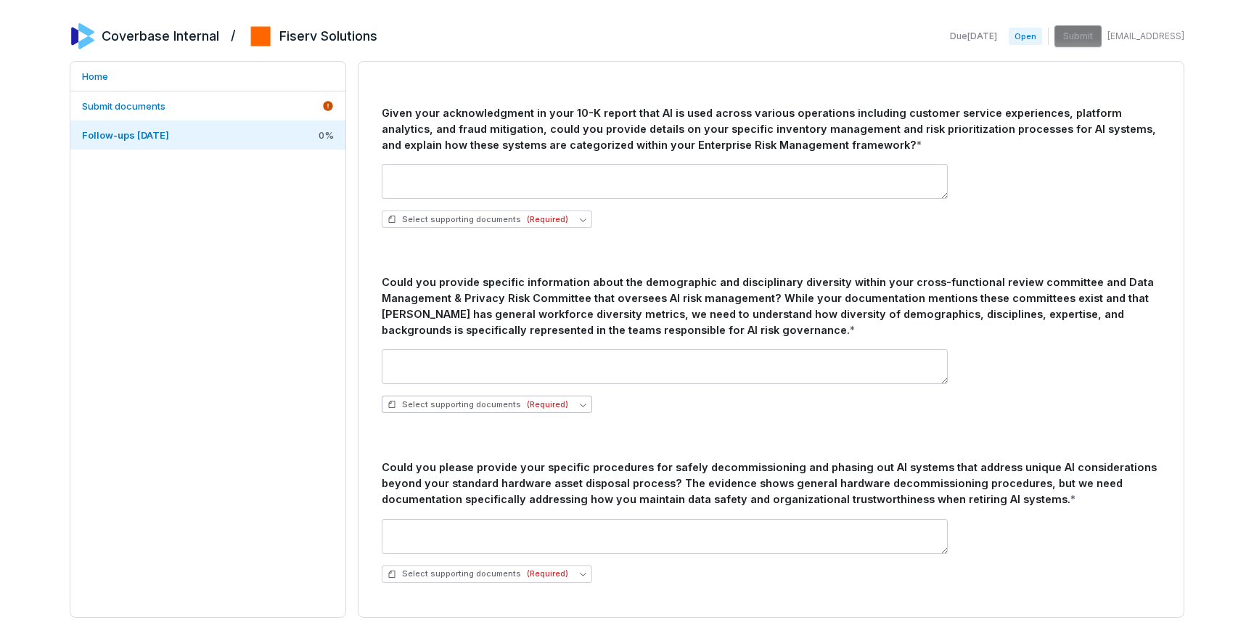
click at [527, 408] on span "(Required)" at bounding box center [547, 404] width 41 height 11
click at [631, 442] on div "Could you please provide [PERSON_NAME]'s complete audited financial statements …" at bounding box center [771, 11] width 778 height 1166
click at [907, 235] on div "Select supporting documents (Required)" at bounding box center [771, 195] width 778 height 87
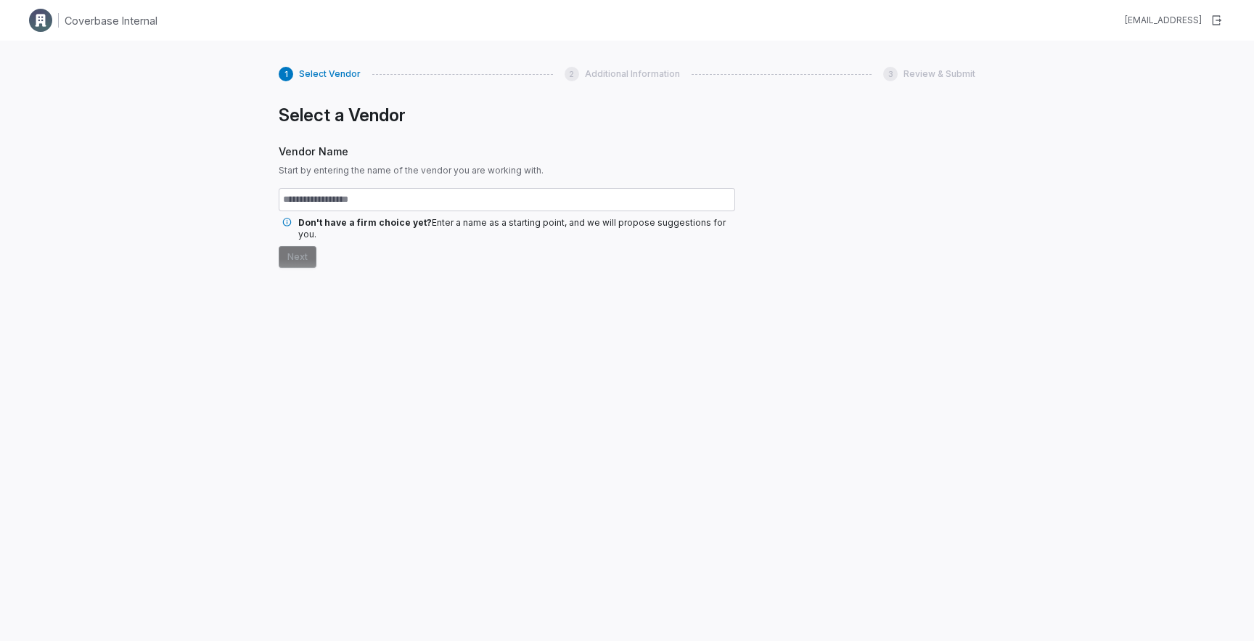
click at [396, 303] on div "Select a Vendor Vendor Name Start by entering the name of the vendor you are wo…" at bounding box center [507, 351] width 456 height 495
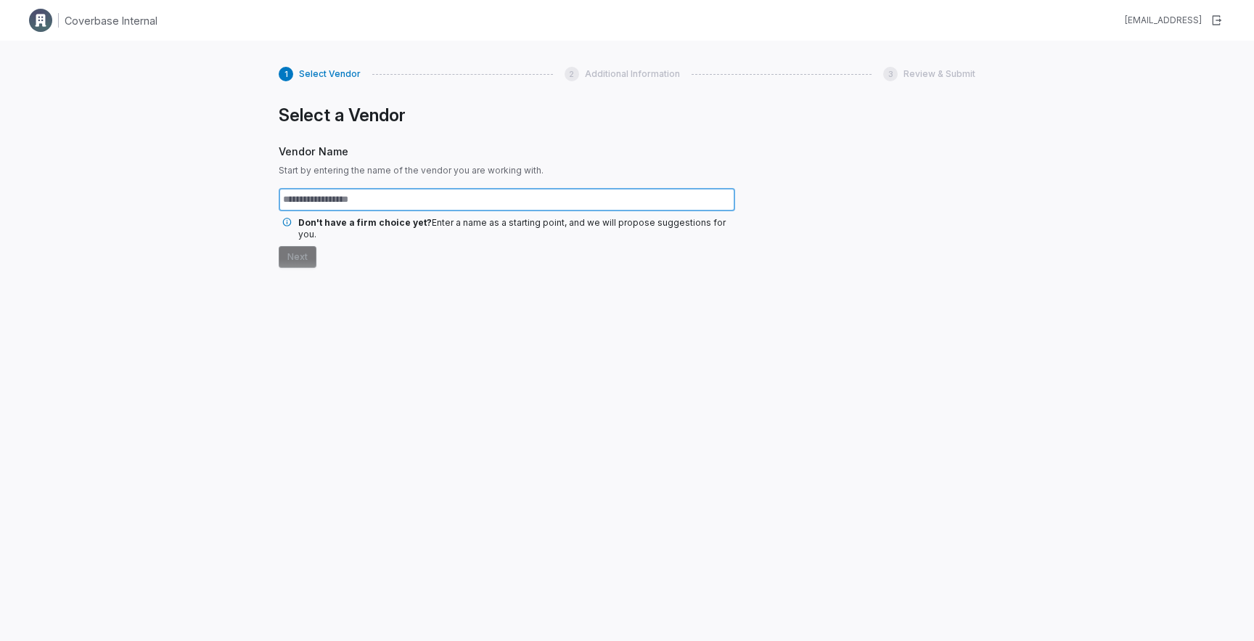
click at [397, 202] on input "text" at bounding box center [507, 199] width 456 height 23
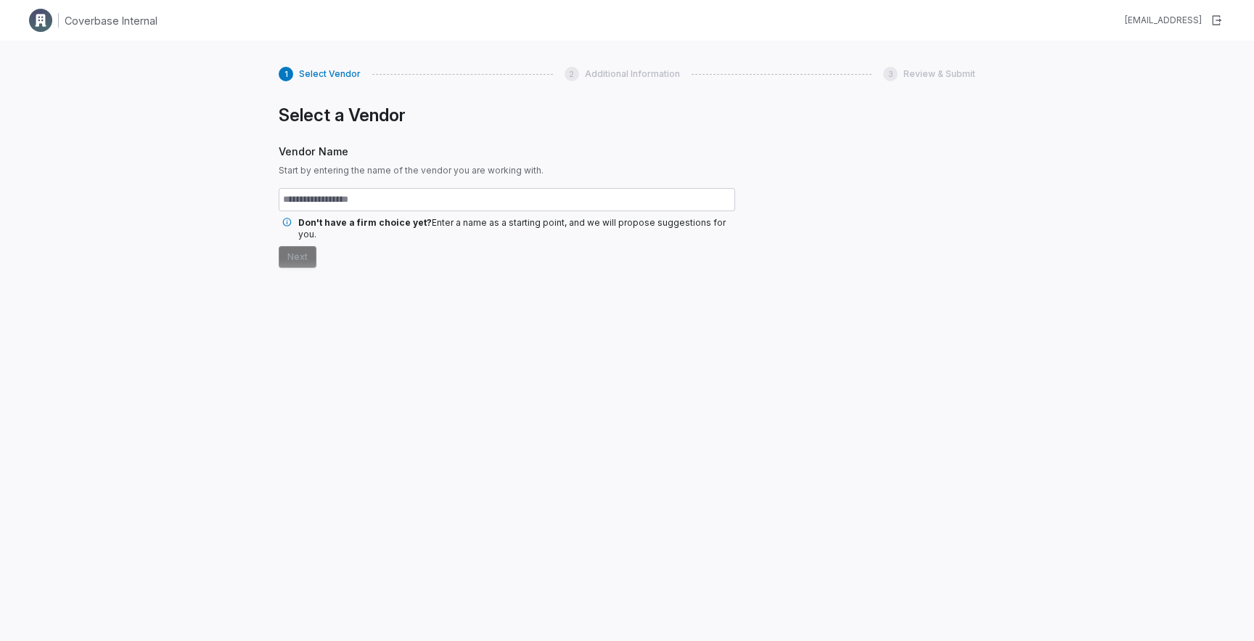
click at [411, 223] on span "Don't have a firm choice yet?" at bounding box center [364, 222] width 133 height 11
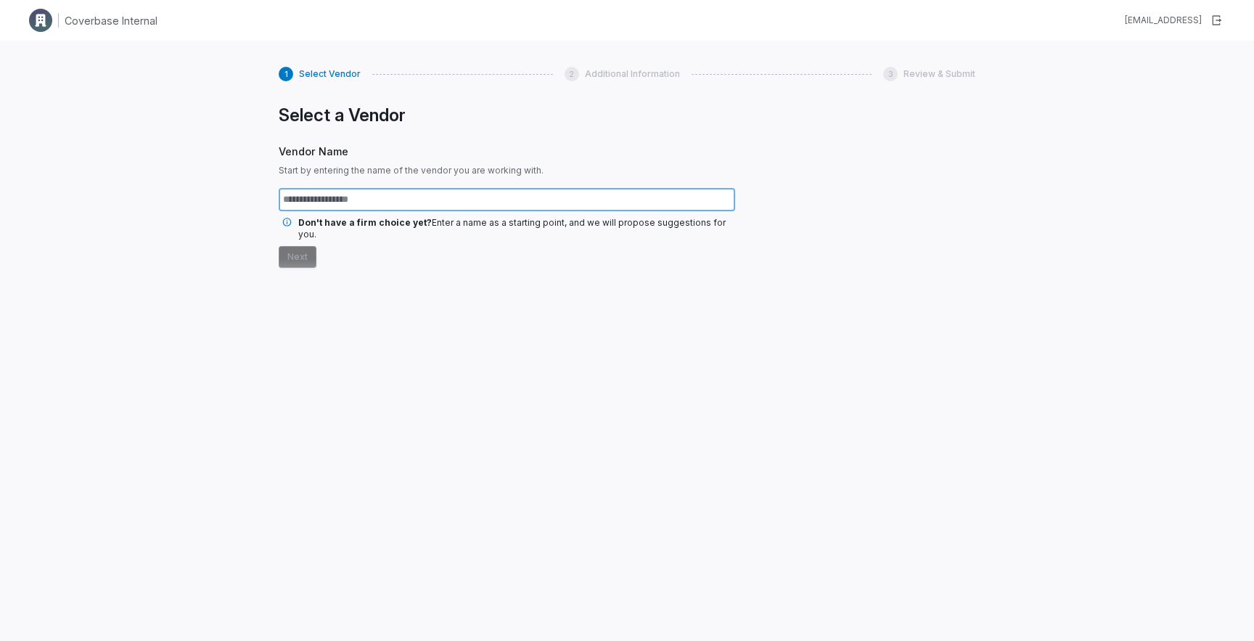
click at [416, 198] on input "text" at bounding box center [507, 199] width 456 height 23
click at [414, 198] on input "text" at bounding box center [507, 199] width 456 height 23
type input "*******"
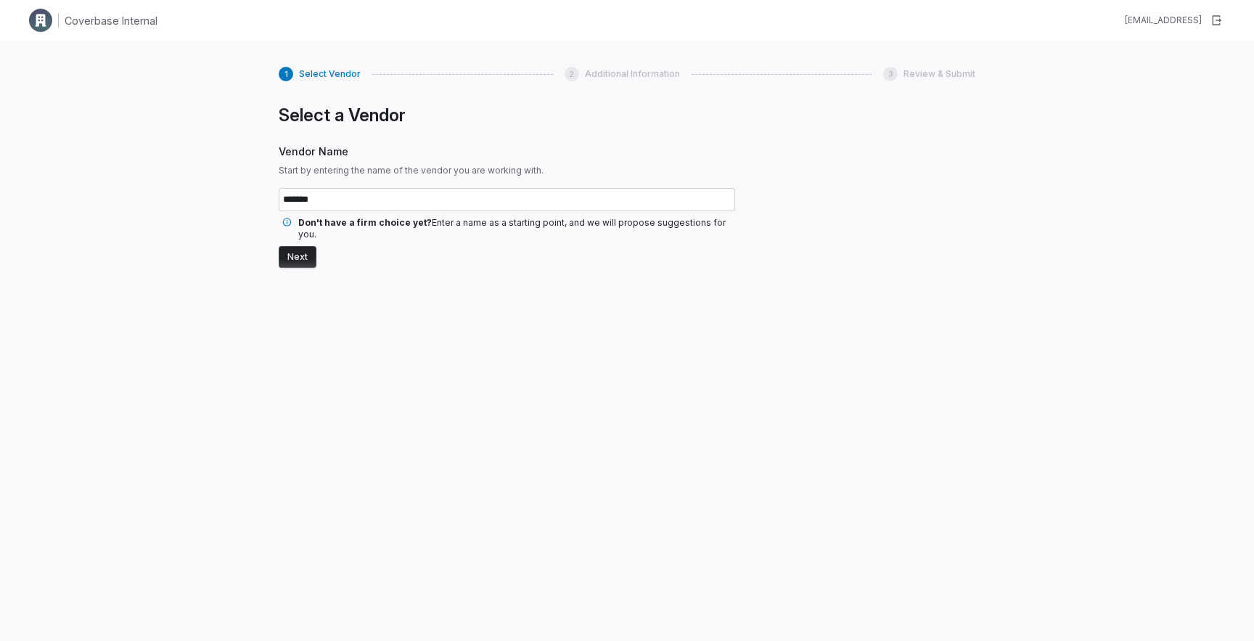
click at [295, 249] on button "Next" at bounding box center [298, 257] width 38 height 22
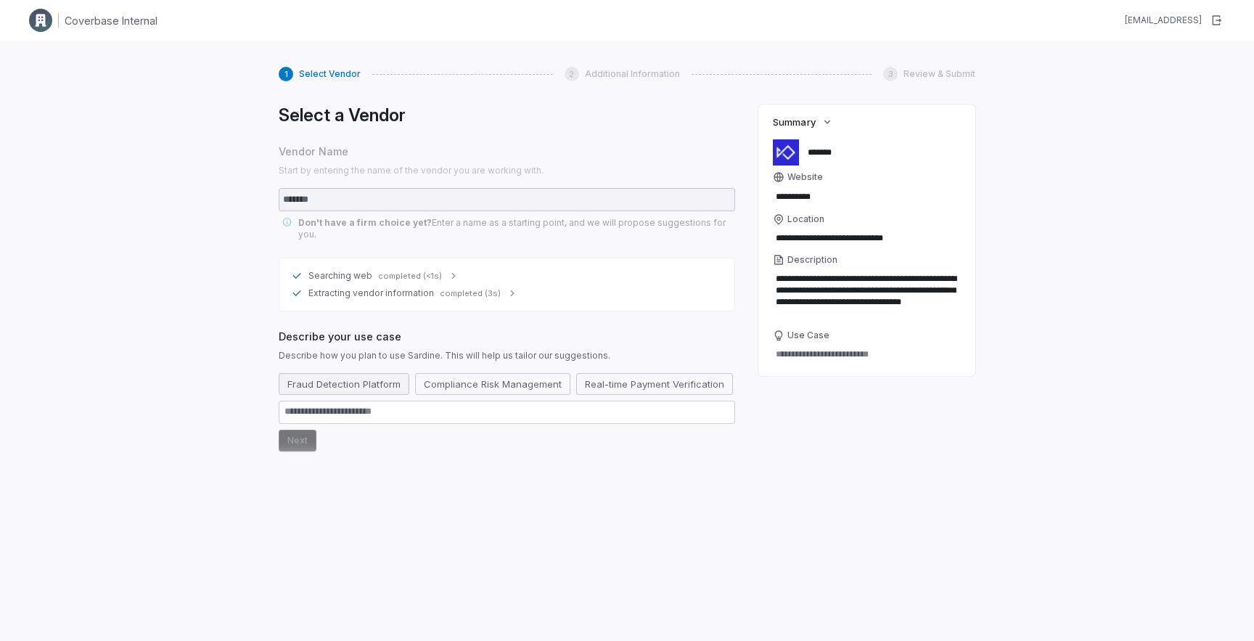
click at [336, 373] on button "Fraud Detection Platform" at bounding box center [344, 384] width 131 height 22
click at [284, 457] on button "Next" at bounding box center [298, 468] width 38 height 22
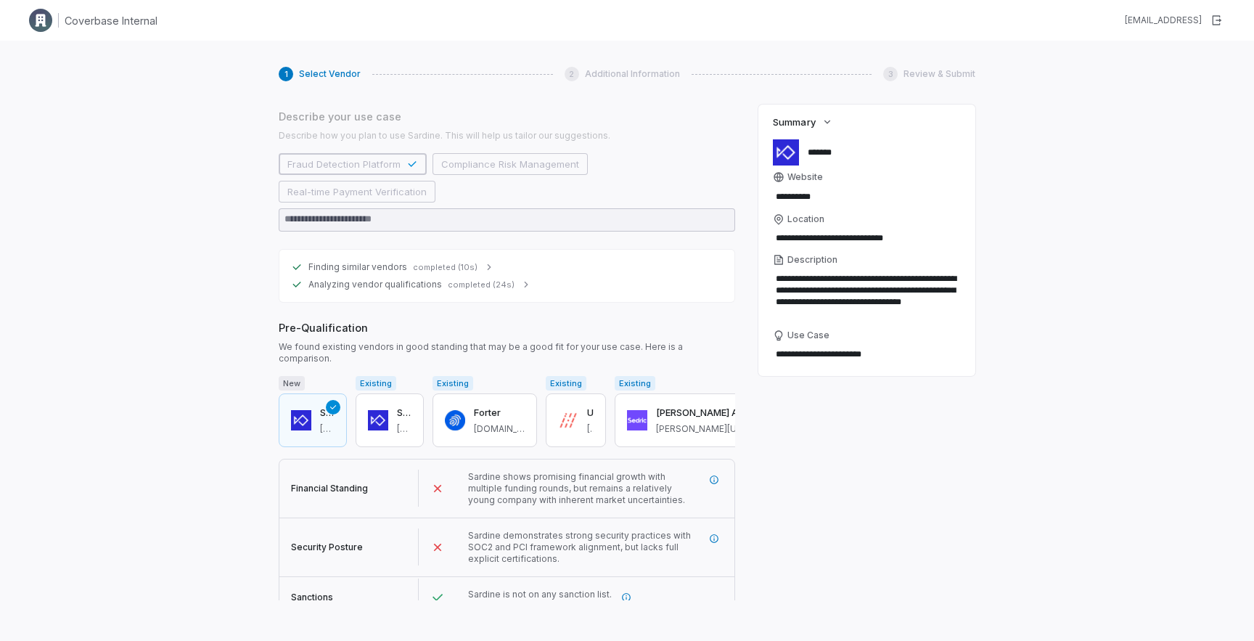
scroll to position [241, 0]
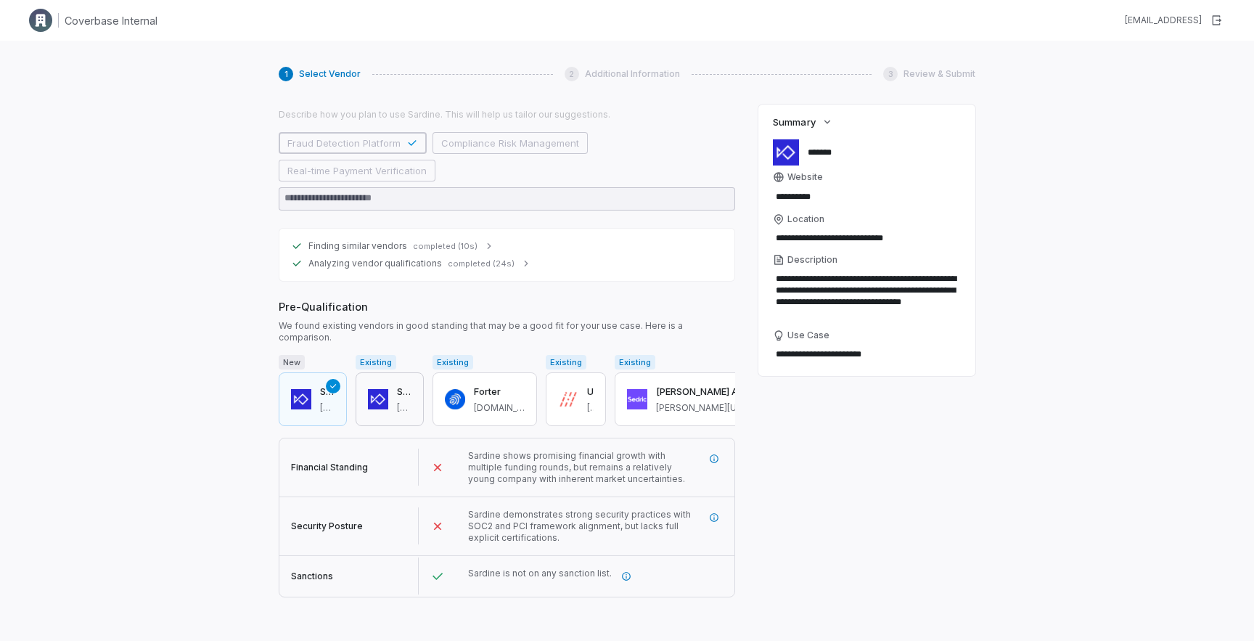
click at [411, 402] on span "sardine.ai" at bounding box center [404, 408] width 15 height 12
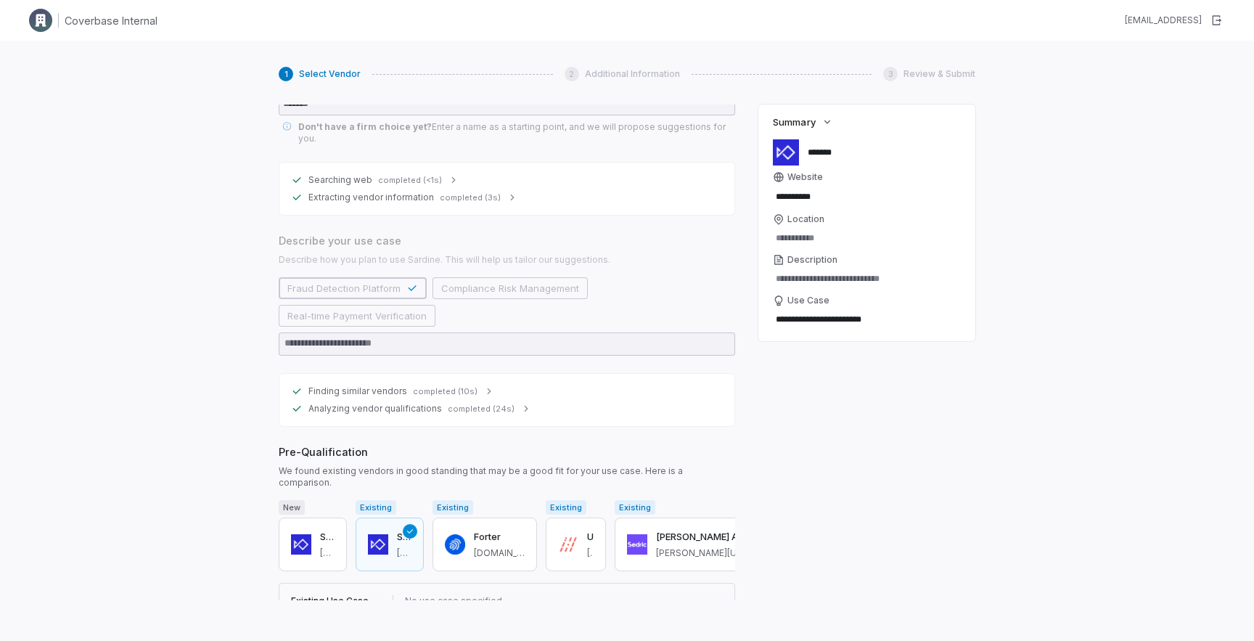
scroll to position [194, 0]
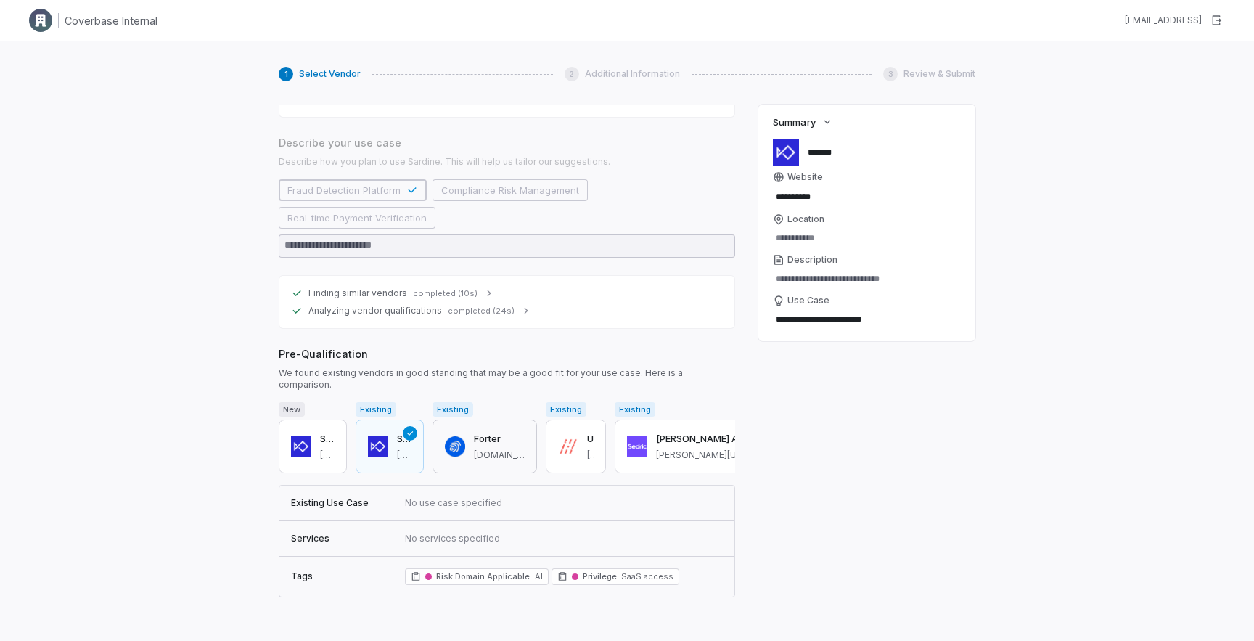
click at [524, 449] on span "forter.com" at bounding box center [499, 455] width 51 height 12
click at [606, 437] on button "Unit21 unit21.ai" at bounding box center [576, 446] width 60 height 54
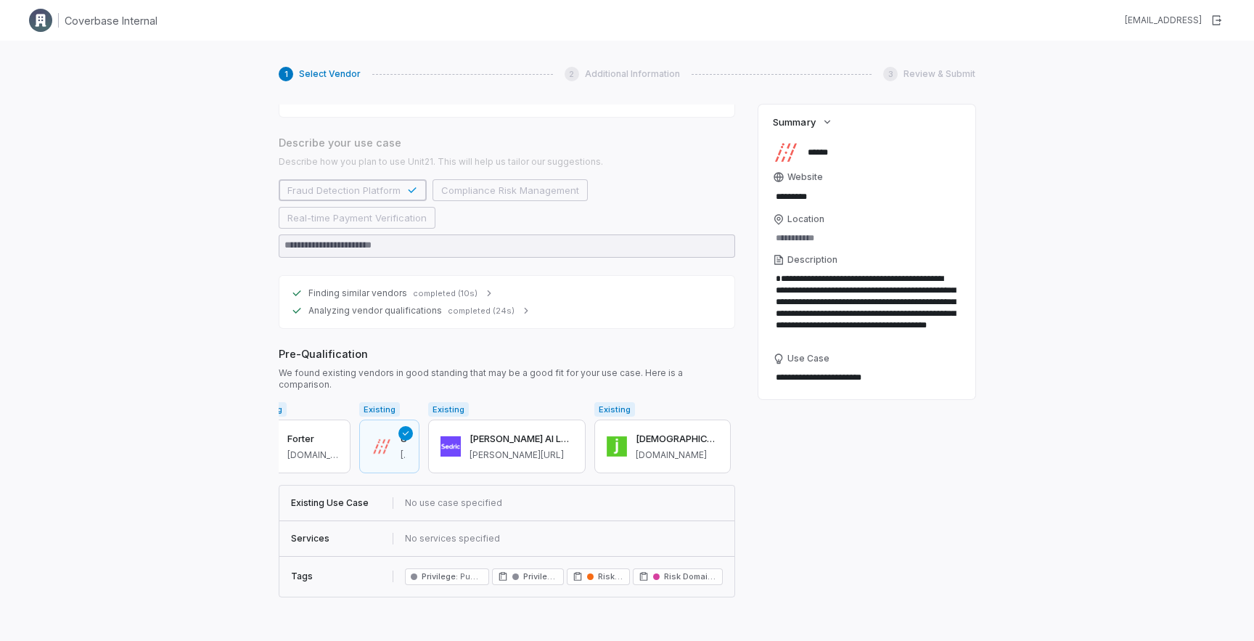
scroll to position [0, 230]
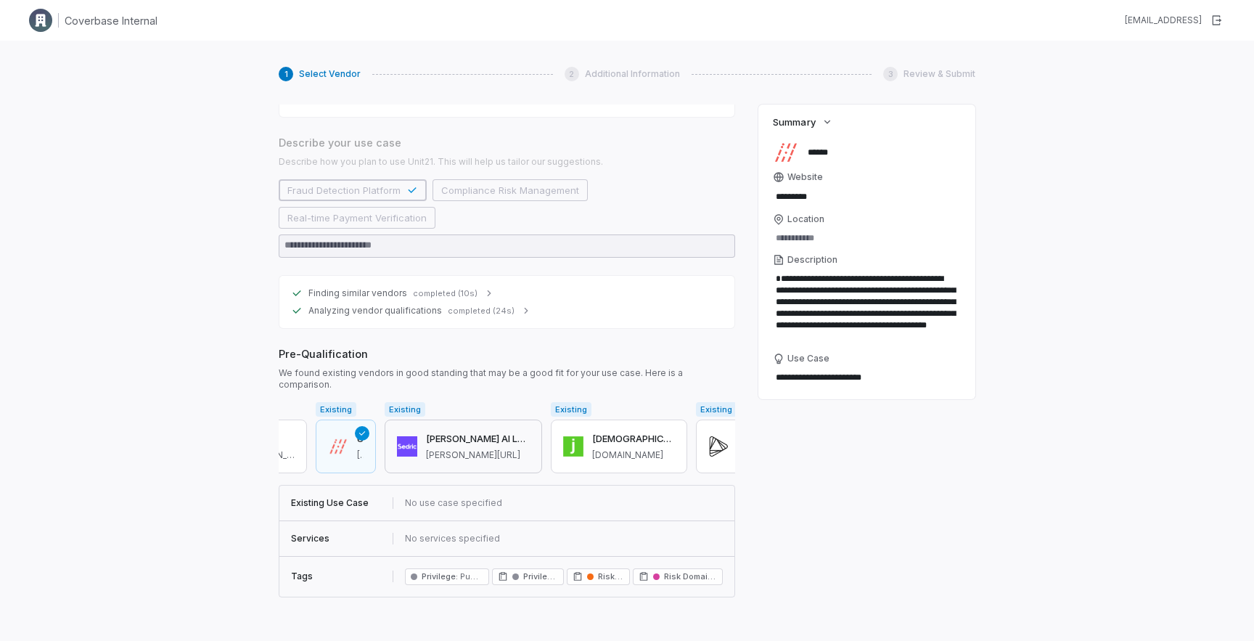
click at [527, 432] on h3 "Sedric AI Labs Ltd" at bounding box center [478, 439] width 104 height 15
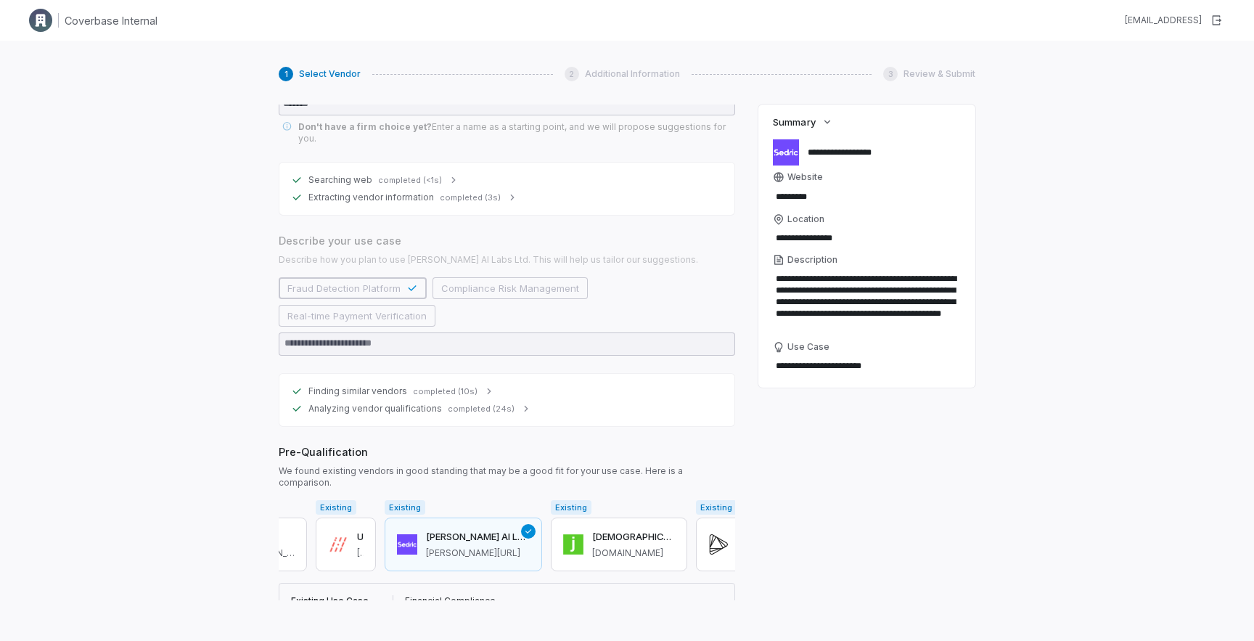
scroll to position [189, 0]
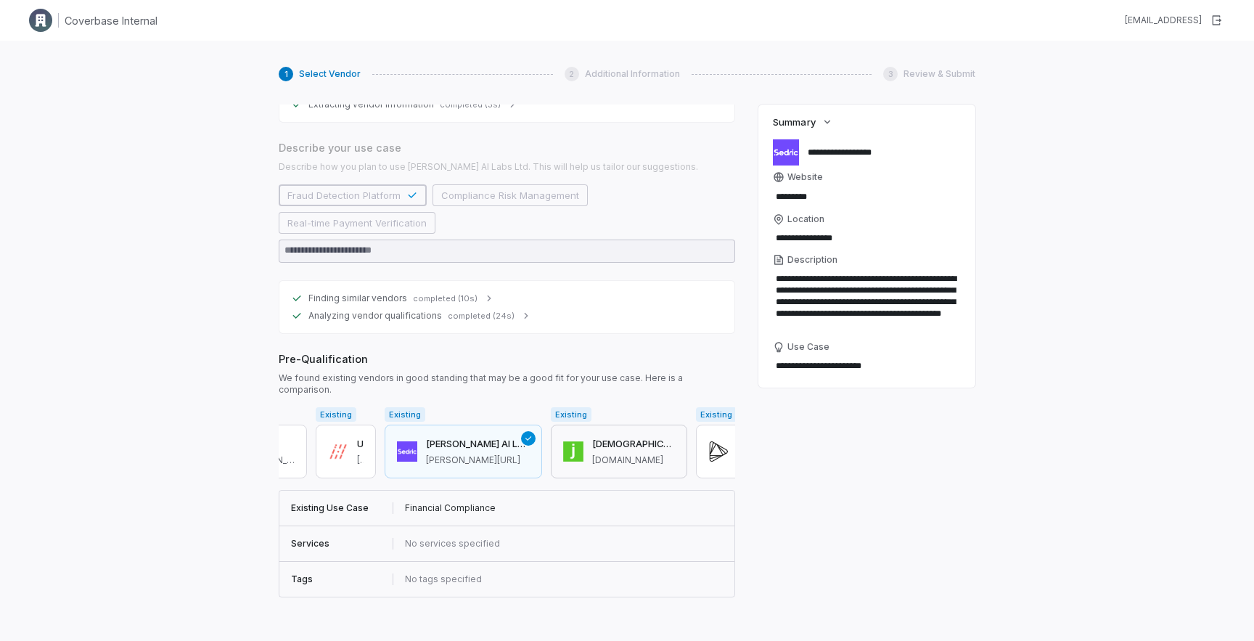
click at [641, 454] on span "jumio.com" at bounding box center [633, 460] width 83 height 12
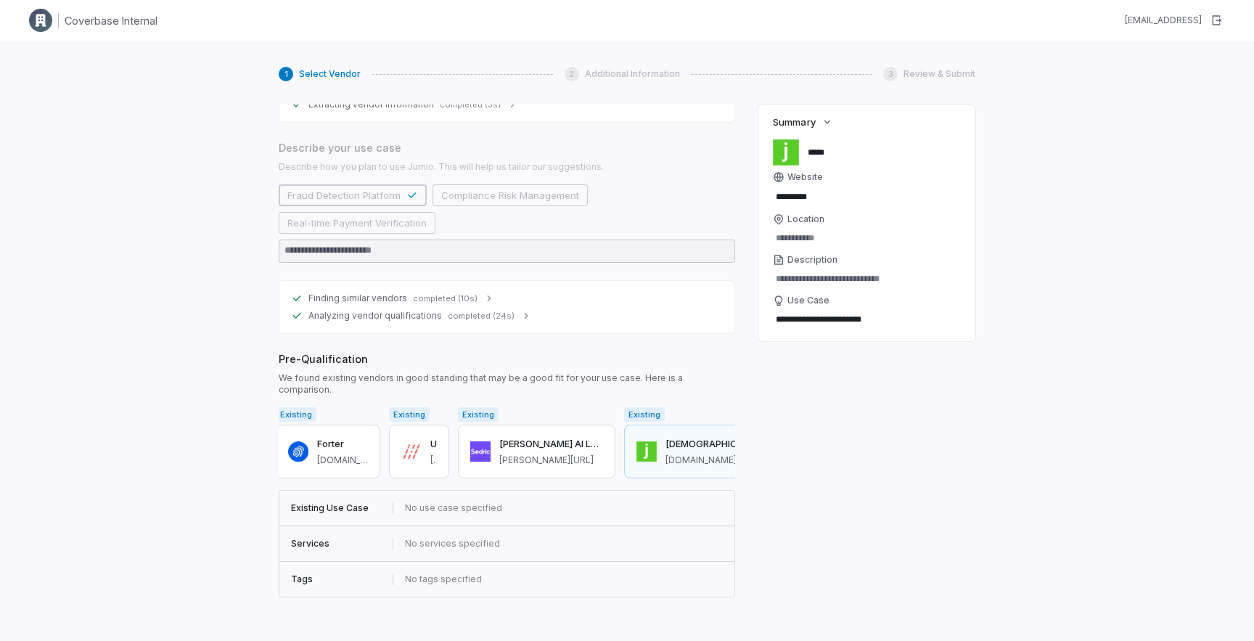
scroll to position [0, 0]
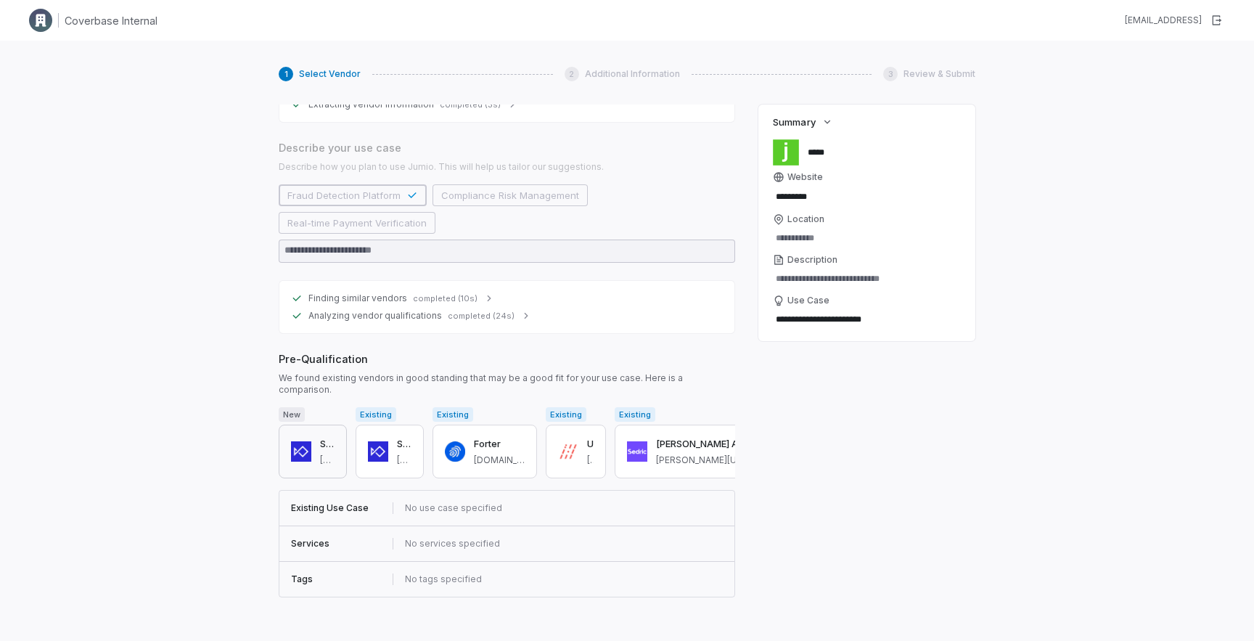
click at [334, 454] on span "sardine.ai" at bounding box center [327, 460] width 15 height 12
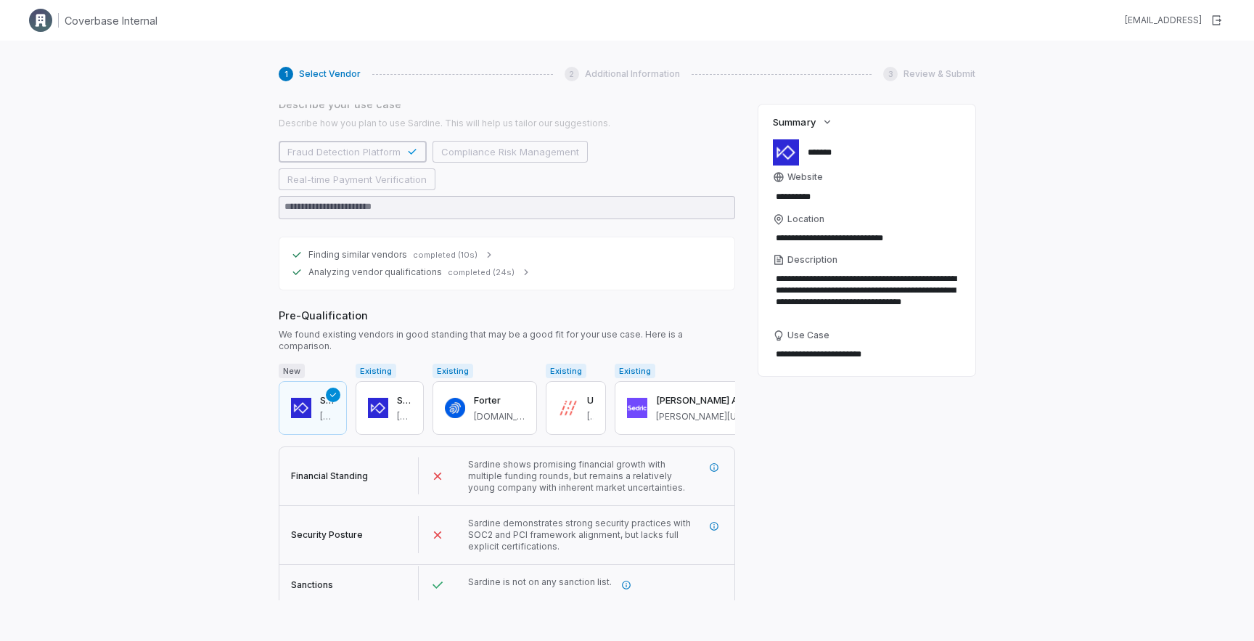
scroll to position [241, 0]
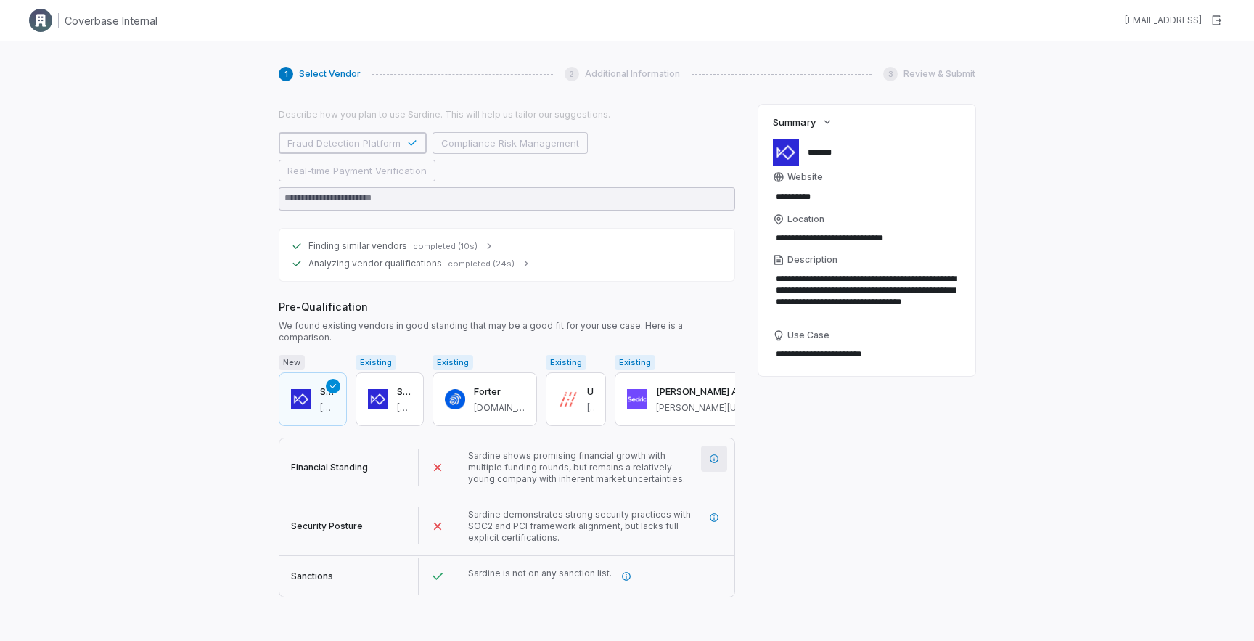
click at [711, 454] on icon "More information" at bounding box center [713, 458] width 9 height 9
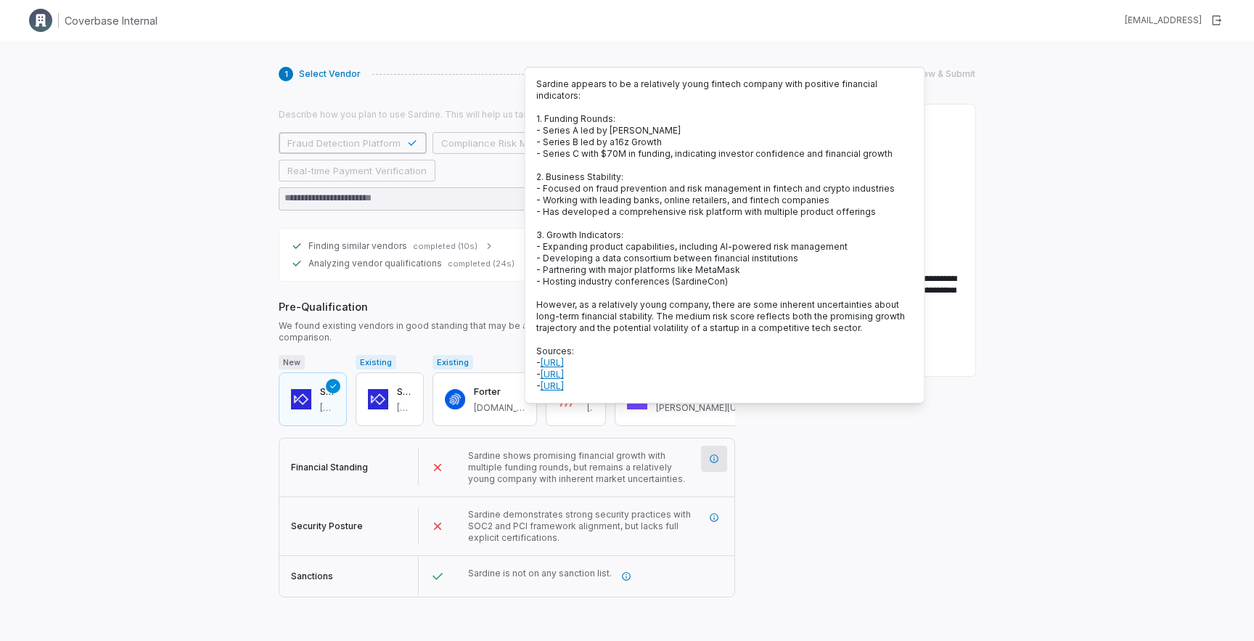
click at [675, 235] on p "Sardine appears to be a relatively young fintech company with positive financia…" at bounding box center [724, 234] width 377 height 313
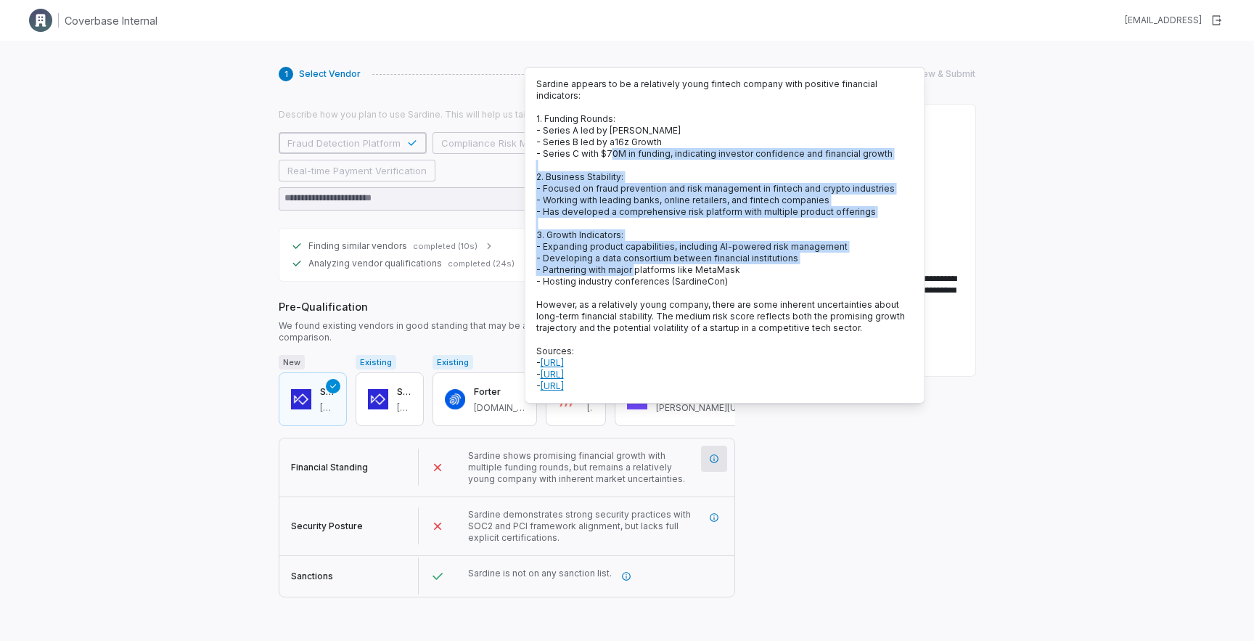
drag, startPoint x: 609, startPoint y: 152, endPoint x: 632, endPoint y: 271, distance: 120.5
click at [632, 271] on p "Sardine appears to be a relatively young fintech company with positive financia…" at bounding box center [724, 234] width 377 height 313
click at [604, 162] on p "Sardine appears to be a relatively young fintech company with positive financia…" at bounding box center [724, 234] width 377 height 313
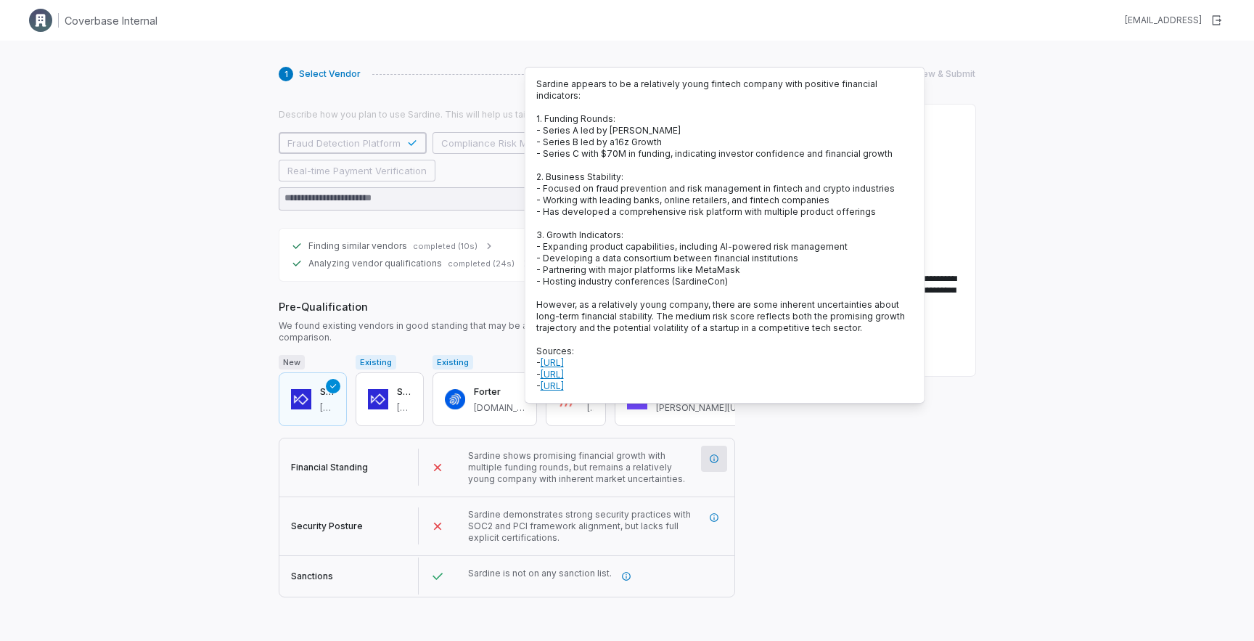
click at [604, 162] on p "Sardine appears to be a relatively young fintech company with positive financia…" at bounding box center [724, 234] width 377 height 313
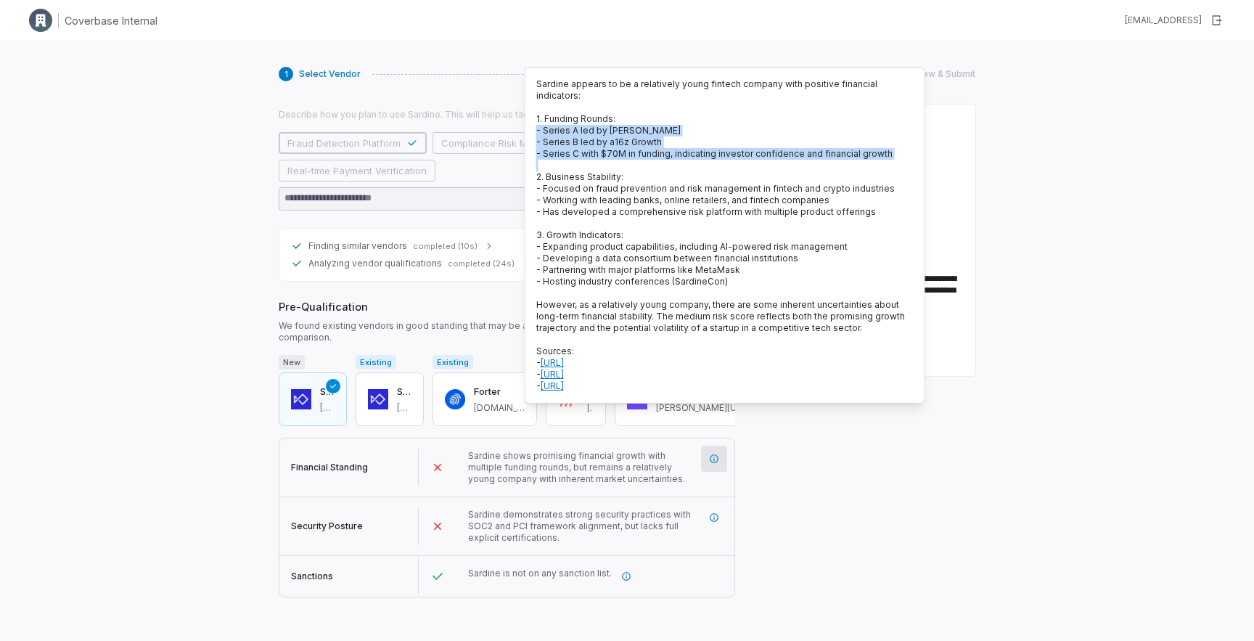
drag, startPoint x: 604, startPoint y: 162, endPoint x: 529, endPoint y: 133, distance: 80.2
click at [529, 133] on div "Sardine appears to be a relatively young fintech company with positive financia…" at bounding box center [724, 235] width 400 height 337
click at [548, 149] on span "- Series C with $70M in funding, indicating investor confidence and financial g…" at bounding box center [714, 153] width 356 height 11
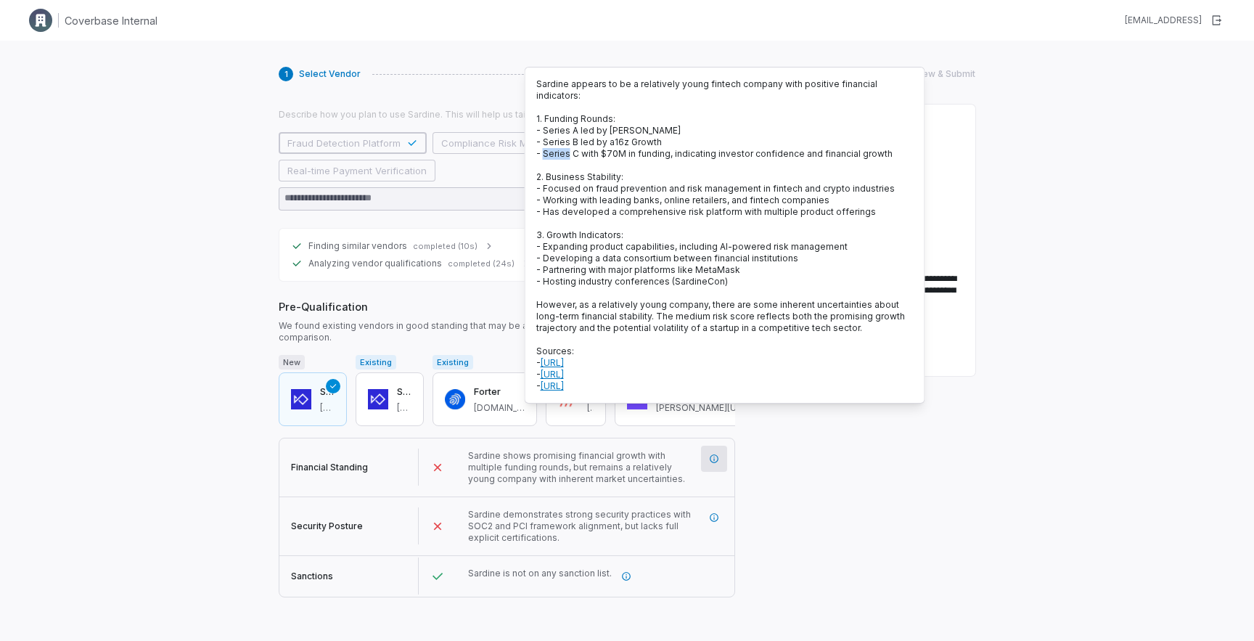
click at [548, 149] on span "- Series C with $70M in funding, indicating investor confidence and financial g…" at bounding box center [714, 153] width 356 height 11
click at [669, 252] on span "- Developing a data consortium between financial institutions" at bounding box center [667, 257] width 262 height 11
click at [706, 307] on span "However, as a relatively young company, there are some inherent uncertainties a…" at bounding box center [720, 316] width 369 height 34
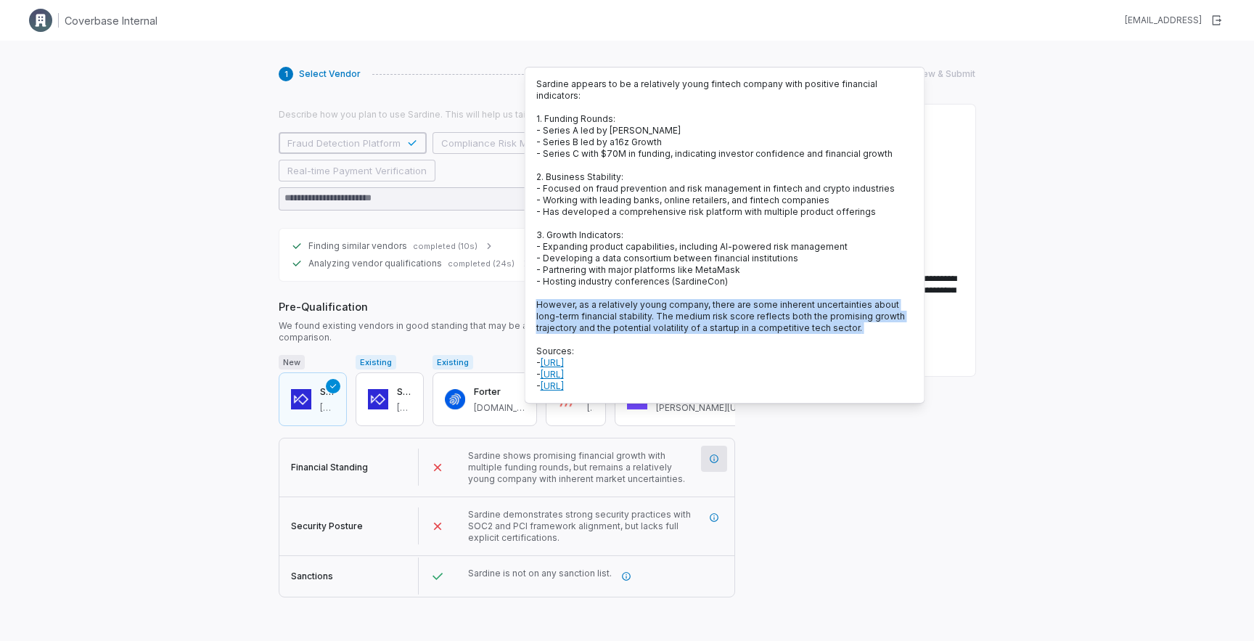
click at [706, 307] on span "However, as a relatively young company, there are some inherent uncertainties a…" at bounding box center [720, 316] width 369 height 34
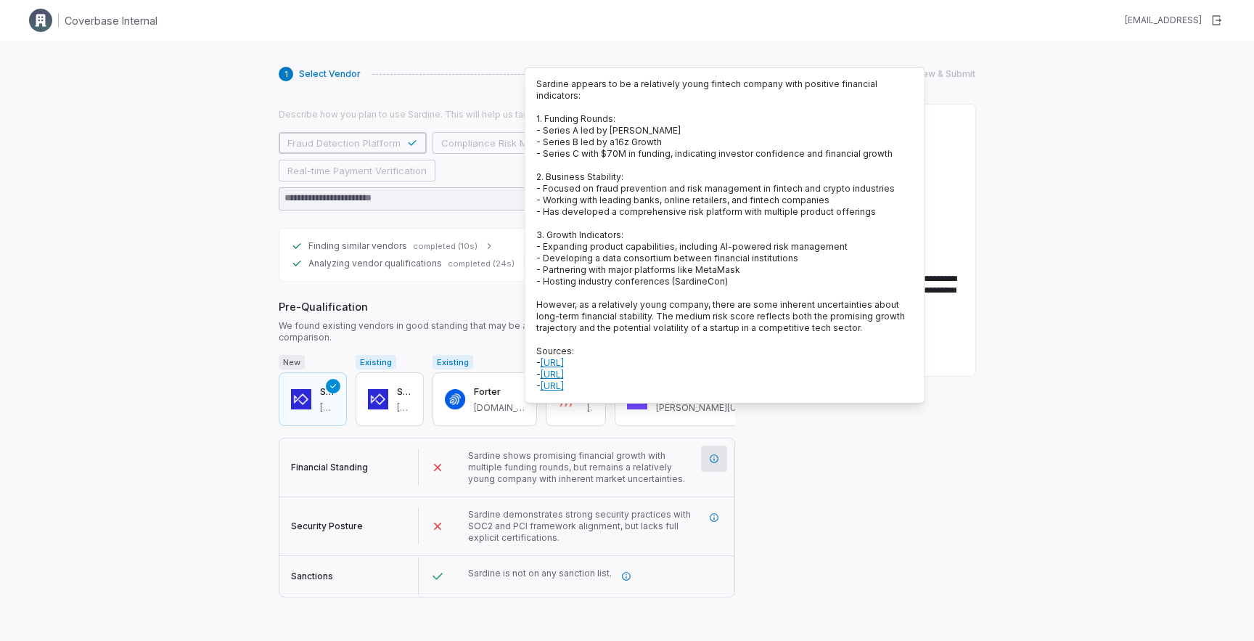
click at [565, 318] on span "However, as a relatively young company, there are some inherent uncertainties a…" at bounding box center [720, 316] width 369 height 34
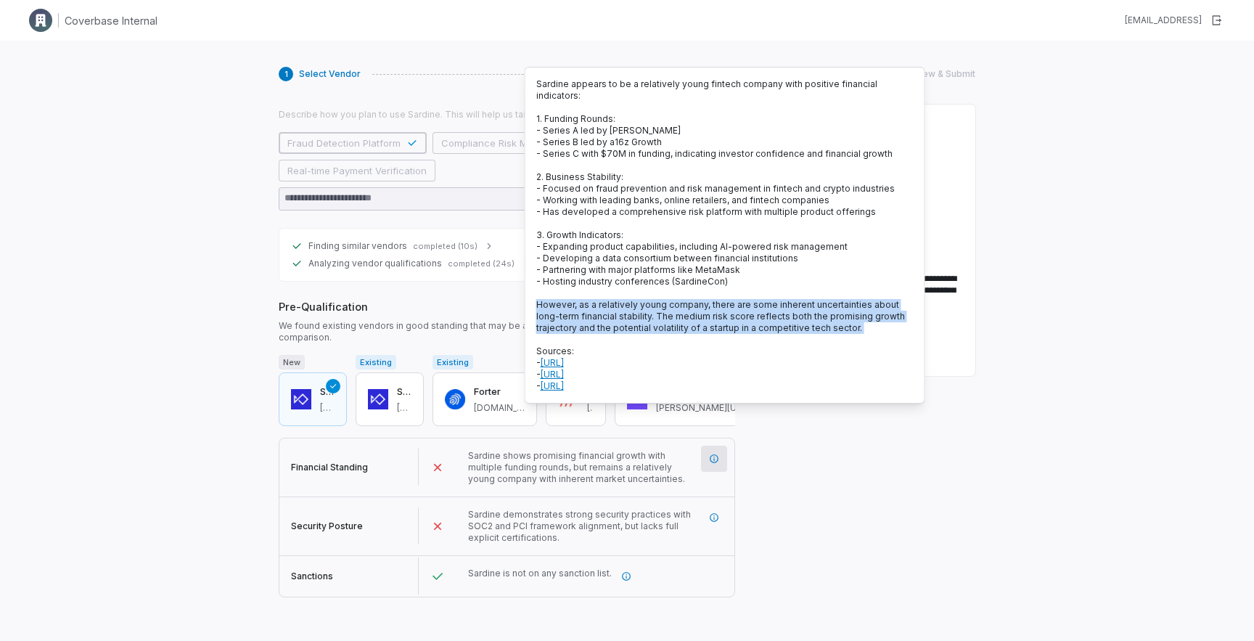
click at [565, 318] on span "However, as a relatively young company, there are some inherent uncertainties a…" at bounding box center [720, 316] width 369 height 34
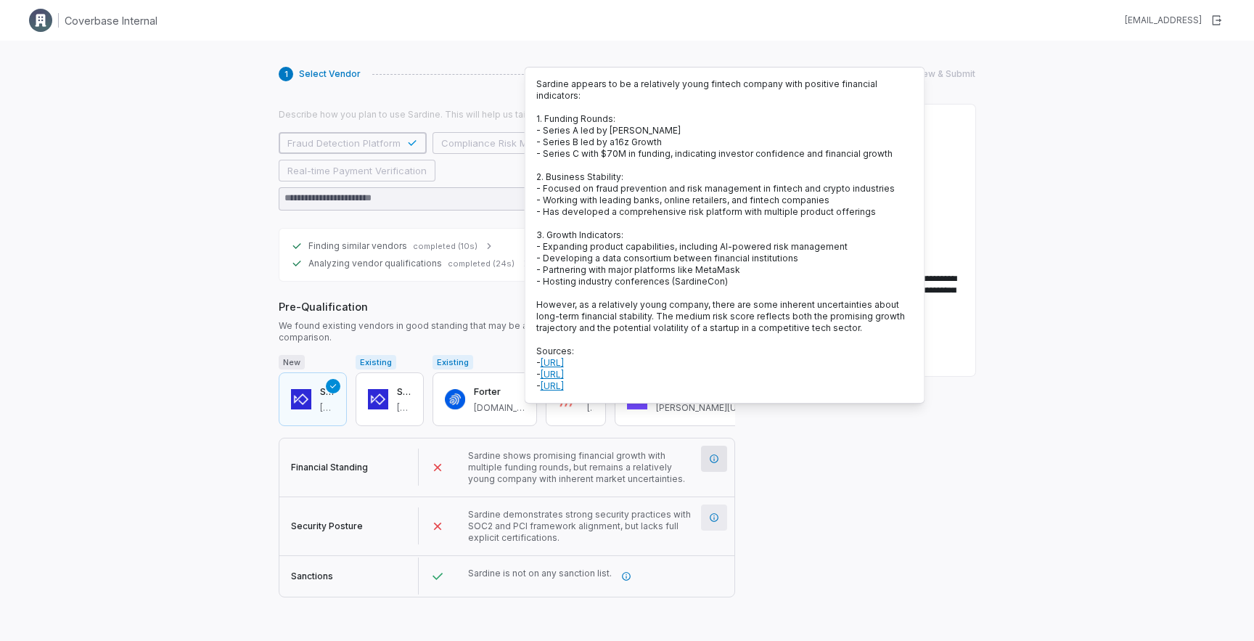
click at [710, 513] on icon "More information" at bounding box center [713, 517] width 9 height 9
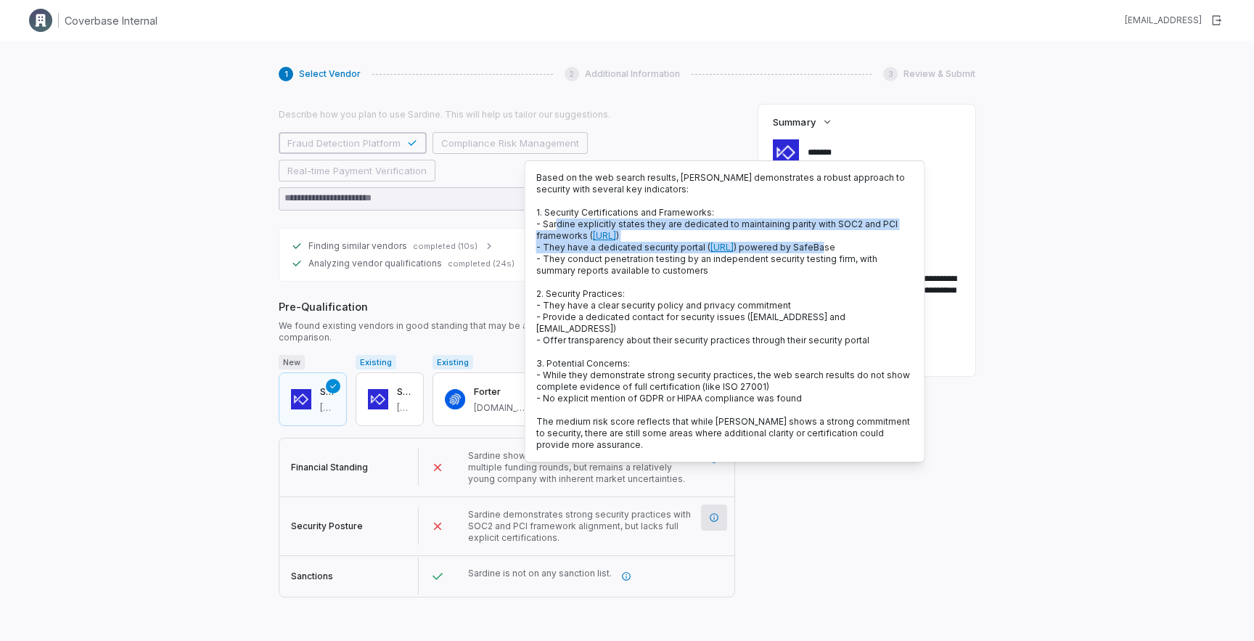
drag, startPoint x: 556, startPoint y: 229, endPoint x: 565, endPoint y: 260, distance: 32.6
click at [565, 260] on p "Based on the web search results, Sardine demonstrates a robust approach to secu…" at bounding box center [724, 311] width 377 height 279
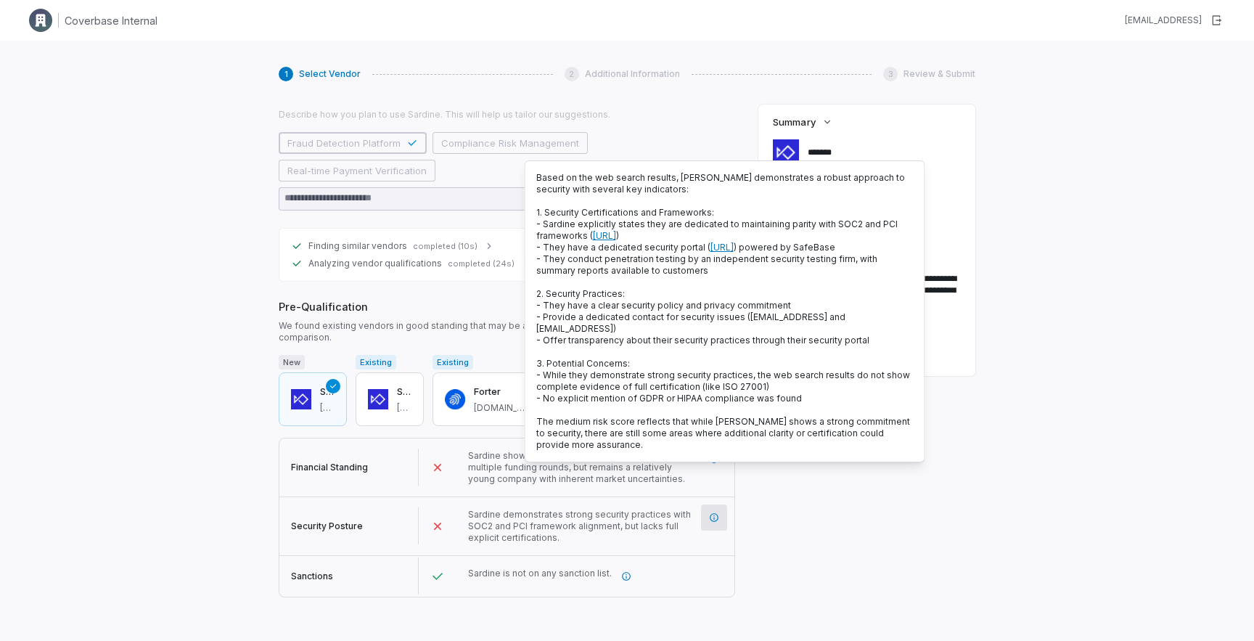
click at [674, 392] on span "- While they demonstrate strong security practices, the web search results do n…" at bounding box center [723, 380] width 374 height 22
drag, startPoint x: 677, startPoint y: 224, endPoint x: 577, endPoint y: 236, distance: 100.9
click at [577, 236] on span "- Sardine explicitly states they are dedicated to maintaining parity with SOC2 …" at bounding box center [716, 229] width 361 height 22
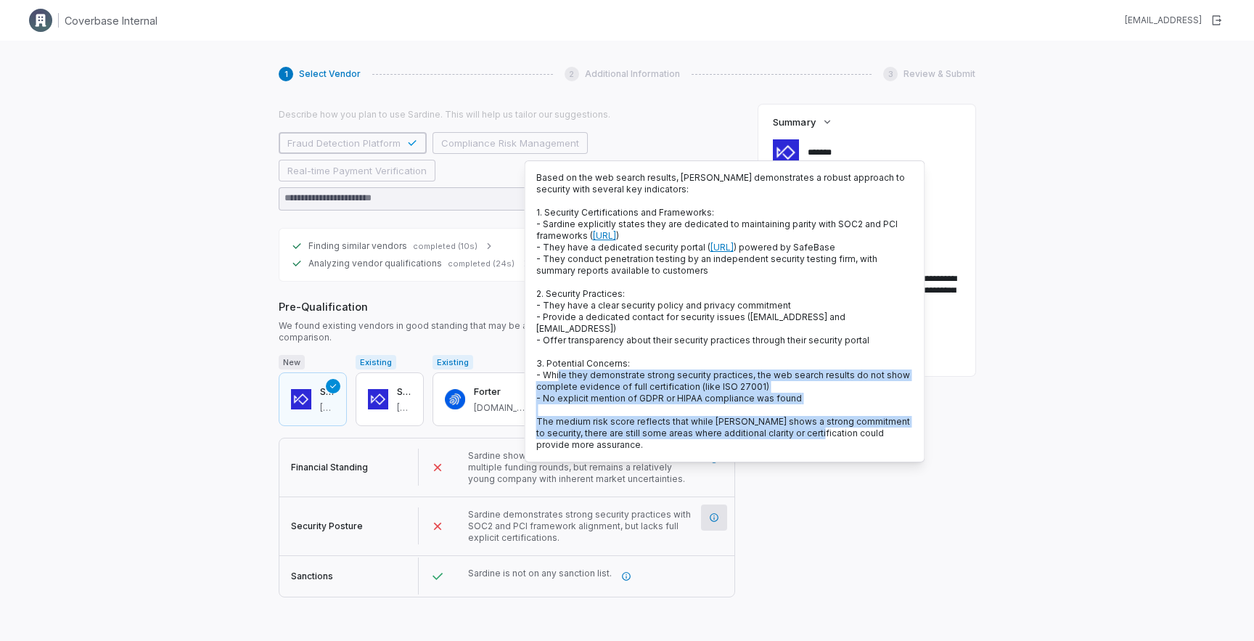
drag, startPoint x: 557, startPoint y: 383, endPoint x: 828, endPoint y: 441, distance: 276.7
click at [828, 441] on p "Based on the web search results, Sardine demonstrates a robust approach to secu…" at bounding box center [724, 311] width 377 height 279
click at [828, 441] on span "The medium risk score reflects that while Sardine shows a strong commitment to …" at bounding box center [723, 433] width 374 height 34
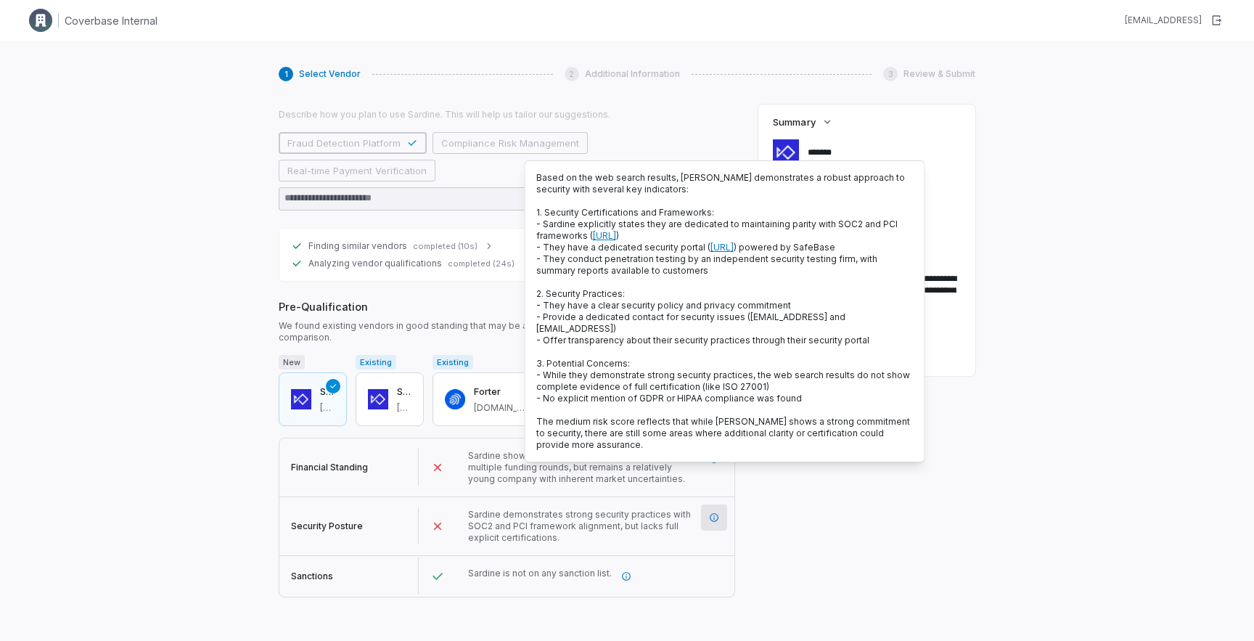
click at [828, 441] on span "The medium risk score reflects that while Sardine shows a strong commitment to …" at bounding box center [723, 433] width 374 height 34
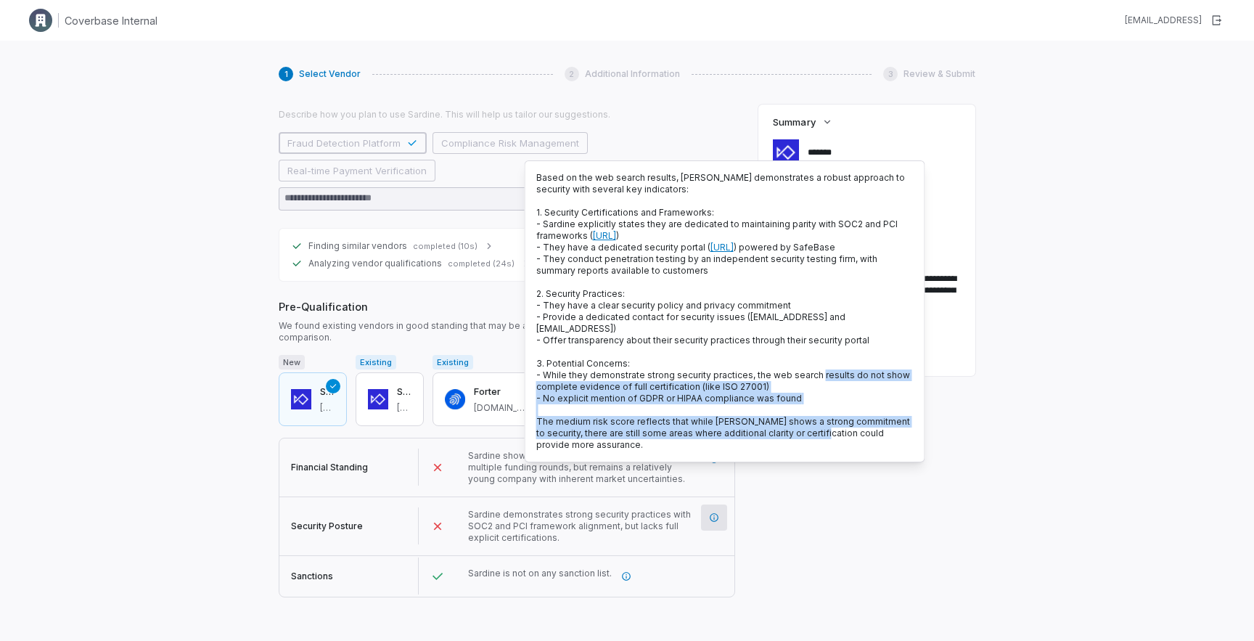
drag, startPoint x: 828, startPoint y: 441, endPoint x: 828, endPoint y: 383, distance: 58.0
click at [828, 383] on p "Based on the web search results, Sardine demonstrates a robust approach to secu…" at bounding box center [724, 311] width 377 height 279
click at [809, 423] on p "Based on the web search results, Sardine demonstrates a robust approach to secu…" at bounding box center [724, 311] width 377 height 279
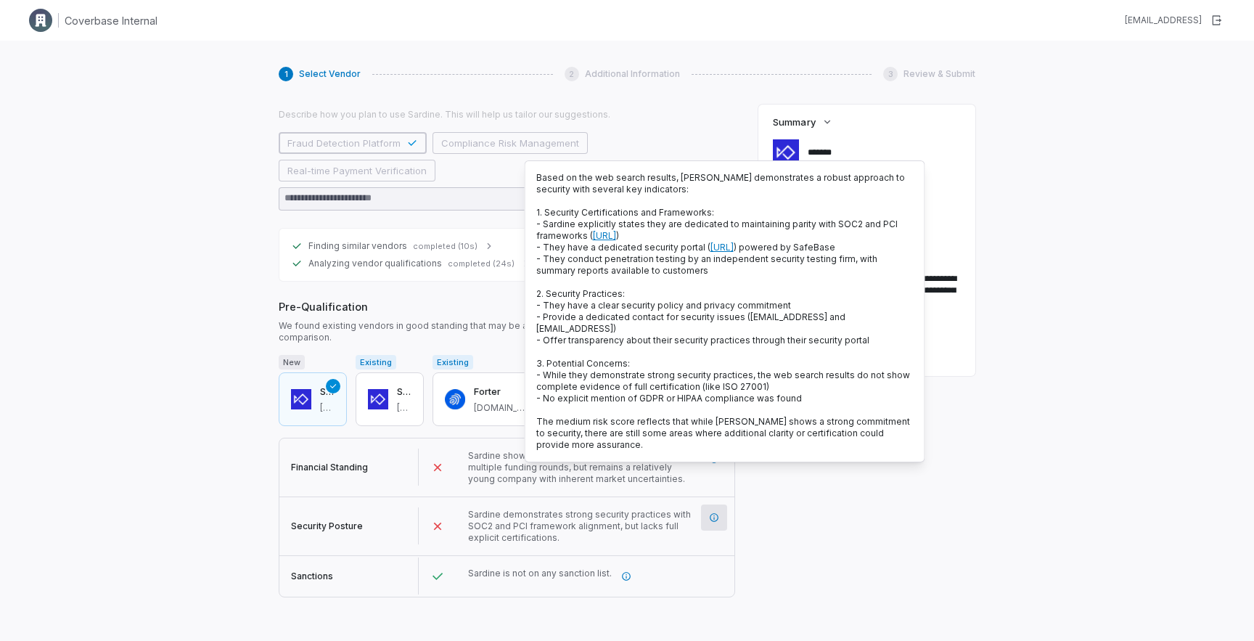
click at [376, 600] on div "1 Select Vendor 2 Additional Information 3 Review & Submit Select a Vendor Vend…" at bounding box center [627, 333] width 696 height 556
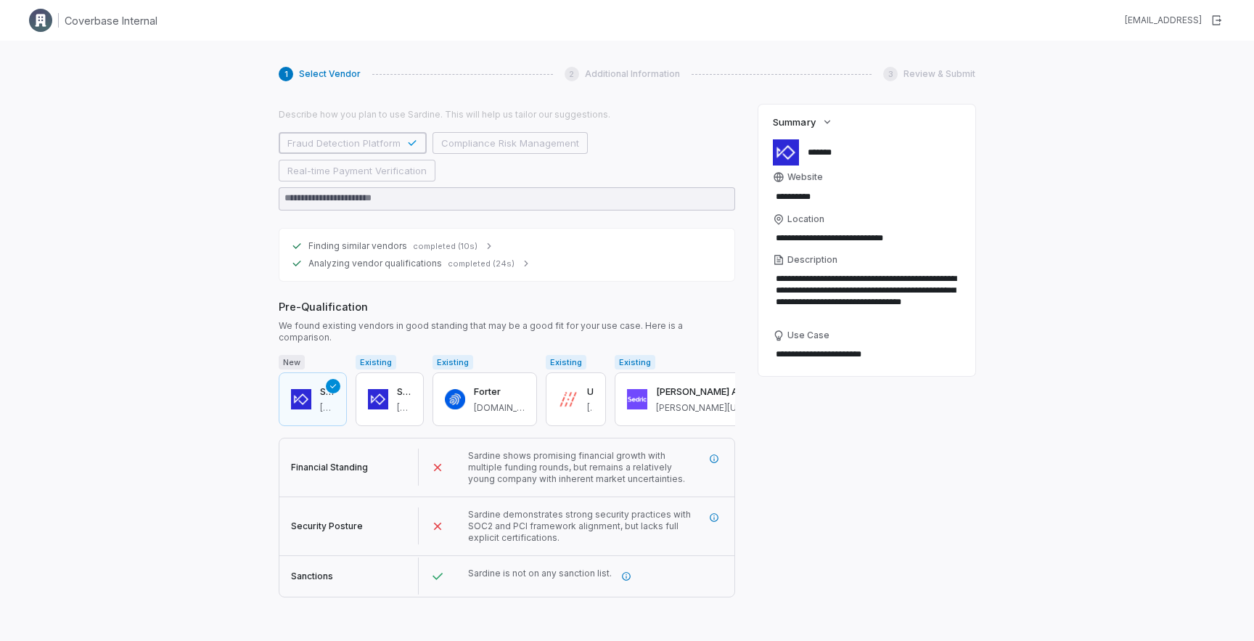
click at [297, 603] on button "Next" at bounding box center [298, 614] width 38 height 22
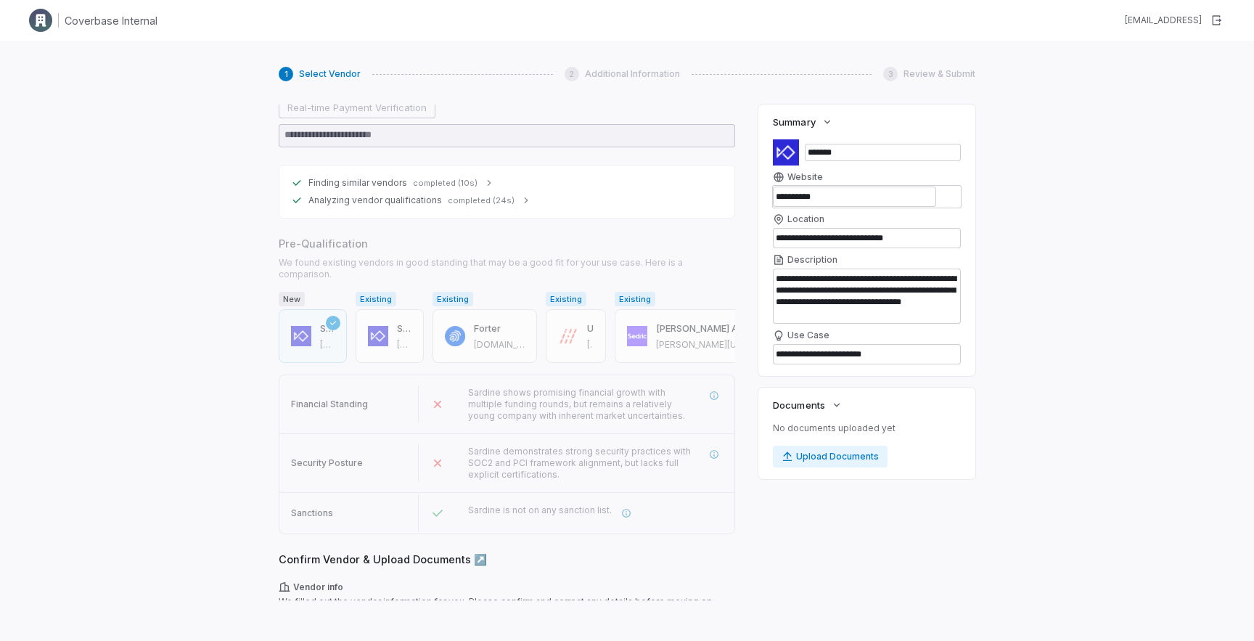
scroll to position [375, 0]
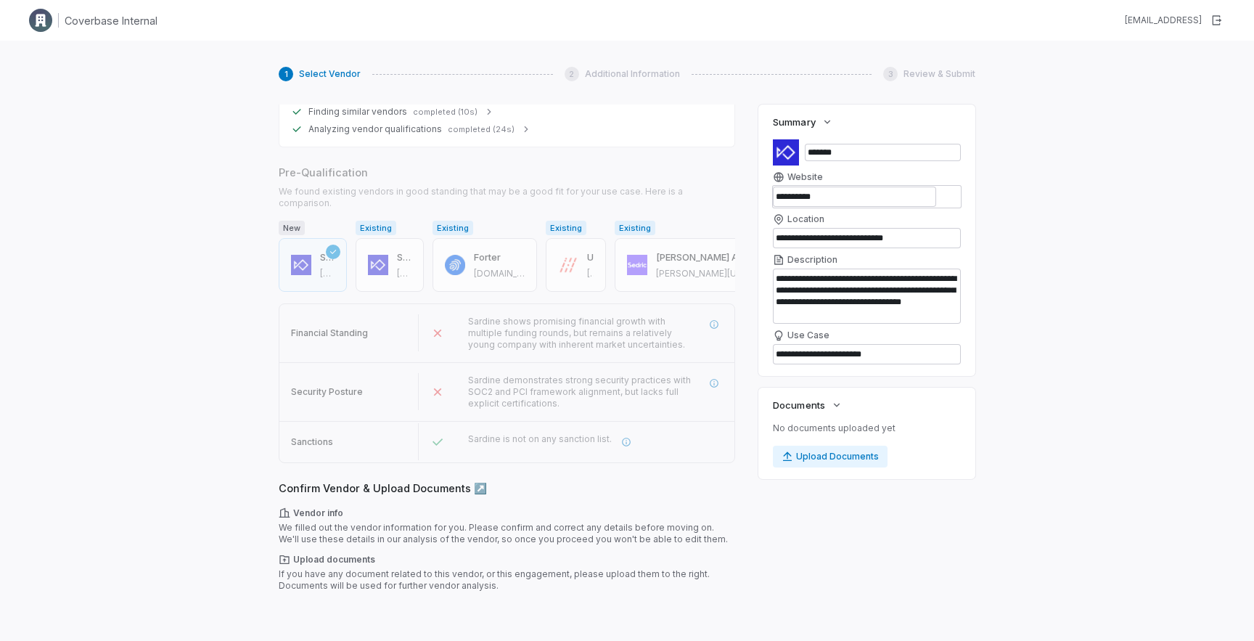
click at [306, 603] on button "Next" at bounding box center [298, 614] width 38 height 22
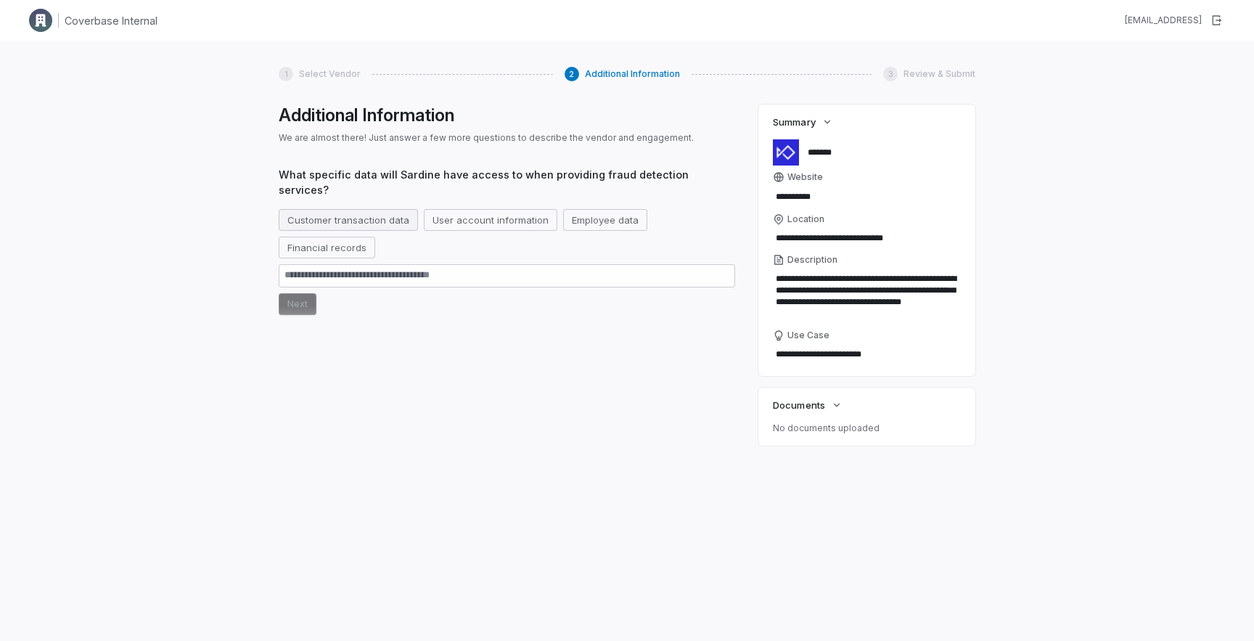
click at [347, 215] on button "Customer transaction data" at bounding box center [348, 220] width 139 height 22
click at [305, 295] on button "Next" at bounding box center [298, 304] width 38 height 22
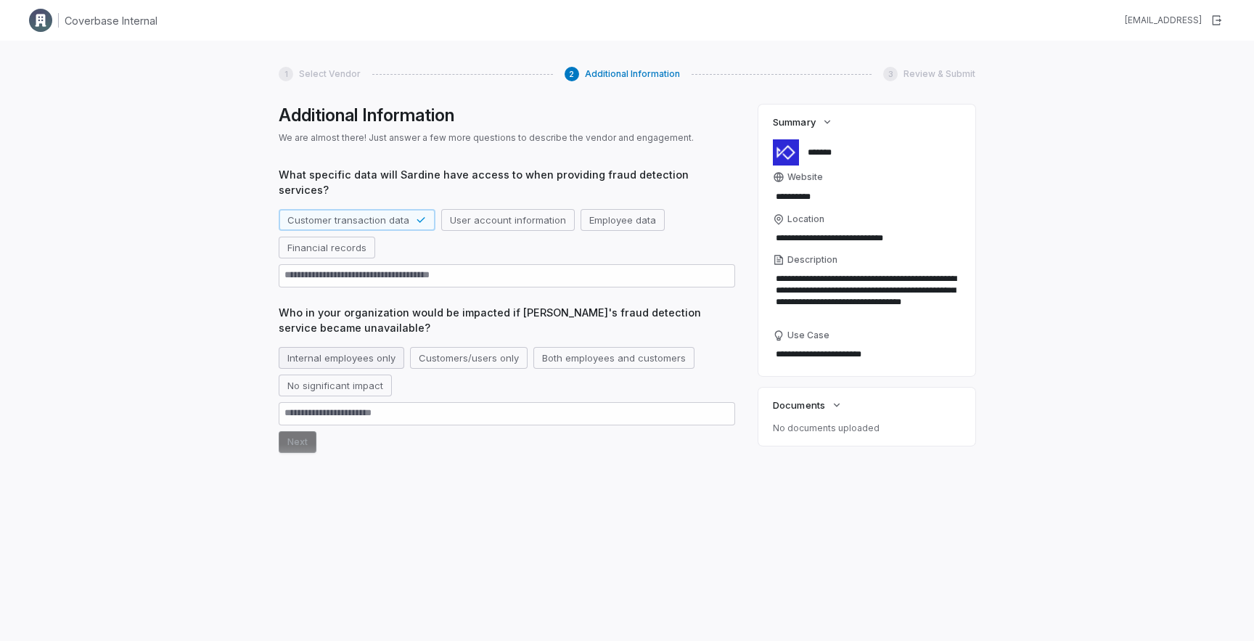
click at [343, 347] on button "Internal employees only" at bounding box center [341, 358] width 125 height 22
click at [292, 431] on button "Next" at bounding box center [298, 442] width 38 height 22
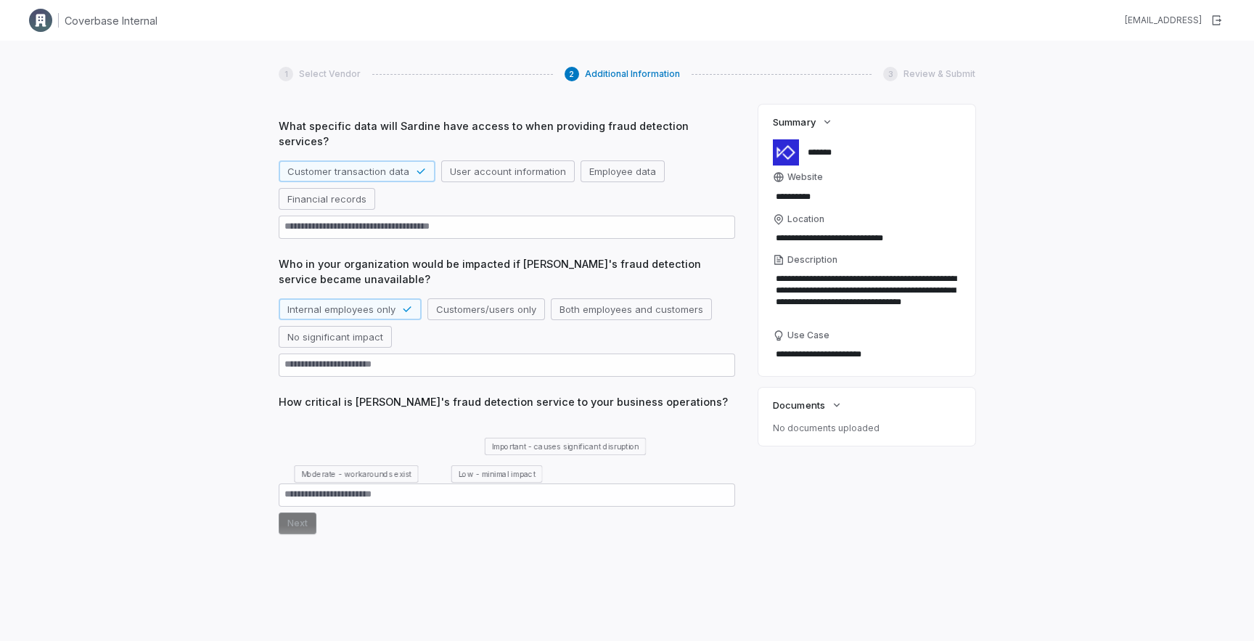
scroll to position [53, 0]
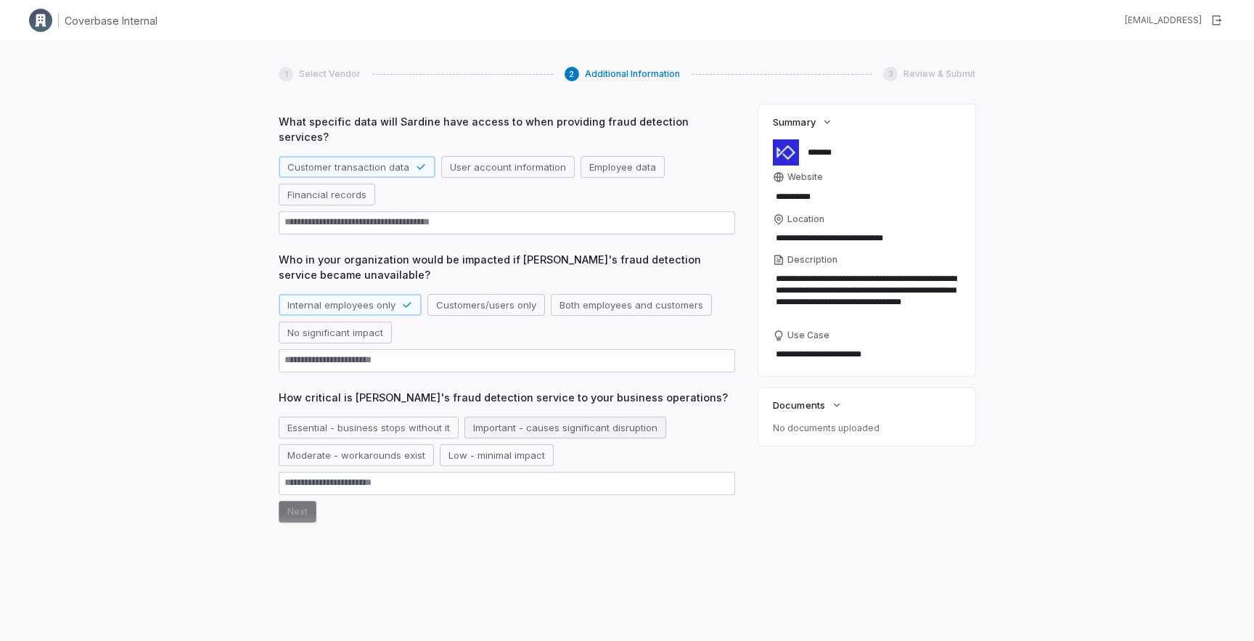
click at [522, 416] on button "Important - causes significant disruption" at bounding box center [565, 427] width 202 height 22
click at [288, 508] on div "What specific data will Sardine have access to when providing fraud detection s…" at bounding box center [507, 353] width 456 height 478
click at [301, 501] on button "Next" at bounding box center [298, 512] width 38 height 22
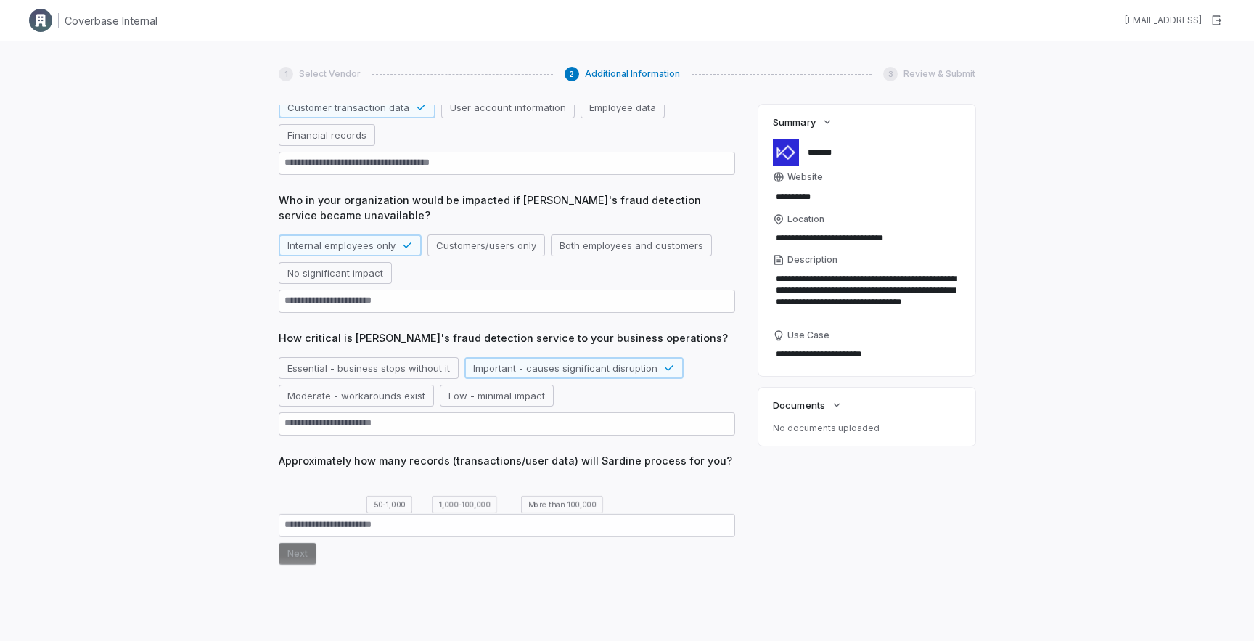
scroll to position [131, 0]
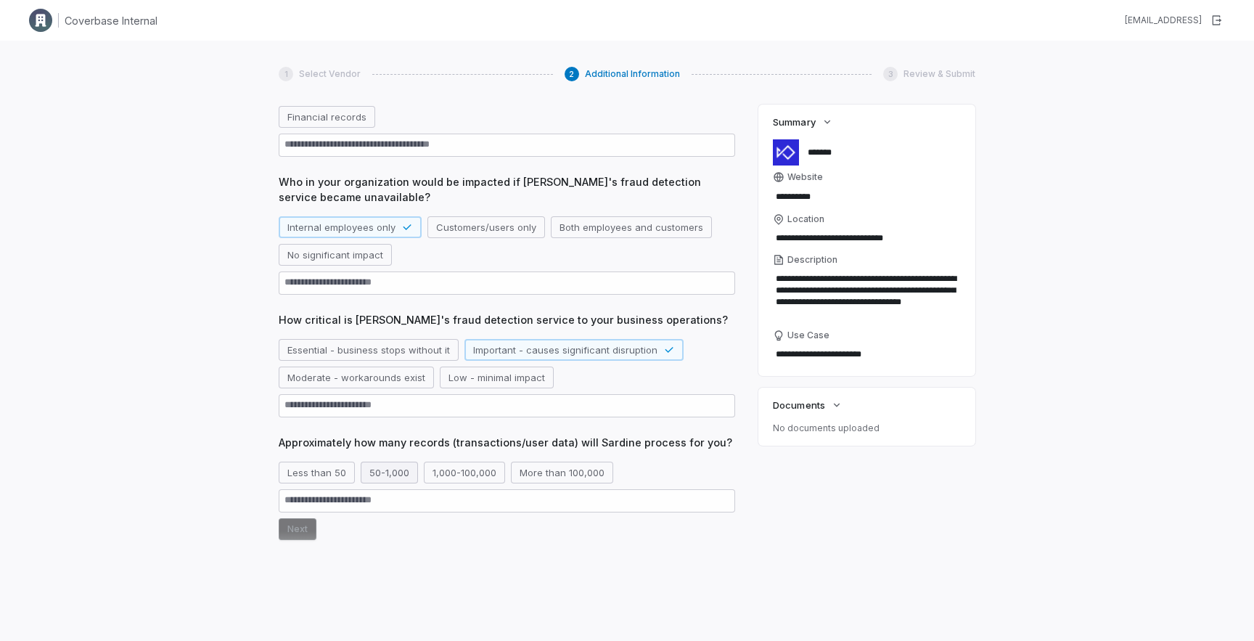
click at [388, 466] on button "50-1,000" at bounding box center [389, 472] width 57 height 22
click at [297, 518] on button "Next" at bounding box center [298, 529] width 38 height 22
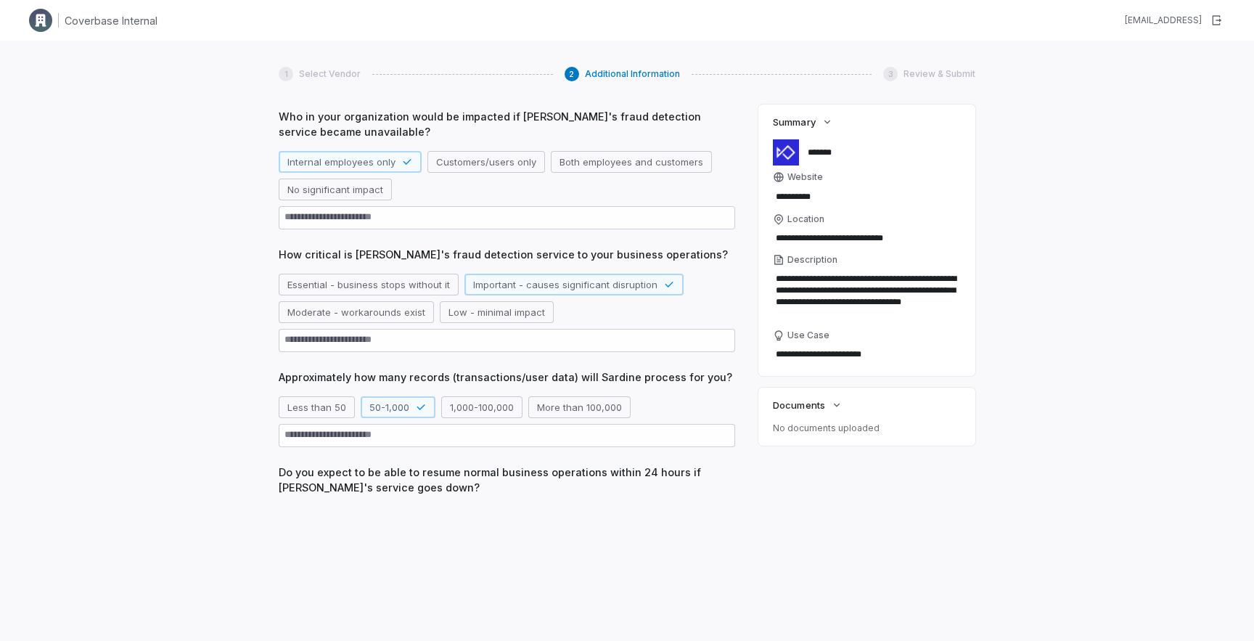
scroll to position [223, 0]
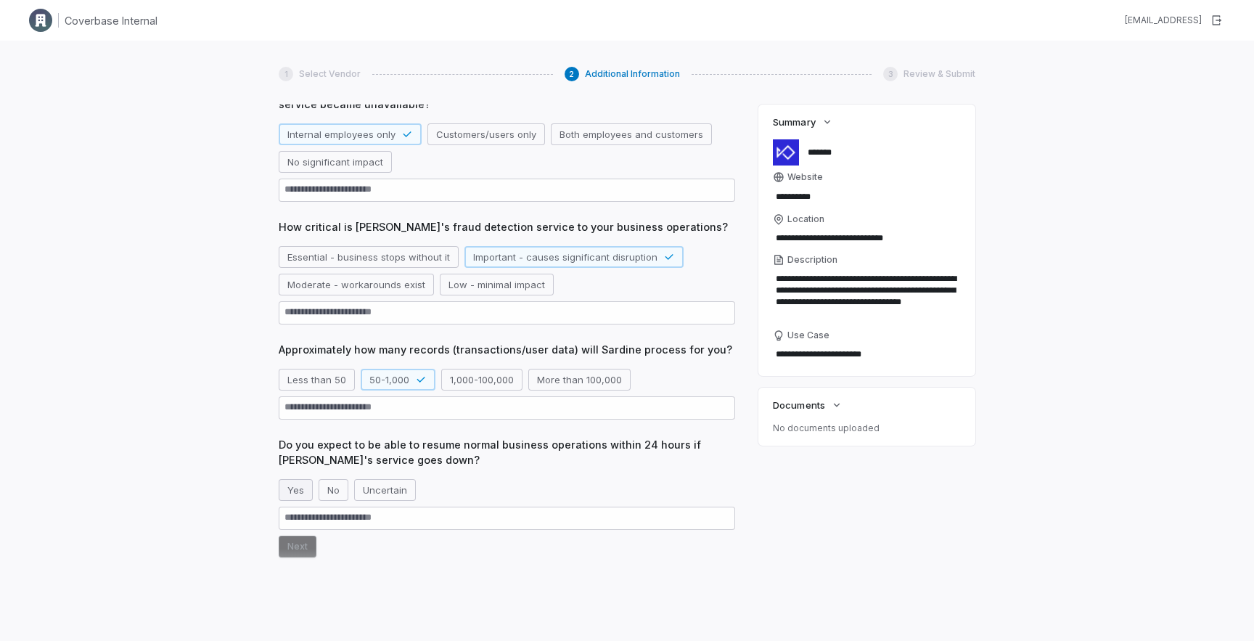
click at [297, 479] on button "Yes" at bounding box center [296, 490] width 34 height 22
click at [300, 538] on button "Next" at bounding box center [298, 546] width 38 height 22
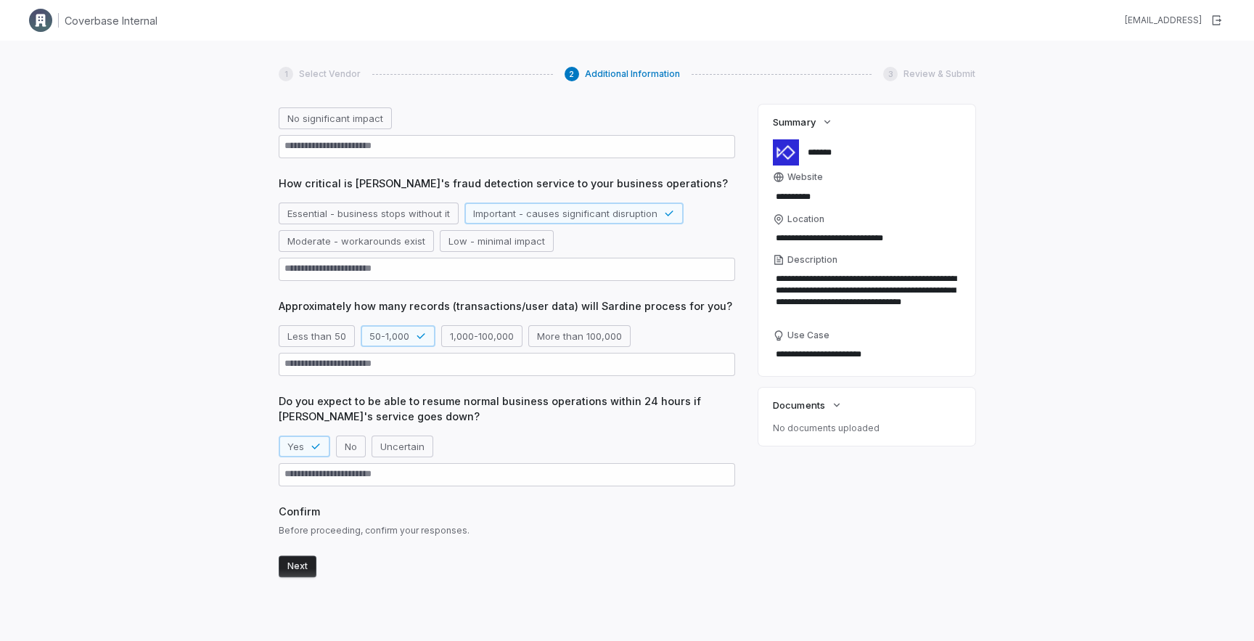
scroll to position [268, 0]
click at [281, 553] on button "Next" at bounding box center [298, 564] width 38 height 22
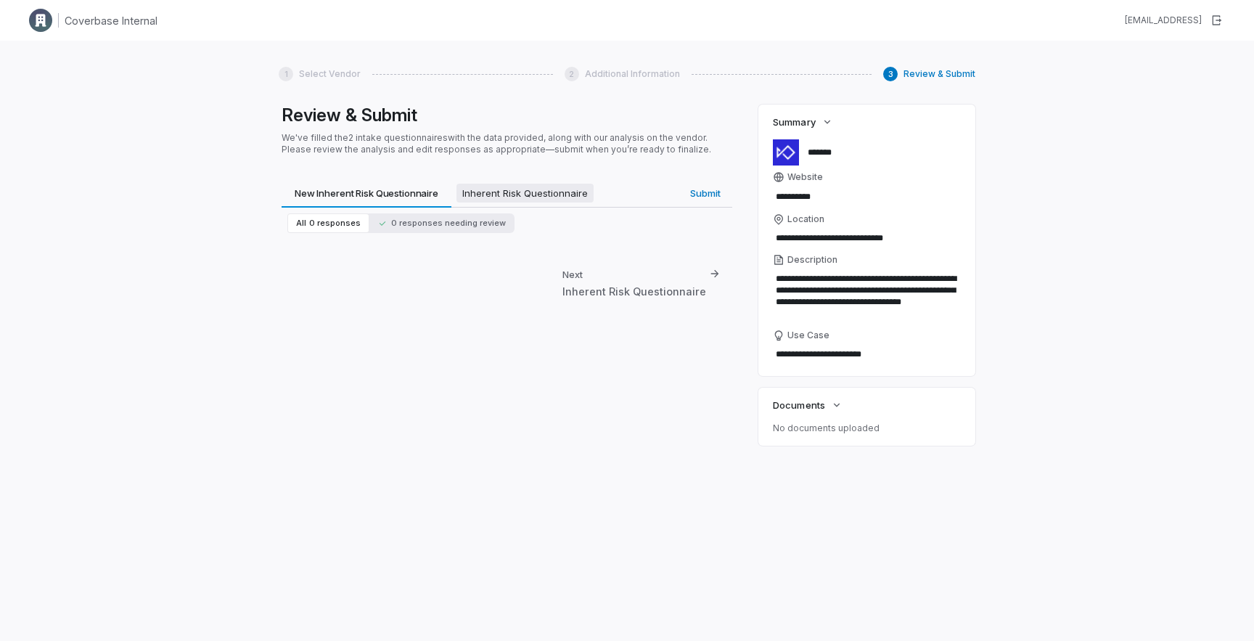
click at [509, 193] on span "Inherent Risk Questionnaire" at bounding box center [524, 193] width 137 height 19
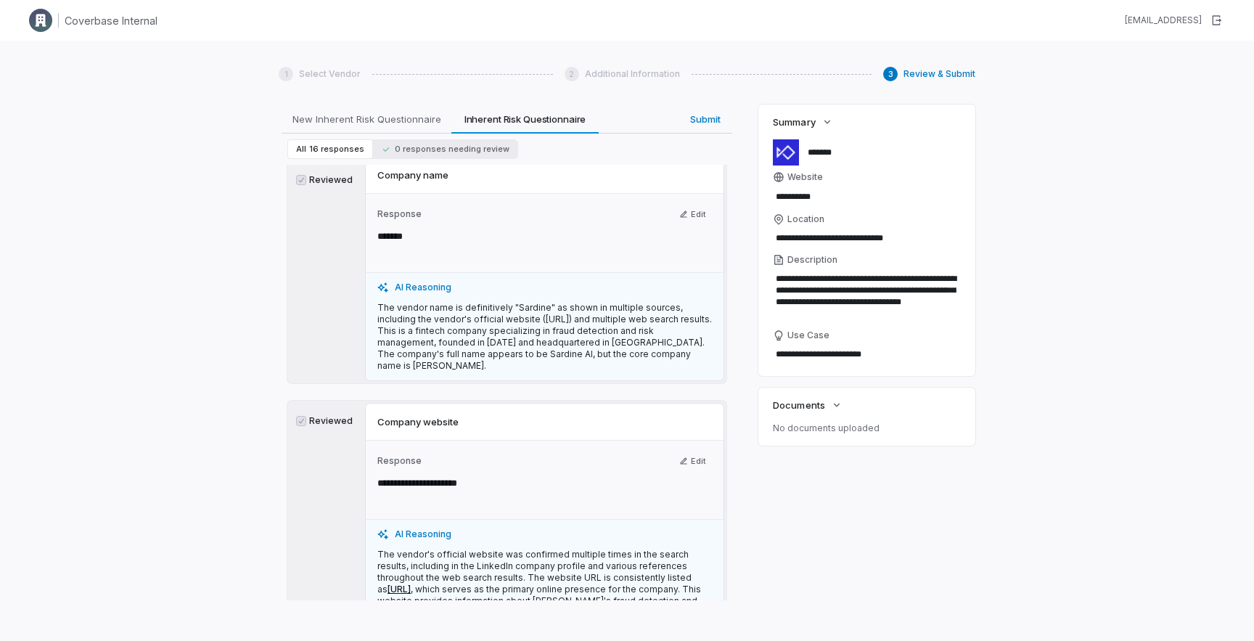
scroll to position [94, 0]
click at [425, 325] on p "The vendor name is definitively "Sardine" as shown in multiple sources, includi…" at bounding box center [544, 334] width 334 height 70
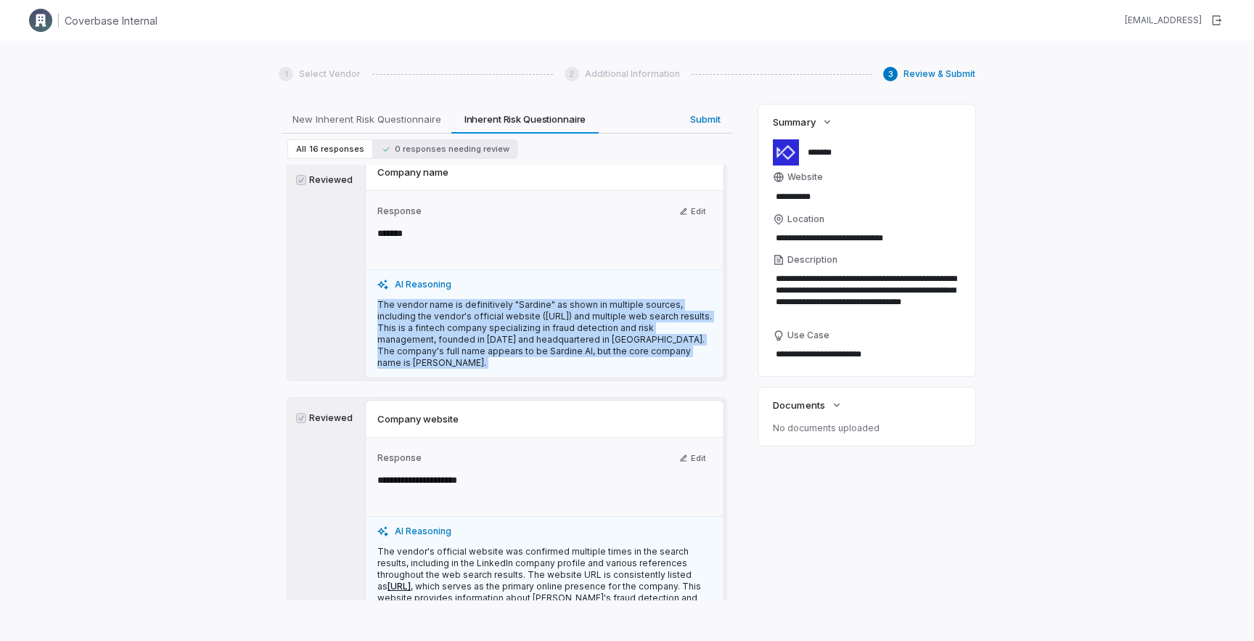
click at [425, 325] on p "The vendor name is definitively "Sardine" as shown in multiple sources, includi…" at bounding box center [544, 334] width 334 height 70
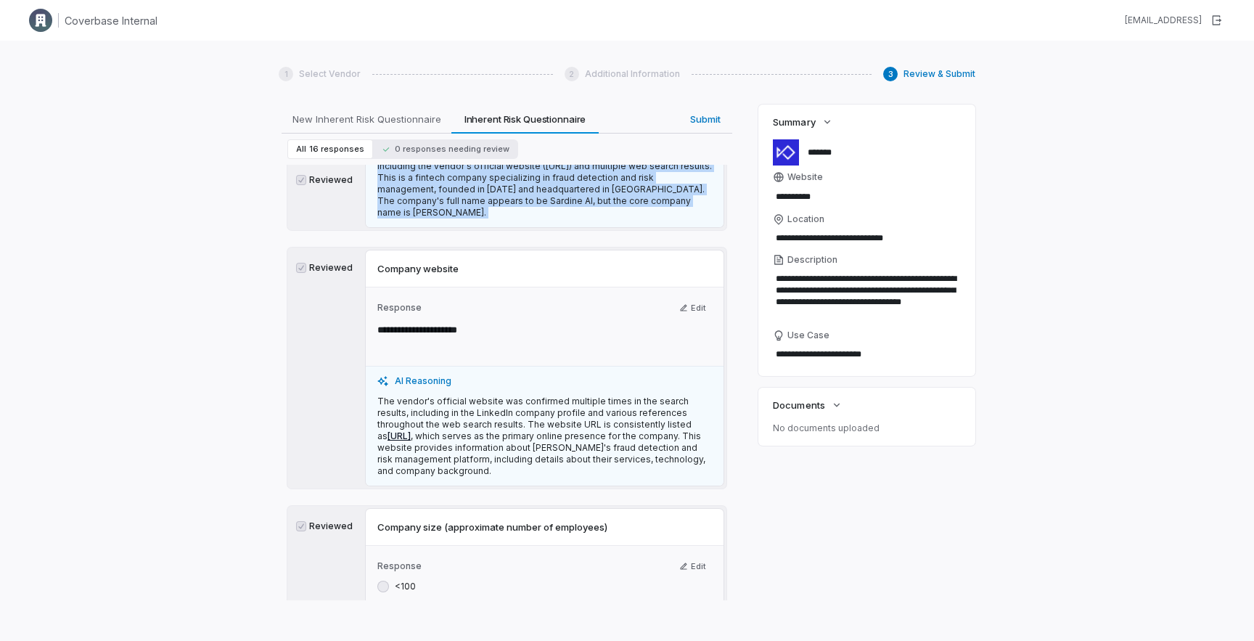
scroll to position [299, 0]
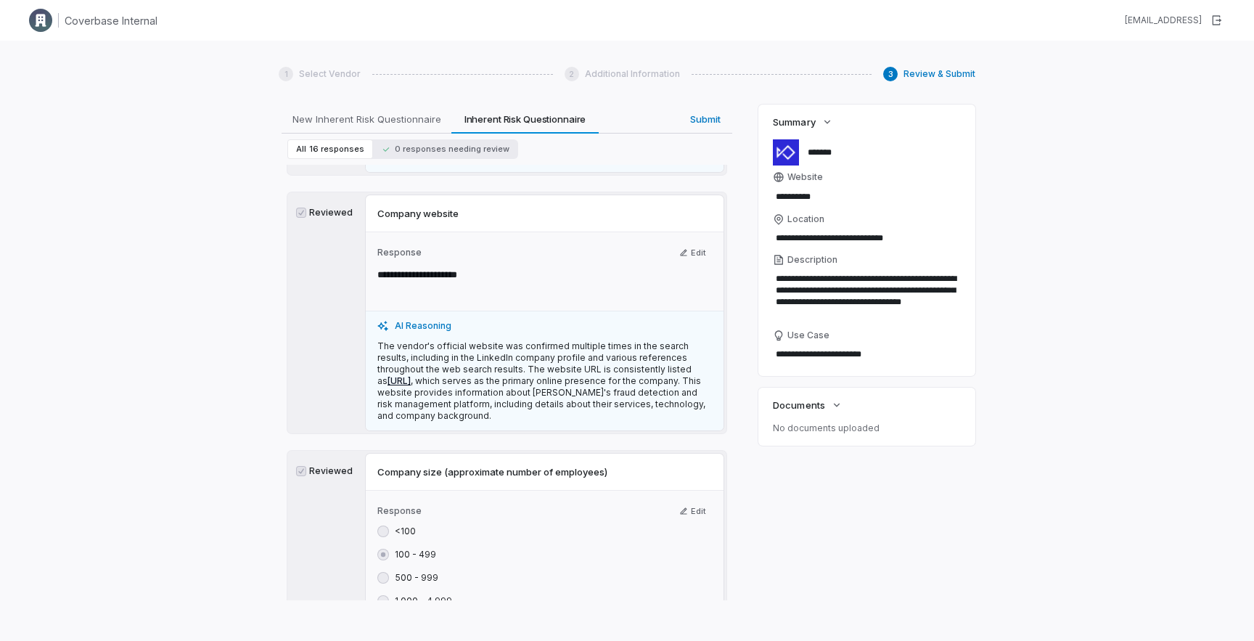
click at [450, 378] on p "The vendor's official website was confirmed multiple times in the search result…" at bounding box center [544, 380] width 334 height 81
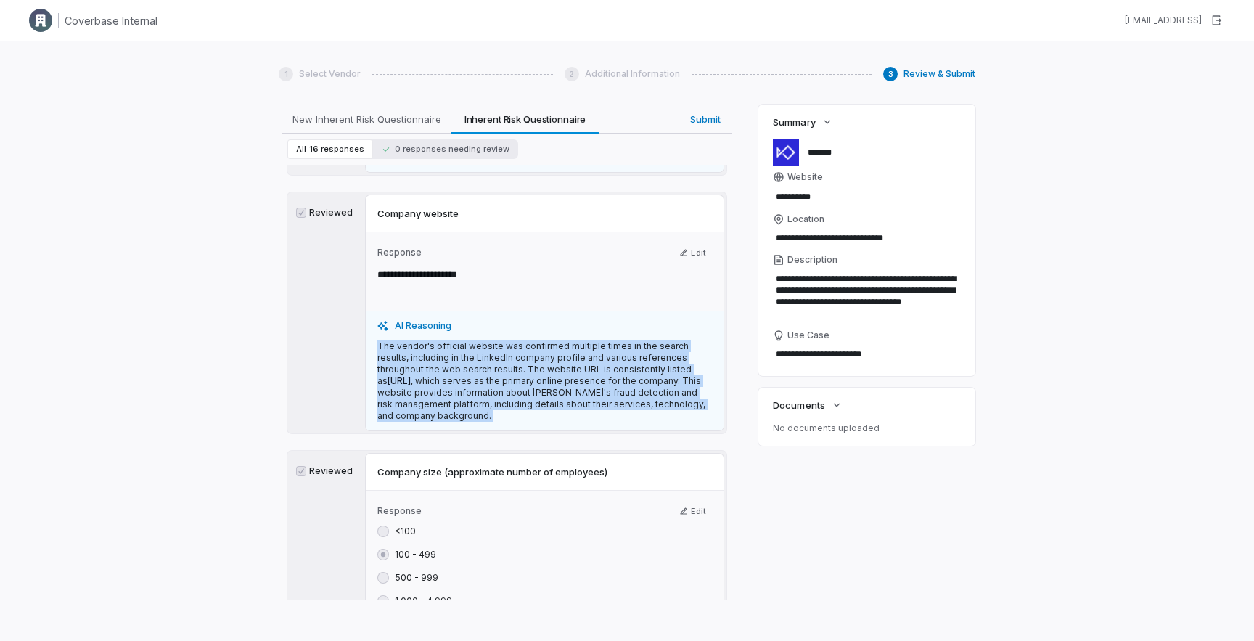
click at [450, 378] on p "The vendor's official website was confirmed multiple times in the search result…" at bounding box center [544, 380] width 334 height 81
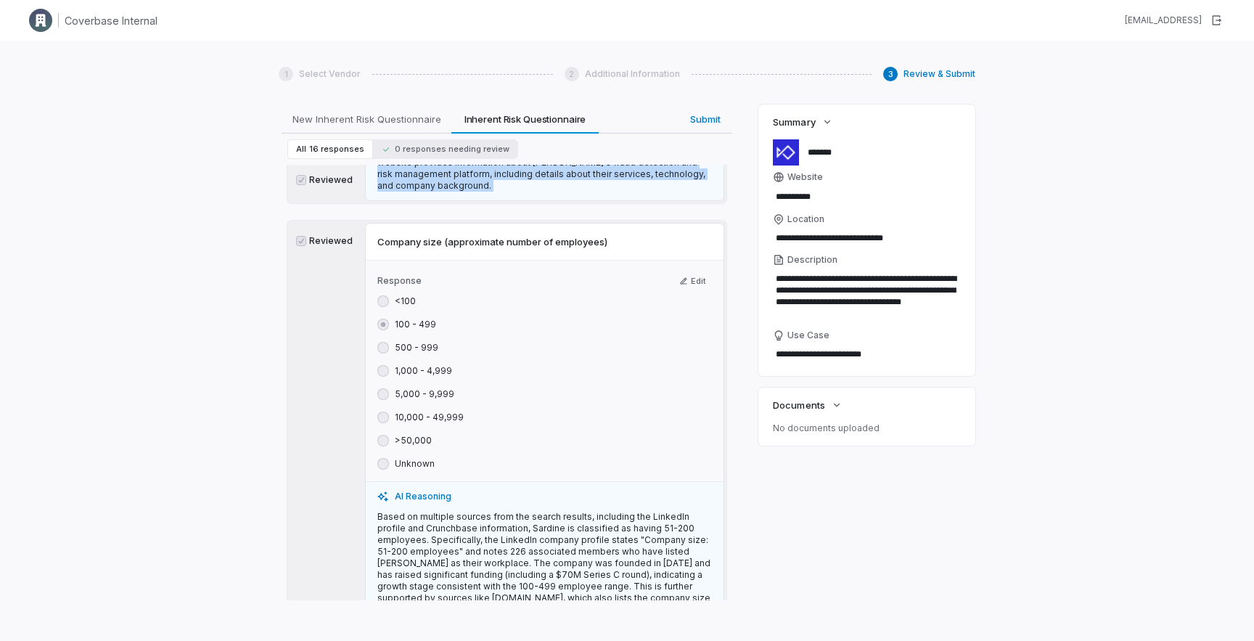
scroll to position [586, 0]
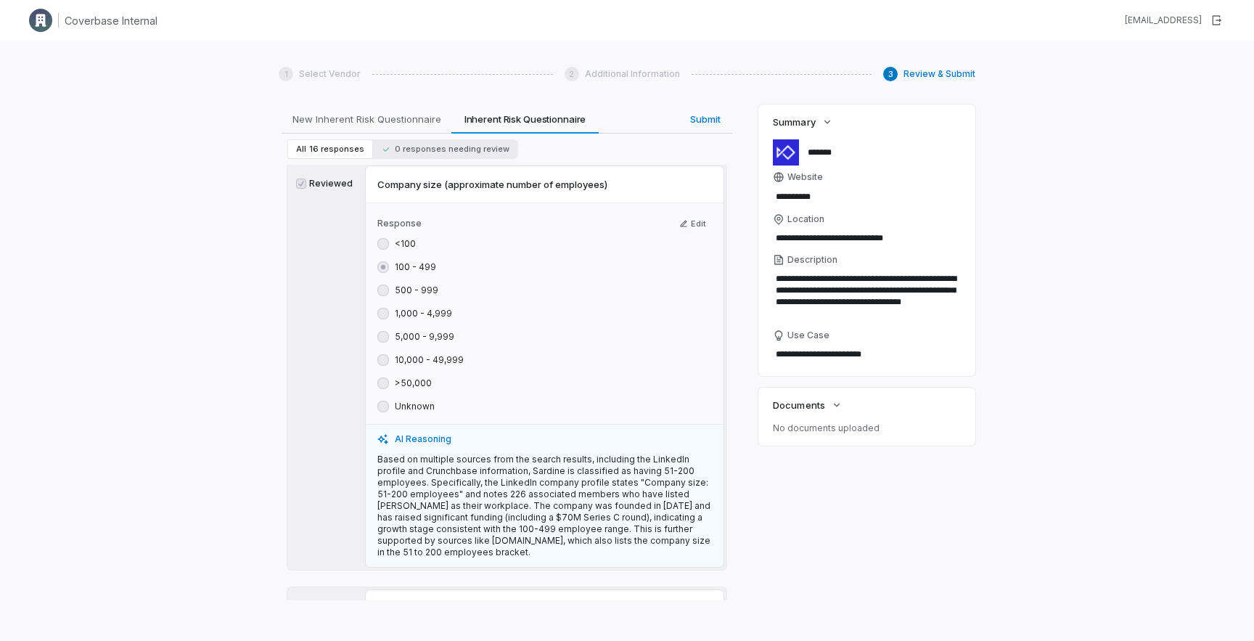
click at [416, 178] on span "Company size (approximate number of employees)" at bounding box center [492, 184] width 230 height 13
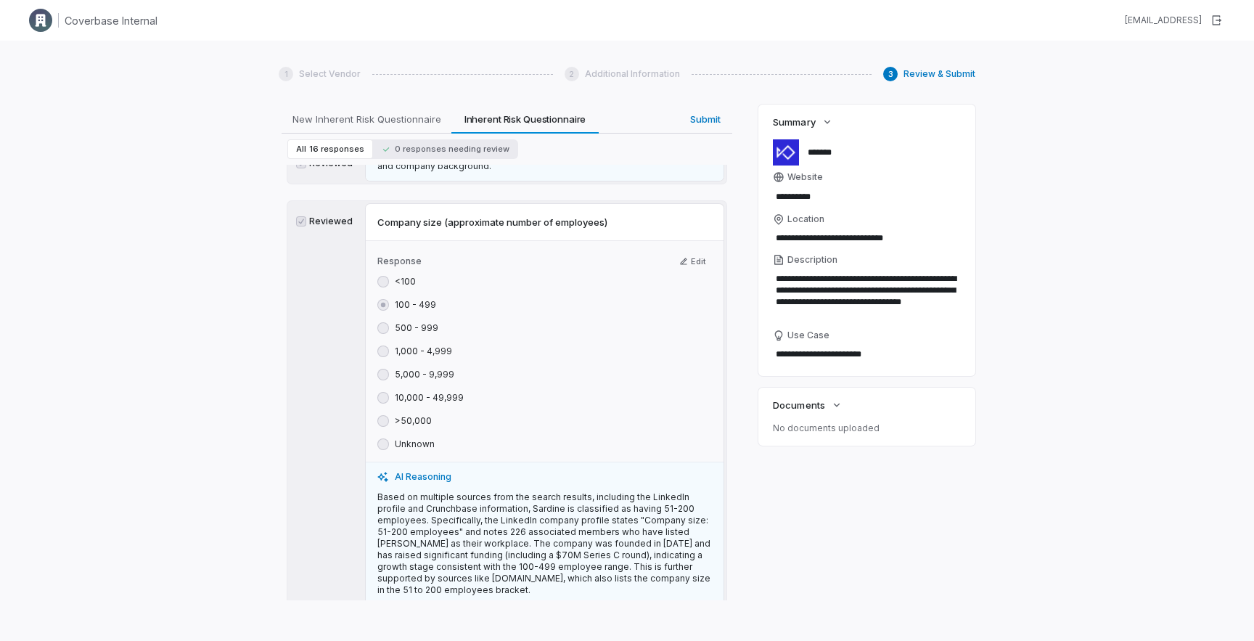
click at [482, 519] on p "Based on multiple sources from the search results, including the LinkedIn profi…" at bounding box center [544, 543] width 334 height 104
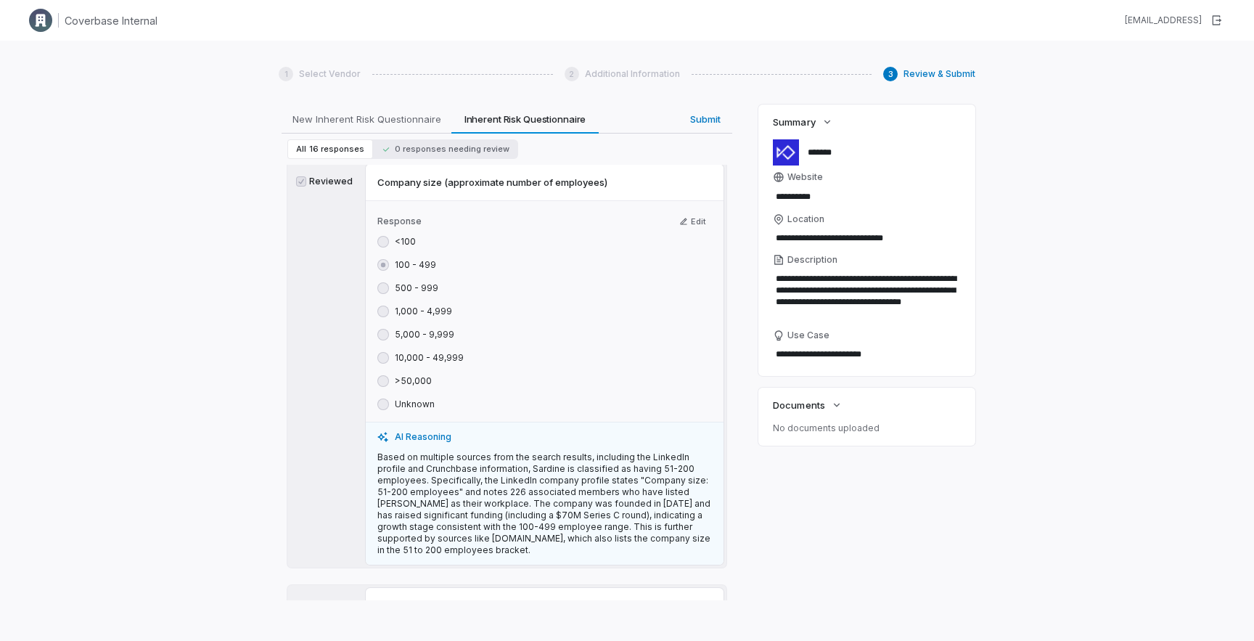
scroll to position [591, 0]
click at [462, 479] on p "Based on multiple sources from the search results, including the LinkedIn profi…" at bounding box center [544, 500] width 334 height 104
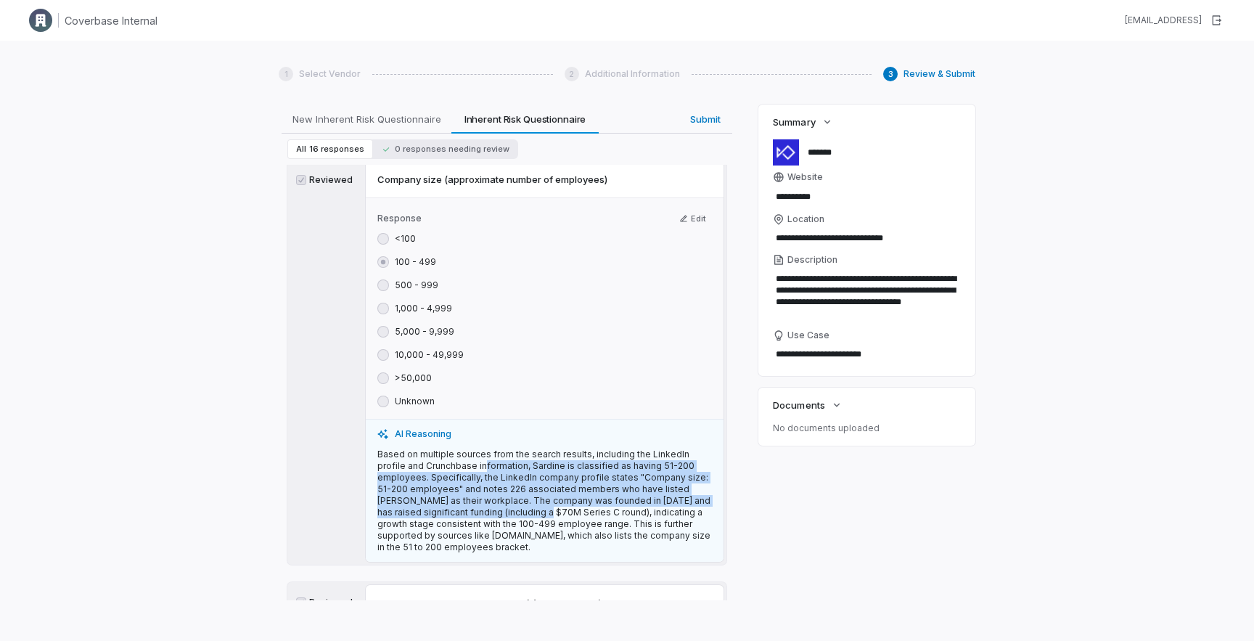
drag, startPoint x: 456, startPoint y: 458, endPoint x: 497, endPoint y: 501, distance: 59.5
click at [497, 501] on p "Based on multiple sources from the search results, including the LinkedIn profi…" at bounding box center [544, 500] width 334 height 104
click at [485, 458] on p "Based on multiple sources from the search results, including the LinkedIn profi…" at bounding box center [544, 500] width 334 height 104
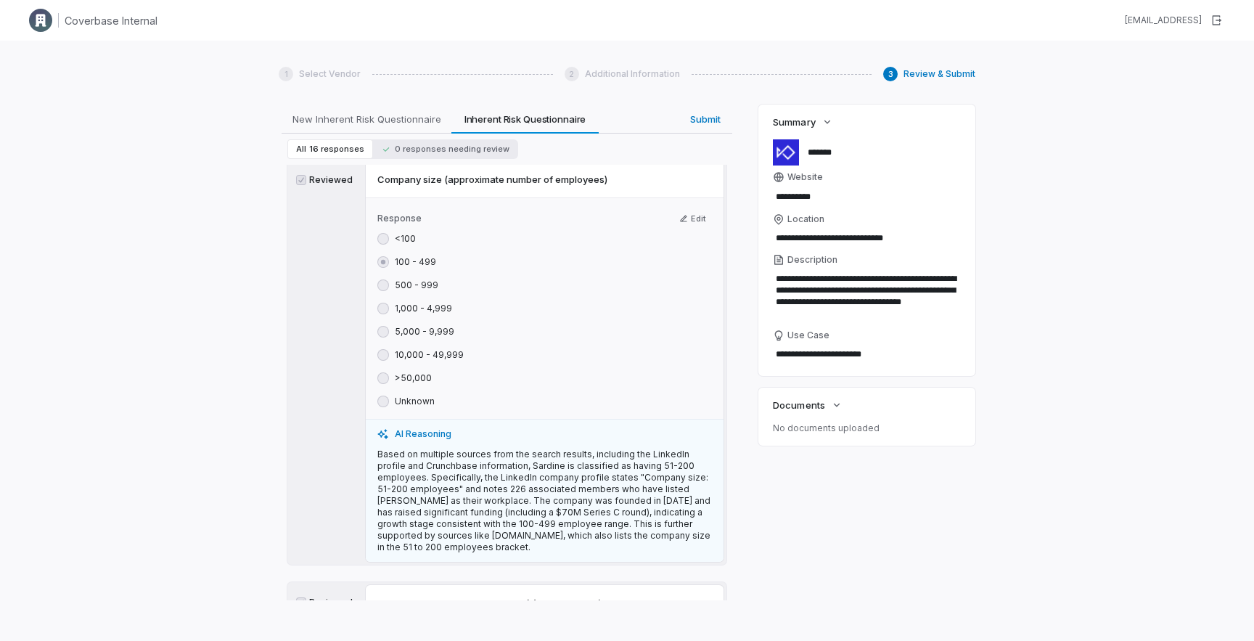
scroll to position [636, 0]
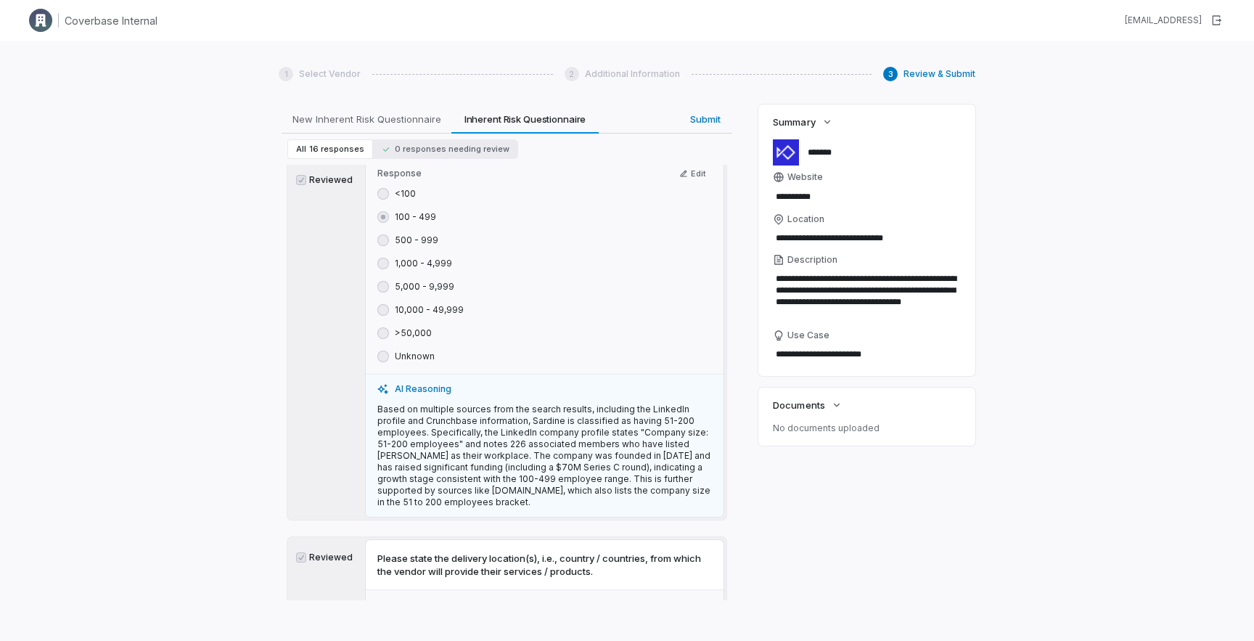
click at [502, 469] on p "Based on multiple sources from the search results, including the LinkedIn profi…" at bounding box center [544, 455] width 334 height 104
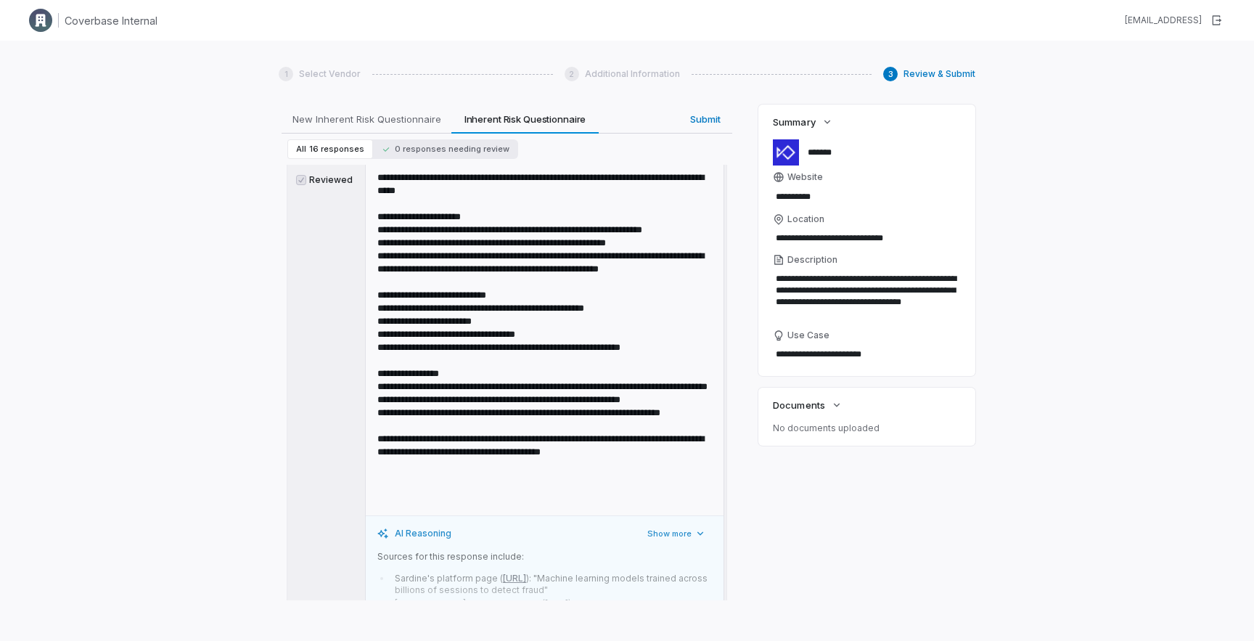
scroll to position [3413, 0]
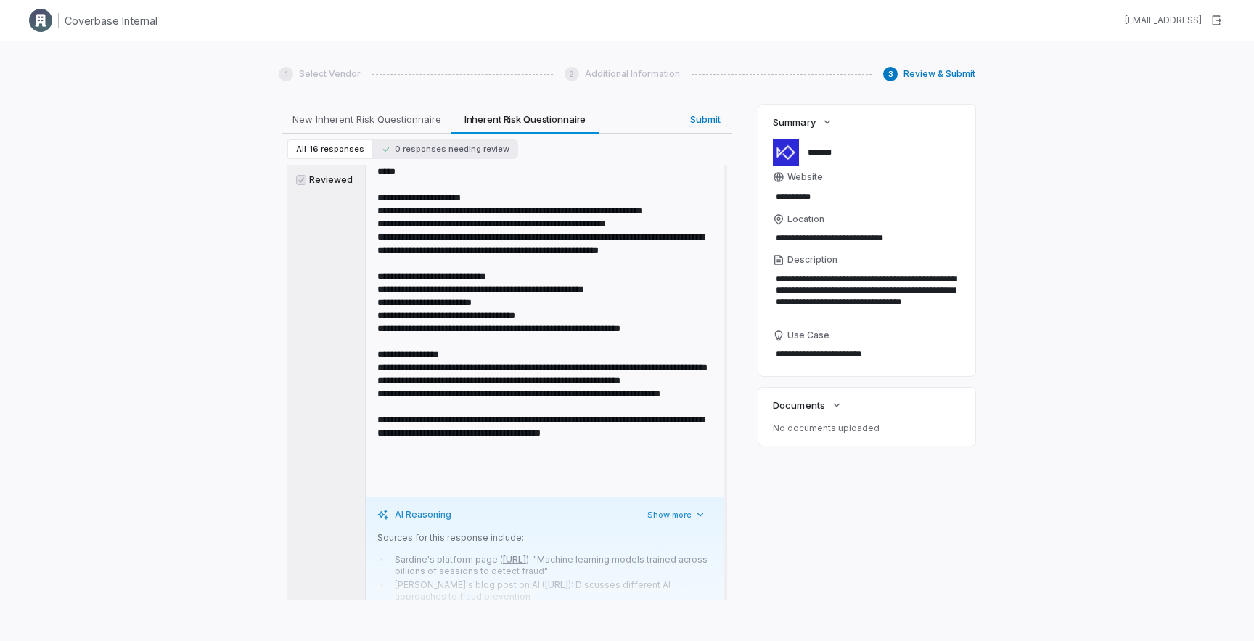
click at [668, 496] on div "AI Reasoning Show more Sources for this response include: Sardine's platform pa…" at bounding box center [545, 555] width 358 height 118
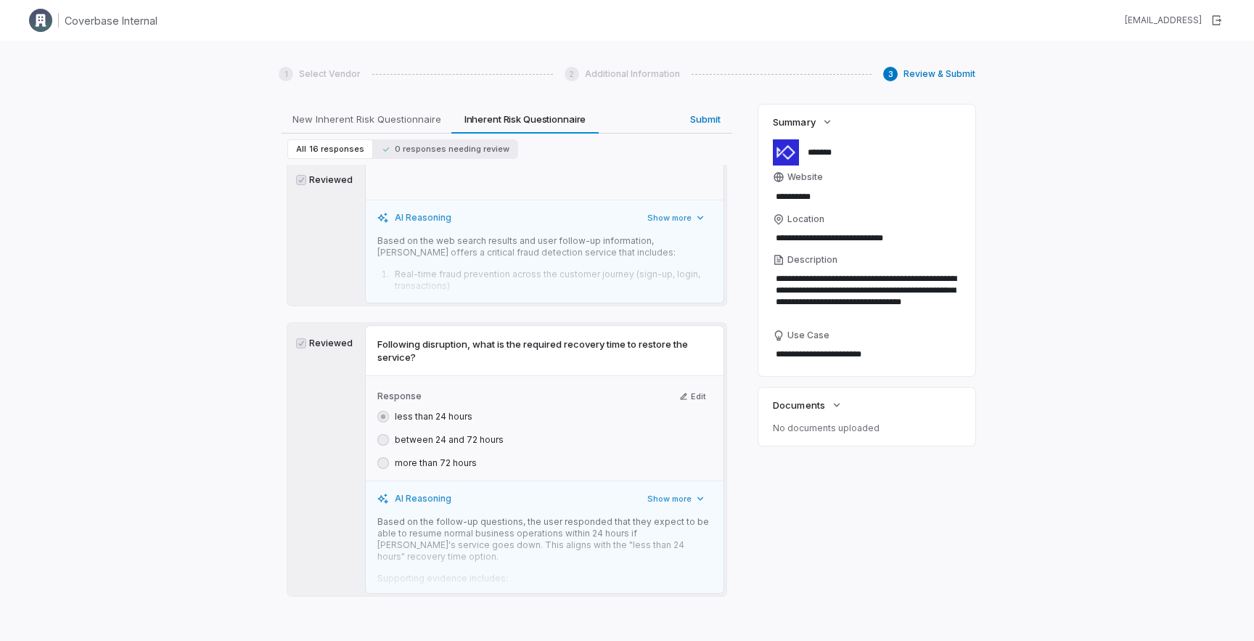
scroll to position [4890, 0]
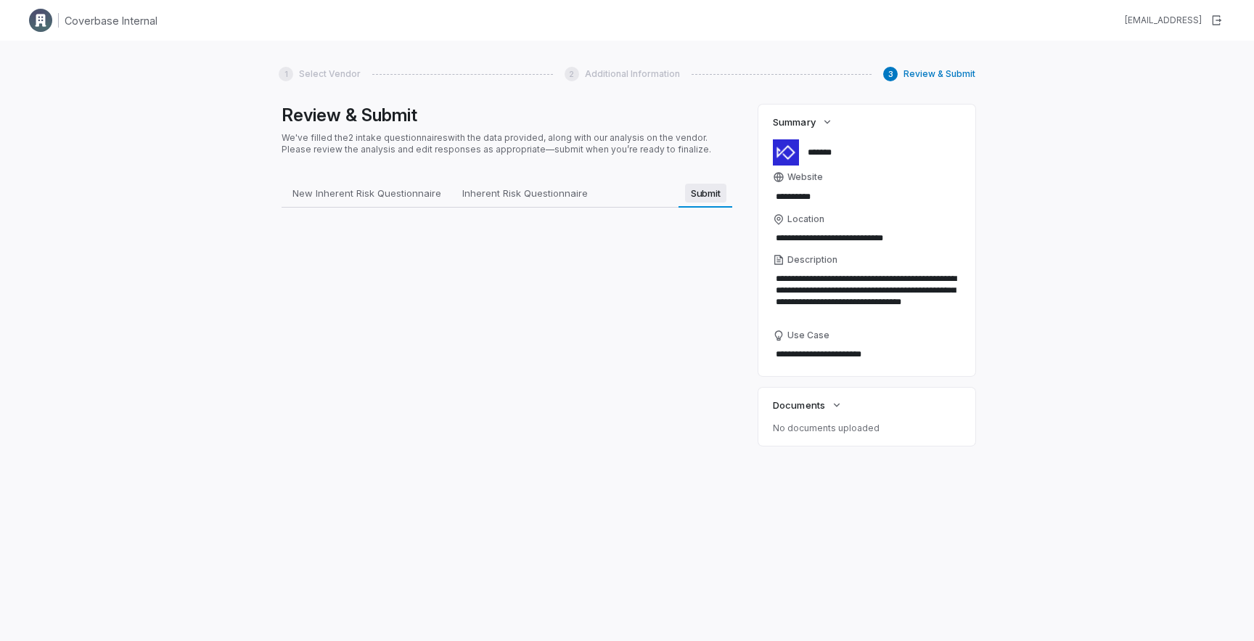
click at [707, 117] on div "Review & Submit We've filled the 2 intake questionnaires with the data provided…" at bounding box center [507, 351] width 456 height 495
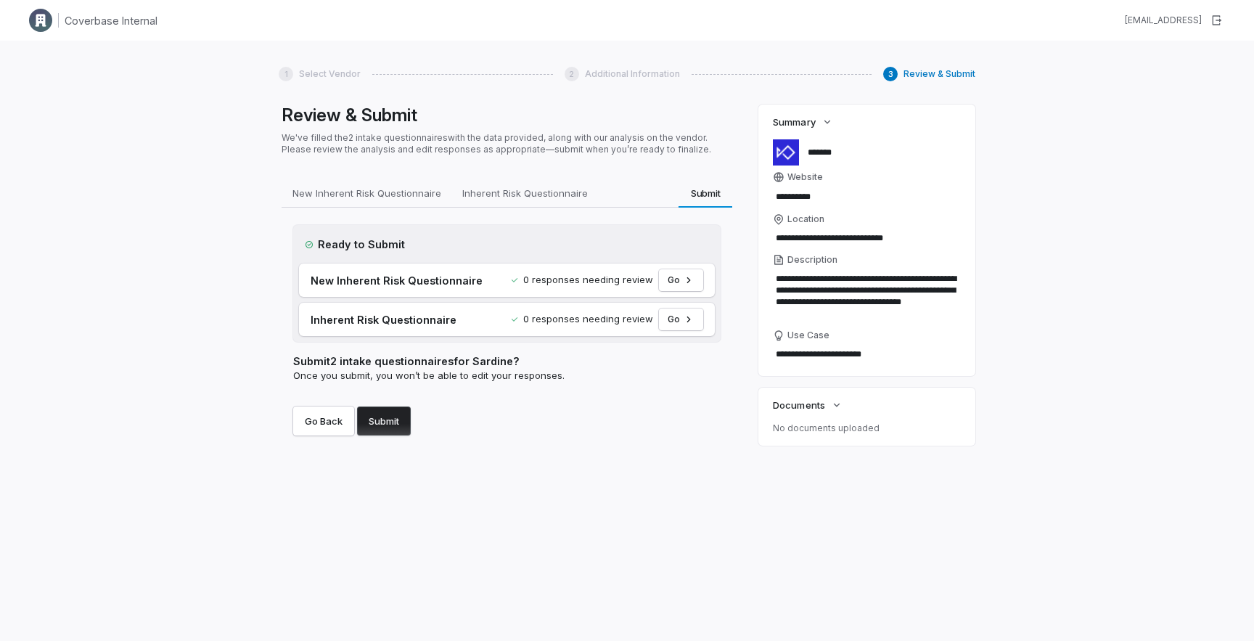
click at [390, 421] on button "Submit" at bounding box center [384, 420] width 54 height 29
type textarea "*"
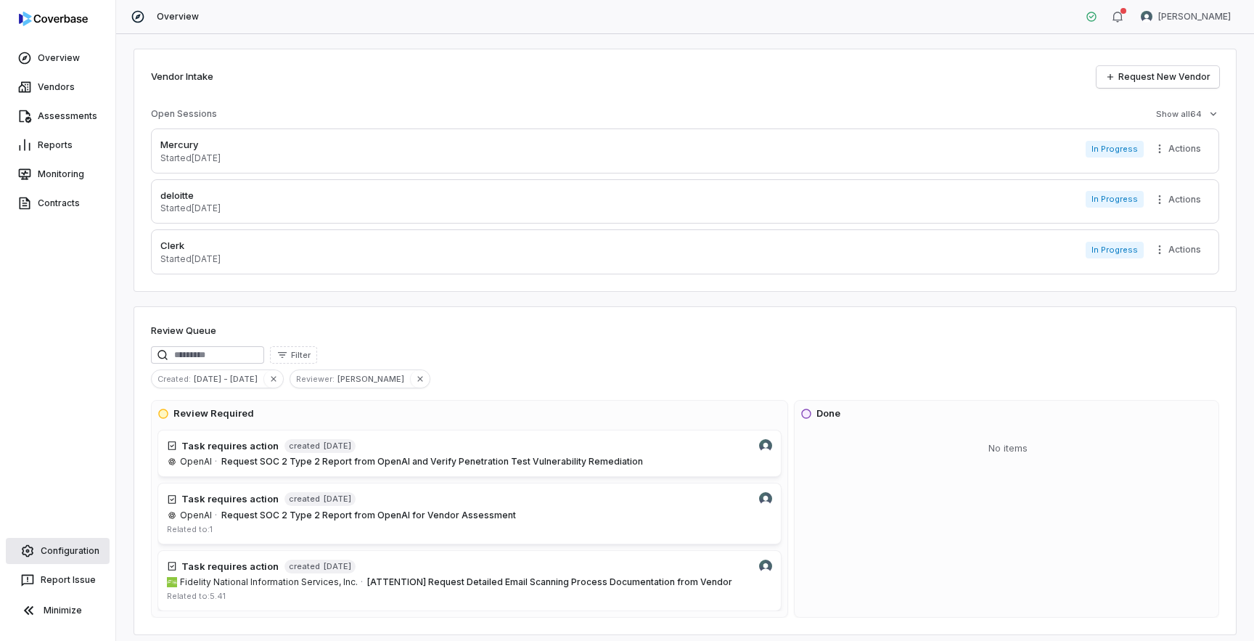
click at [70, 548] on link "Configuration" at bounding box center [58, 551] width 104 height 26
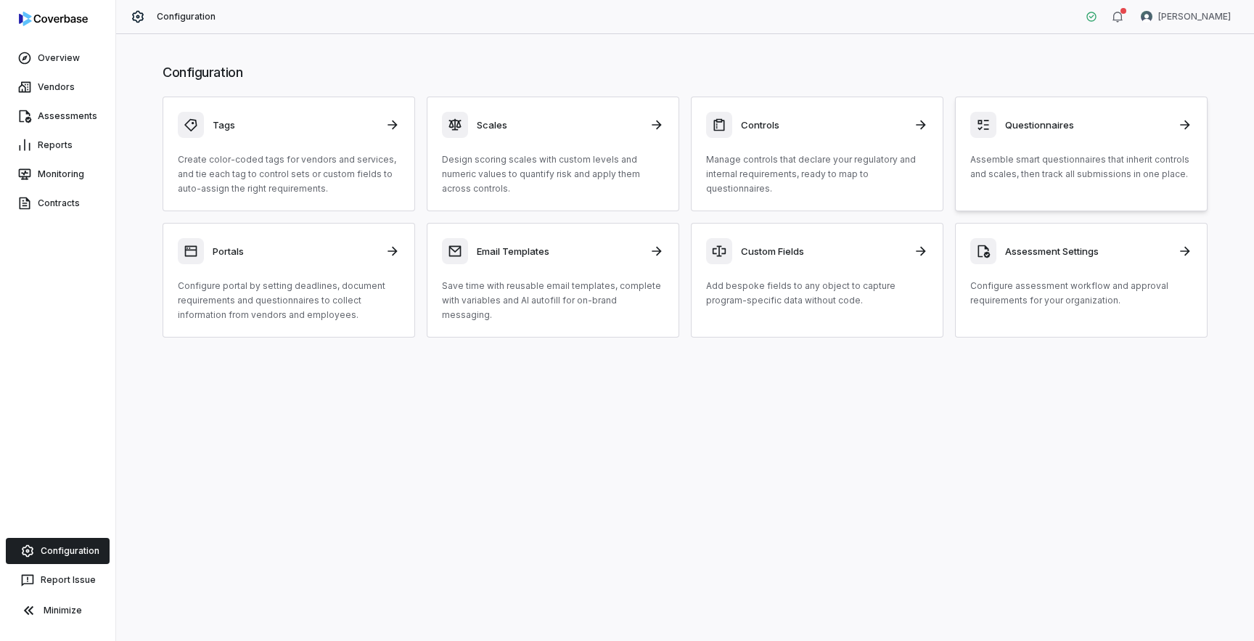
click at [976, 196] on link "Questionnaires Assemble smart questionnaires that inherit controls and scales, …" at bounding box center [1081, 153] width 252 height 115
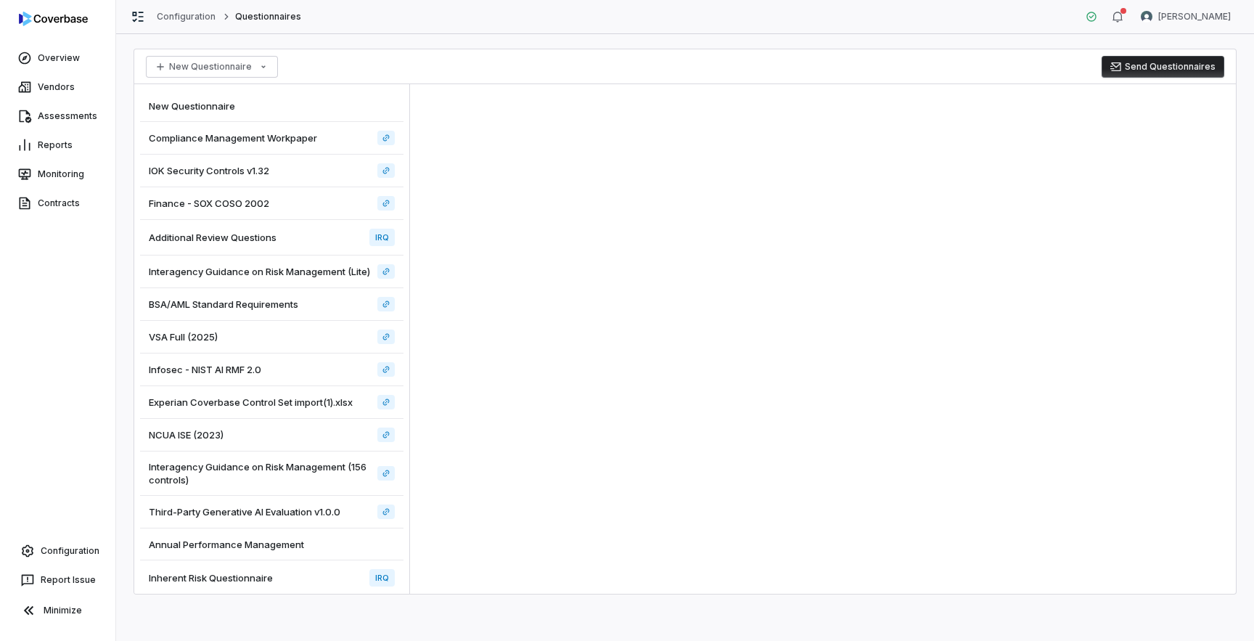
click at [252, 580] on span "Inherent Risk Questionnaire" at bounding box center [211, 577] width 124 height 13
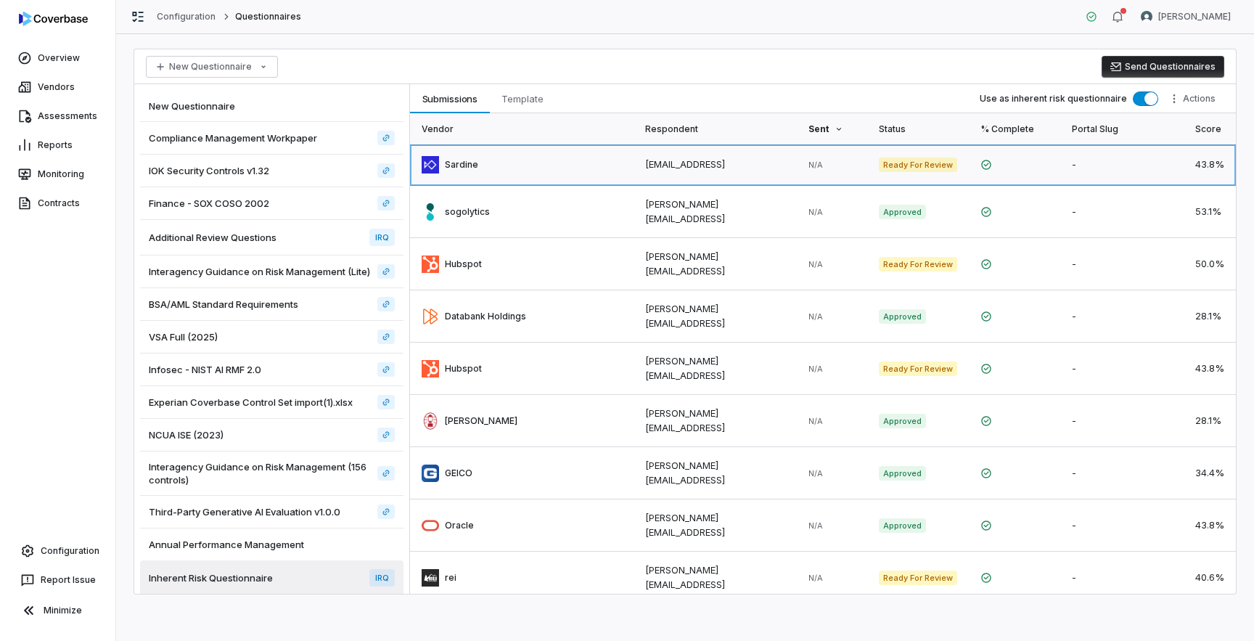
click at [461, 167] on link at bounding box center [521, 164] width 223 height 41
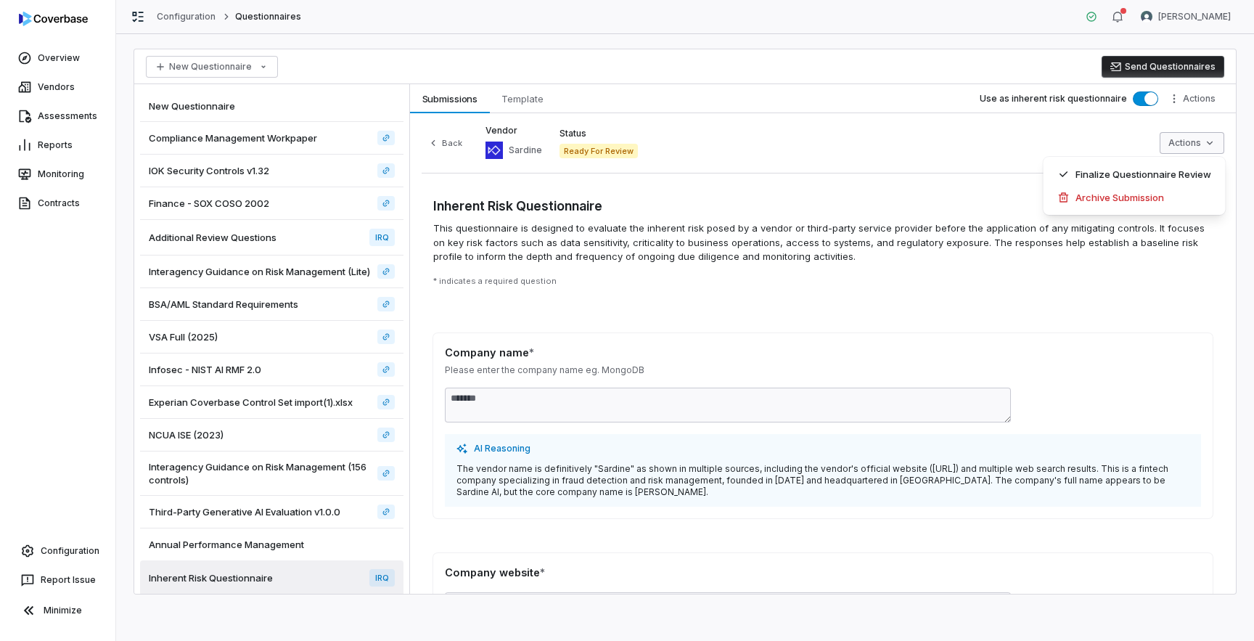
click at [1188, 142] on html "**********" at bounding box center [627, 320] width 1254 height 641
click at [1158, 173] on div "Finalize Questionnaire Review" at bounding box center [1134, 173] width 170 height 23
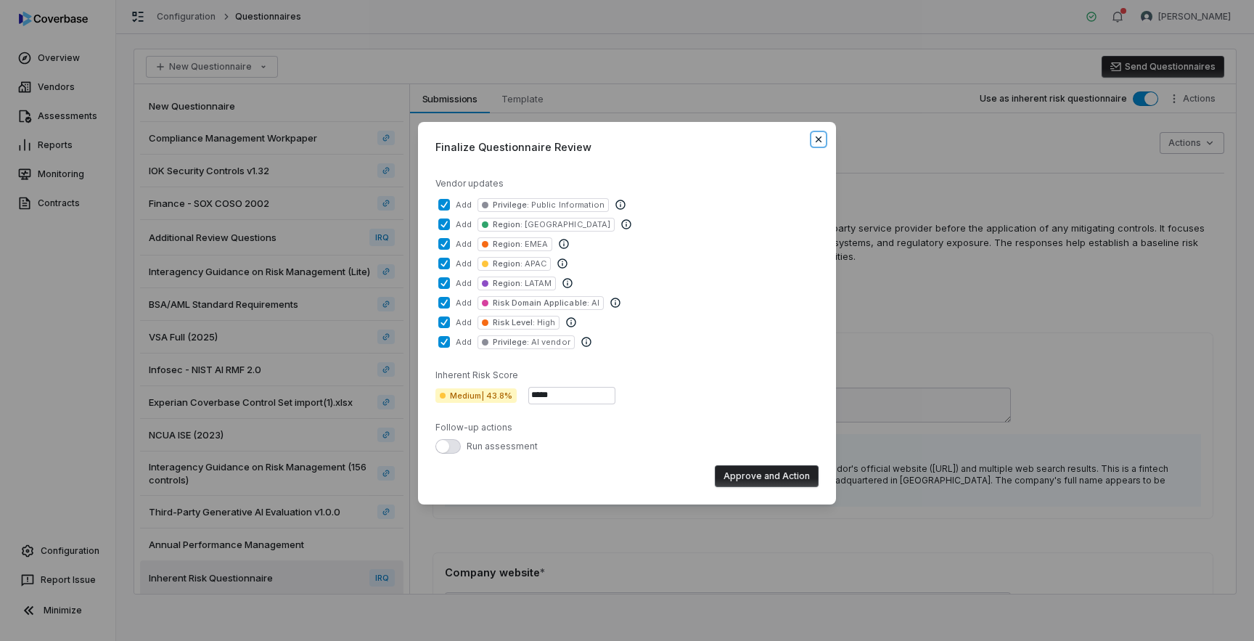
click at [820, 137] on icon "button" at bounding box center [818, 139] width 12 height 12
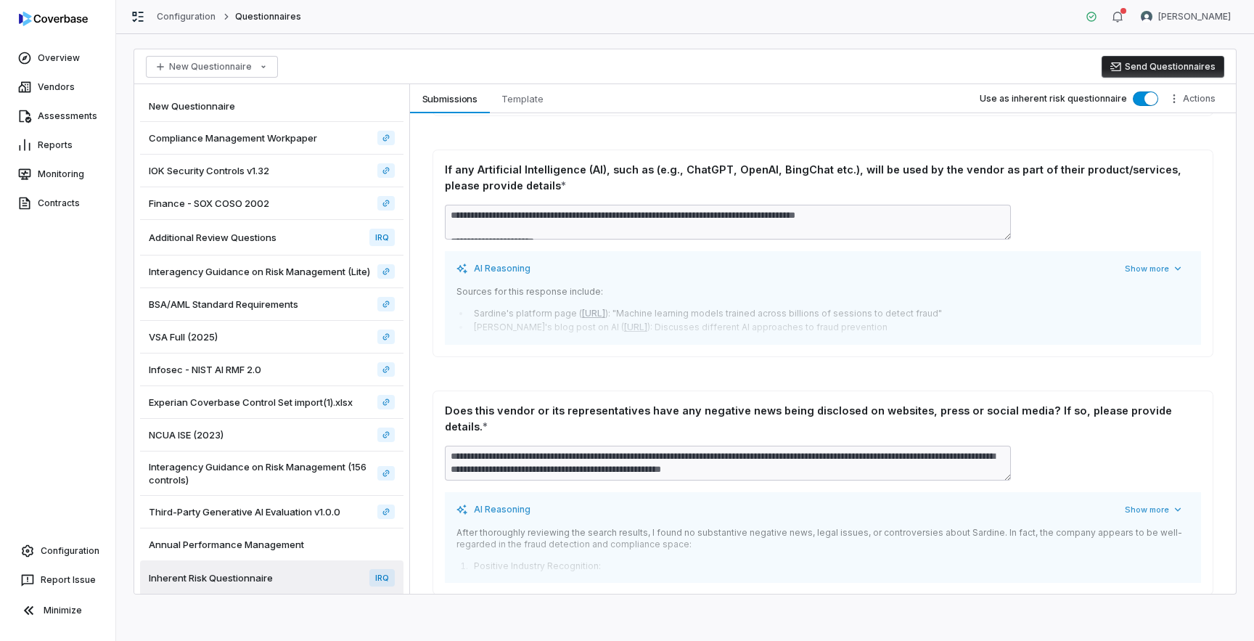
scroll to position [2869, 0]
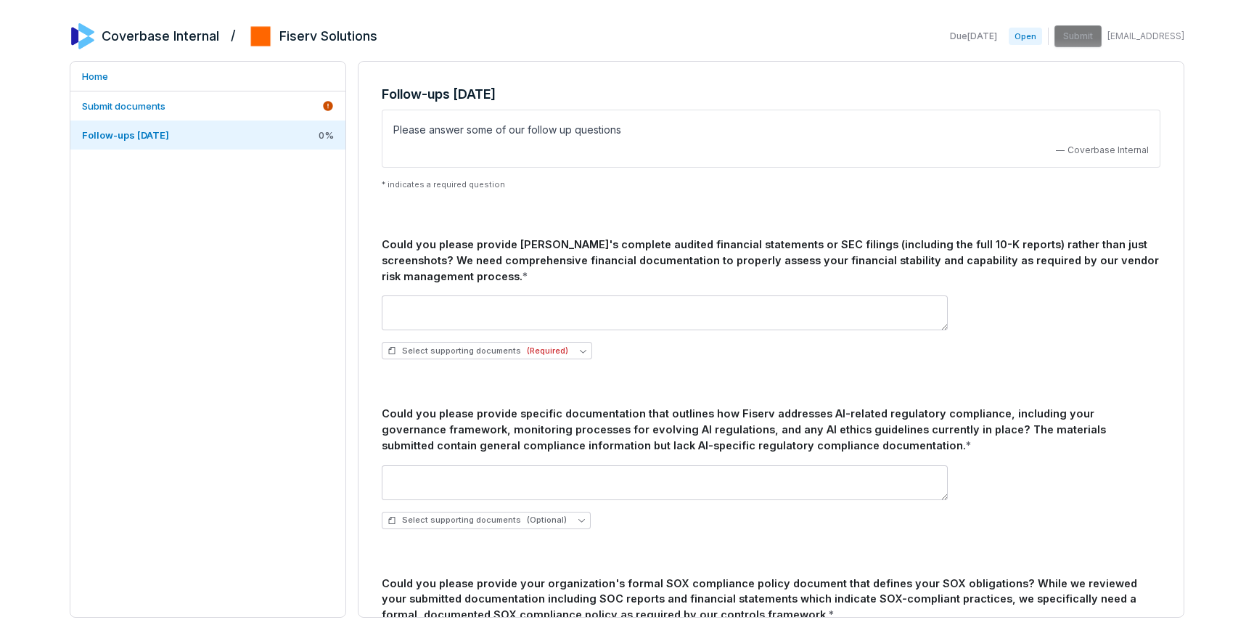
scroll to position [808, 0]
